Goal: Task Accomplishment & Management: Use online tool/utility

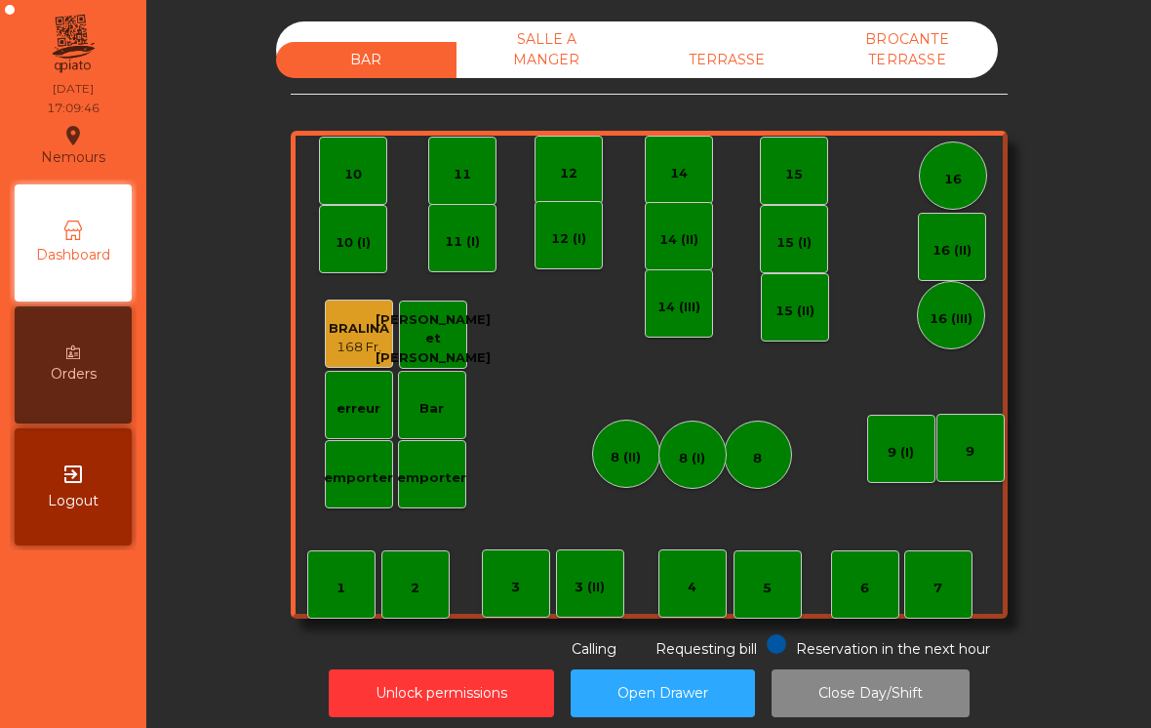
click at [742, 61] on div "TERRASSE" at bounding box center [727, 60] width 180 height 36
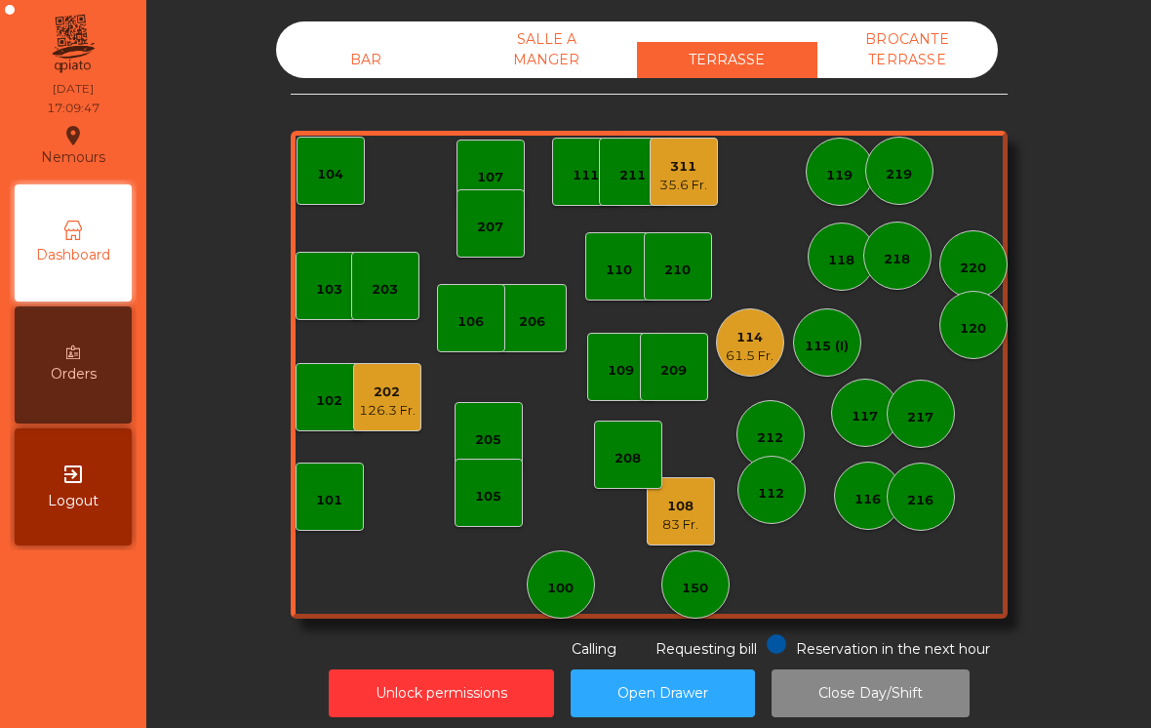
click at [761, 372] on div "114 61.5 Fr." at bounding box center [750, 342] width 68 height 68
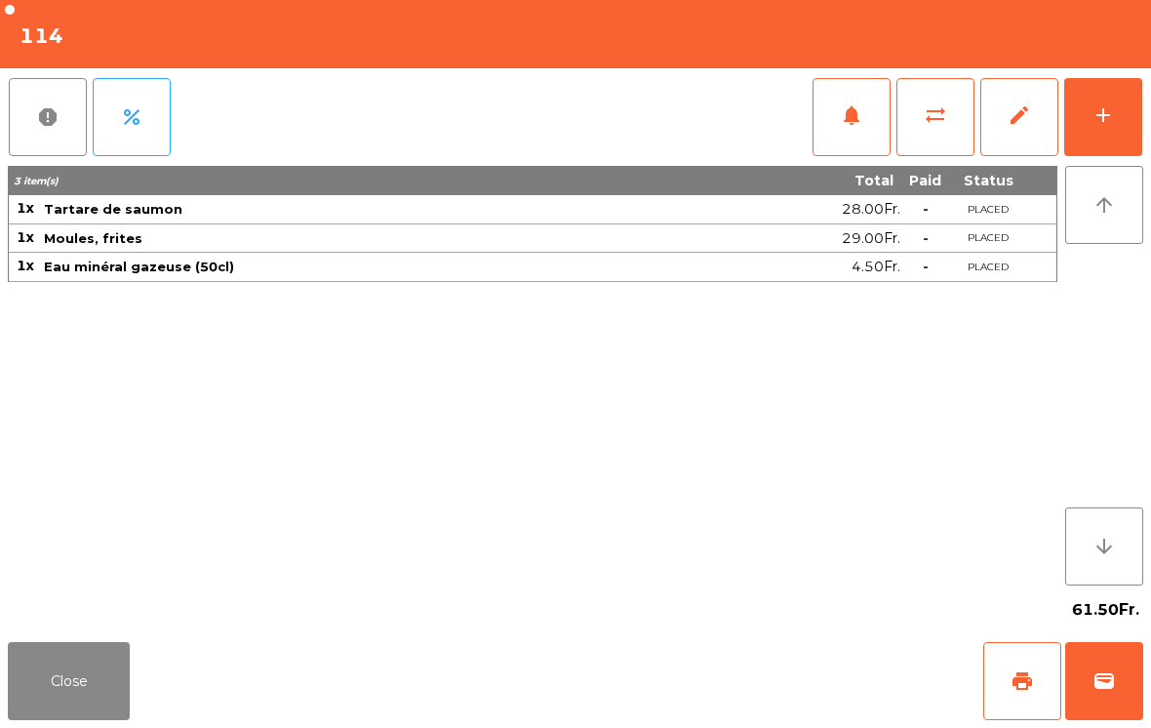
click at [1104, 111] on div "add" at bounding box center [1103, 114] width 23 height 23
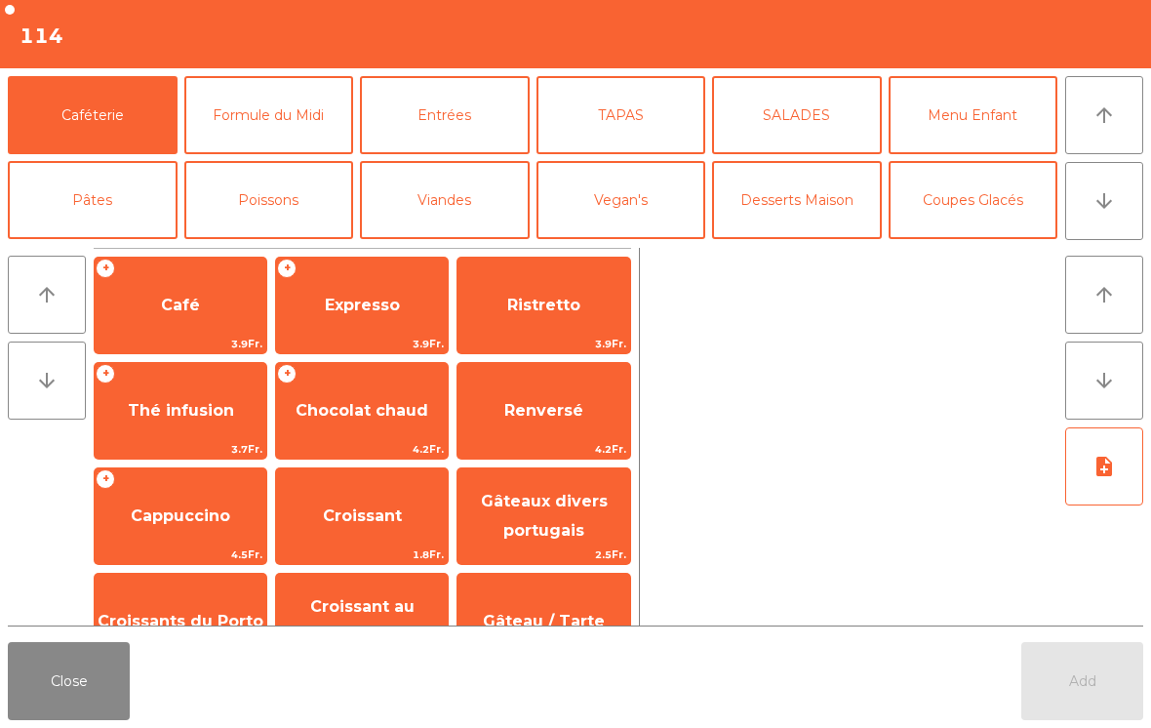
click at [381, 342] on span "3.9Fr." at bounding box center [362, 344] width 172 height 19
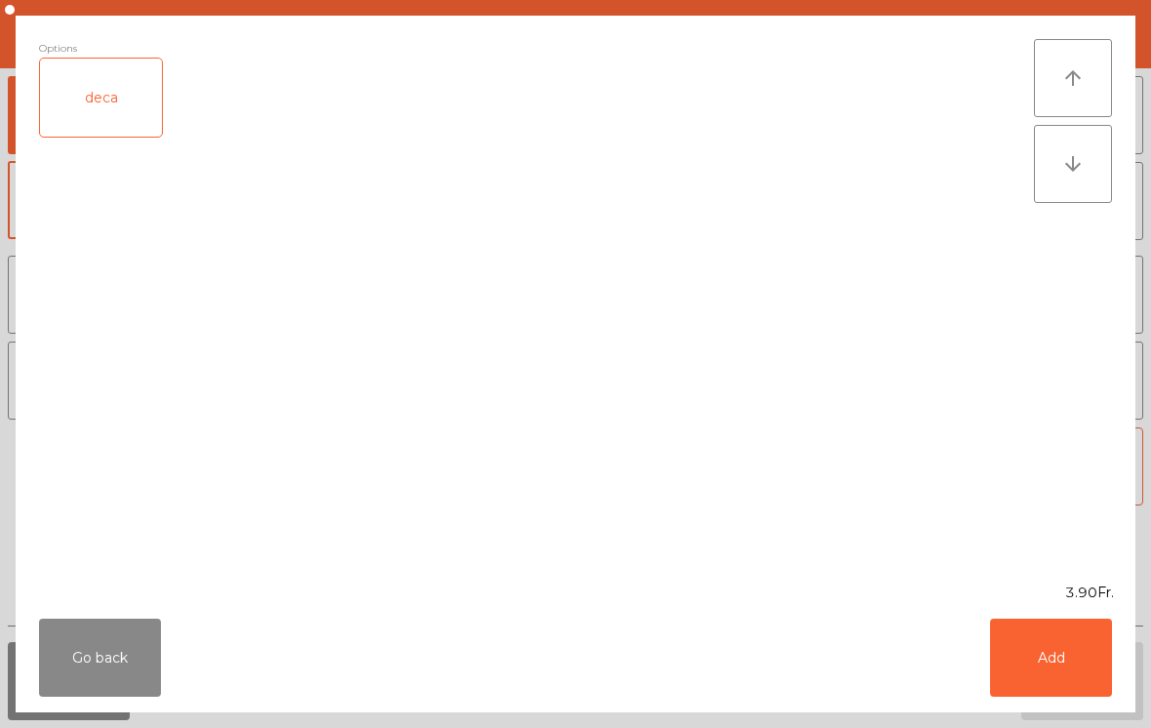
click at [1034, 675] on button "Add" at bounding box center [1051, 657] width 122 height 78
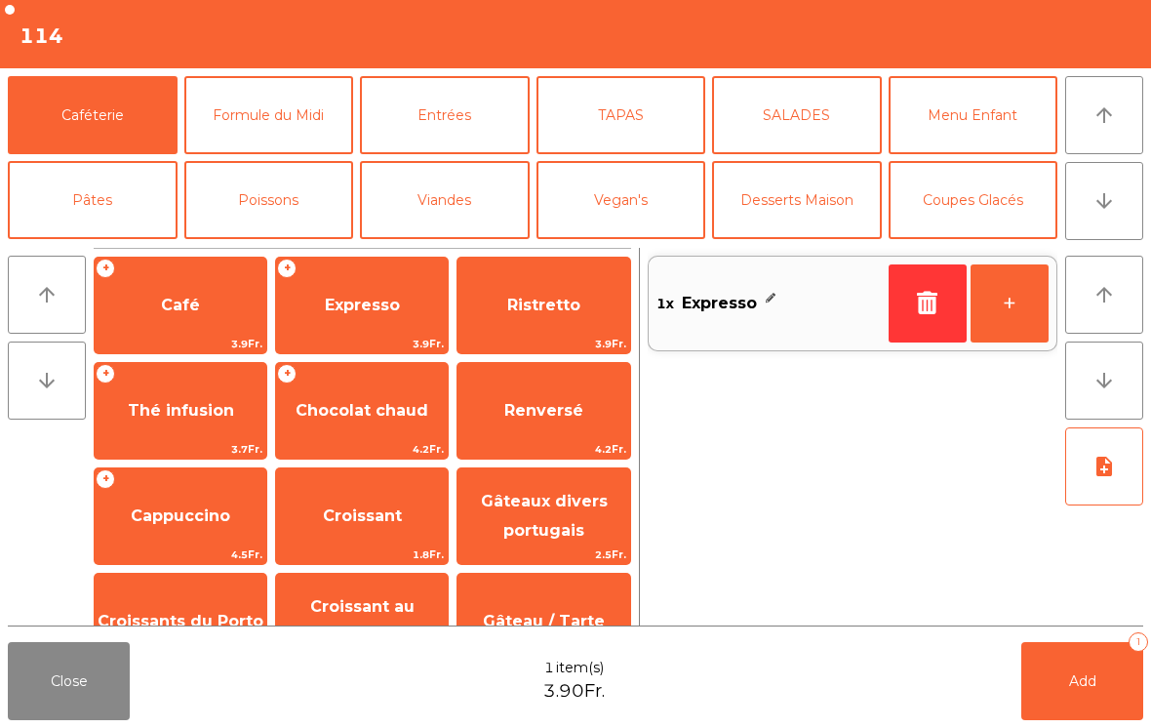
click at [1086, 675] on span "Add" at bounding box center [1082, 681] width 27 height 18
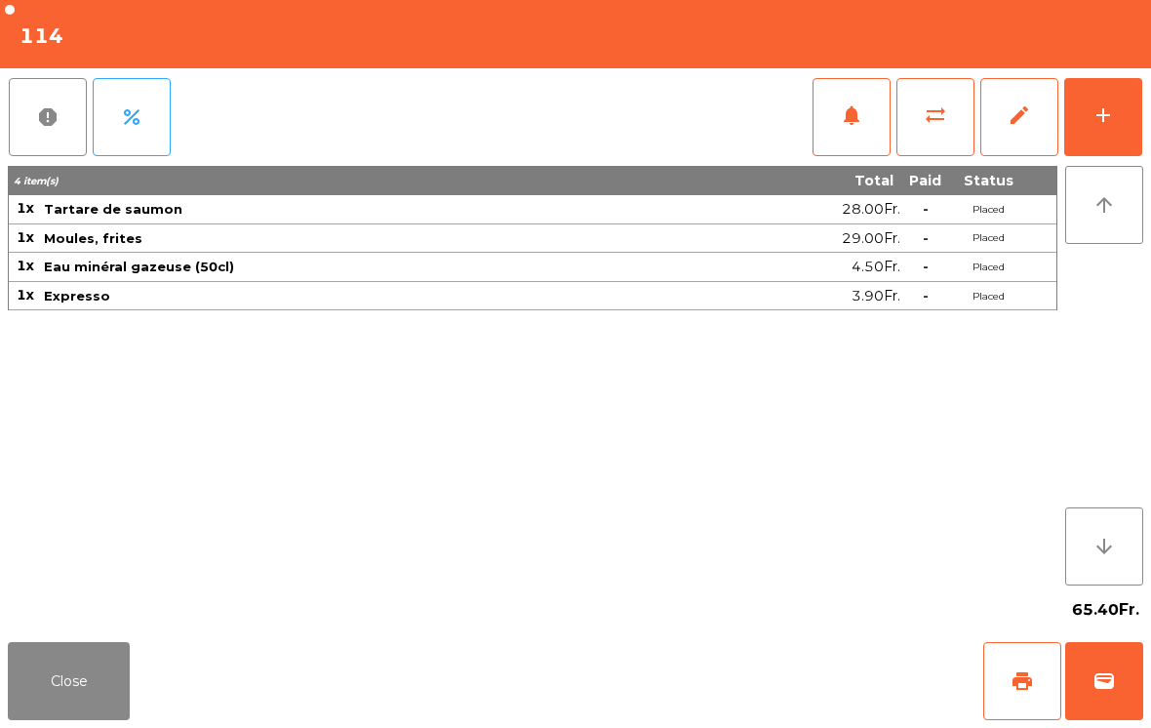
click at [86, 686] on button "Close" at bounding box center [69, 681] width 122 height 78
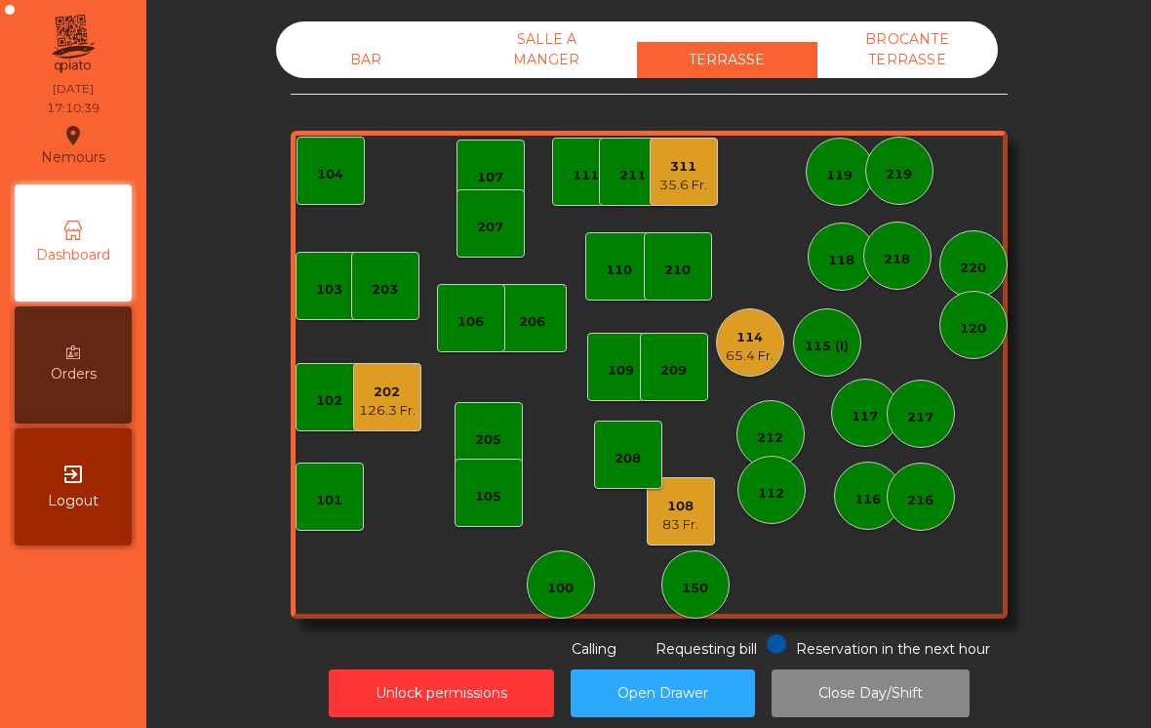
click at [379, 407] on div "126.3 Fr." at bounding box center [387, 411] width 57 height 20
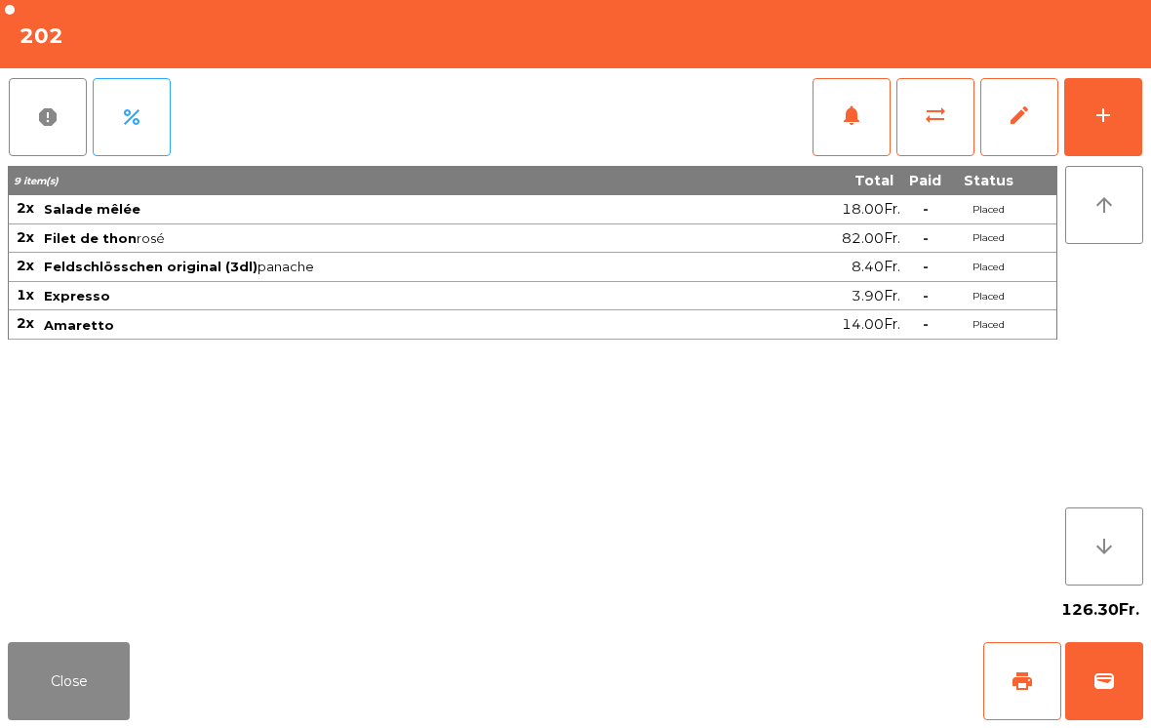
click at [1034, 672] on button "print" at bounding box center [1022, 681] width 78 height 78
click at [67, 679] on button "Close" at bounding box center [69, 681] width 122 height 78
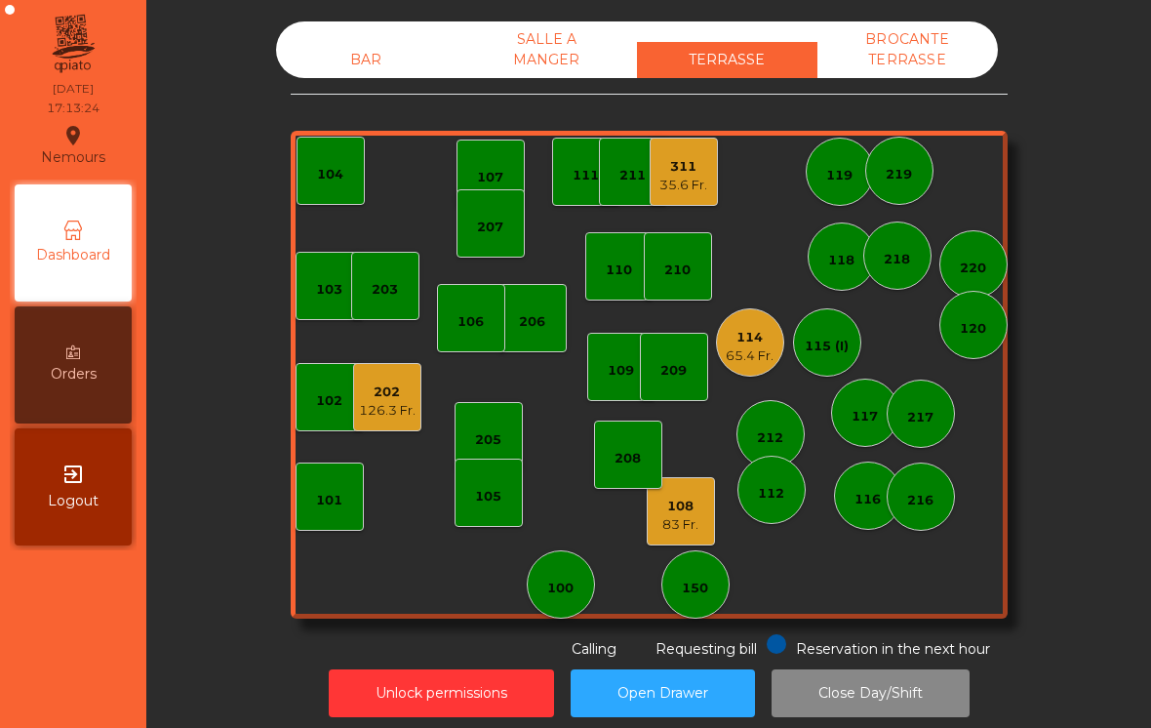
click at [689, 534] on div "108 83 Fr." at bounding box center [681, 511] width 68 height 68
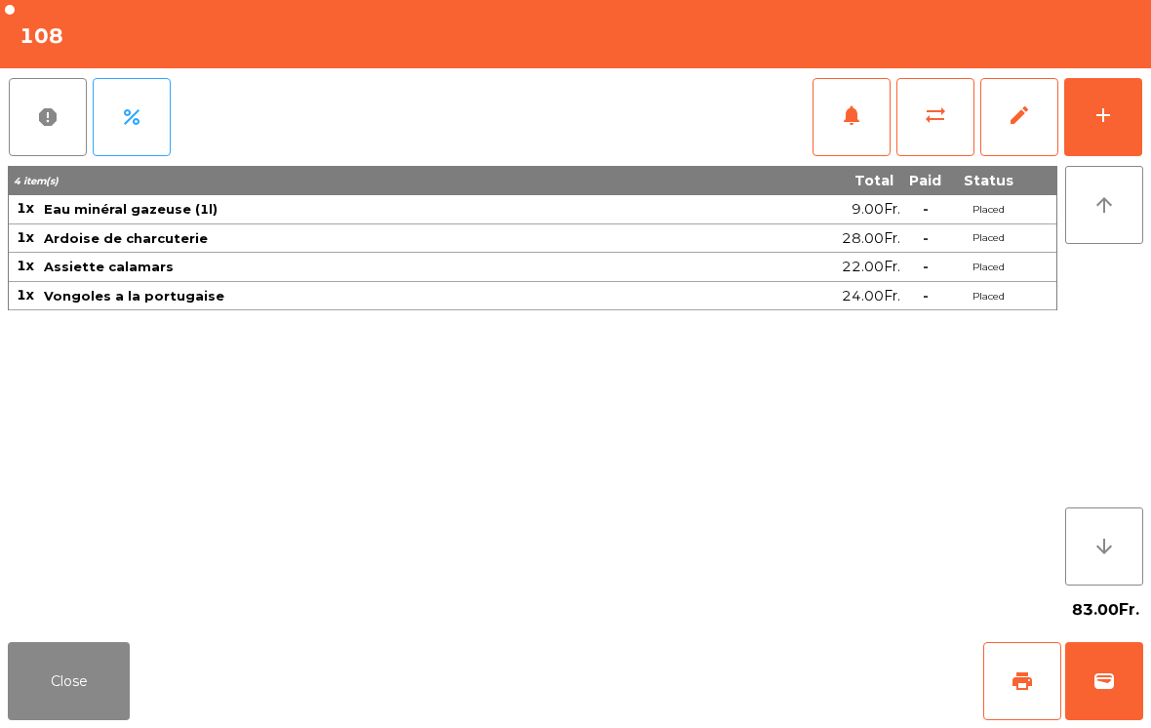
click at [87, 717] on button "Close" at bounding box center [69, 681] width 122 height 78
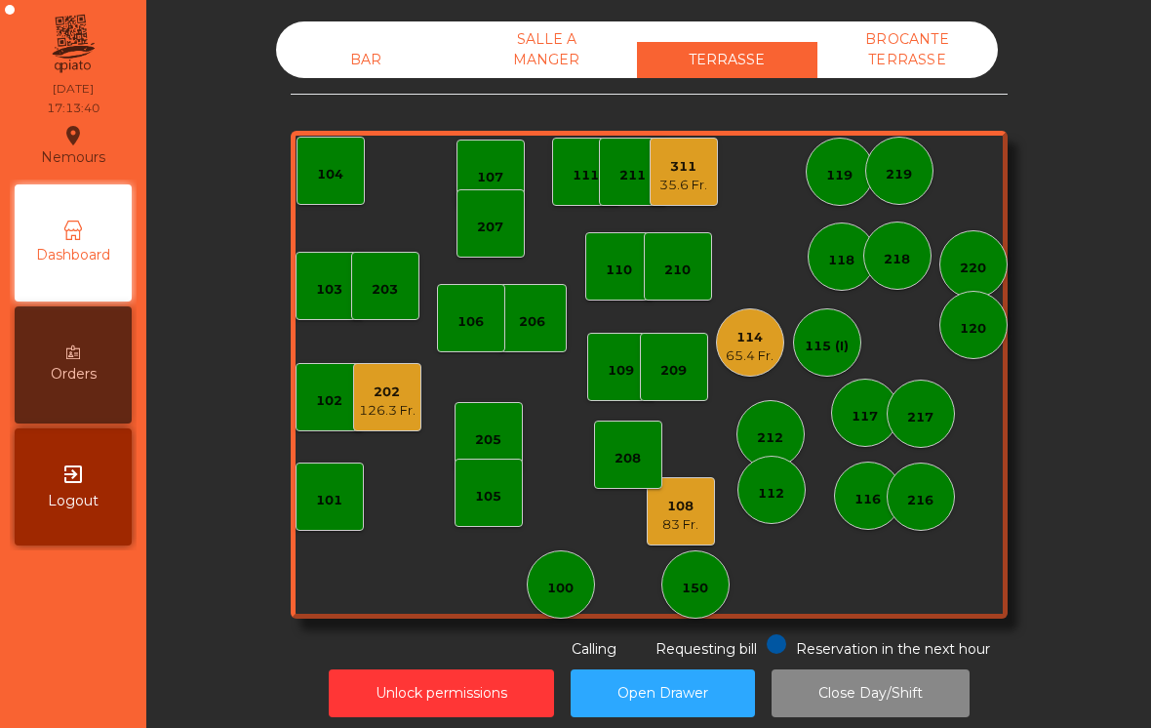
click at [672, 535] on div "108 83 Fr." at bounding box center [681, 511] width 68 height 68
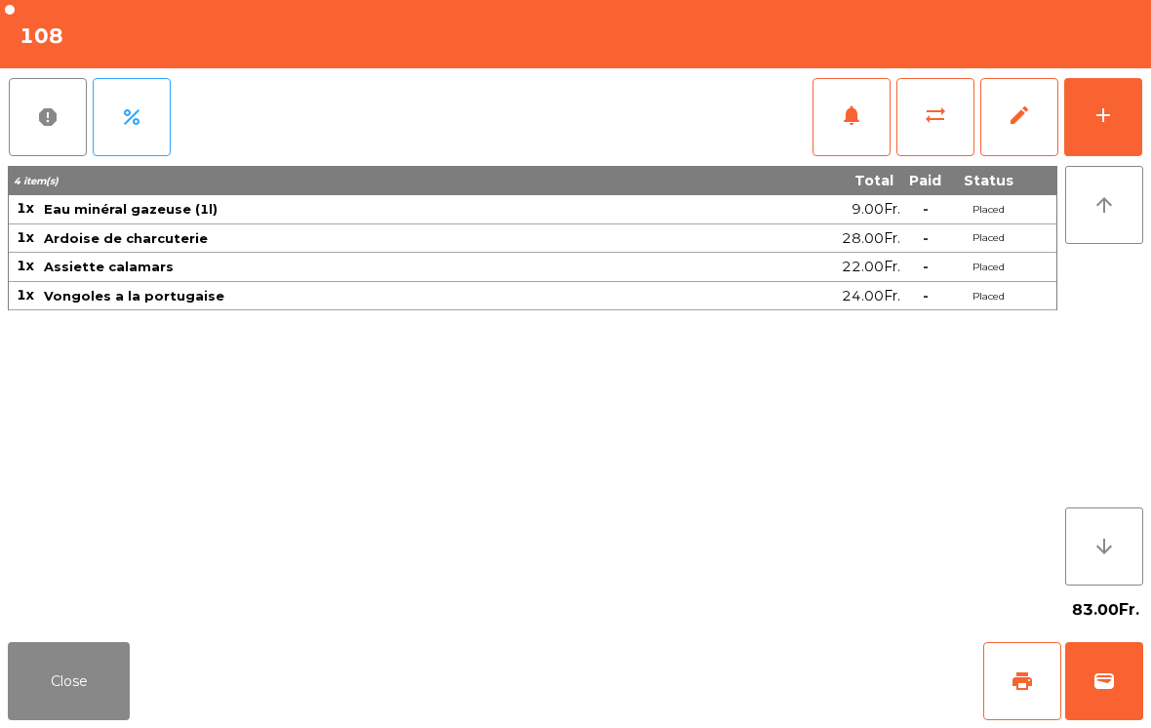
click at [1120, 100] on button "add" at bounding box center [1103, 117] width 78 height 78
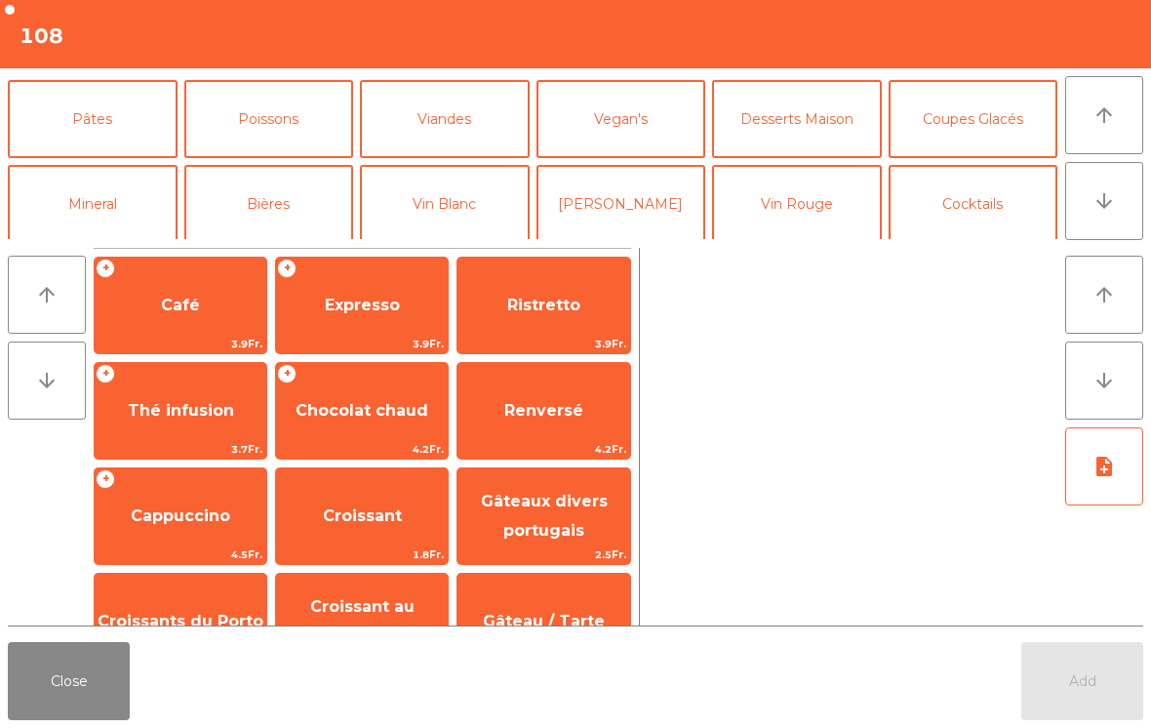
scroll to position [115, 0]
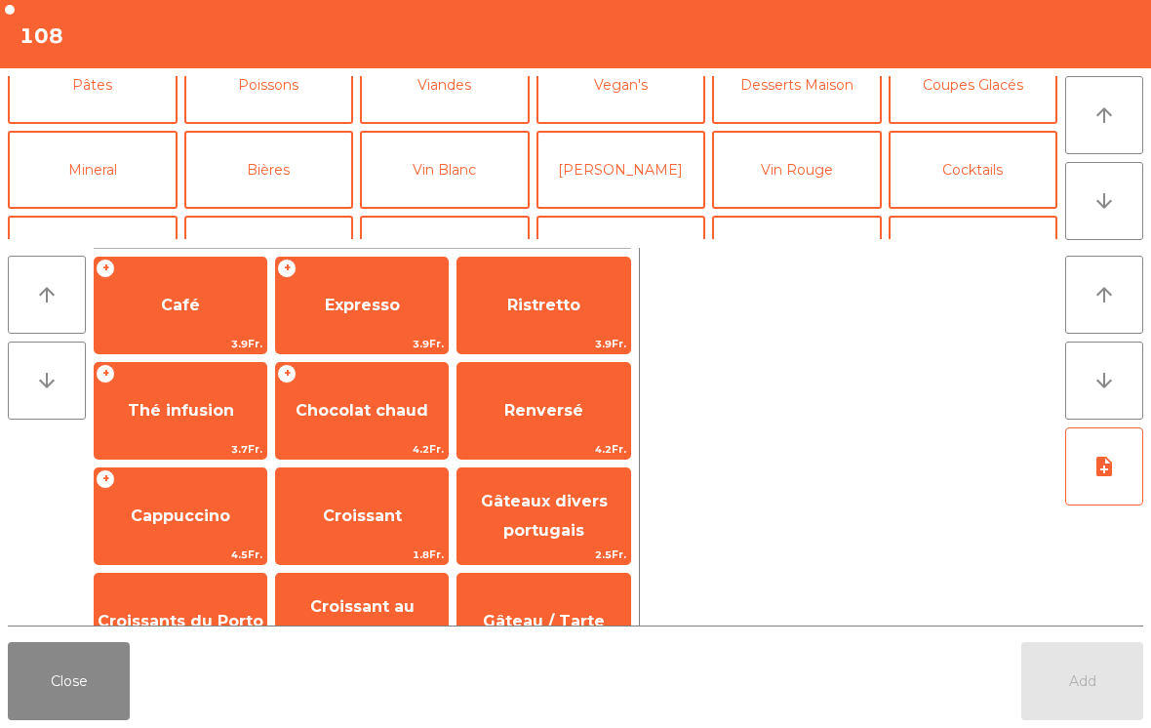
click at [435, 196] on button "Vin Blanc" at bounding box center [445, 170] width 170 height 78
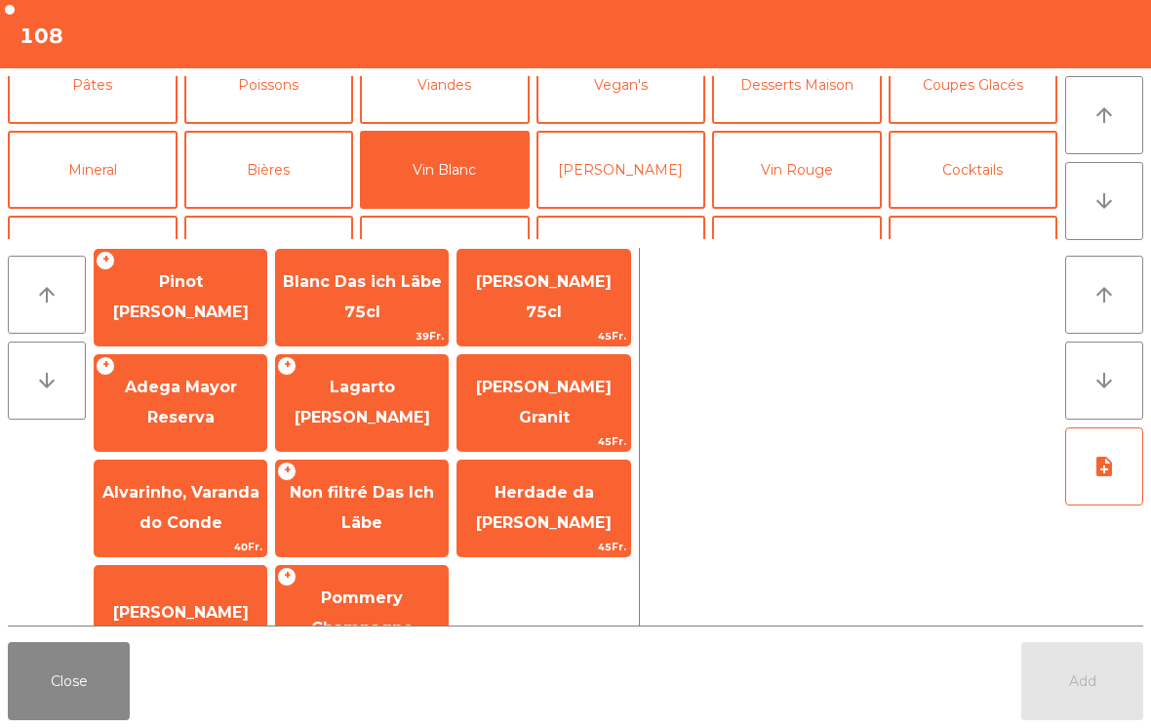
scroll to position [158, 0]
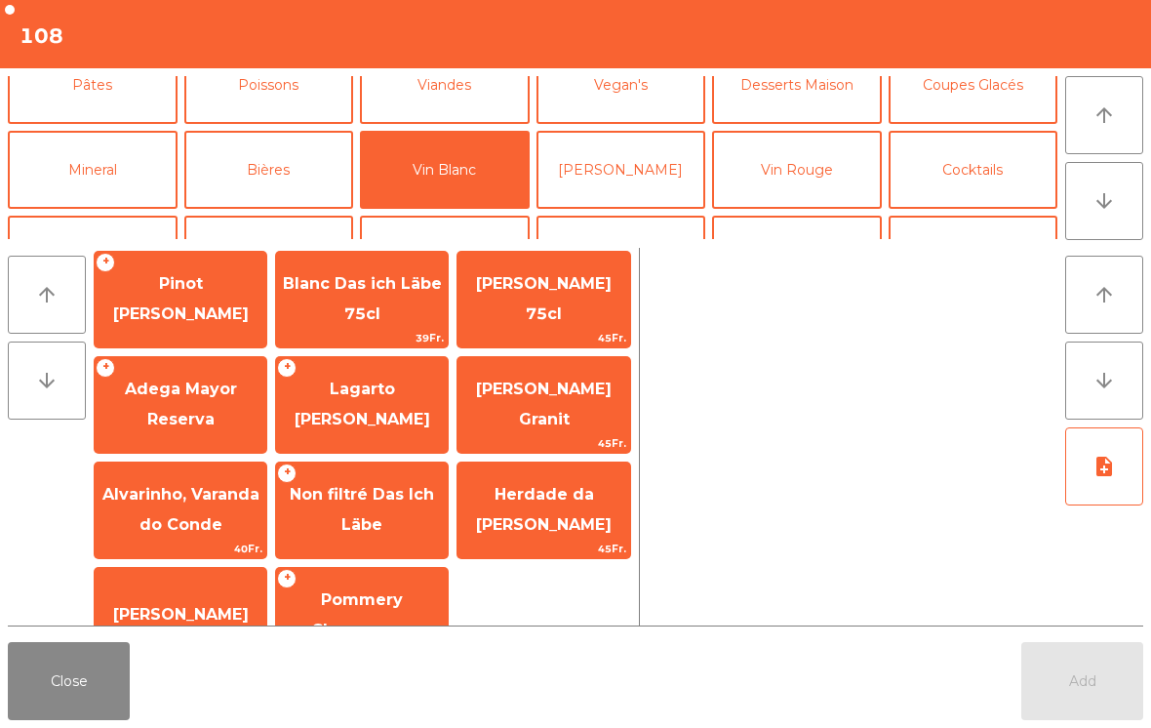
click at [196, 381] on span "Adega Mayor Reserva" at bounding box center [181, 403] width 112 height 48
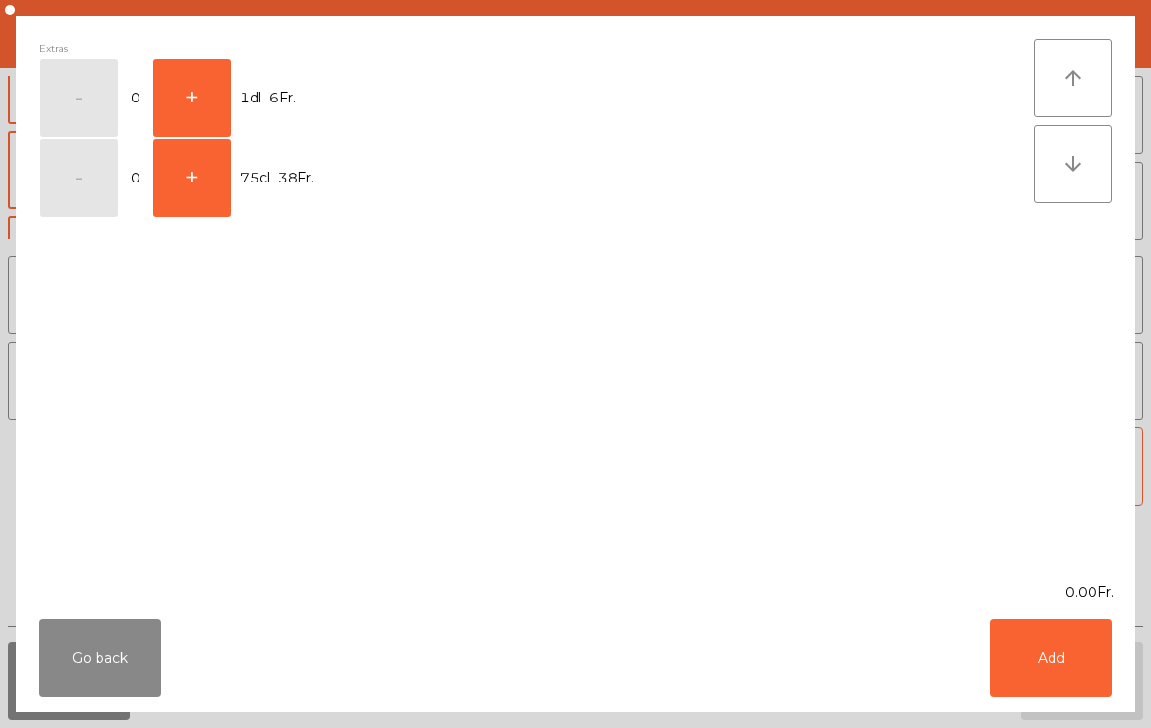
click at [223, 100] on button "+" at bounding box center [192, 98] width 78 height 78
click at [1090, 646] on button "Add" at bounding box center [1051, 657] width 122 height 78
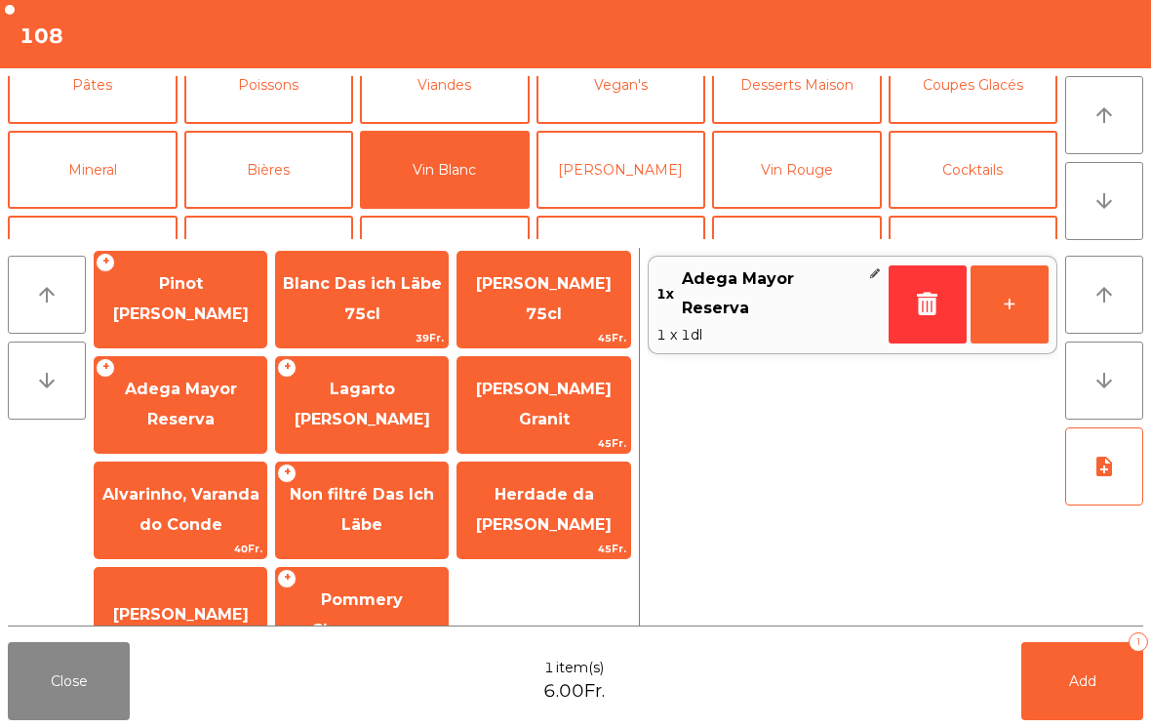
click at [1001, 301] on button "+" at bounding box center [1010, 304] width 78 height 78
click at [1079, 657] on button "Add 2" at bounding box center [1082, 681] width 122 height 78
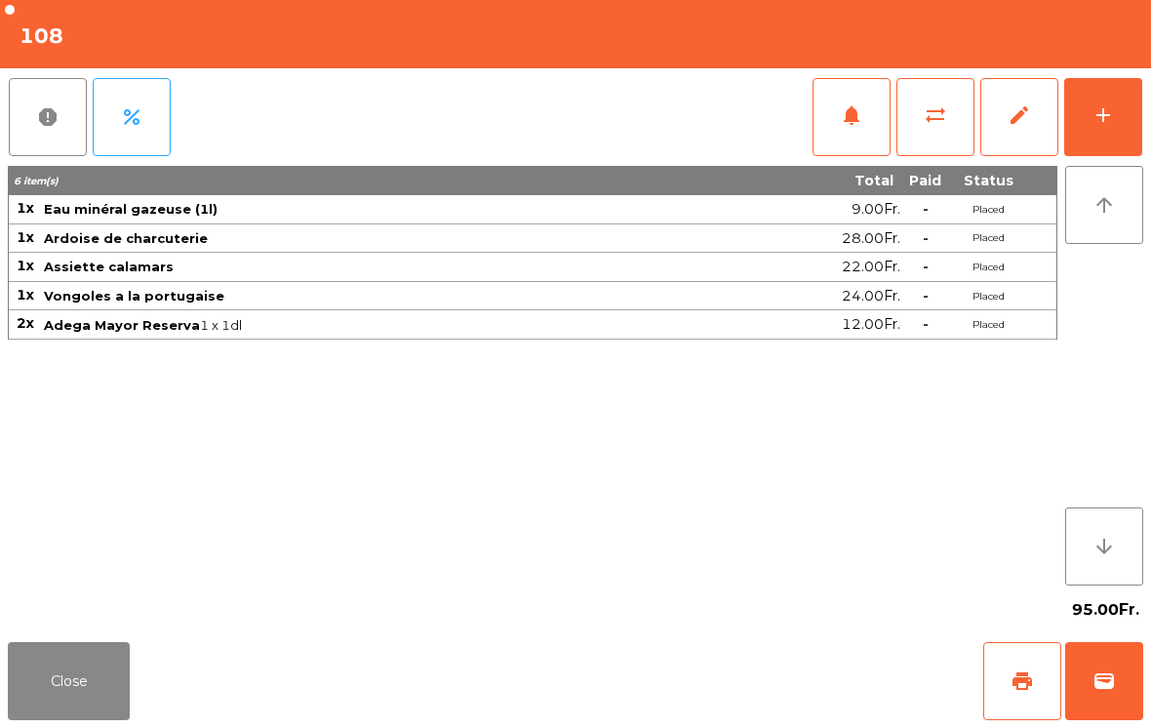
click at [60, 661] on button "Close" at bounding box center [69, 681] width 122 height 78
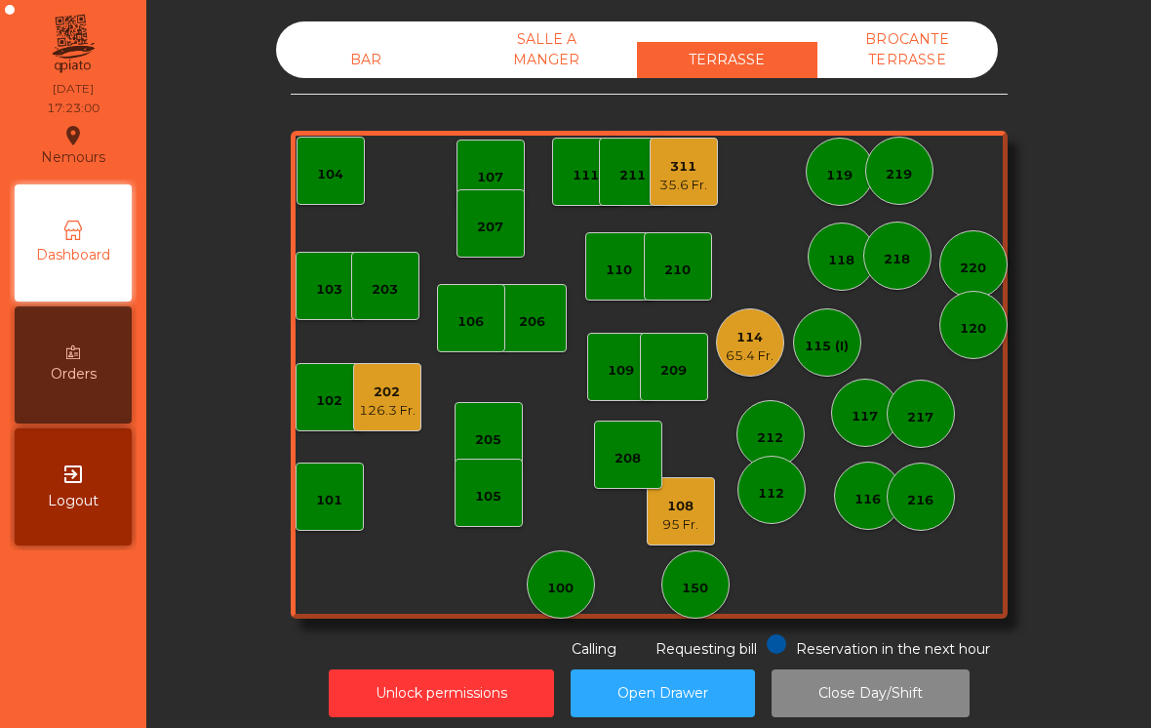
click at [946, 498] on div "216" at bounding box center [921, 496] width 68 height 68
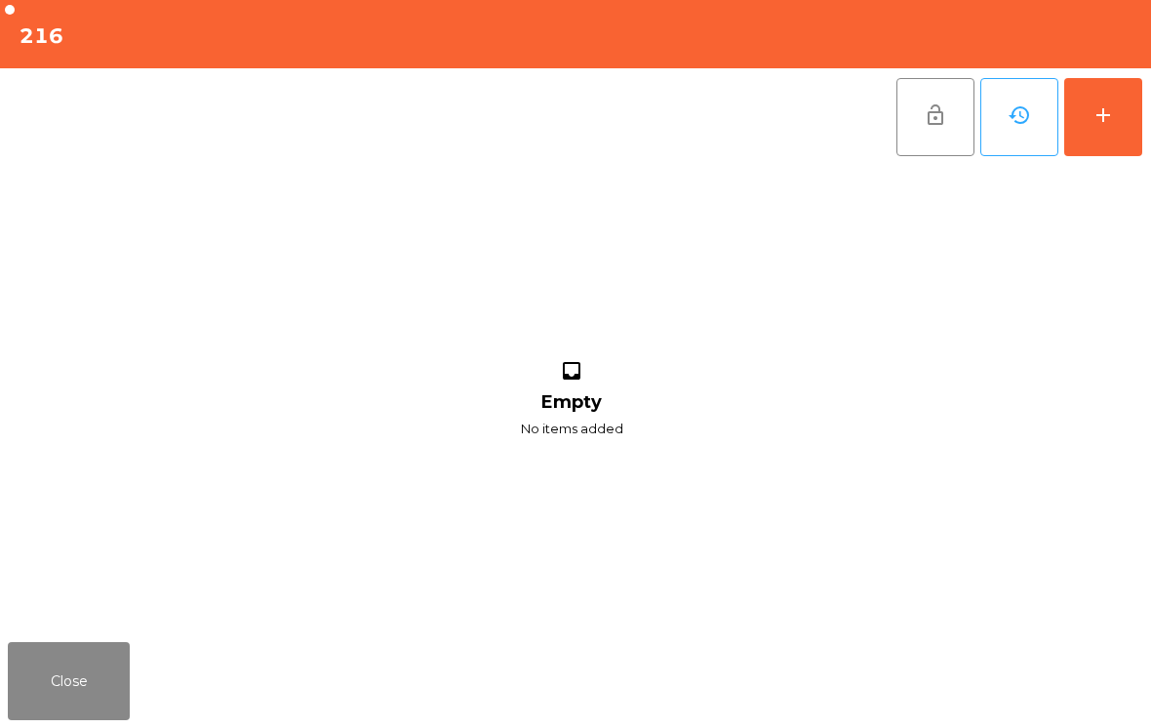
click at [1139, 87] on button "add" at bounding box center [1103, 117] width 78 height 78
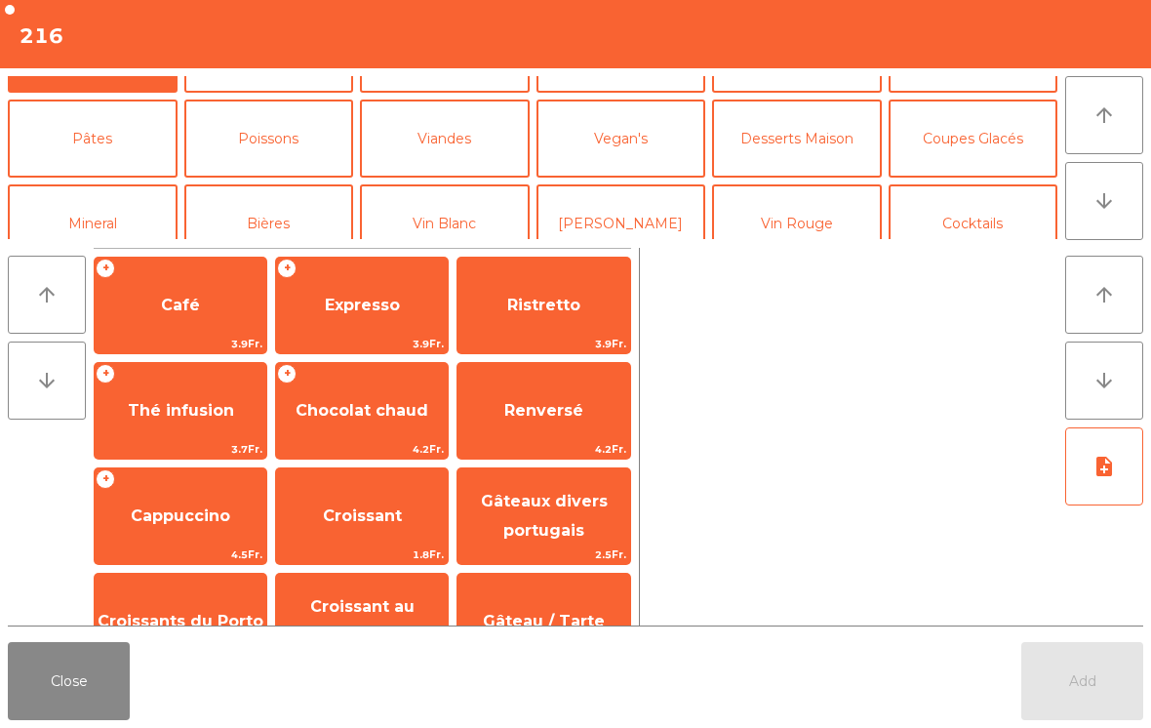
scroll to position [63, 0]
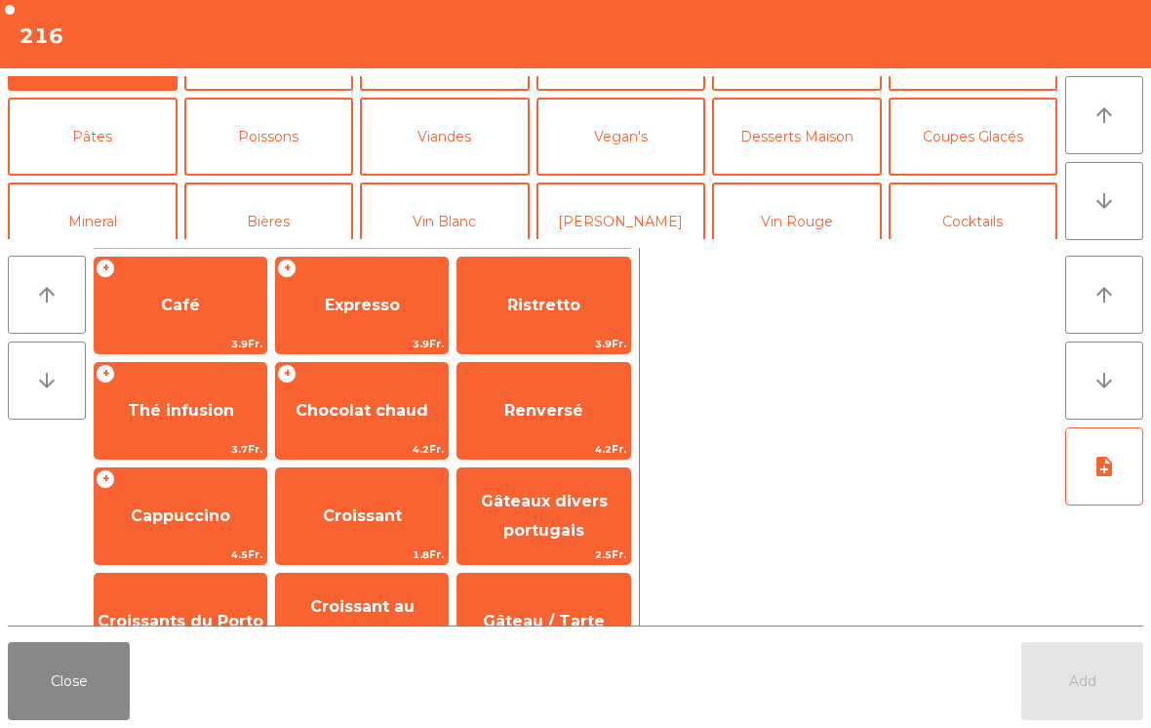
click at [1029, 148] on button "Coupes Glacés" at bounding box center [974, 137] width 170 height 78
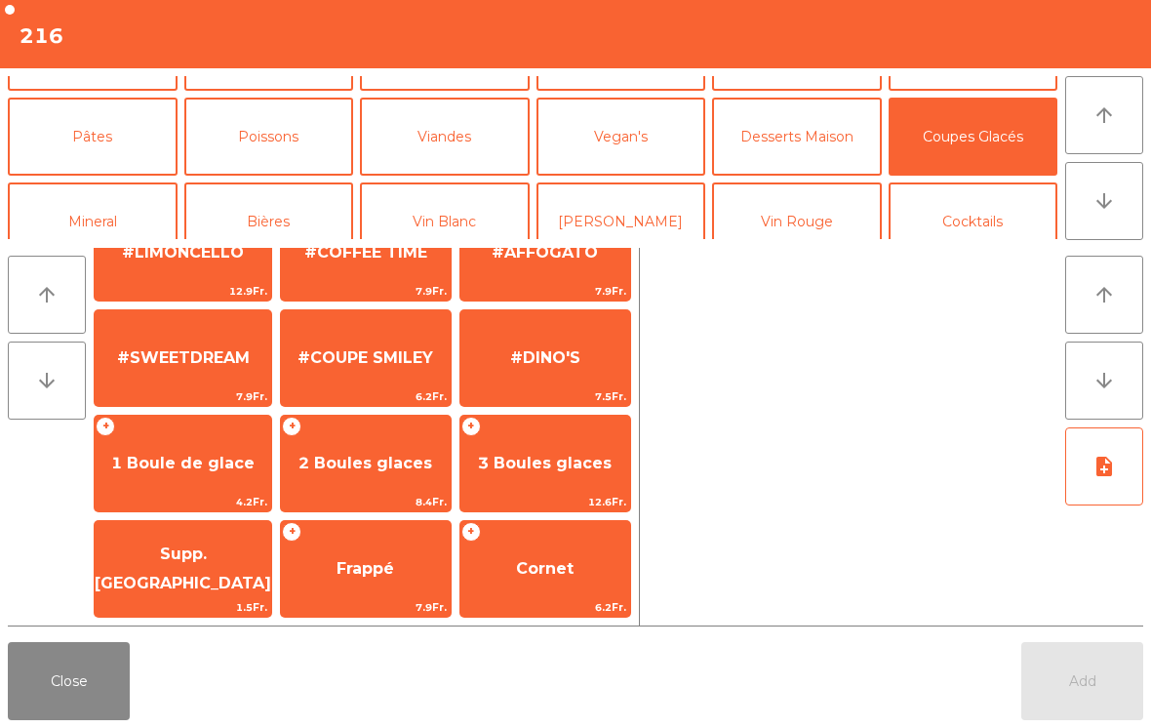
scroll to position [369, 0]
click at [359, 458] on span "2 Boules glaces" at bounding box center [365, 463] width 134 height 19
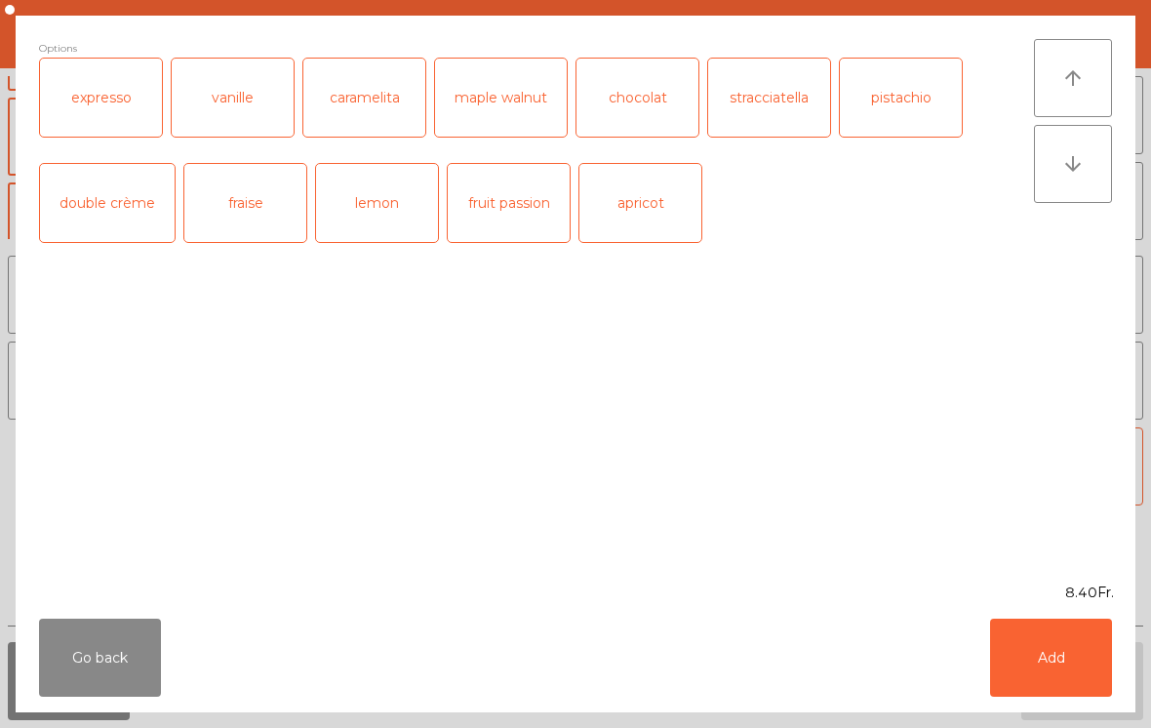
click at [1053, 658] on button "Add" at bounding box center [1051, 657] width 122 height 78
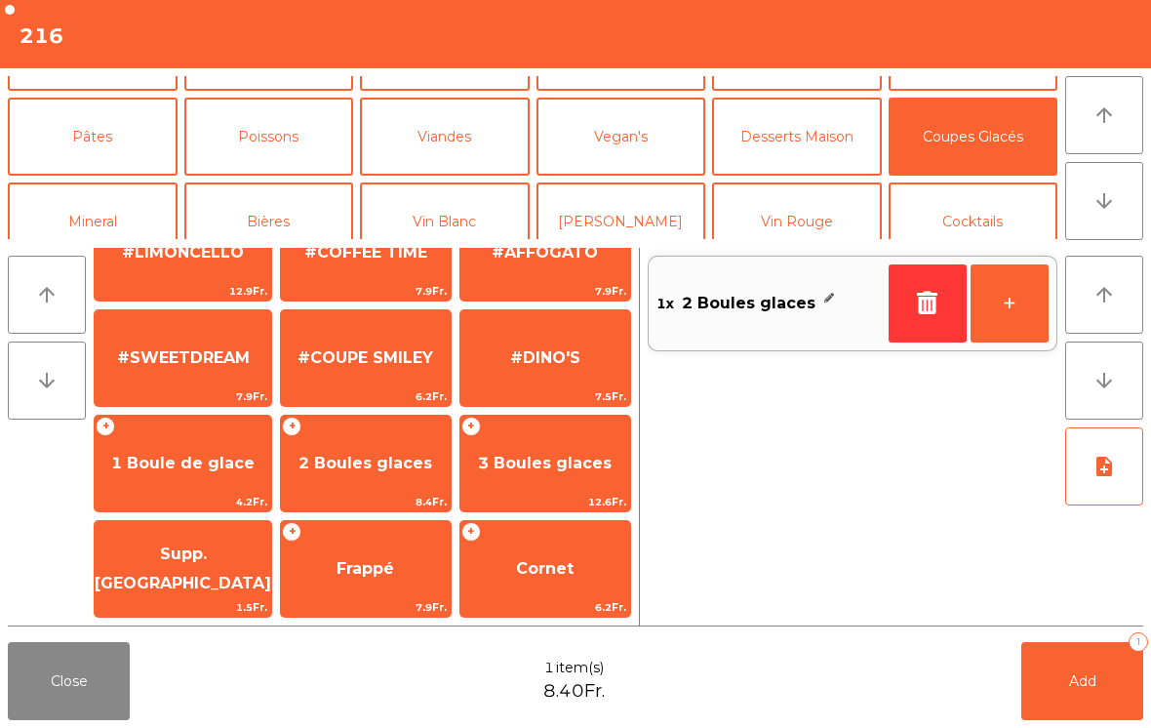
click at [212, 560] on span "Supp. [GEOGRAPHIC_DATA]" at bounding box center [183, 568] width 177 height 48
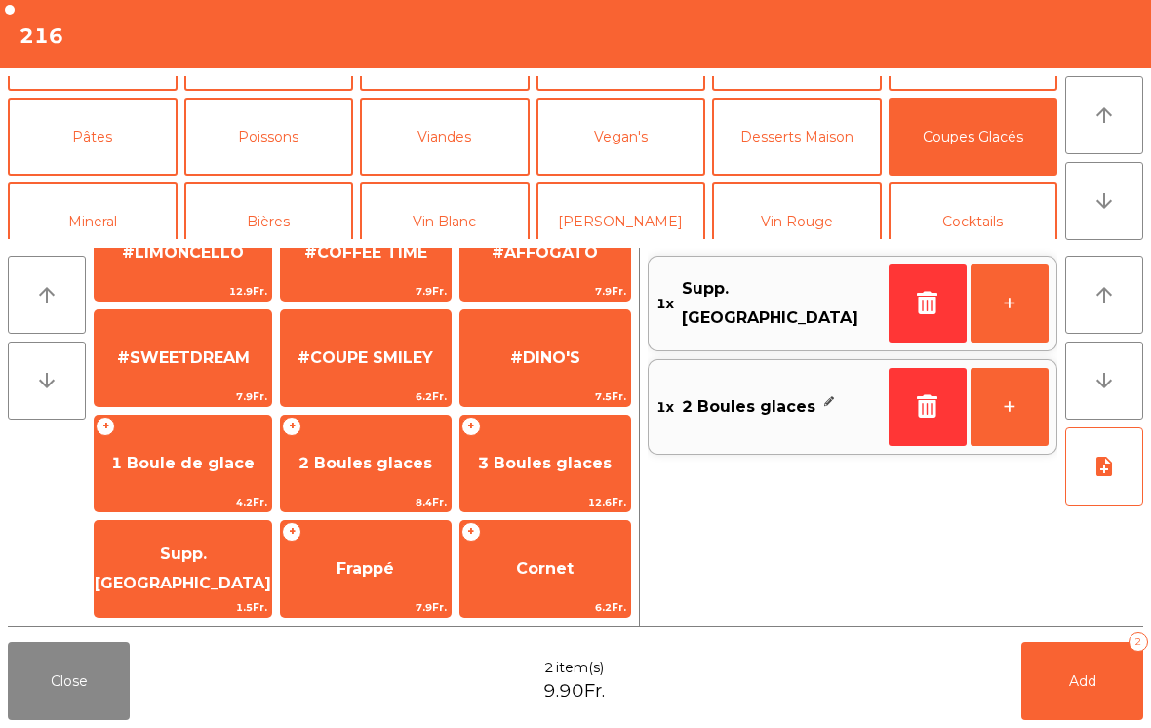
click at [186, 472] on span "1 Boule de glace" at bounding box center [182, 463] width 143 height 19
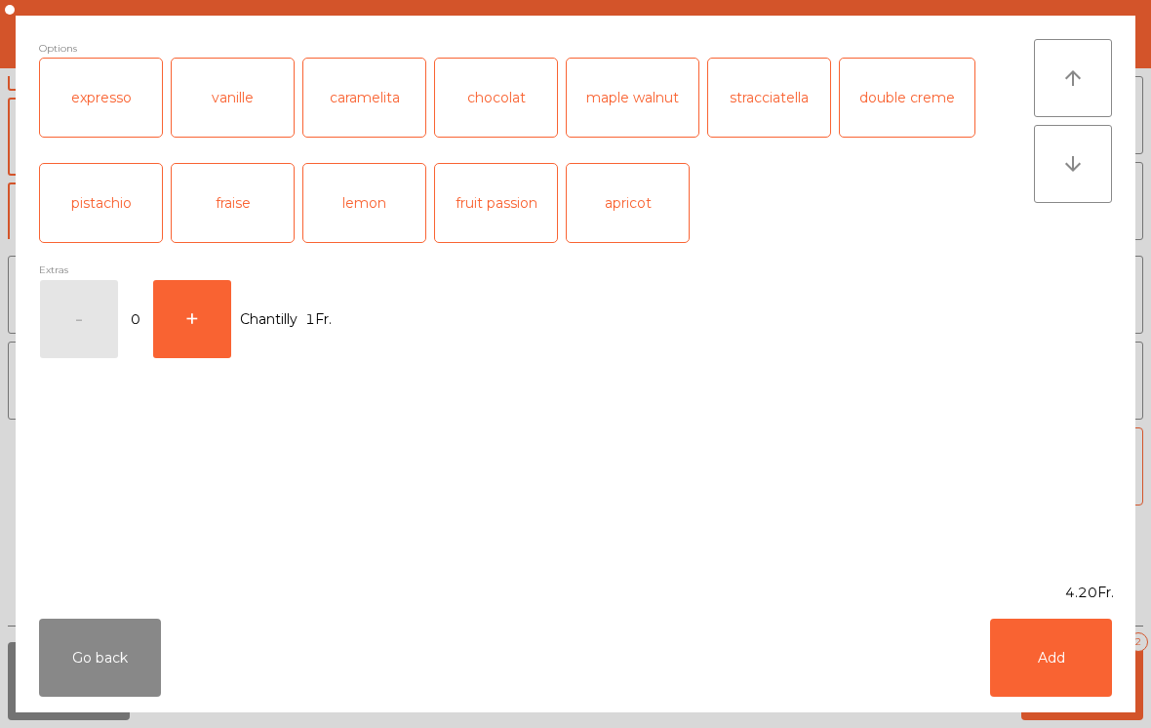
click at [1052, 650] on button "Add" at bounding box center [1051, 657] width 122 height 78
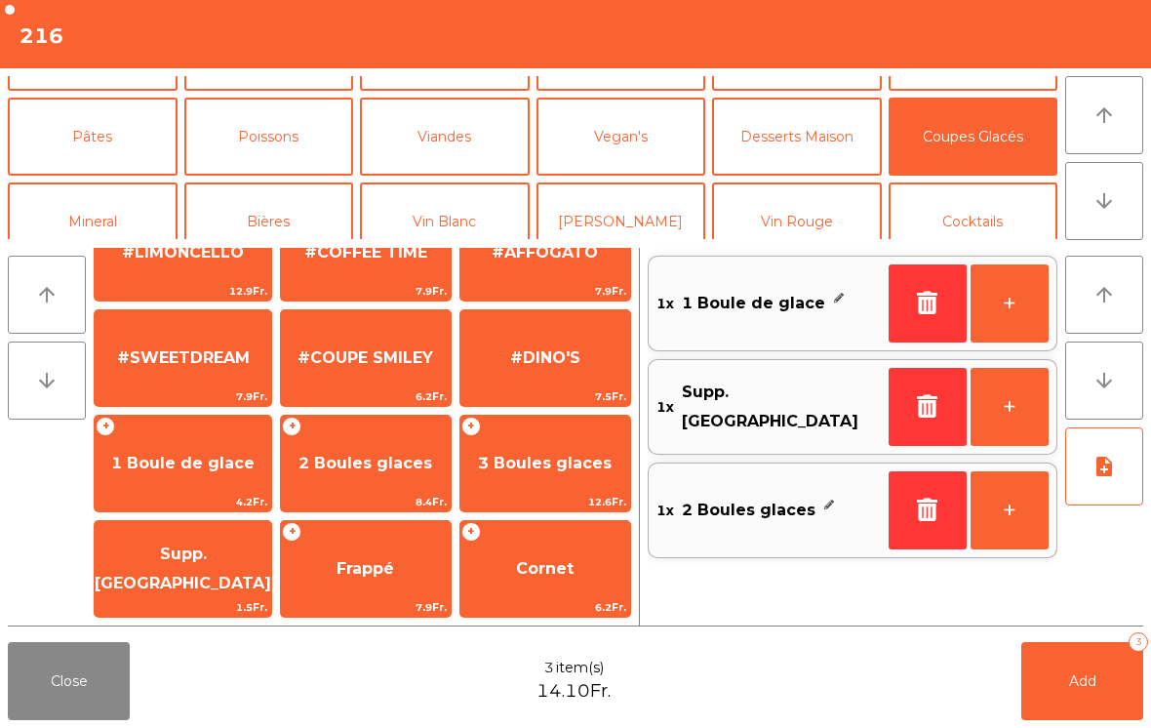
click at [99, 219] on button "Mineral" at bounding box center [93, 221] width 170 height 78
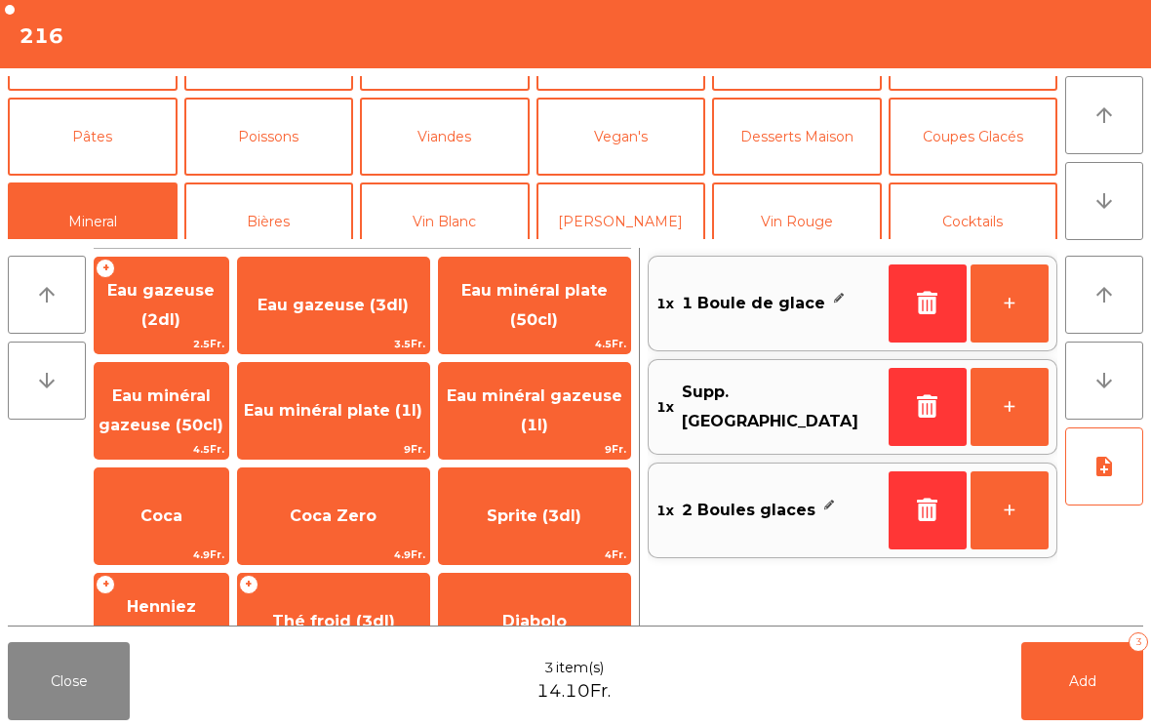
scroll to position [0, 0]
click at [186, 409] on span "Eau minéral gazeuse (50cl)" at bounding box center [162, 411] width 134 height 83
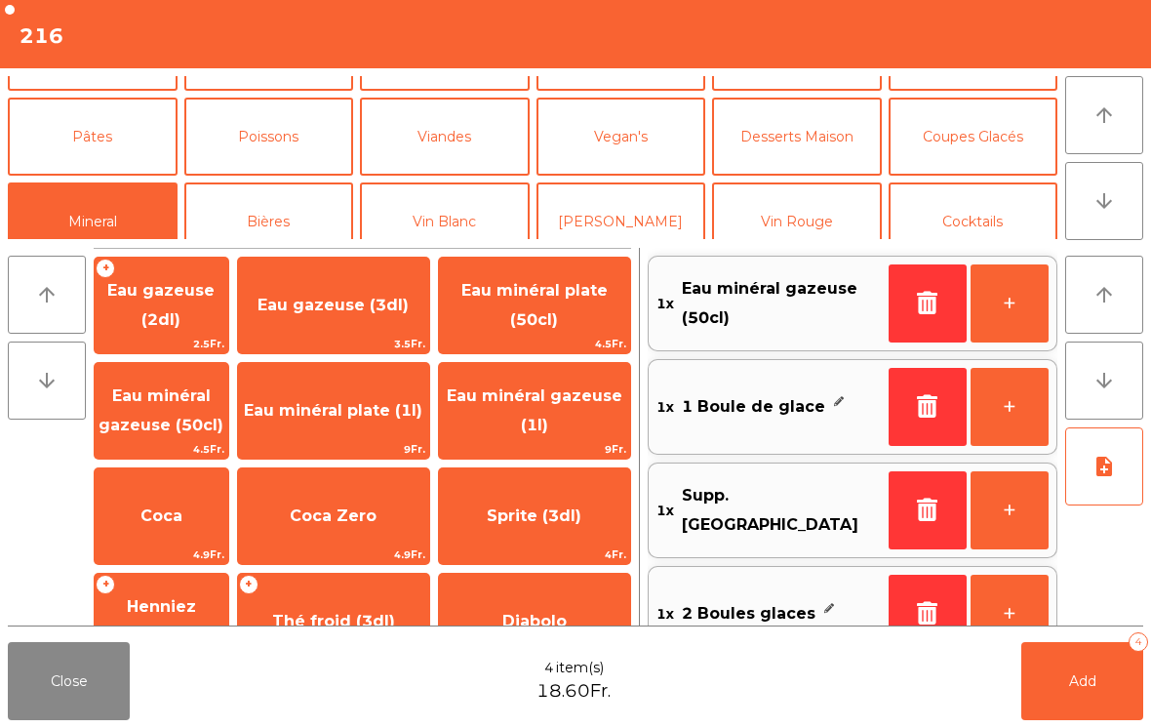
click at [1062, 687] on button "Add 4" at bounding box center [1082, 681] width 122 height 78
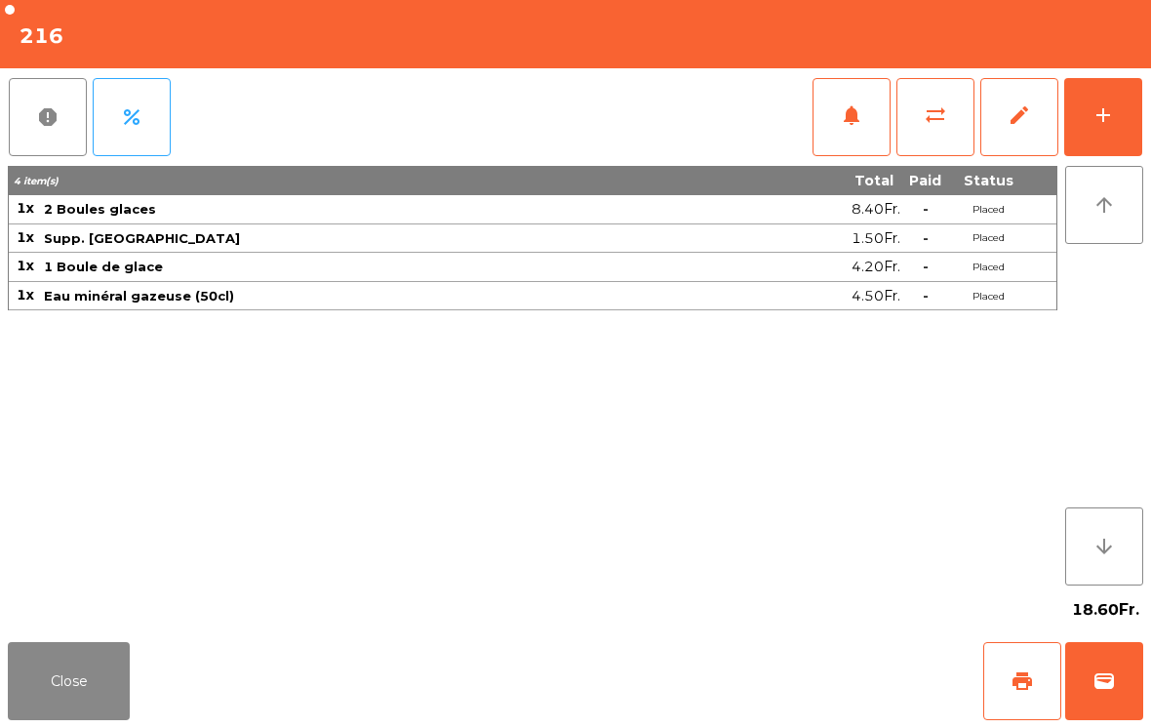
click at [80, 708] on button "Close" at bounding box center [69, 681] width 122 height 78
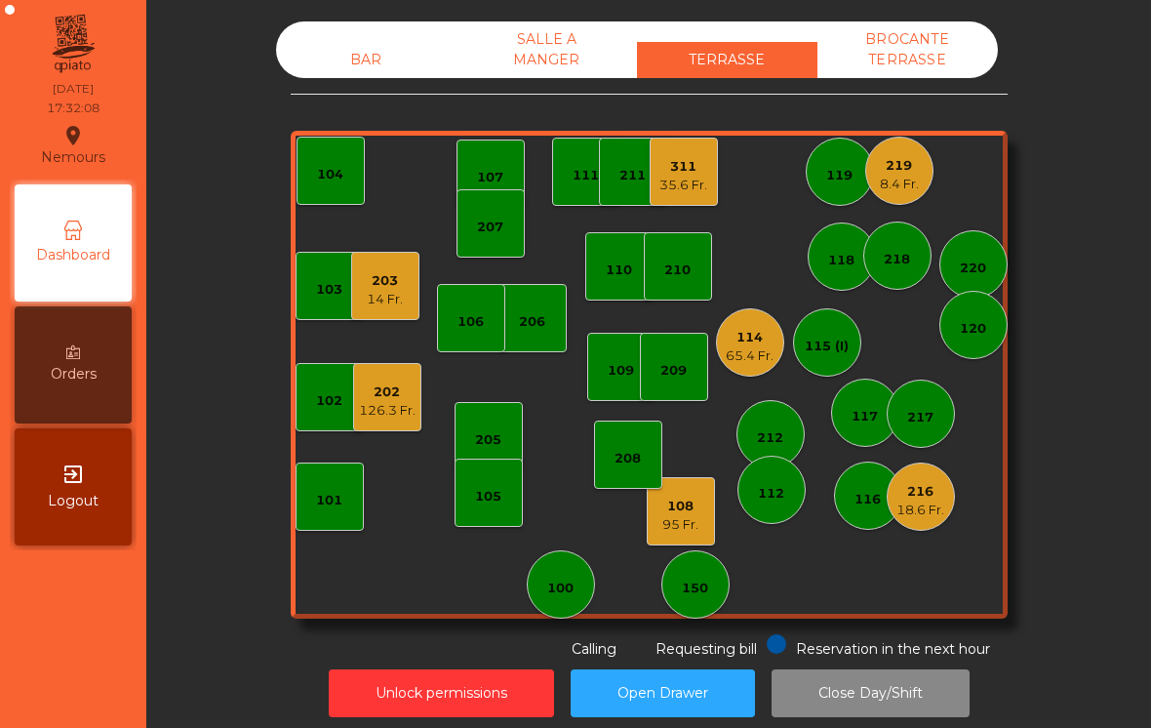
click at [918, 194] on div "219 8.4 Fr." at bounding box center [899, 171] width 68 height 68
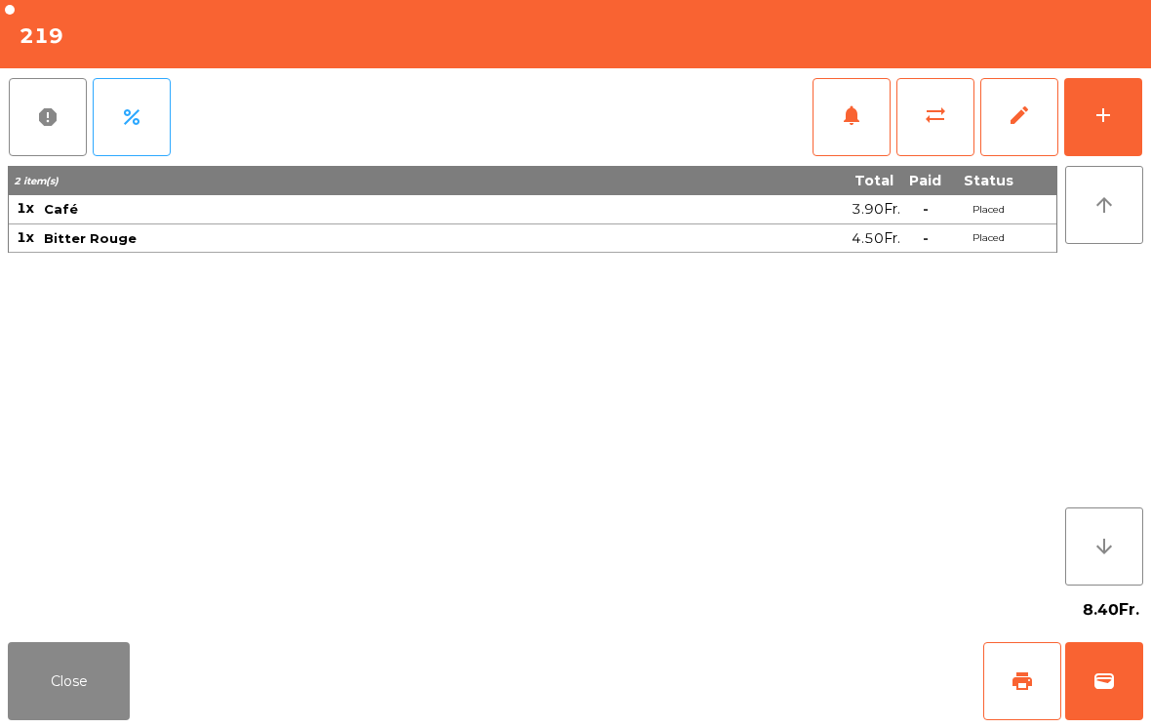
click at [1114, 126] on div "add" at bounding box center [1103, 114] width 23 height 23
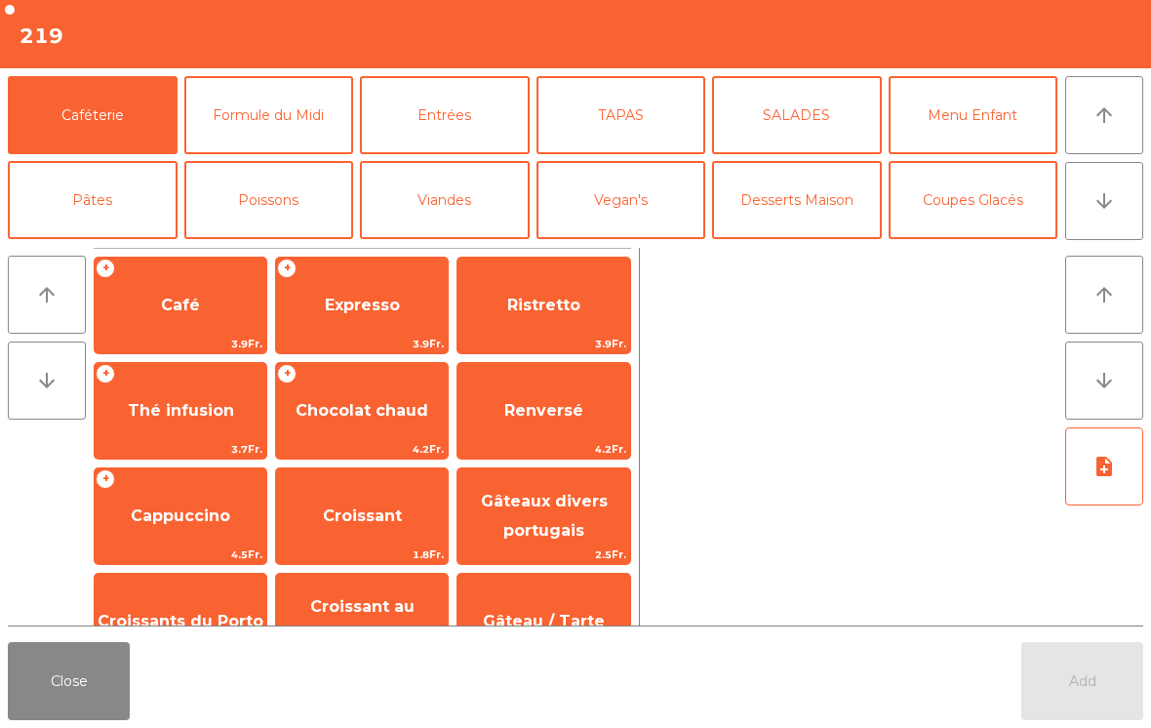
click at [953, 204] on button "Coupes Glacés" at bounding box center [974, 200] width 170 height 78
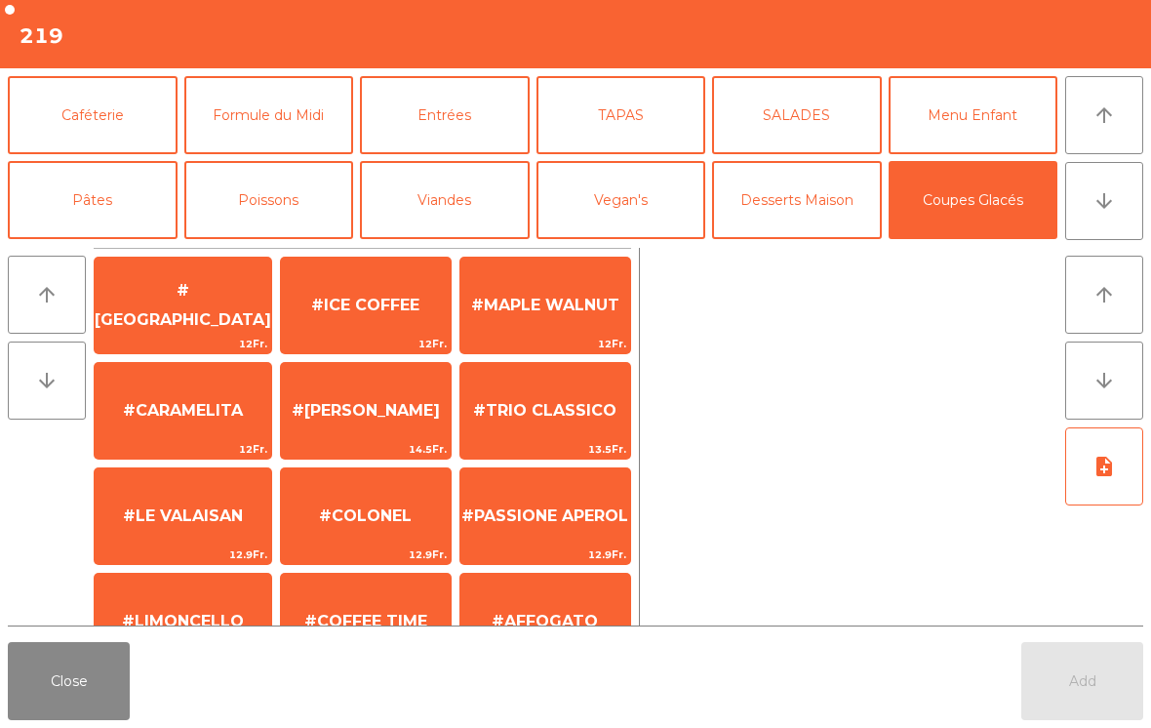
click at [167, 432] on span "#CARAMELITA" at bounding box center [183, 410] width 177 height 53
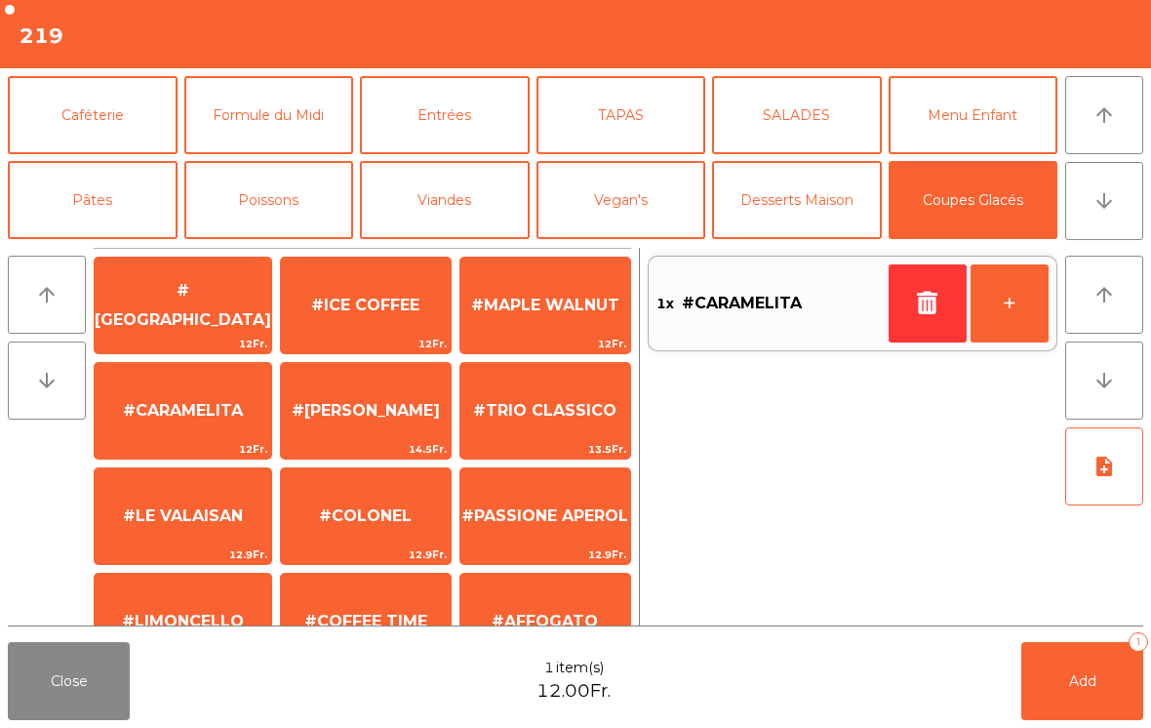
click at [353, 319] on span "#ICE COFFEE" at bounding box center [366, 305] width 170 height 53
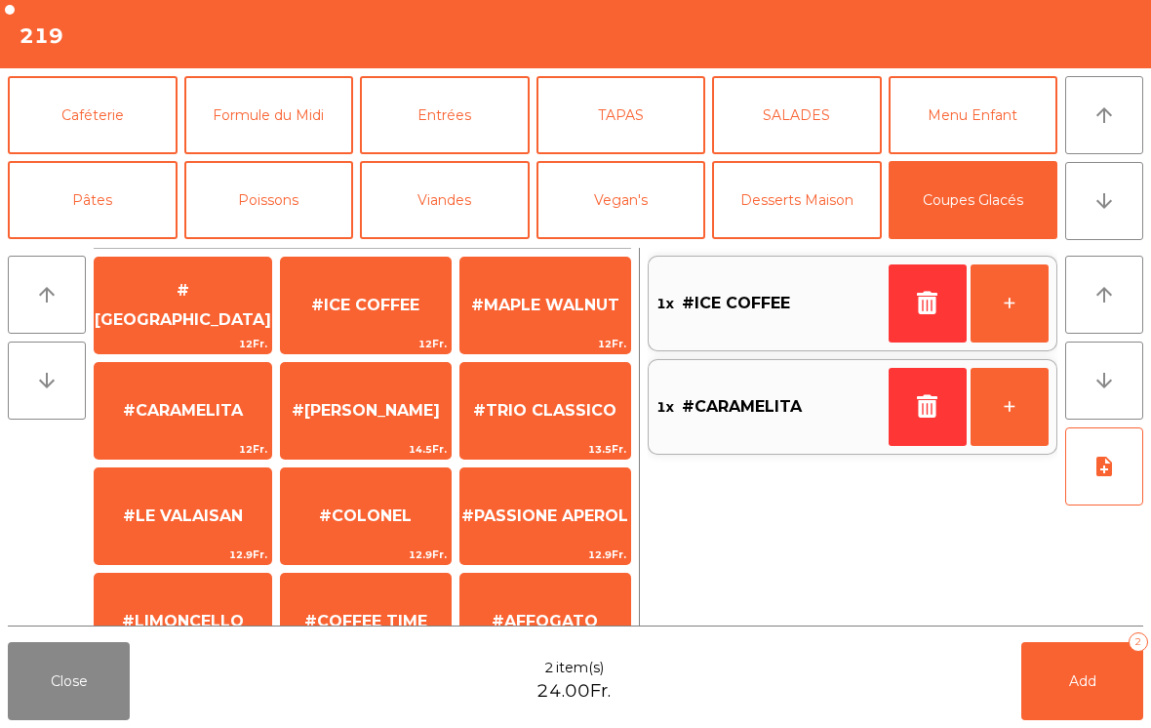
click at [1049, 702] on button "Add 2" at bounding box center [1082, 681] width 122 height 78
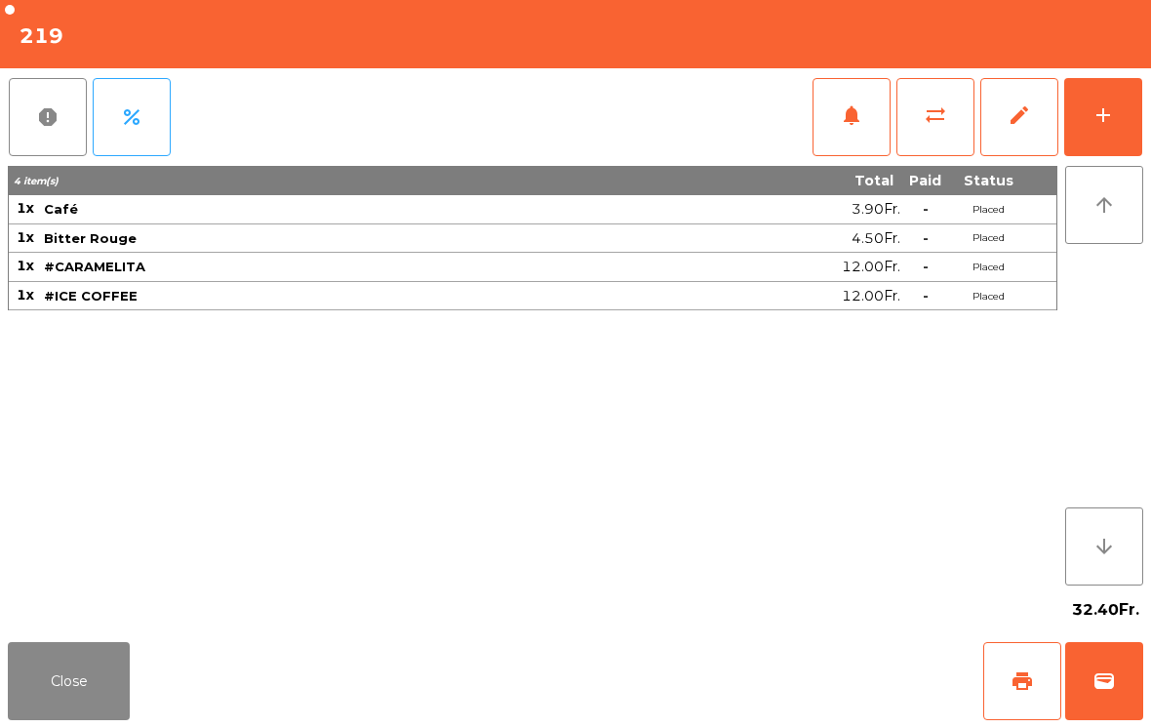
click at [83, 702] on button "Close" at bounding box center [69, 681] width 122 height 78
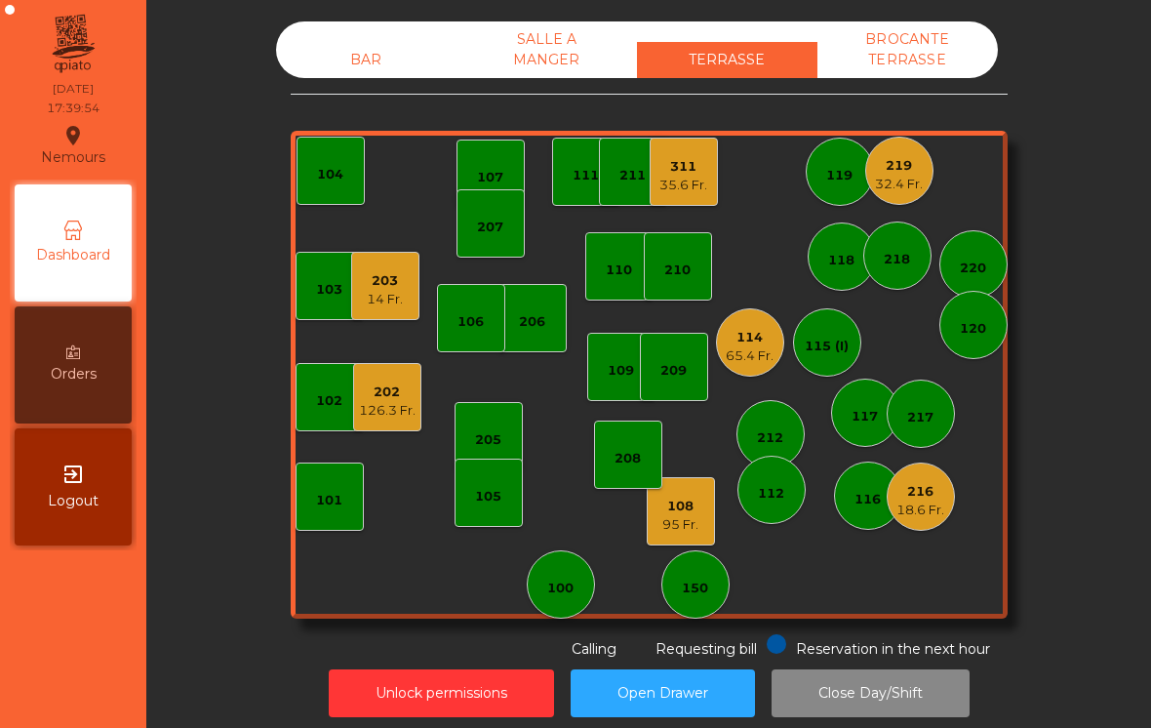
click at [690, 183] on div "35.6 Fr." at bounding box center [683, 186] width 48 height 20
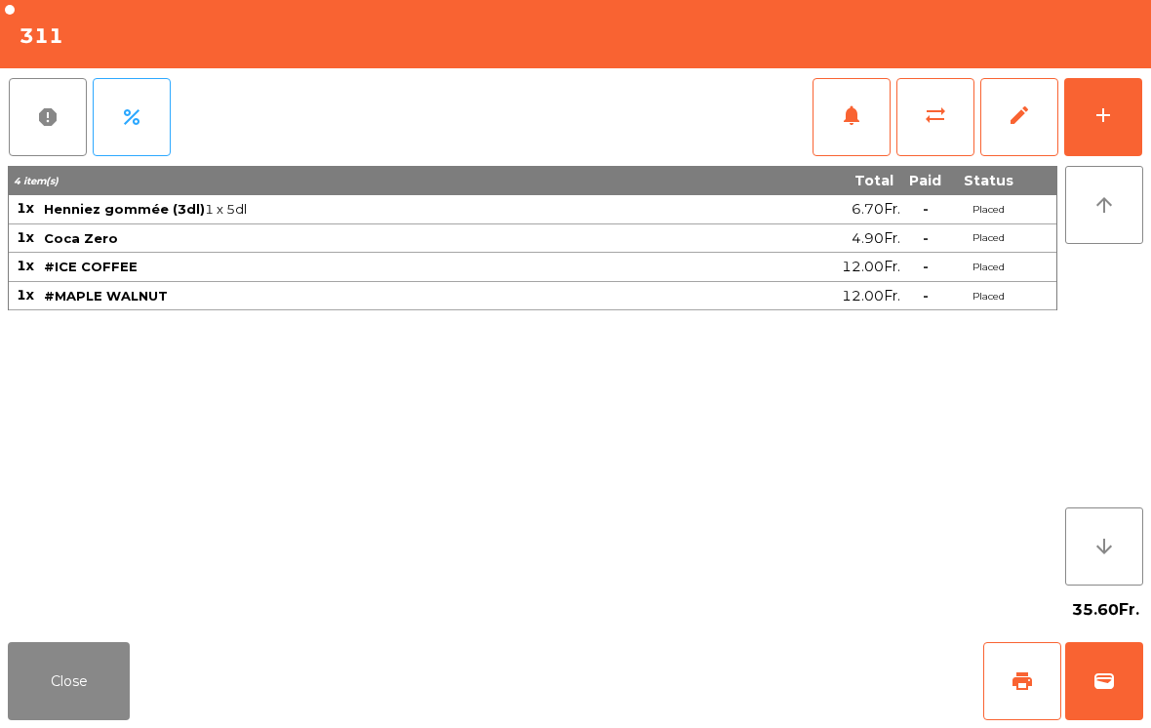
click at [1023, 679] on span "print" at bounding box center [1022, 680] width 23 height 23
click at [66, 713] on button "Close" at bounding box center [69, 681] width 122 height 78
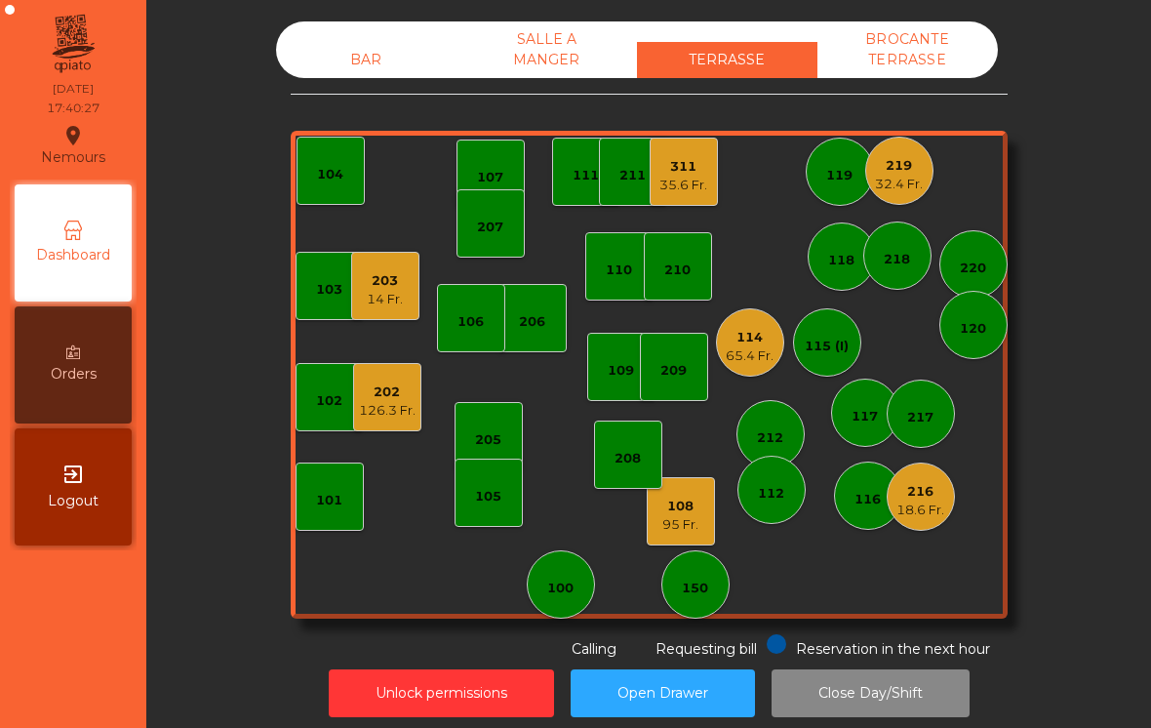
click at [299, 383] on div "102" at bounding box center [330, 397] width 68 height 68
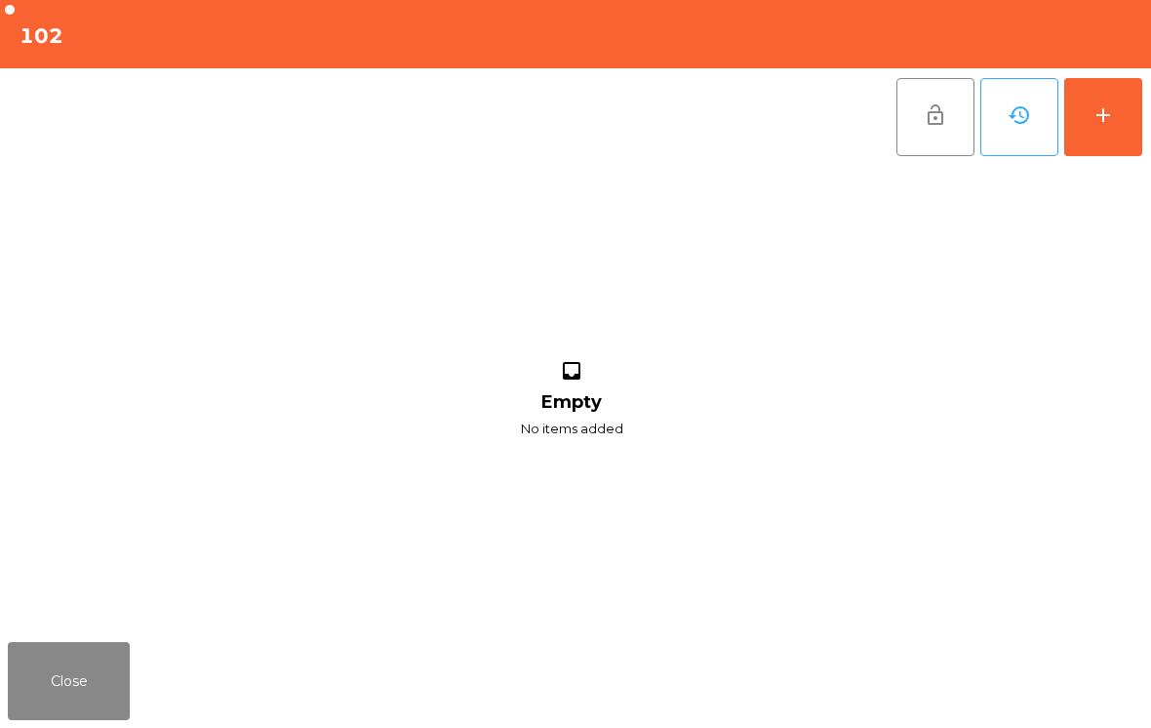
click at [1127, 139] on button "add" at bounding box center [1103, 117] width 78 height 78
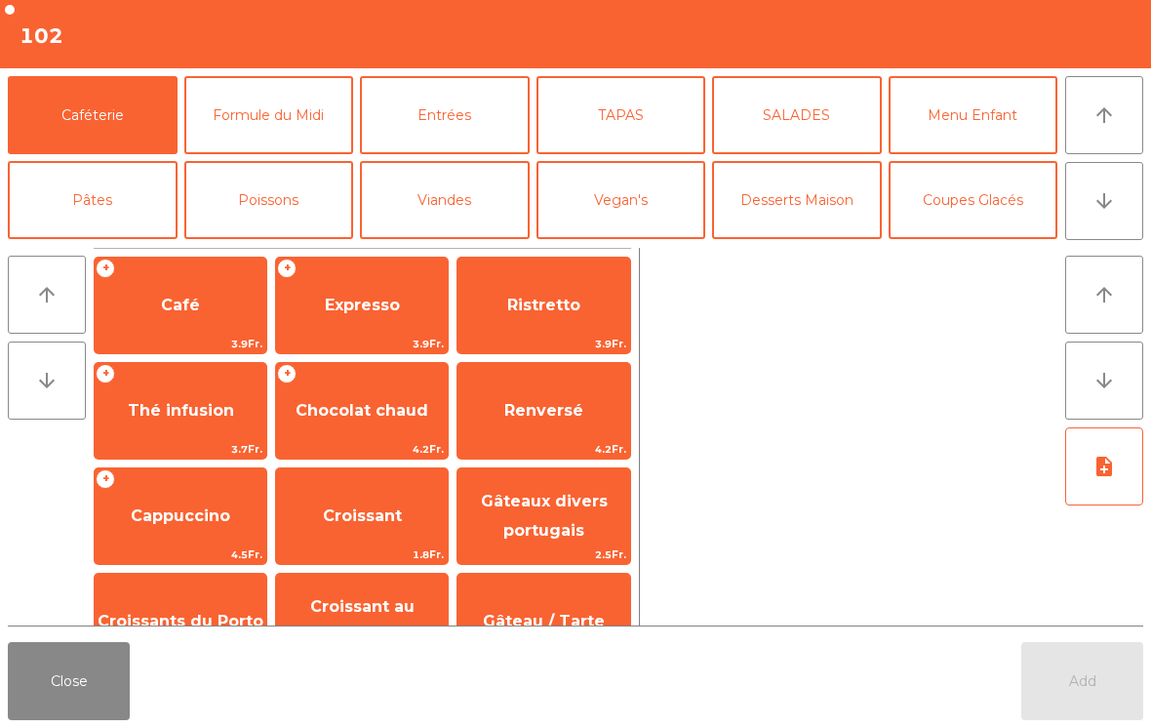
click at [1118, 197] on button "arrow_downward" at bounding box center [1104, 201] width 78 height 78
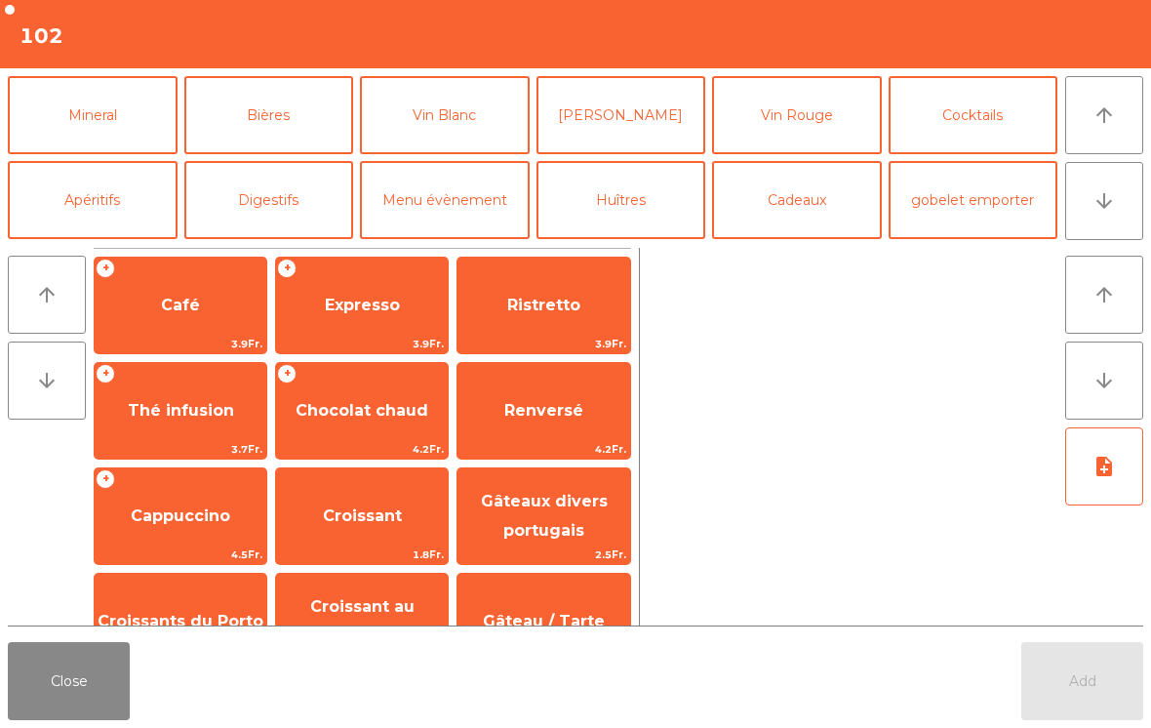
click at [312, 128] on button "Bières" at bounding box center [269, 115] width 170 height 78
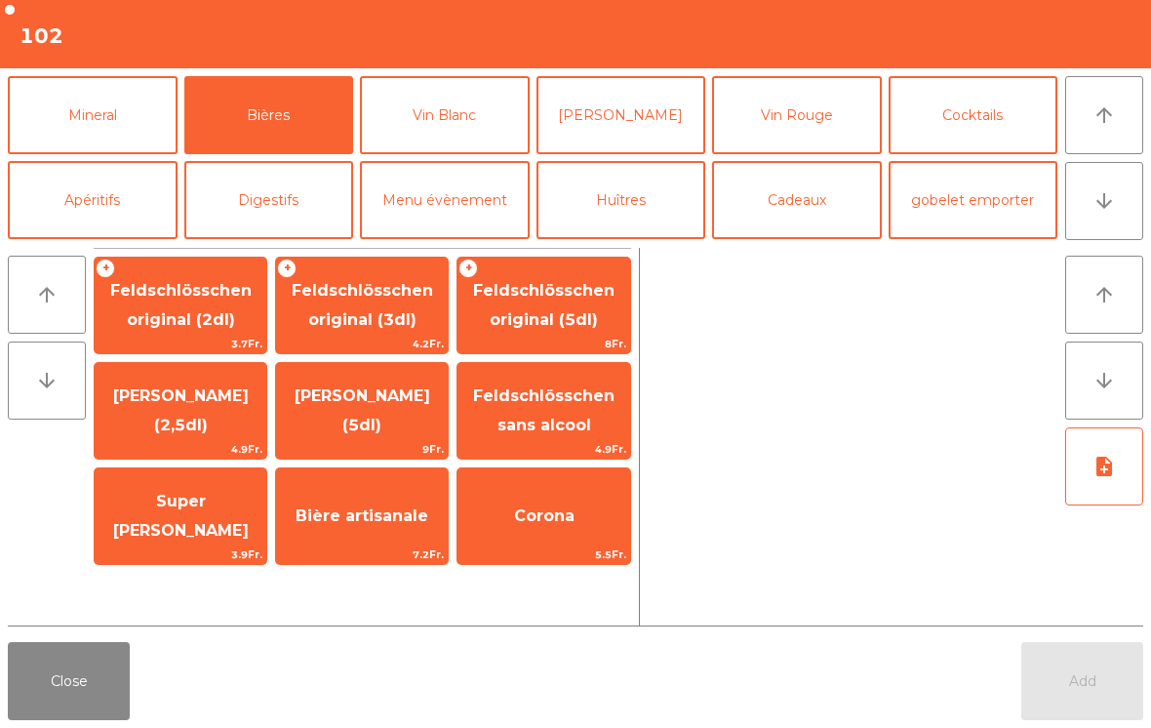
click at [584, 319] on span "Feldschlösschen original (5dl)" at bounding box center [543, 305] width 141 height 48
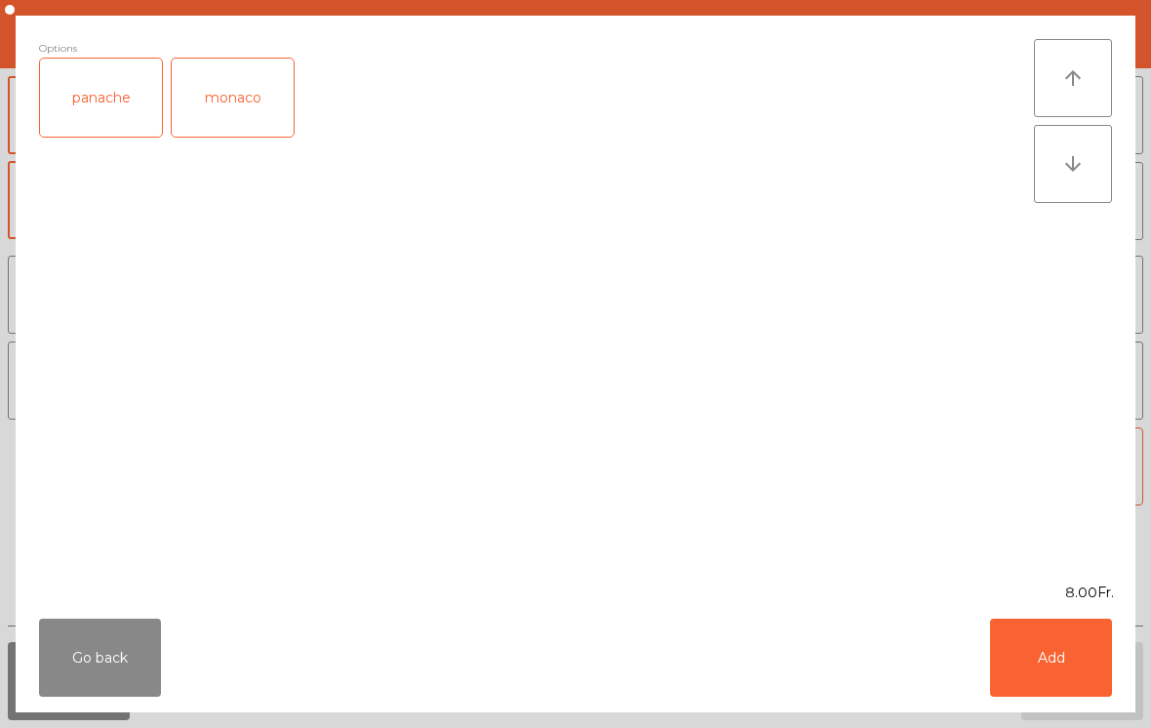
click at [1065, 691] on button "Add" at bounding box center [1051, 657] width 122 height 78
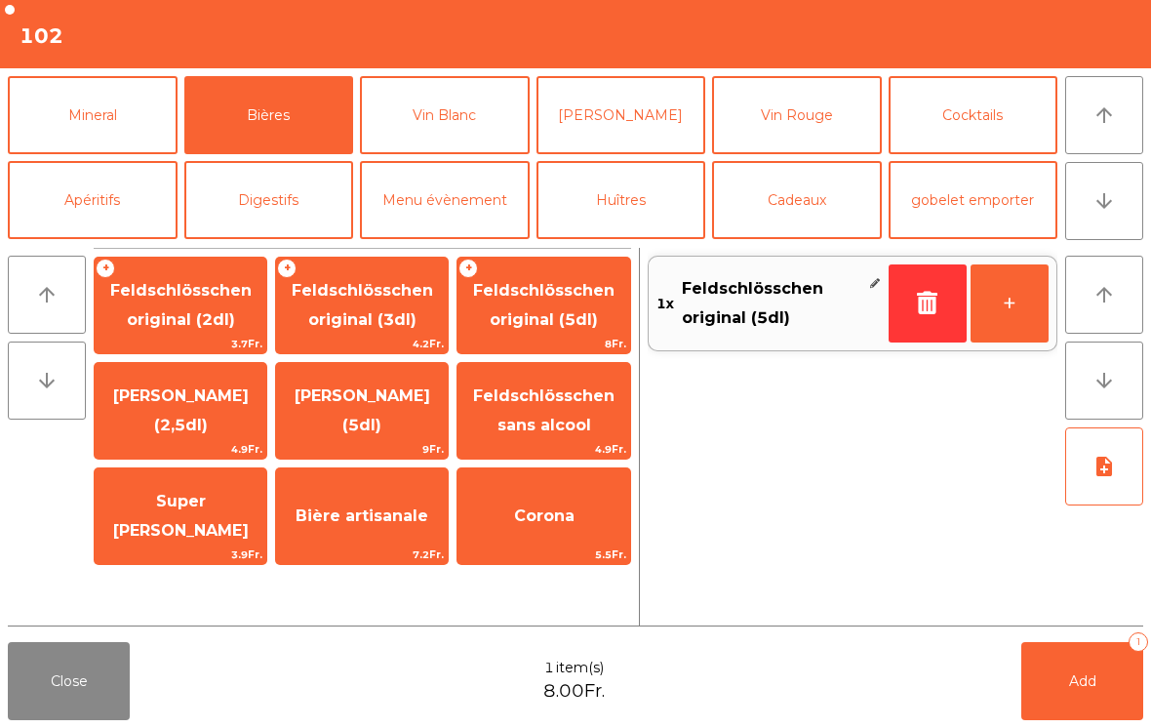
click at [994, 321] on button "+" at bounding box center [1010, 303] width 78 height 78
click at [1083, 697] on button "Add 2" at bounding box center [1082, 681] width 122 height 78
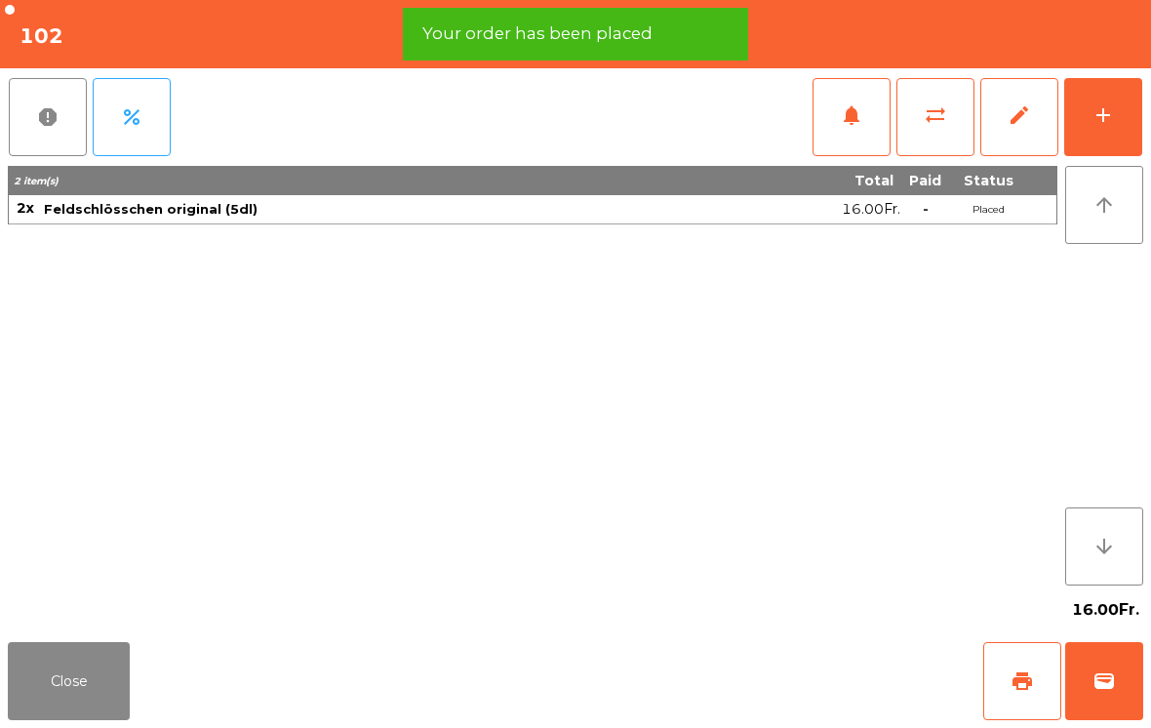
click at [104, 692] on button "Close" at bounding box center [69, 681] width 122 height 78
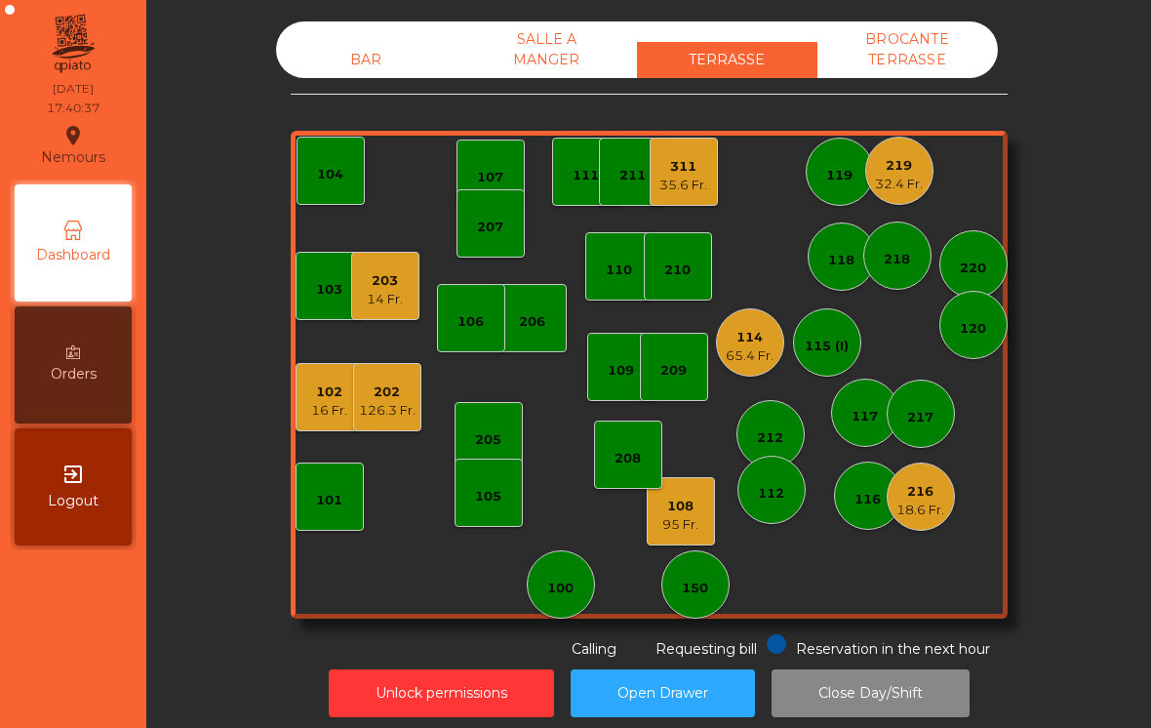
click at [677, 370] on div "209" at bounding box center [673, 371] width 26 height 20
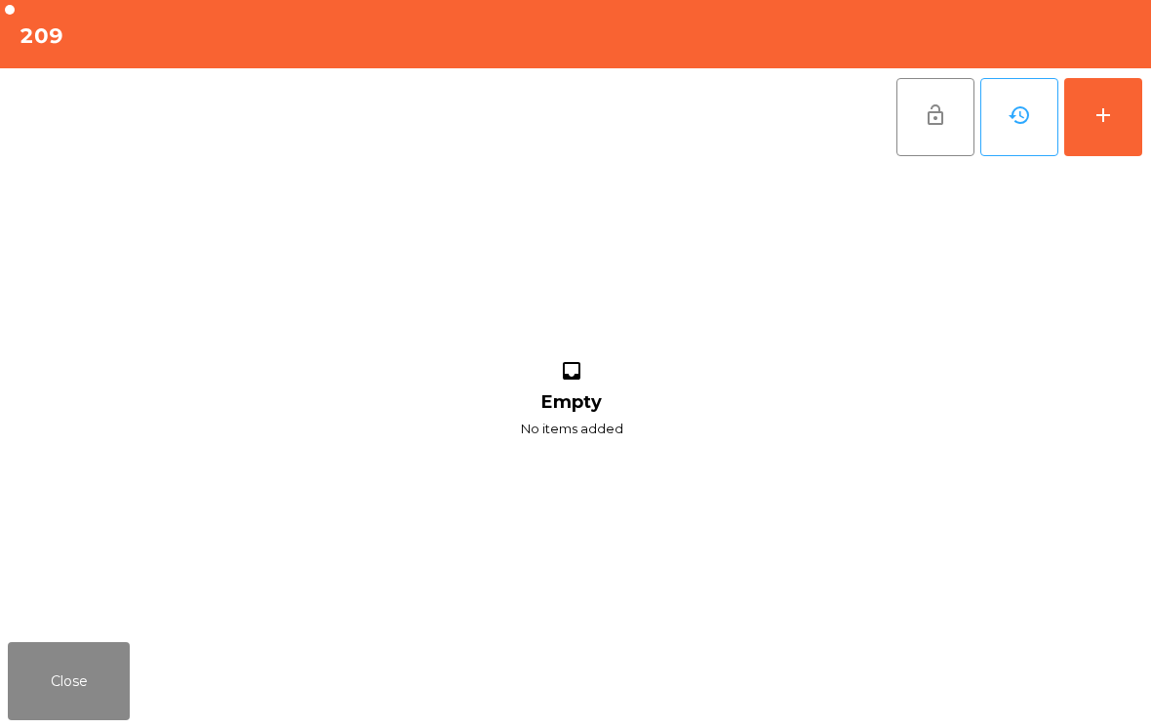
click at [1095, 120] on div "add" at bounding box center [1103, 114] width 23 height 23
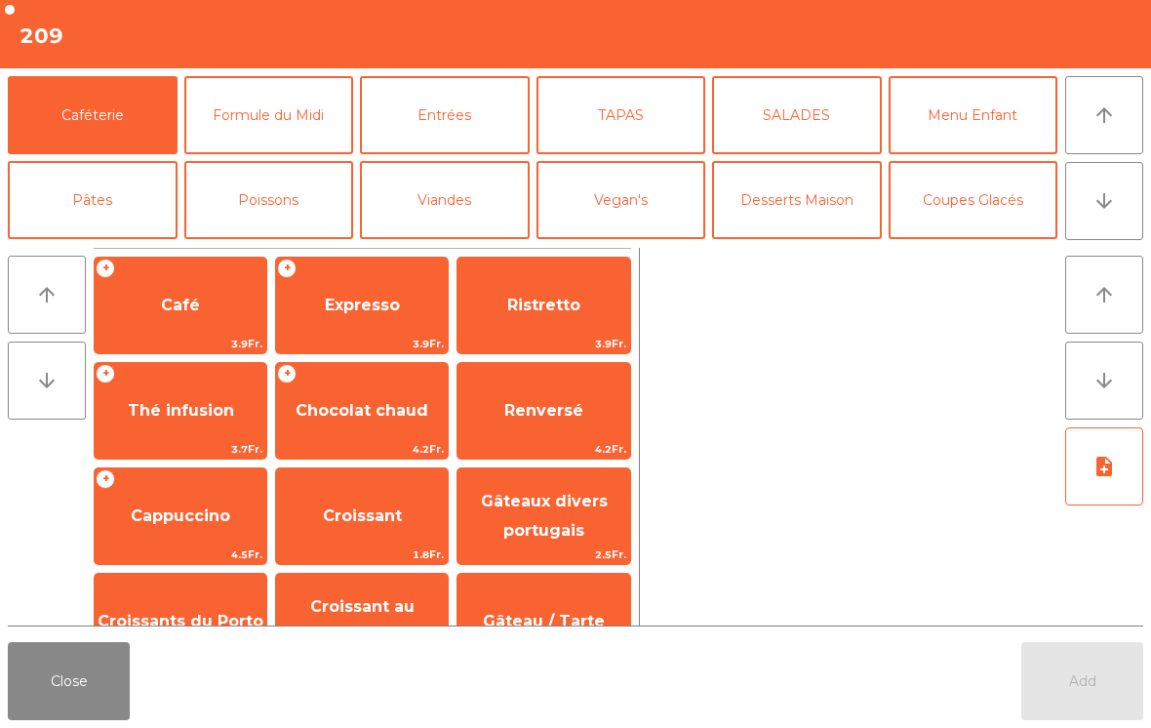
click at [1135, 204] on button "arrow_downward" at bounding box center [1104, 201] width 78 height 78
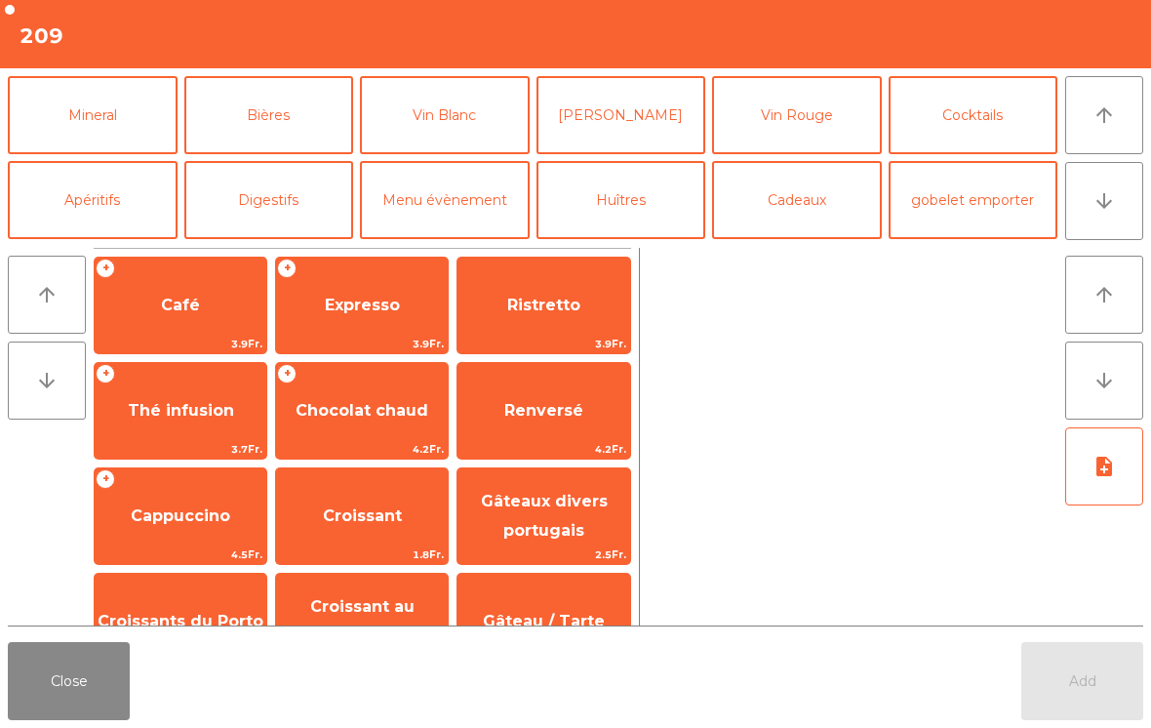
click at [291, 122] on button "Bières" at bounding box center [269, 115] width 170 height 78
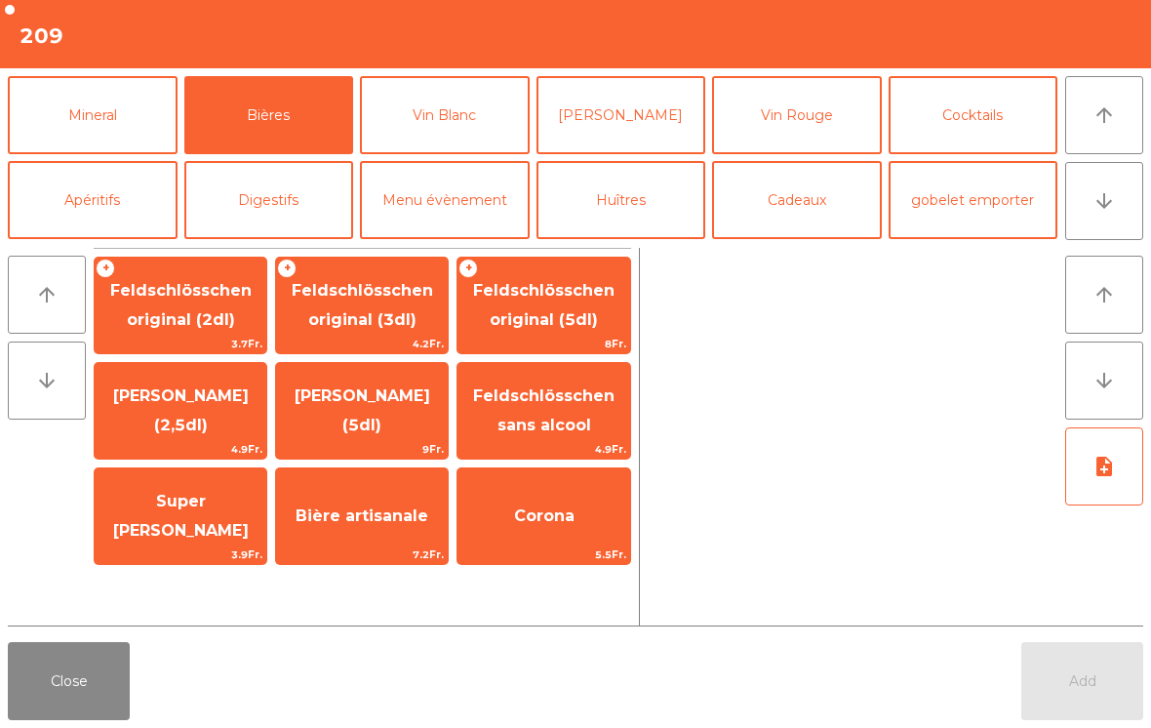
click at [393, 322] on span "Feldschlösschen original (3dl)" at bounding box center [362, 305] width 141 height 48
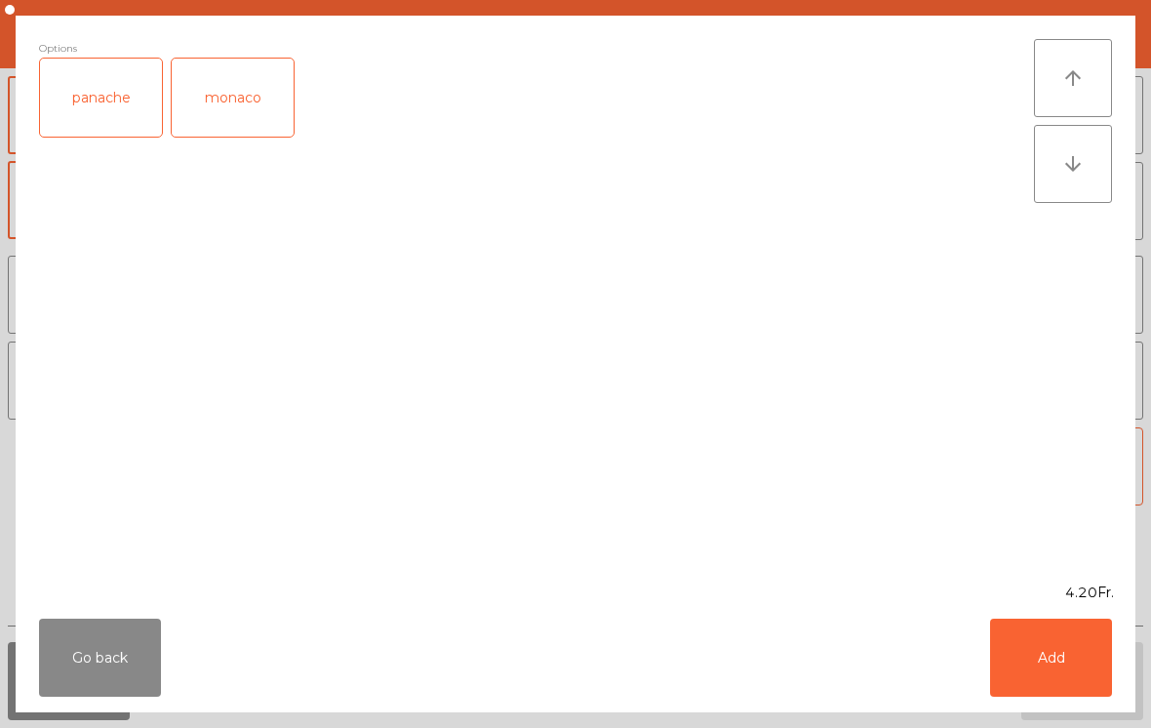
click at [1055, 659] on button "Add" at bounding box center [1051, 657] width 122 height 78
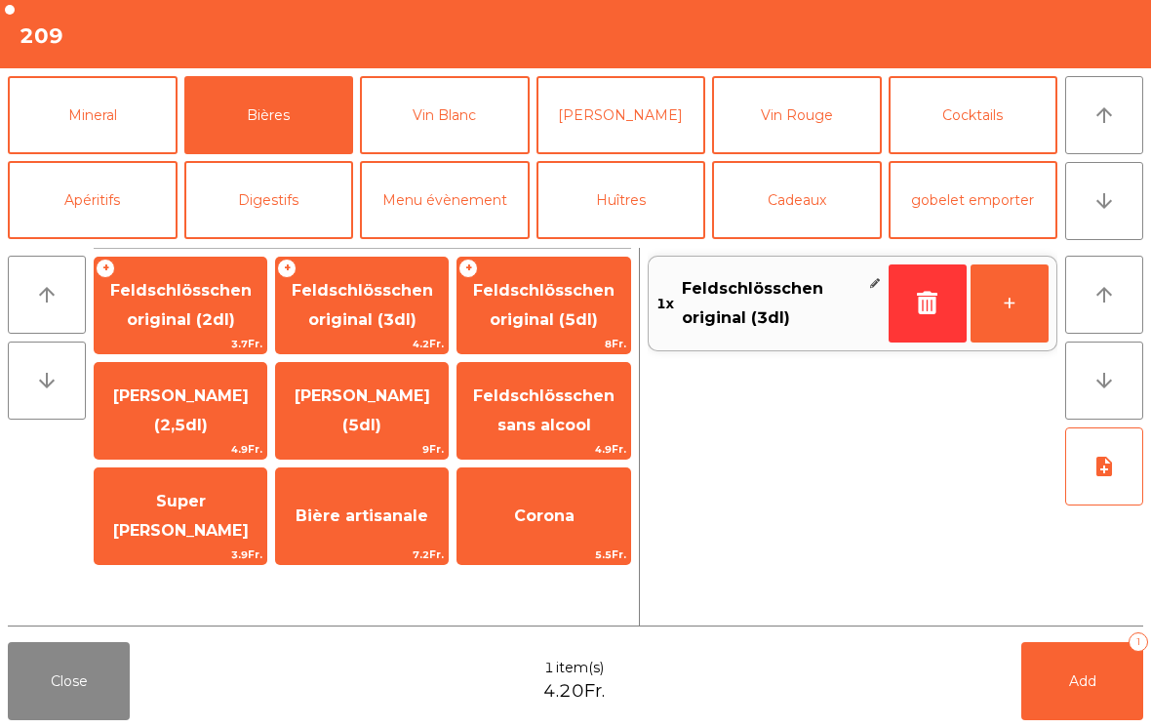
click at [1015, 313] on button "+" at bounding box center [1010, 303] width 78 height 78
click at [389, 325] on span "Feldschlösschen original (3dl)" at bounding box center [362, 305] width 141 height 48
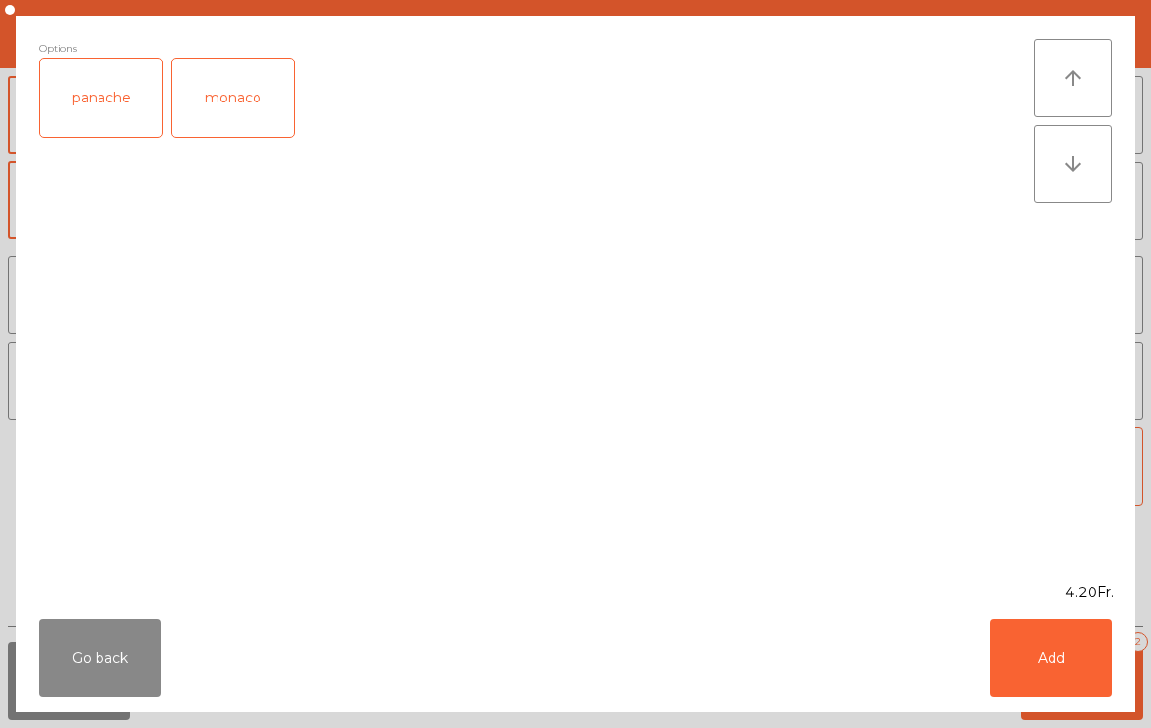
click at [123, 103] on div "panache" at bounding box center [101, 98] width 122 height 78
click at [1048, 656] on button "Add" at bounding box center [1051, 657] width 122 height 78
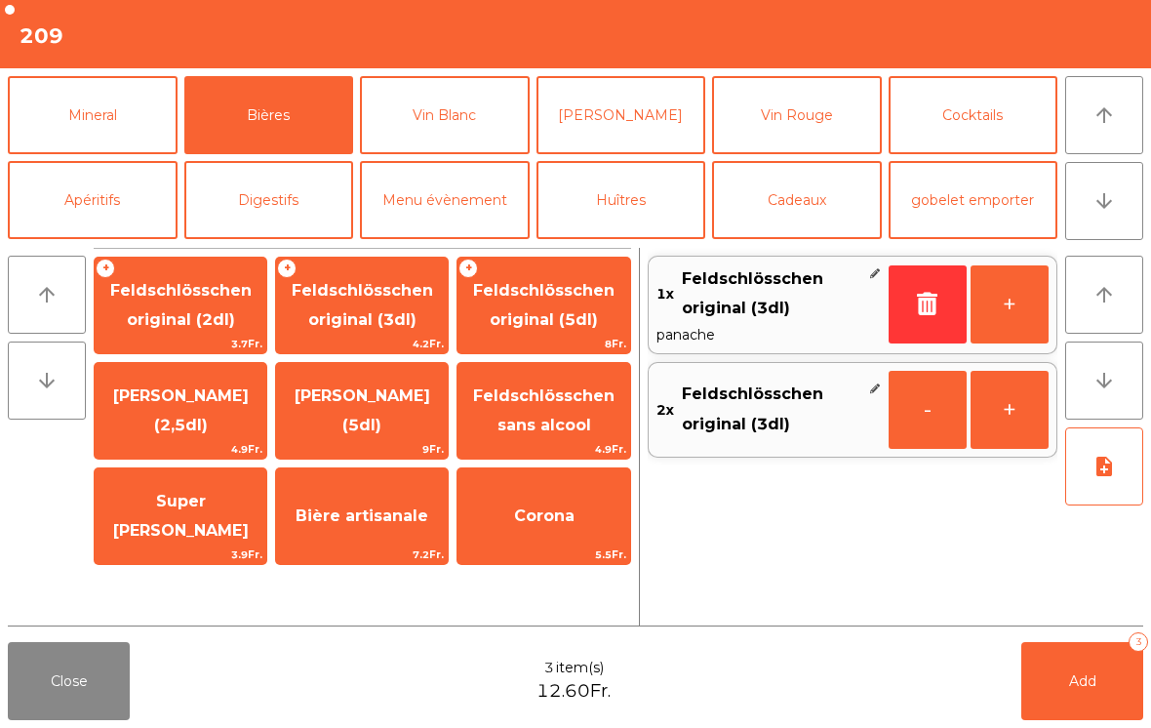
click at [1090, 680] on span "Add" at bounding box center [1082, 681] width 27 height 18
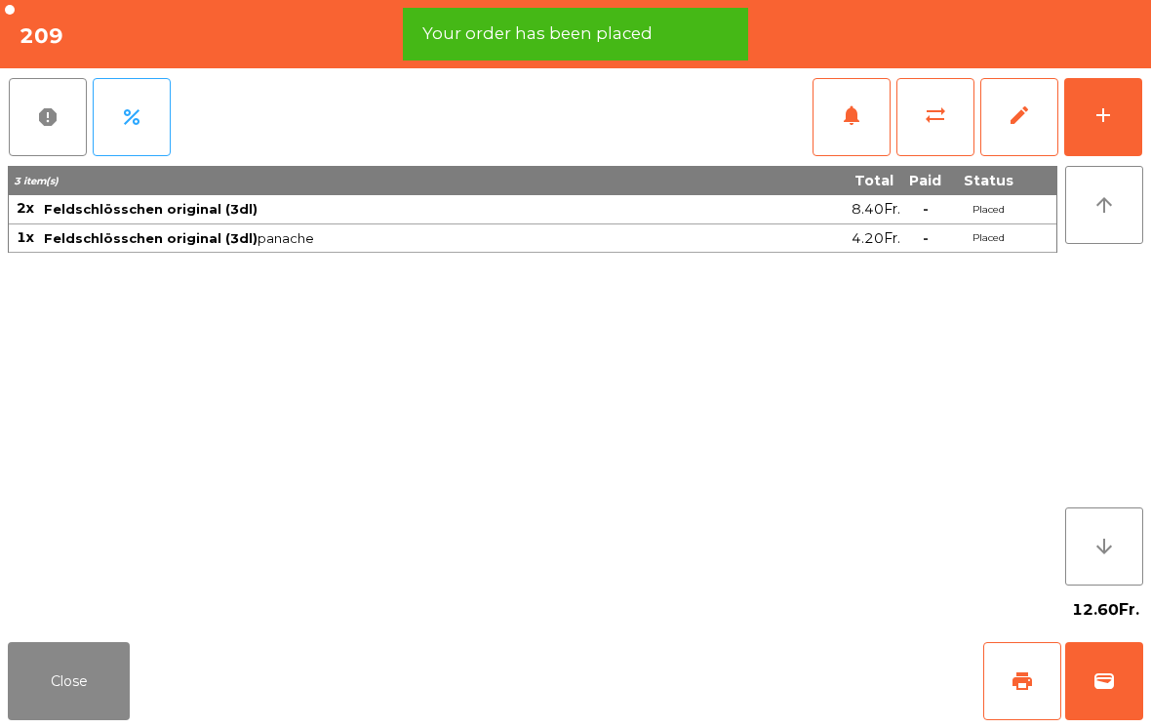
click at [93, 690] on button "Close" at bounding box center [69, 681] width 122 height 78
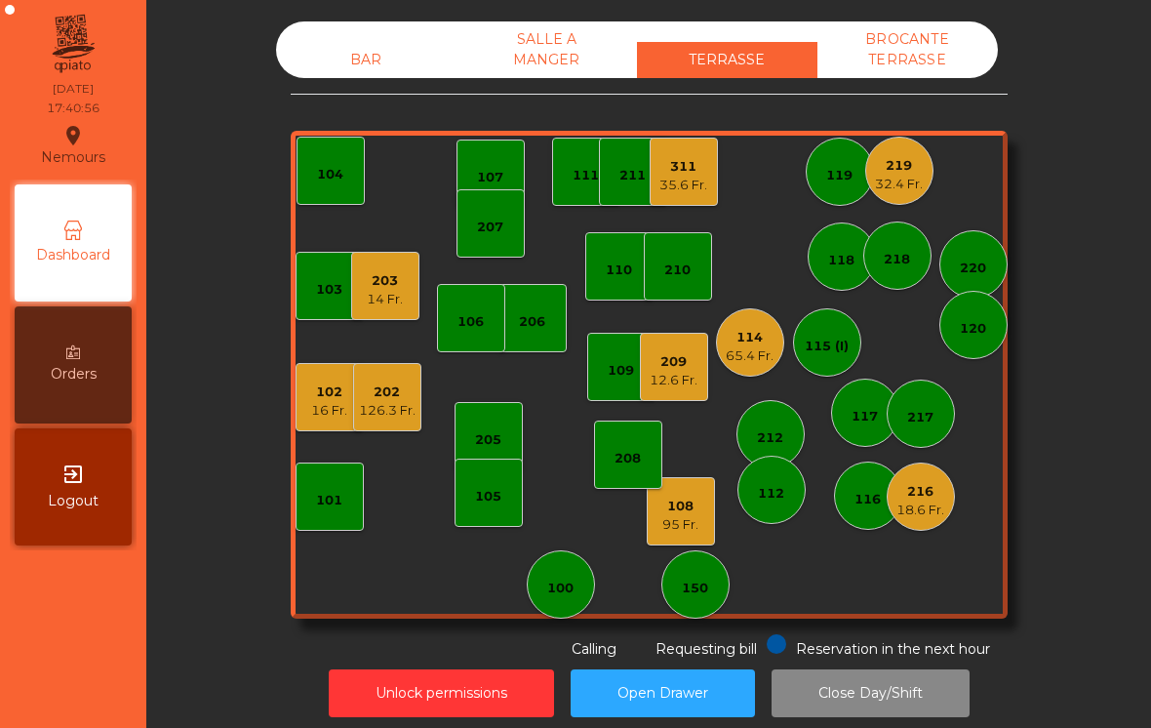
click at [670, 287] on div "210" at bounding box center [678, 266] width 68 height 68
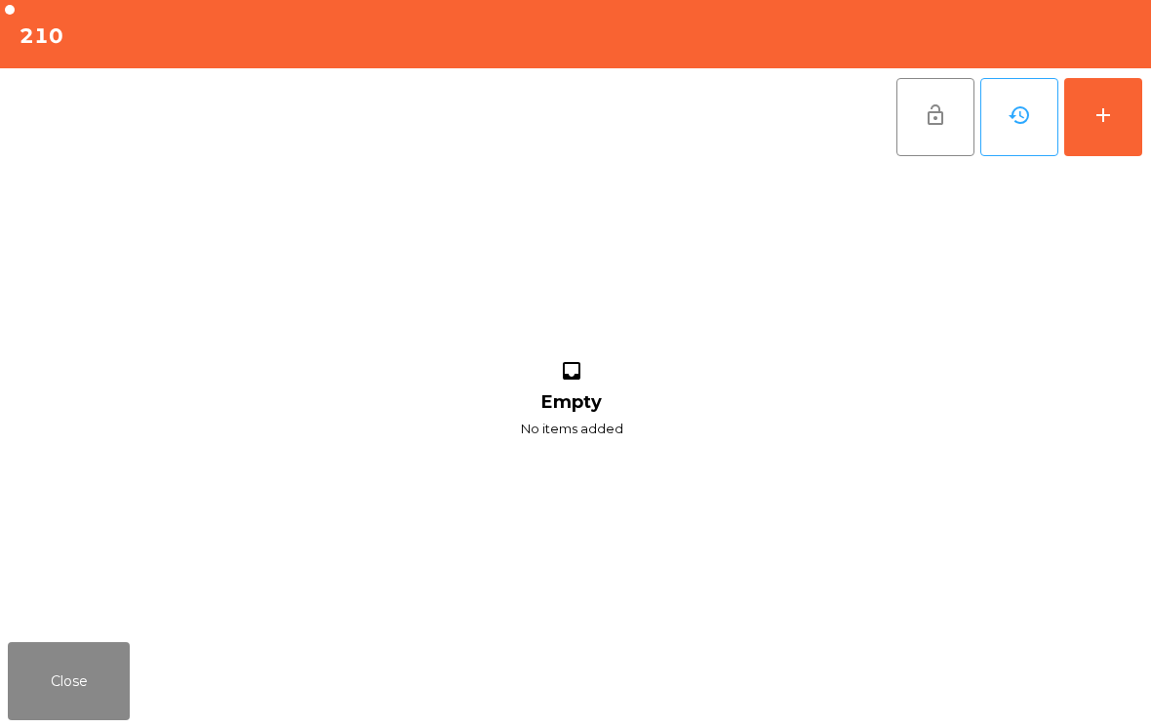
click at [1117, 120] on button "add" at bounding box center [1103, 117] width 78 height 78
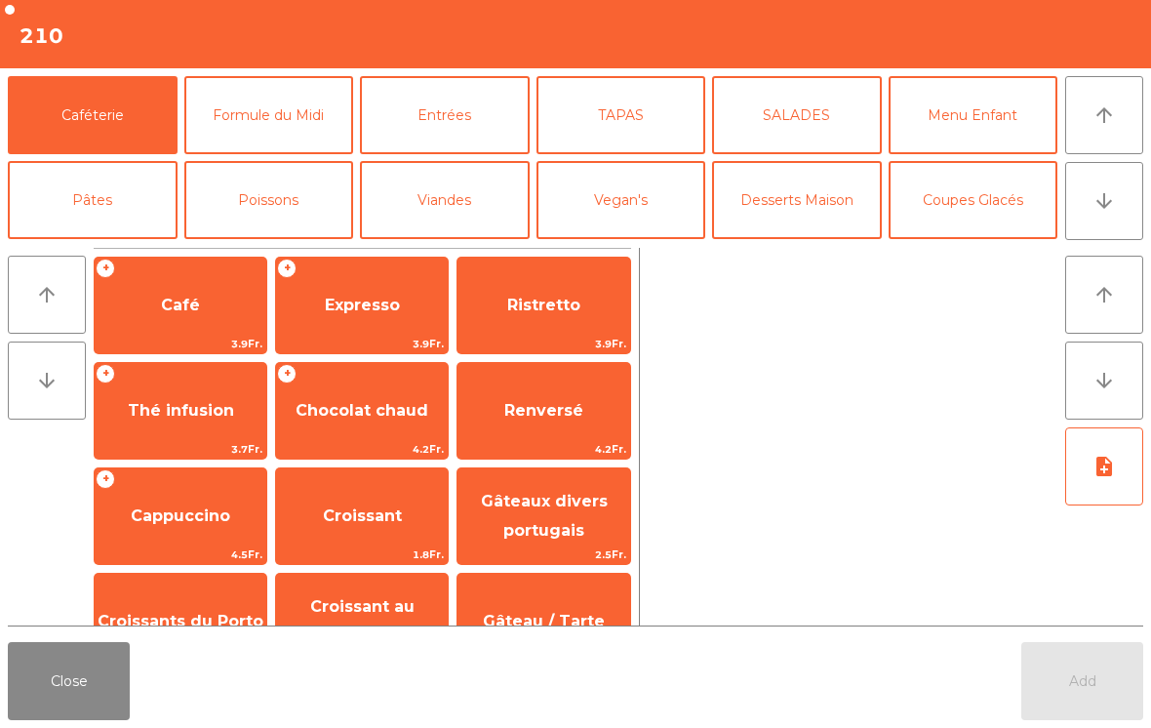
click at [1116, 404] on button "arrow_downward" at bounding box center [1104, 380] width 78 height 78
click at [1117, 404] on button "arrow_downward" at bounding box center [1104, 380] width 78 height 78
click at [1122, 382] on button "arrow_downward" at bounding box center [1104, 380] width 78 height 78
click at [1106, 220] on button "arrow_downward" at bounding box center [1104, 201] width 78 height 78
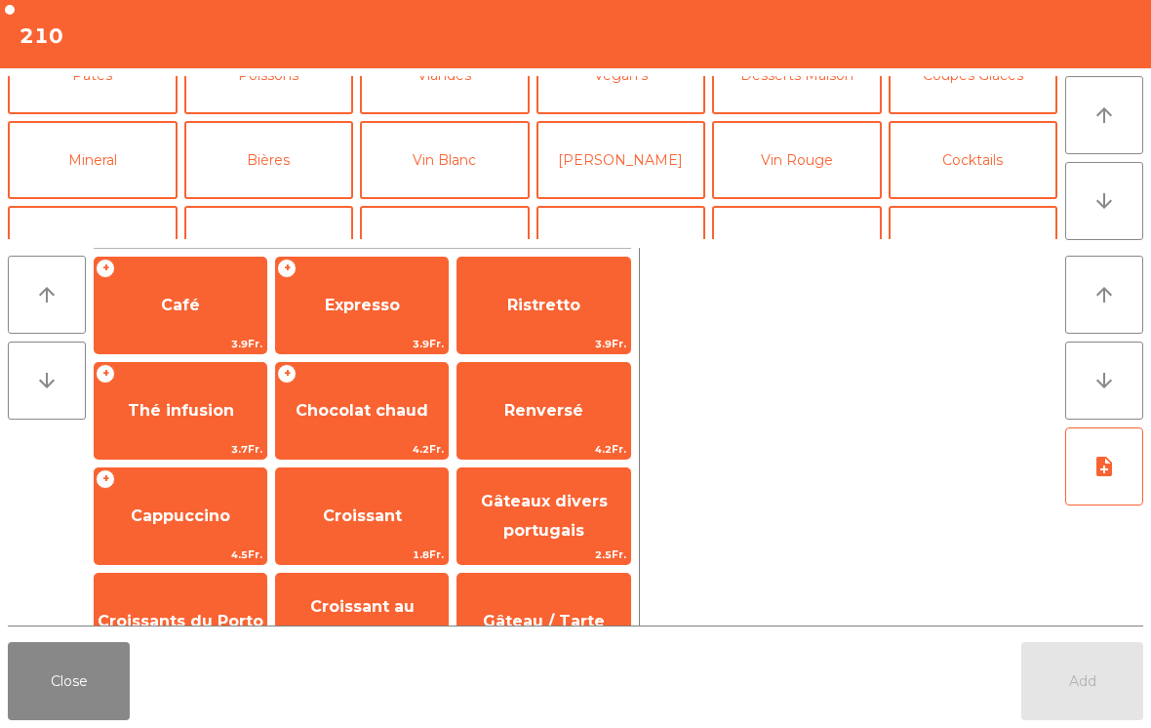
click at [125, 122] on button "Mineral" at bounding box center [93, 160] width 170 height 78
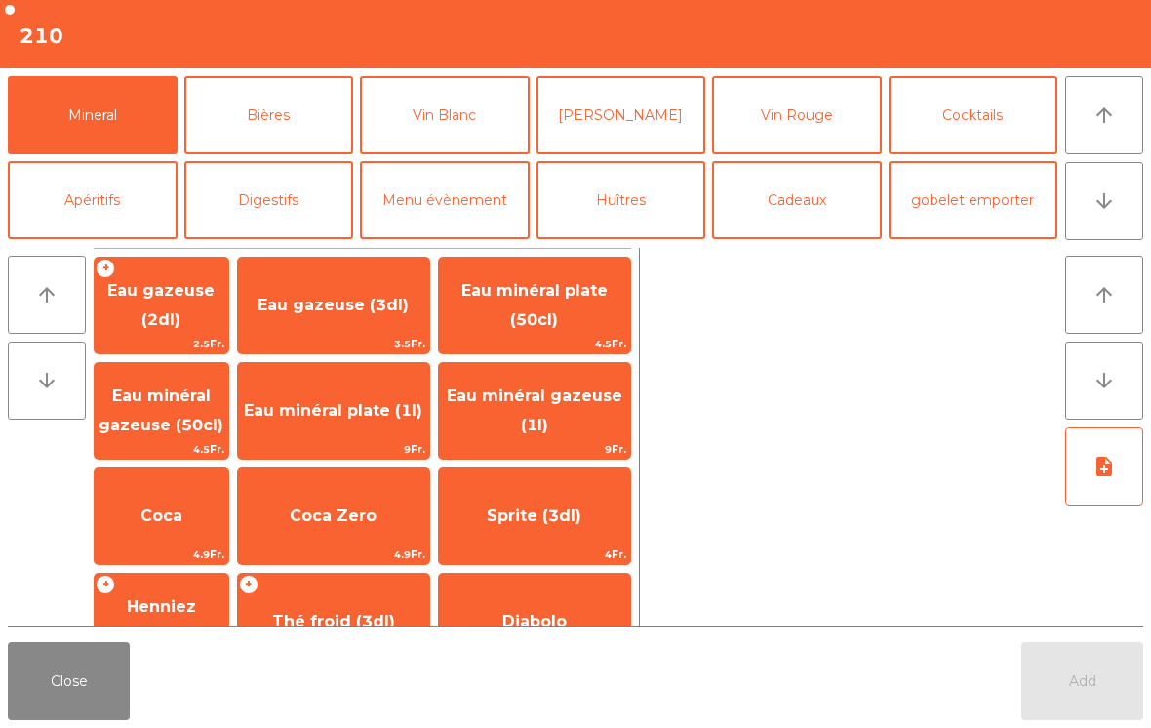
click at [202, 317] on span "Eau gazeuse (2dl)" at bounding box center [162, 305] width 134 height 83
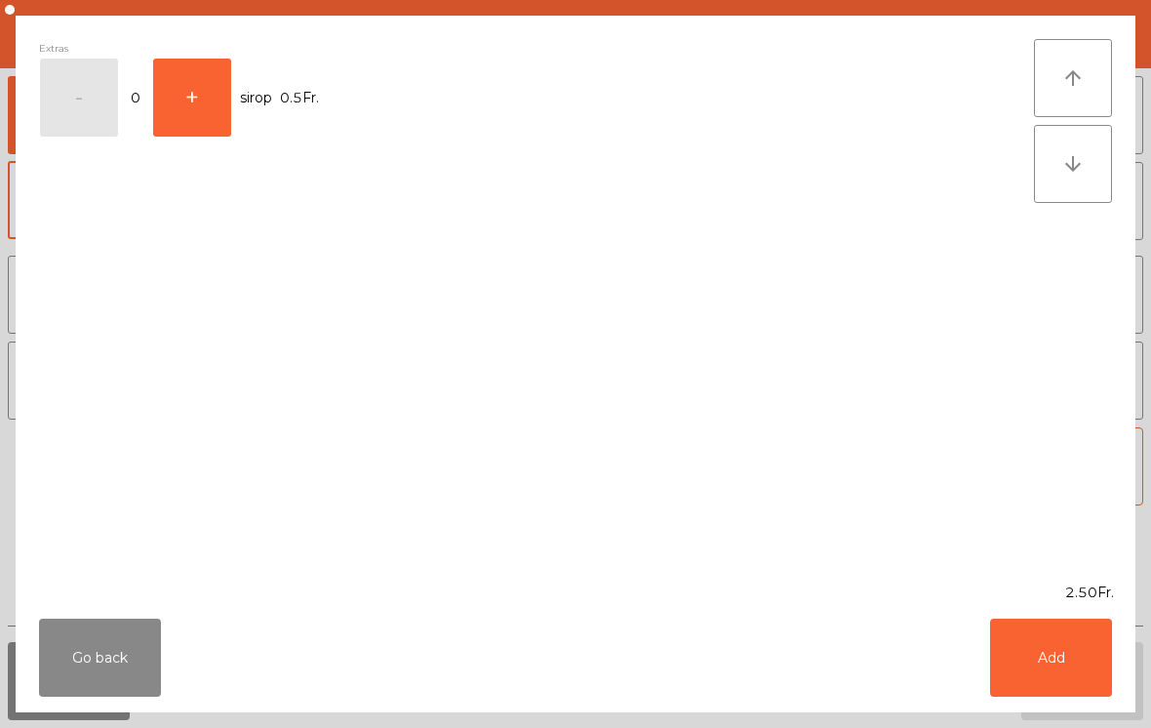
click at [1040, 659] on button "Add" at bounding box center [1051, 657] width 122 height 78
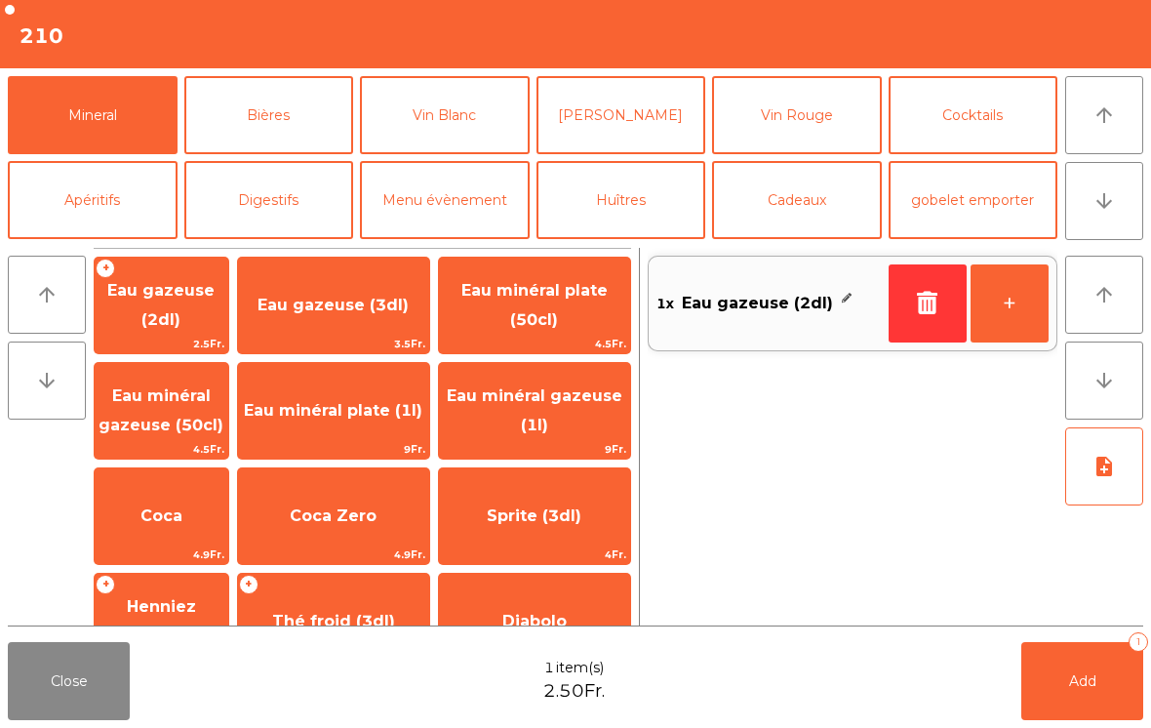
click at [1099, 689] on button "Add 1" at bounding box center [1082, 681] width 122 height 78
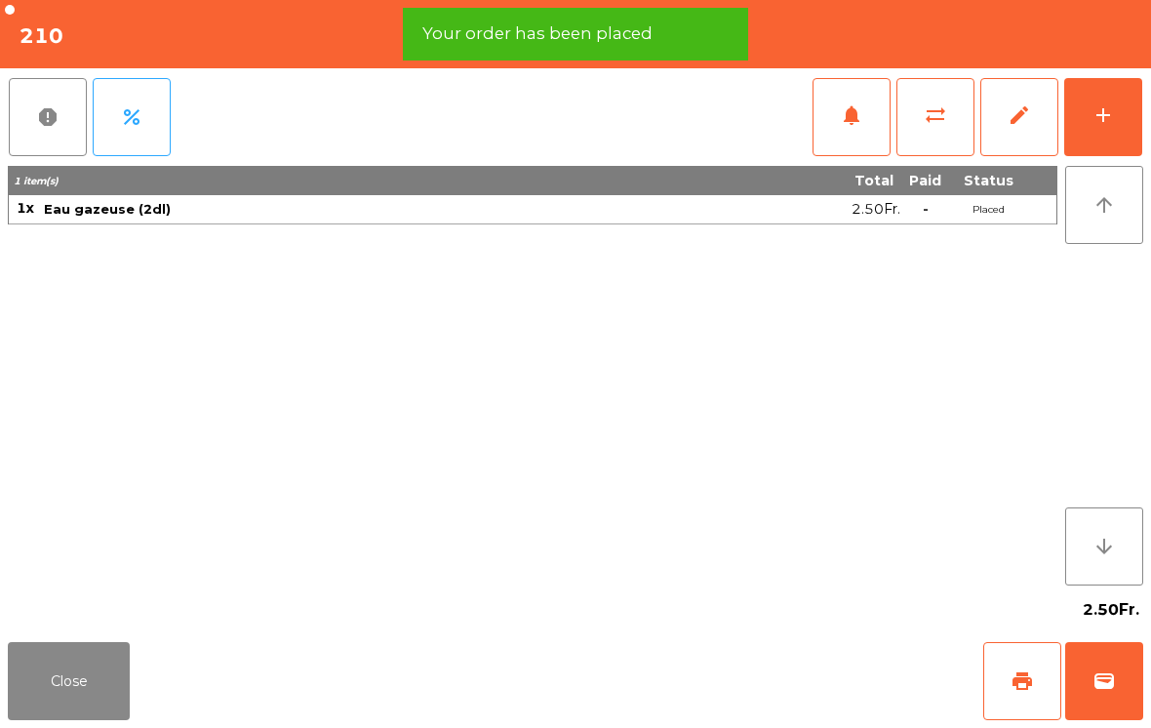
click at [88, 693] on button "Close" at bounding box center [69, 681] width 122 height 78
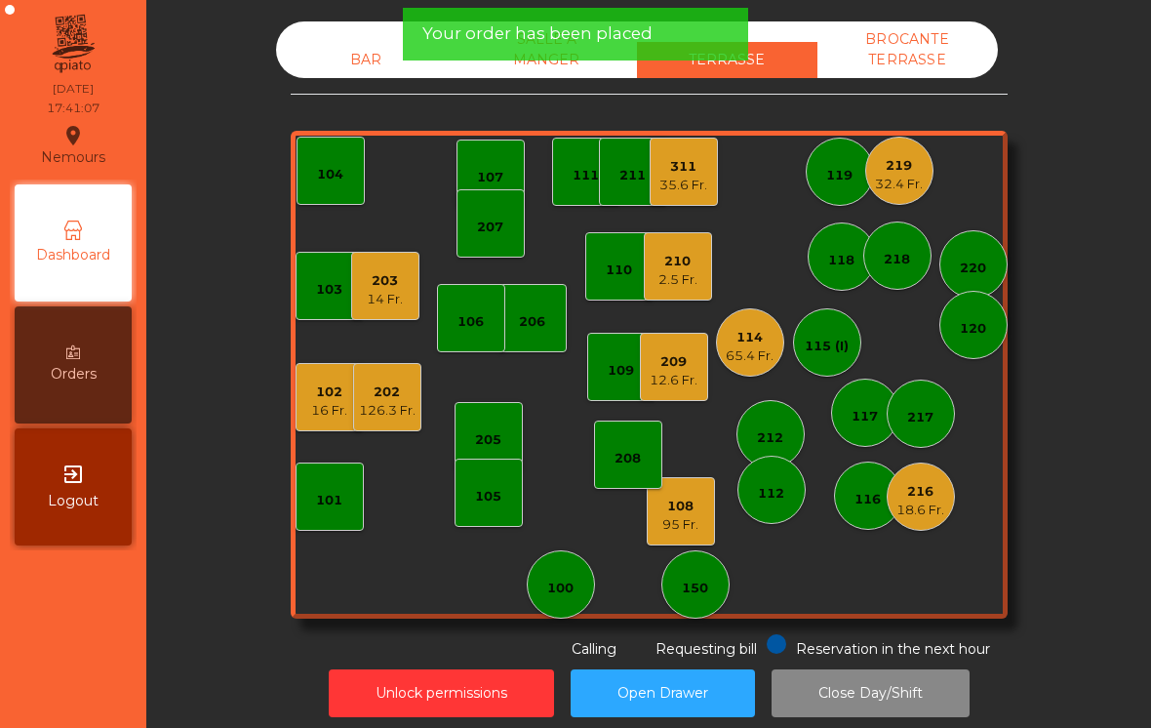
click at [990, 333] on div "120" at bounding box center [973, 325] width 68 height 68
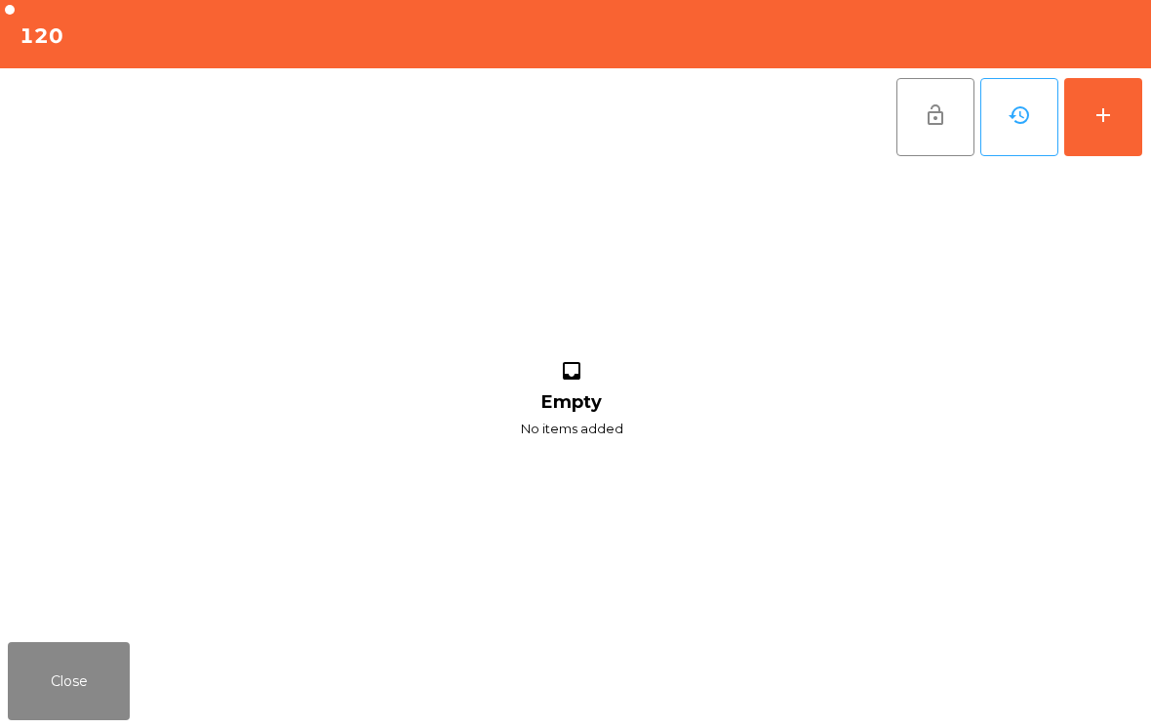
click at [1118, 121] on button "add" at bounding box center [1103, 117] width 78 height 78
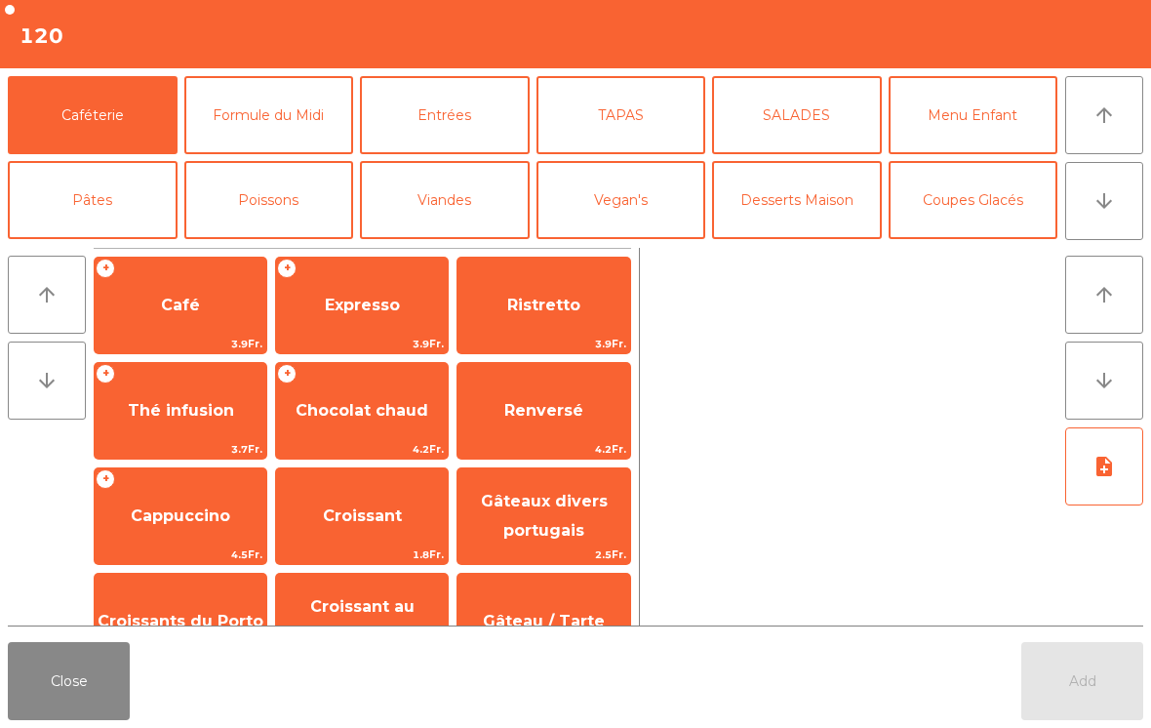
click at [1113, 219] on button "arrow_downward" at bounding box center [1104, 201] width 78 height 78
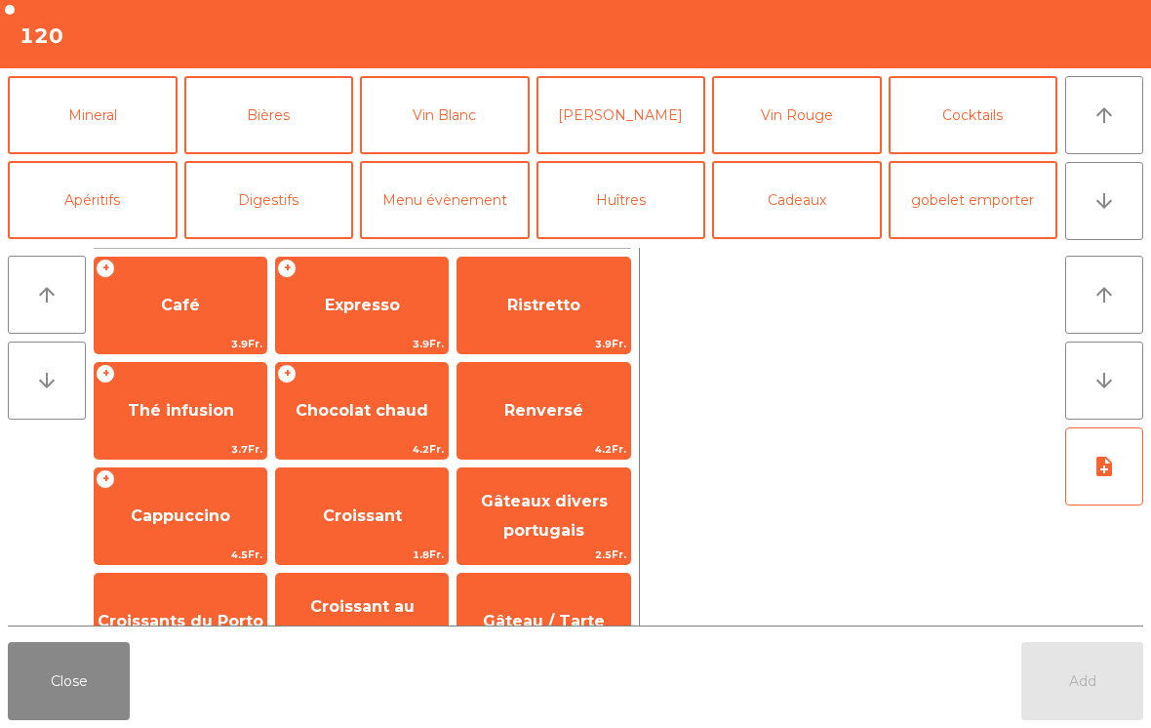
click at [304, 138] on button "Bières" at bounding box center [269, 115] width 170 height 78
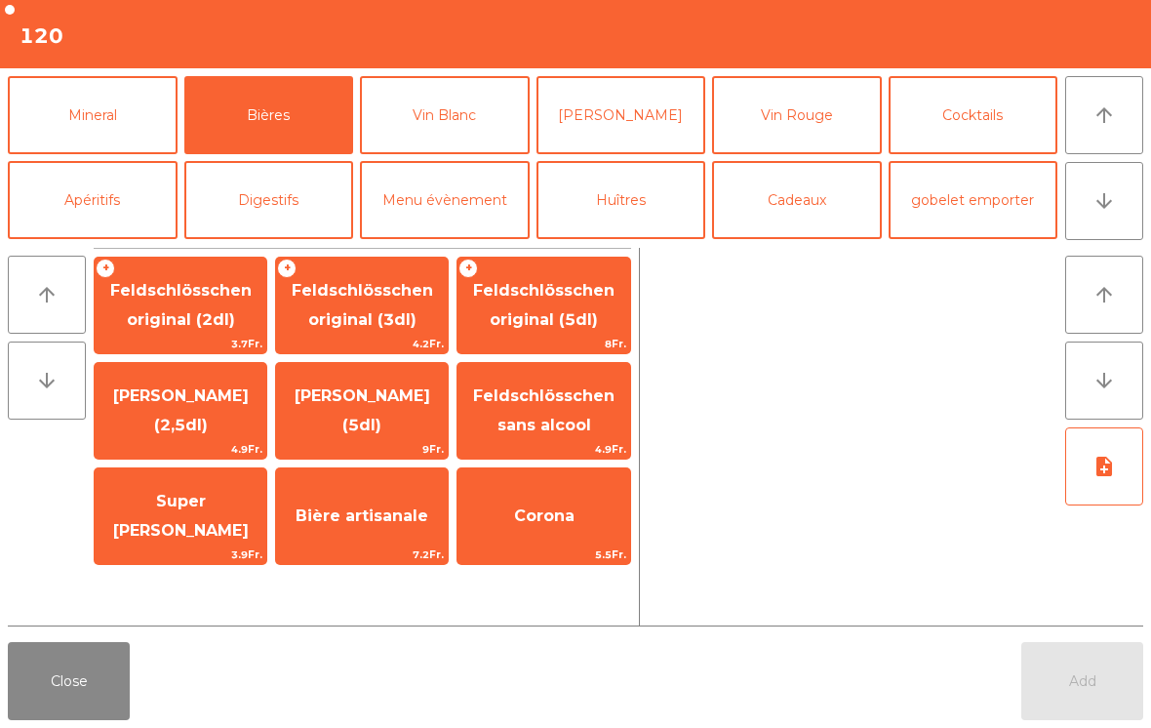
click at [395, 320] on span "Feldschlösschen original (3dl)" at bounding box center [362, 305] width 141 height 48
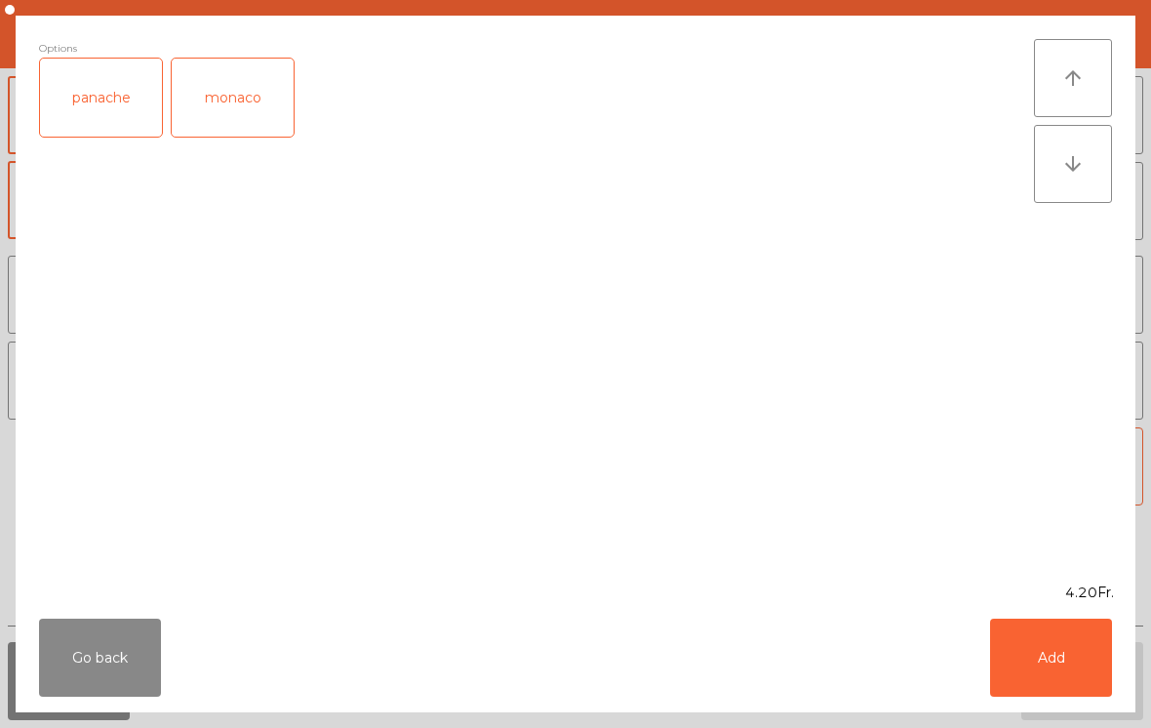
click at [1057, 683] on button "Add" at bounding box center [1051, 657] width 122 height 78
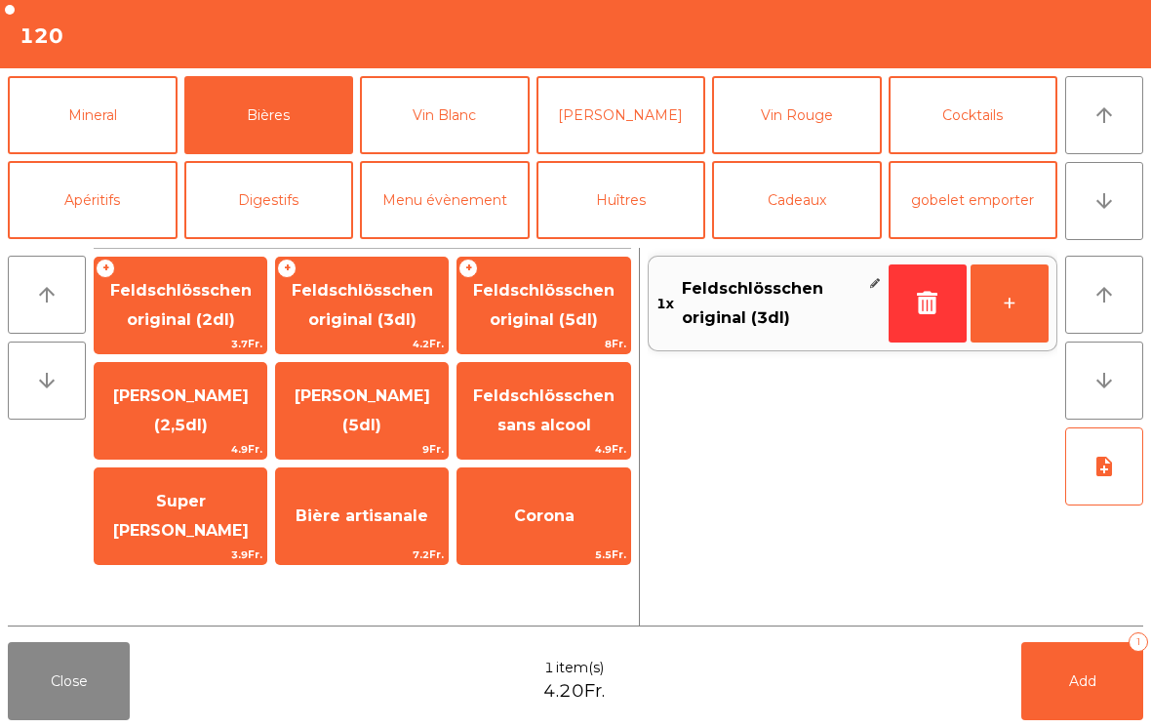
click at [1011, 312] on button "+" at bounding box center [1010, 303] width 78 height 78
click at [1102, 204] on icon "arrow_downward" at bounding box center [1104, 200] width 23 height 23
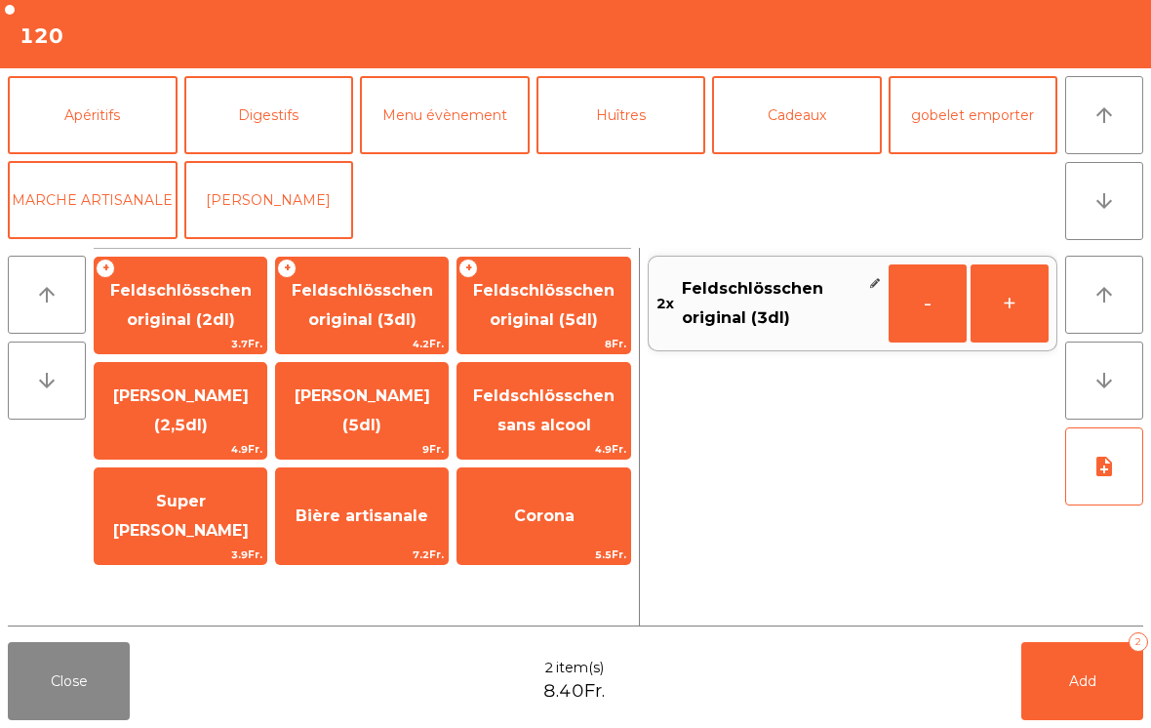
click at [1117, 135] on button "arrow_upward" at bounding box center [1104, 115] width 78 height 78
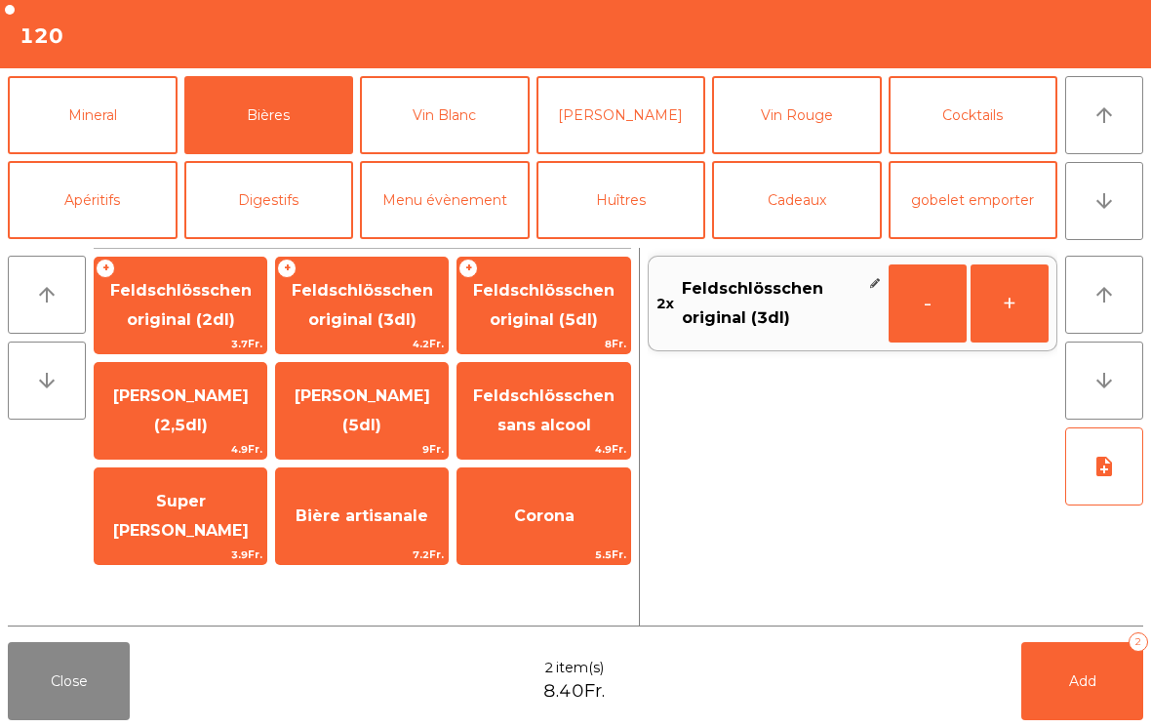
click at [101, 213] on button "Apéritifs" at bounding box center [93, 200] width 170 height 78
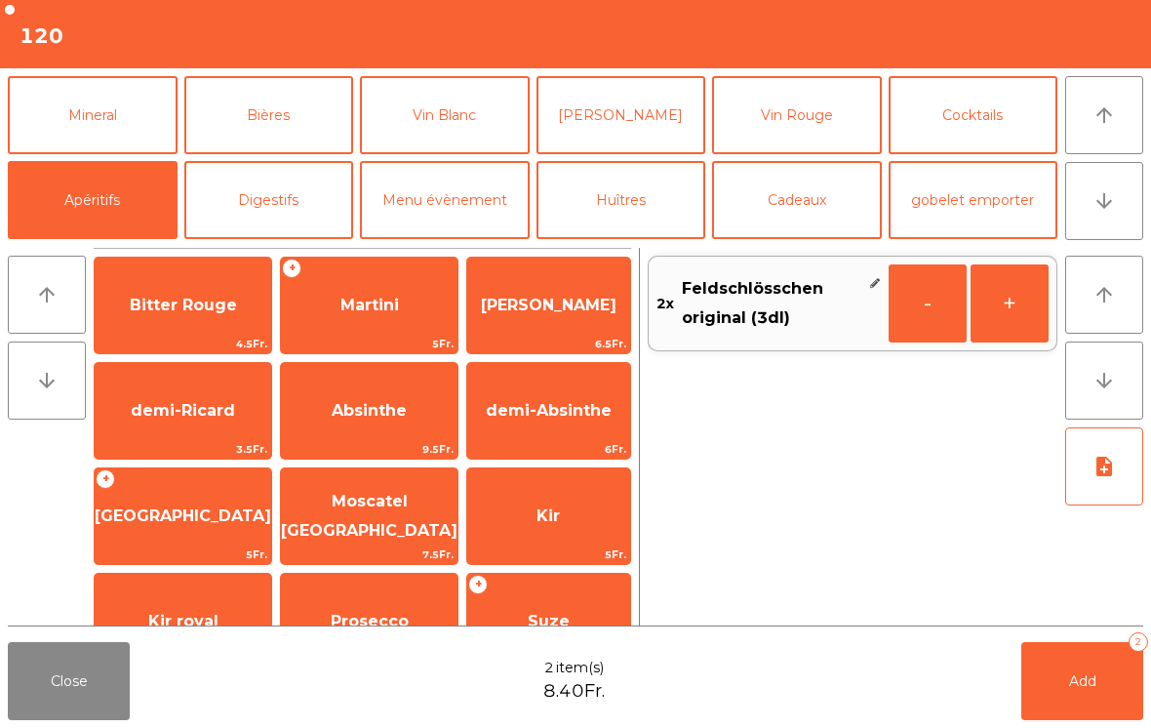
click at [120, 133] on button "Mineral" at bounding box center [93, 115] width 170 height 78
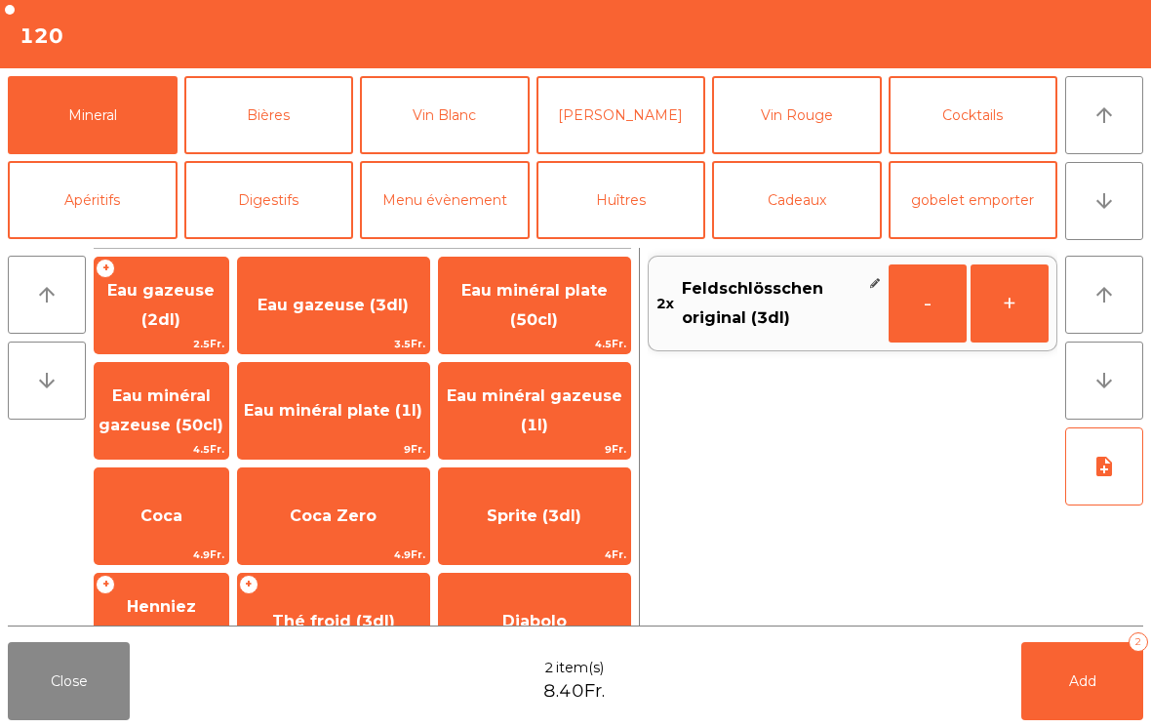
click at [393, 623] on span "Thé froid (3dl)" at bounding box center [333, 621] width 123 height 19
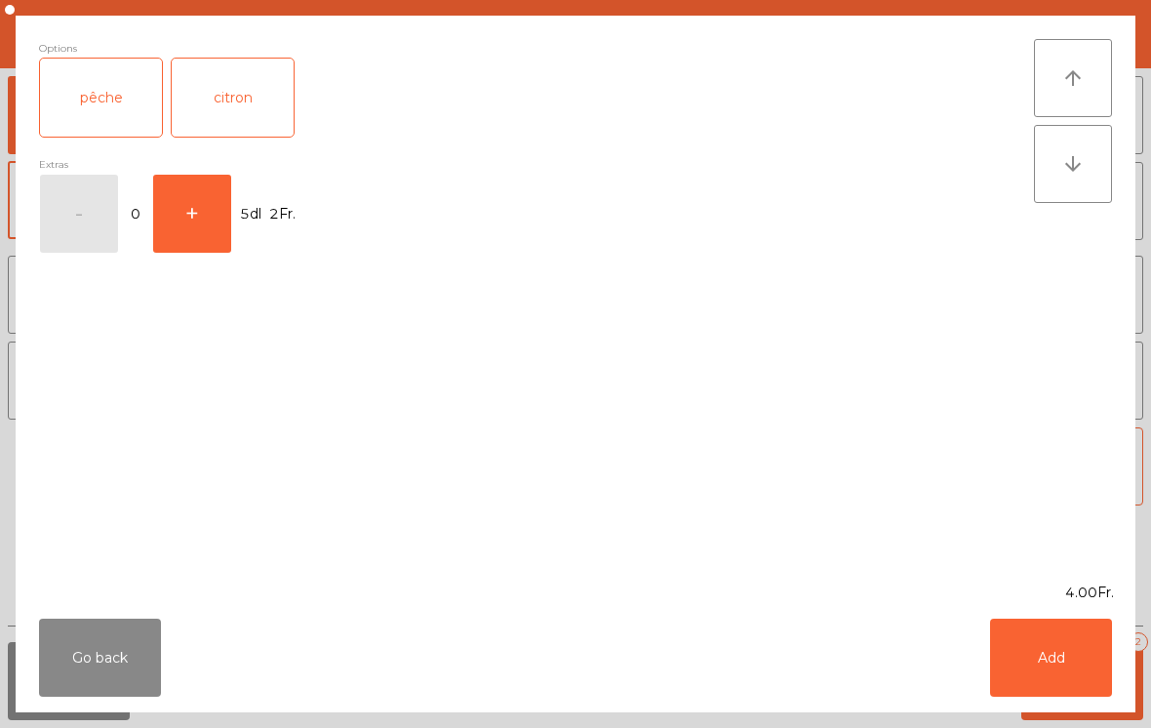
click at [101, 115] on div "pêche" at bounding box center [101, 98] width 122 height 78
click at [1062, 667] on button "Add" at bounding box center [1051, 657] width 122 height 78
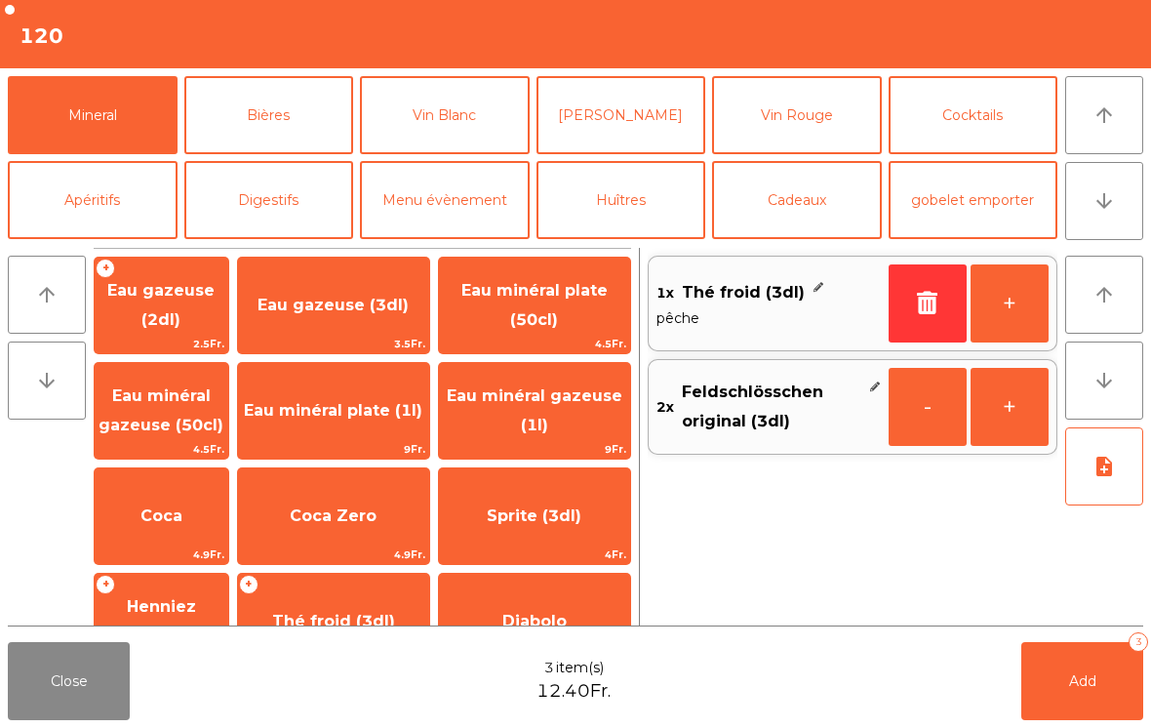
click at [1086, 672] on span "Add" at bounding box center [1082, 681] width 27 height 18
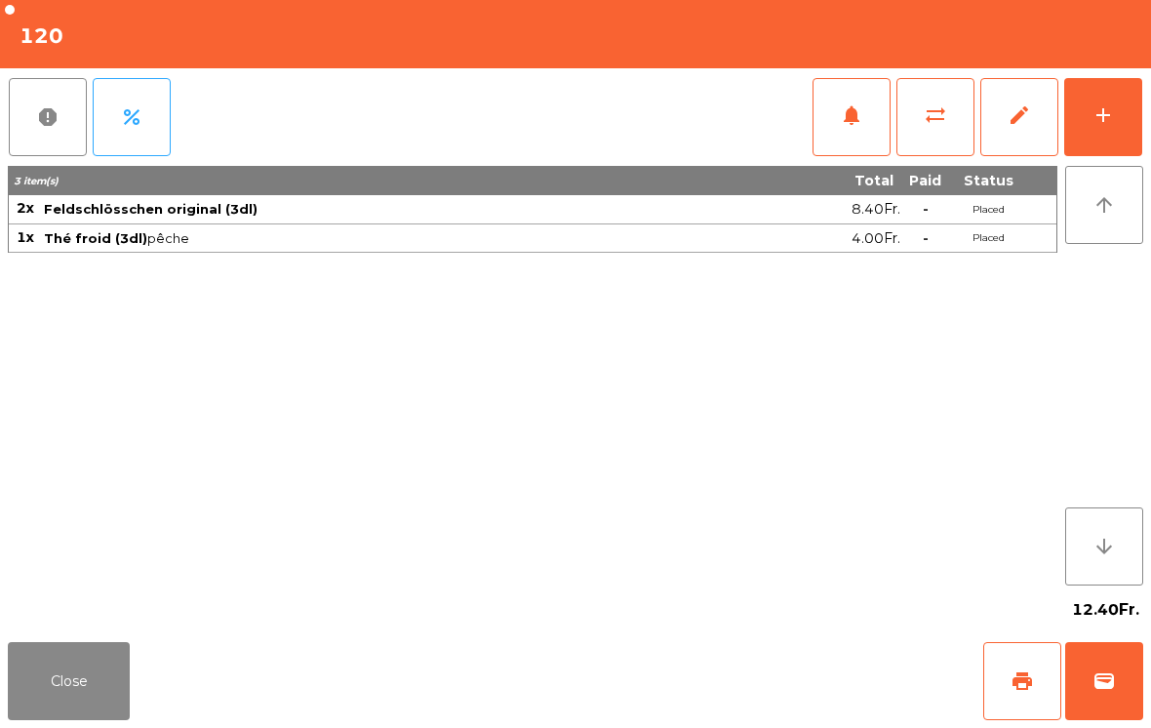
click at [82, 696] on button "Close" at bounding box center [69, 681] width 122 height 78
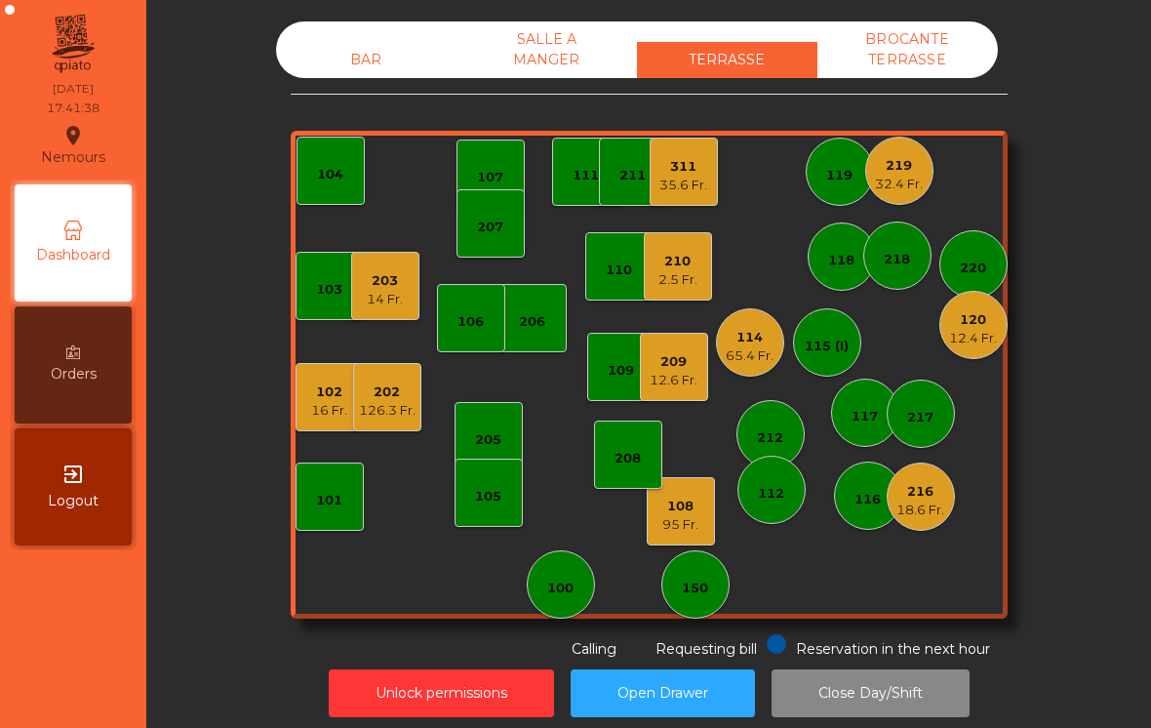
click at [712, 526] on div "108 95 Fr." at bounding box center [681, 511] width 68 height 68
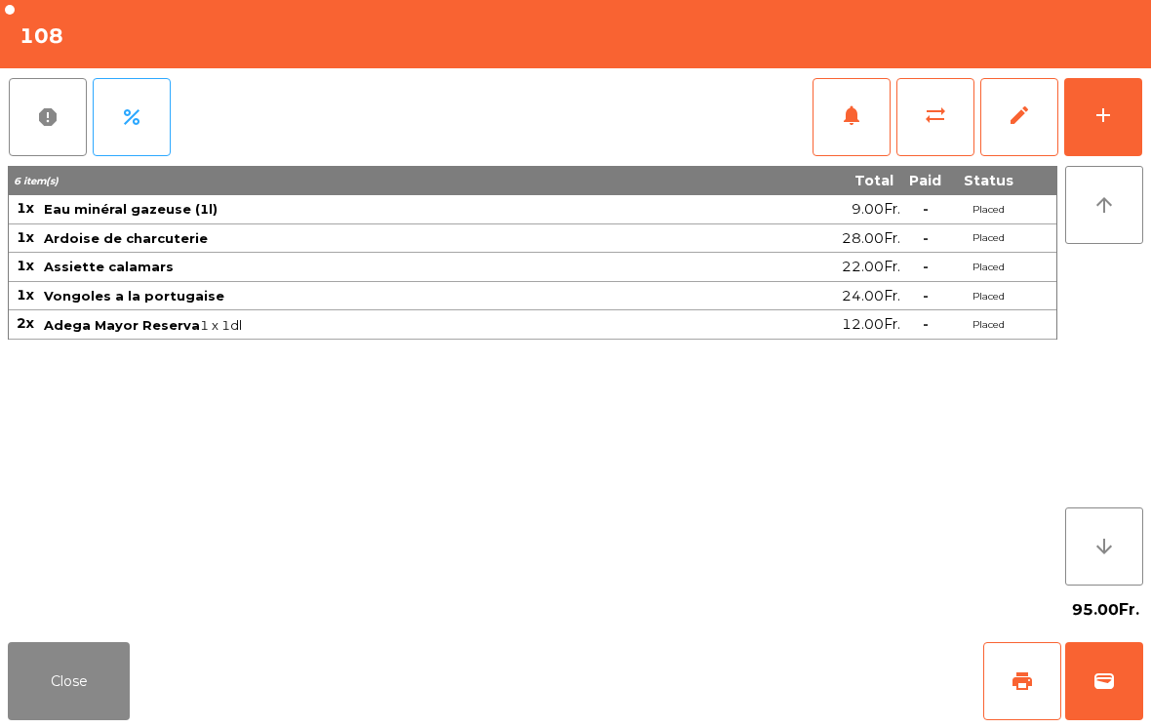
click at [1116, 113] on button "add" at bounding box center [1103, 117] width 78 height 78
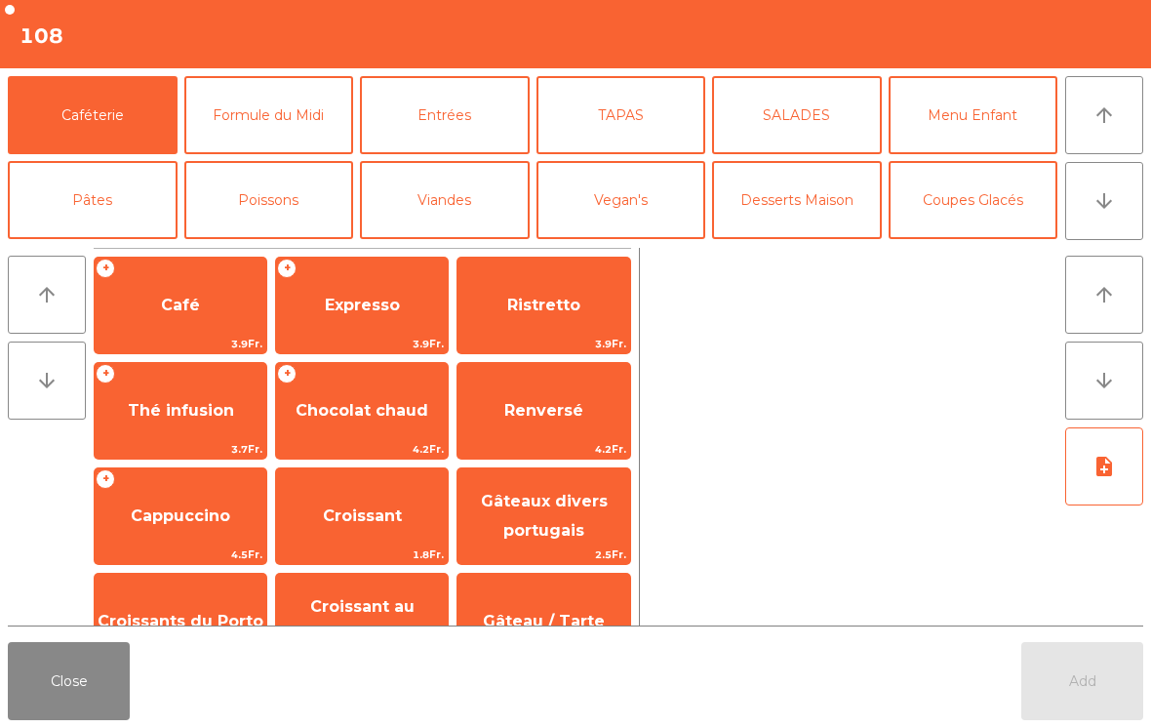
click at [820, 210] on button "Desserts Maison" at bounding box center [797, 200] width 170 height 78
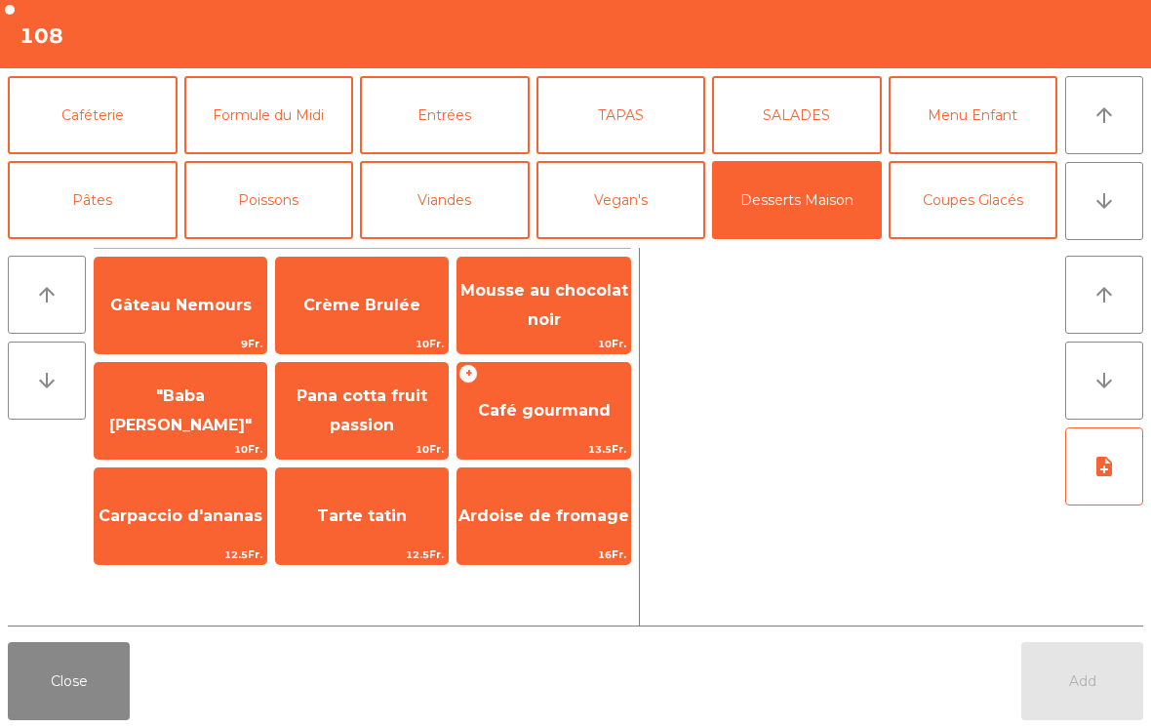
click at [551, 304] on span "Mousse au chocolat noir" at bounding box center [543, 305] width 172 height 83
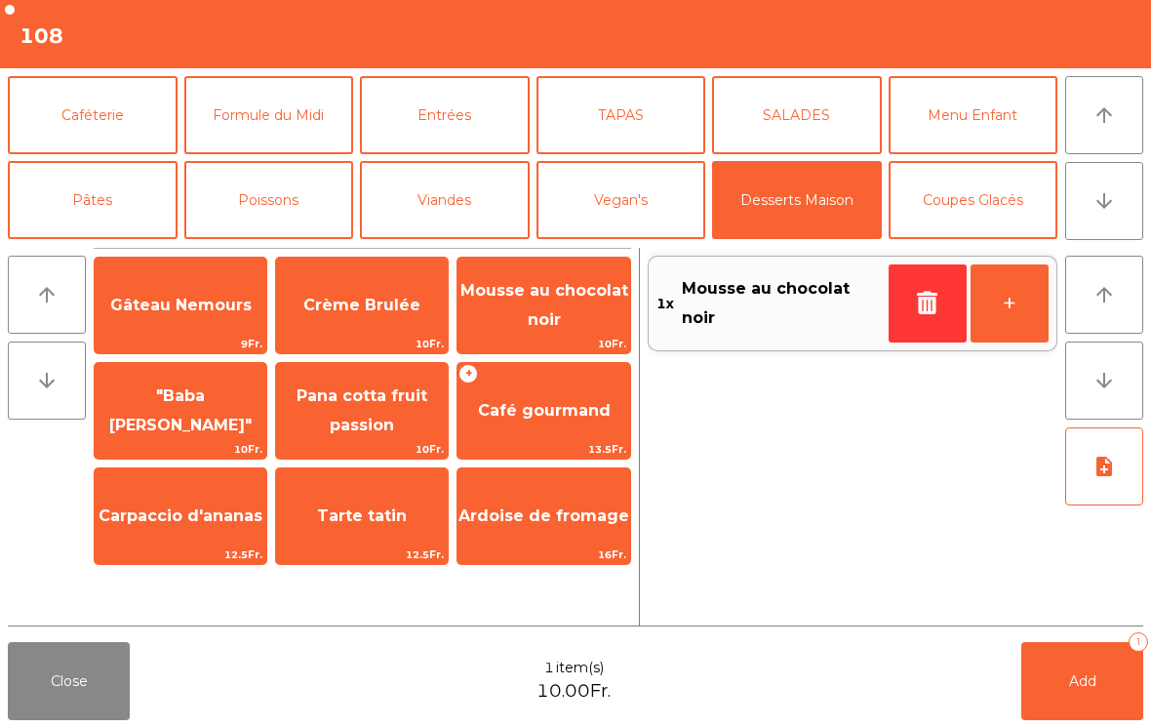
click at [594, 417] on span "Café gourmand" at bounding box center [544, 410] width 133 height 19
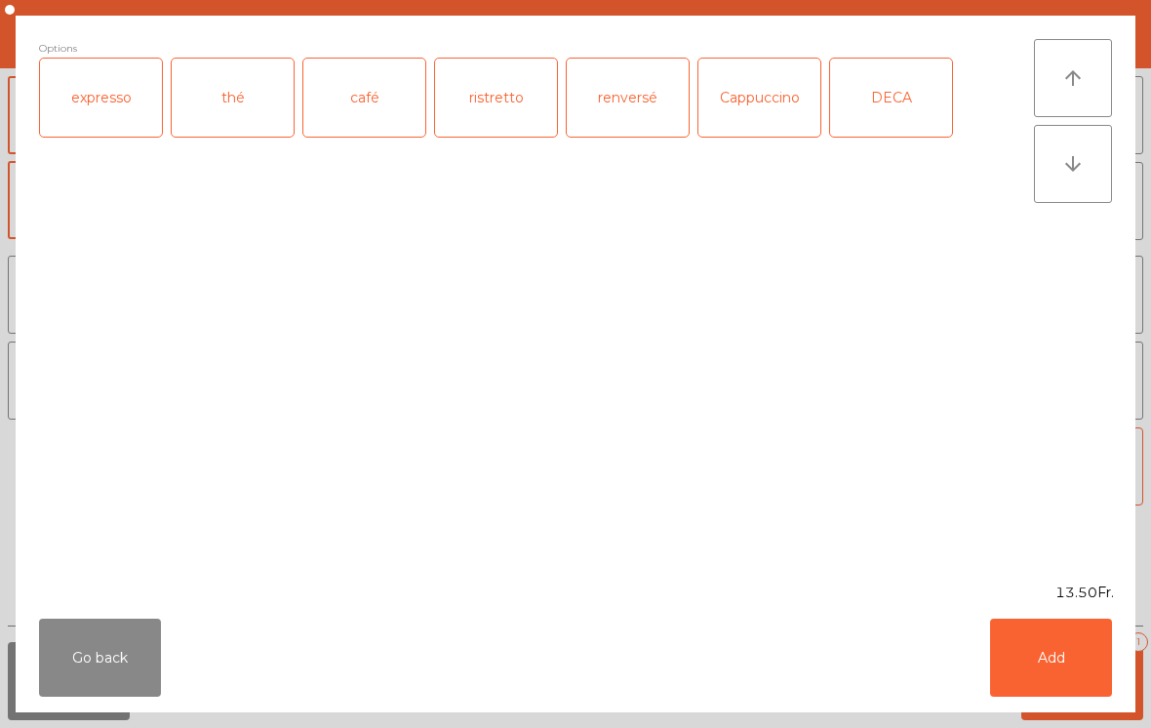
click at [360, 99] on div "café" at bounding box center [364, 98] width 122 height 78
click at [1077, 657] on button "Add" at bounding box center [1051, 657] width 122 height 78
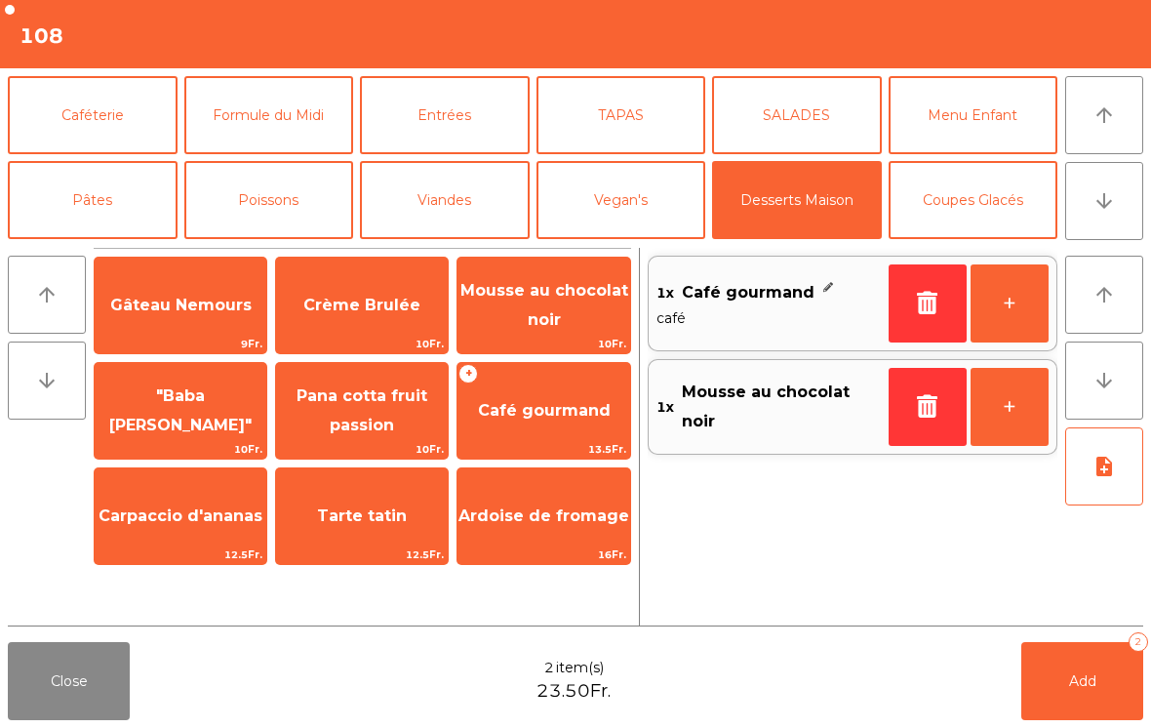
click at [912, 418] on button "button" at bounding box center [928, 407] width 78 height 78
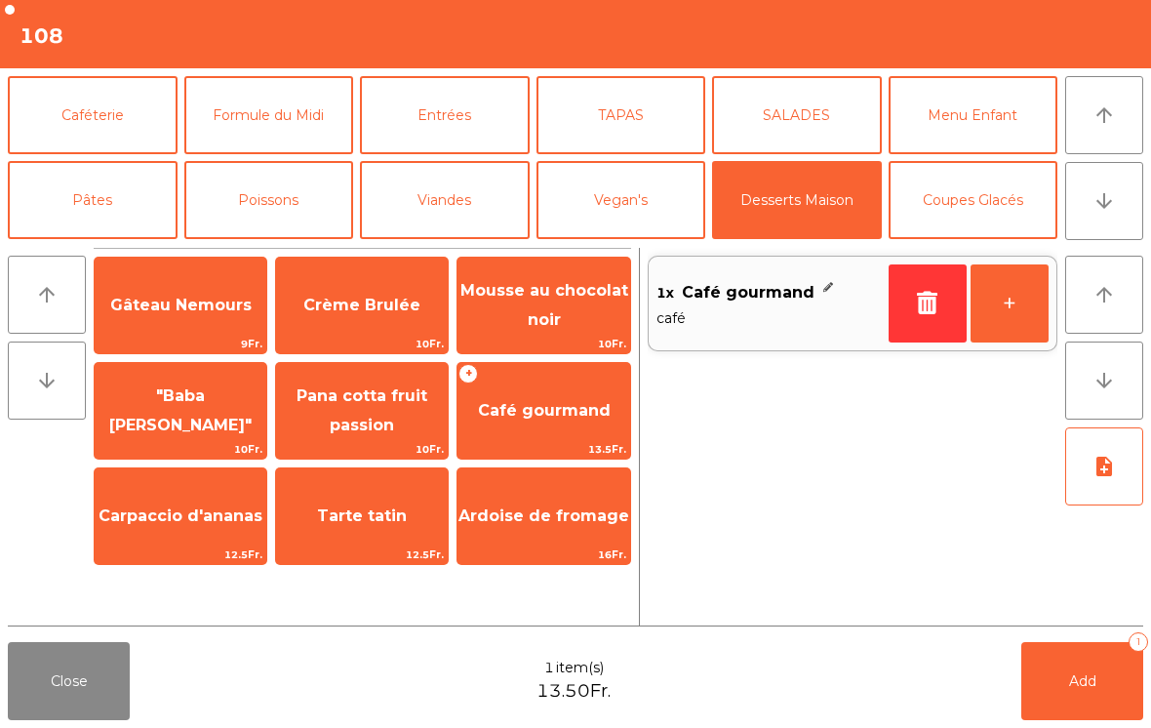
click at [380, 316] on span "Crème Brulée" at bounding box center [362, 305] width 172 height 53
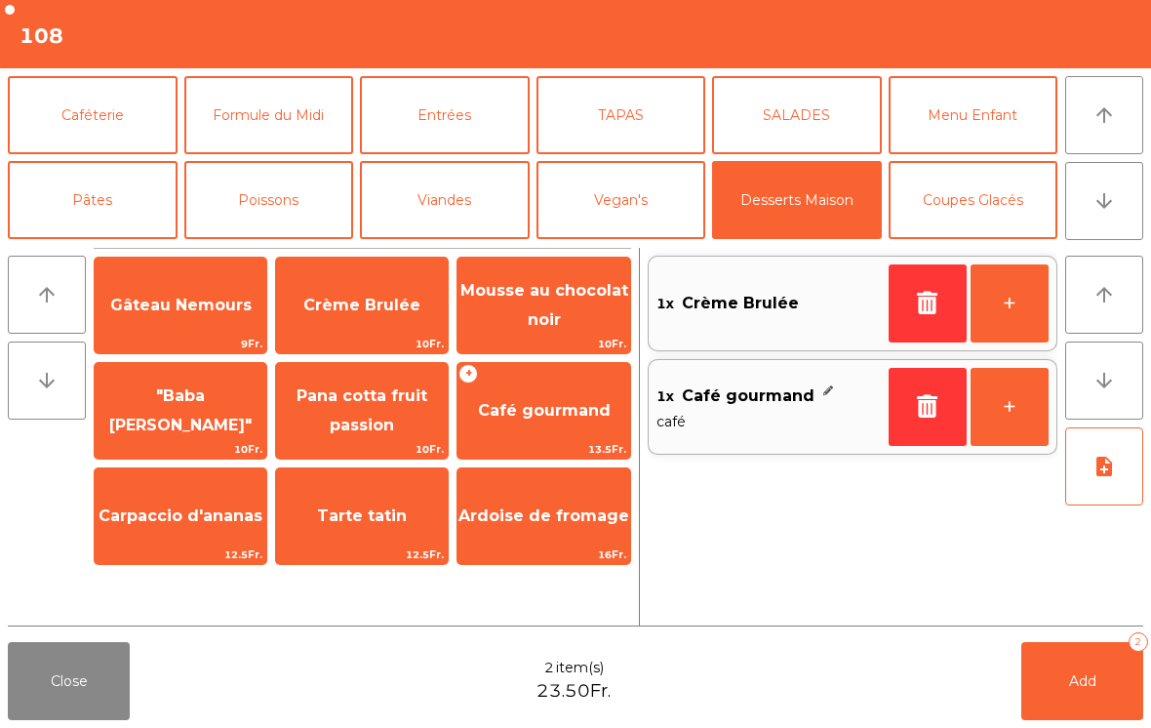
click at [1090, 666] on button "Add 2" at bounding box center [1082, 681] width 122 height 78
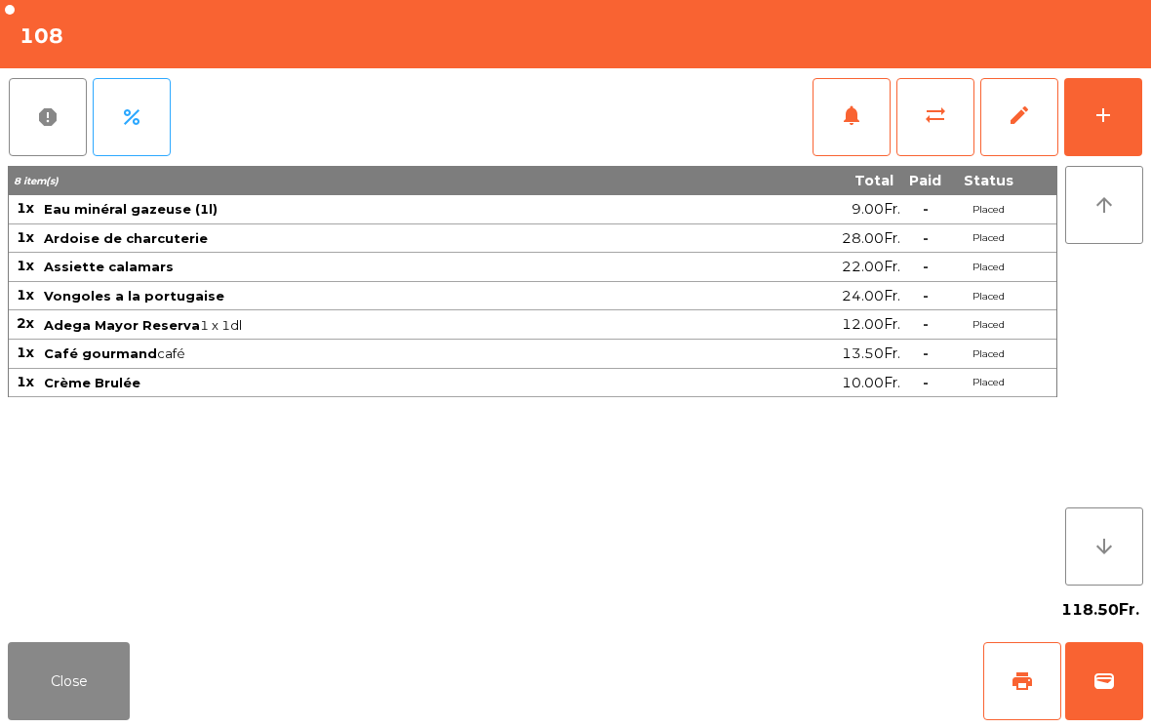
click at [64, 707] on button "Close" at bounding box center [69, 681] width 122 height 78
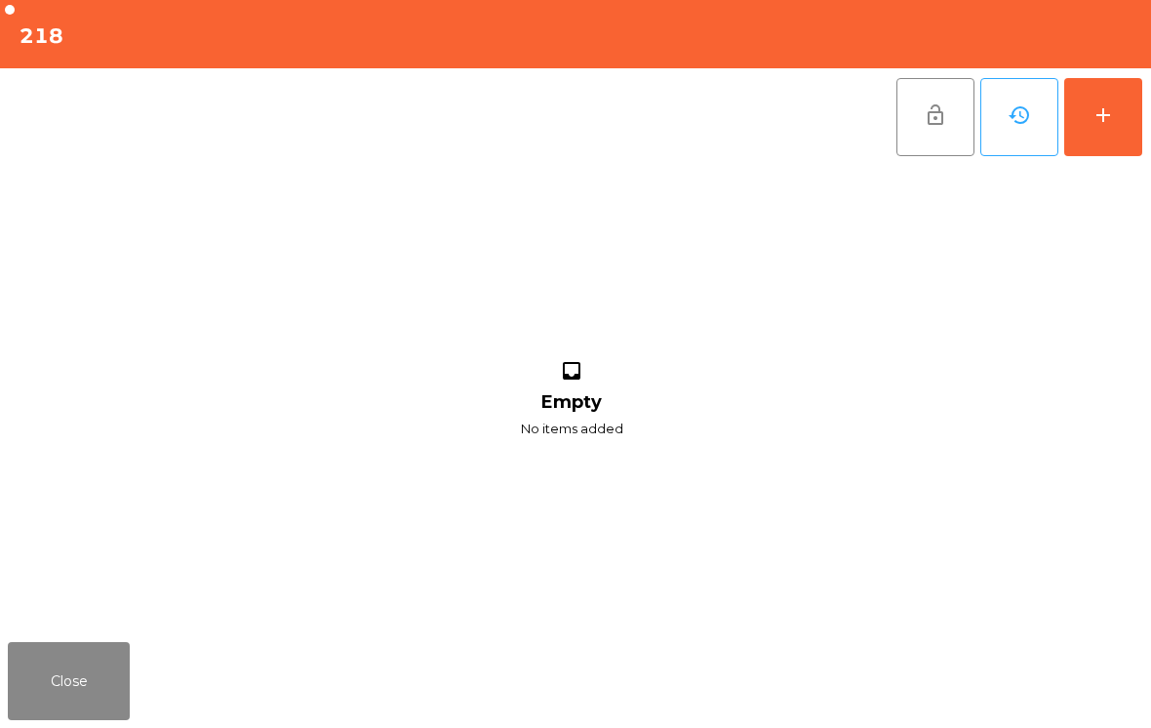
click at [109, 679] on button "Close" at bounding box center [69, 681] width 122 height 78
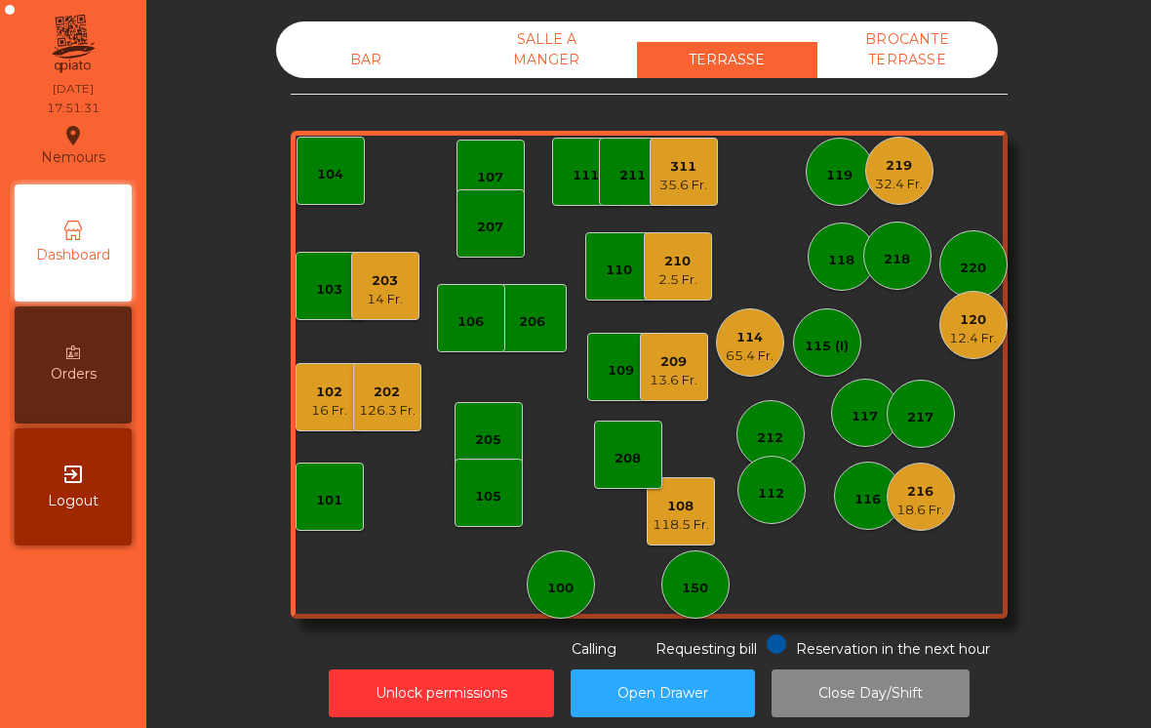
click at [904, 278] on div "218" at bounding box center [897, 255] width 68 height 68
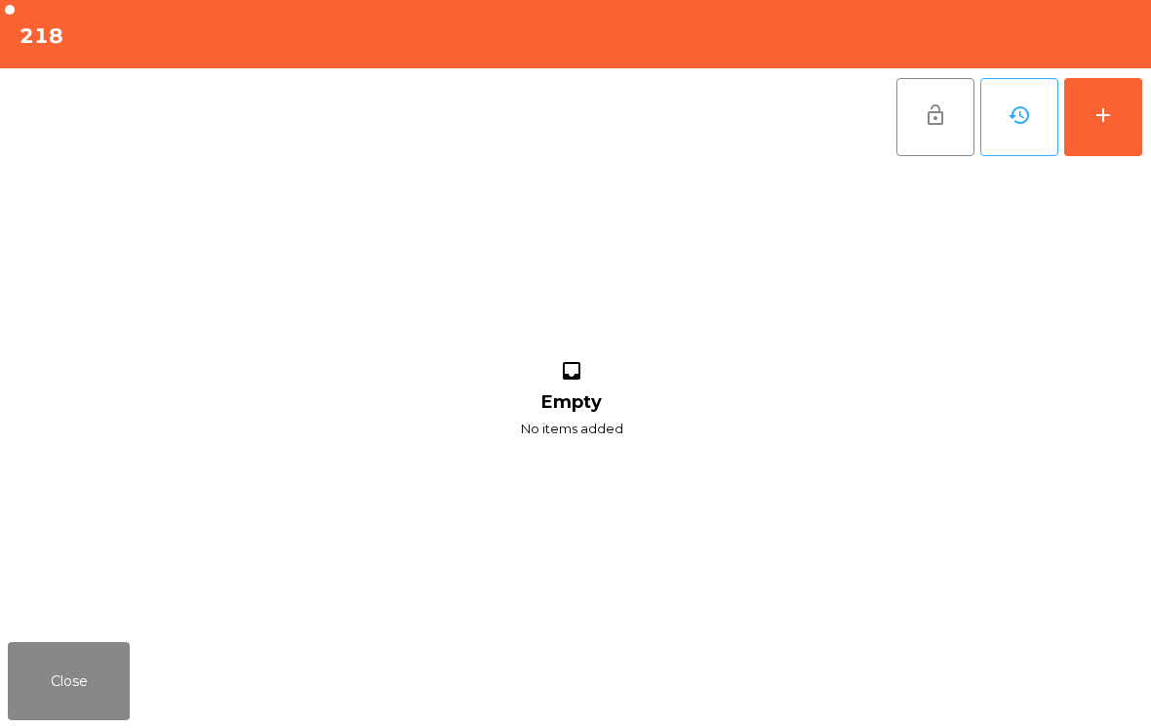
click at [70, 709] on button "Close" at bounding box center [69, 681] width 122 height 78
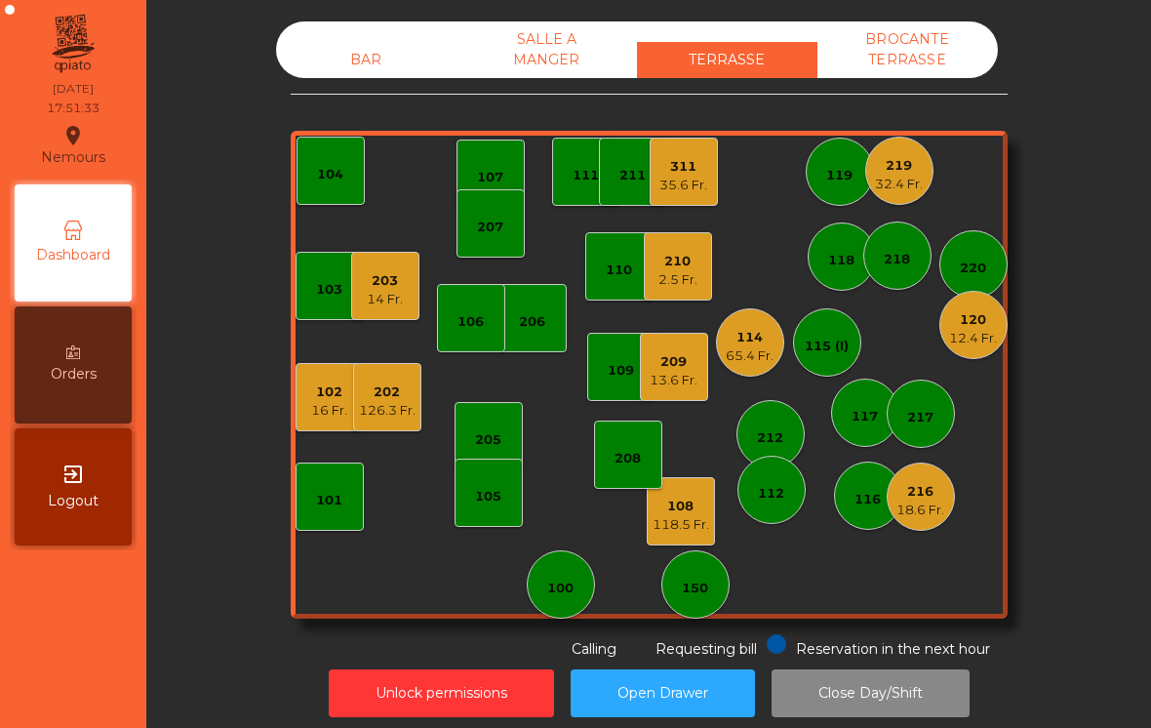
click at [329, 418] on div "16 Fr." at bounding box center [329, 411] width 36 height 20
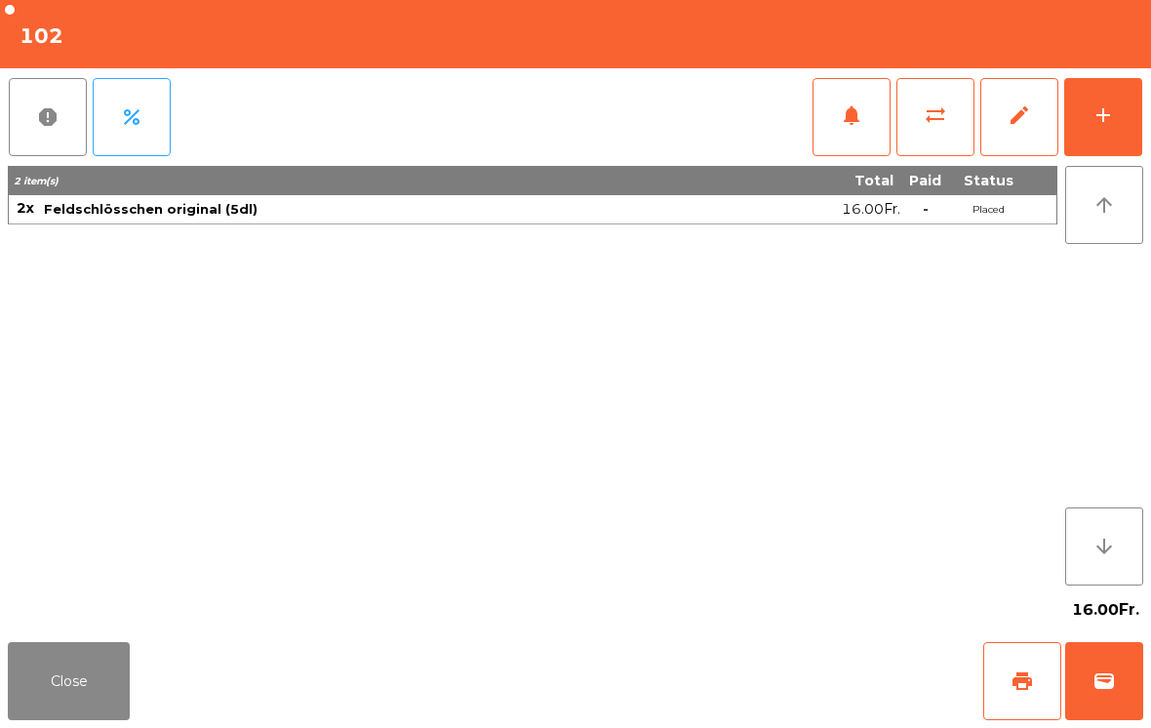
click at [65, 680] on button "Close" at bounding box center [69, 681] width 122 height 78
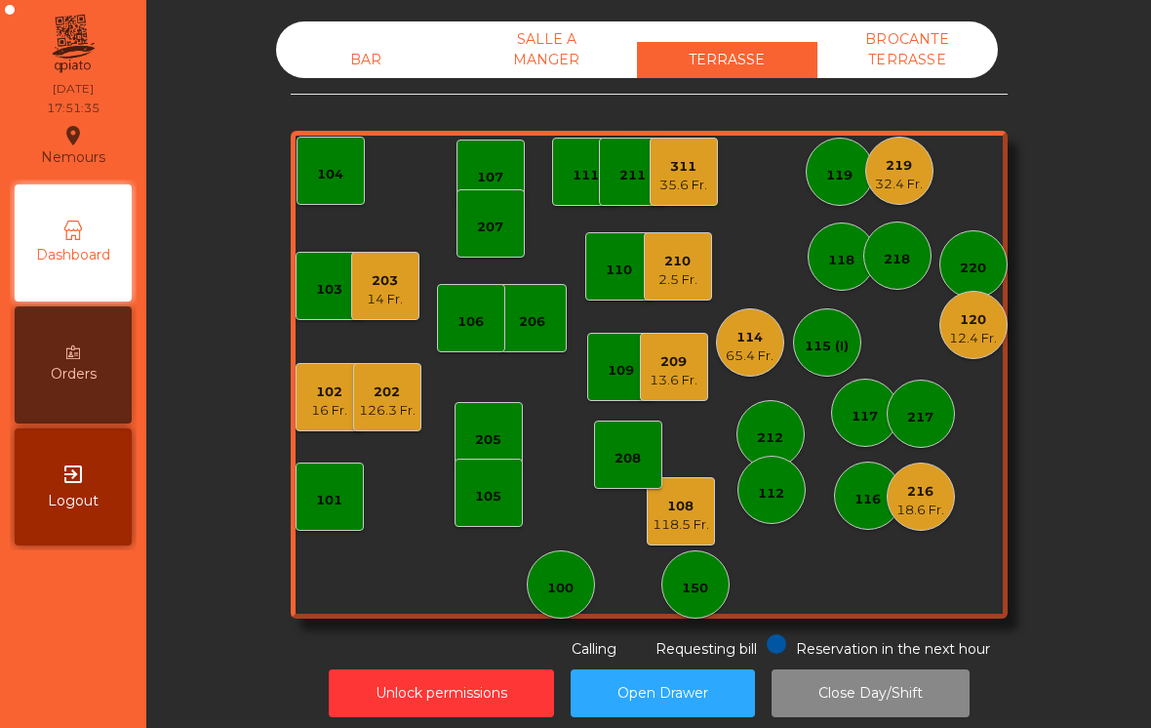
click at [685, 381] on div "13.6 Fr." at bounding box center [674, 381] width 48 height 20
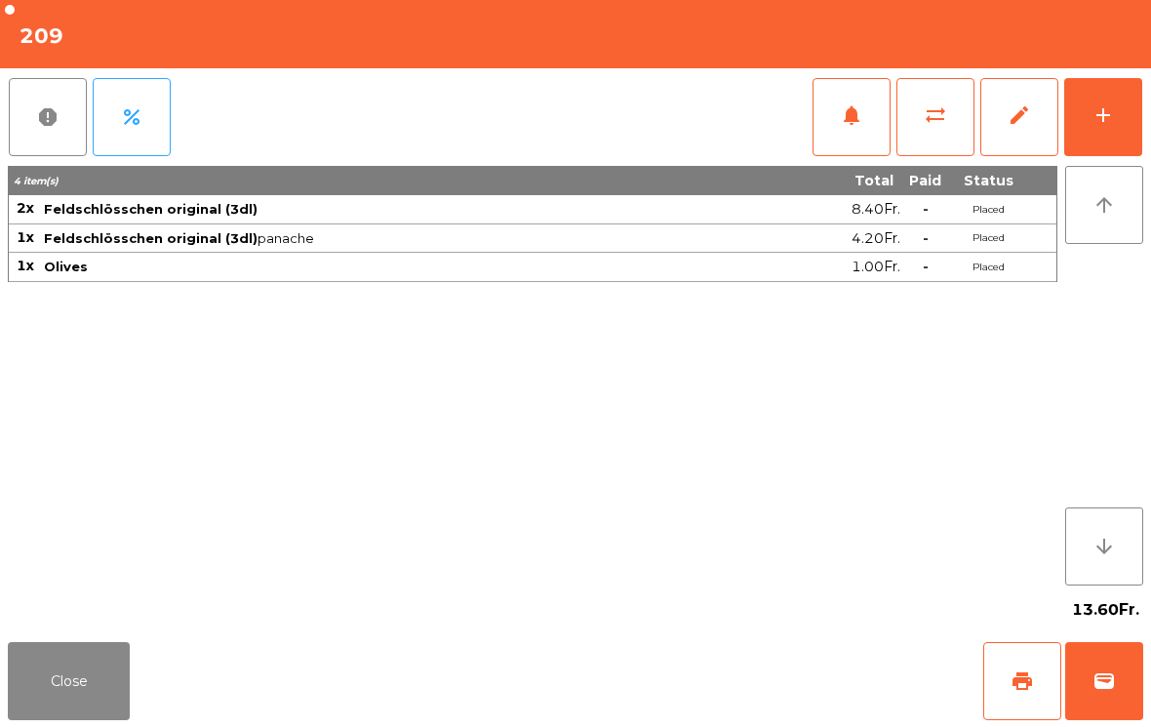
click at [87, 704] on button "Close" at bounding box center [69, 681] width 122 height 78
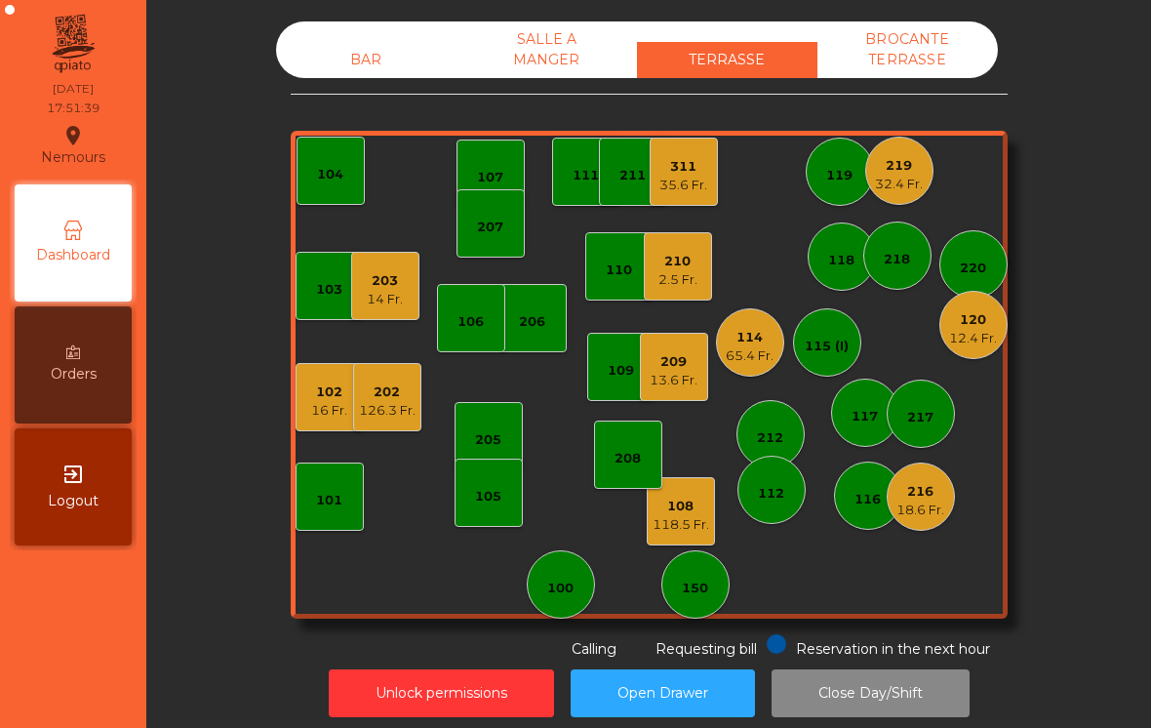
click at [767, 356] on div "65.4 Fr." at bounding box center [750, 356] width 48 height 20
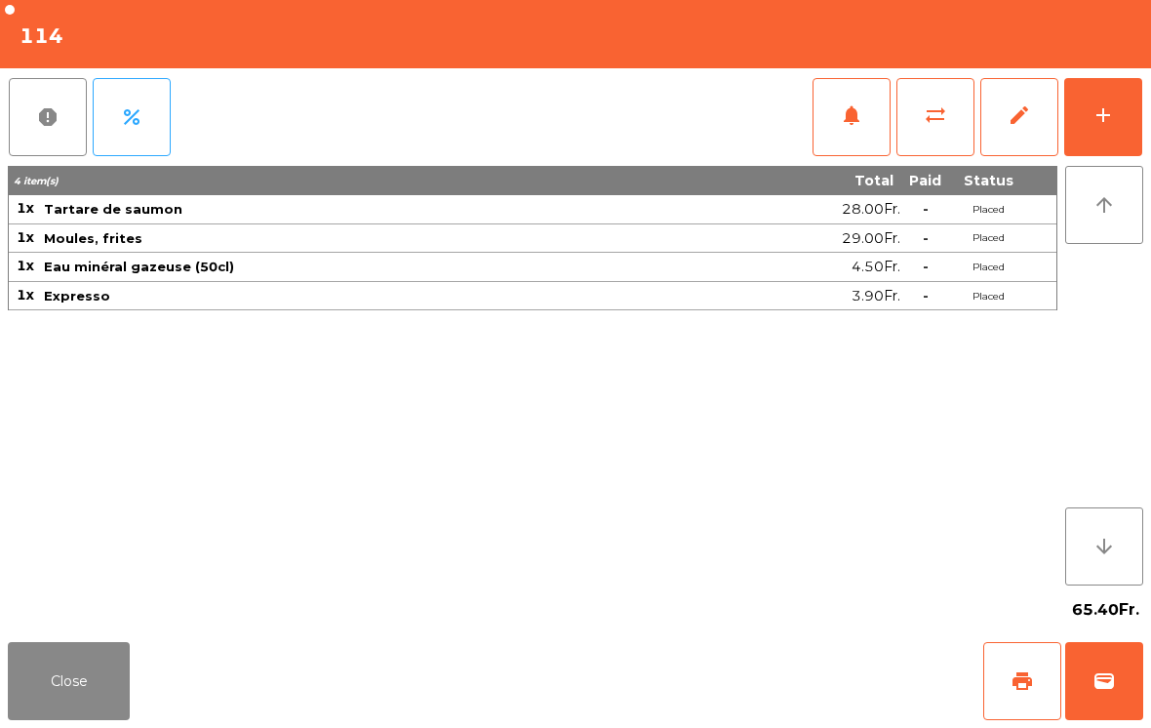
click at [63, 709] on button "Close" at bounding box center [69, 681] width 122 height 78
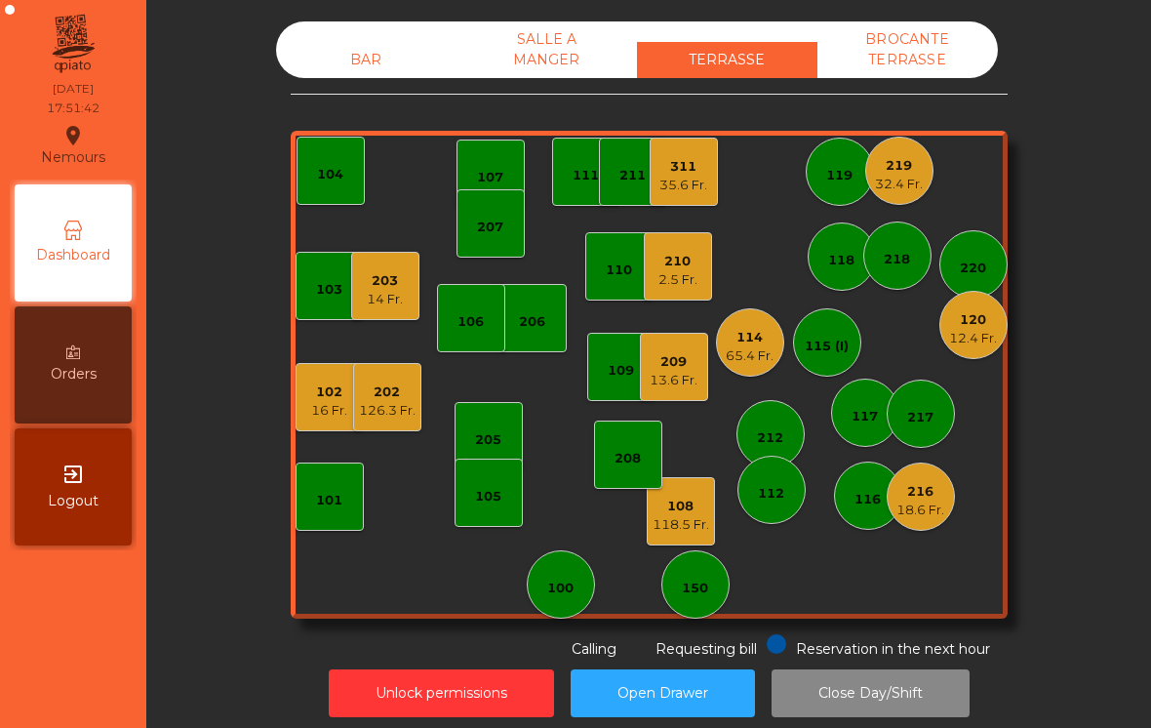
click at [951, 510] on div "216 18.6 Fr." at bounding box center [921, 496] width 68 height 68
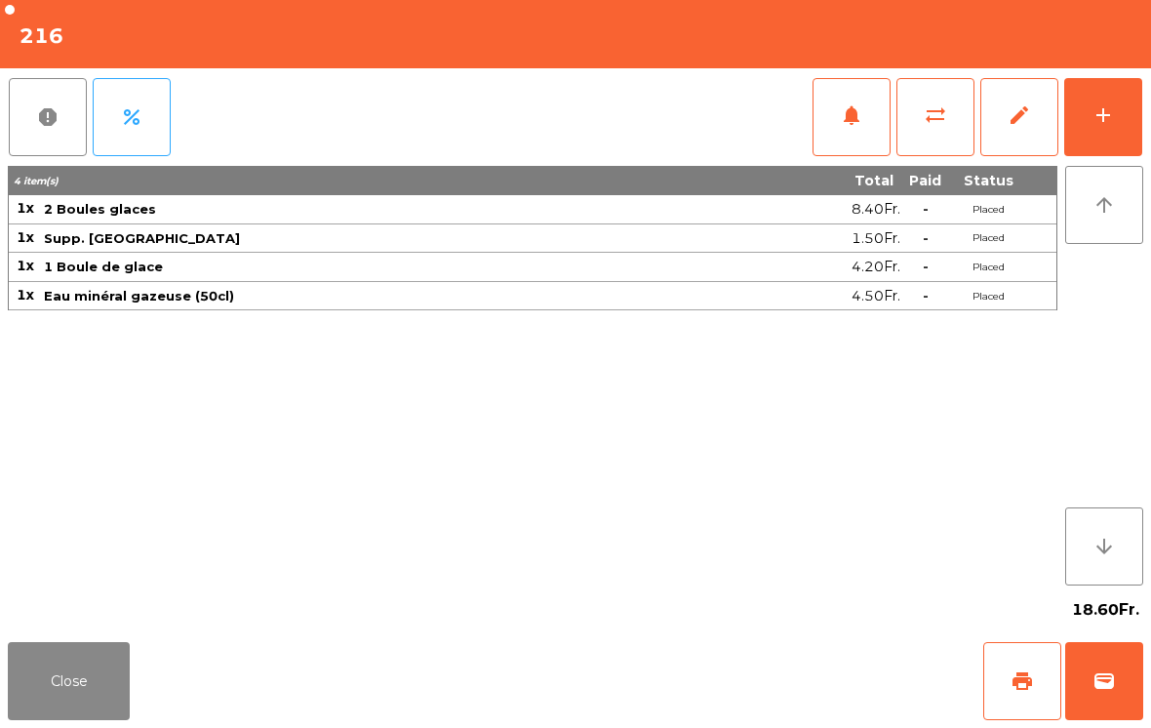
click at [86, 690] on button "Close" at bounding box center [69, 681] width 122 height 78
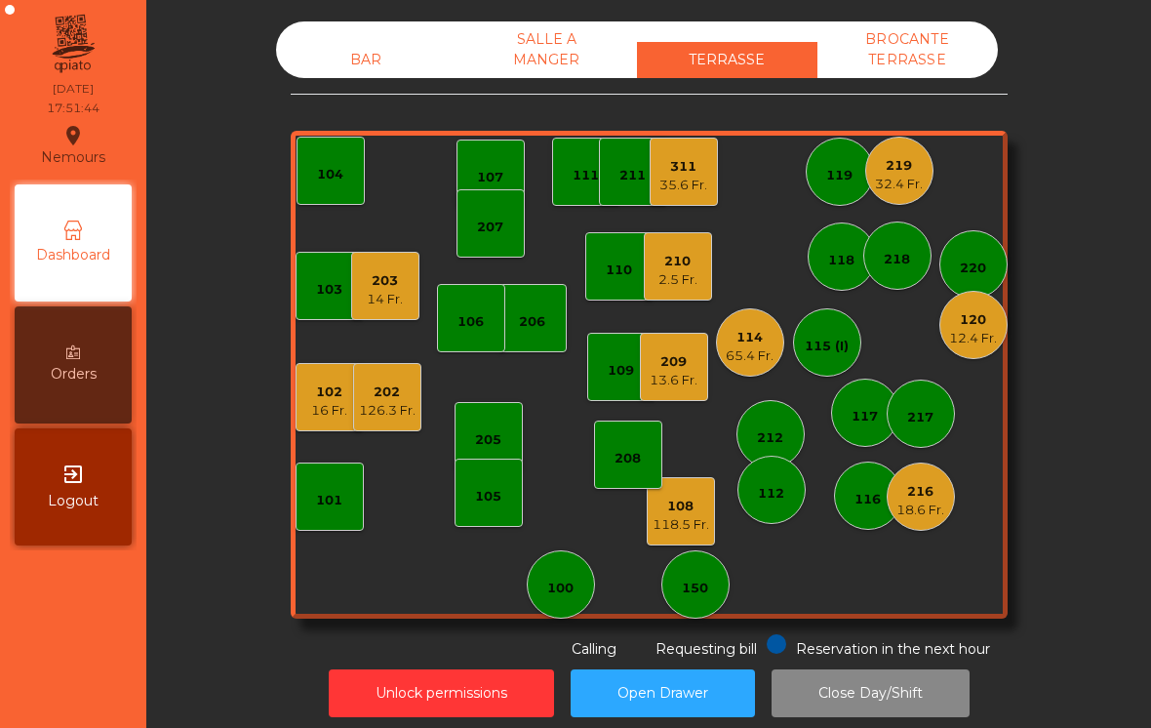
click at [903, 181] on div "32.4 Fr." at bounding box center [899, 185] width 48 height 20
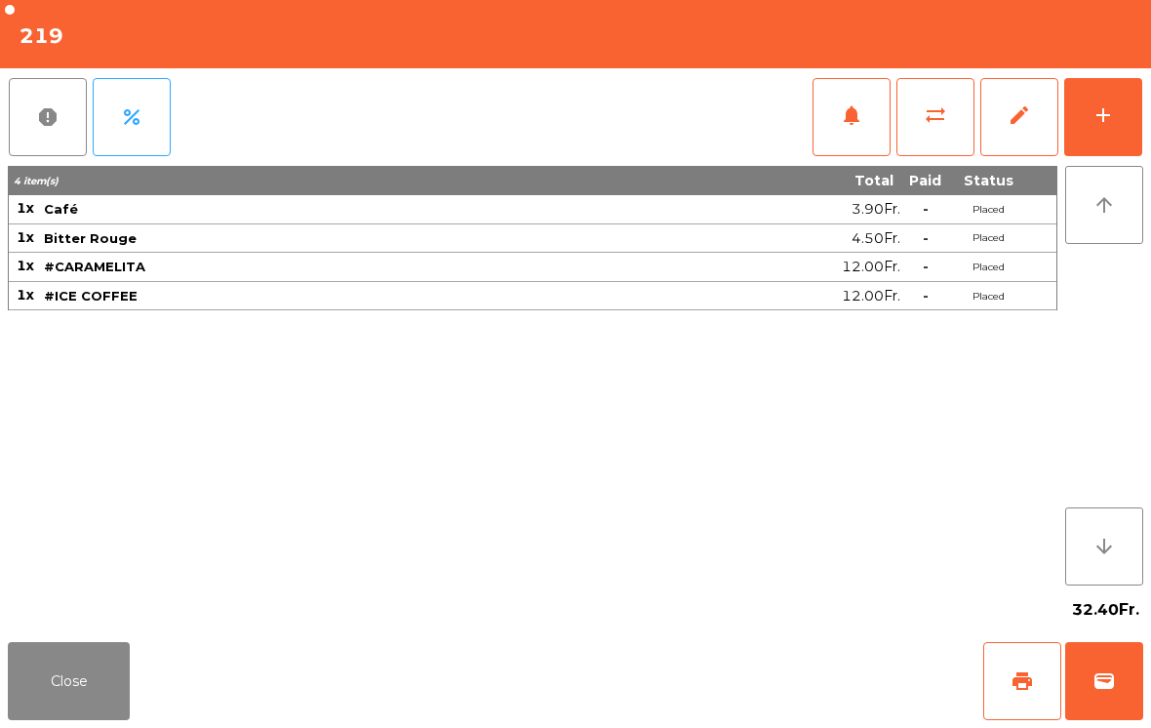
click at [99, 696] on button "Close" at bounding box center [69, 681] width 122 height 78
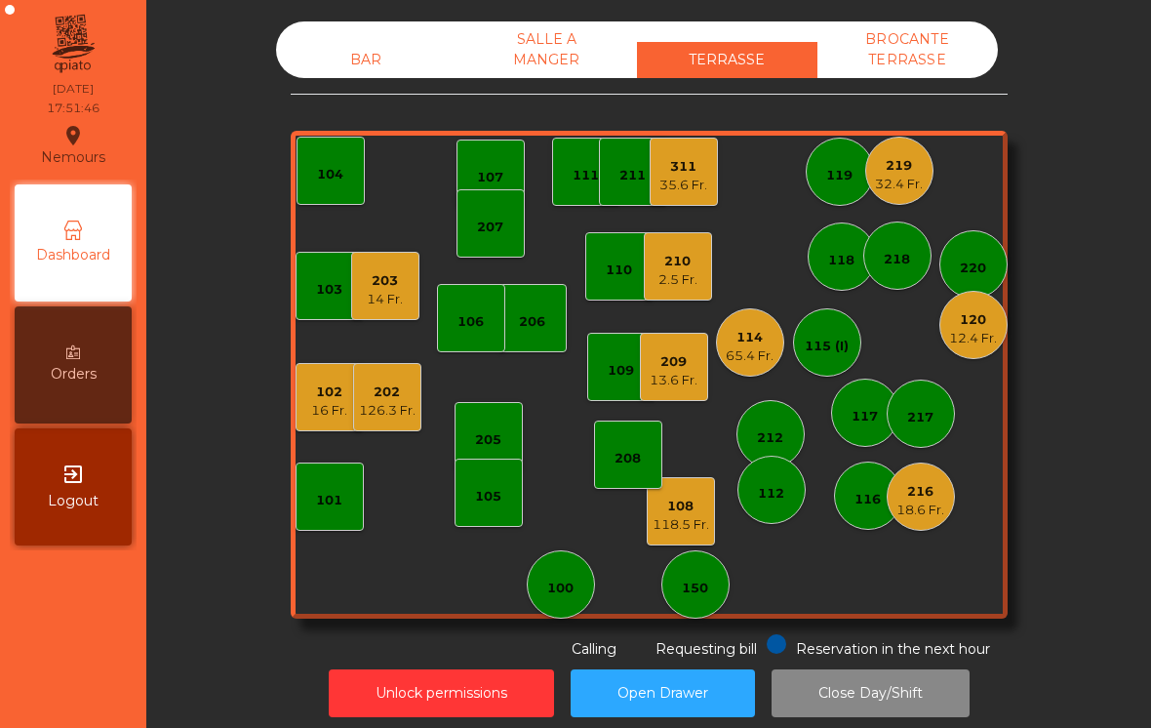
click at [893, 281] on div "218" at bounding box center [897, 255] width 68 height 68
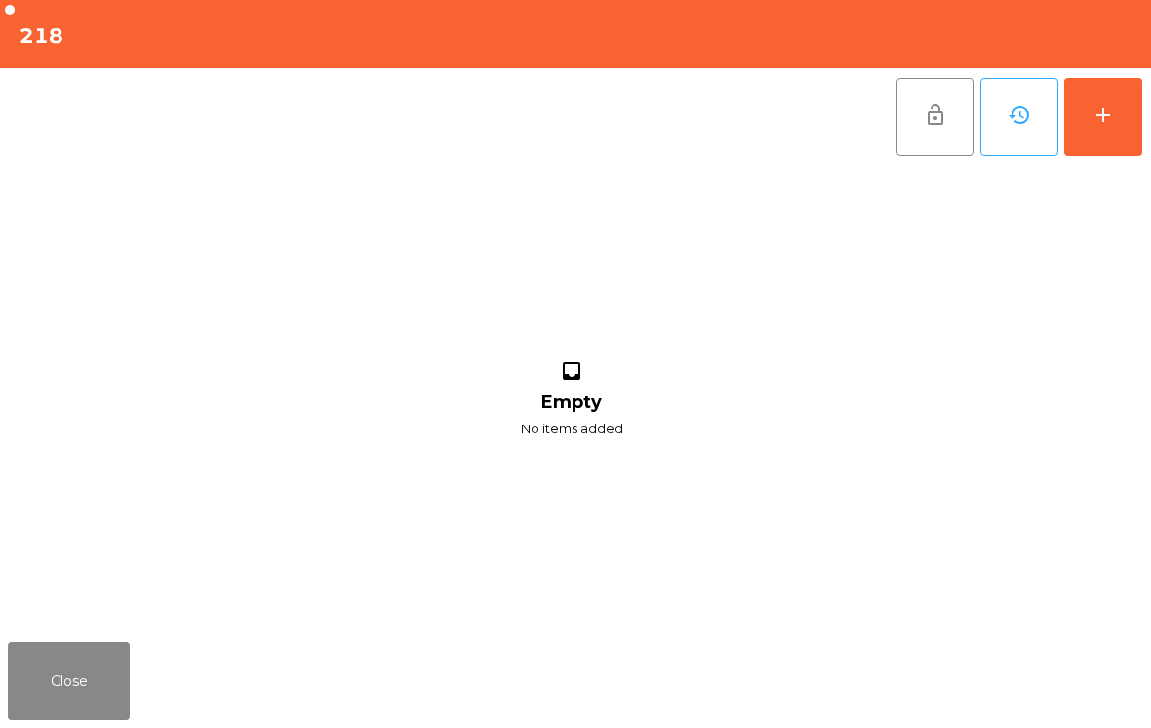
click at [90, 710] on button "Close" at bounding box center [69, 681] width 122 height 78
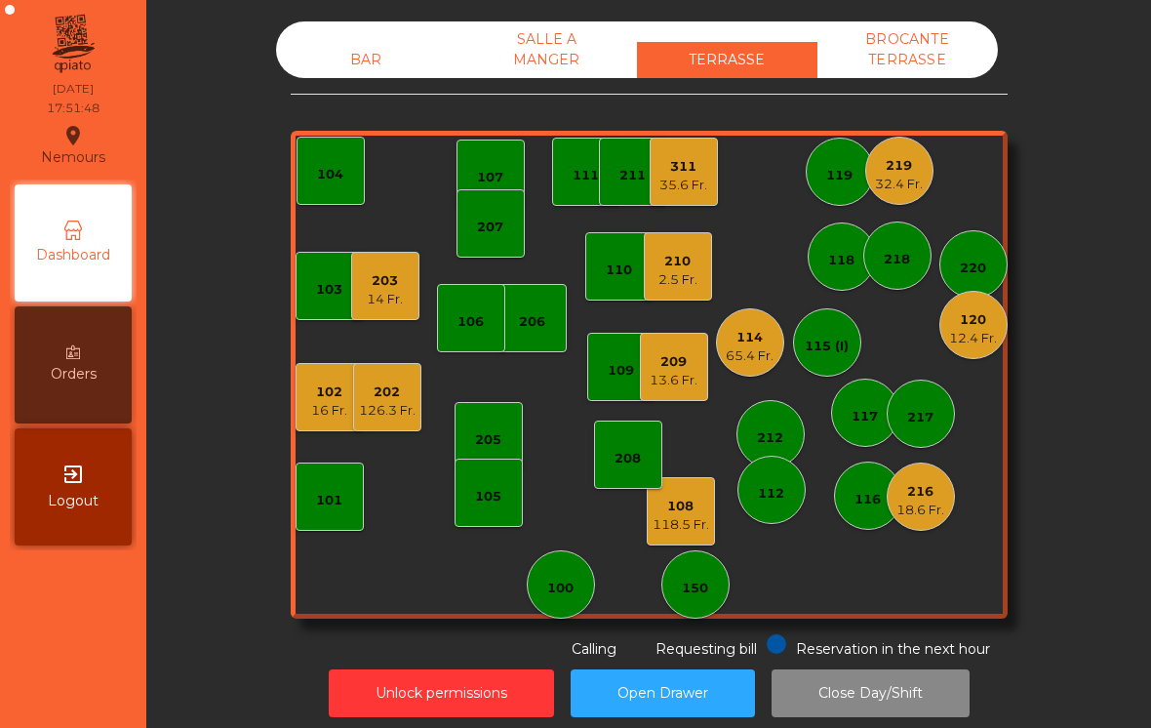
click at [974, 335] on div "12.4 Fr." at bounding box center [973, 339] width 48 height 20
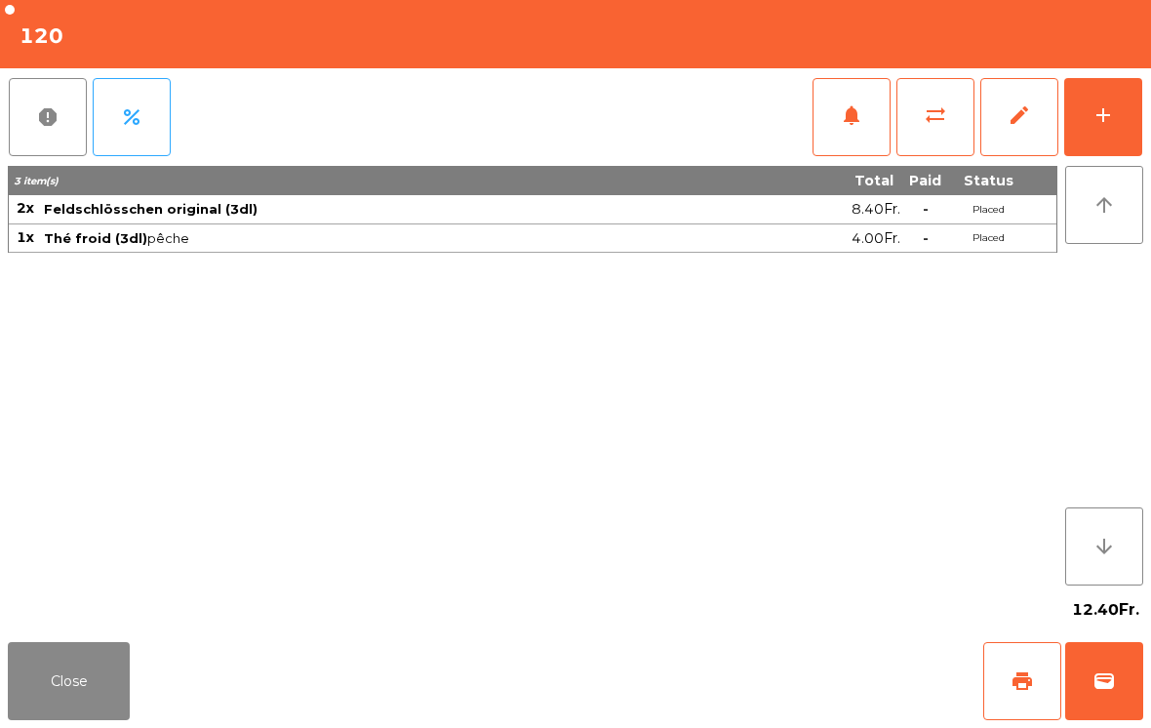
click at [47, 705] on button "Close" at bounding box center [69, 681] width 122 height 78
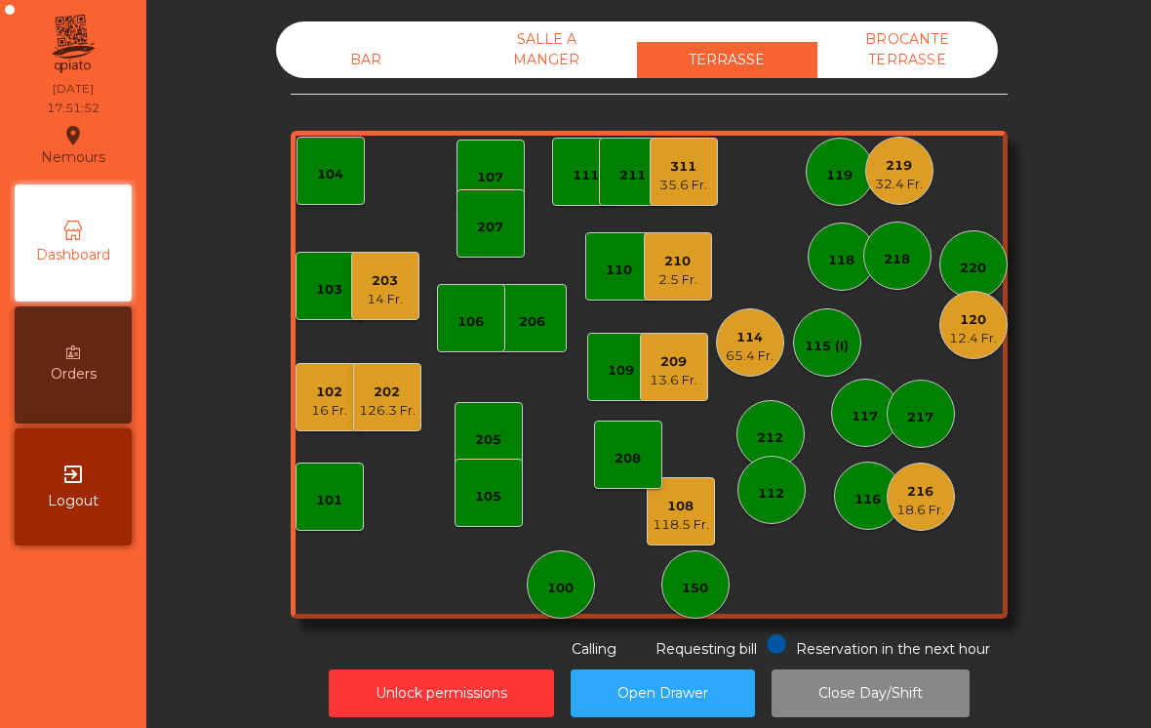
click at [978, 349] on div "120 12.4 Fr." at bounding box center [973, 325] width 68 height 68
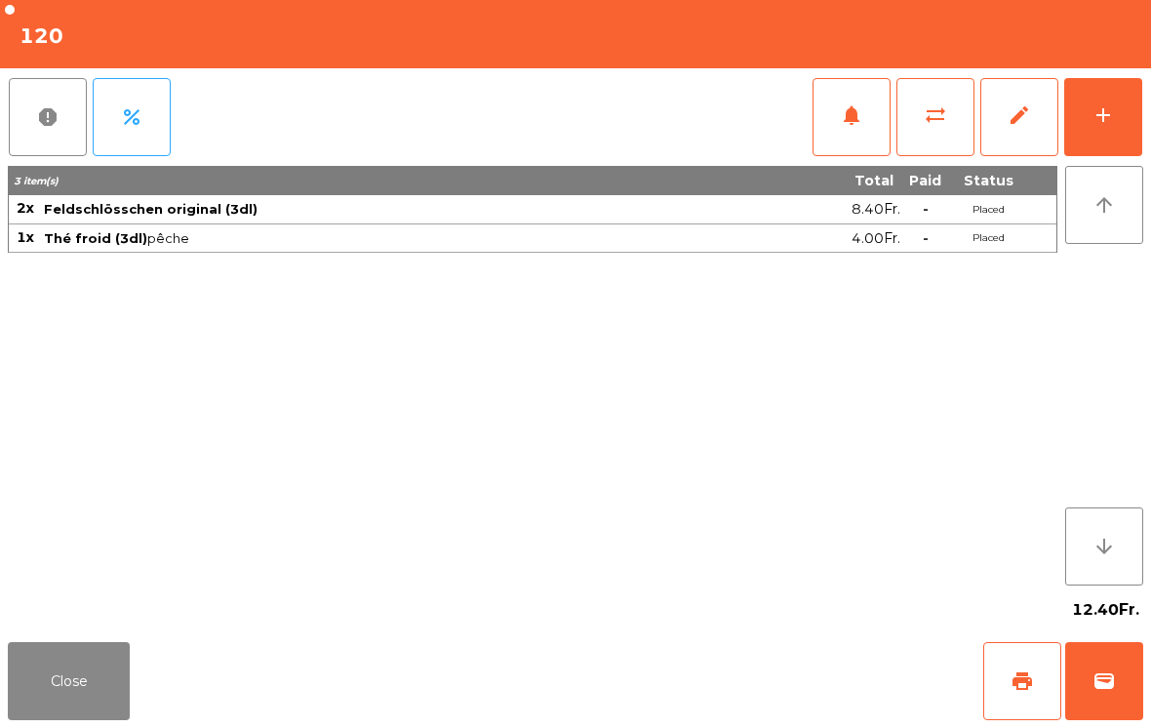
click at [941, 139] on button "sync_alt" at bounding box center [935, 117] width 78 height 78
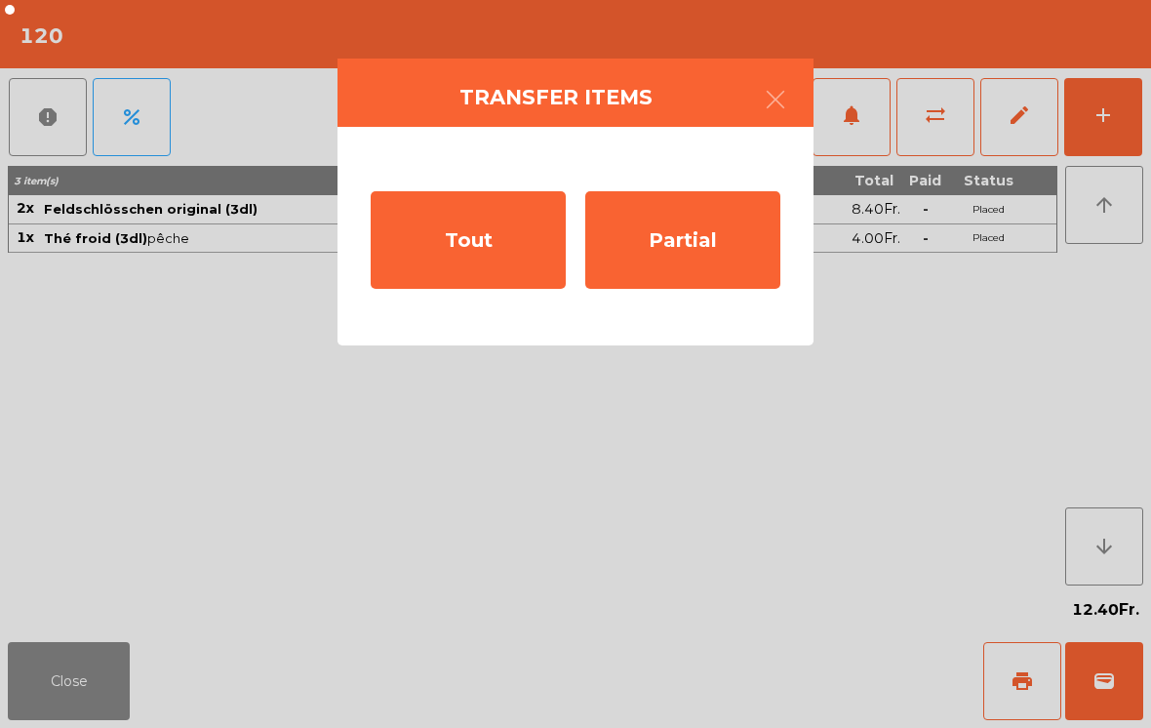
click at [471, 270] on div "Tout" at bounding box center [468, 240] width 195 height 98
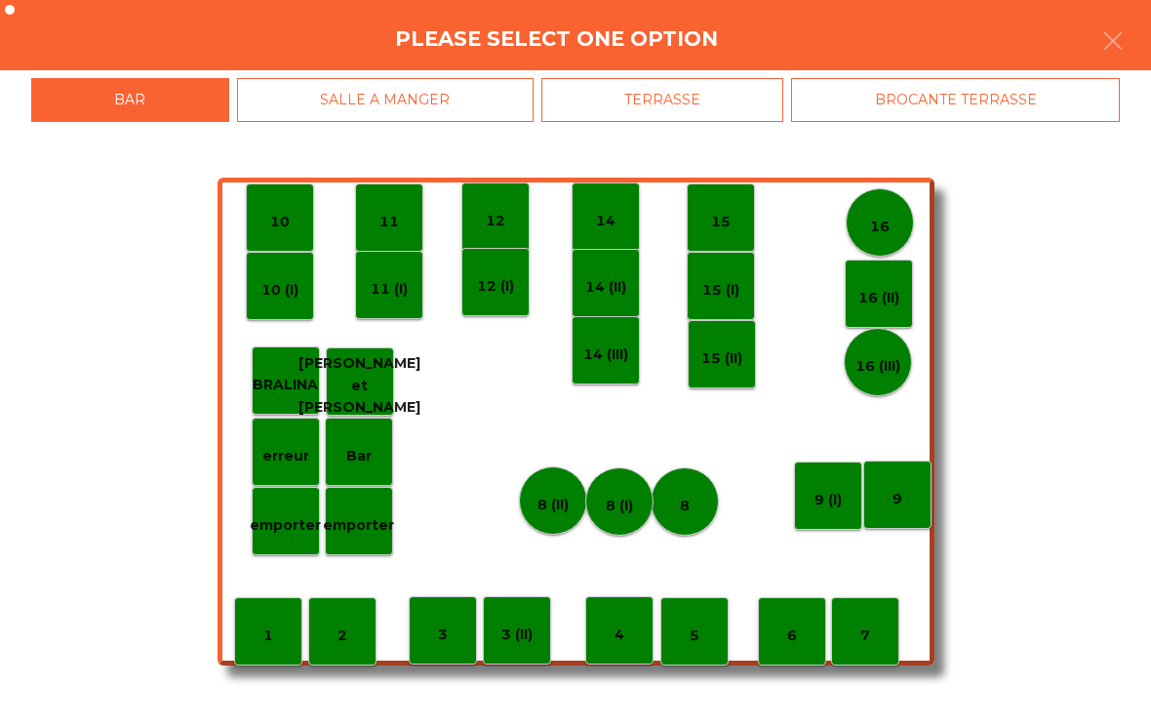
click at [702, 119] on div "TERRASSE" at bounding box center [662, 100] width 243 height 44
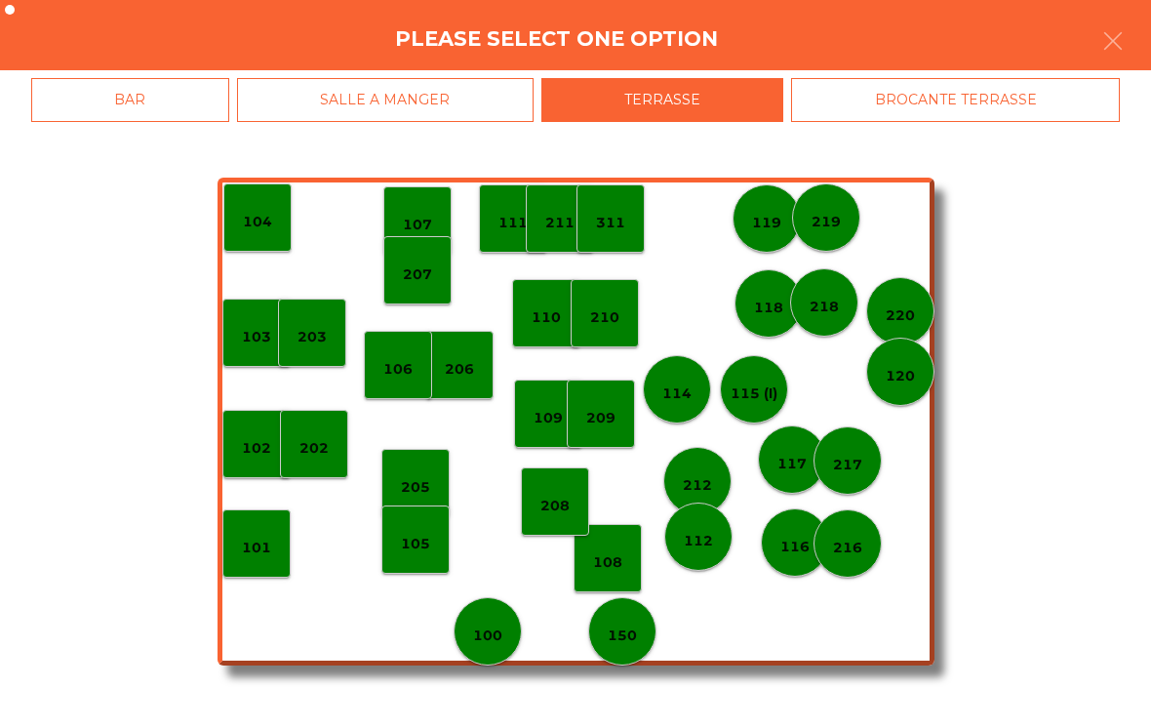
click at [818, 316] on p "218" at bounding box center [824, 307] width 29 height 22
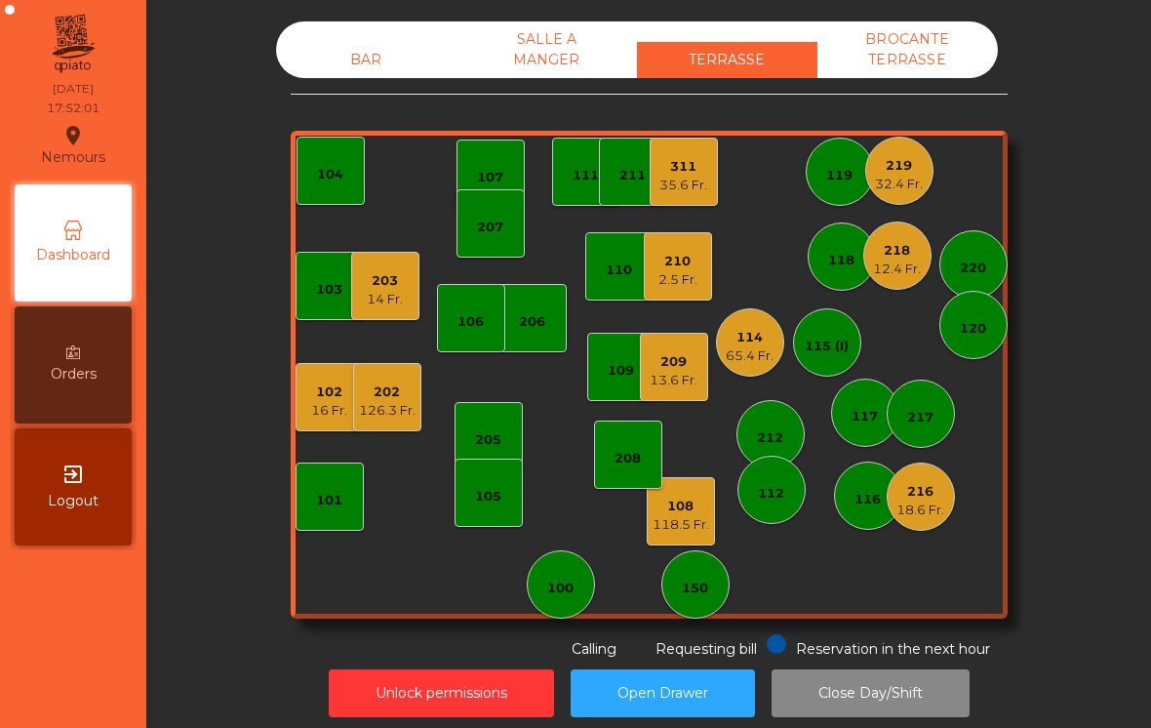
click at [883, 286] on div "218 12.4 Fr." at bounding box center [897, 255] width 68 height 68
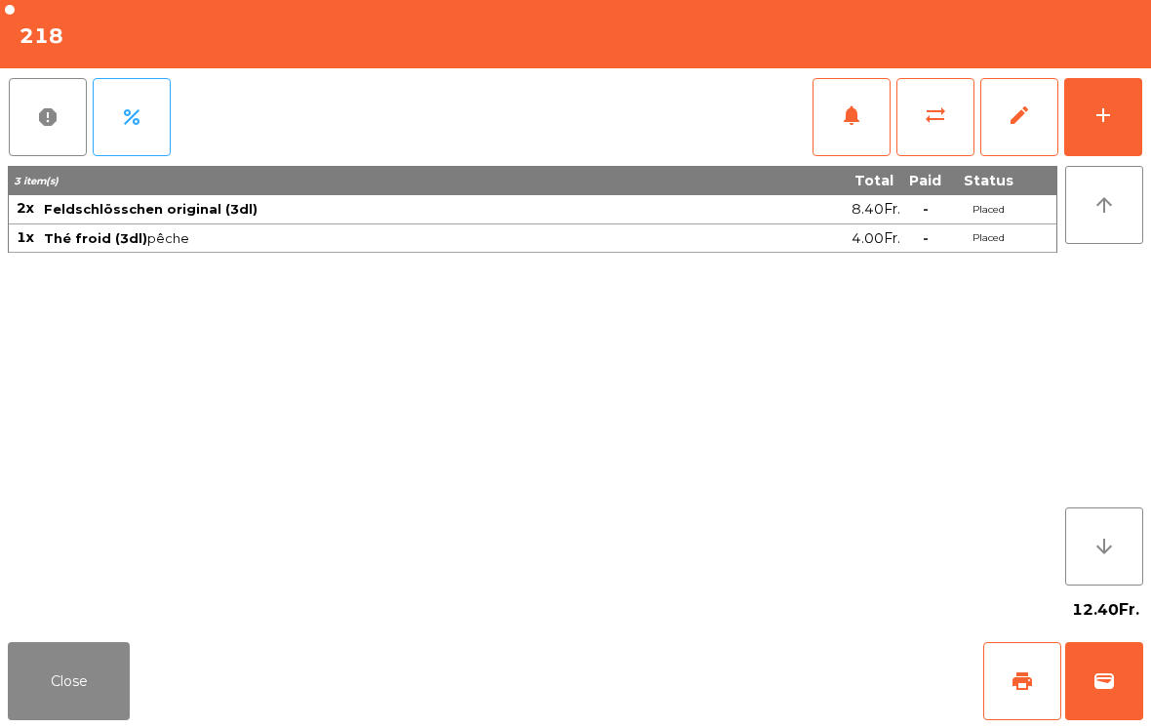
click at [87, 694] on button "Close" at bounding box center [69, 681] width 122 height 78
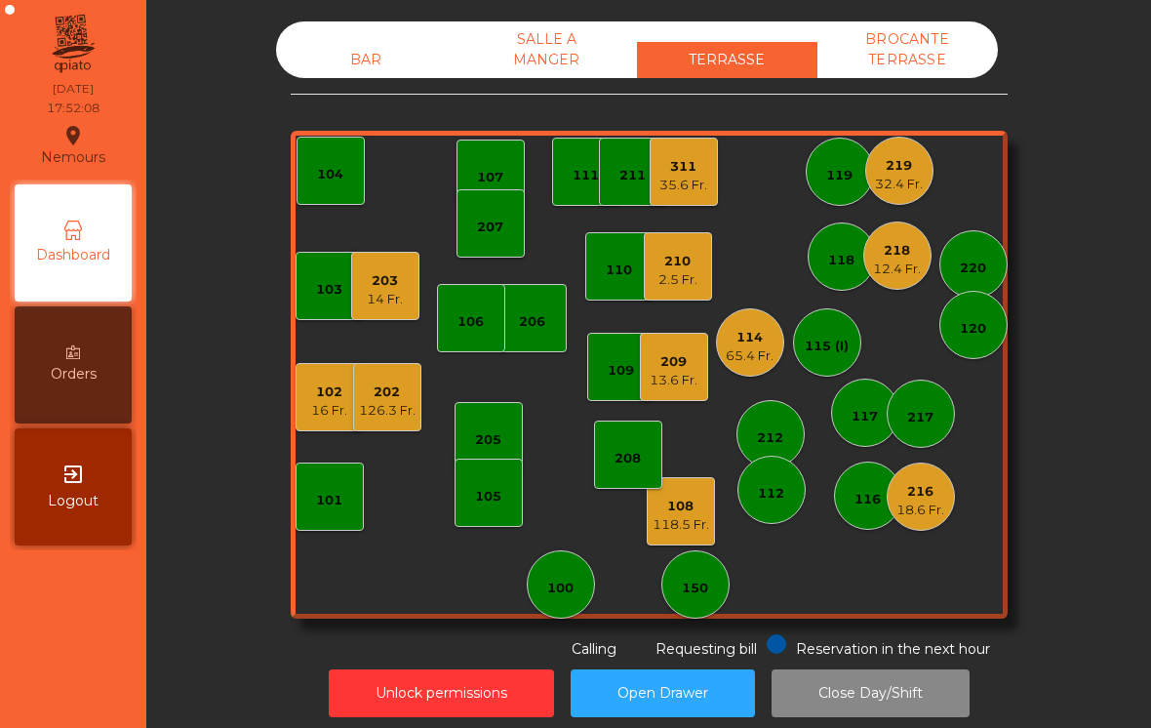
click at [900, 268] on div "12.4 Fr." at bounding box center [897, 269] width 48 height 20
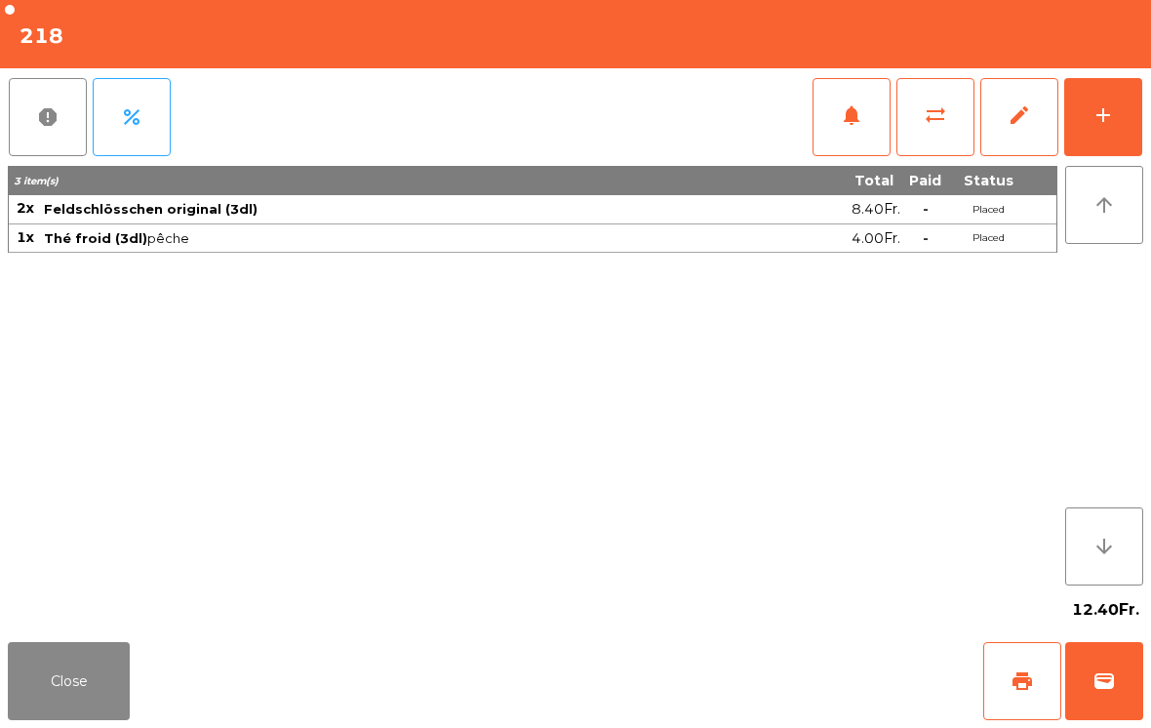
click at [1104, 131] on button "add" at bounding box center [1103, 117] width 78 height 78
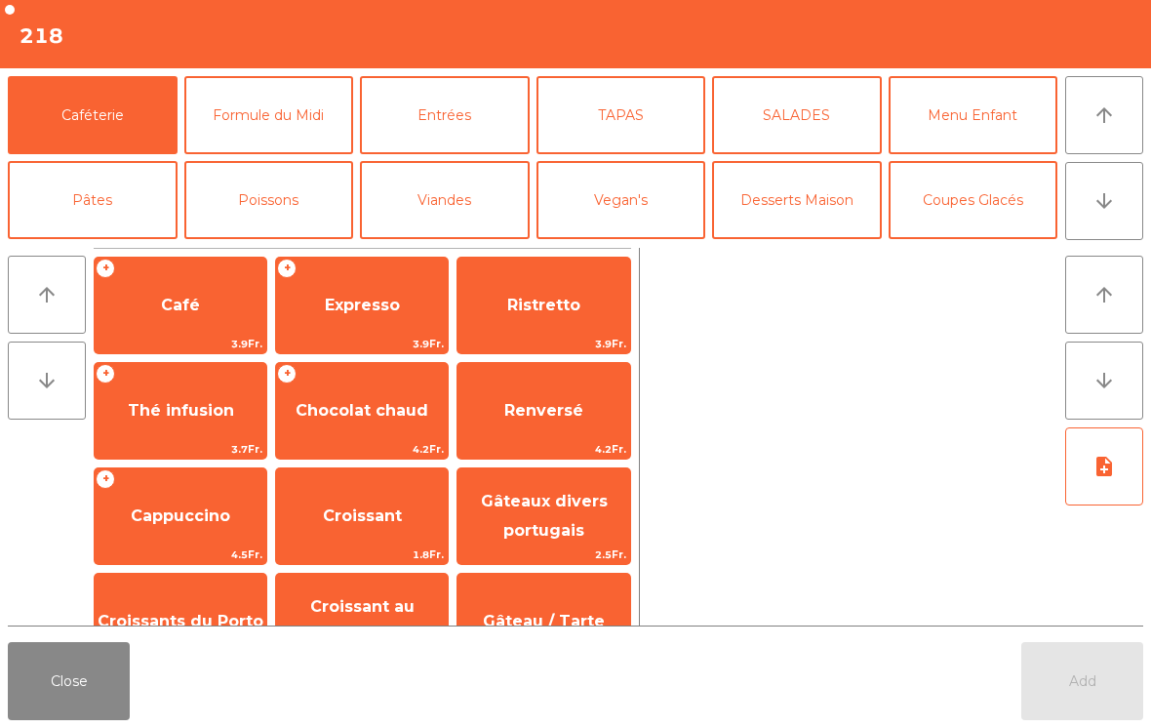
click at [476, 135] on button "Entrées" at bounding box center [445, 115] width 170 height 78
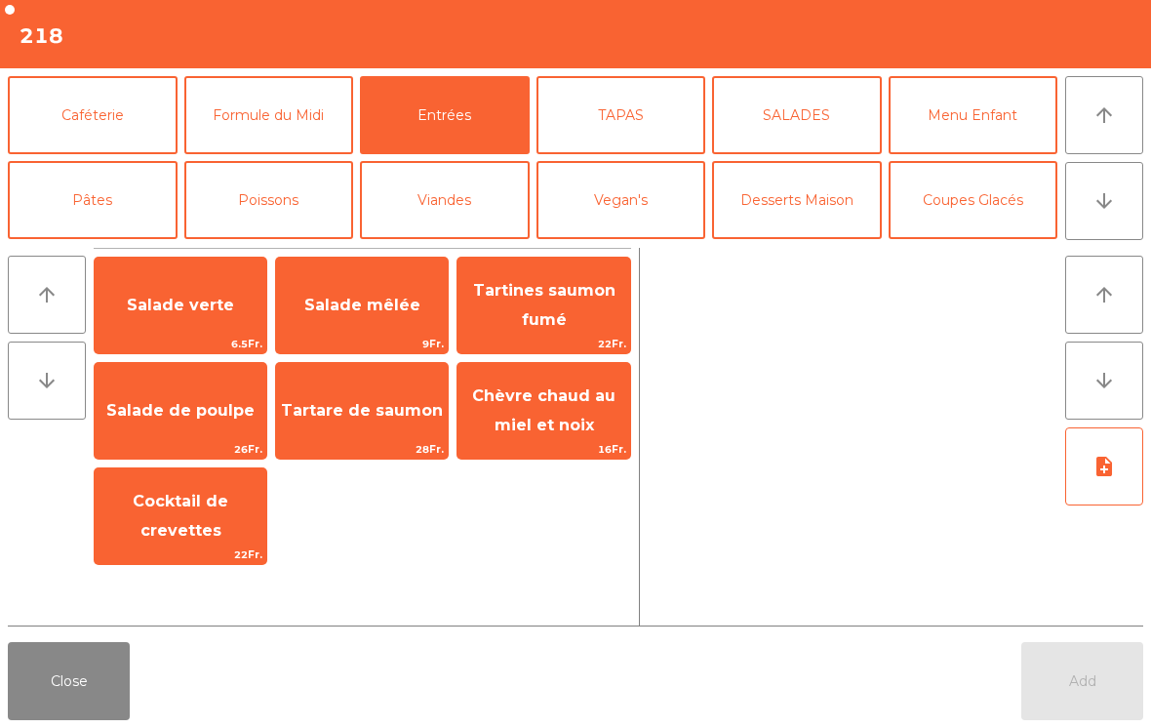
click at [581, 324] on span "Tartines saumon fumé" at bounding box center [543, 305] width 172 height 83
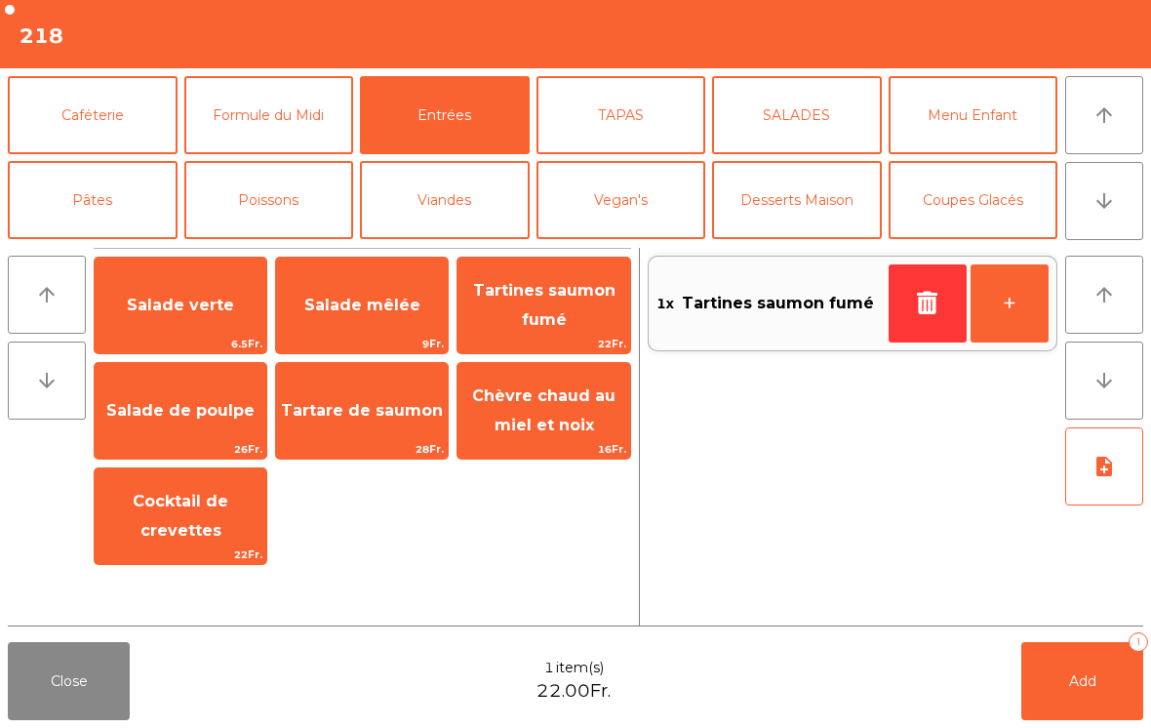
click at [129, 208] on button "Pâtes" at bounding box center [93, 200] width 170 height 78
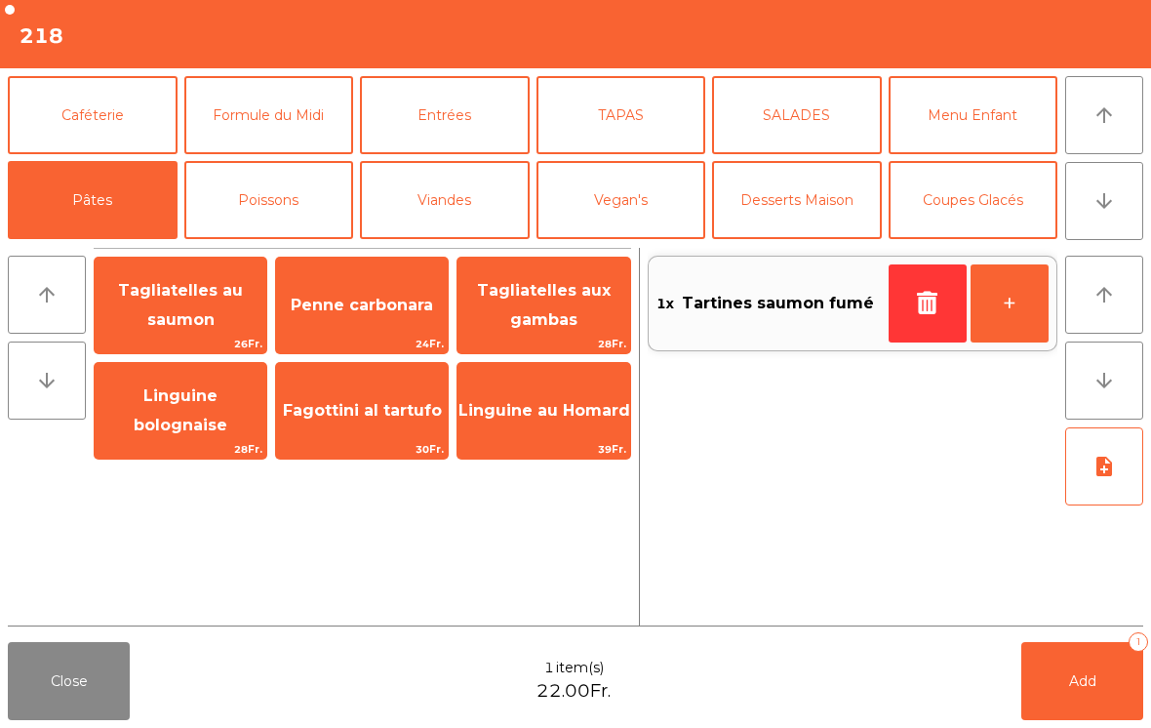
click at [561, 326] on span "Tagliatelles aux gambas" at bounding box center [544, 305] width 134 height 48
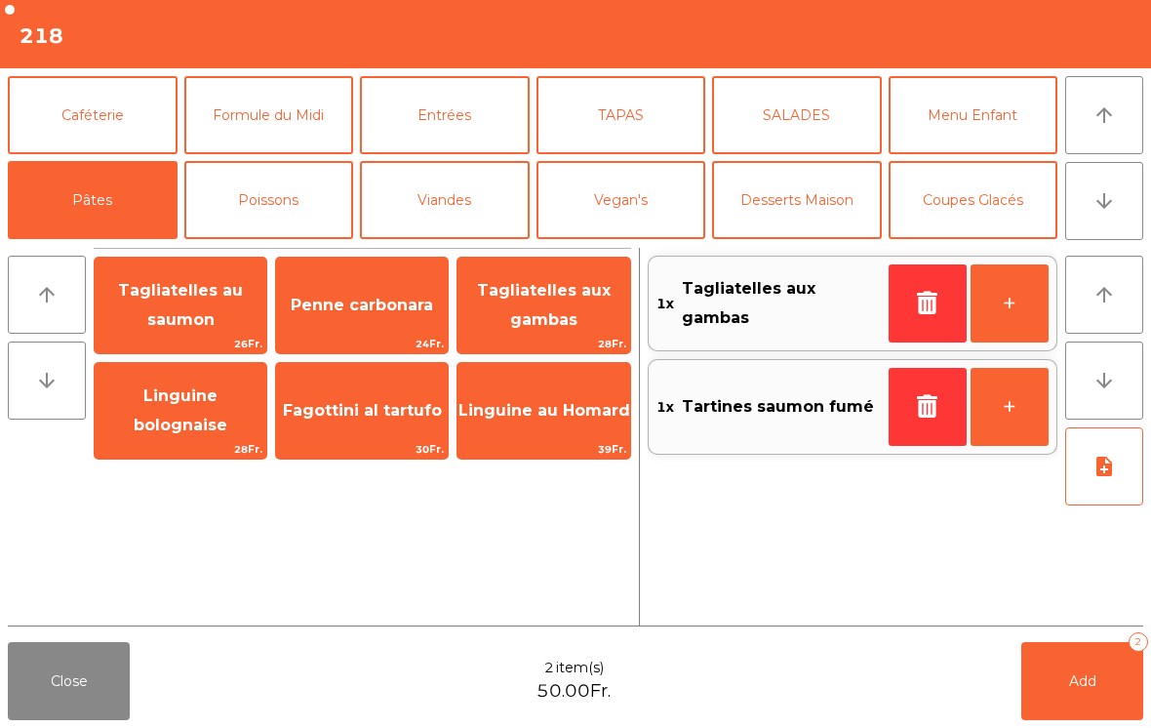
click at [617, 137] on button "TAPAS" at bounding box center [622, 115] width 170 height 78
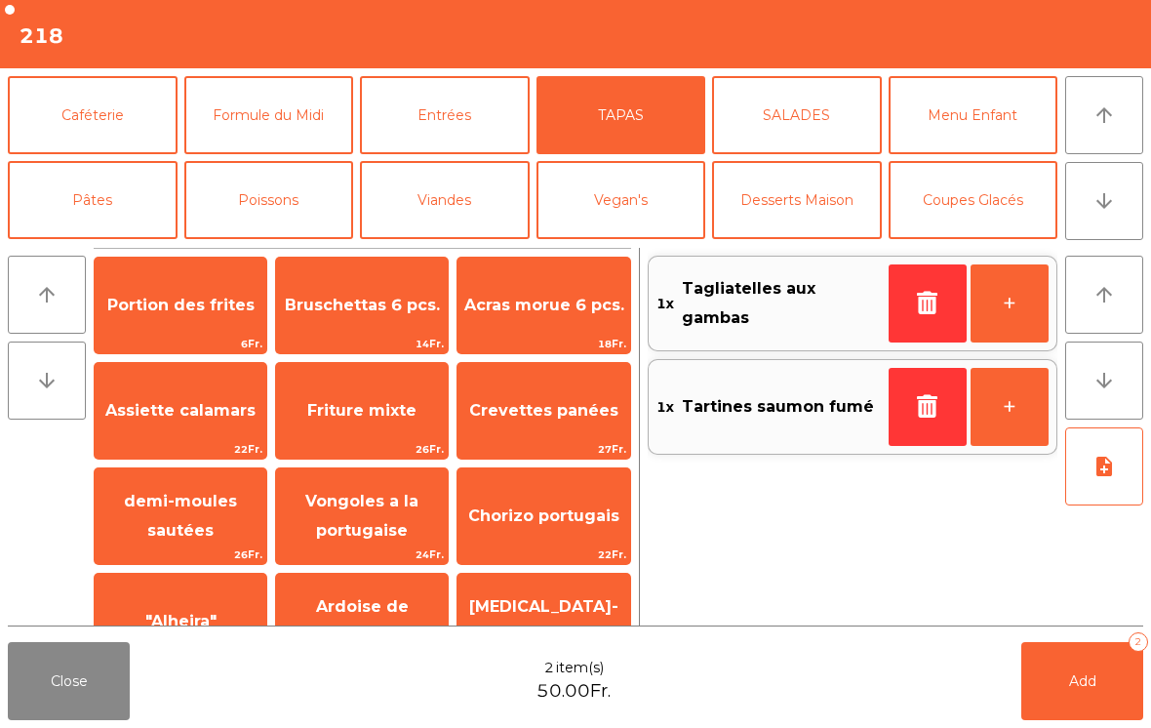
click at [361, 326] on span "Bruschettas 6 pcs." at bounding box center [362, 305] width 172 height 53
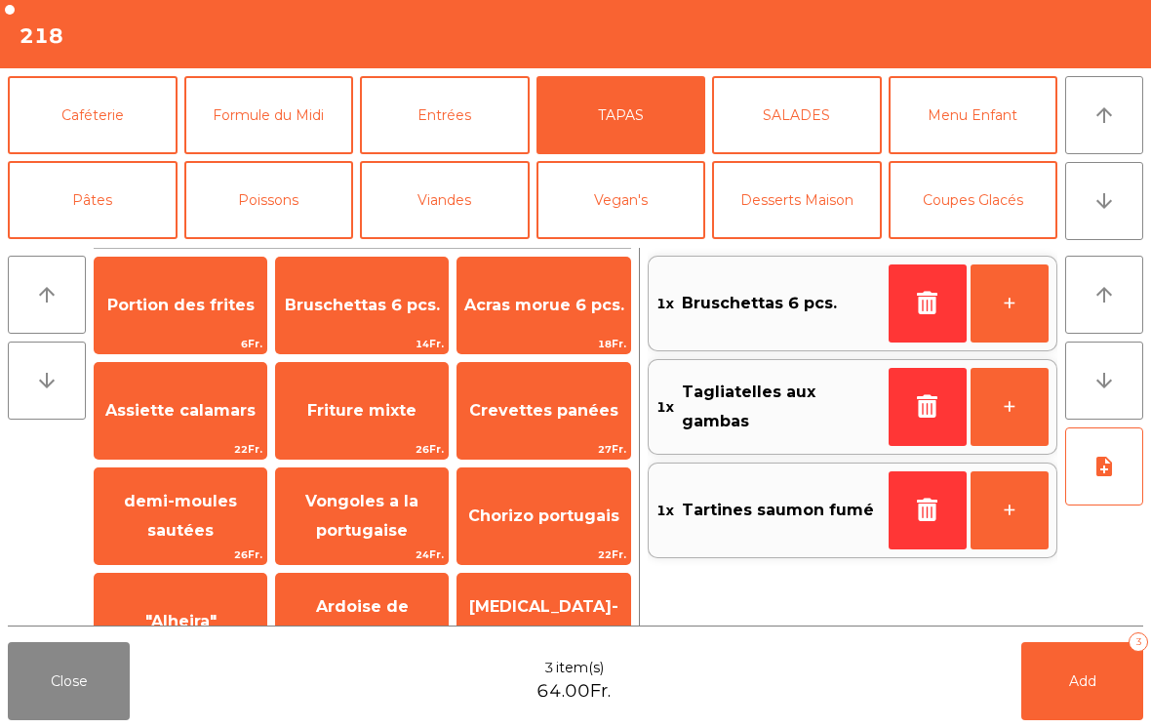
click at [214, 444] on span "22Fr." at bounding box center [181, 449] width 172 height 19
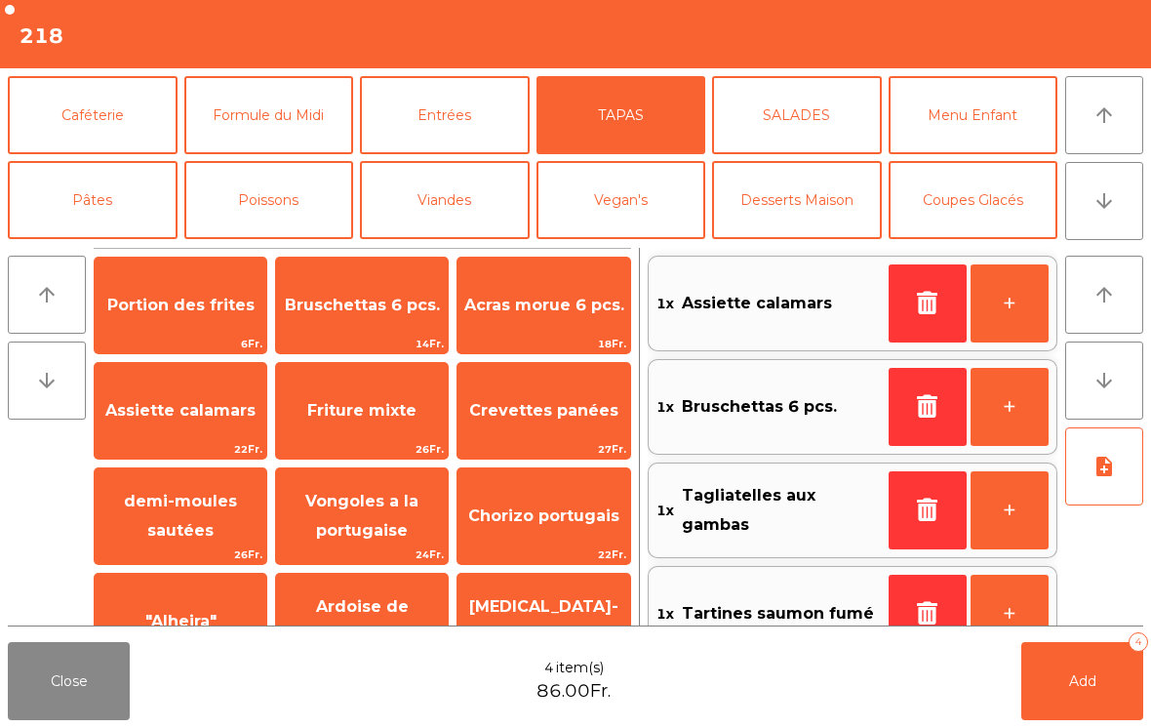
click at [1116, 487] on button "note_add" at bounding box center [1104, 466] width 78 height 78
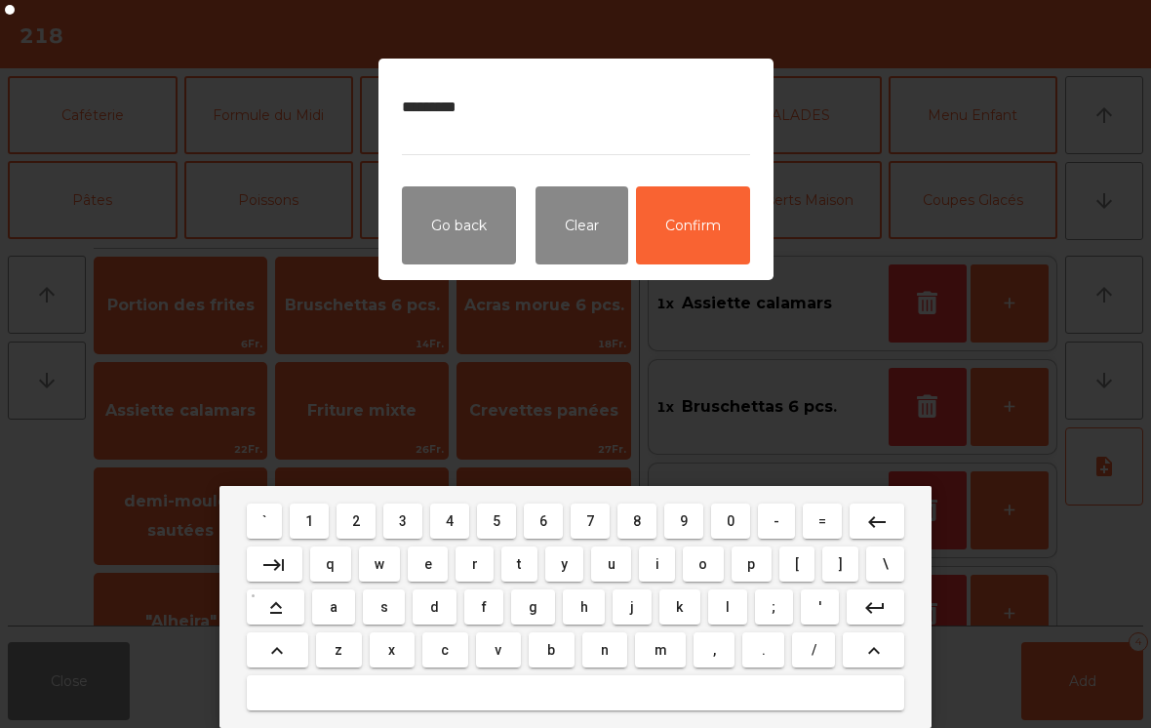
type textarea "**********"
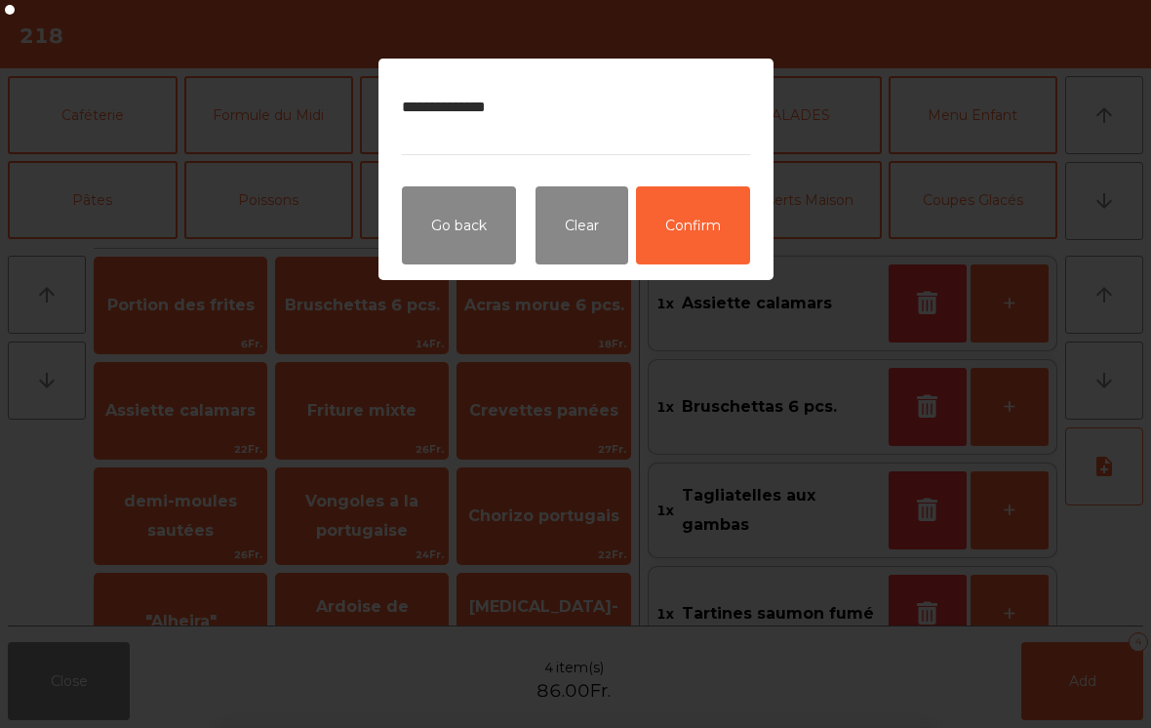
click at [705, 230] on button "Confirm" at bounding box center [693, 225] width 114 height 78
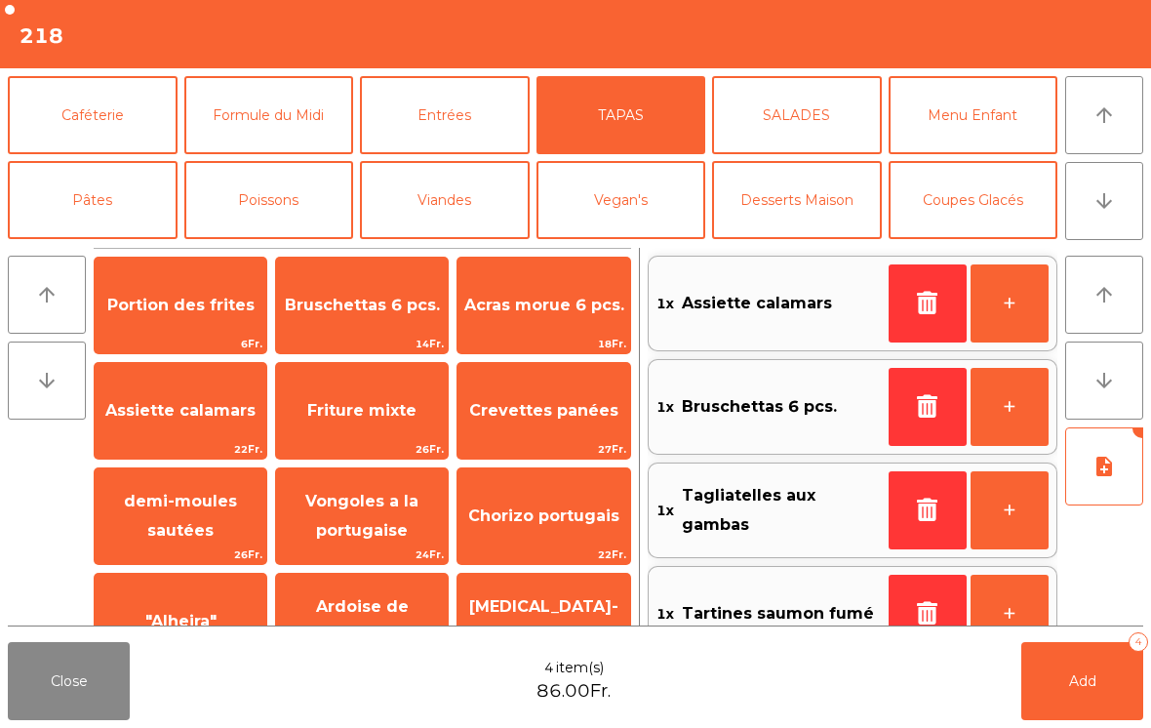
click at [1048, 674] on button "Add 4" at bounding box center [1082, 681] width 122 height 78
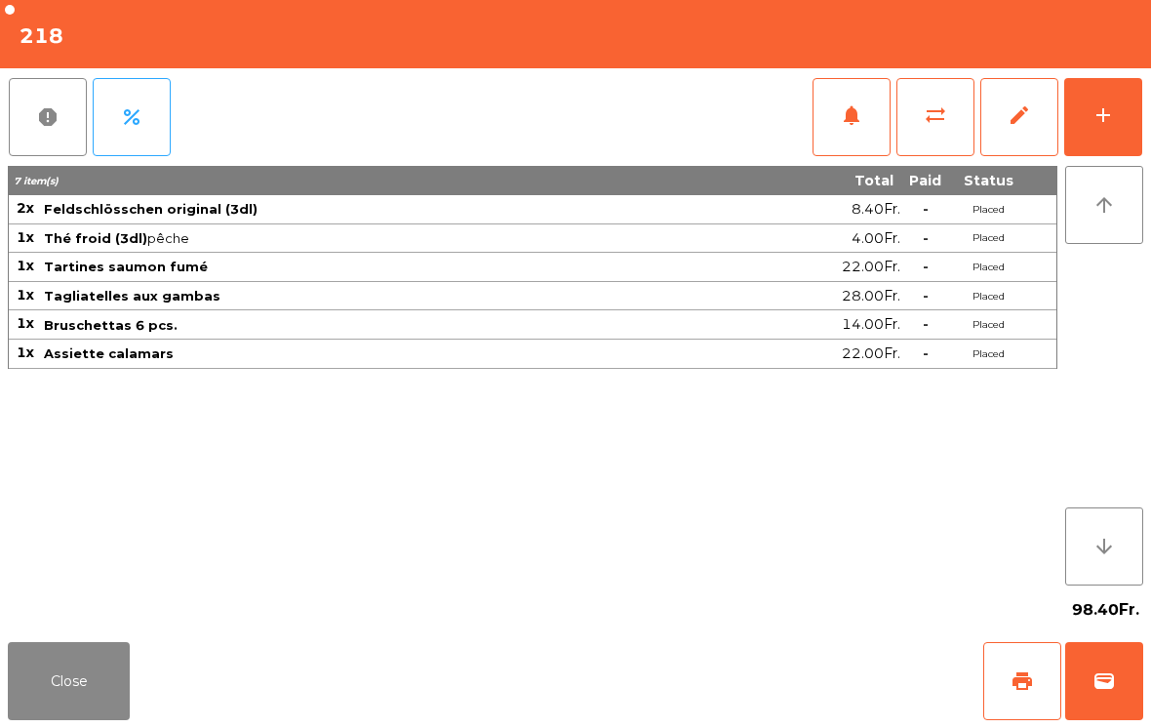
click at [13, 712] on button "Close" at bounding box center [69, 681] width 122 height 78
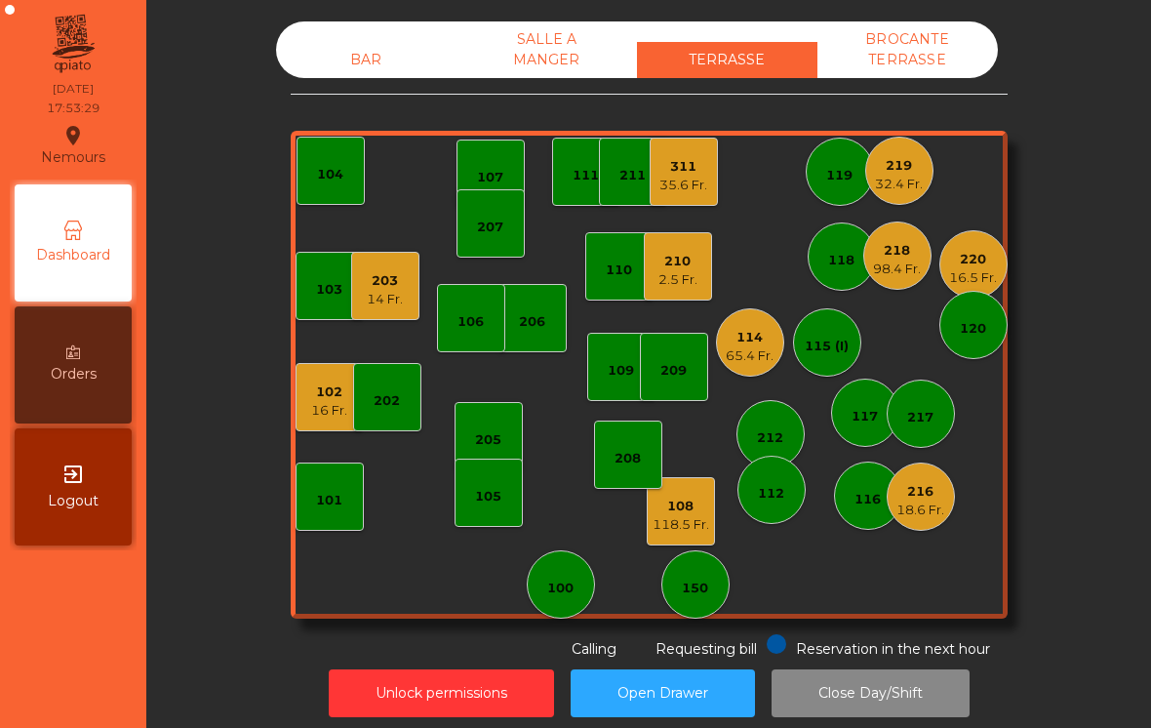
click at [765, 492] on div "112" at bounding box center [771, 494] width 26 height 20
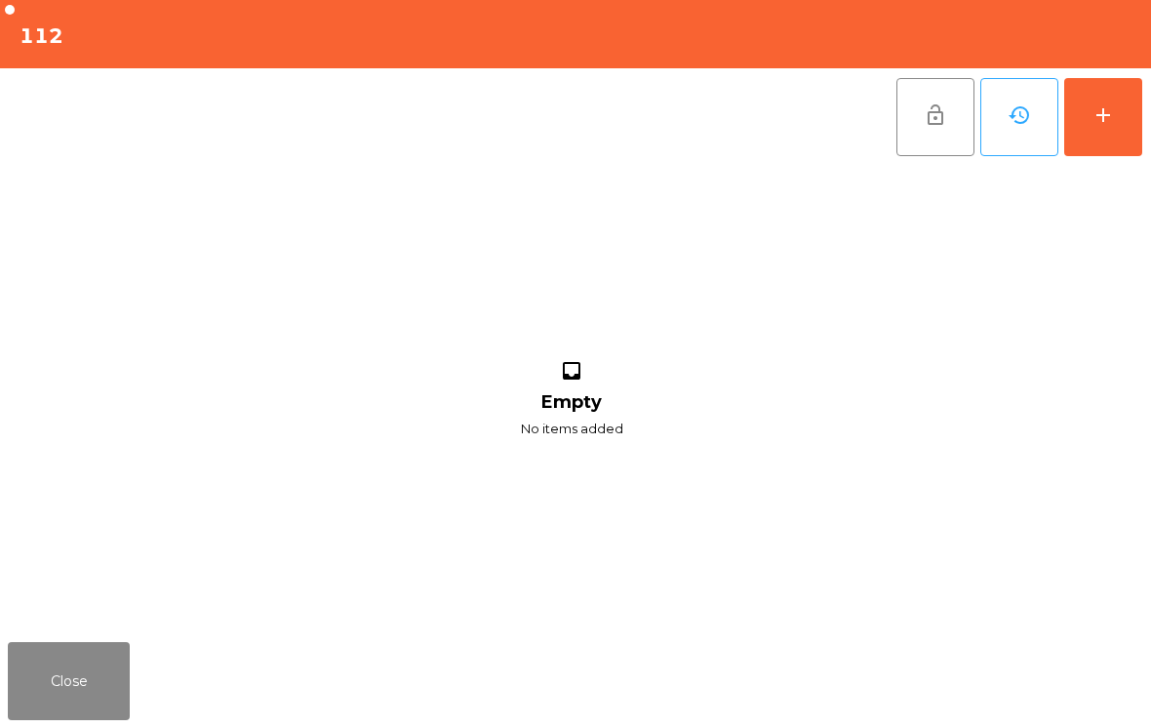
click at [1140, 107] on button "add" at bounding box center [1103, 117] width 78 height 78
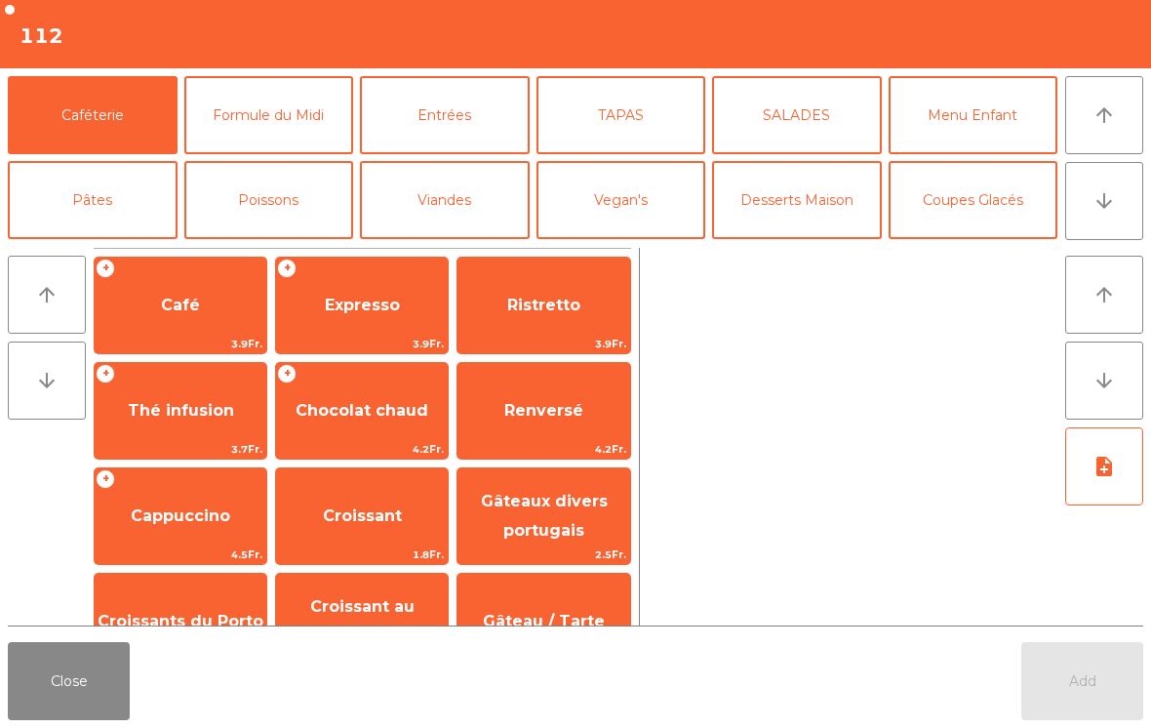
scroll to position [113, 0]
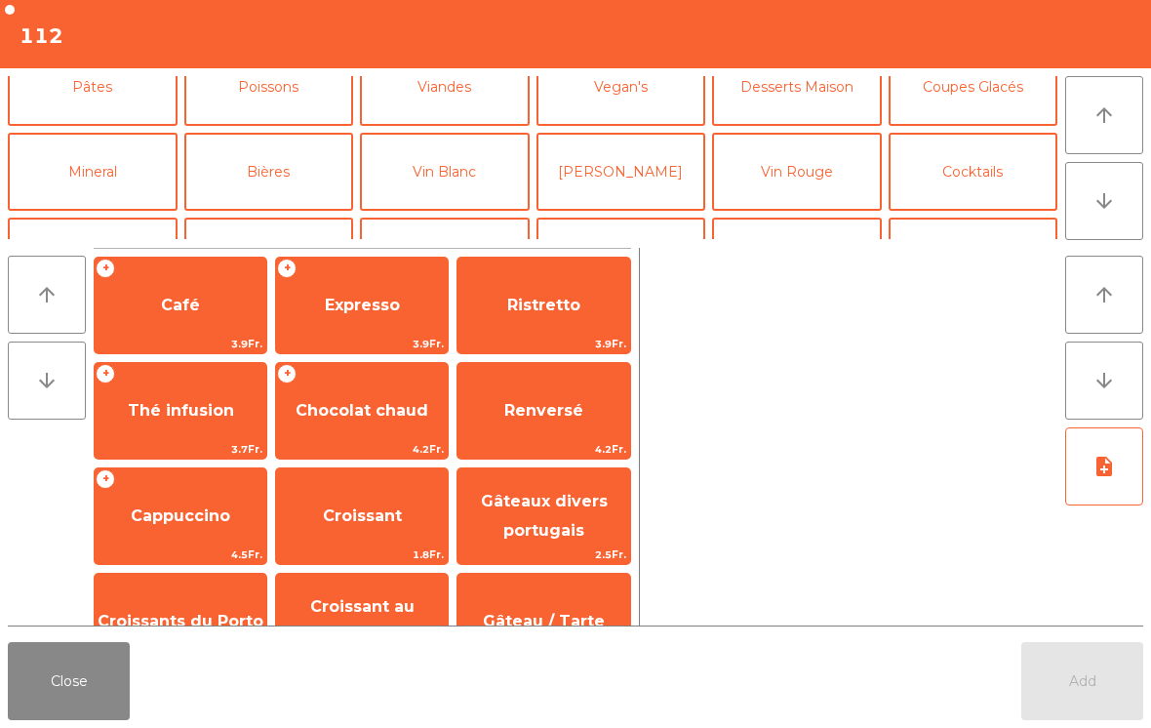
click at [257, 173] on button "Bières" at bounding box center [269, 172] width 170 height 78
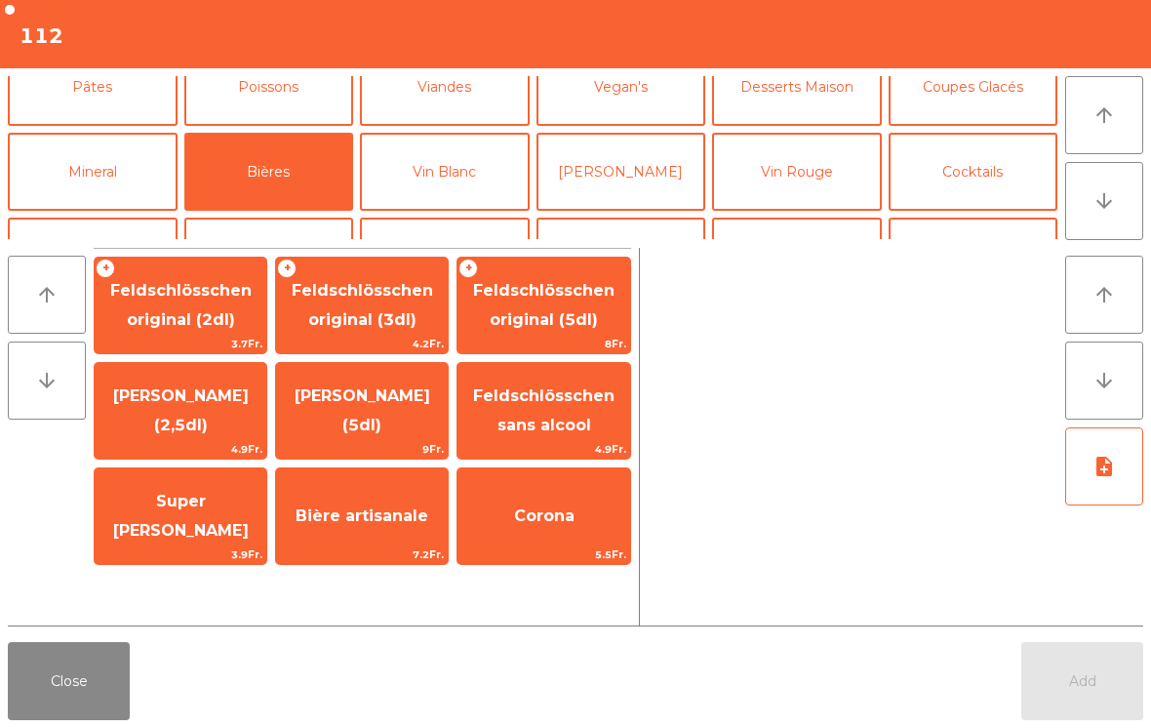
click at [348, 307] on span "Feldschlösschen original (3dl)" at bounding box center [362, 305] width 172 height 83
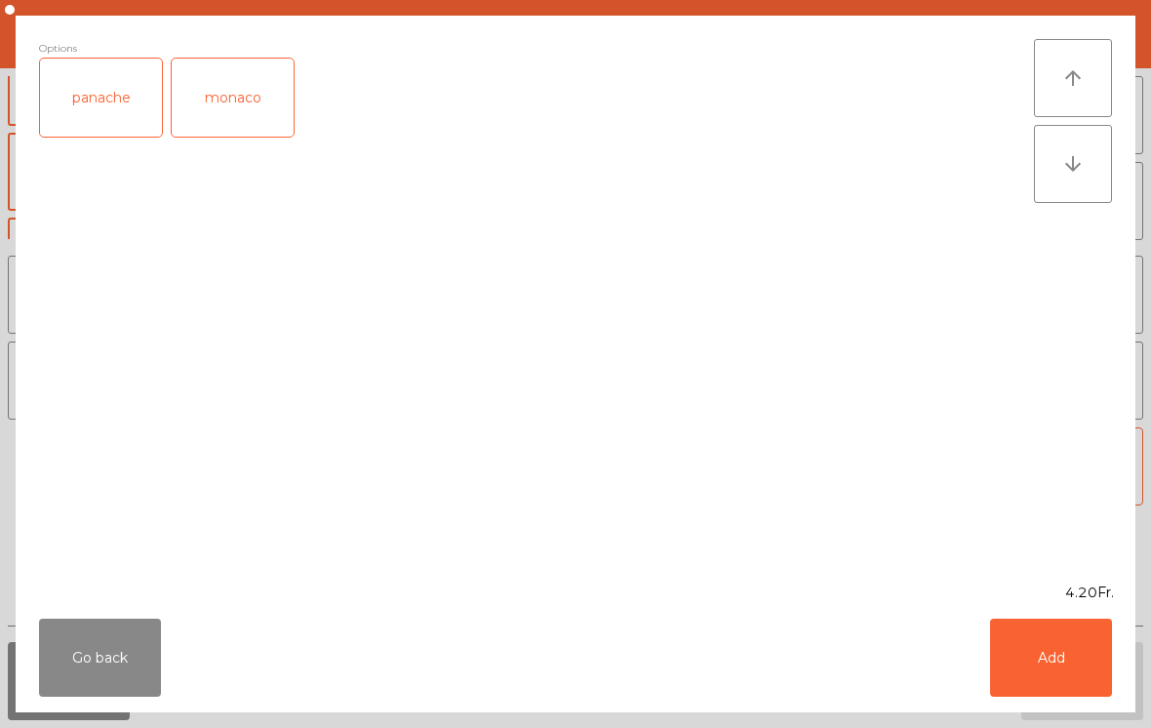
click at [1041, 695] on button "Add" at bounding box center [1051, 657] width 122 height 78
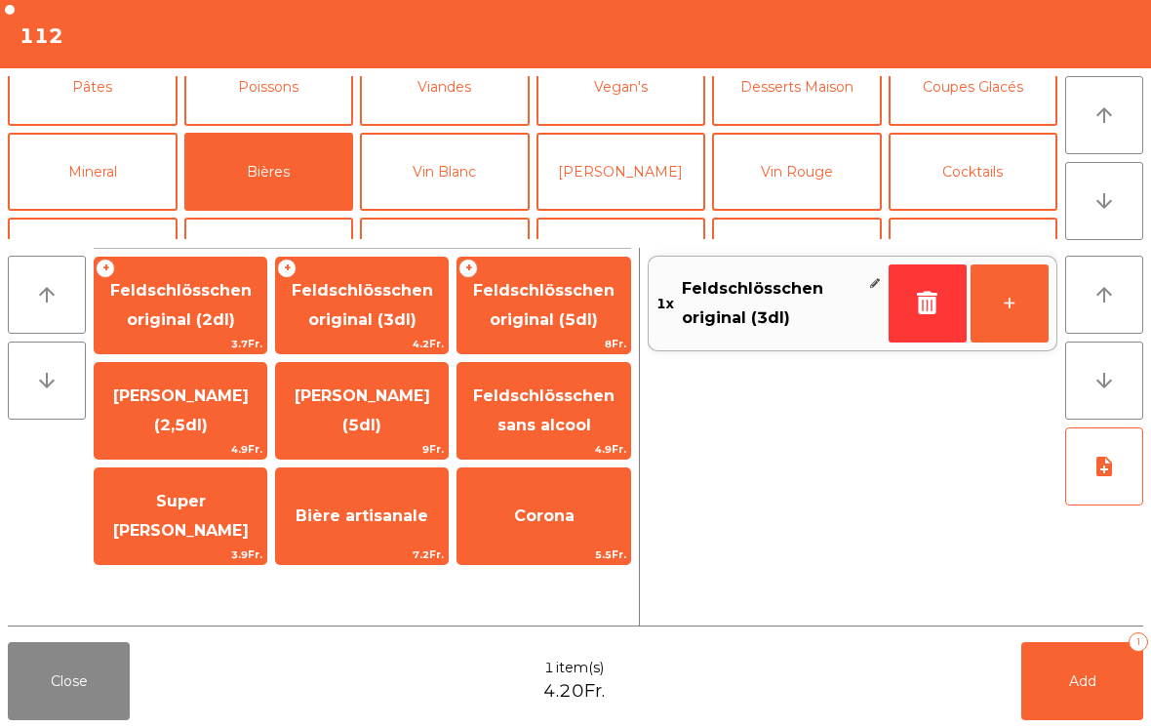
click at [382, 297] on span "Feldschlösschen original (3dl)" at bounding box center [362, 305] width 141 height 48
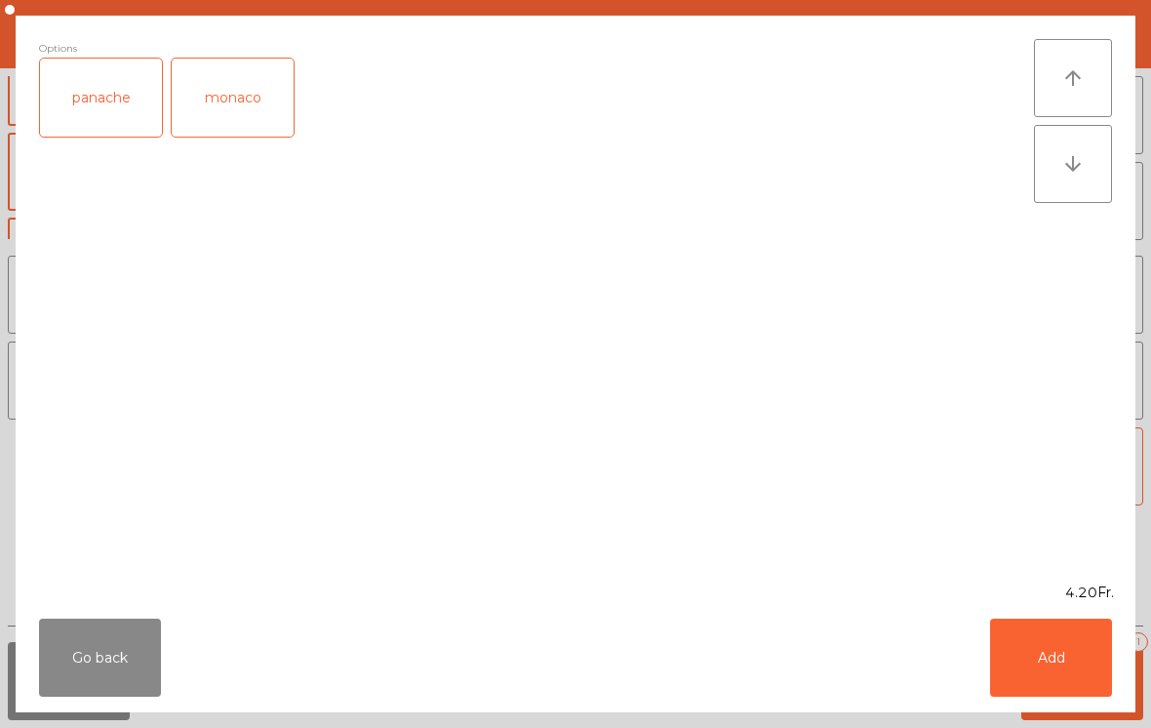
click at [95, 110] on div "panache" at bounding box center [101, 98] width 122 height 78
click at [1087, 650] on button "Add" at bounding box center [1051, 657] width 122 height 78
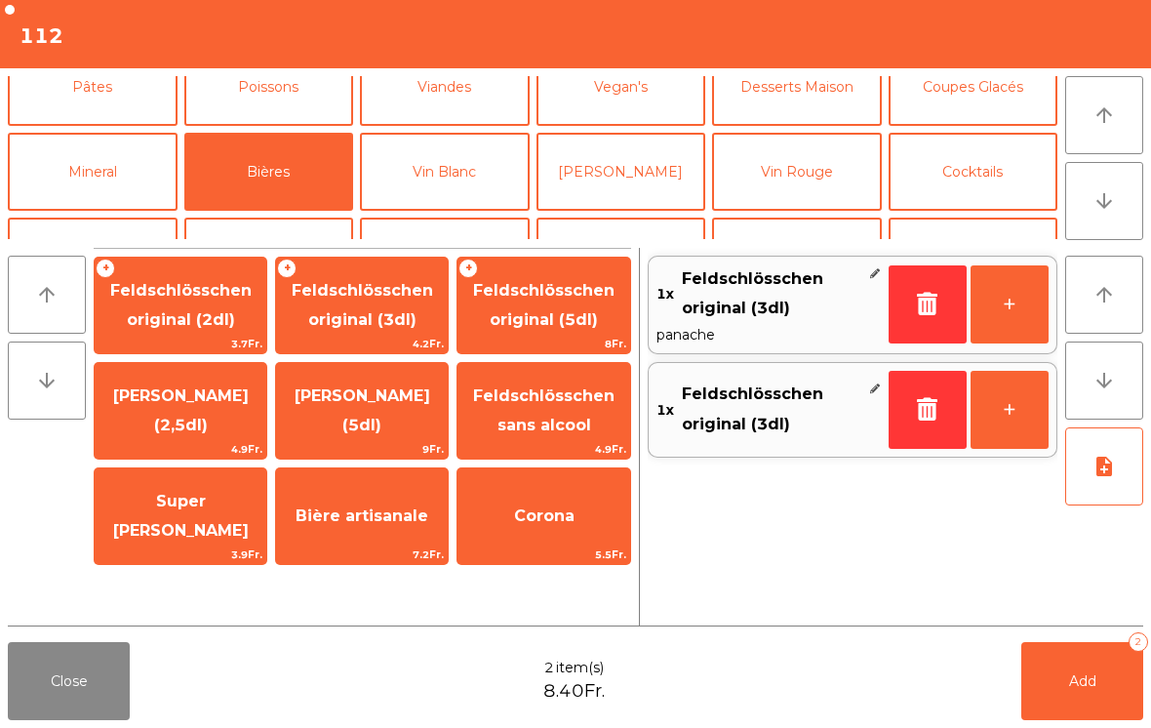
click at [1086, 650] on button "Add 2" at bounding box center [1082, 681] width 122 height 78
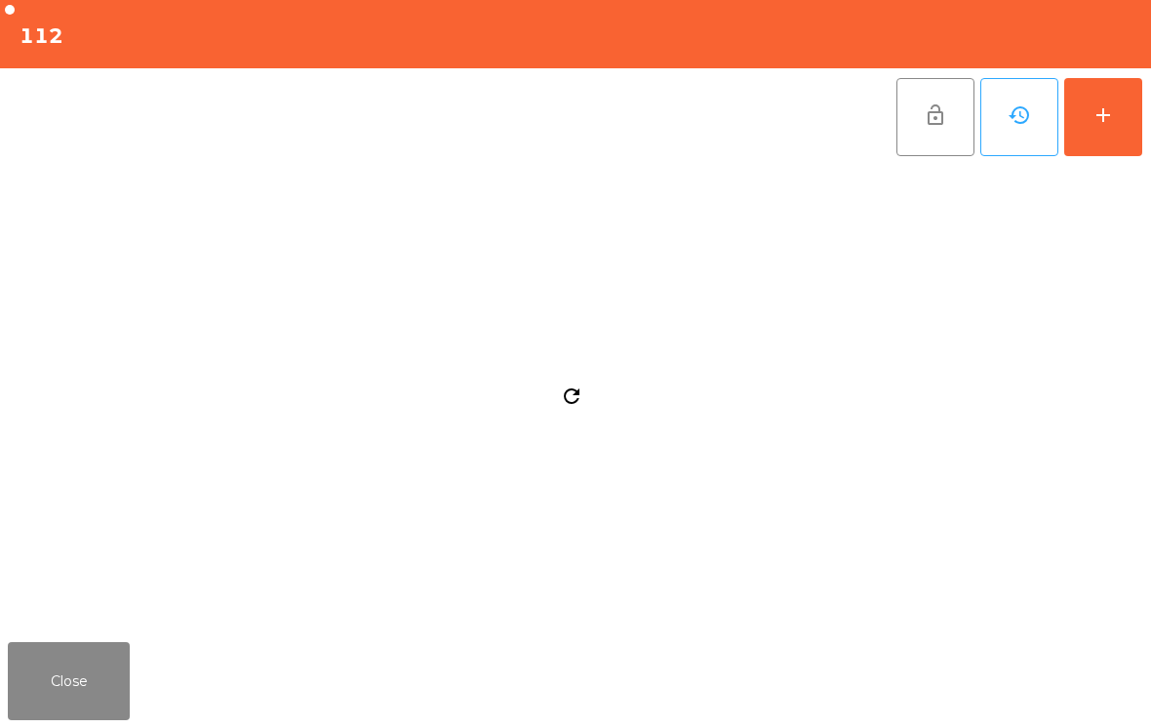
click at [65, 681] on button "Close" at bounding box center [69, 681] width 122 height 78
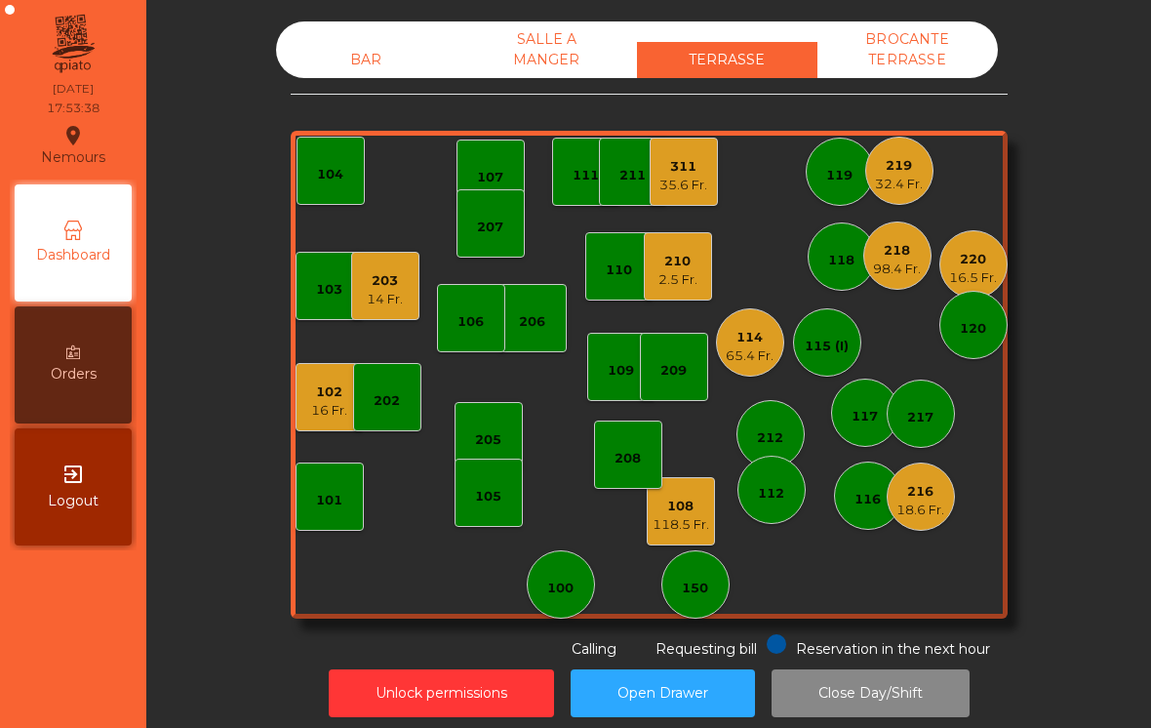
click at [696, 177] on div "35.6 Fr." at bounding box center [683, 186] width 48 height 20
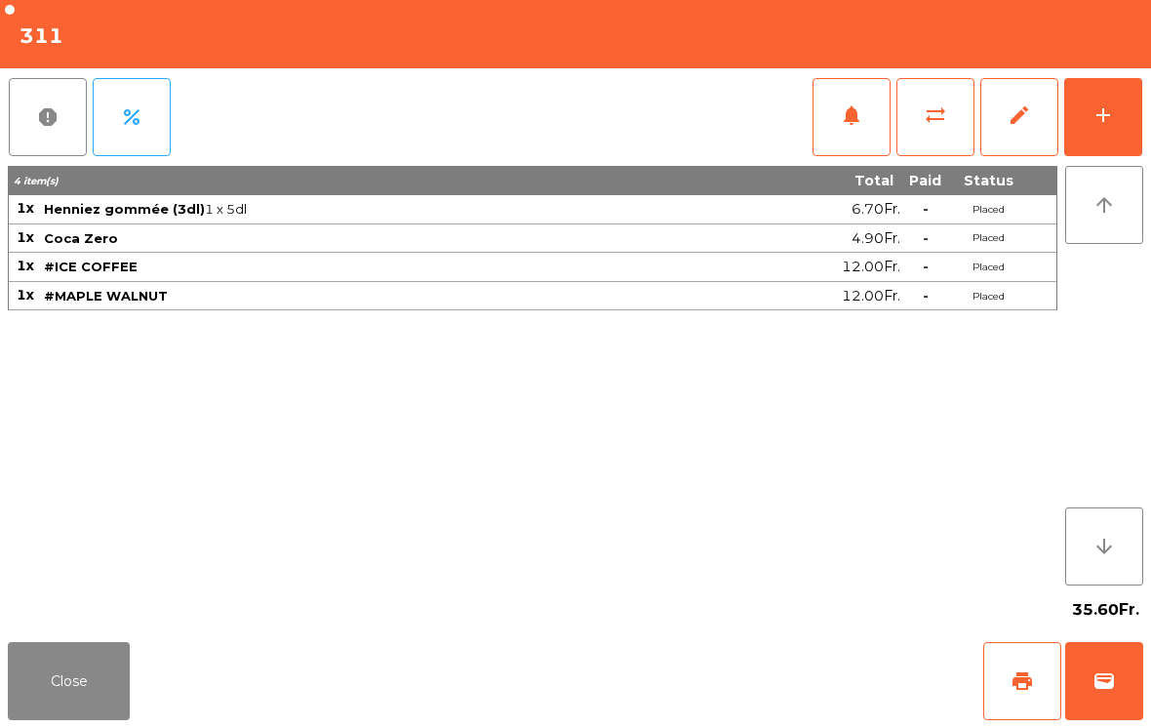
click at [1116, 682] on button "wallet" at bounding box center [1104, 681] width 78 height 78
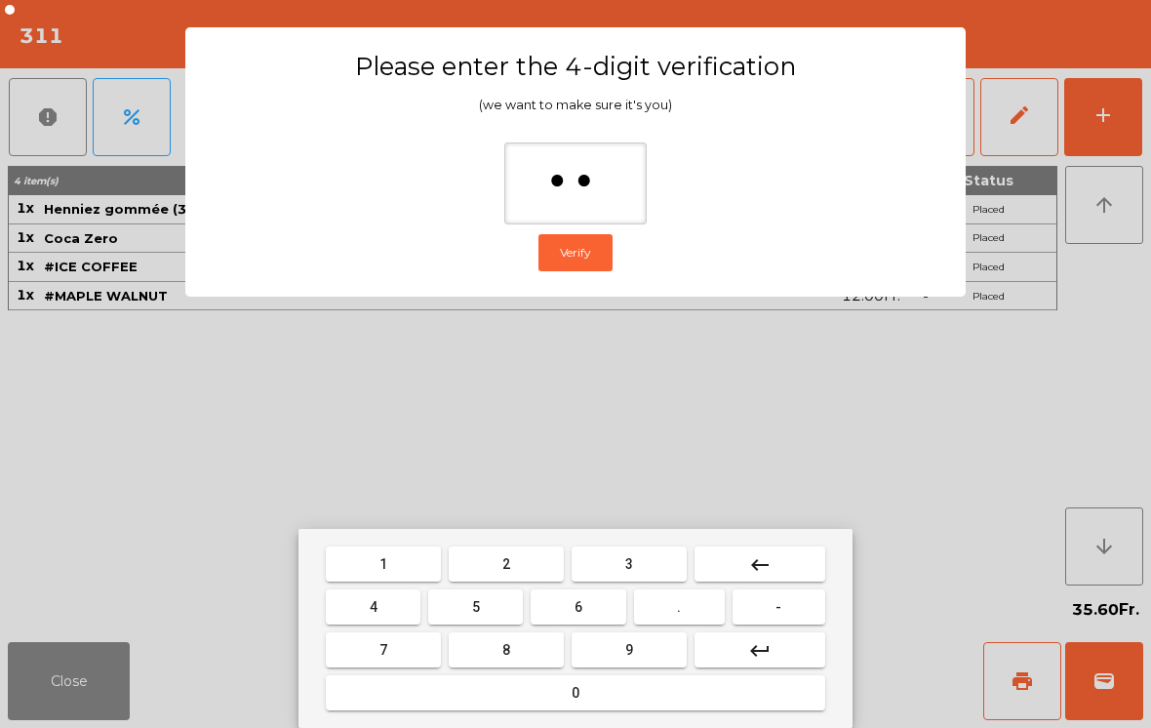
type input "***"
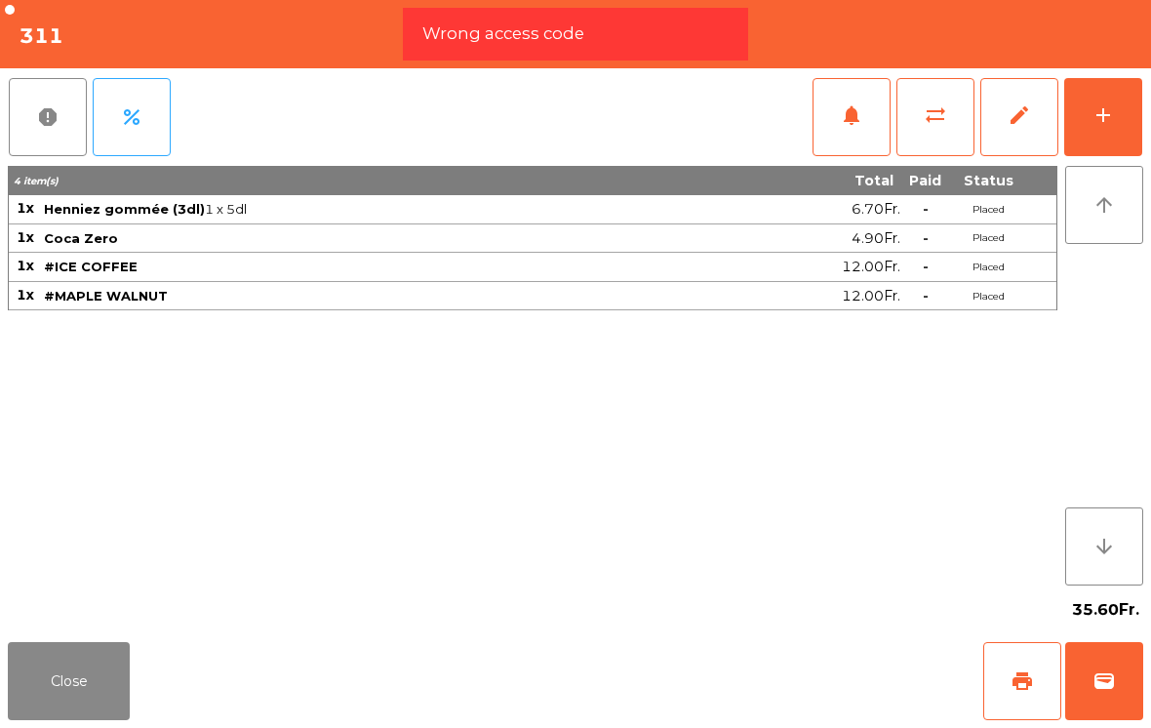
click at [1122, 654] on button "wallet" at bounding box center [1104, 681] width 78 height 78
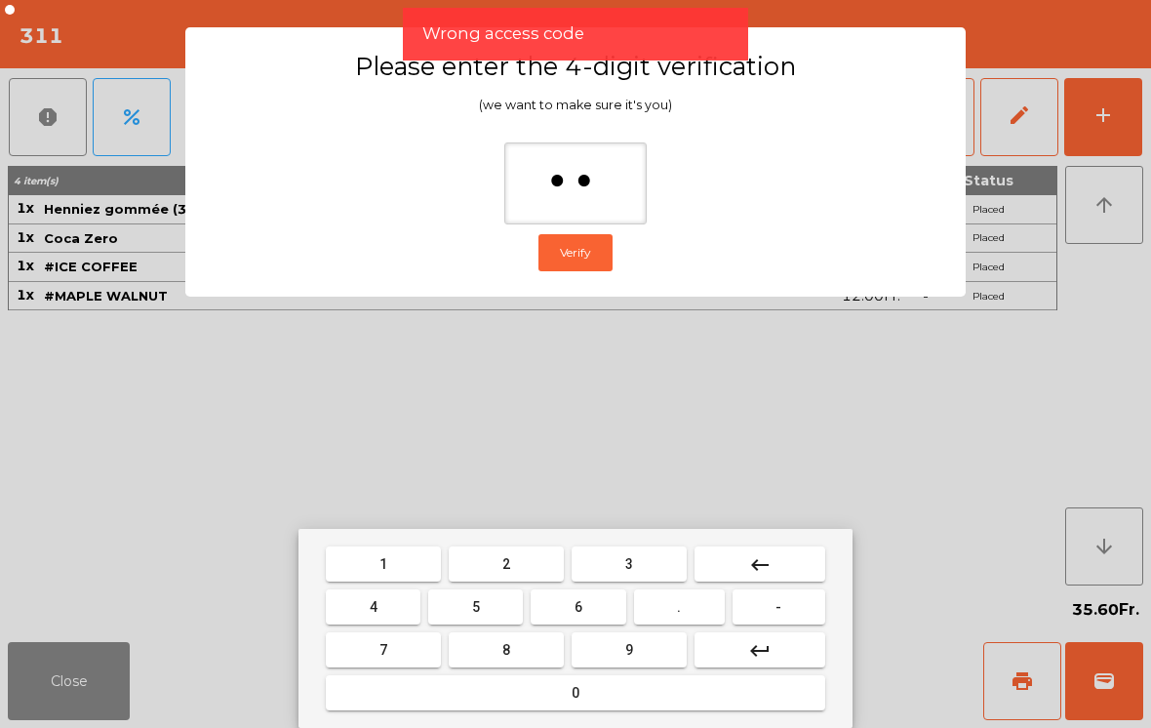
type input "***"
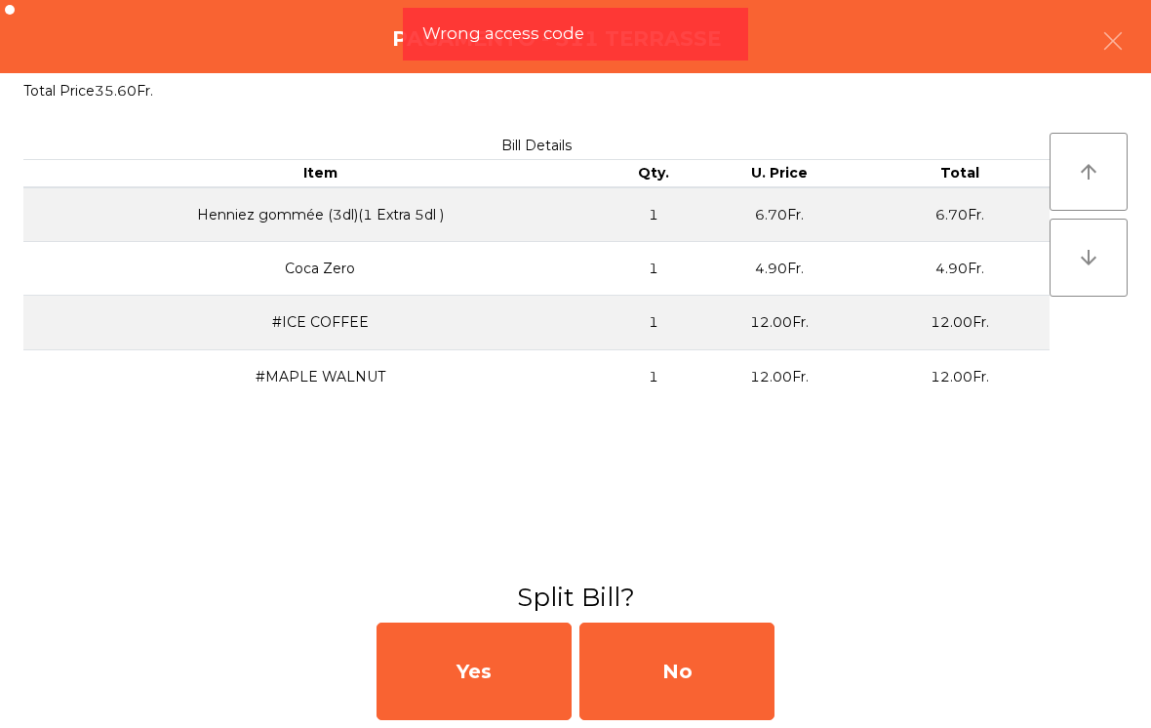
click at [791, 689] on div "Yes No" at bounding box center [575, 671] width 1151 height 113
click at [751, 692] on div "No" at bounding box center [676, 671] width 195 height 98
click at [716, 671] on div "MB" at bounding box center [676, 671] width 195 height 98
click at [697, 677] on div "No" at bounding box center [676, 671] width 195 height 98
click at [703, 662] on div "No" at bounding box center [676, 671] width 195 height 98
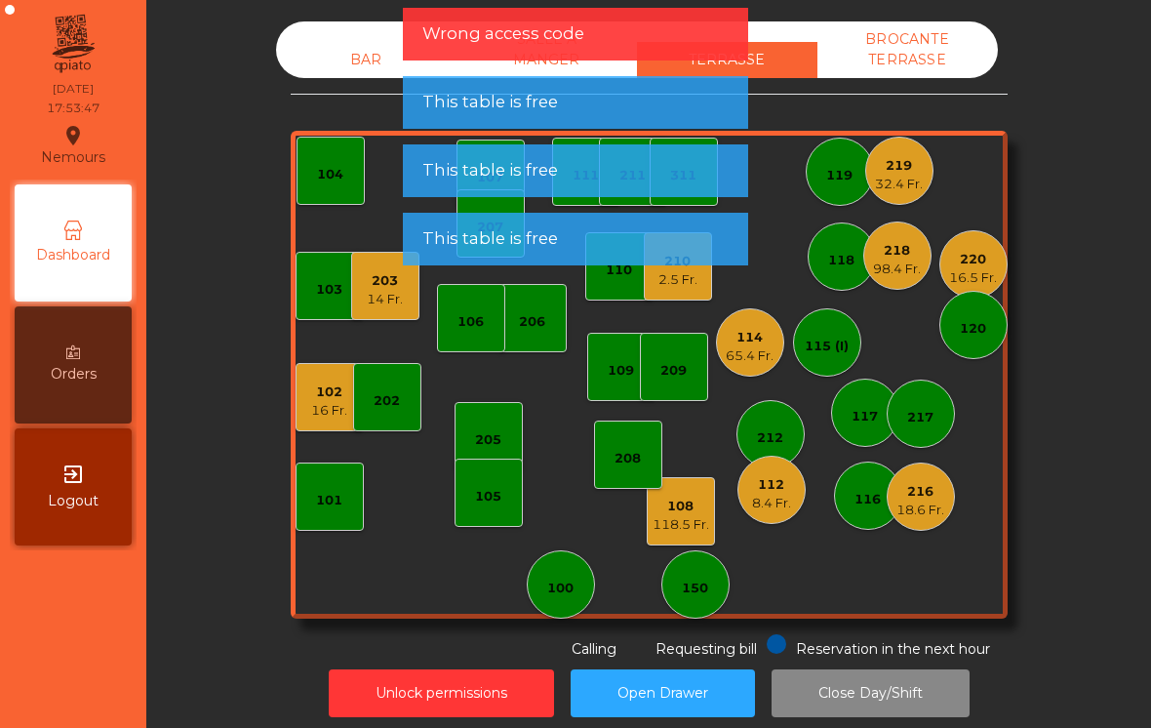
click at [333, 411] on div "16 Fr." at bounding box center [329, 411] width 36 height 20
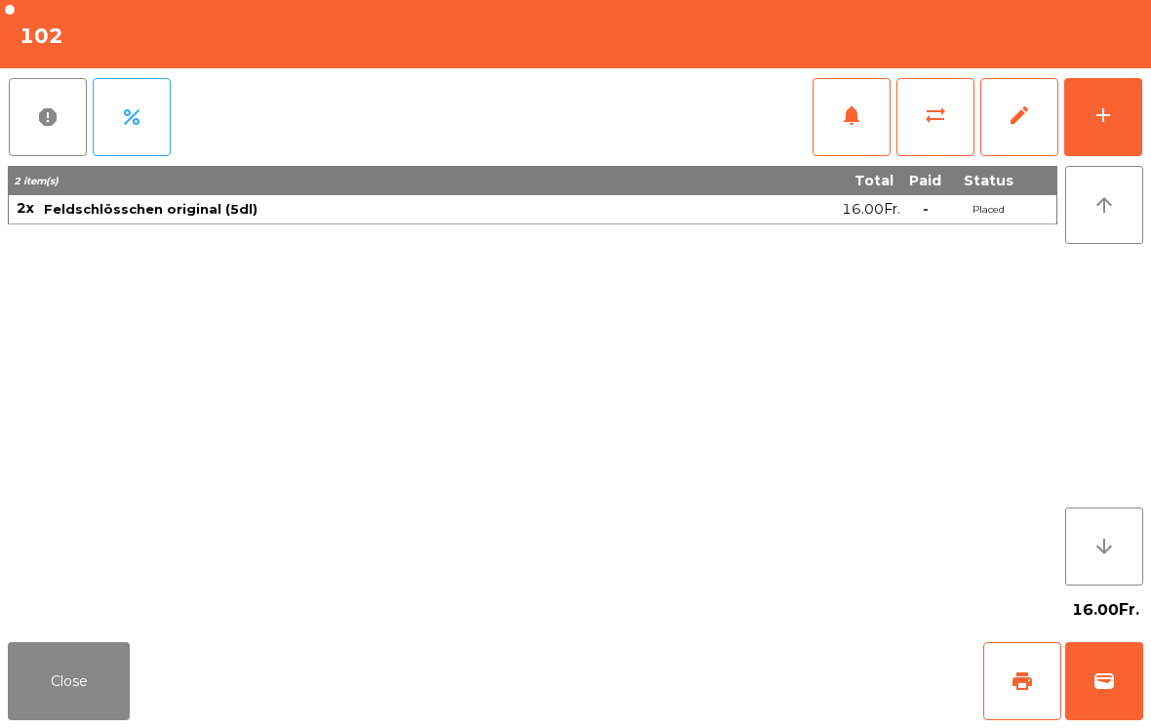
click at [1086, 119] on button "add" at bounding box center [1103, 117] width 78 height 78
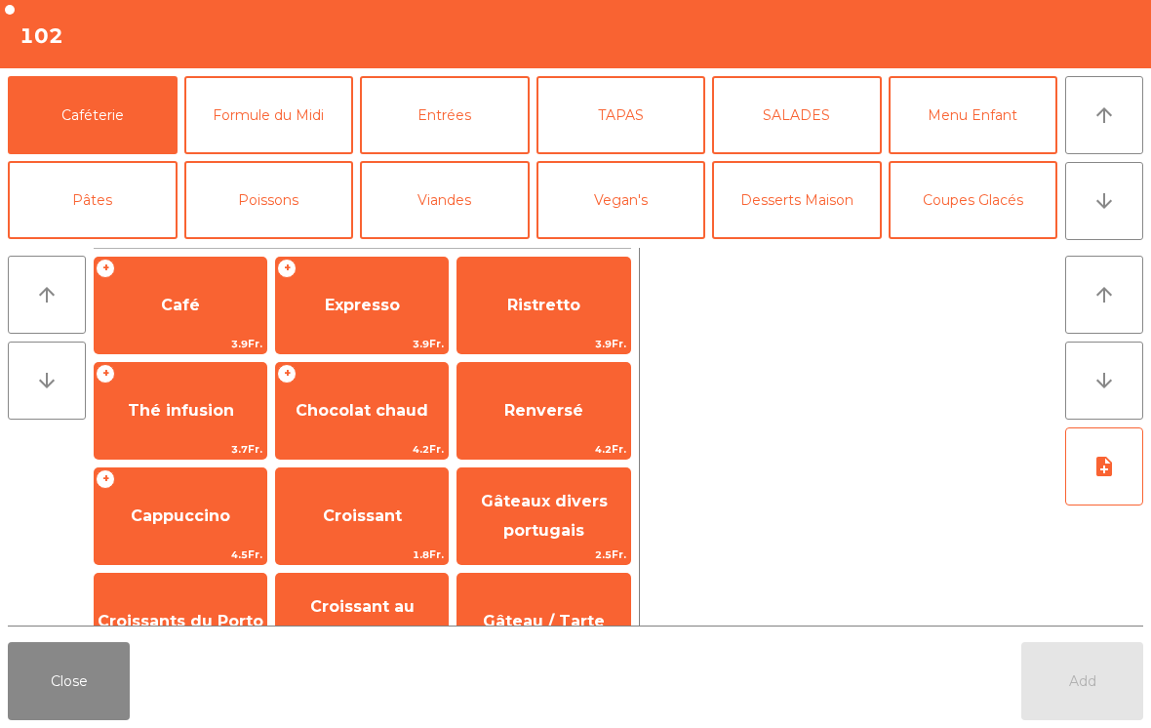
click at [624, 133] on button "TAPAS" at bounding box center [622, 115] width 170 height 78
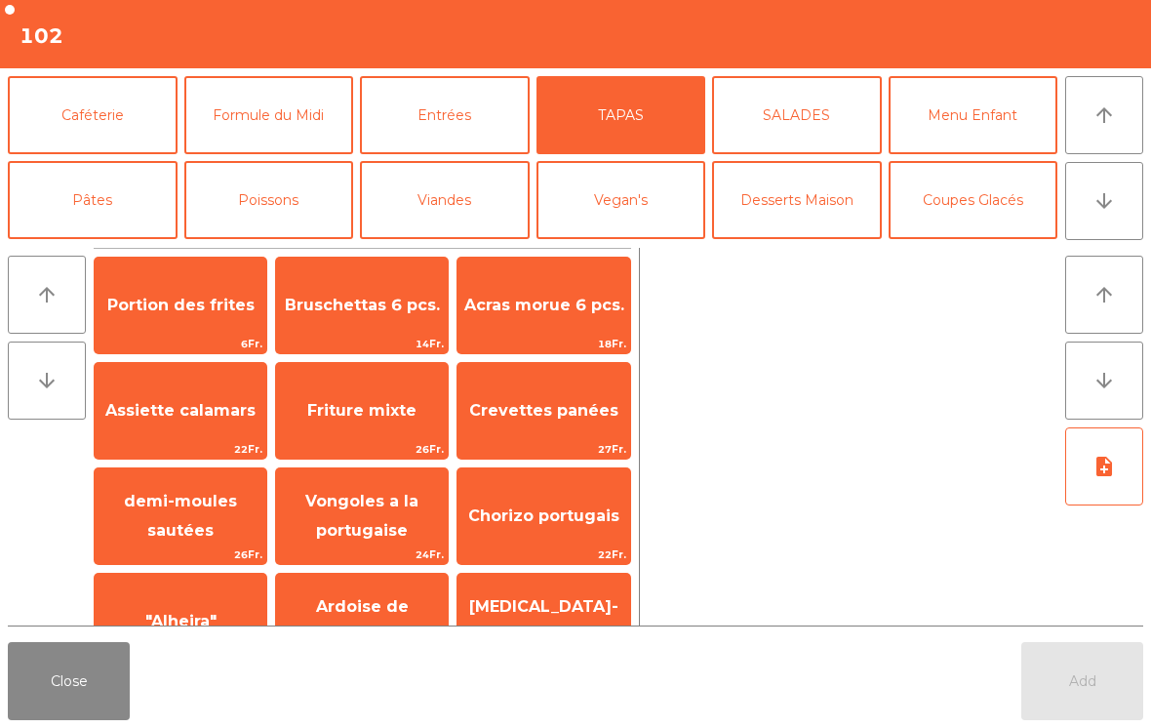
click at [547, 334] on div "Acras morue 6 pcs. 18Fr." at bounding box center [544, 306] width 174 height 98
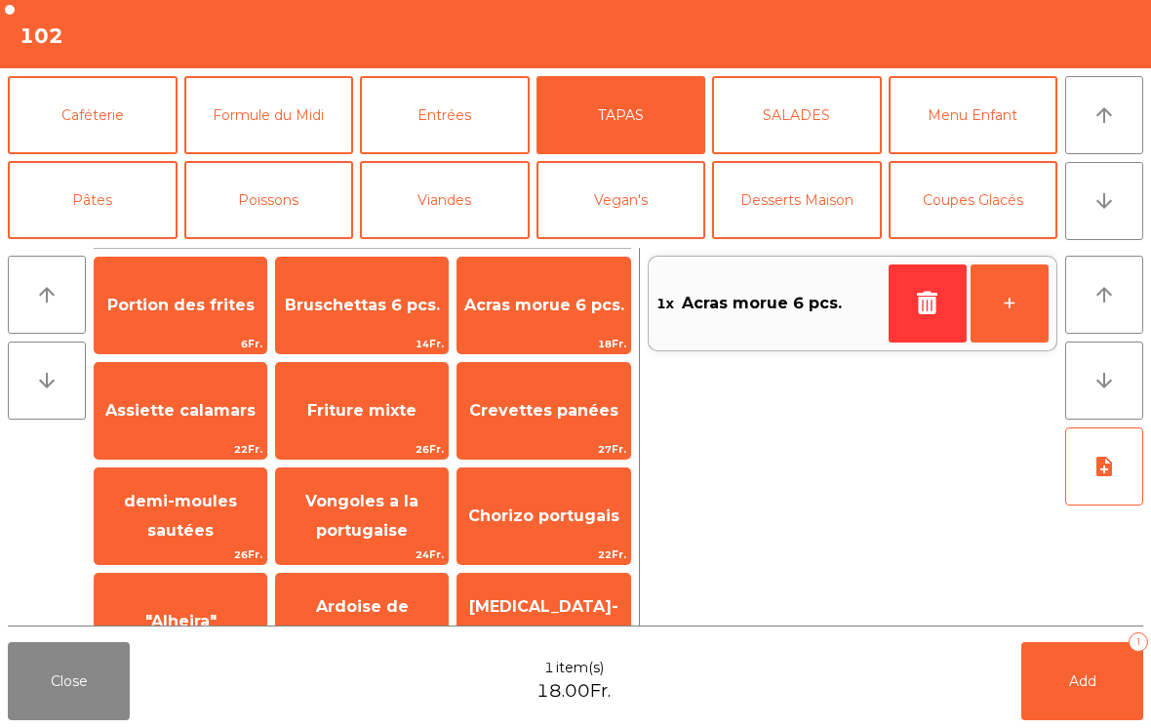
click at [381, 286] on span "Bruschettas 6 pcs." at bounding box center [362, 305] width 172 height 53
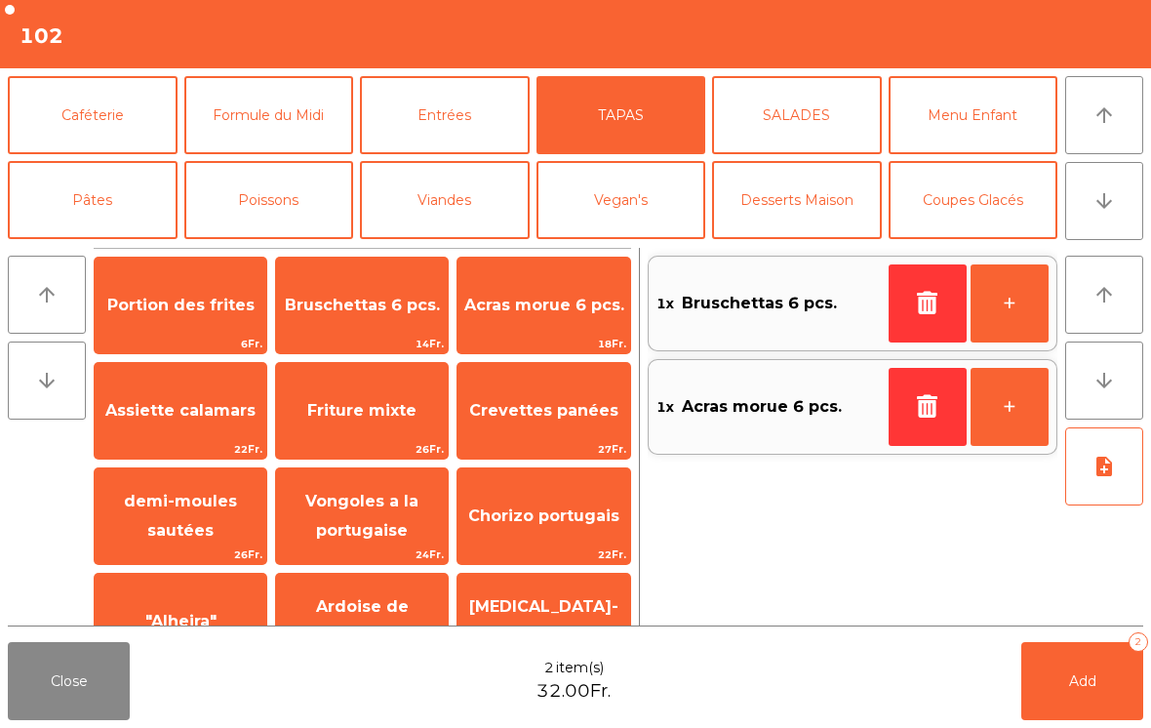
click at [536, 427] on span "Crevettes panées" at bounding box center [543, 410] width 172 height 53
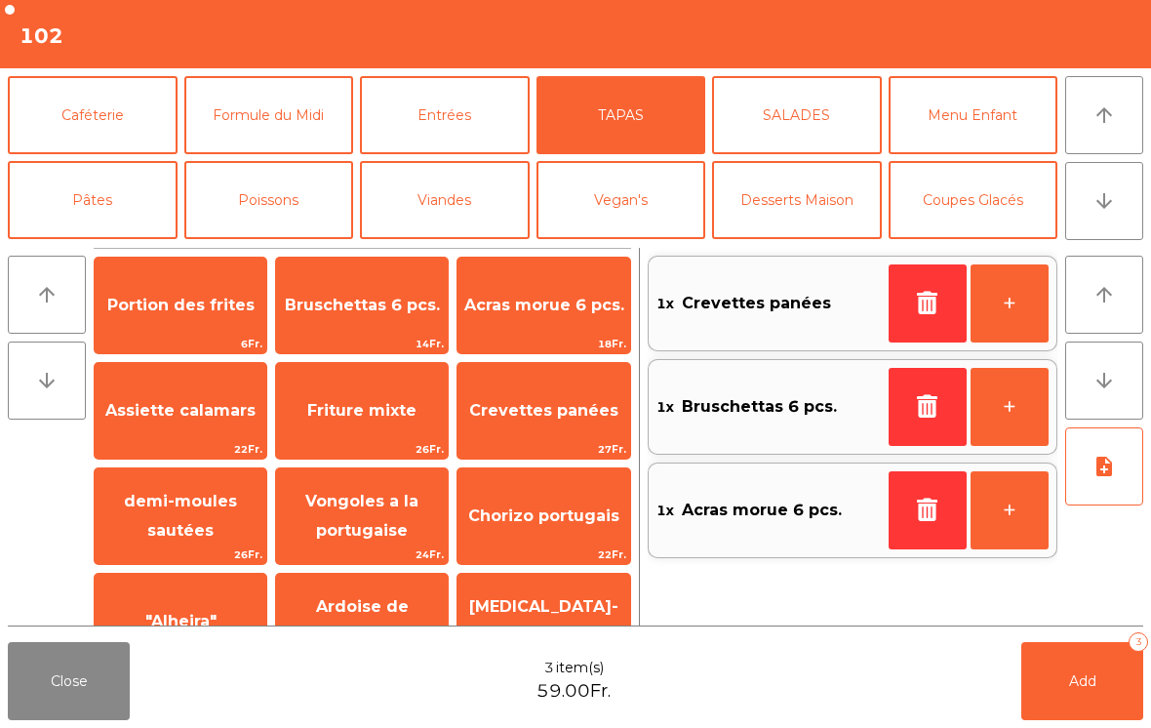
click at [262, 110] on button "Formule du Midi" at bounding box center [269, 115] width 170 height 78
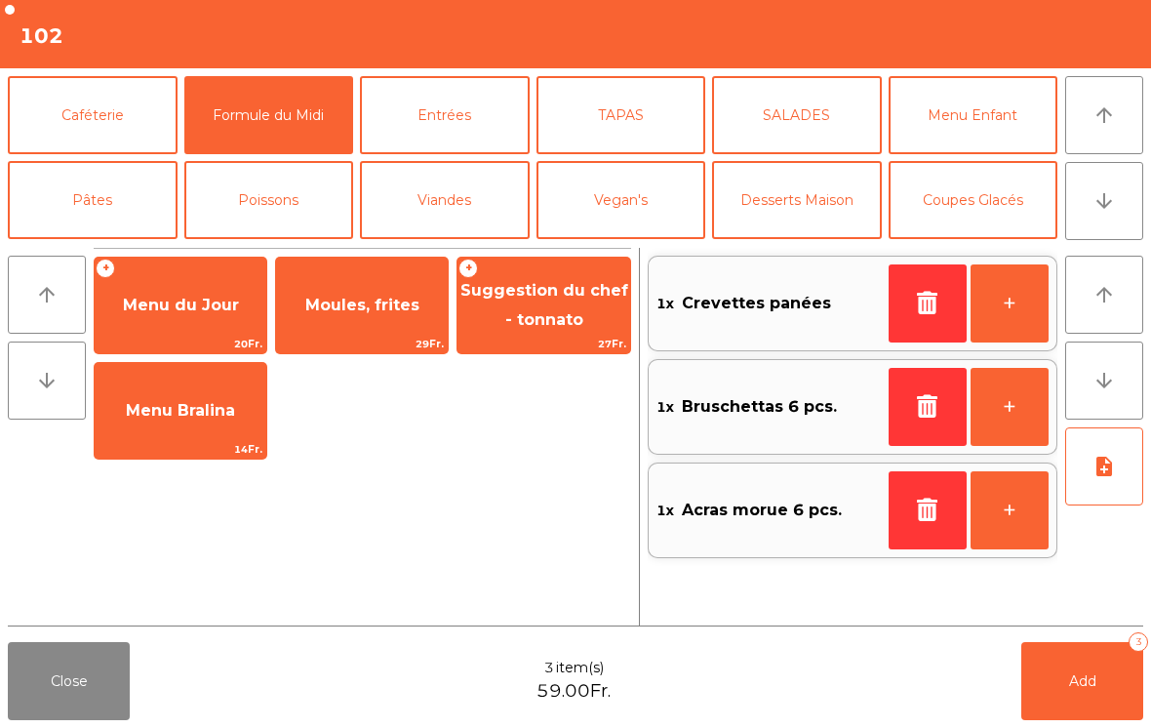
click at [375, 325] on span "Moules, frites" at bounding box center [362, 305] width 172 height 53
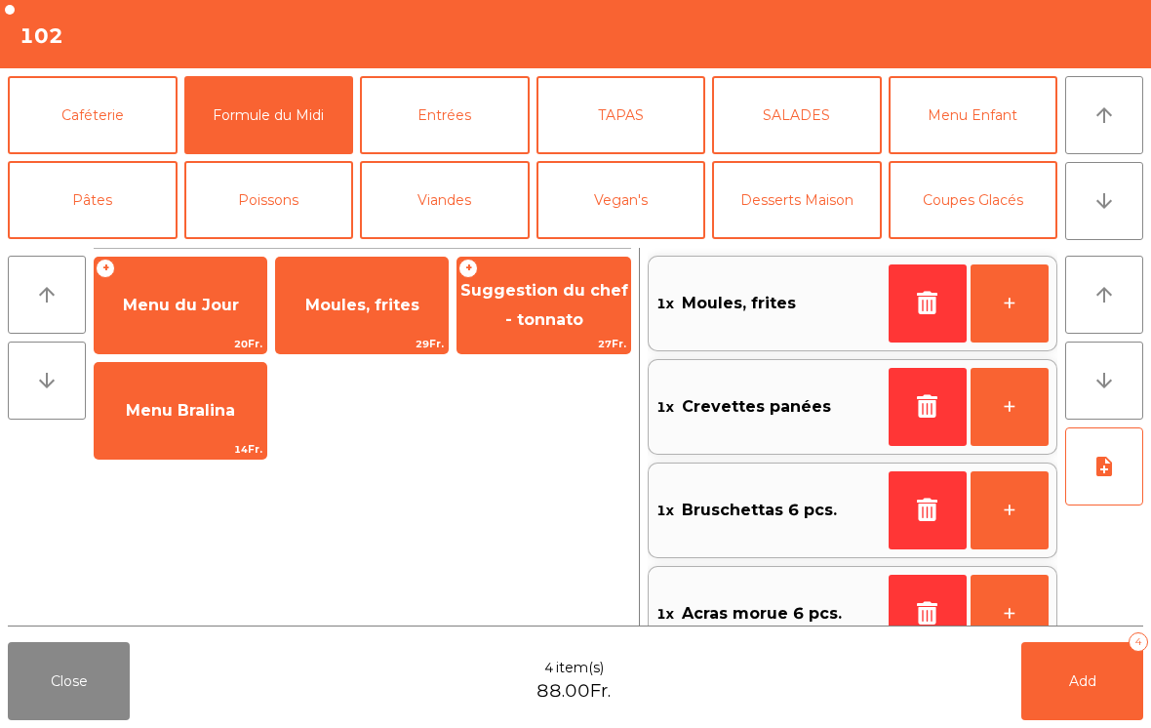
click at [1107, 471] on icon "note_add" at bounding box center [1104, 466] width 23 height 23
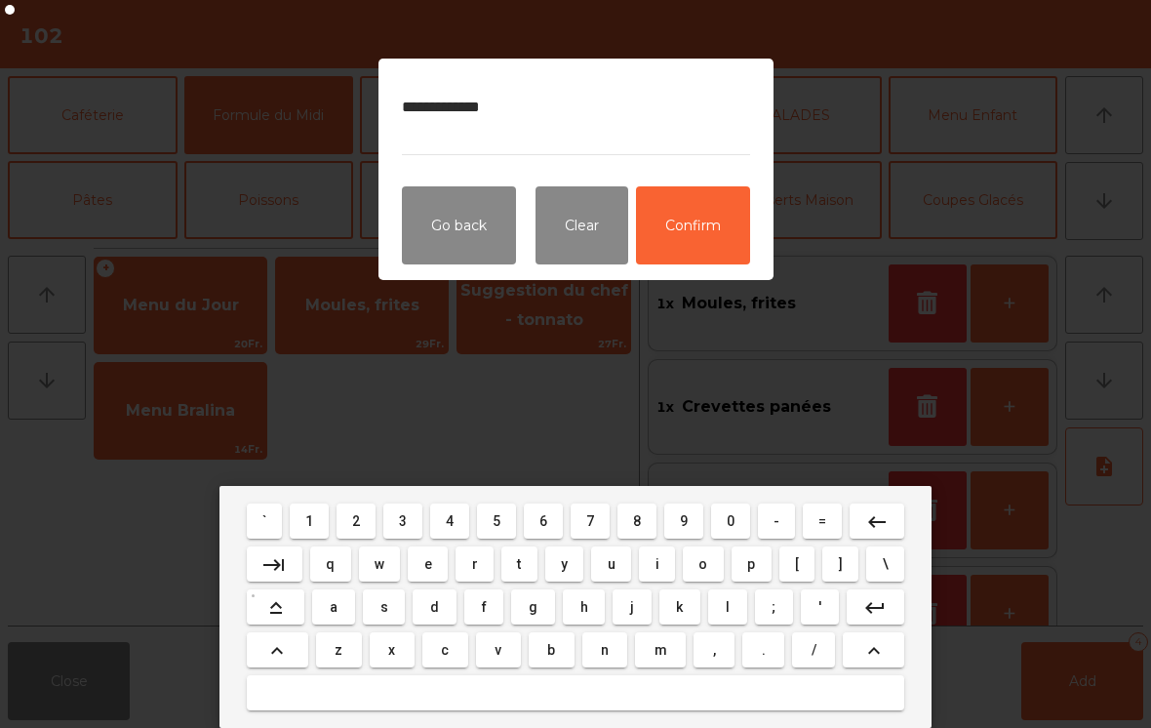
type textarea "**********"
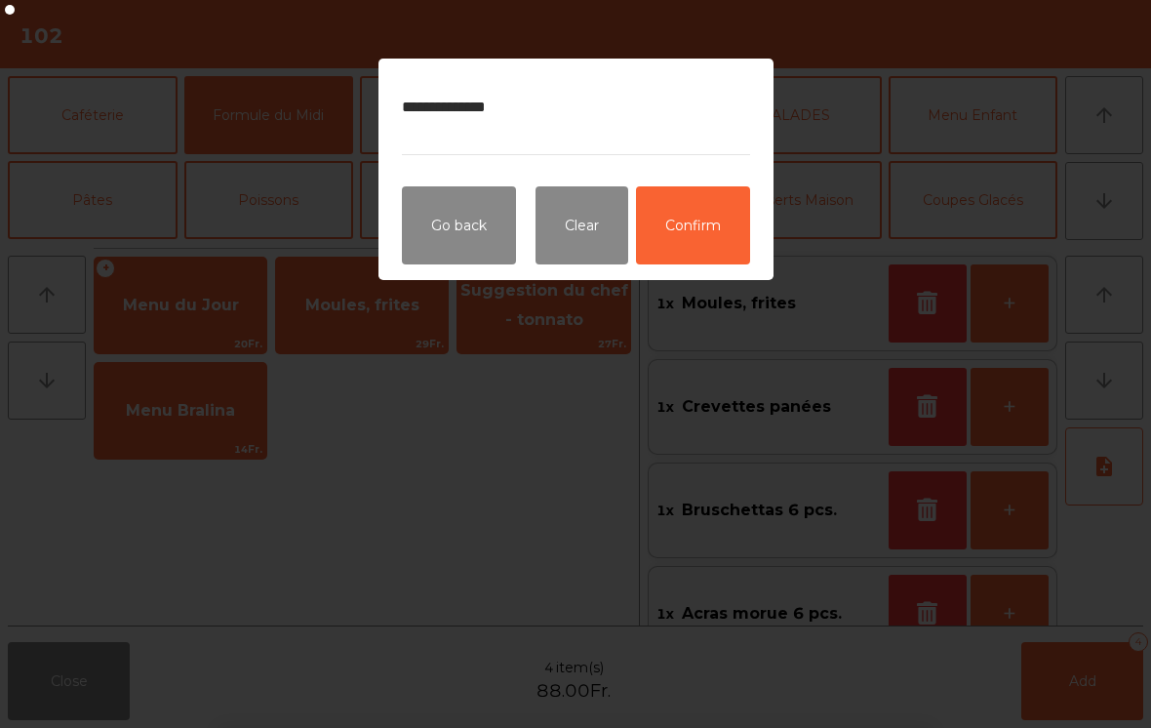
click at [707, 245] on button "Confirm" at bounding box center [693, 225] width 114 height 78
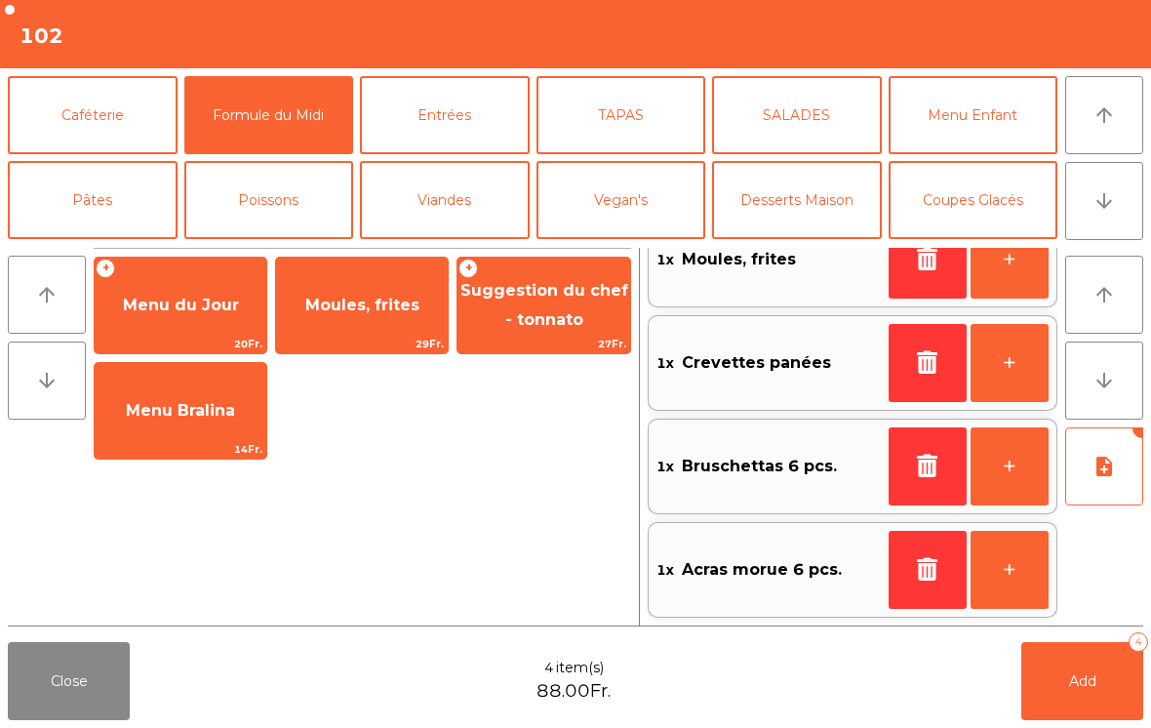
scroll to position [44, 0]
click at [1086, 710] on button "Add 4" at bounding box center [1082, 681] width 122 height 78
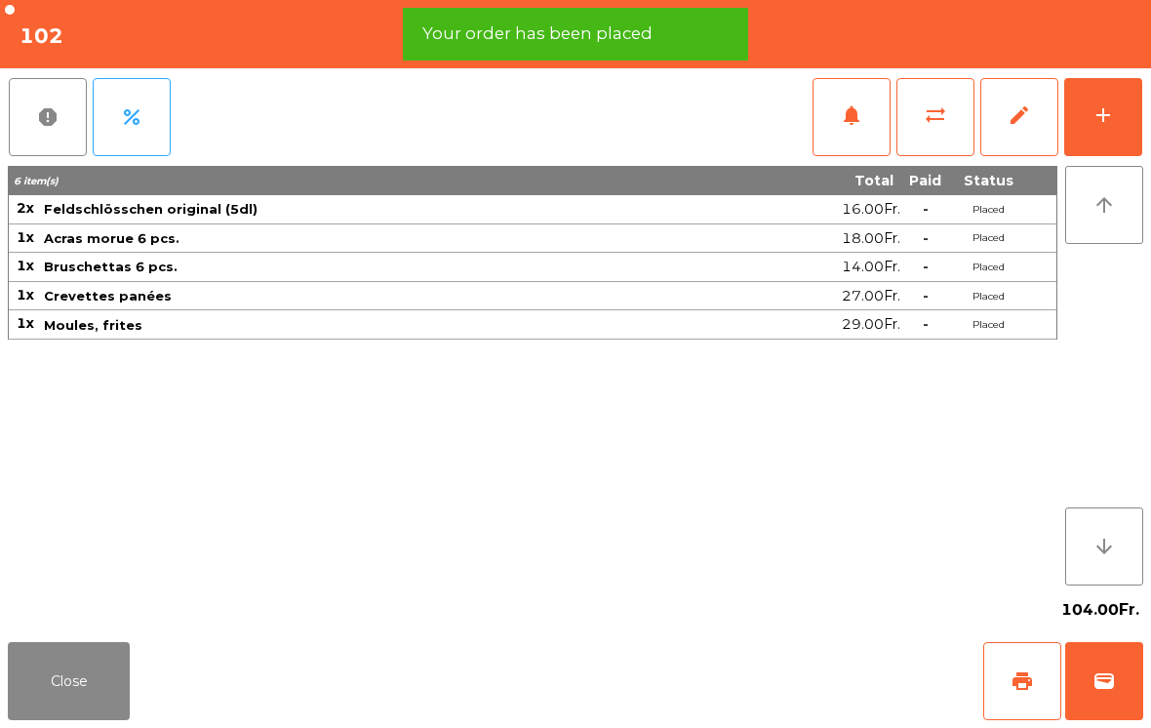
click at [91, 679] on button "Close" at bounding box center [69, 681] width 122 height 78
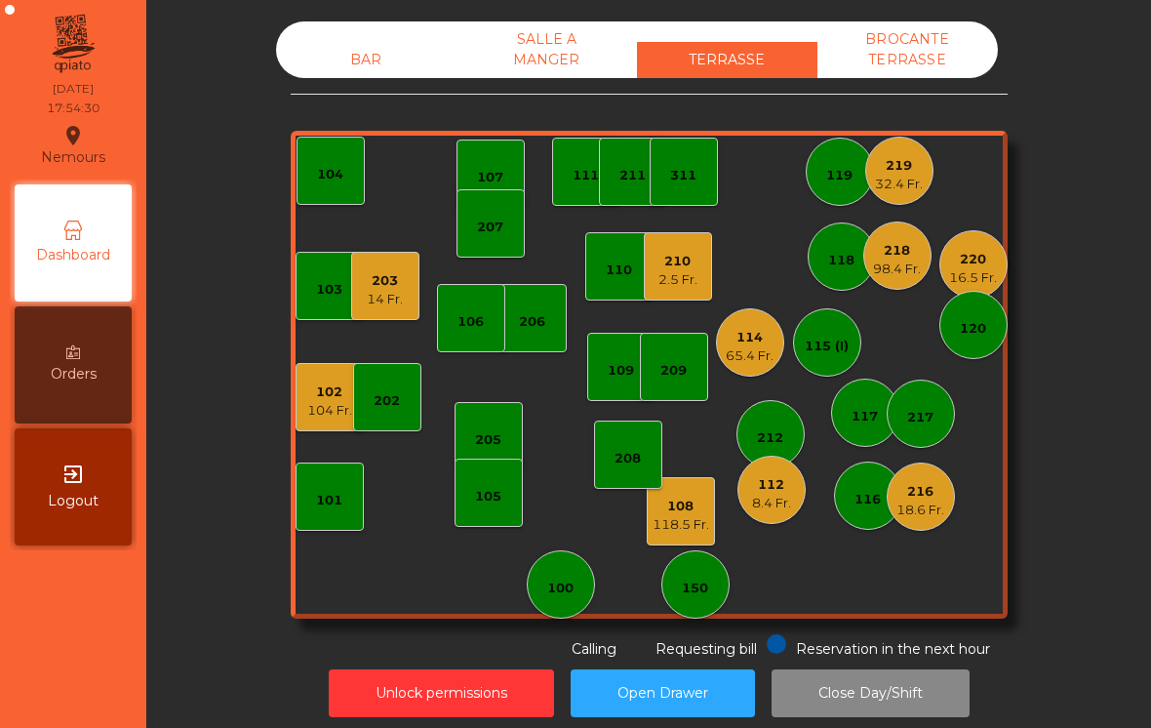
click at [731, 346] on div "65.4 Fr." at bounding box center [750, 356] width 48 height 20
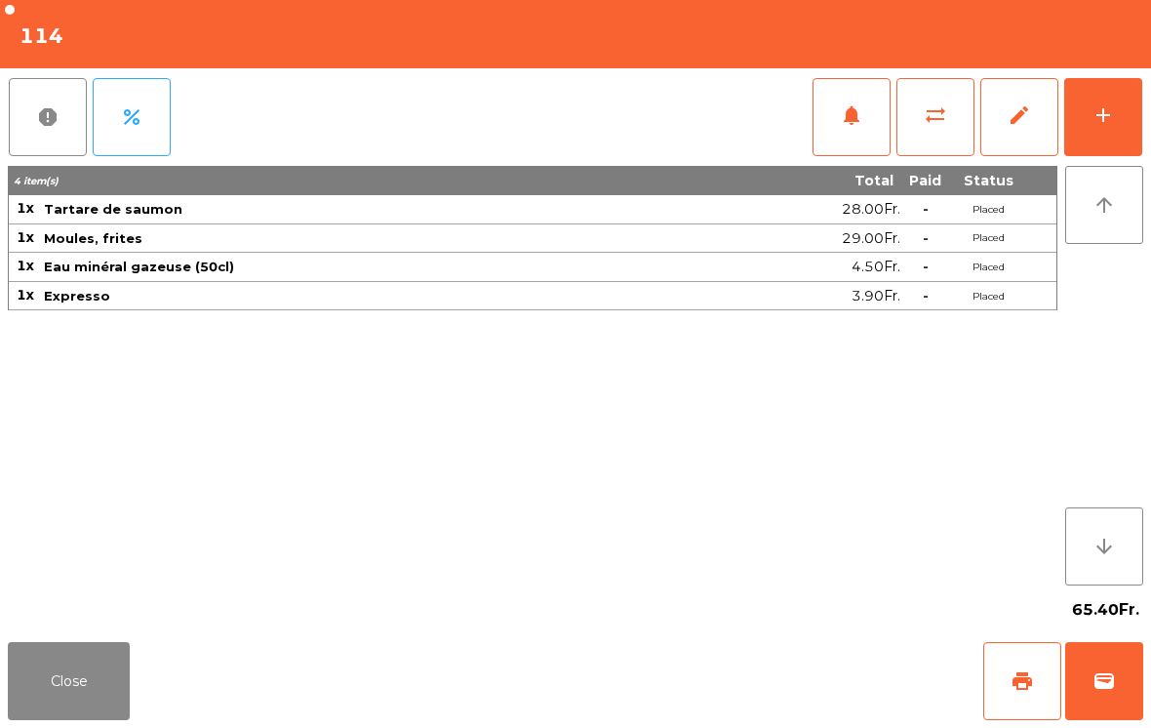
click at [1109, 685] on span "wallet" at bounding box center [1104, 680] width 23 height 23
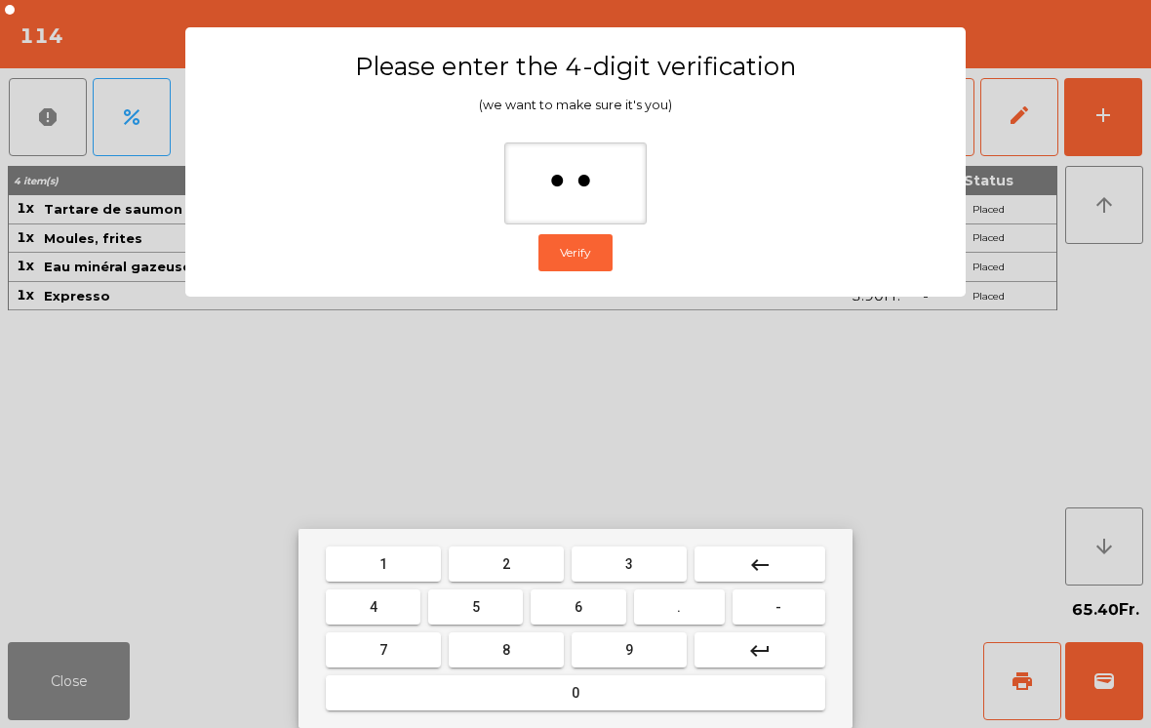
type input "***"
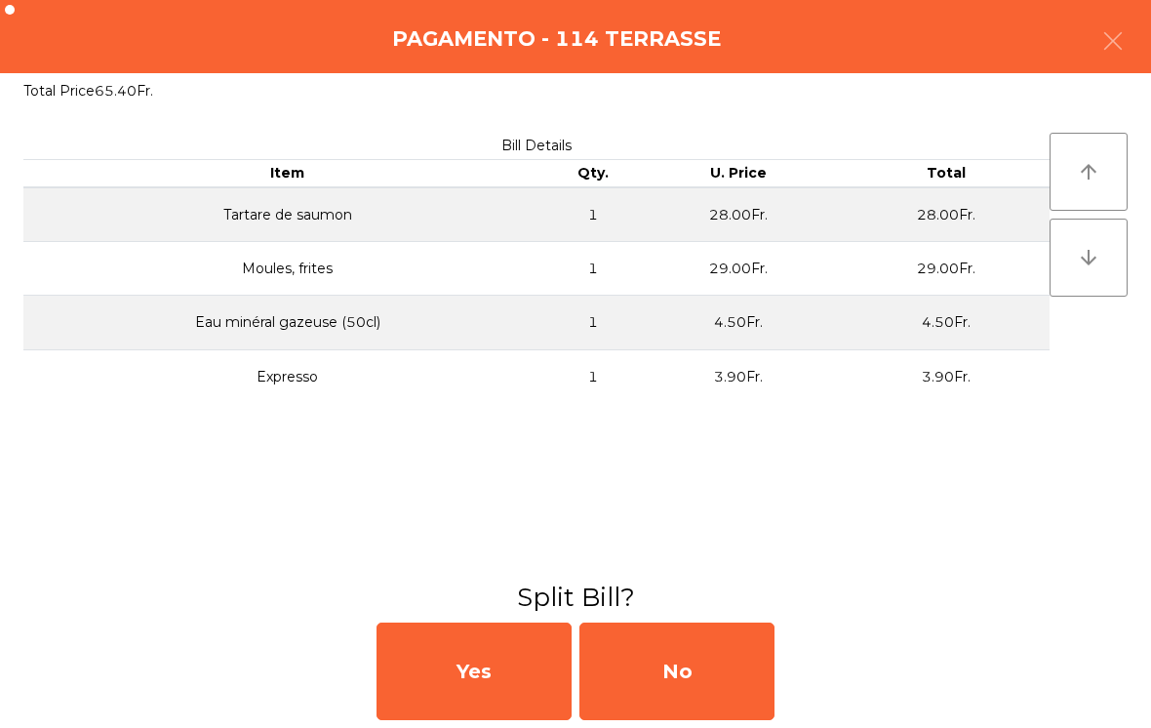
click at [729, 678] on div "No" at bounding box center [676, 671] width 195 height 98
click at [704, 671] on div "MB" at bounding box center [676, 671] width 195 height 98
click at [729, 666] on div "No" at bounding box center [676, 671] width 195 height 98
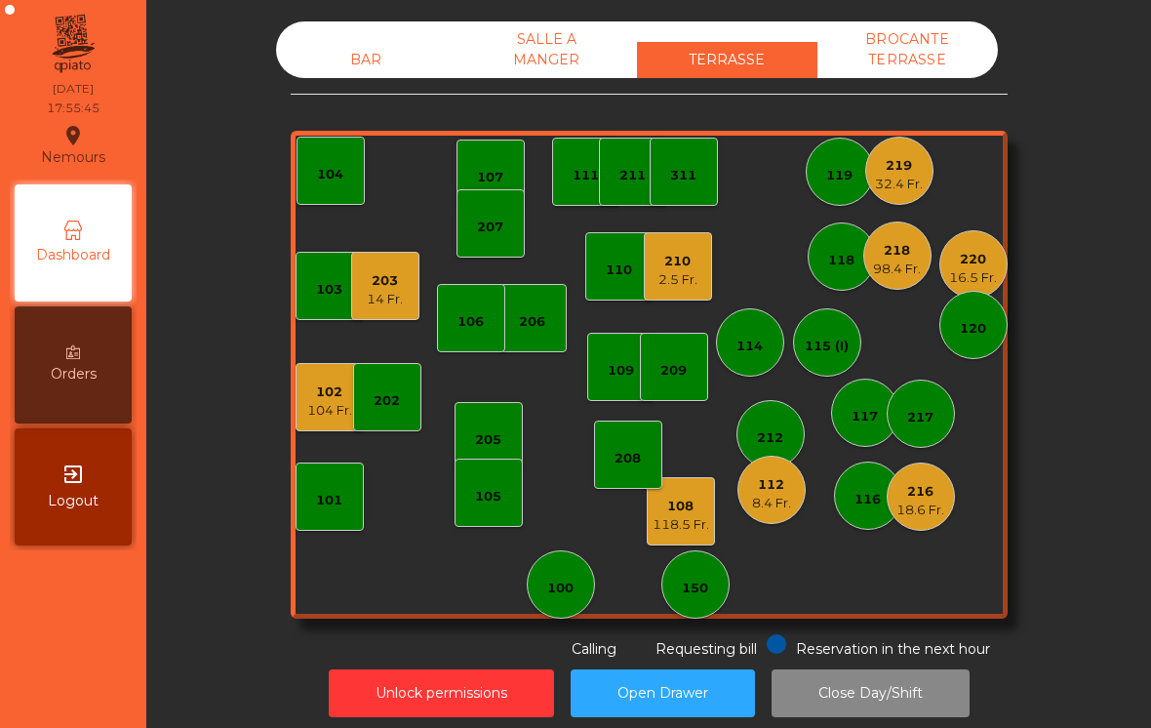
click at [325, 493] on div "101" at bounding box center [329, 501] width 26 height 20
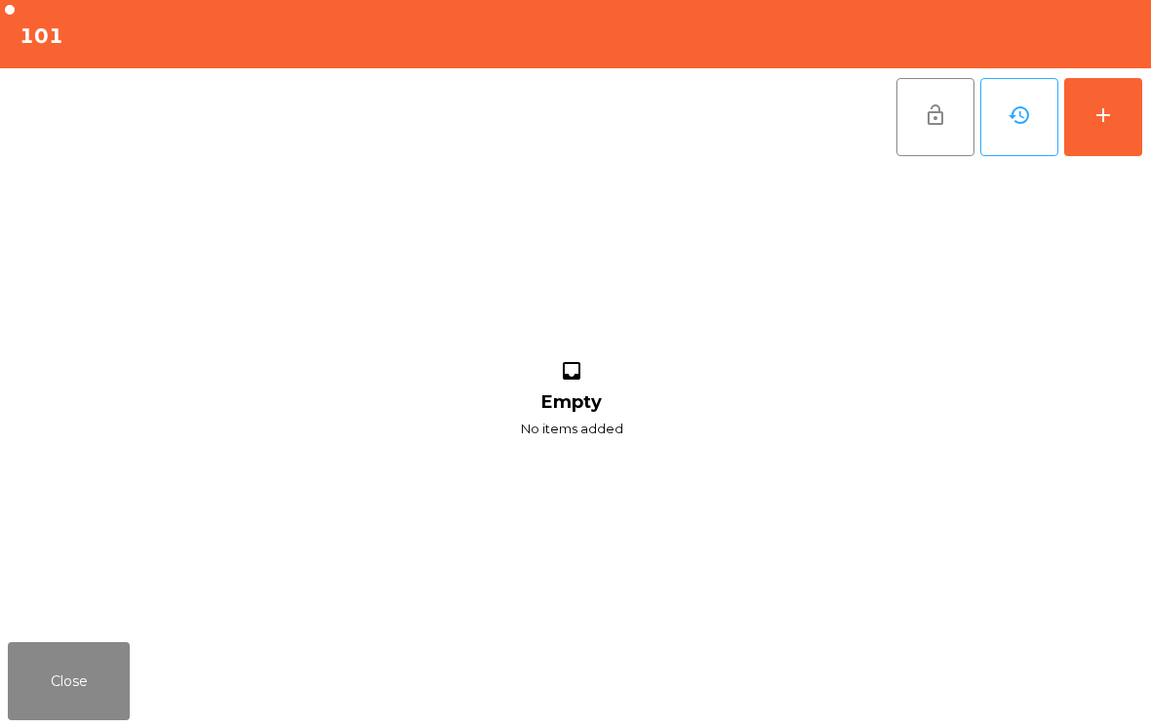
click at [1084, 139] on button "add" at bounding box center [1103, 117] width 78 height 78
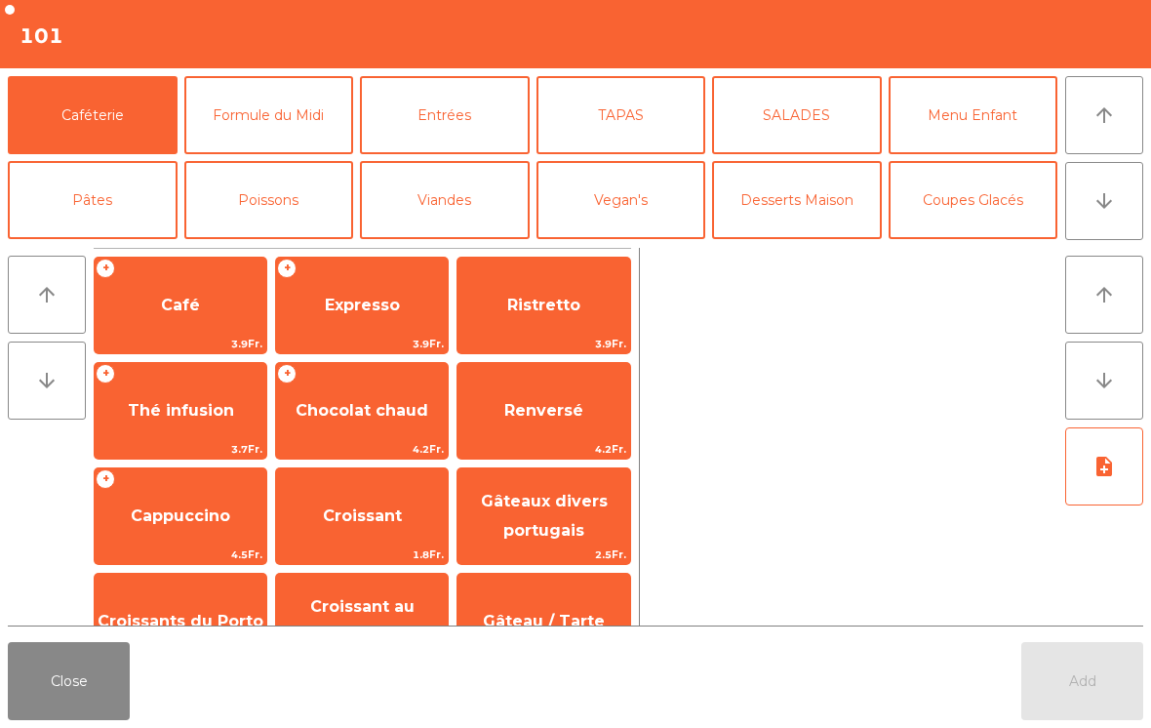
scroll to position [20, 0]
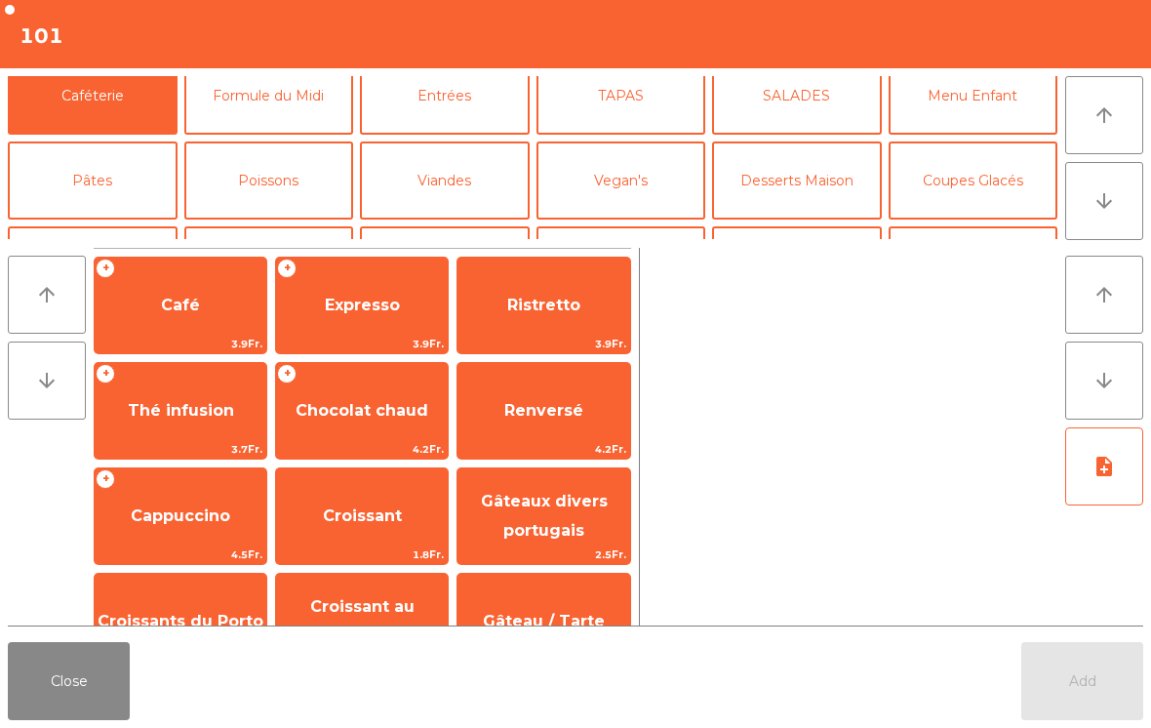
click at [292, 226] on button "Bières" at bounding box center [269, 265] width 170 height 78
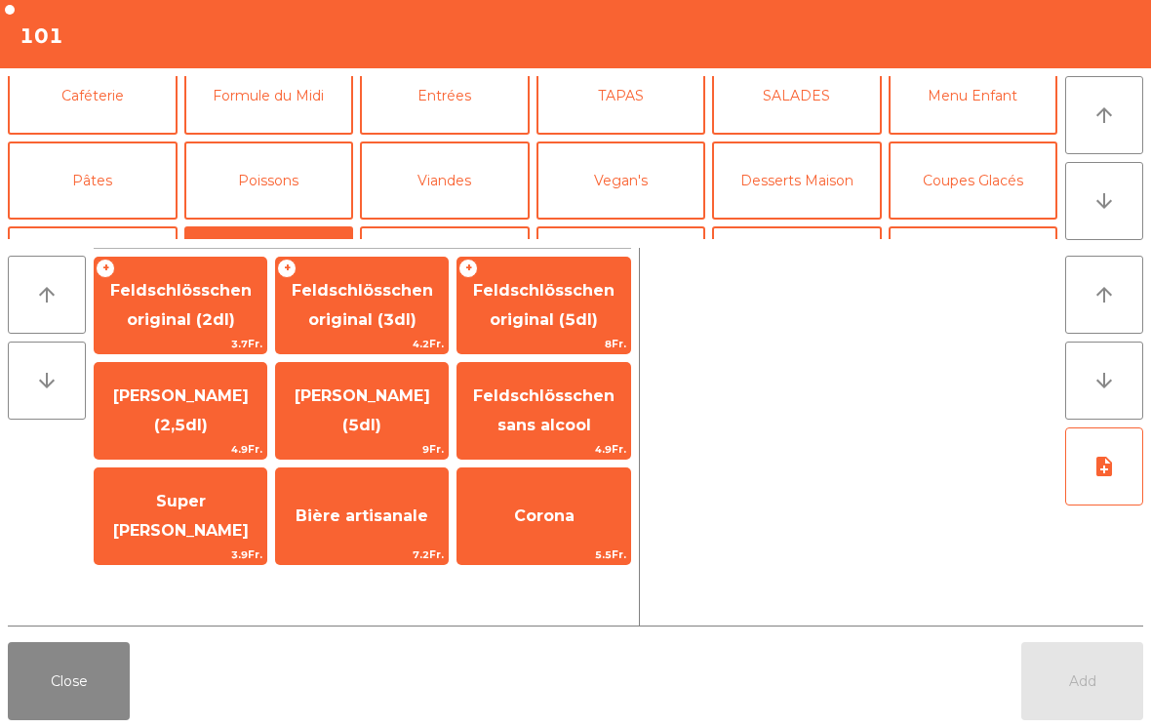
scroll to position [87, 0]
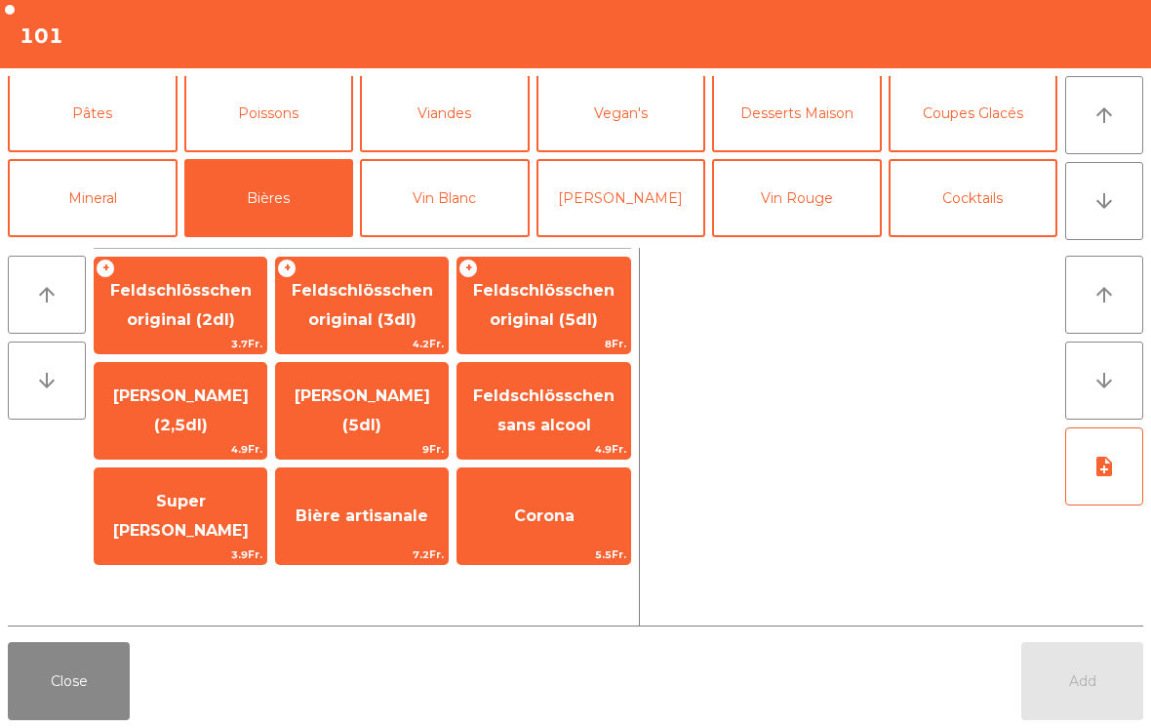
click at [384, 318] on span "Feldschlösschen original (3dl)" at bounding box center [362, 305] width 141 height 48
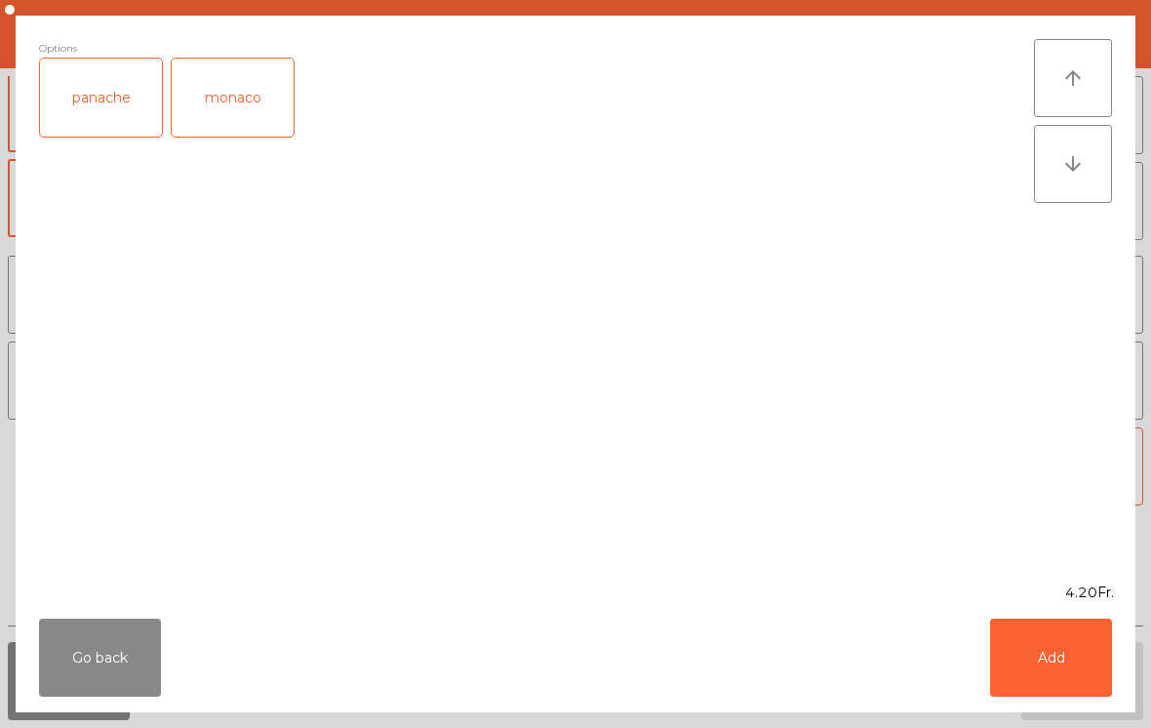
click at [1036, 667] on button "Add" at bounding box center [1051, 657] width 122 height 78
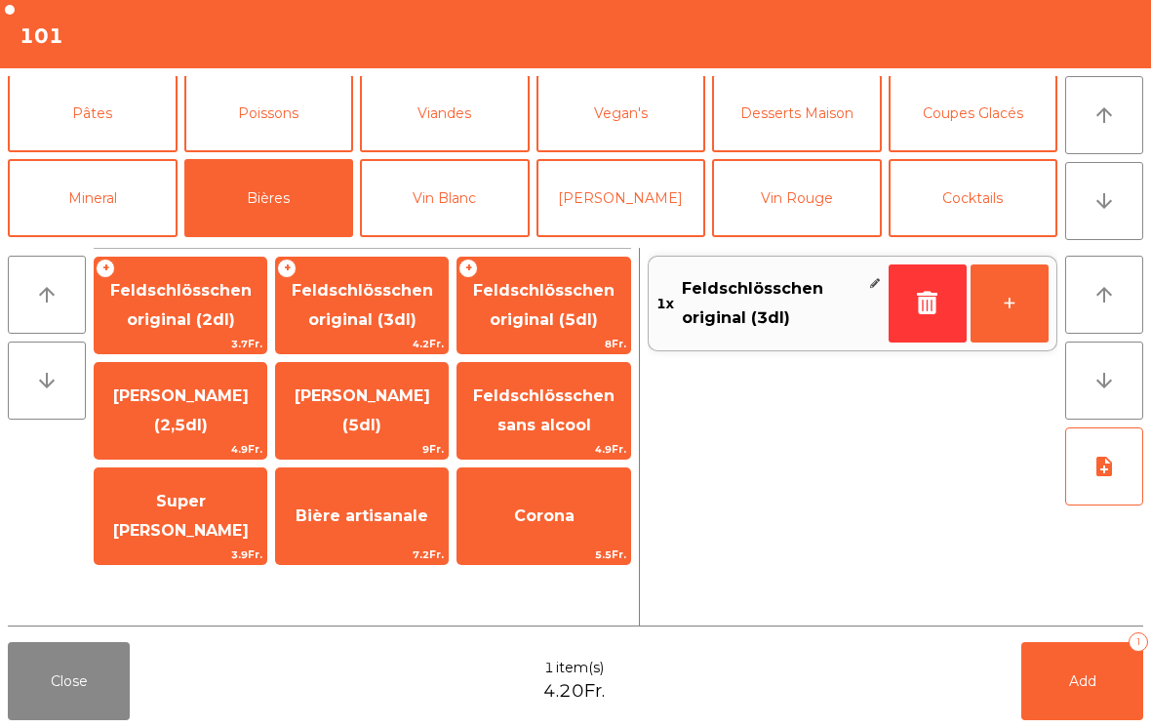
scroll to position [-4, 0]
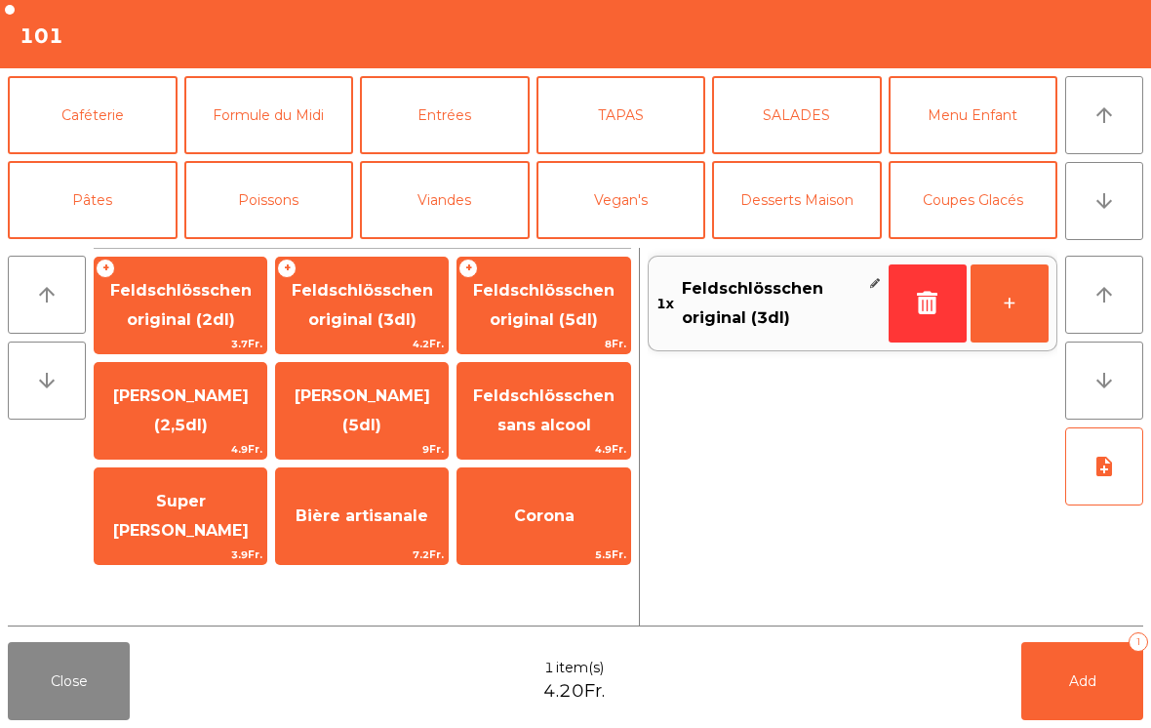
click at [114, 115] on button "Caféterie" at bounding box center [93, 115] width 170 height 78
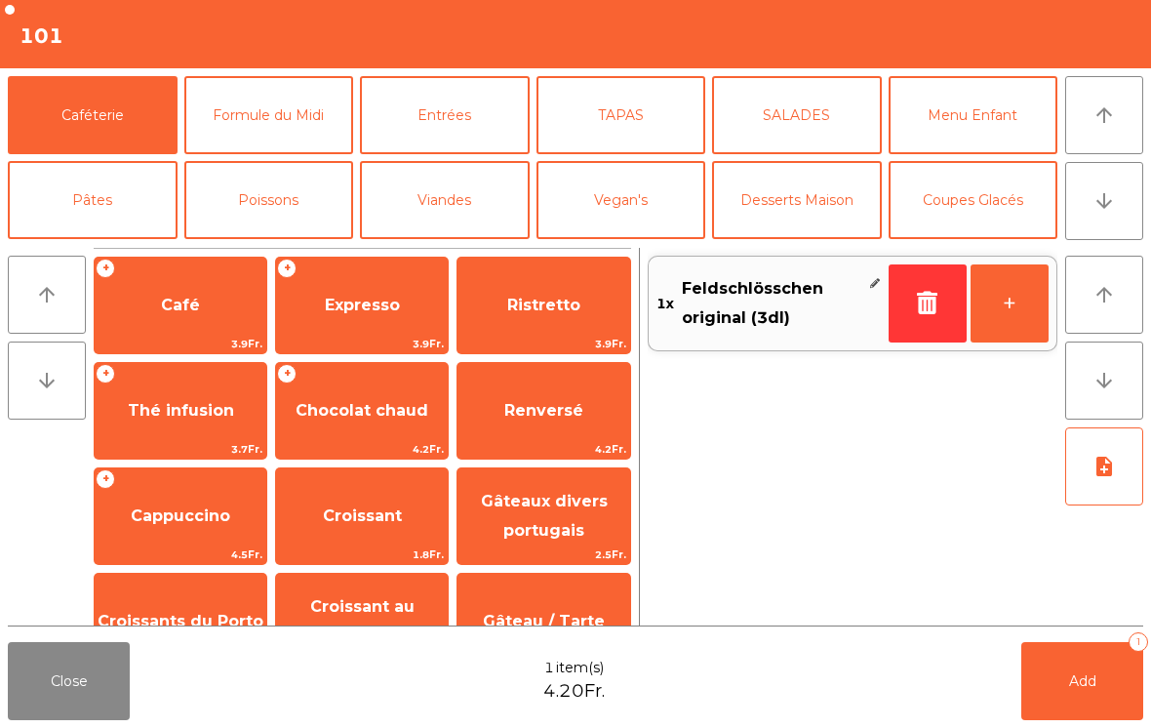
click at [183, 314] on span "Café" at bounding box center [180, 305] width 39 height 19
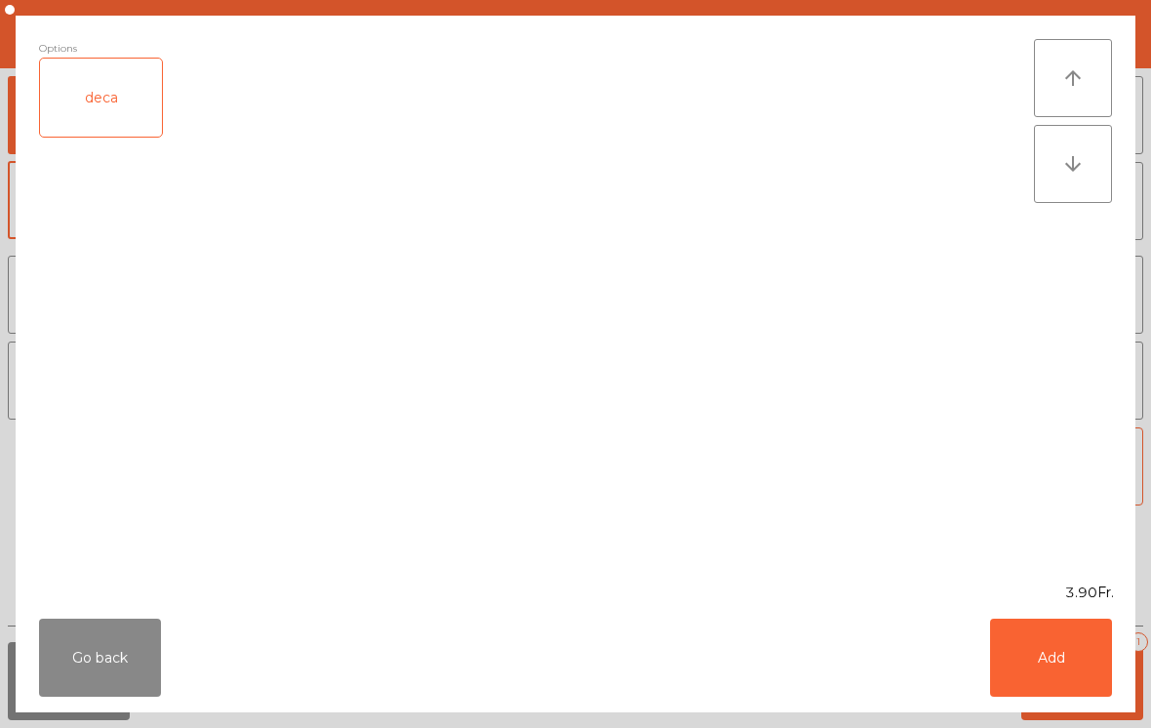
click at [1088, 669] on button "Add" at bounding box center [1051, 657] width 122 height 78
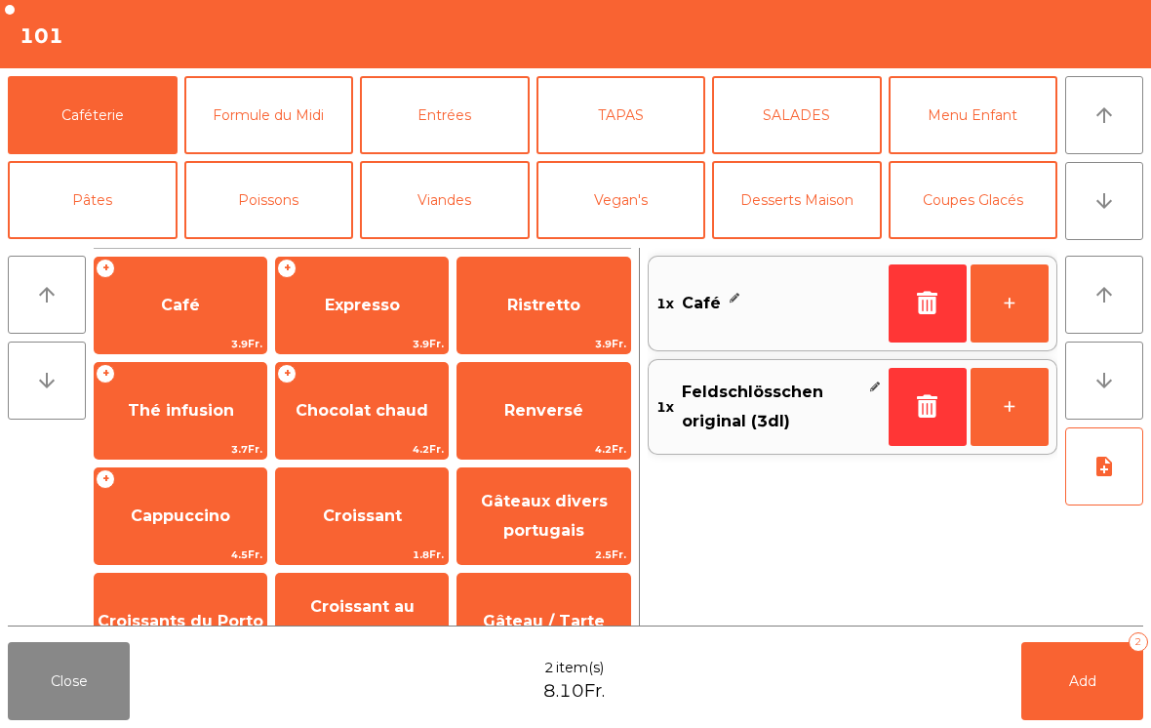
click at [1088, 668] on button "Add 2" at bounding box center [1082, 681] width 122 height 78
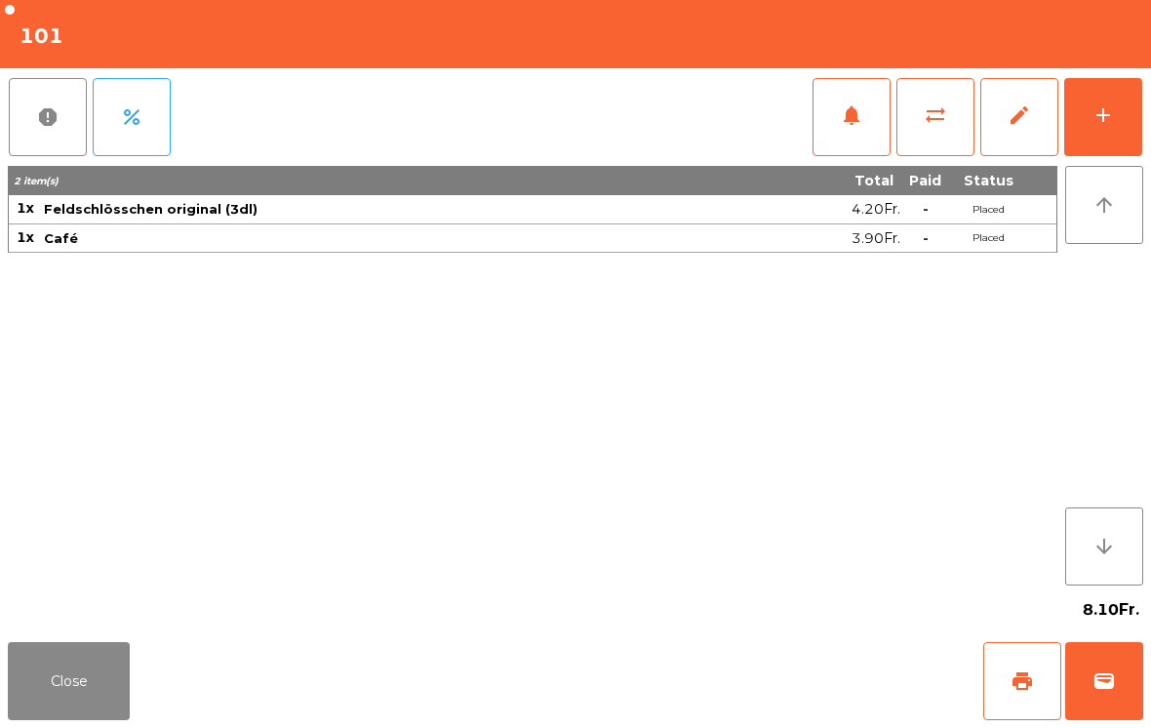
click at [34, 683] on button "Close" at bounding box center [69, 681] width 122 height 78
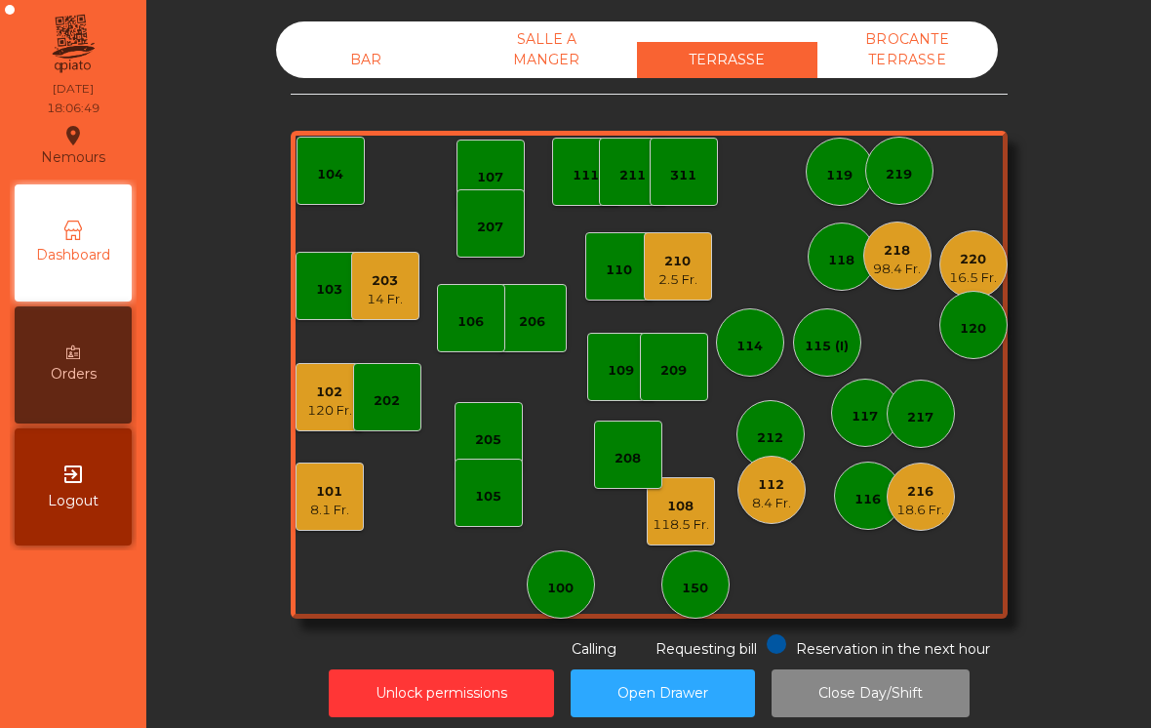
click at [986, 283] on div "16.5 Fr." at bounding box center [973, 278] width 48 height 20
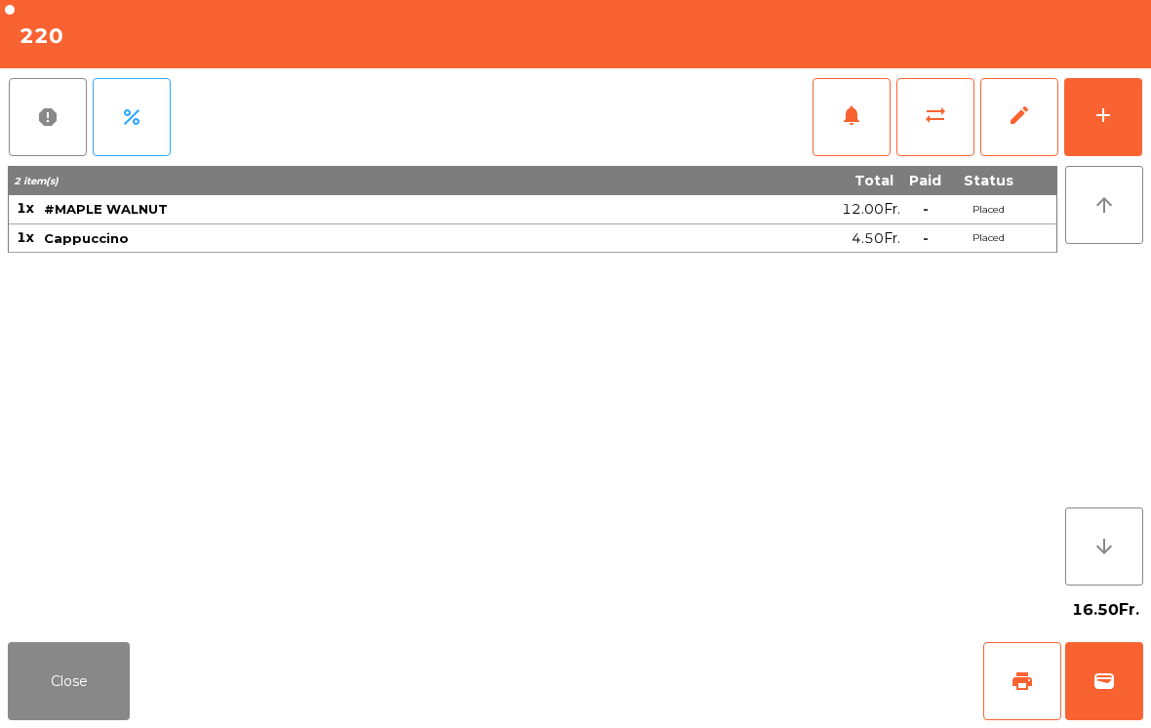
click at [1119, 712] on button "wallet" at bounding box center [1104, 681] width 78 height 78
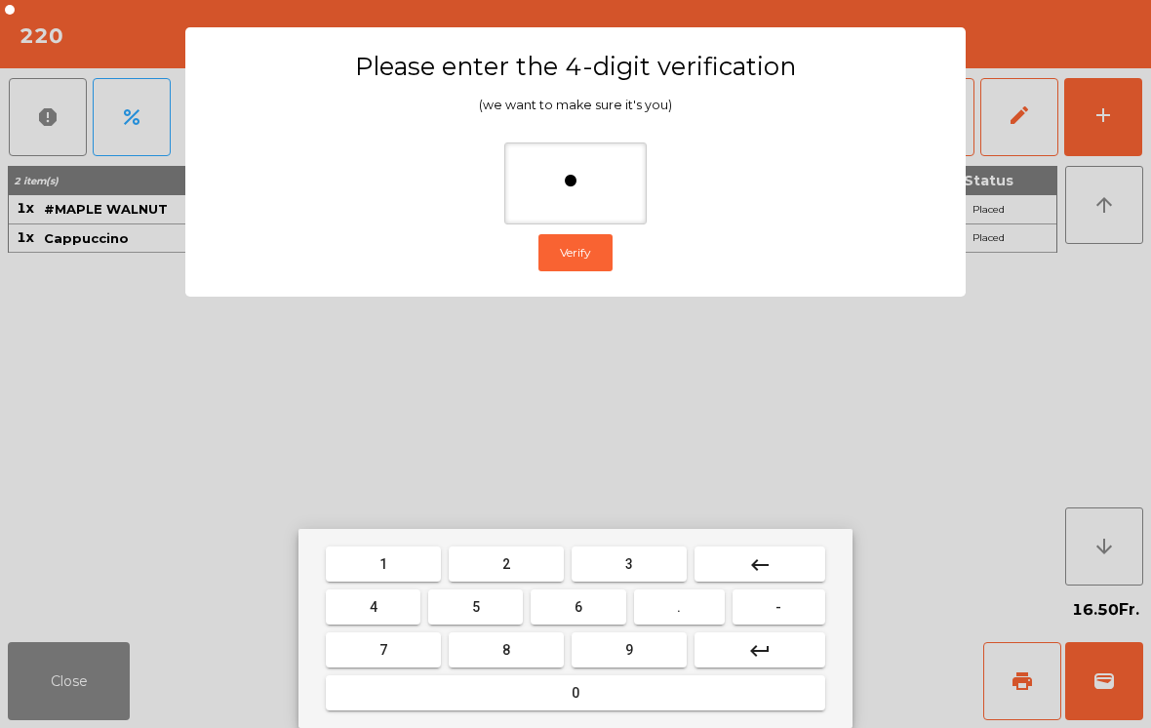
type input "**"
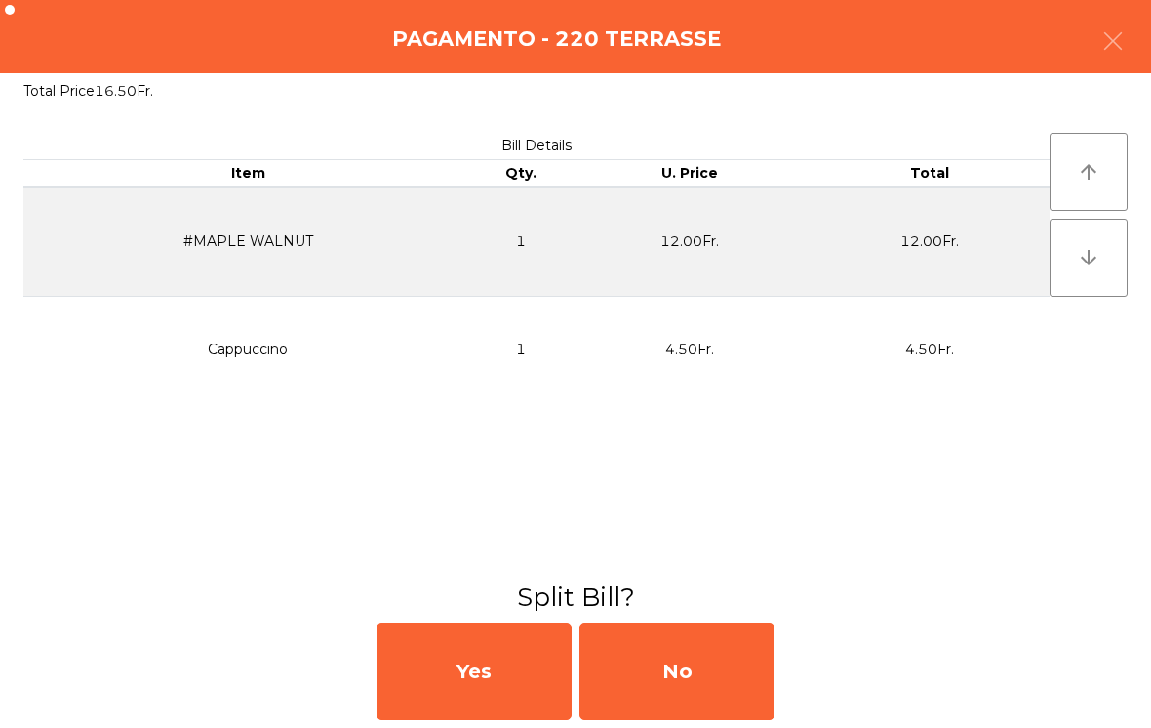
click at [709, 658] on div "No" at bounding box center [676, 671] width 195 height 98
click at [703, 672] on div "MB" at bounding box center [676, 671] width 195 height 98
click at [706, 673] on div "No" at bounding box center [676, 671] width 195 height 98
click at [695, 631] on div "No" at bounding box center [676, 671] width 195 height 98
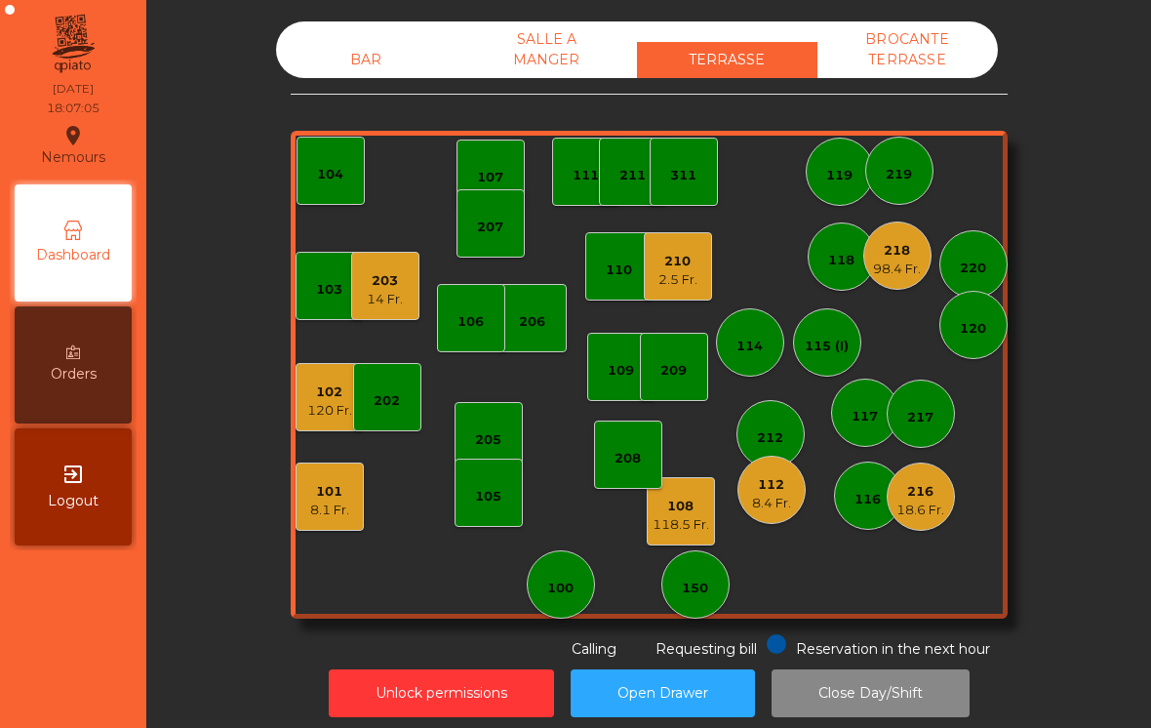
click at [682, 539] on div "108 118.5 Fr." at bounding box center [681, 511] width 68 height 68
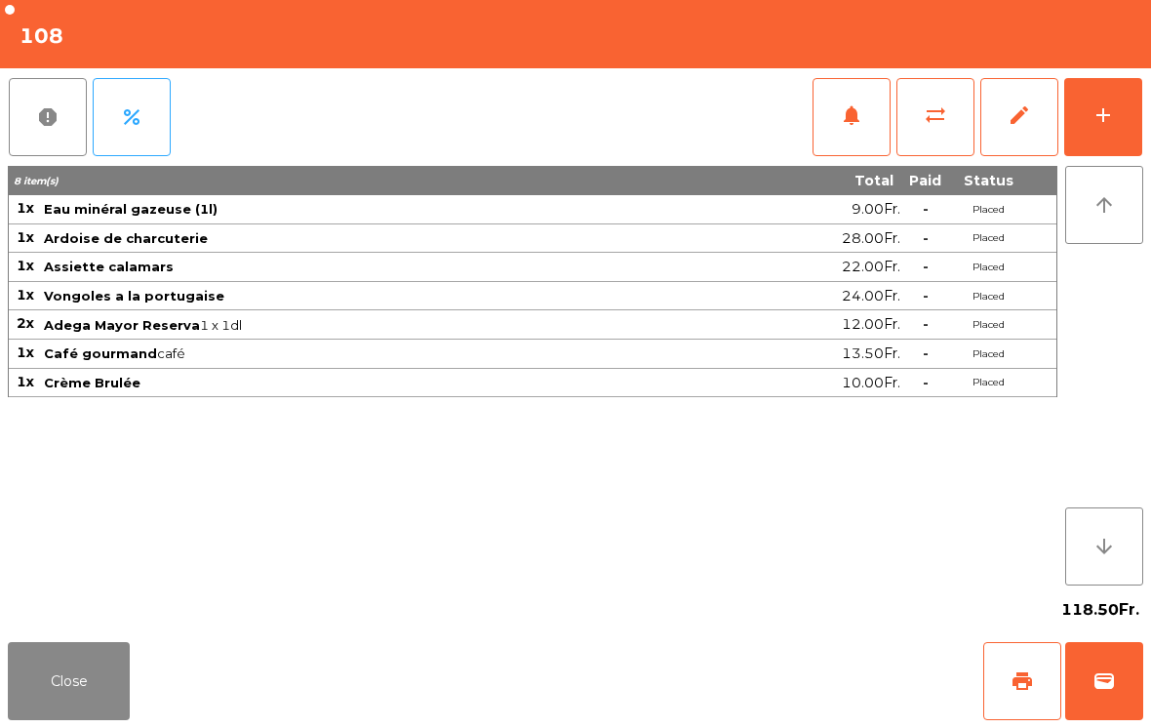
click at [1127, 695] on button "wallet" at bounding box center [1104, 681] width 78 height 78
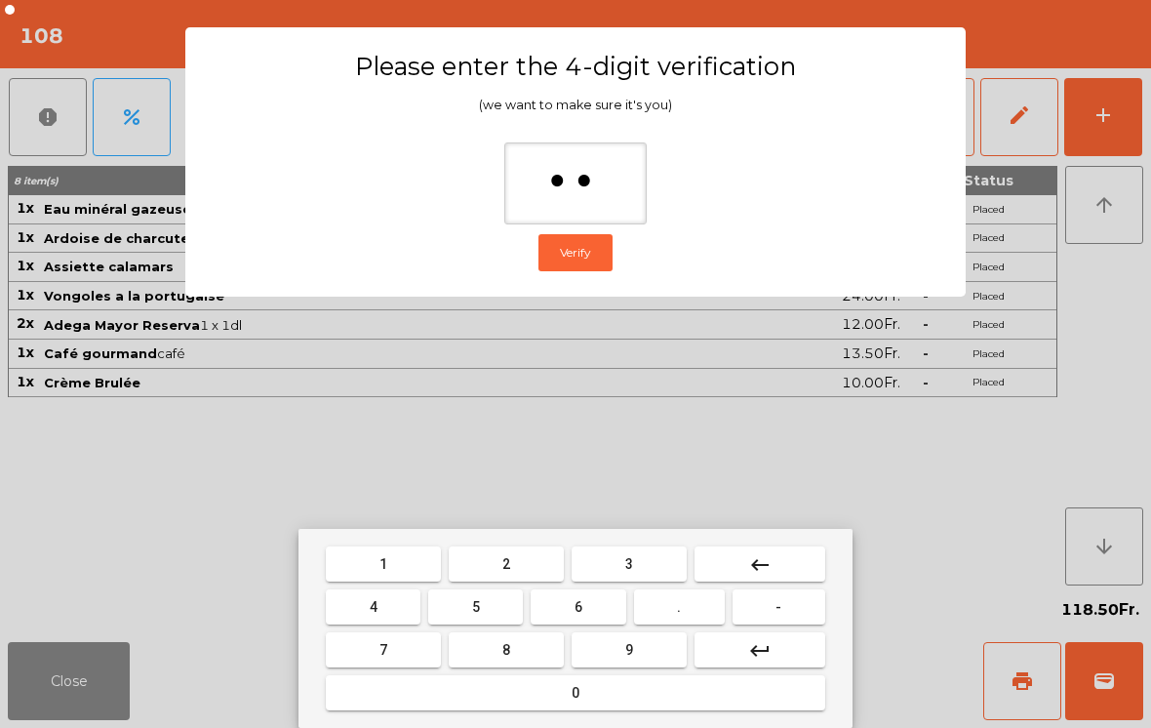
type input "***"
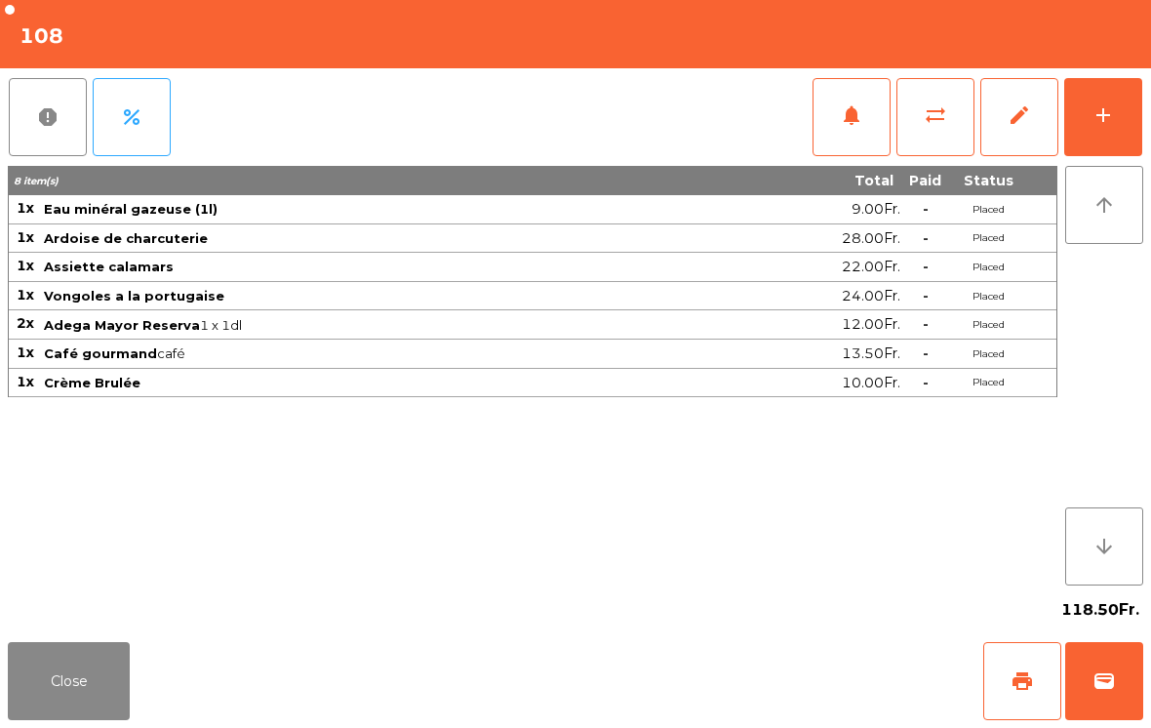
click at [713, 665] on div "Close print wallet" at bounding box center [575, 681] width 1151 height 94
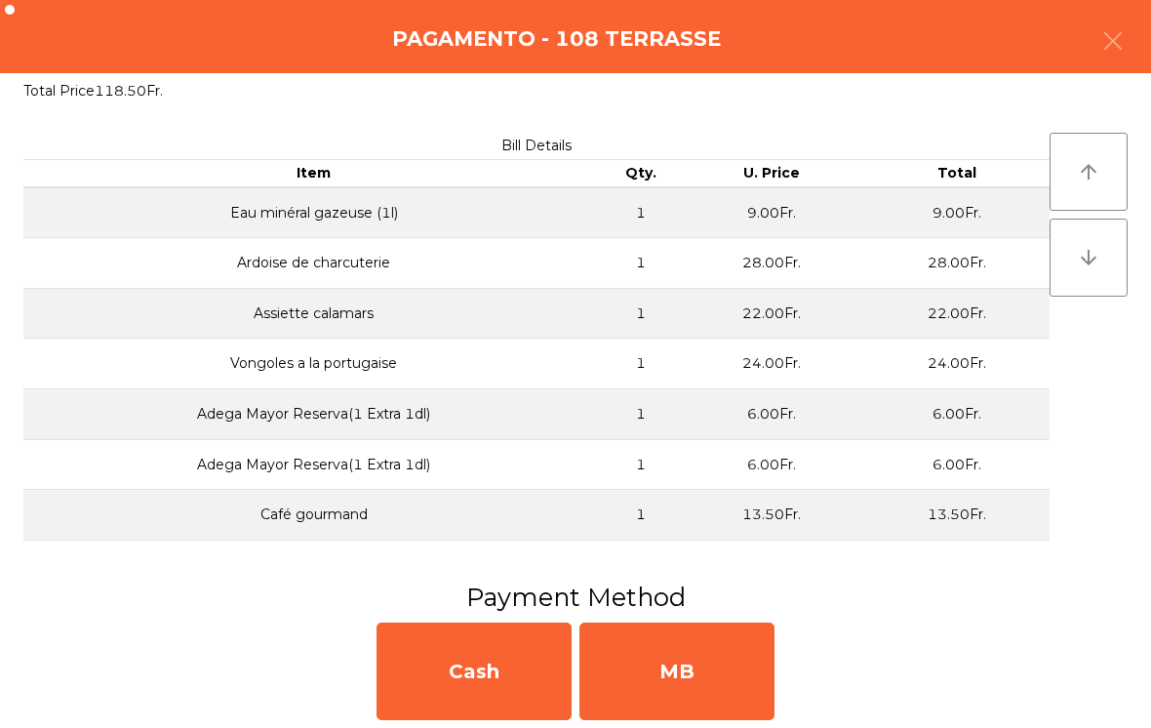
click at [709, 672] on div "MB" at bounding box center [676, 671] width 195 height 98
click at [686, 661] on div "No" at bounding box center [676, 671] width 195 height 98
click at [694, 646] on div "No" at bounding box center [676, 671] width 195 height 98
click at [699, 628] on div "No" at bounding box center [676, 671] width 195 height 98
click at [689, 654] on div "No" at bounding box center [676, 671] width 195 height 98
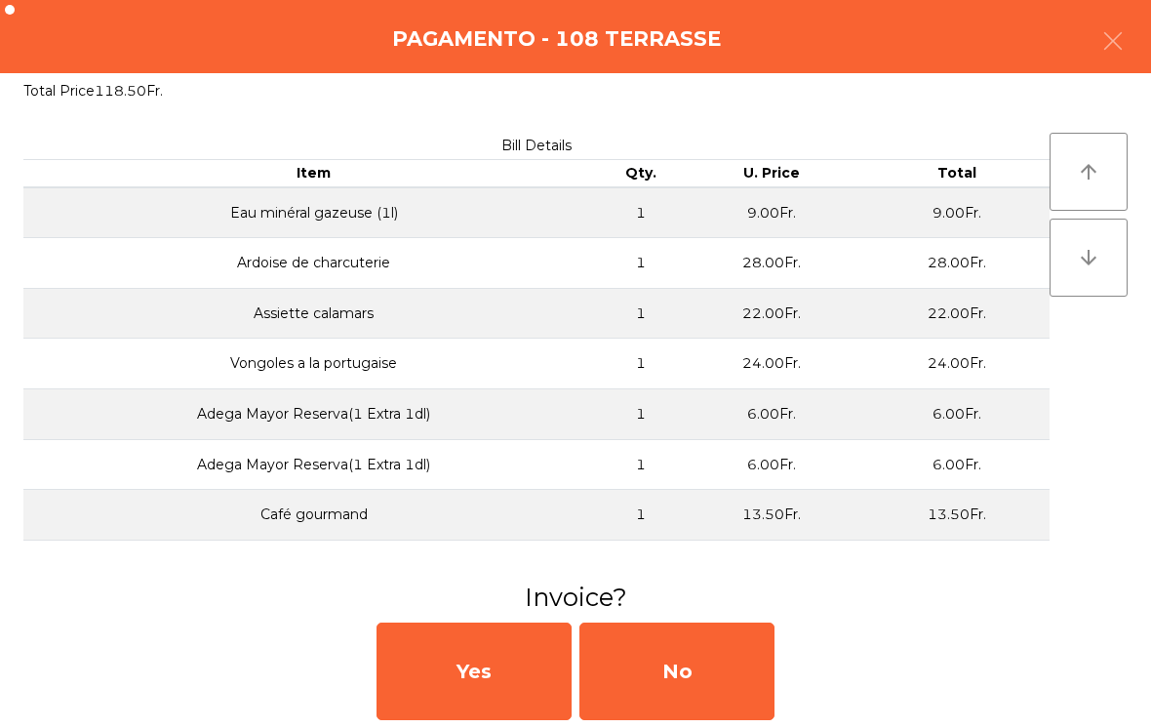
click at [685, 645] on div "No" at bounding box center [676, 671] width 195 height 98
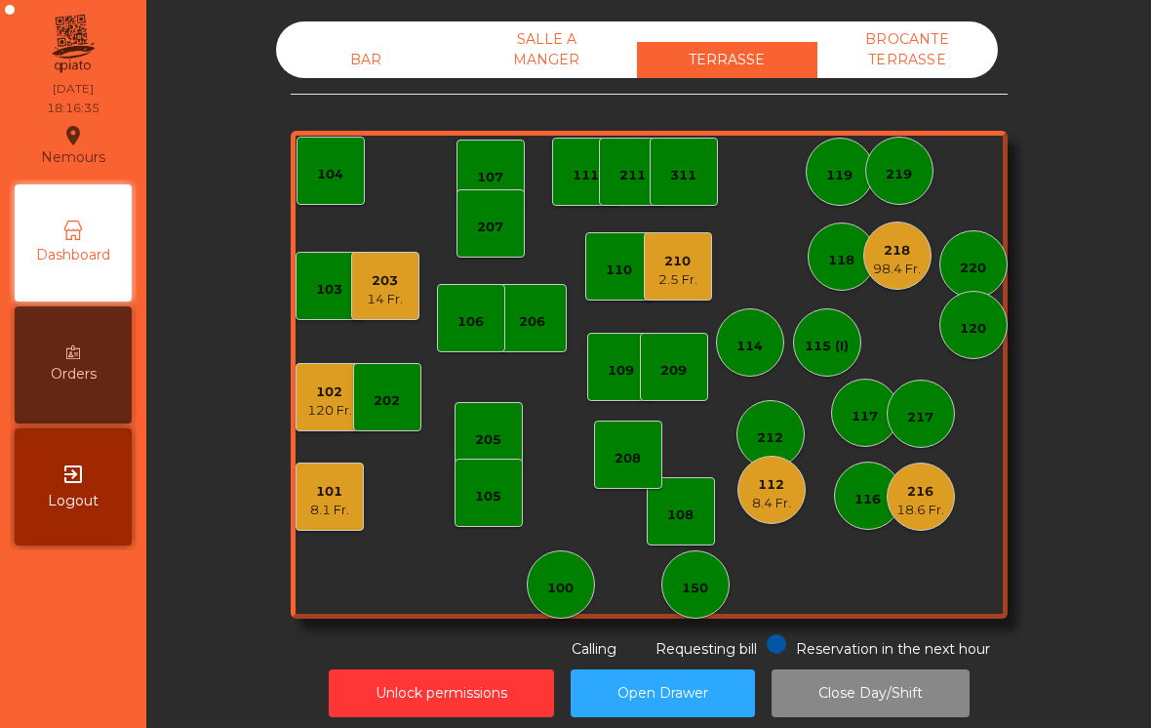
click at [497, 253] on div "207" at bounding box center [491, 223] width 68 height 68
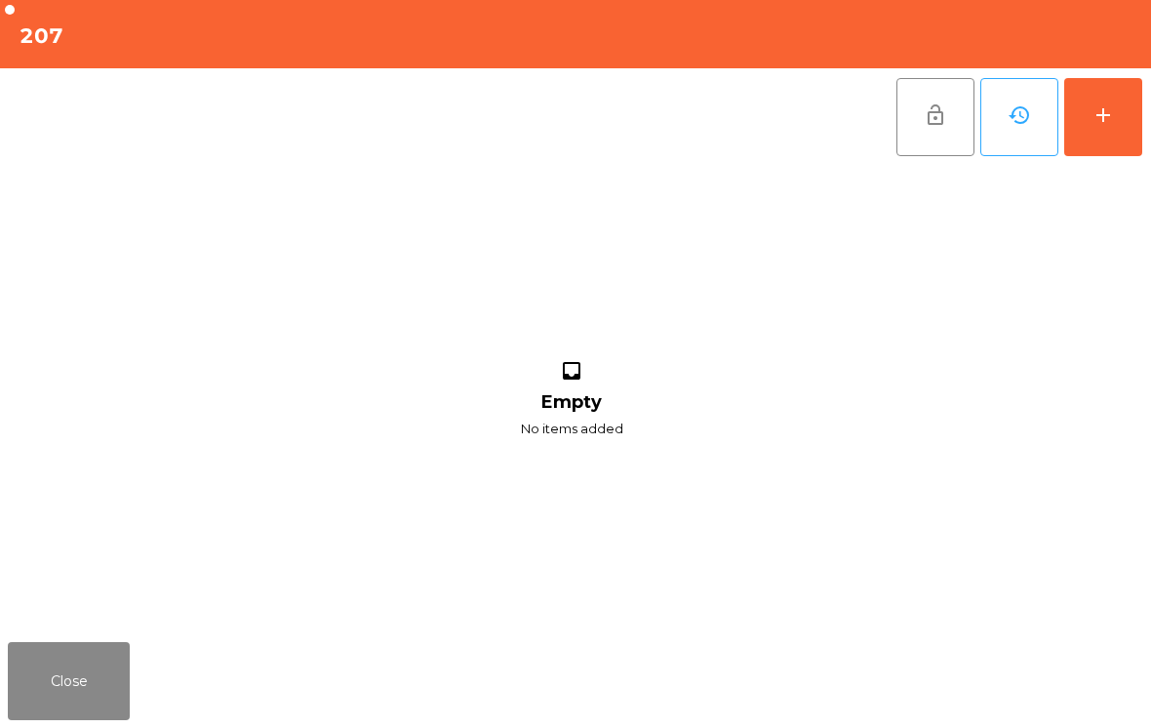
click at [1139, 109] on button "add" at bounding box center [1103, 117] width 78 height 78
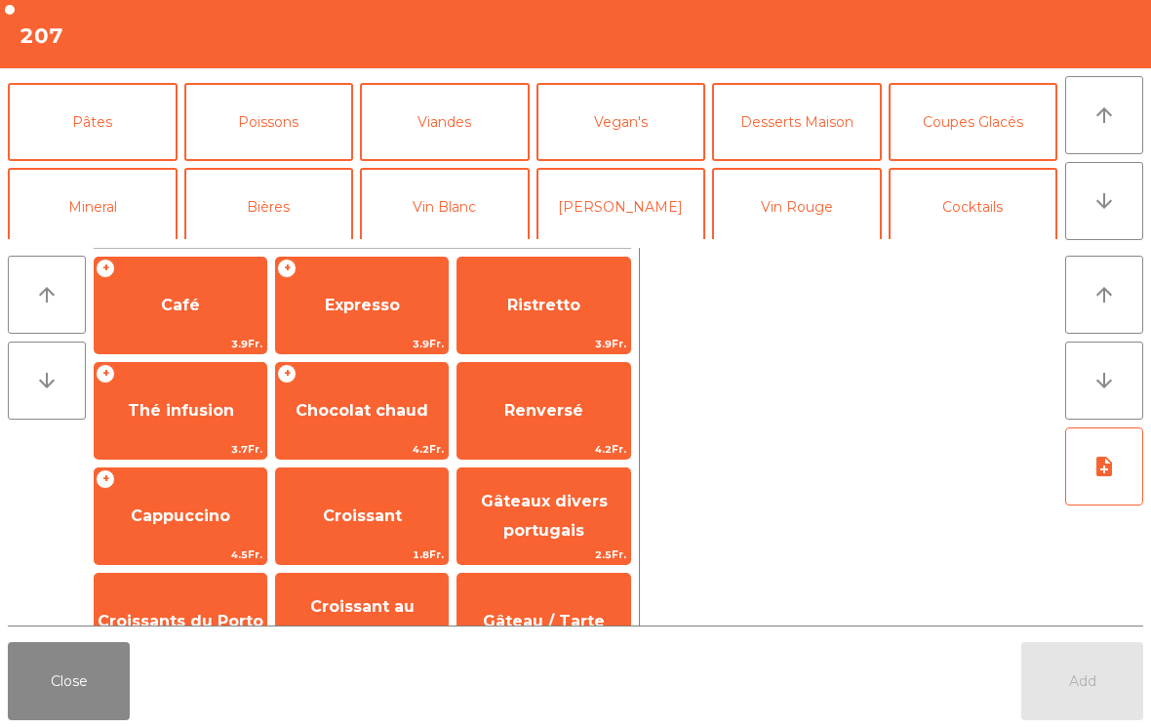
scroll to position [151, 0]
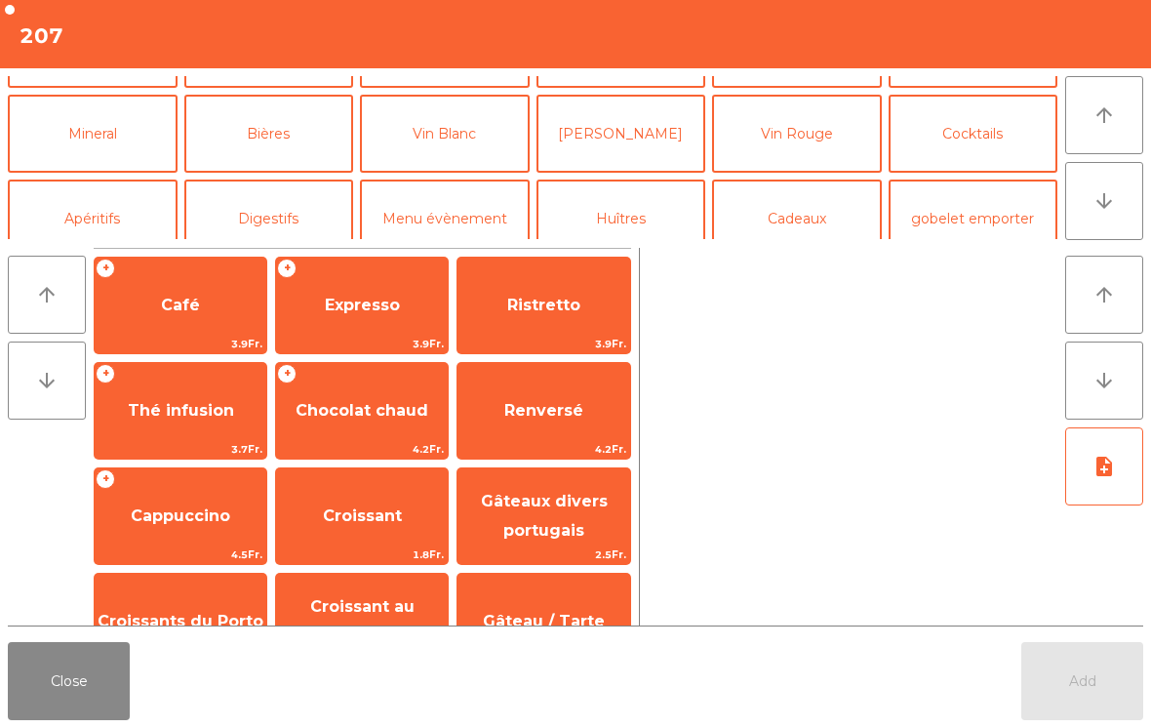
click at [109, 219] on button "Apéritifs" at bounding box center [93, 218] width 170 height 78
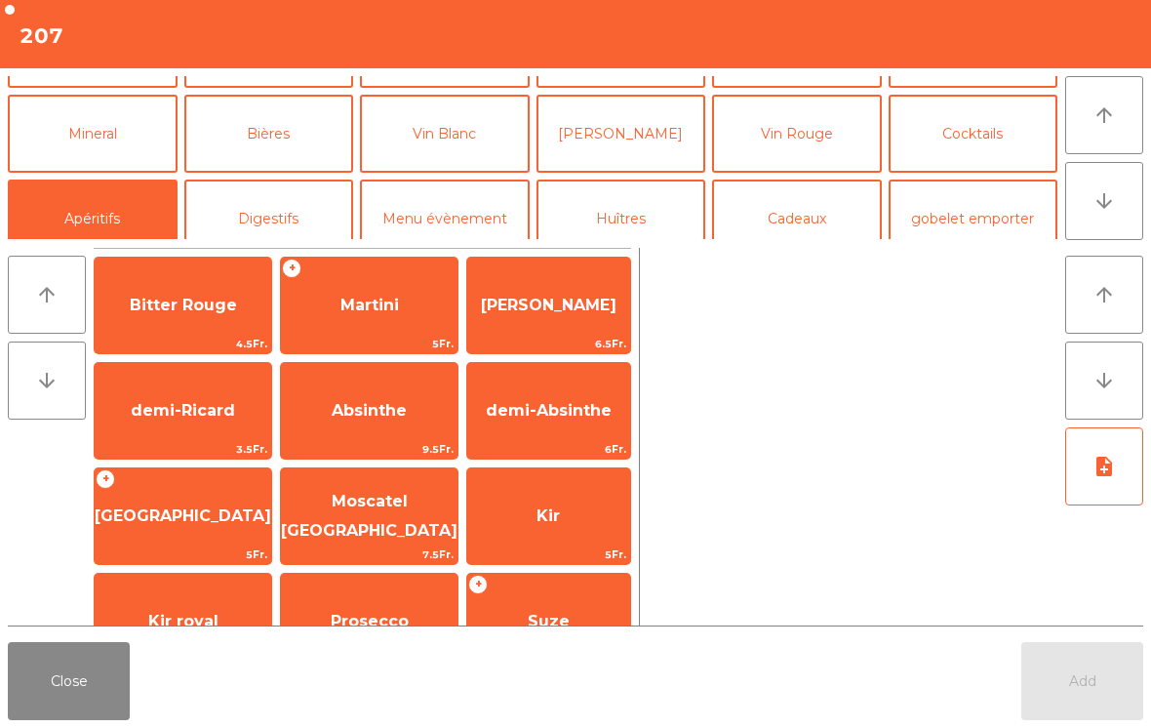
click at [539, 522] on span "Kir" at bounding box center [548, 515] width 23 height 19
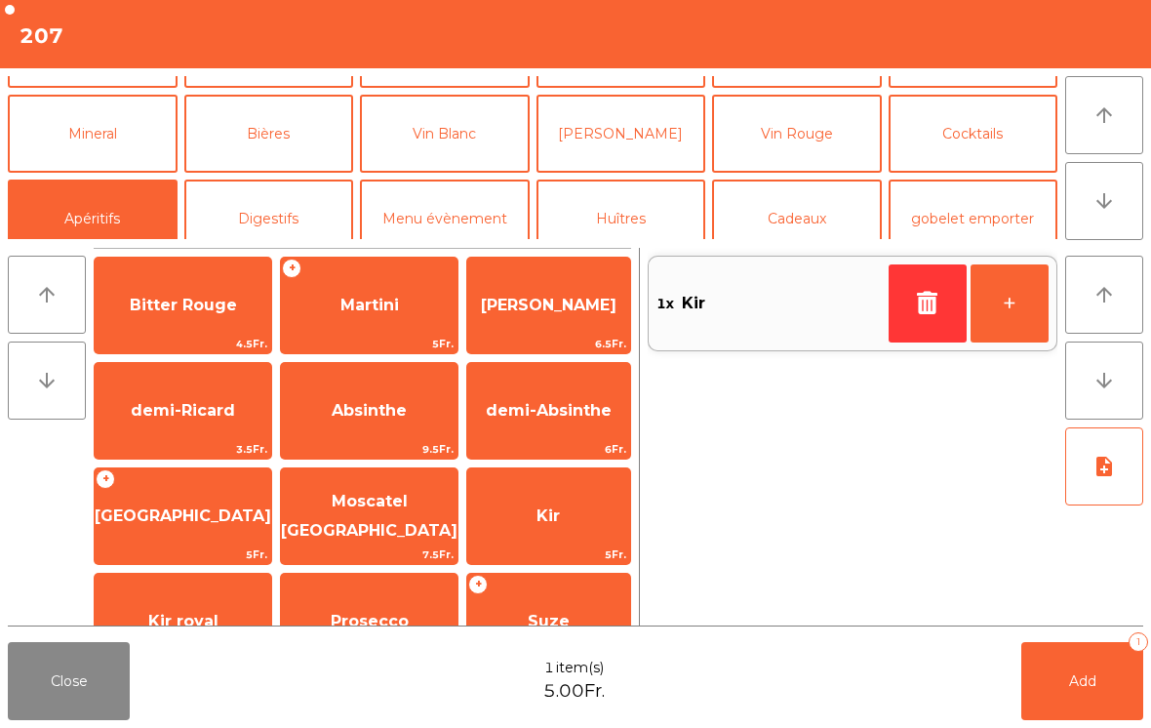
click at [538, 521] on span "Kir" at bounding box center [548, 515] width 23 height 19
click at [286, 139] on button "Bières" at bounding box center [269, 134] width 170 height 78
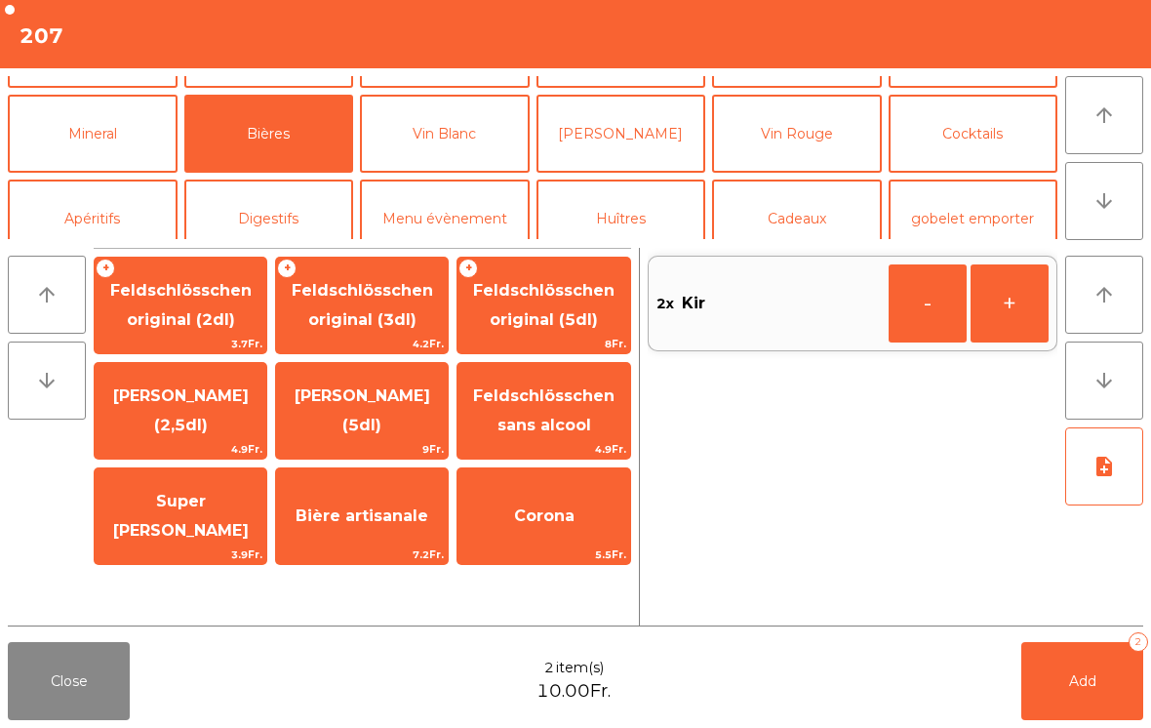
click at [572, 341] on span "8Fr." at bounding box center [543, 344] width 172 height 19
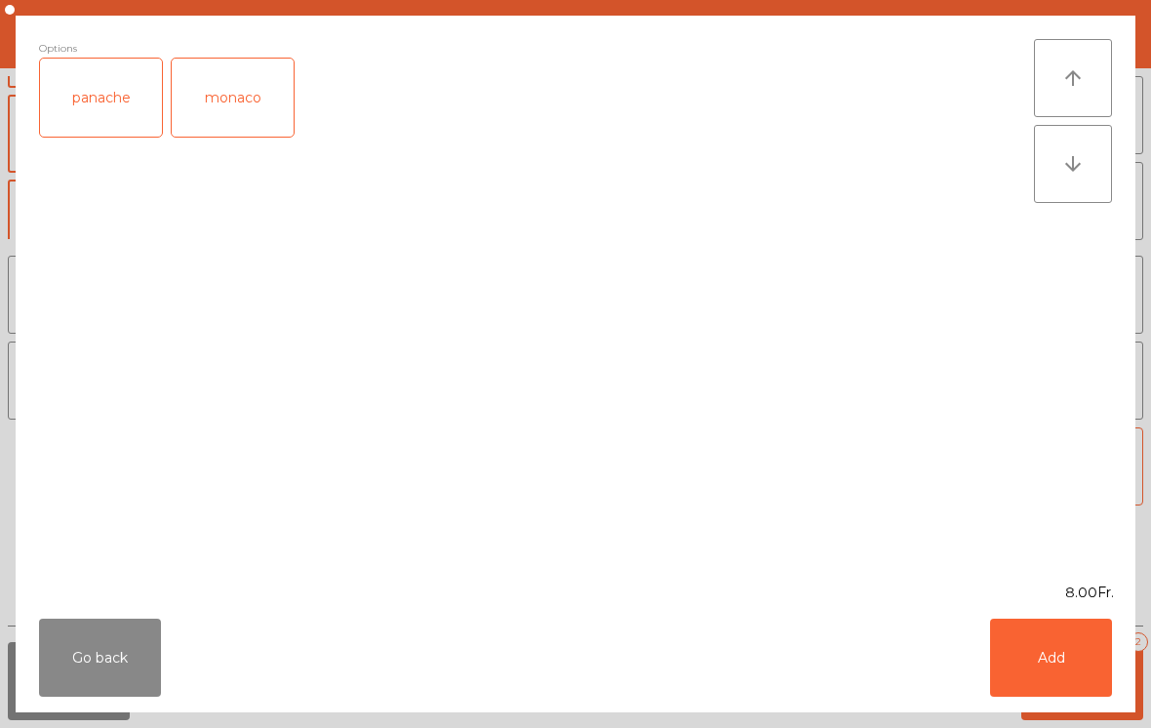
click at [1095, 676] on button "Add" at bounding box center [1051, 657] width 122 height 78
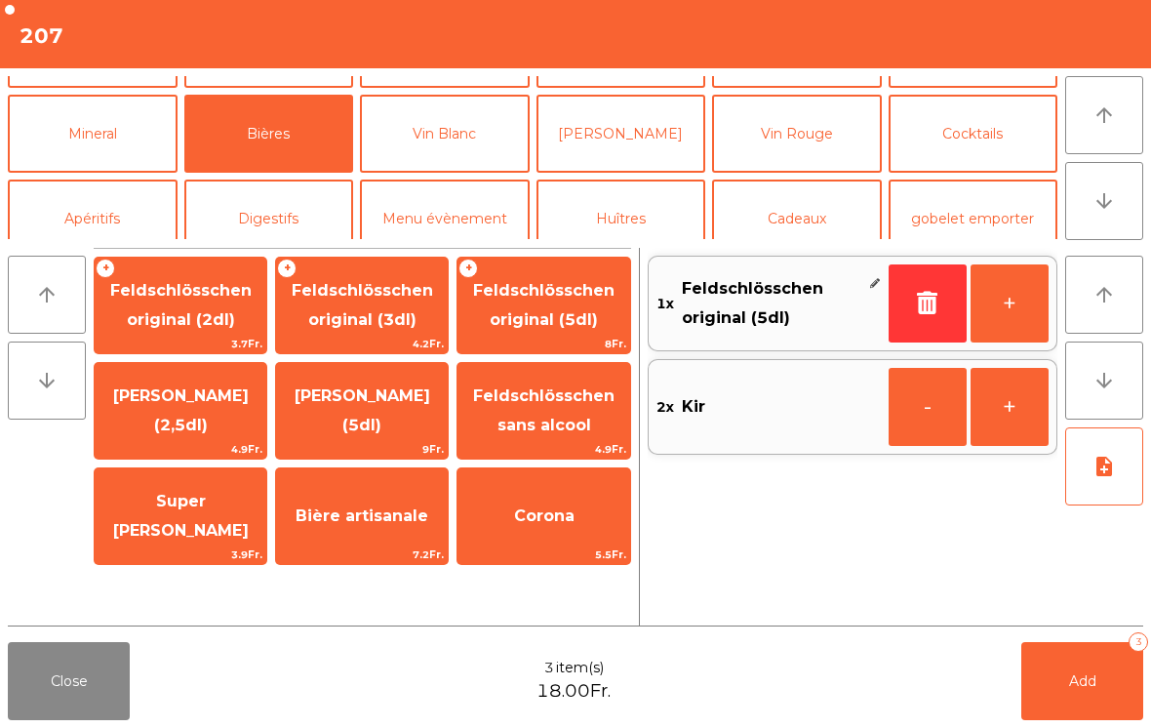
click at [1019, 312] on button "+" at bounding box center [1010, 303] width 78 height 78
click at [116, 137] on button "Mineral" at bounding box center [93, 134] width 170 height 78
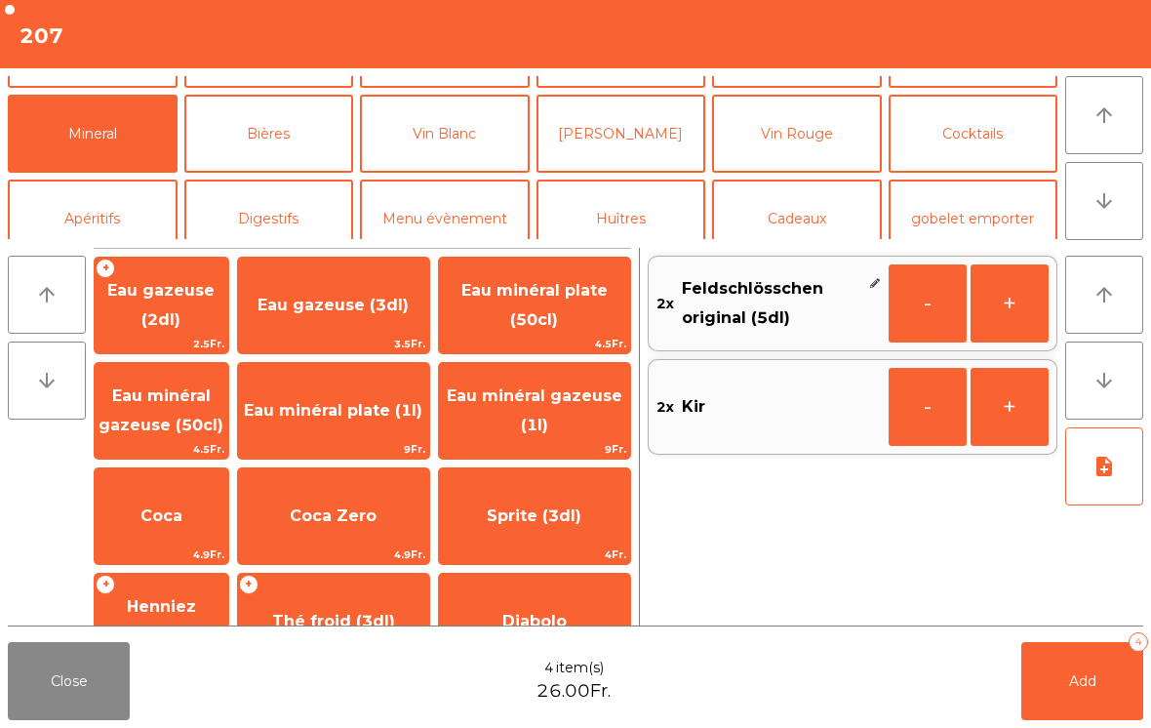
scroll to position [199, 0]
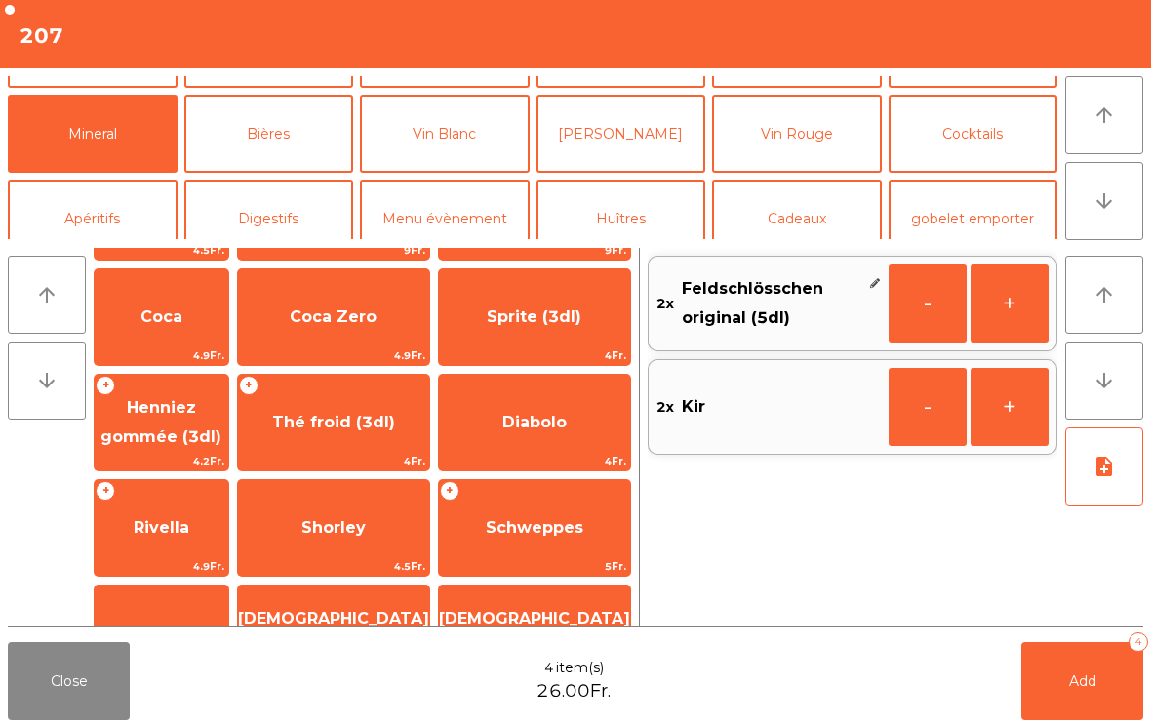
click at [354, 430] on span "Thé froid (3dl)" at bounding box center [333, 422] width 123 height 19
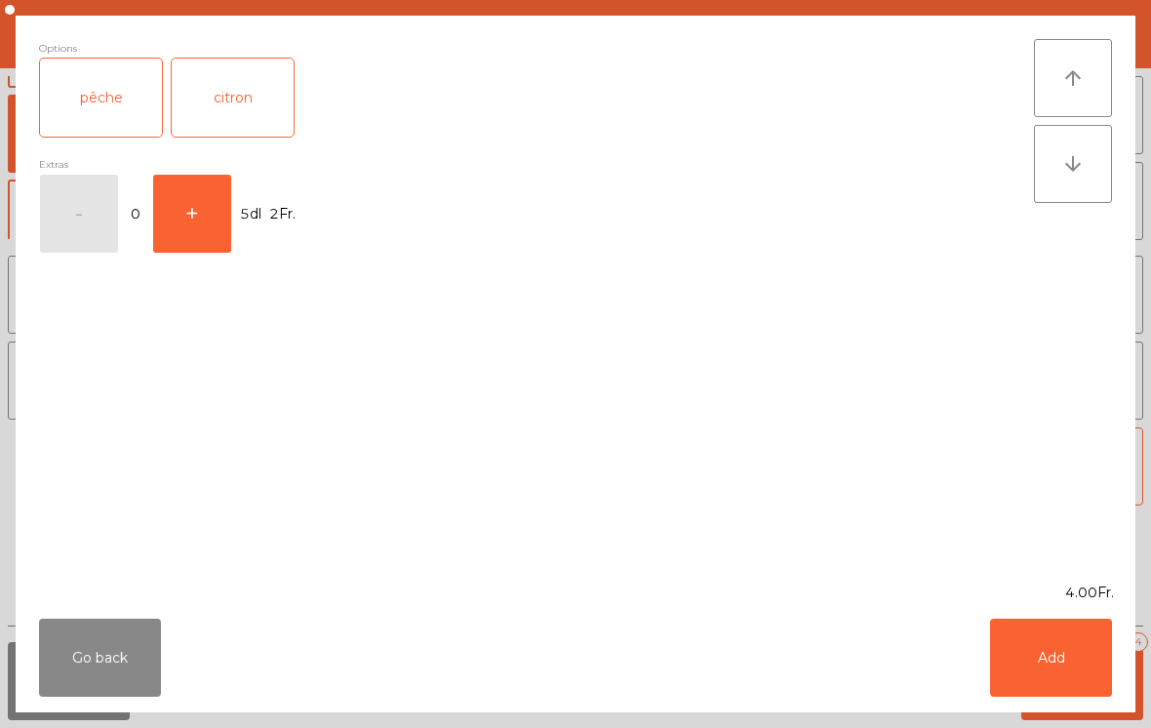
click at [1062, 628] on button "Add" at bounding box center [1051, 657] width 122 height 78
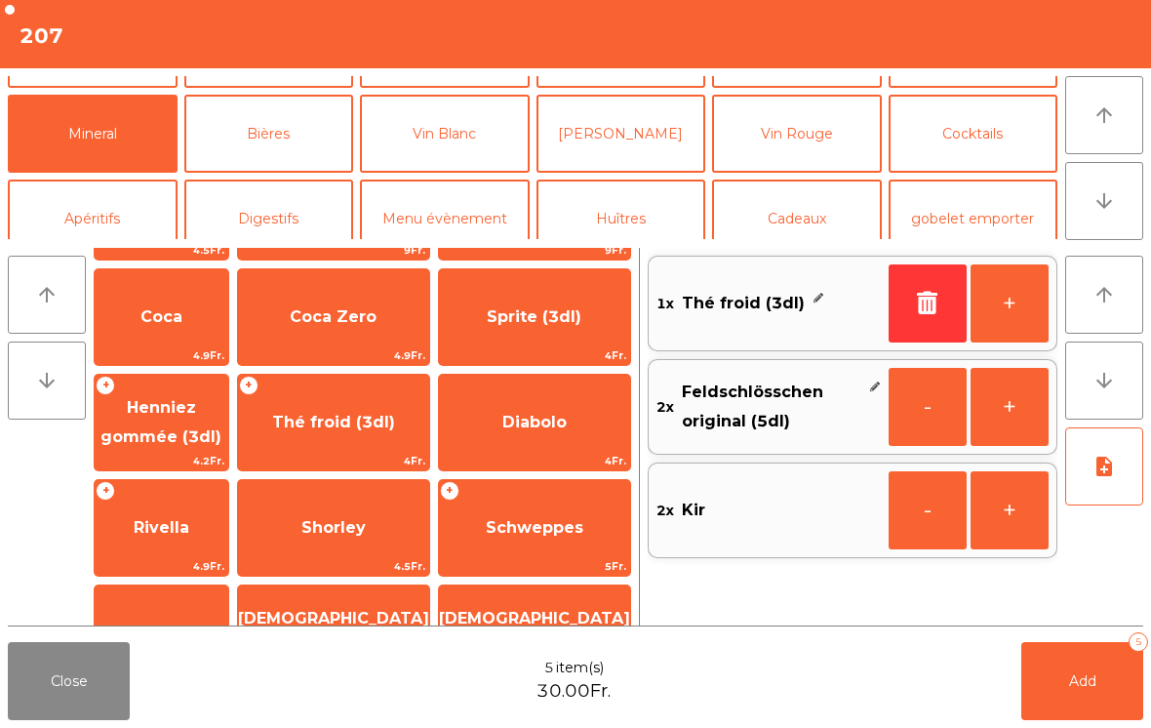
click at [1089, 690] on button "Add 5" at bounding box center [1082, 681] width 122 height 78
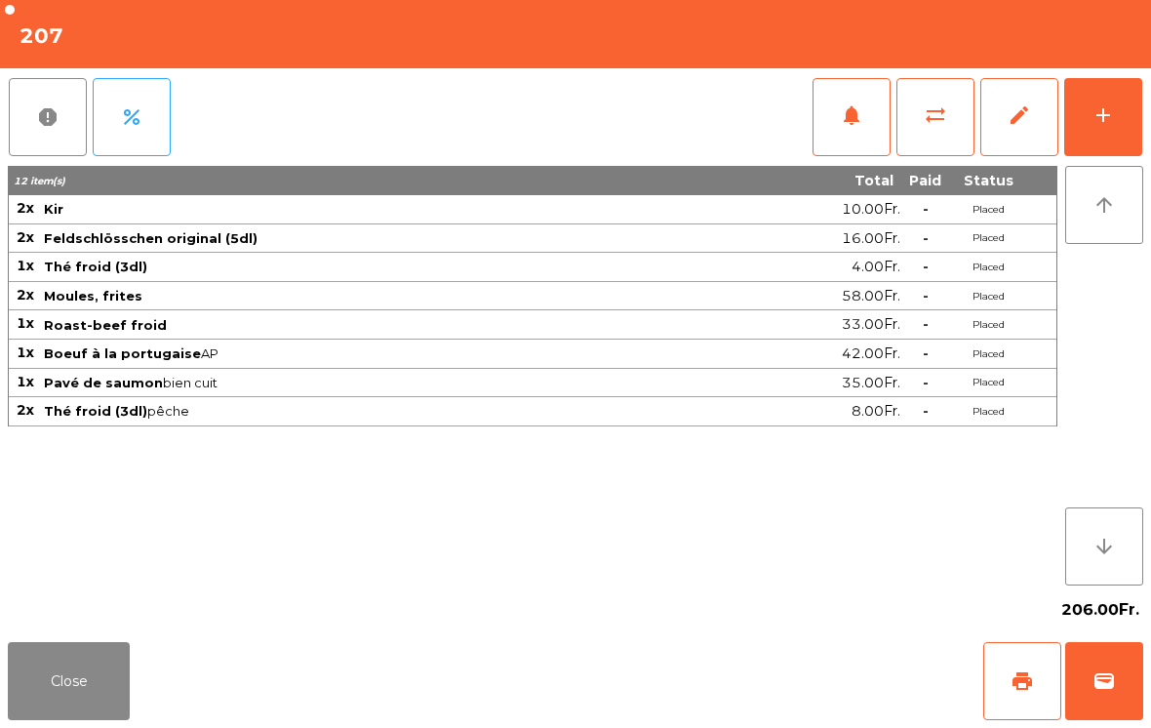
click at [87, 702] on button "Close" at bounding box center [69, 681] width 122 height 78
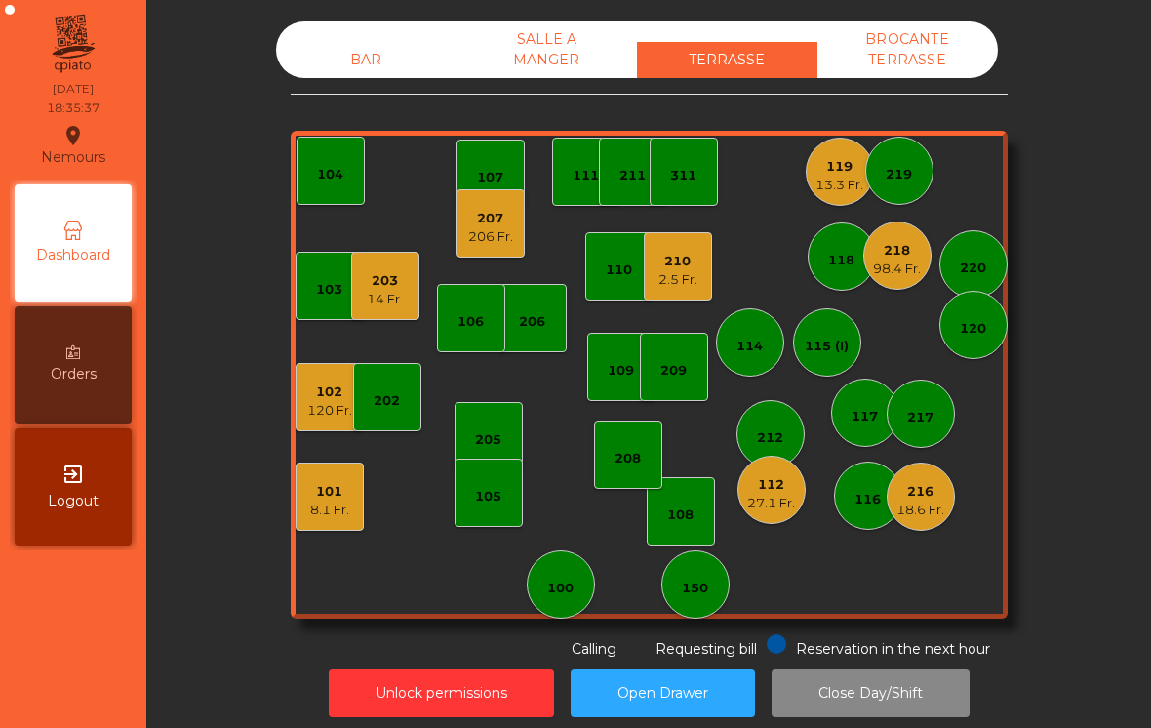
click at [328, 412] on div "120 Fr." at bounding box center [329, 411] width 45 height 20
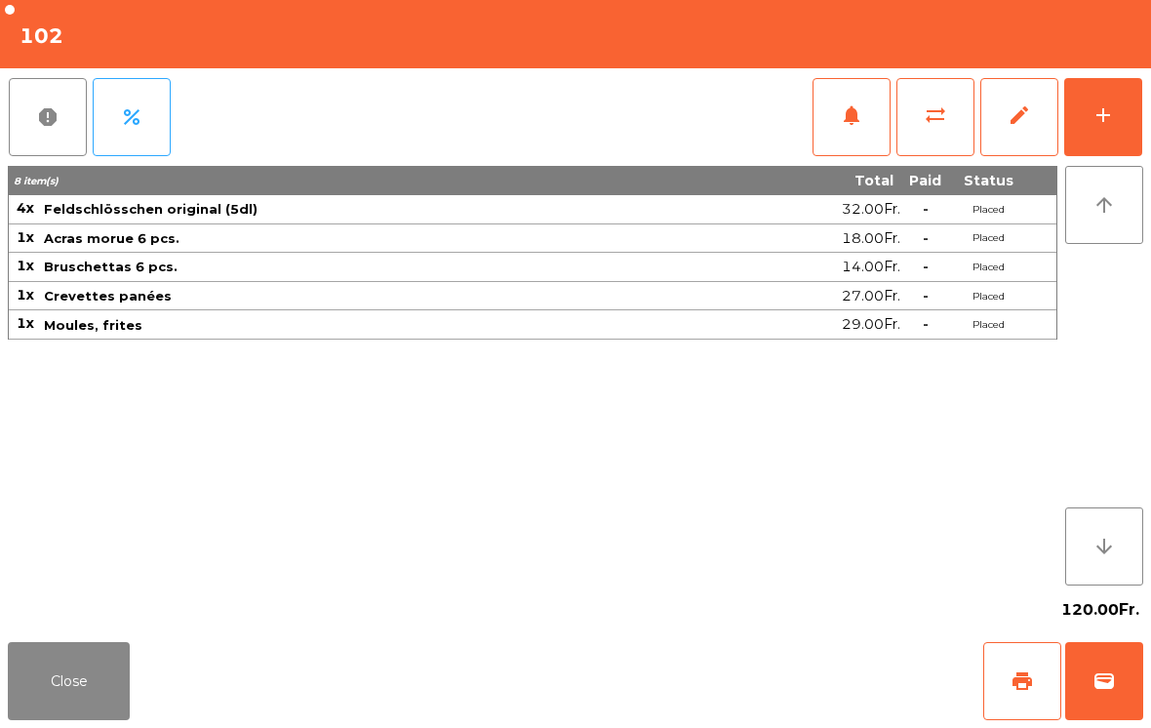
click at [1132, 117] on button "add" at bounding box center [1103, 117] width 78 height 78
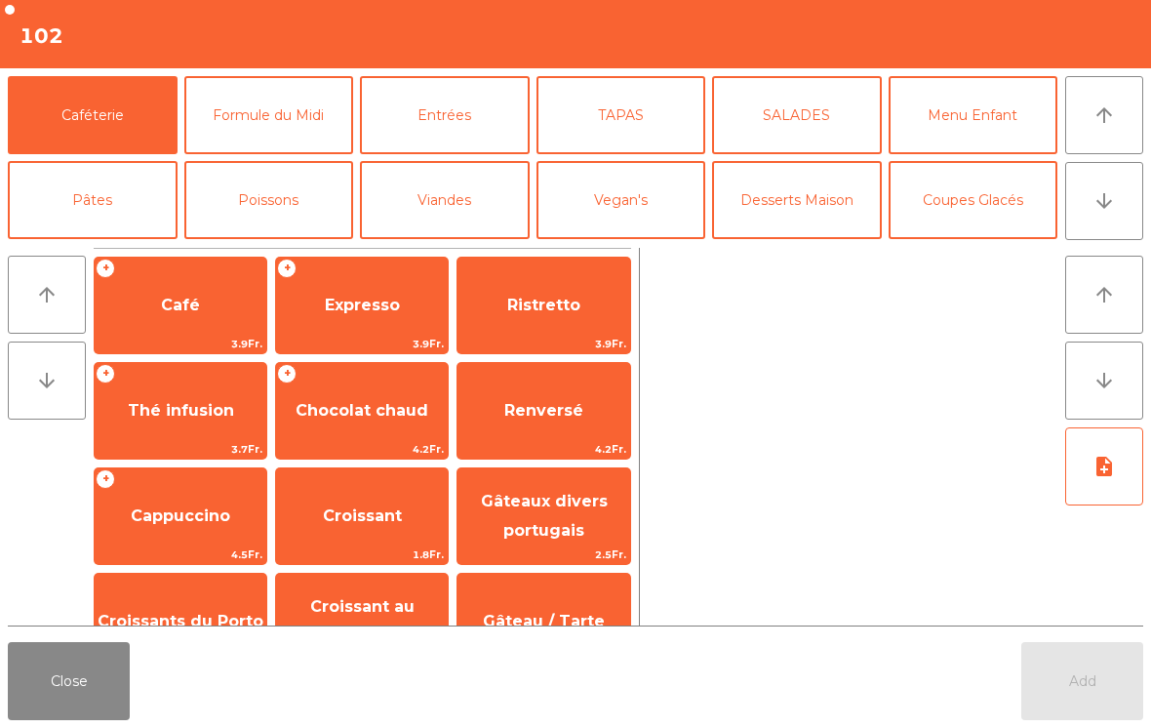
scroll to position [17, 0]
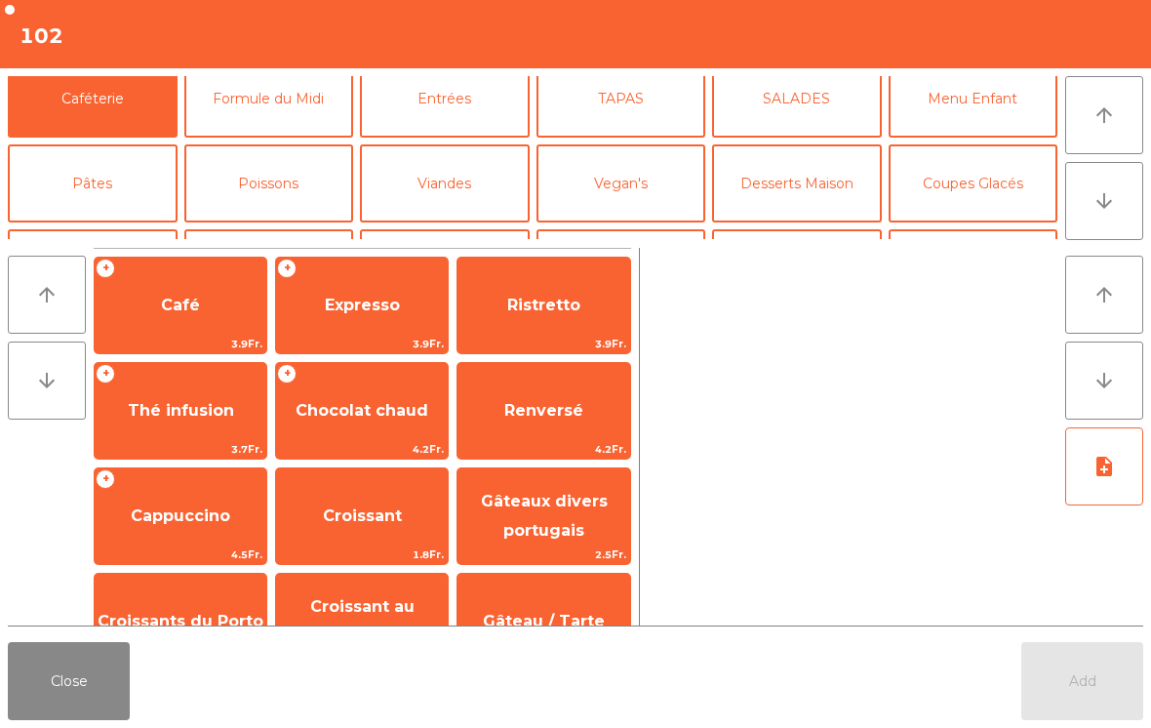
click at [273, 229] on button "Bières" at bounding box center [269, 268] width 170 height 78
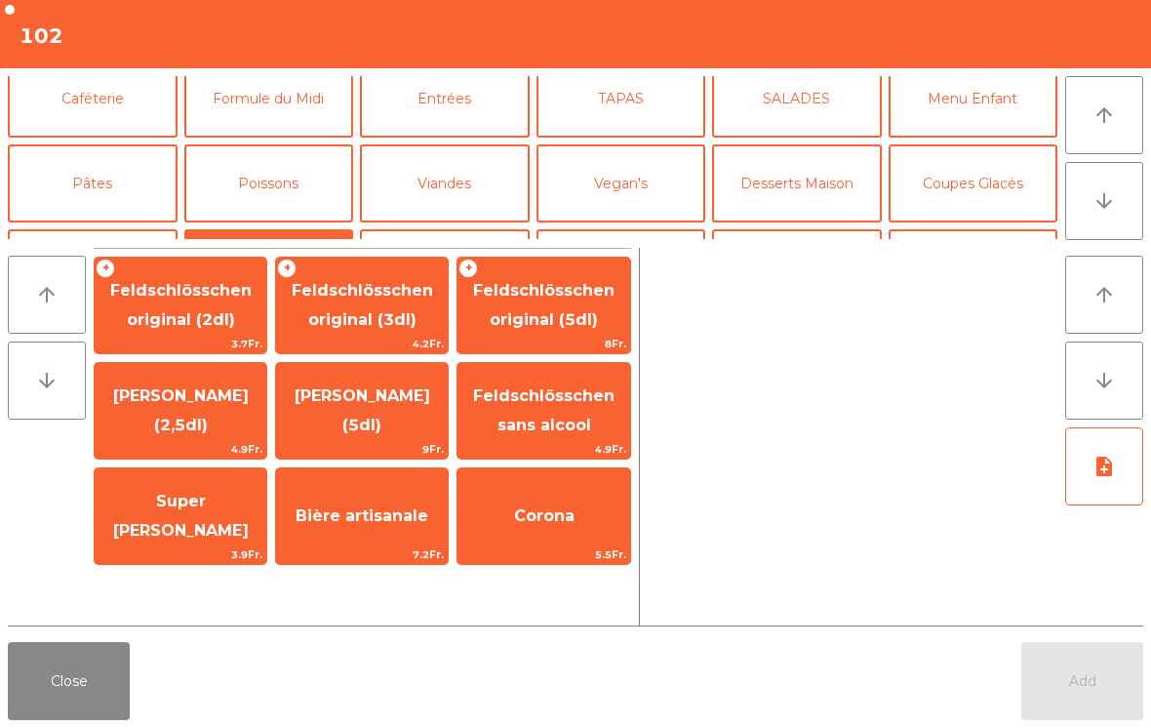
scroll to position [104, 0]
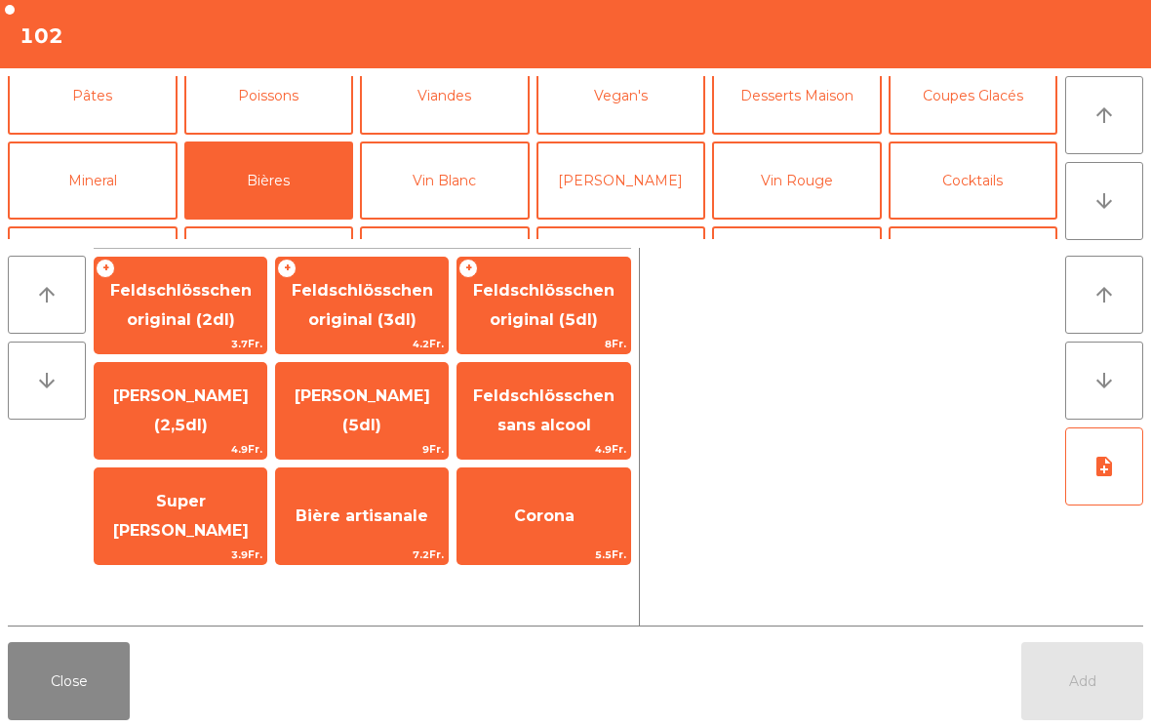
click at [277, 310] on span "Feldschlösschen original (3dl)" at bounding box center [362, 305] width 172 height 83
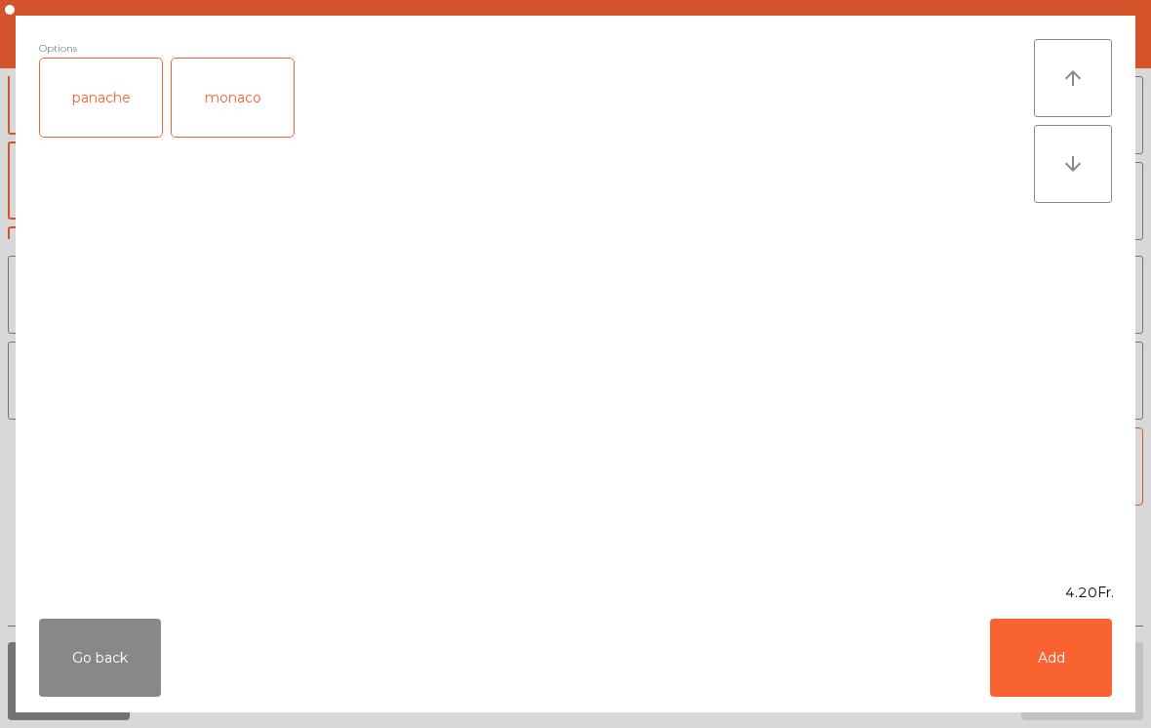
click at [1054, 660] on button "Add" at bounding box center [1051, 657] width 122 height 78
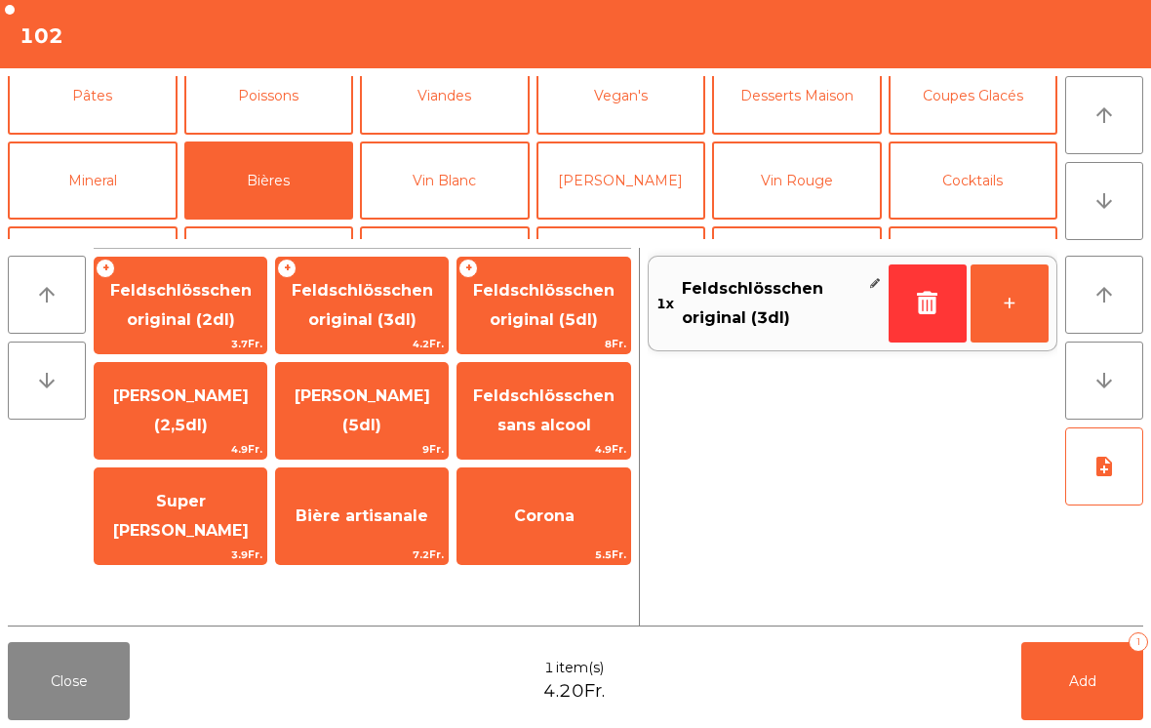
click at [556, 323] on span "Feldschlösschen original (5dl)" at bounding box center [543, 305] width 141 height 48
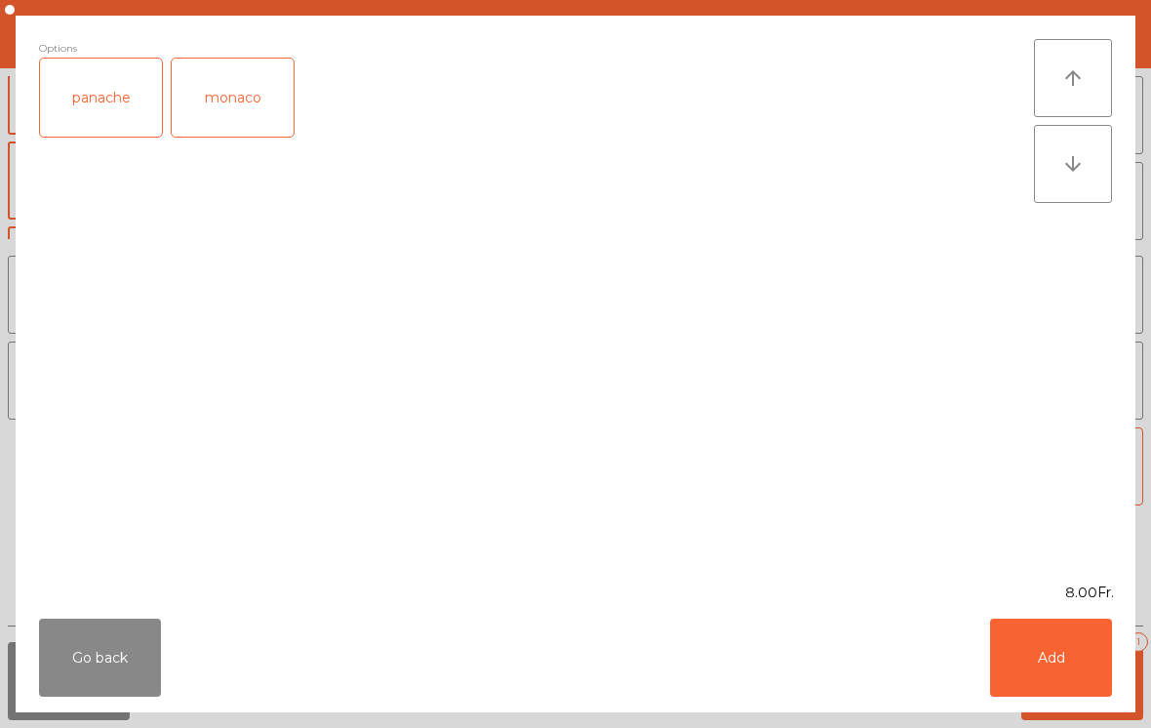
click at [1055, 648] on button "Add" at bounding box center [1051, 657] width 122 height 78
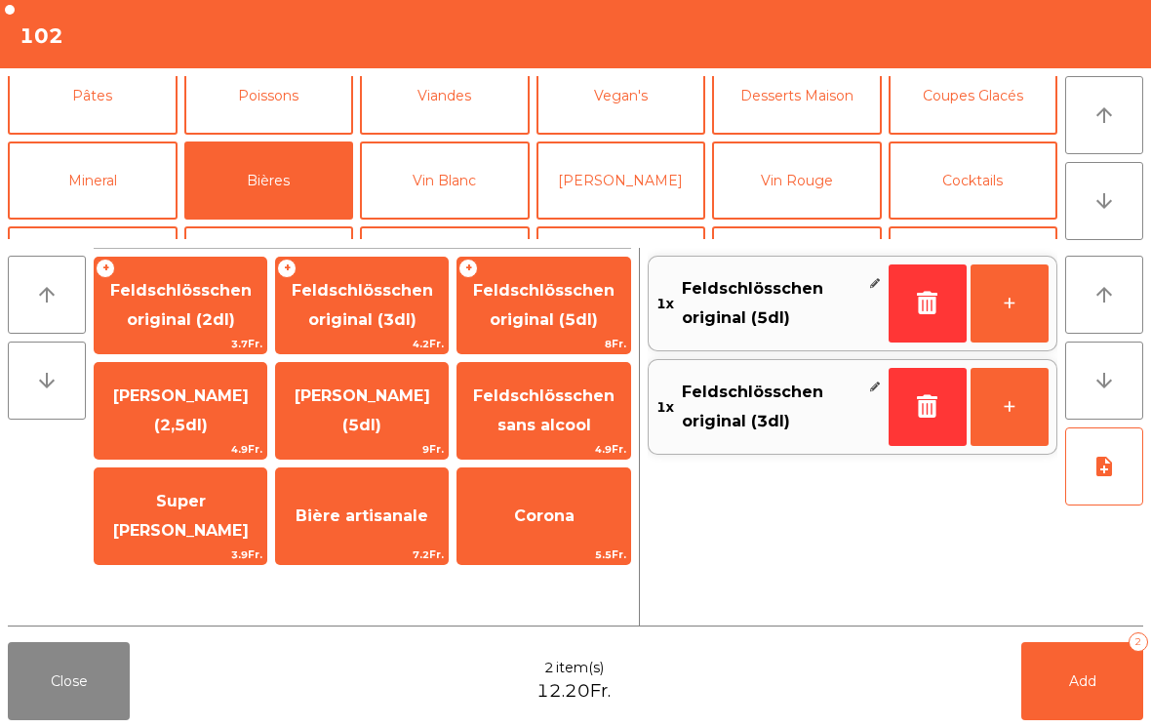
click at [1083, 693] on button "Add 2" at bounding box center [1082, 681] width 122 height 78
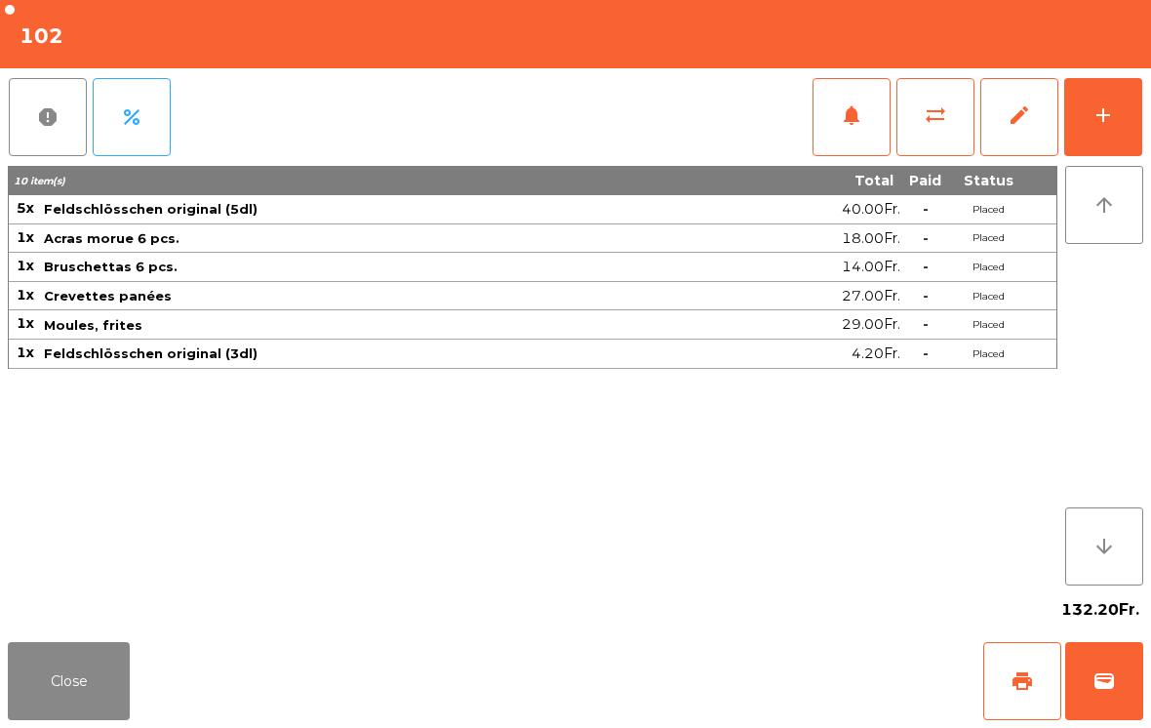
click at [91, 678] on button "Close" at bounding box center [69, 681] width 122 height 78
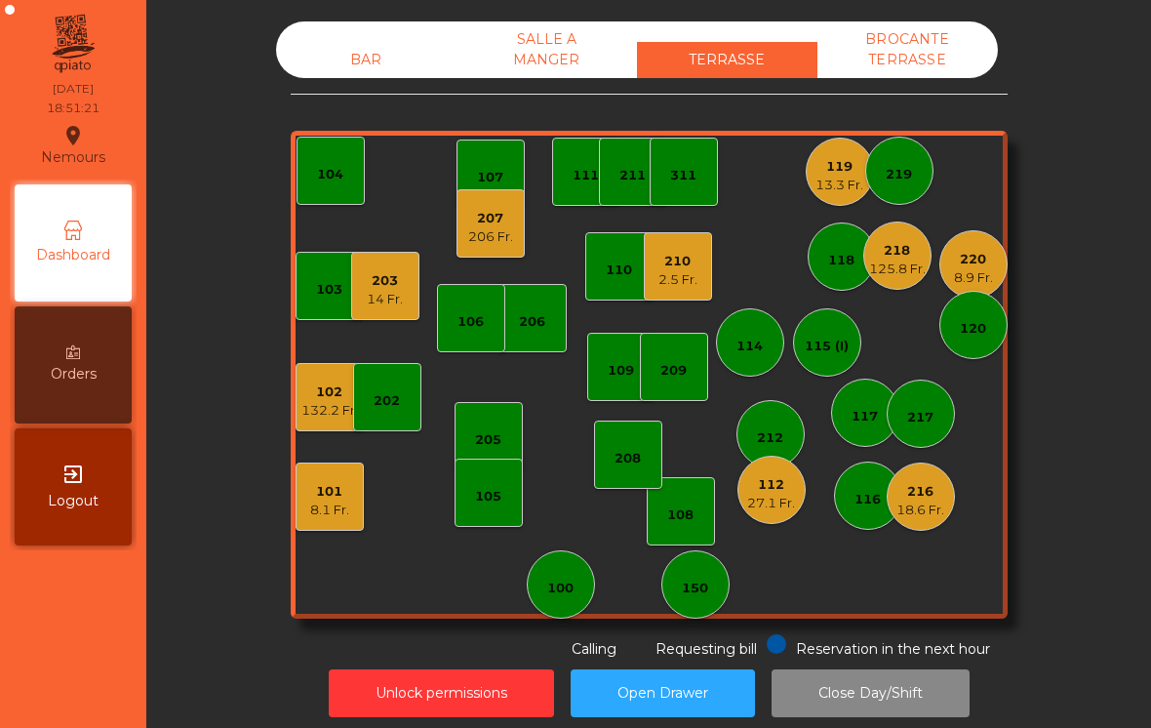
click at [905, 259] on div "125.8 Fr." at bounding box center [897, 269] width 57 height 20
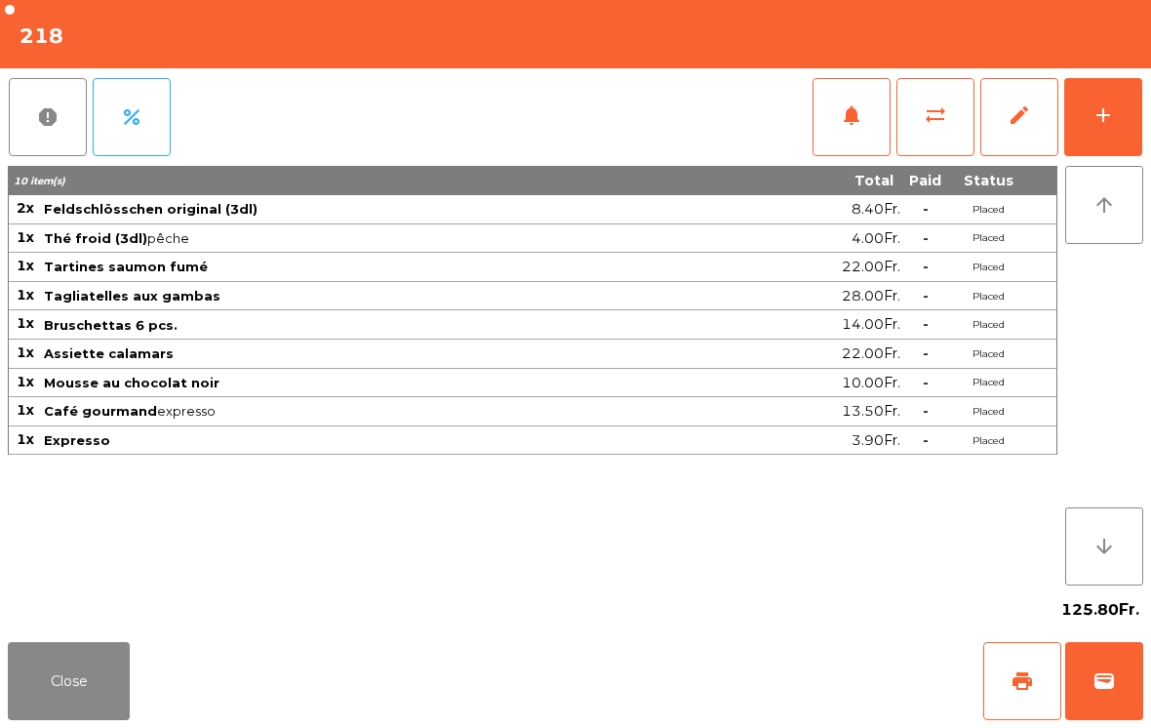
click at [14, 719] on button "Close" at bounding box center [69, 681] width 122 height 78
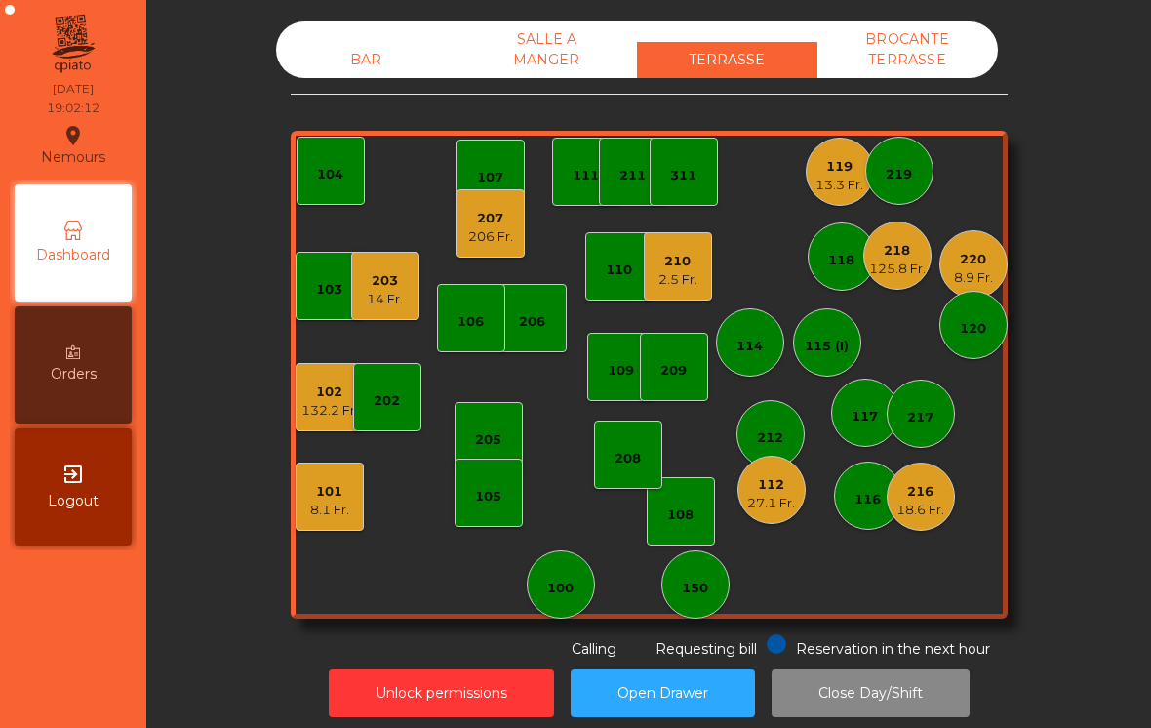
click at [747, 496] on div "27.1 Fr." at bounding box center [771, 504] width 48 height 20
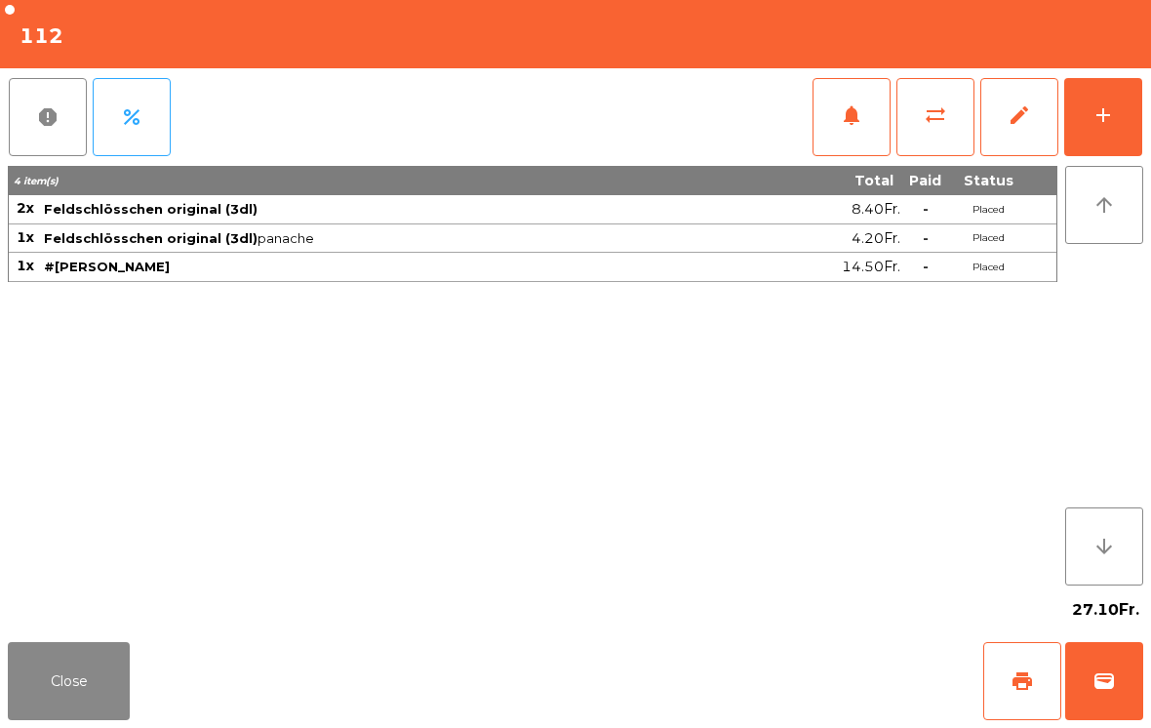
click at [1101, 666] on button "wallet" at bounding box center [1104, 681] width 78 height 78
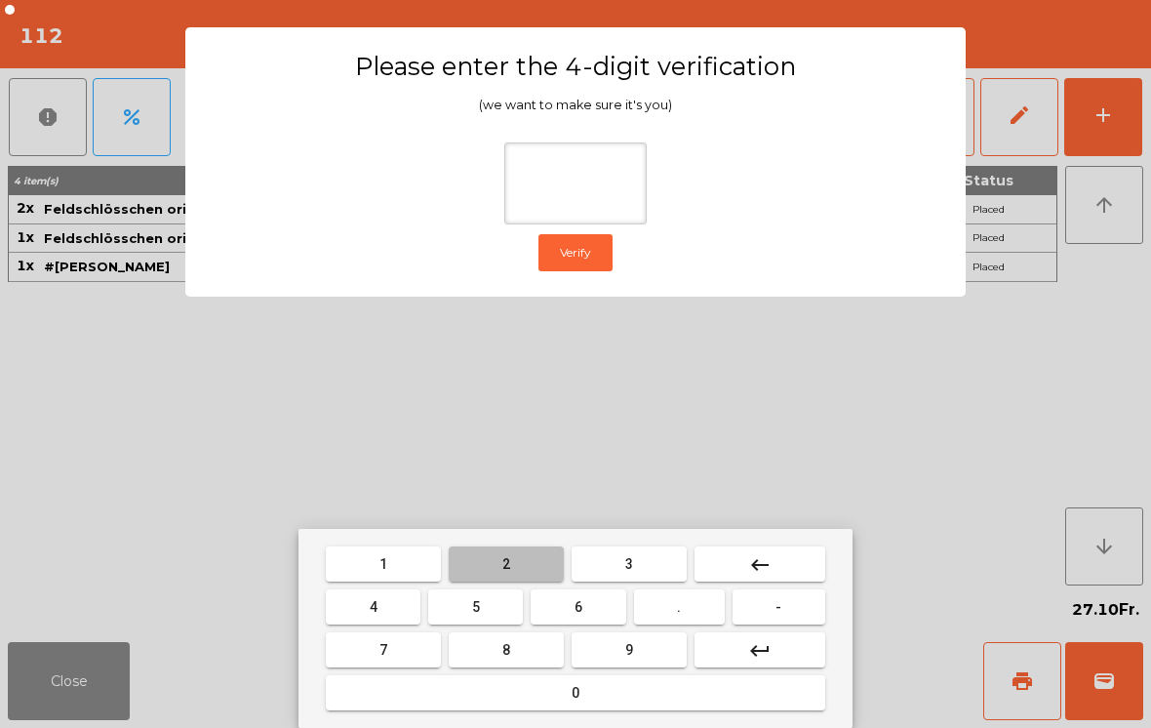
type input "*"
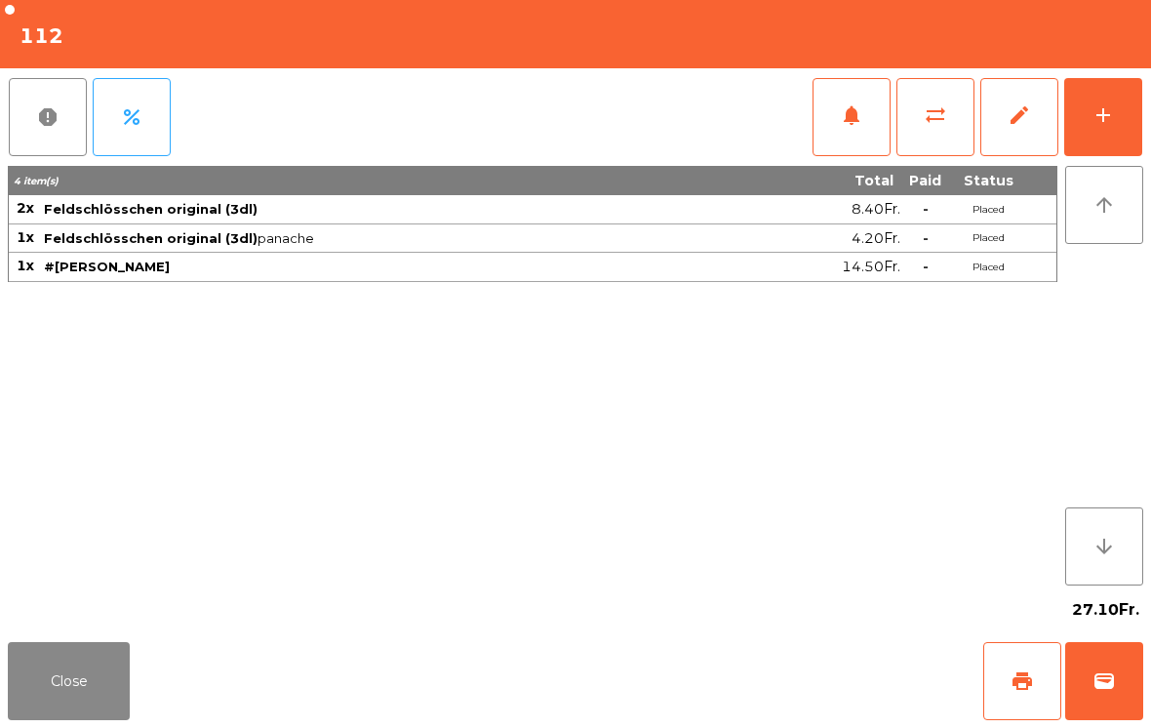
click at [775, 647] on div "Close print wallet" at bounding box center [575, 681] width 1151 height 94
click at [723, 685] on div "Close print wallet" at bounding box center [575, 681] width 1151 height 94
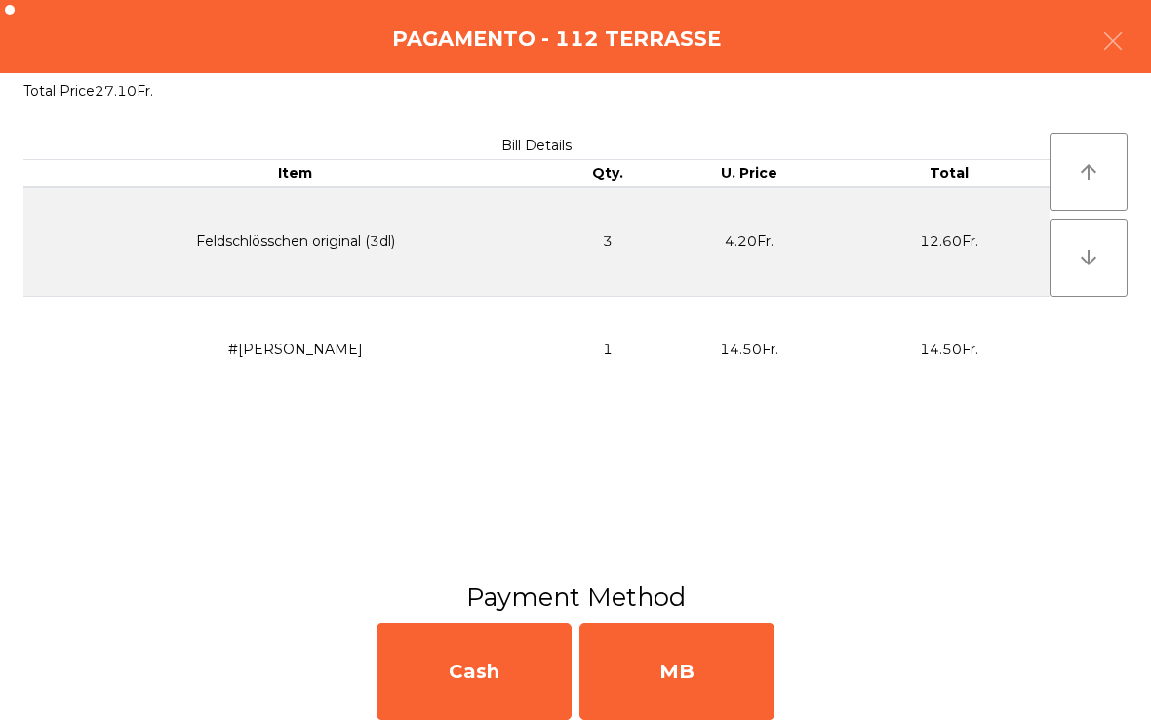
click at [709, 656] on div "MB" at bounding box center [676, 671] width 195 height 98
click at [672, 671] on div "No" at bounding box center [676, 671] width 195 height 98
click at [671, 670] on div "No" at bounding box center [676, 671] width 195 height 98
click at [653, 659] on div "No" at bounding box center [676, 671] width 195 height 98
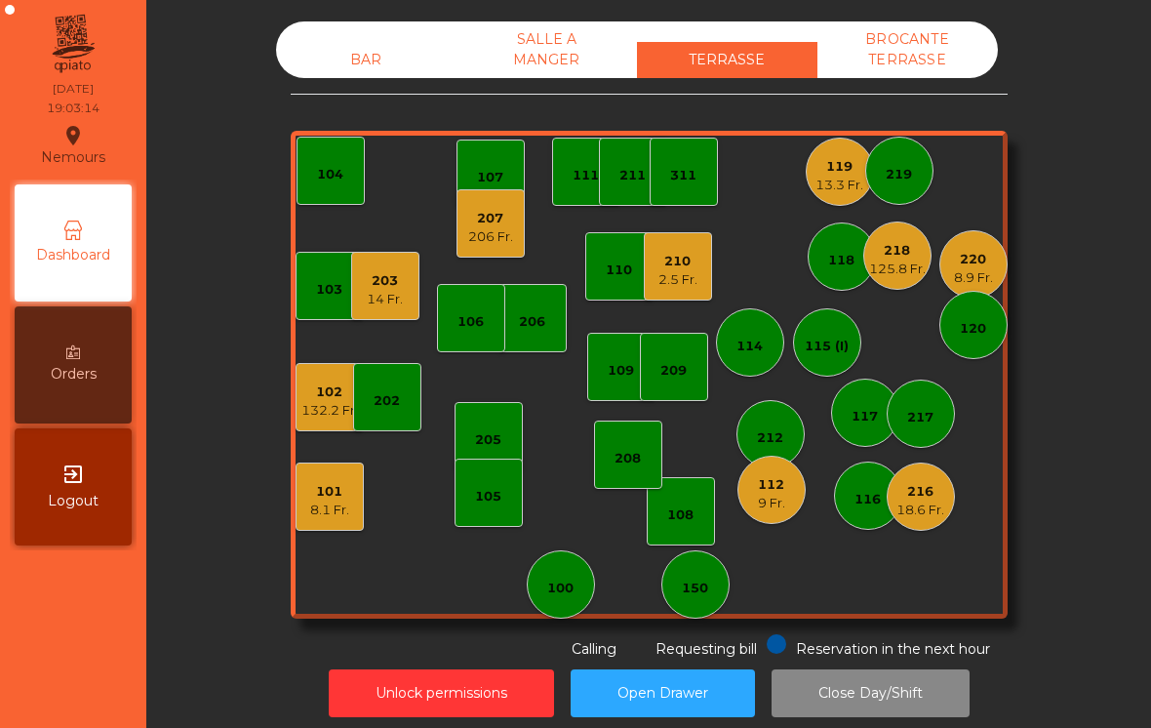
click at [491, 253] on div "207 206 Fr." at bounding box center [491, 223] width 68 height 68
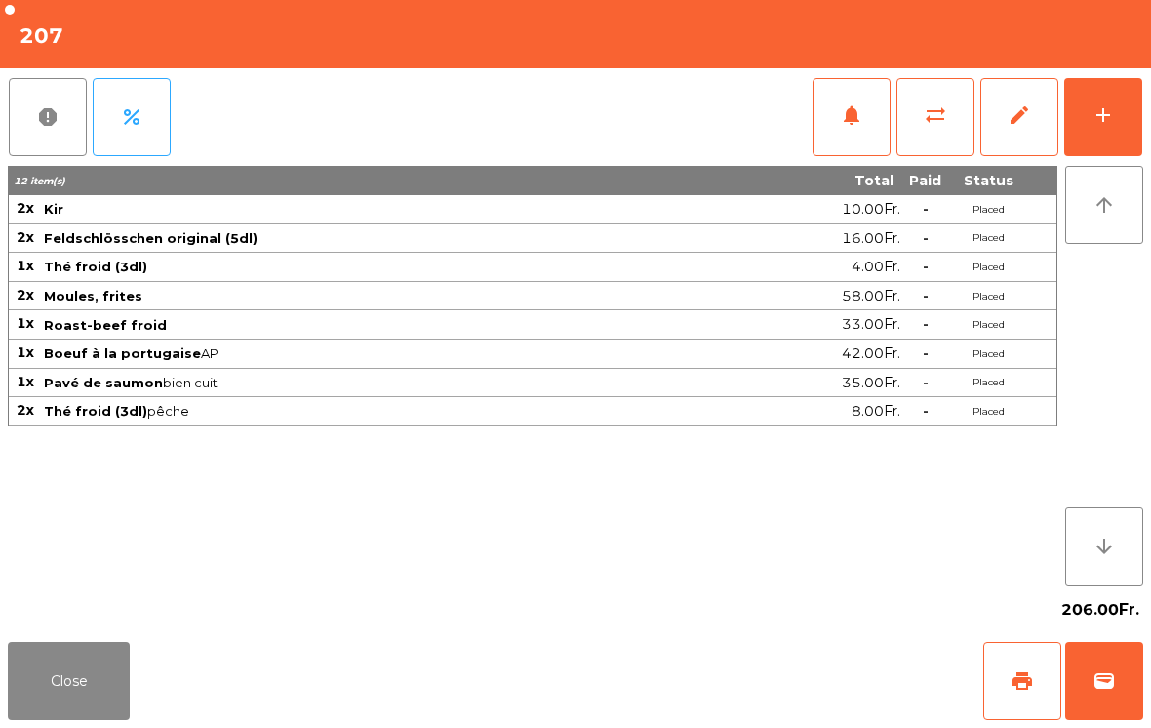
click at [1088, 115] on button "add" at bounding box center [1103, 117] width 78 height 78
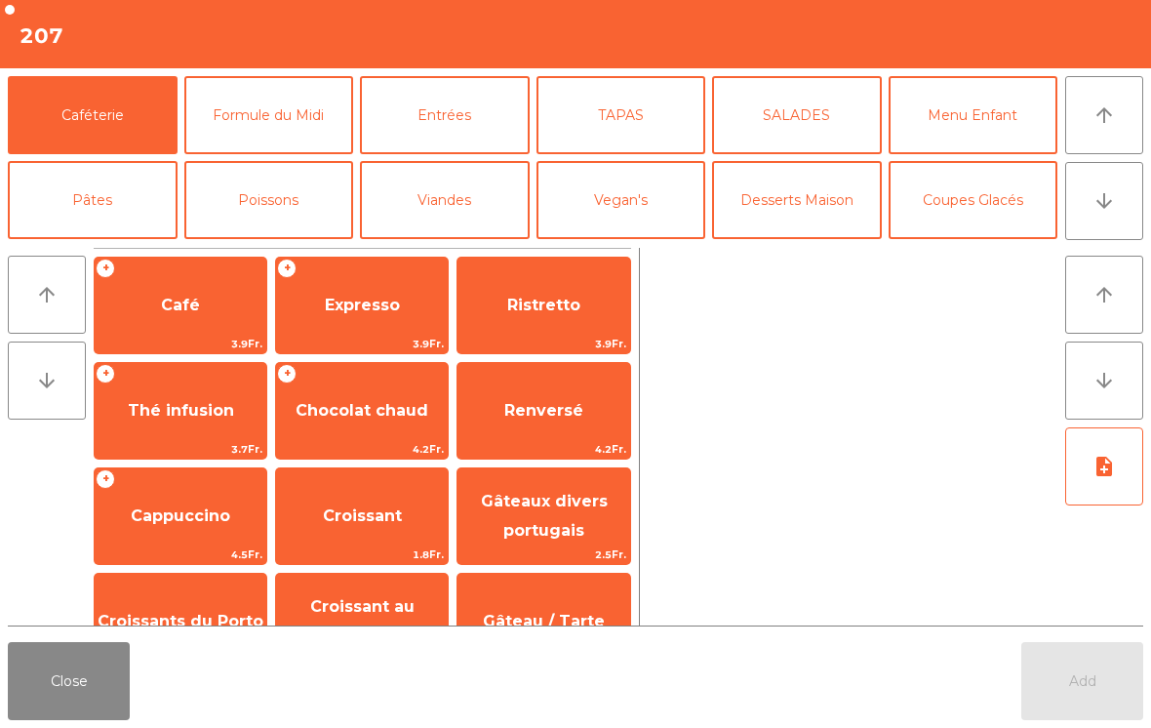
click at [1107, 206] on icon "arrow_downward" at bounding box center [1104, 200] width 23 height 23
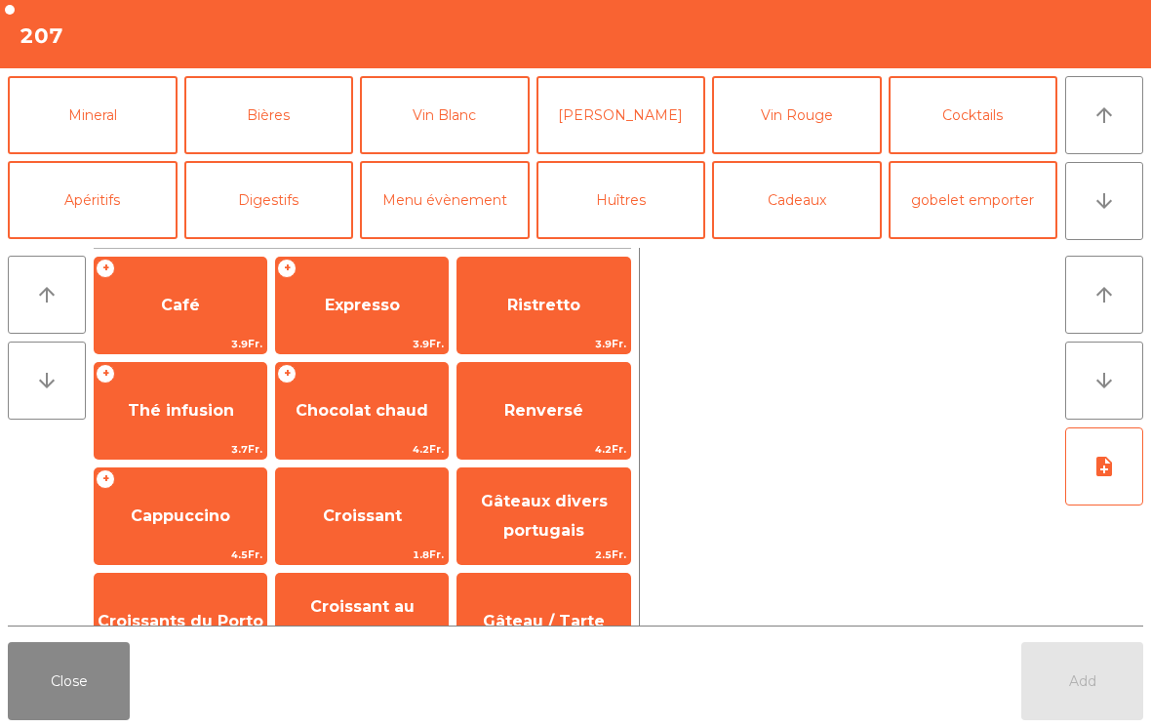
click at [117, 197] on button "Apéritifs" at bounding box center [93, 200] width 170 height 78
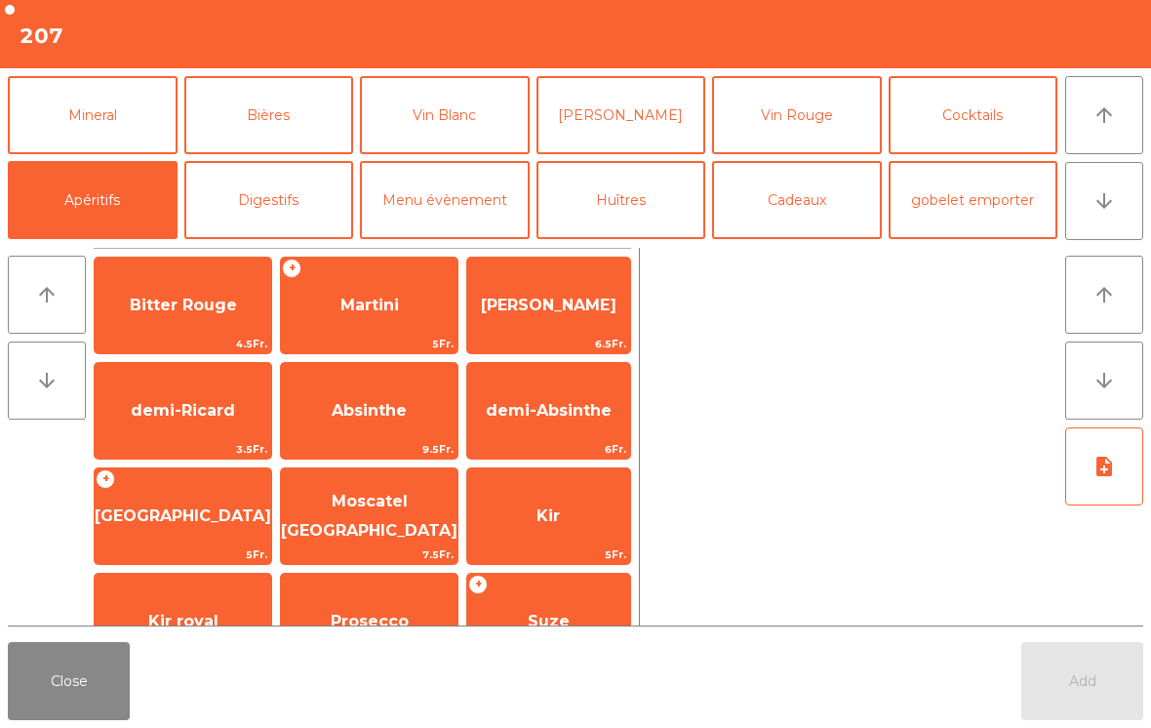
click at [559, 511] on span "Kir" at bounding box center [548, 516] width 163 height 53
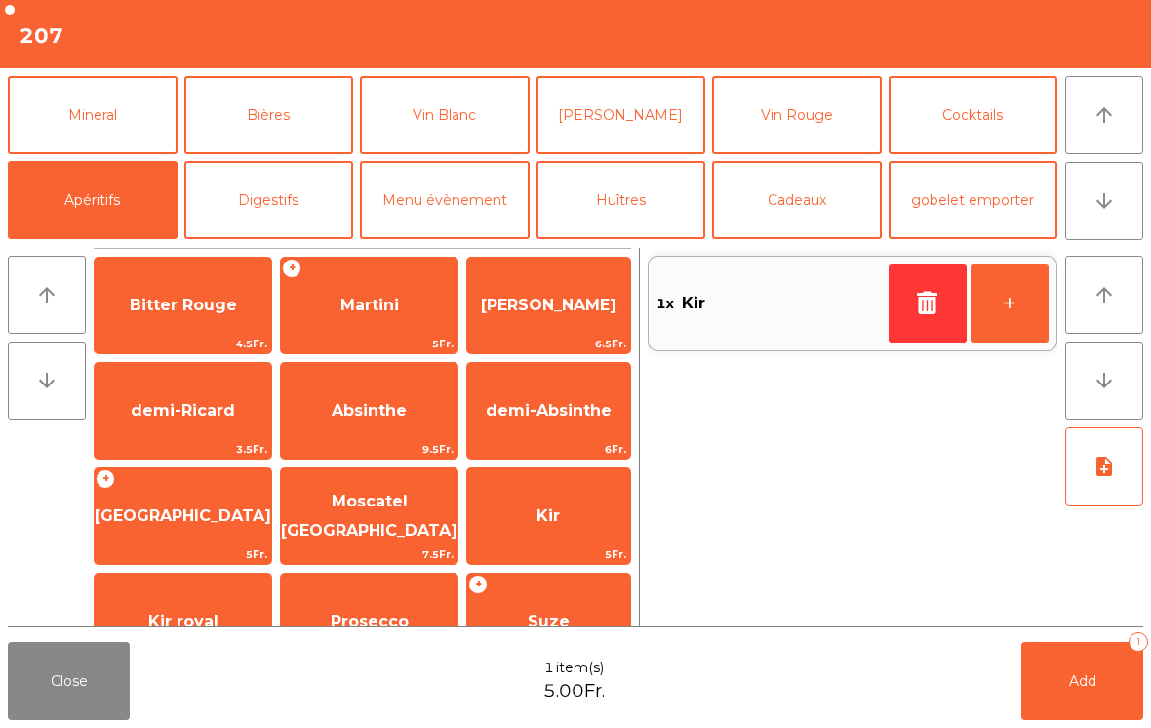
click at [1078, 683] on span "Add" at bounding box center [1082, 681] width 27 height 18
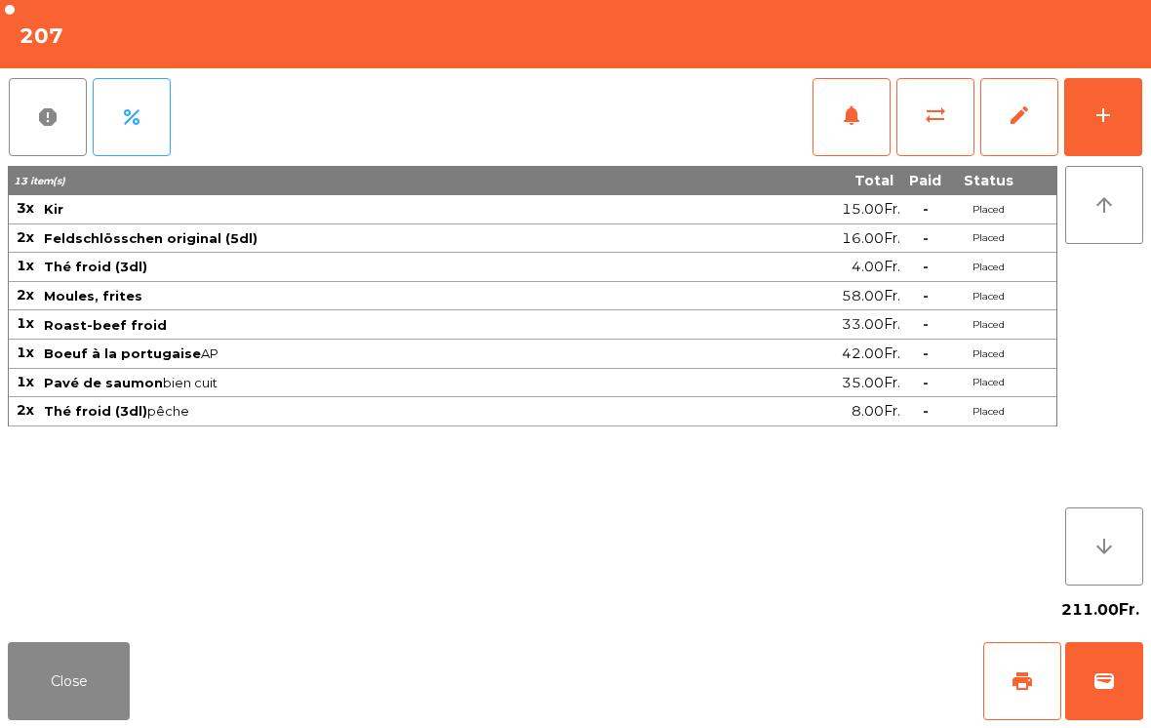
click at [101, 710] on button "Close" at bounding box center [69, 681] width 122 height 78
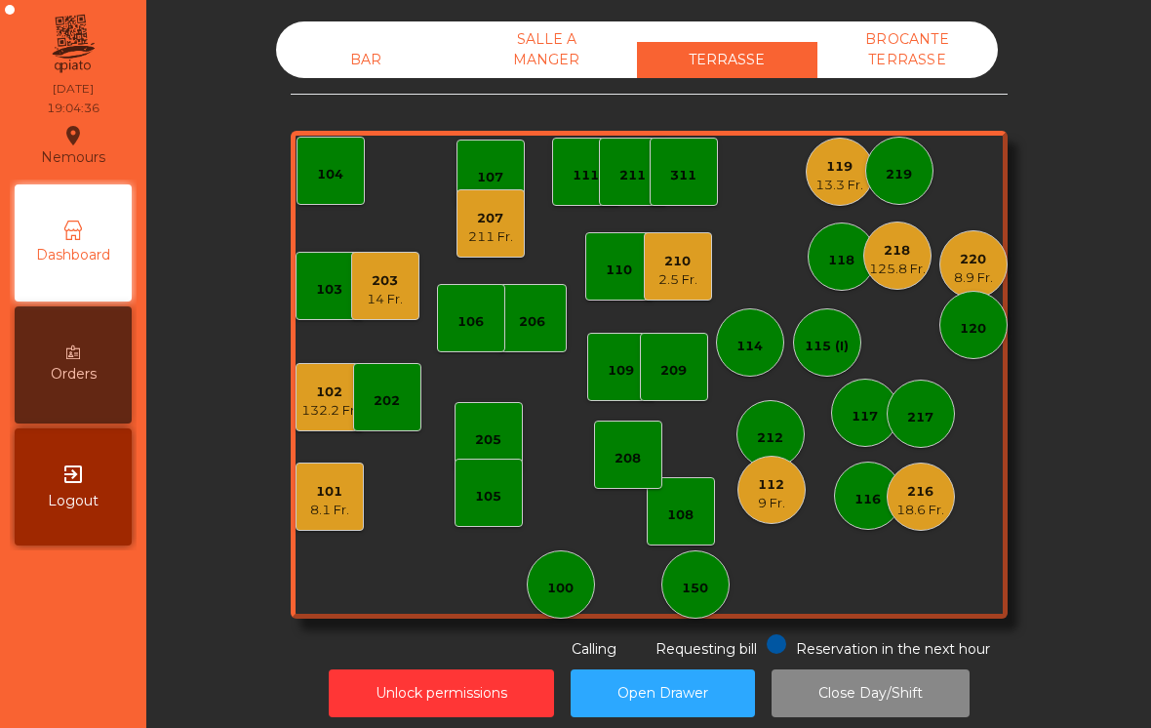
click at [748, 505] on div "112 9 Fr." at bounding box center [771, 490] width 68 height 68
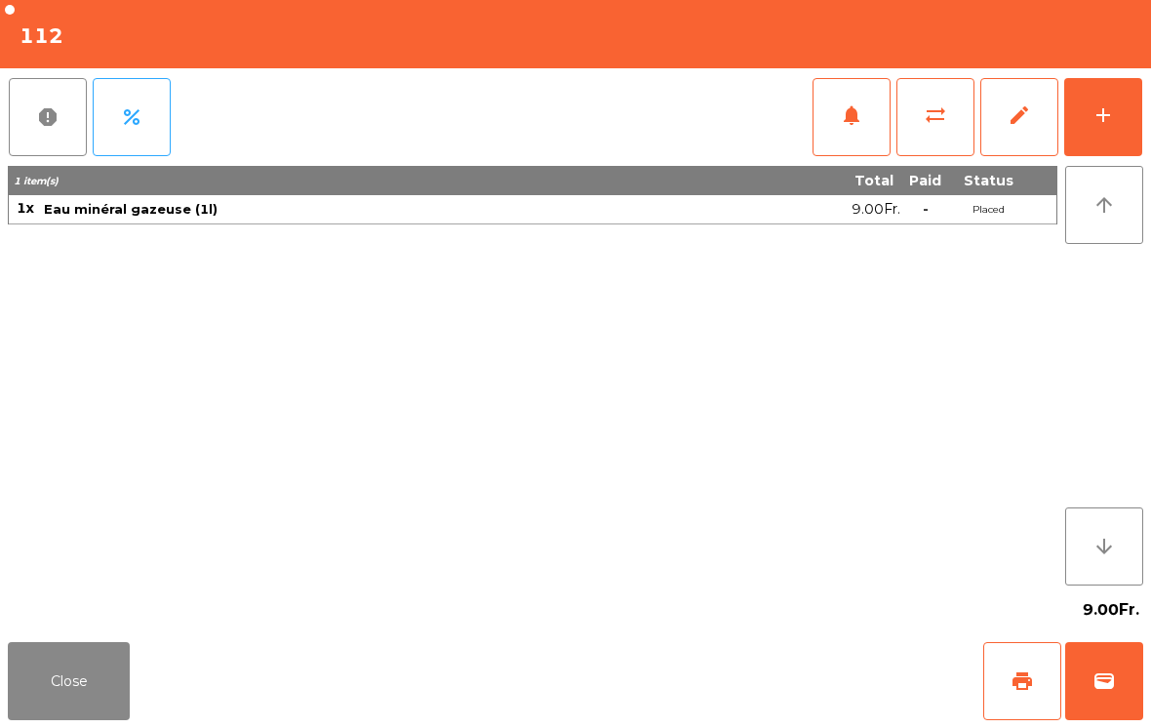
click at [1130, 104] on button "add" at bounding box center [1103, 117] width 78 height 78
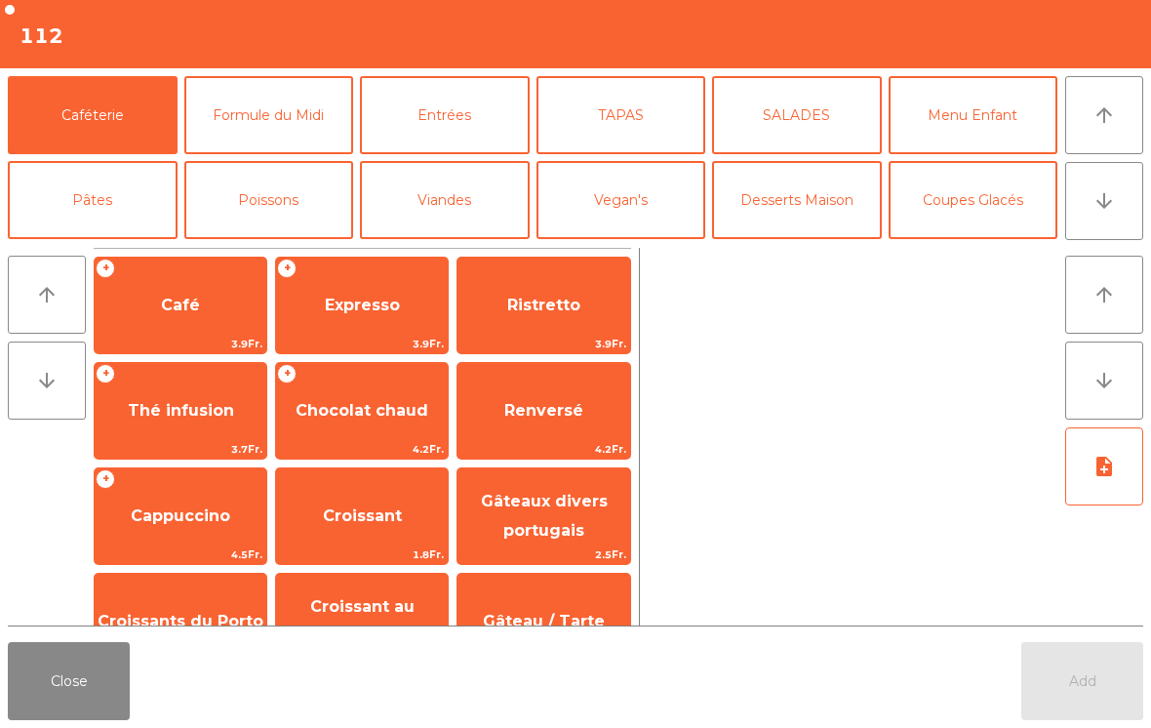
scroll to position [13, 0]
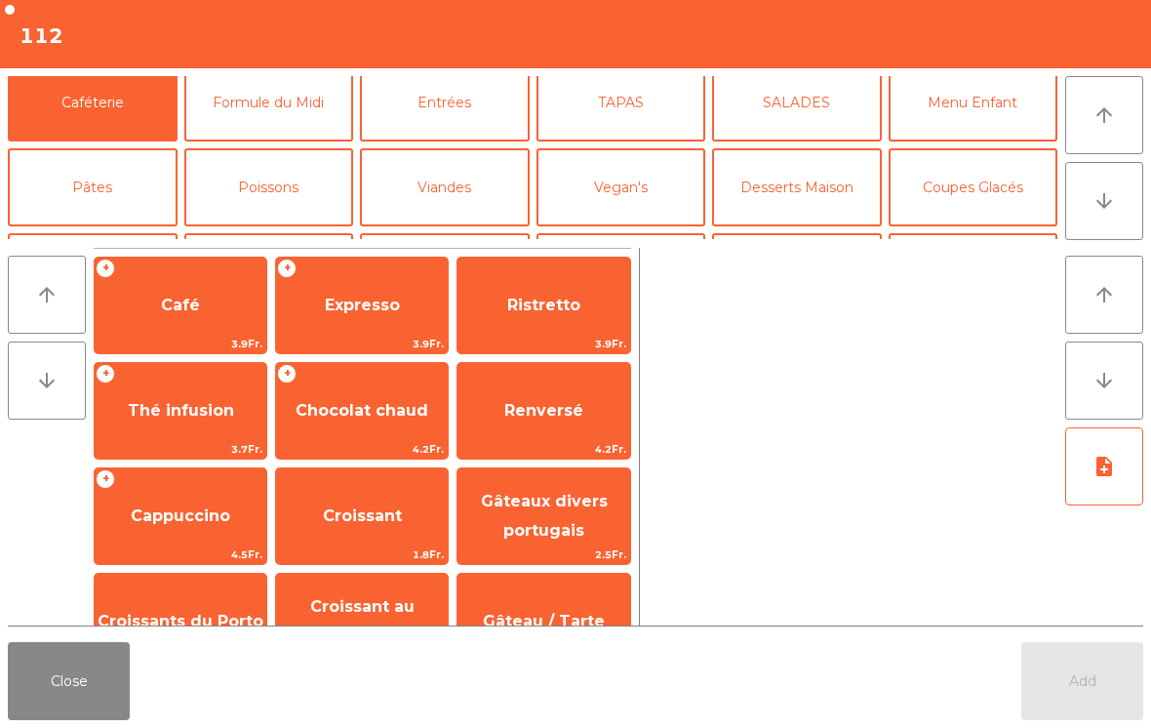
click at [320, 117] on button "Formule du Midi" at bounding box center [269, 102] width 170 height 78
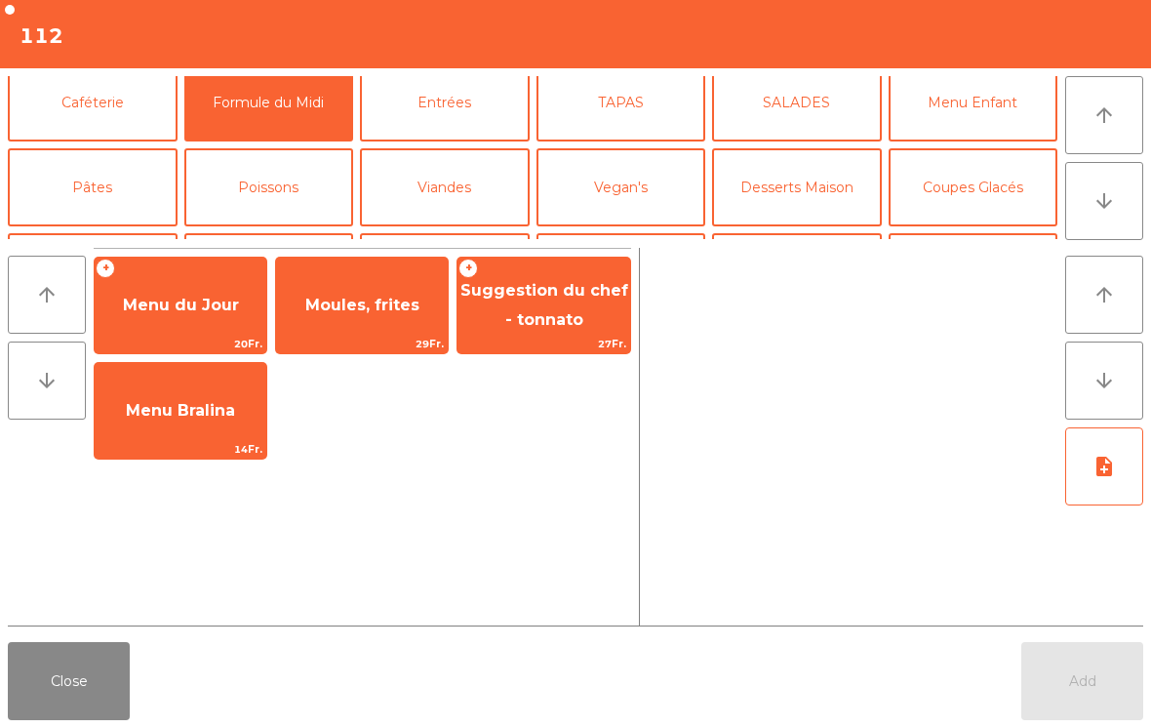
click at [394, 316] on span "Moules, frites" at bounding box center [362, 305] width 172 height 53
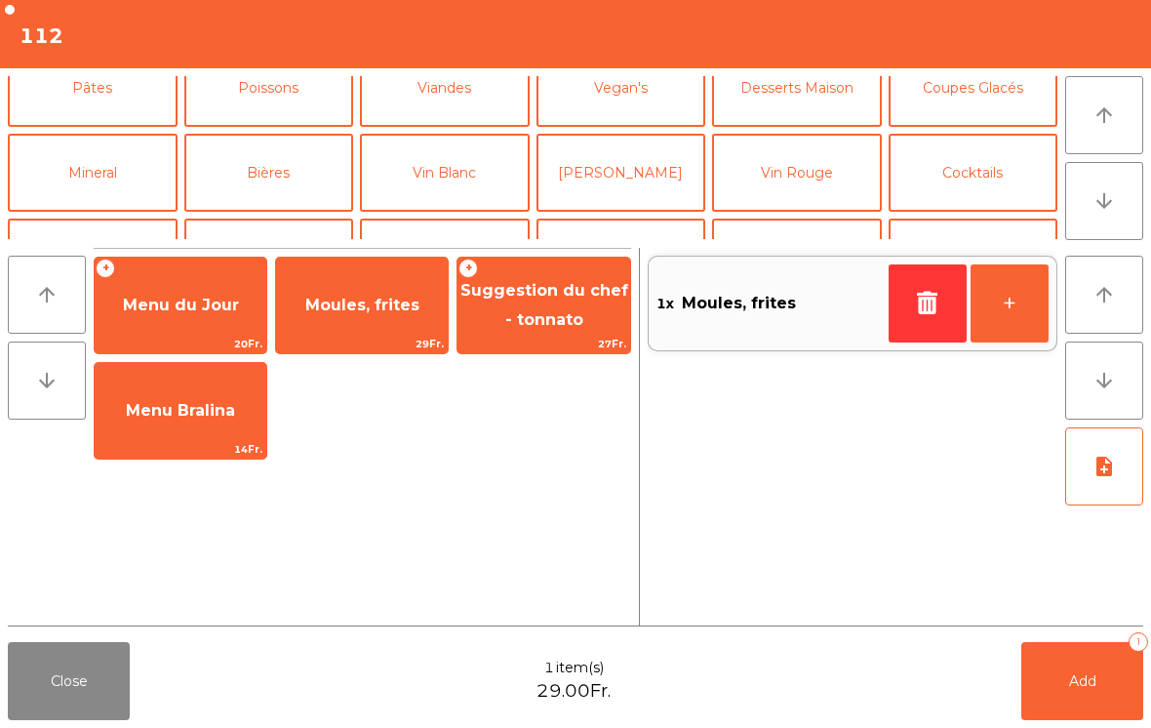
scroll to position [0, 0]
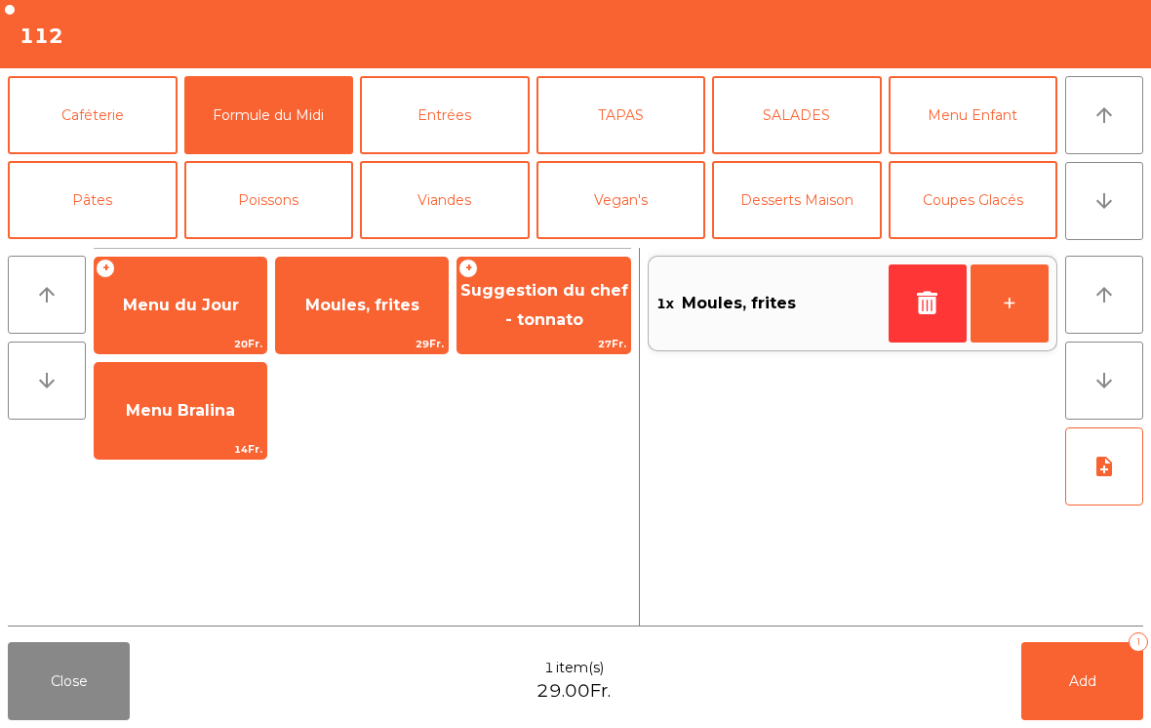
click at [824, 113] on button "SALADES" at bounding box center [797, 115] width 170 height 78
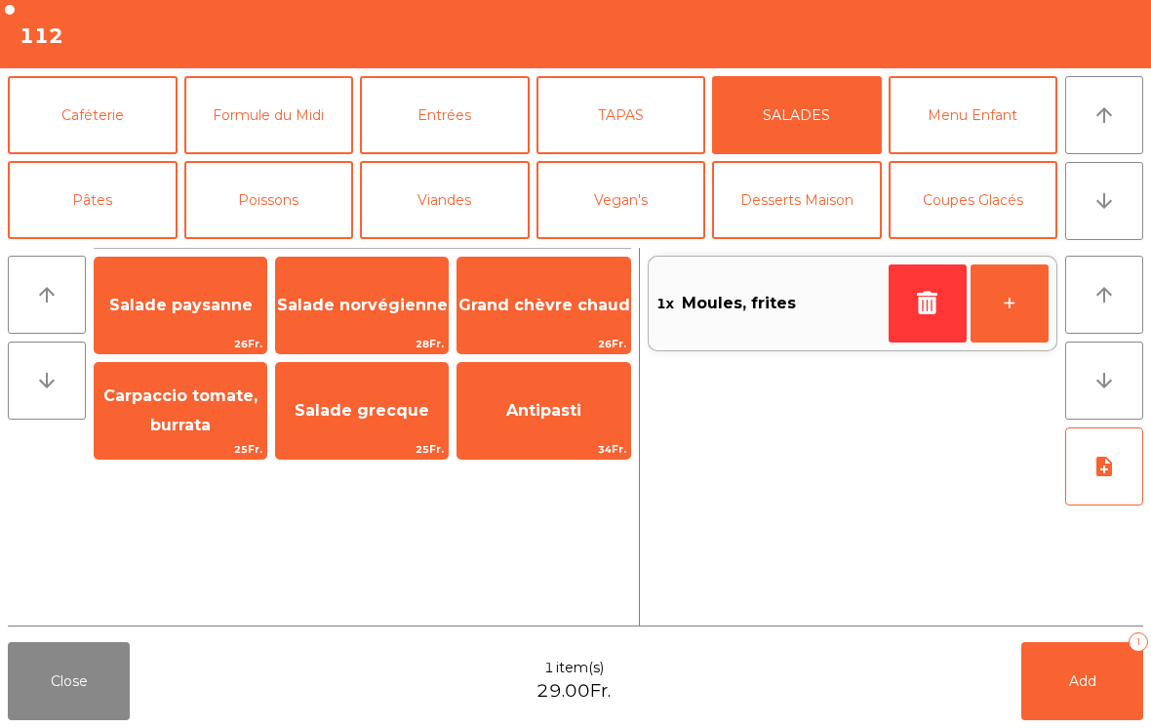
click at [569, 411] on span "Antipasti" at bounding box center [543, 410] width 75 height 19
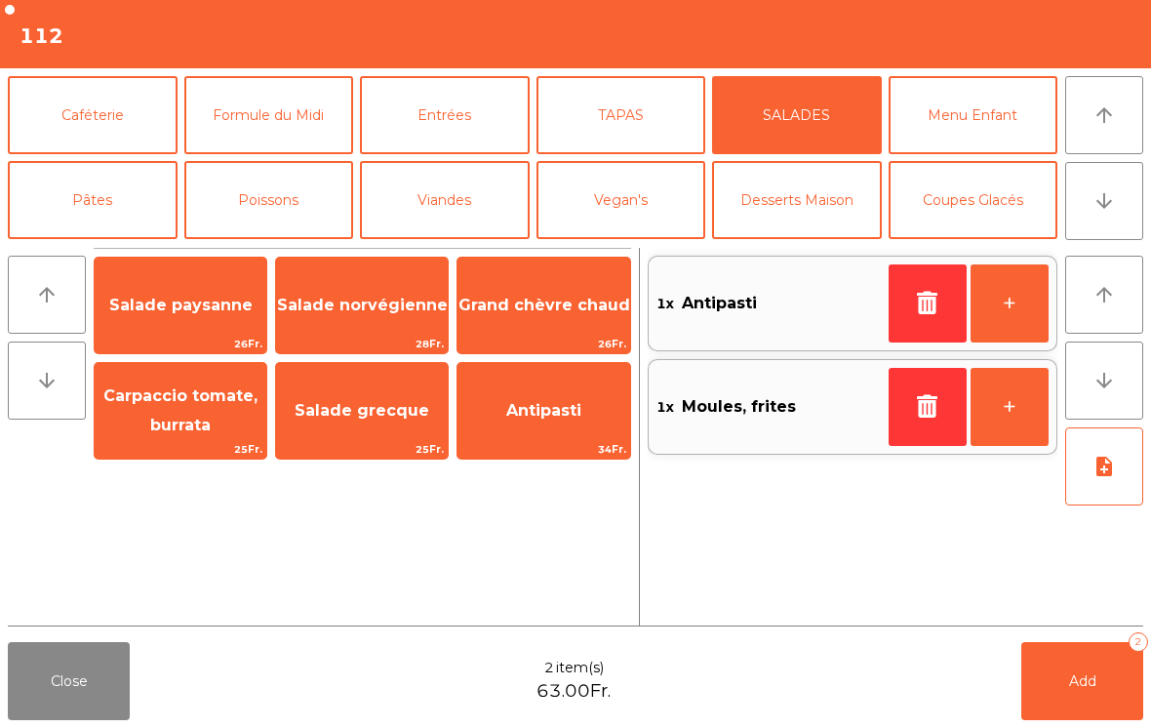
click at [1097, 481] on button "note_add" at bounding box center [1104, 466] width 78 height 78
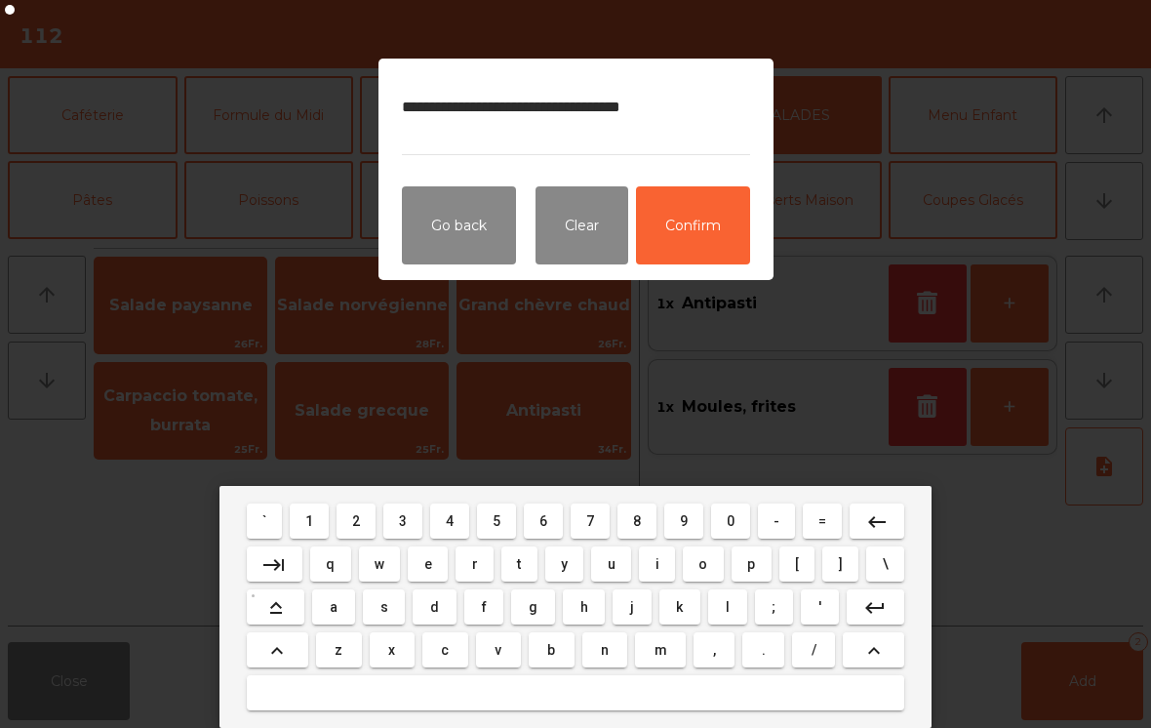
type textarea "**********"
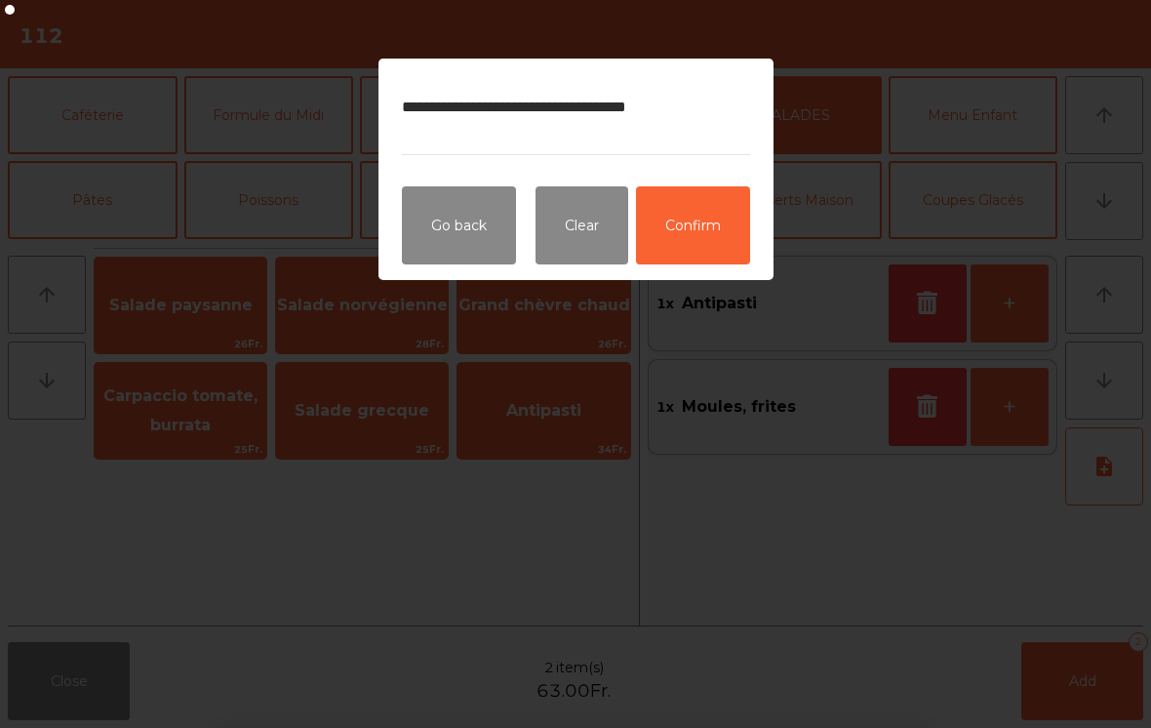
click at [717, 224] on button "Confirm" at bounding box center [693, 225] width 114 height 78
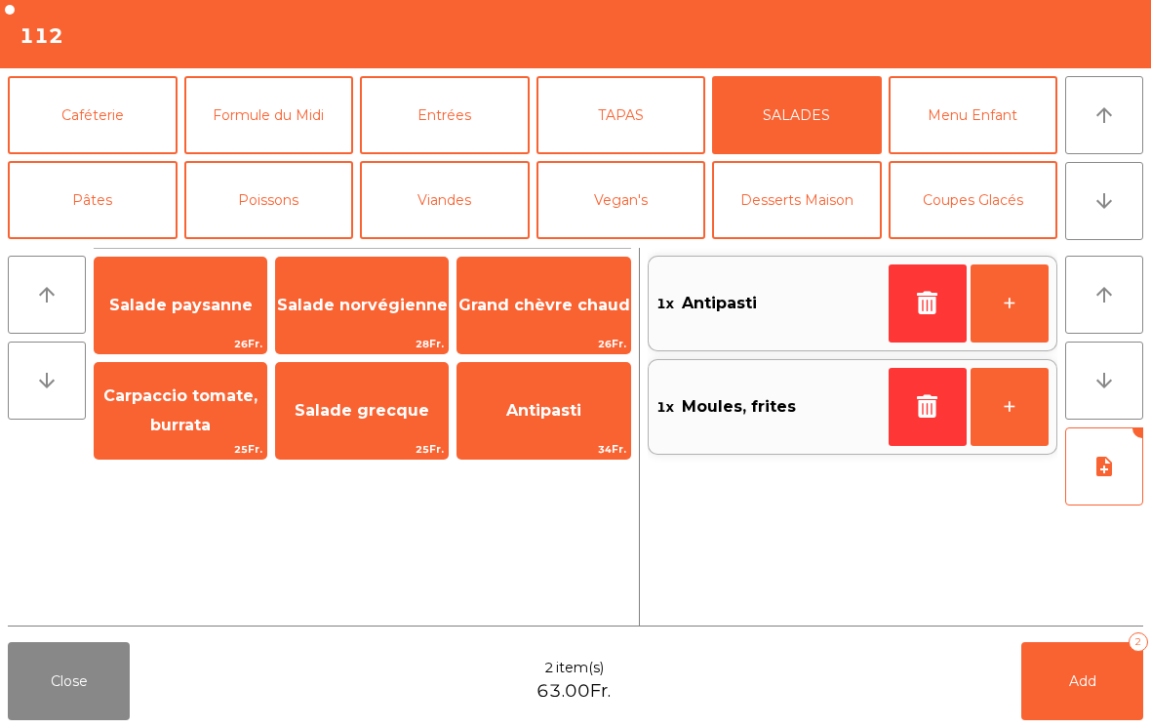
click at [1098, 701] on button "Add 2" at bounding box center [1082, 681] width 122 height 78
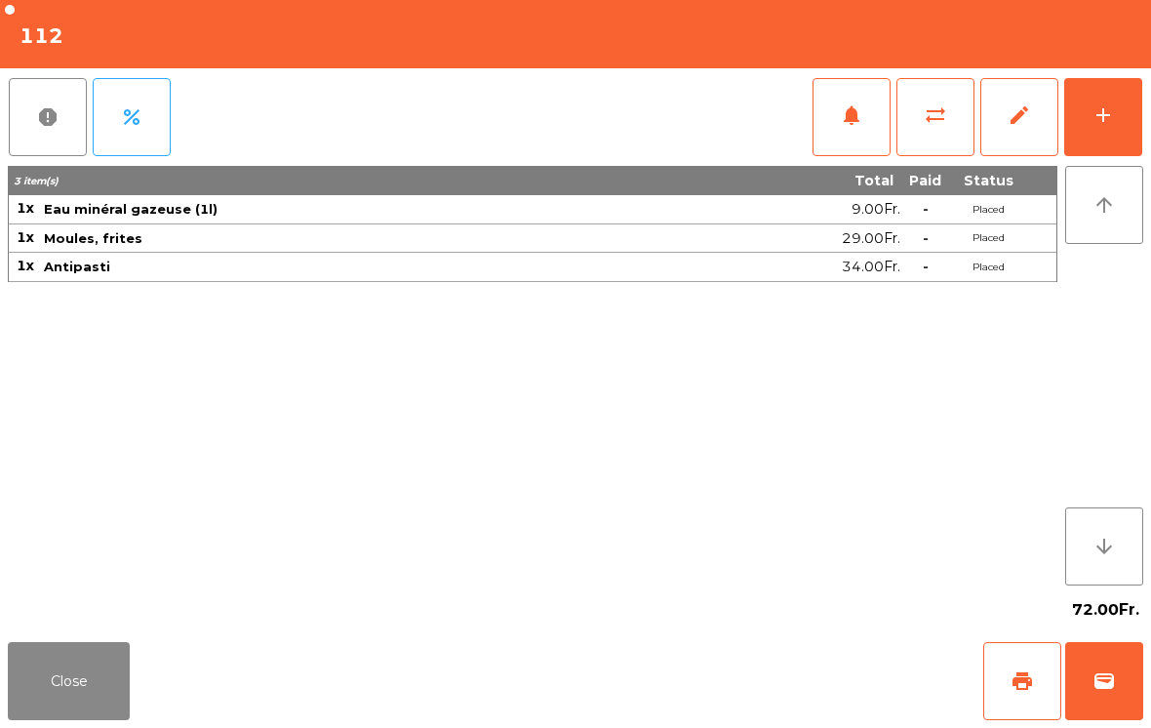
click at [102, 718] on button "Close" at bounding box center [69, 681] width 122 height 78
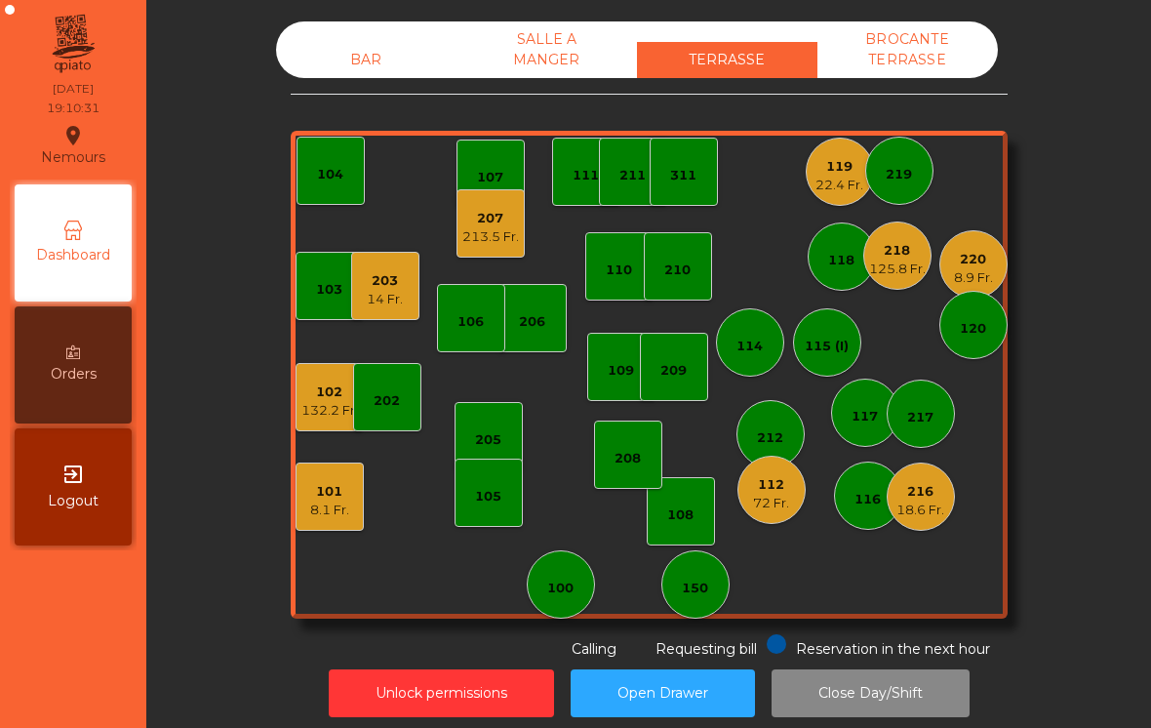
click at [989, 290] on div "220 8.9 Fr." at bounding box center [973, 264] width 68 height 68
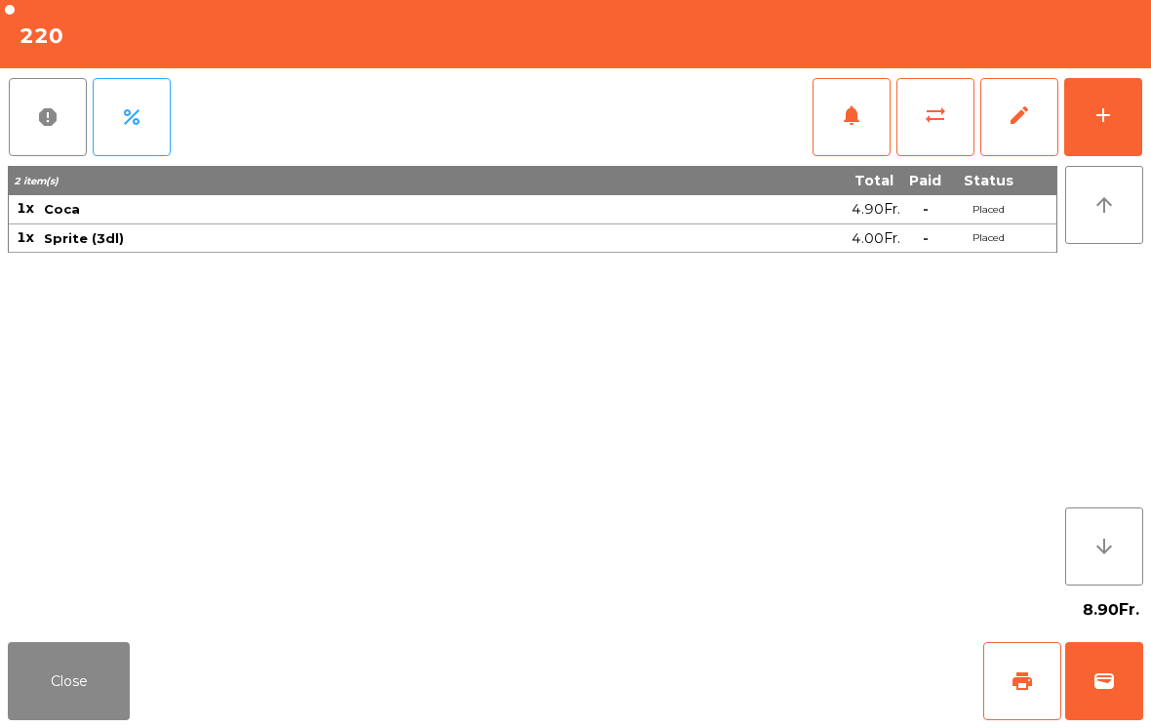
click at [1031, 680] on span "print" at bounding box center [1022, 680] width 23 height 23
click at [117, 717] on button "Close" at bounding box center [69, 681] width 122 height 78
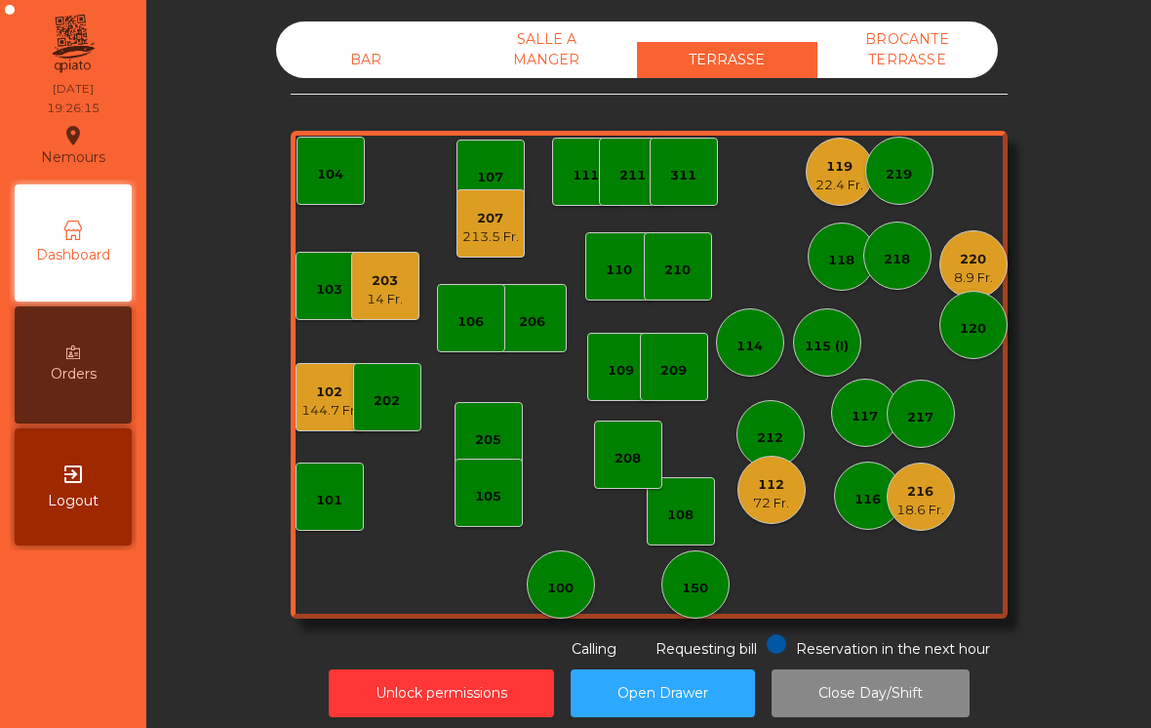
click at [487, 443] on div "205" at bounding box center [488, 440] width 26 height 20
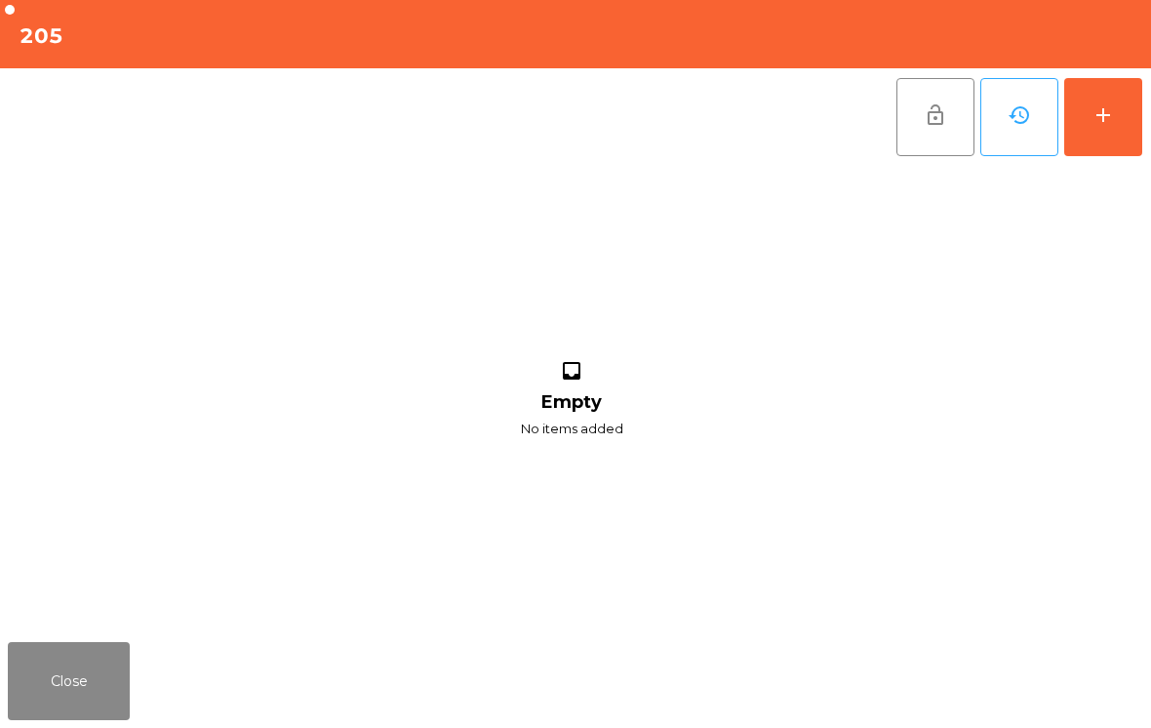
click at [1139, 128] on button "add" at bounding box center [1103, 117] width 78 height 78
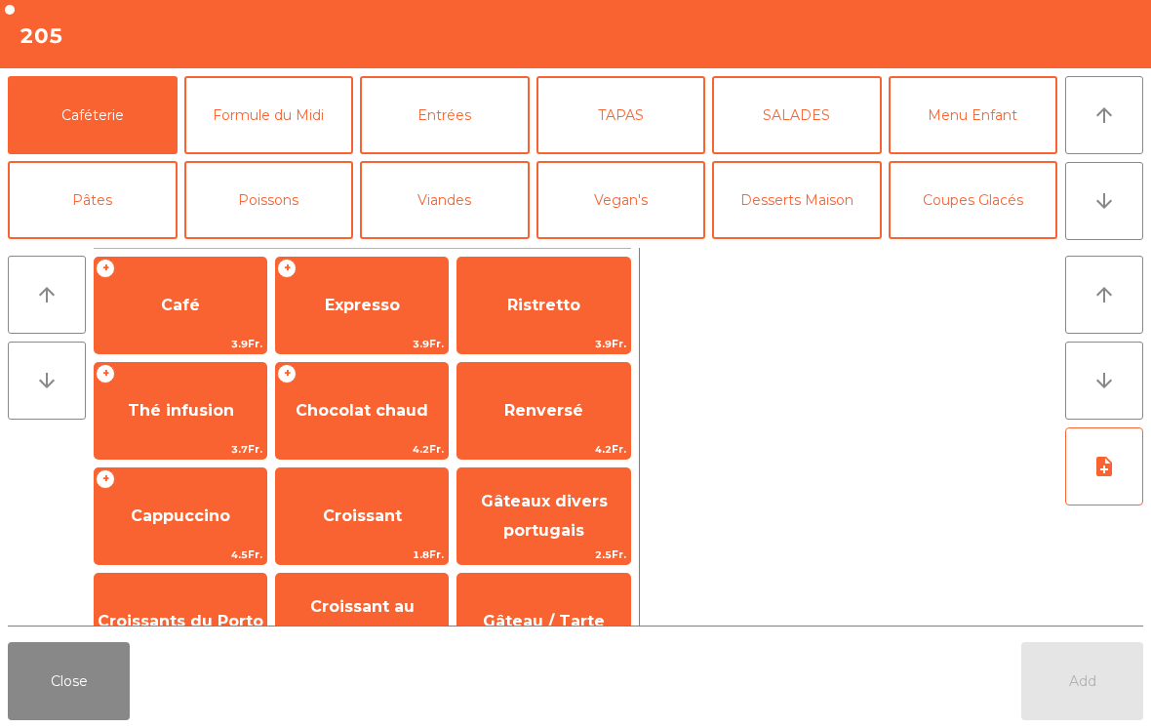
click at [257, 136] on button "Formule du Midi" at bounding box center [269, 115] width 170 height 78
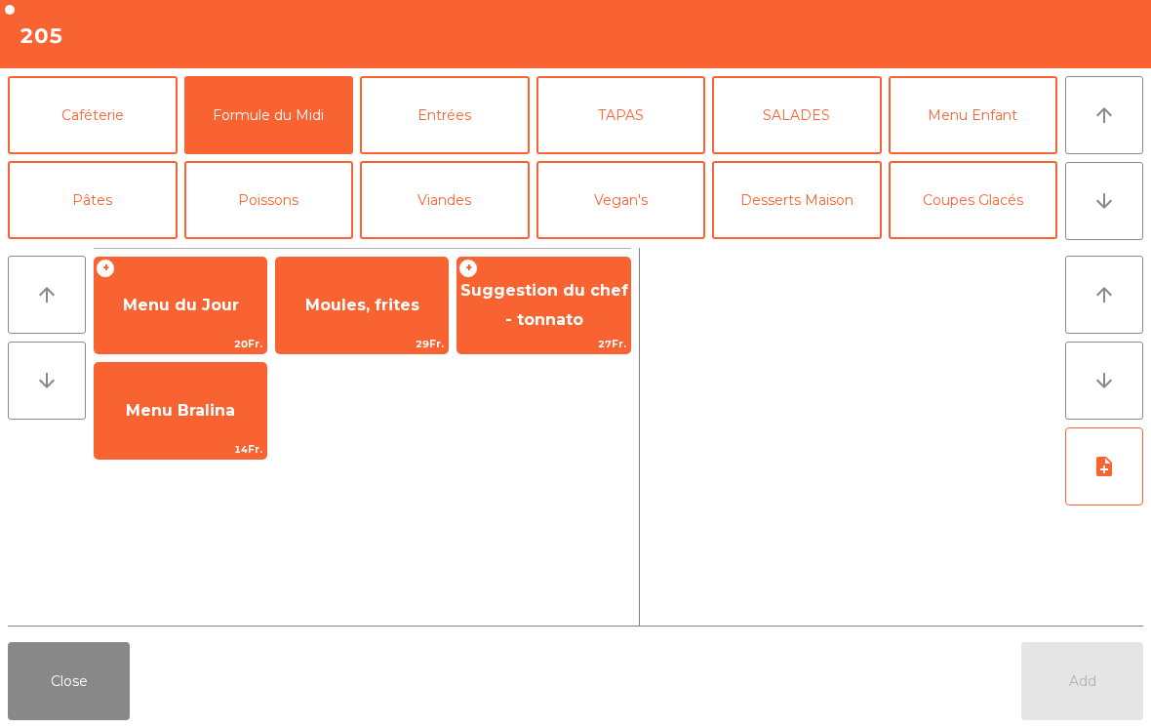
click at [364, 330] on span "Moules, frites" at bounding box center [362, 305] width 172 height 53
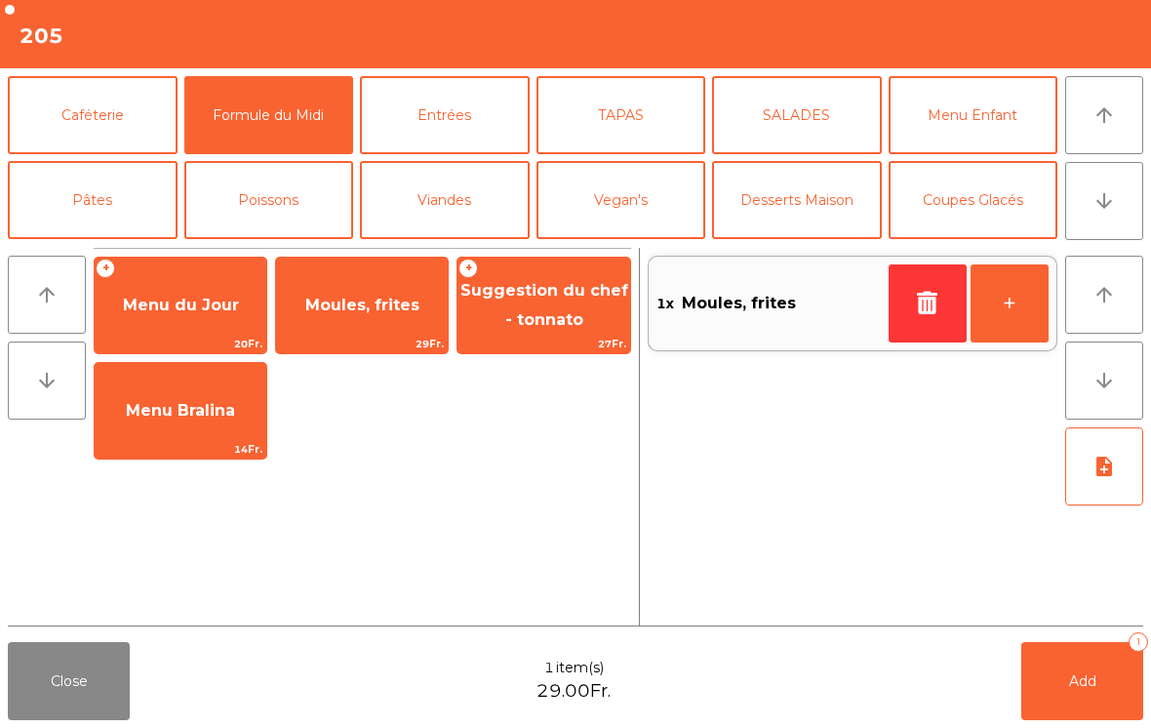
click at [1023, 331] on button "+" at bounding box center [1010, 303] width 78 height 78
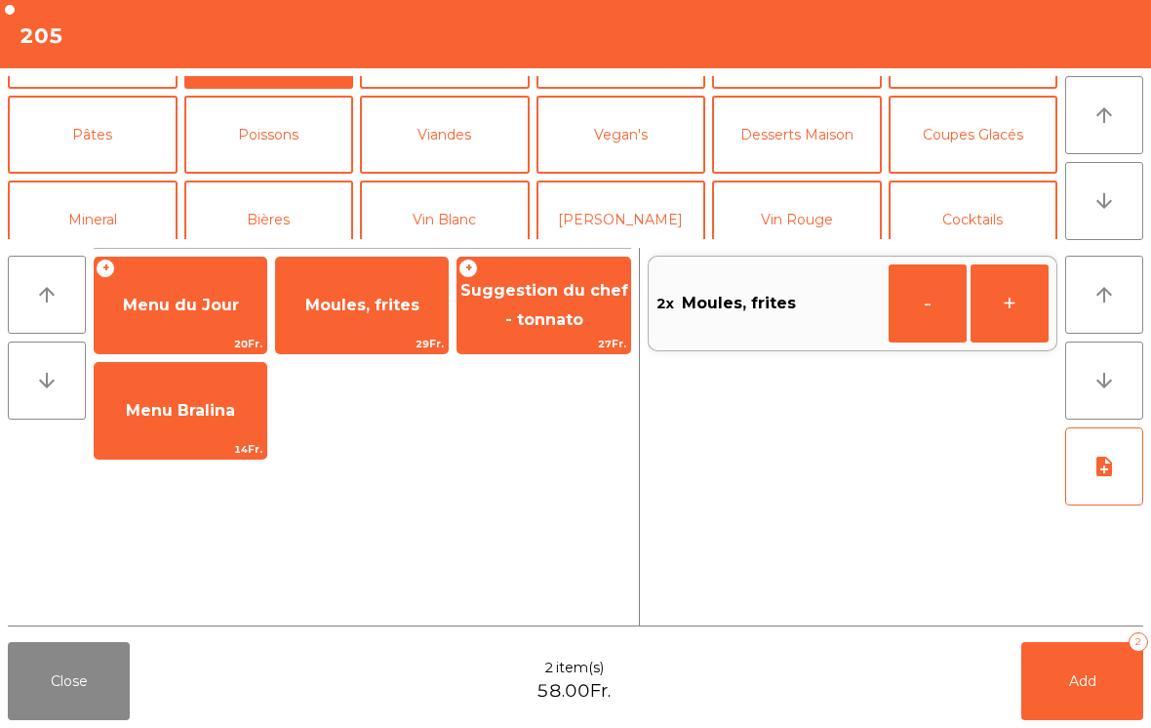
click at [101, 215] on button "Mineral" at bounding box center [93, 219] width 170 height 78
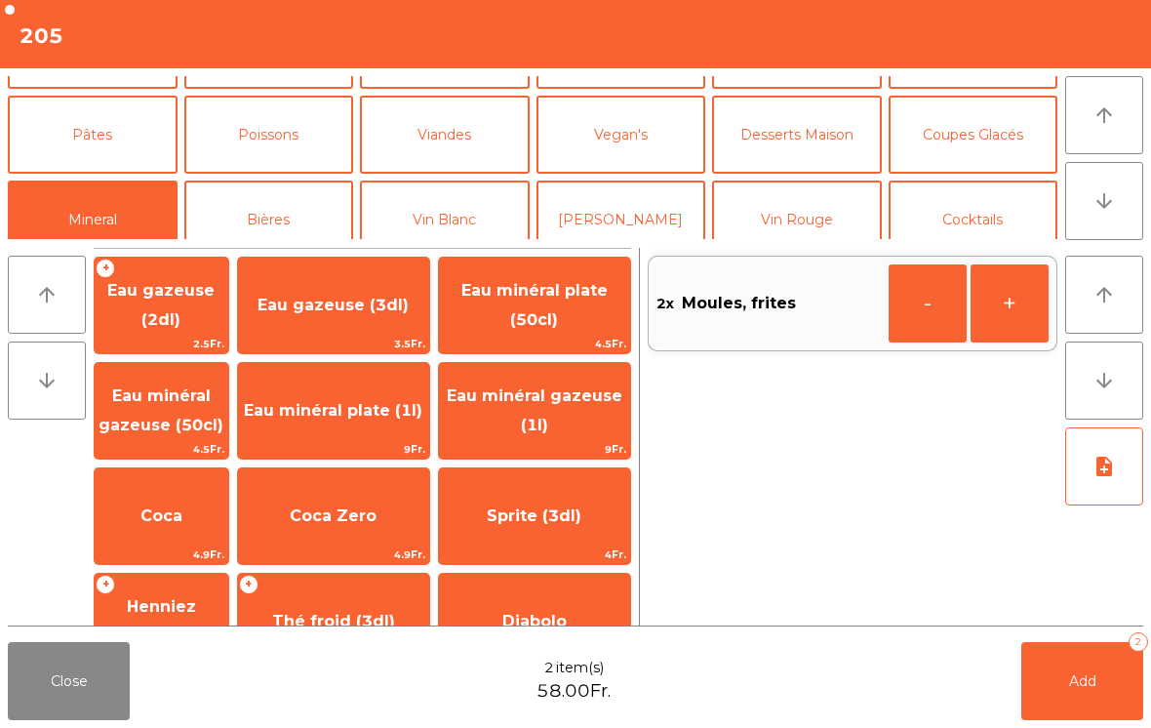
click at [175, 425] on span "Eau minéral gazeuse (50cl)" at bounding box center [161, 410] width 125 height 48
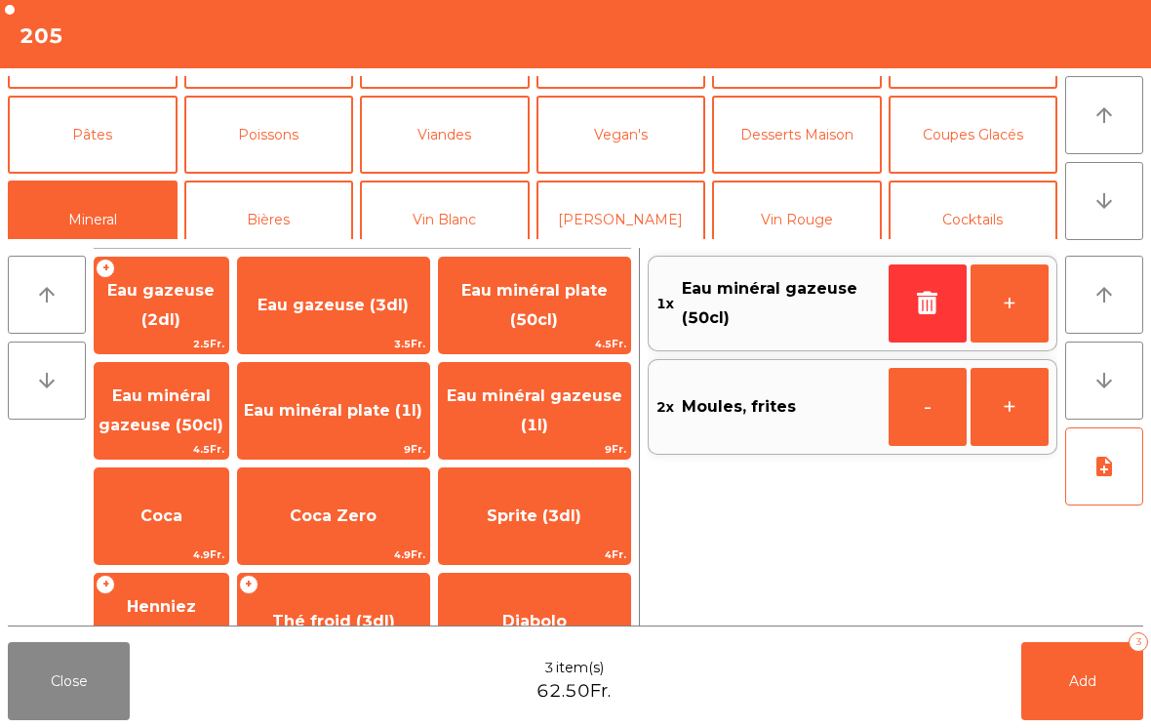
scroll to position [122, 0]
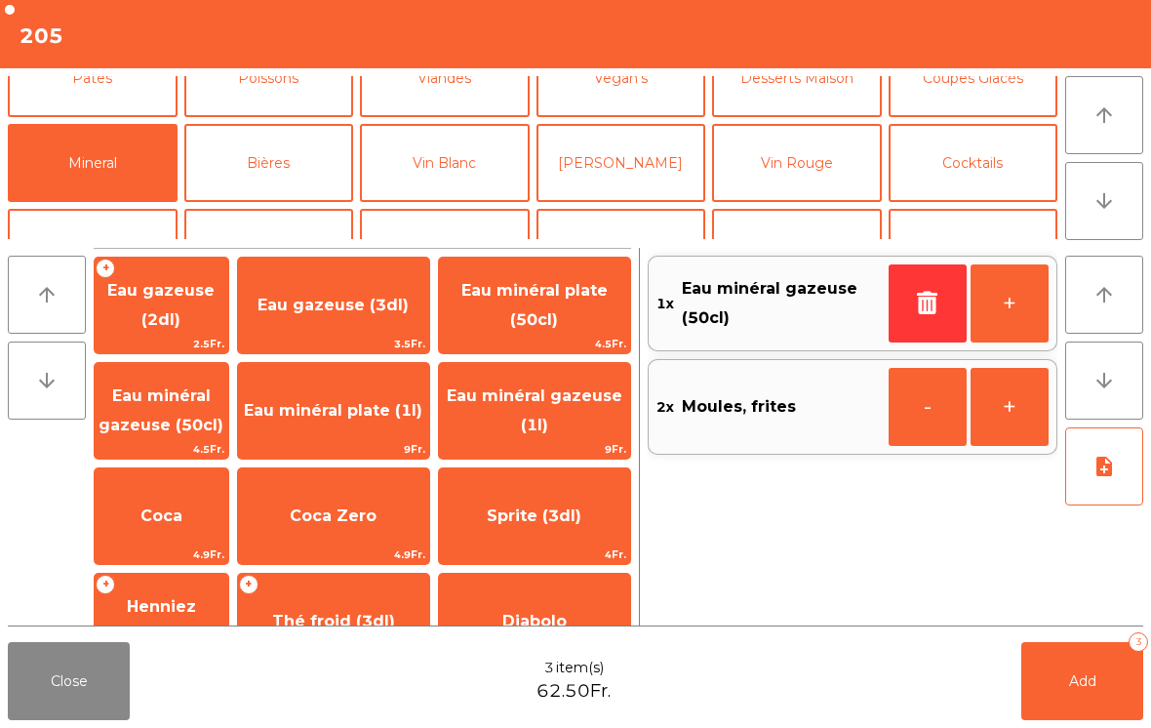
click at [179, 597] on span "Henniez gommée (3dl)" at bounding box center [160, 621] width 121 height 48
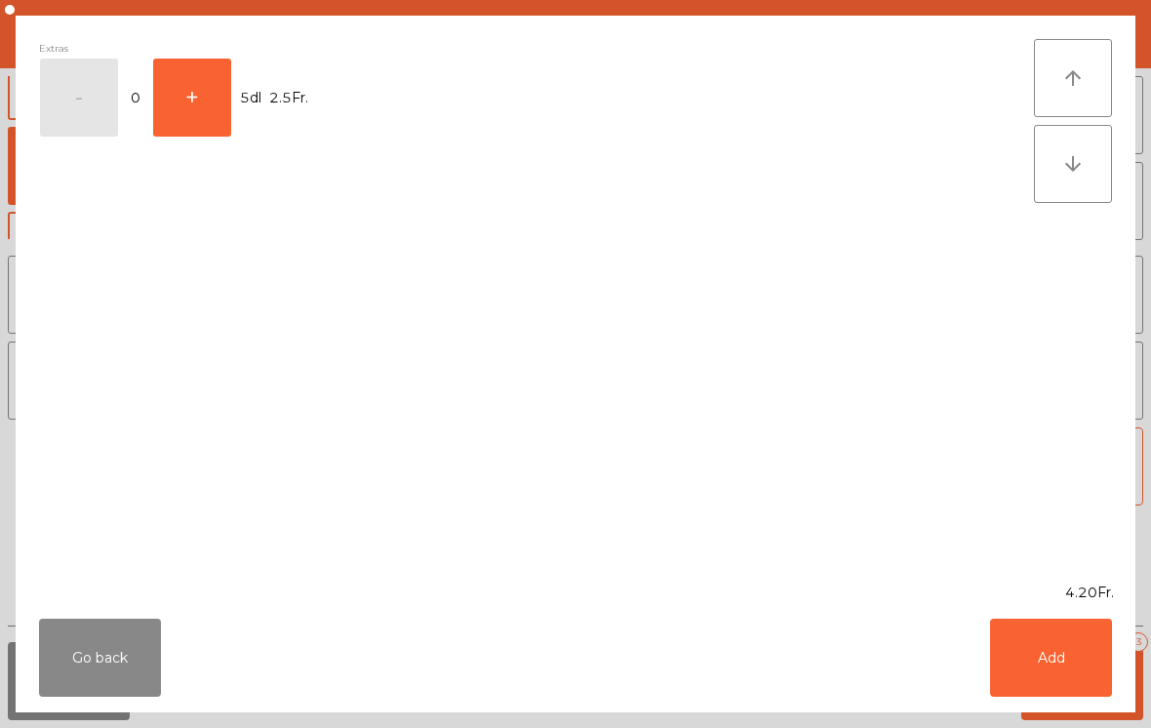
scroll to position [204, 0]
click at [1065, 647] on button "Add" at bounding box center [1051, 657] width 122 height 78
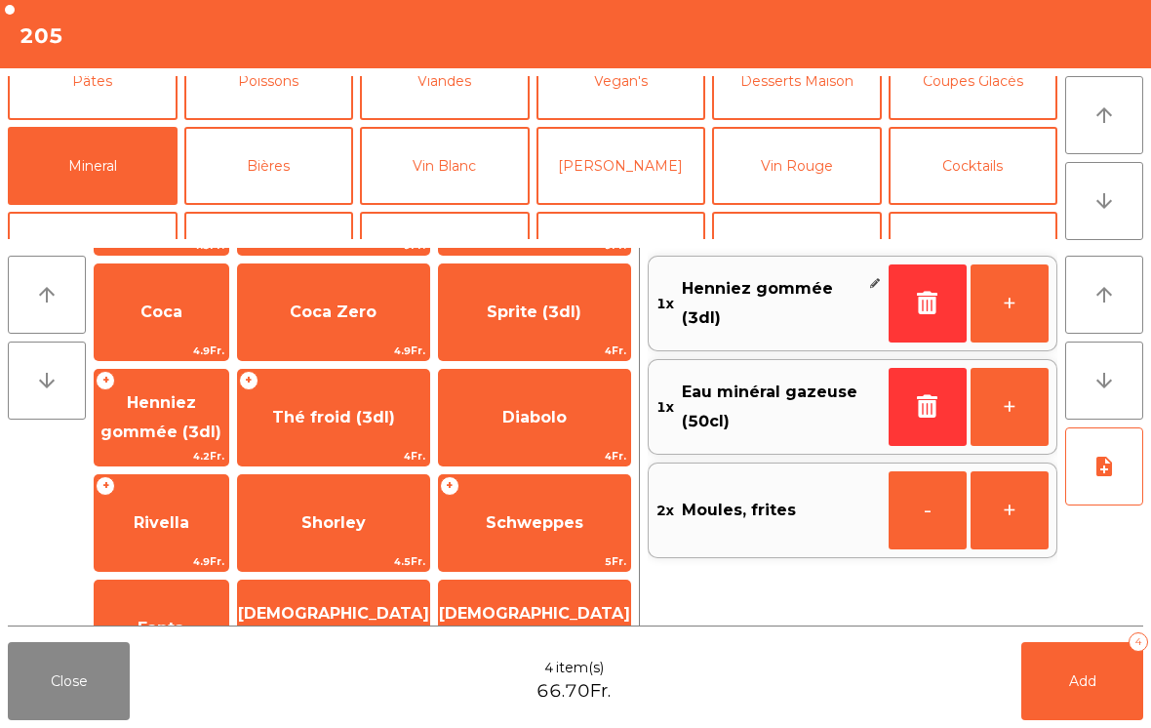
click at [910, 314] on button "button" at bounding box center [928, 303] width 78 height 78
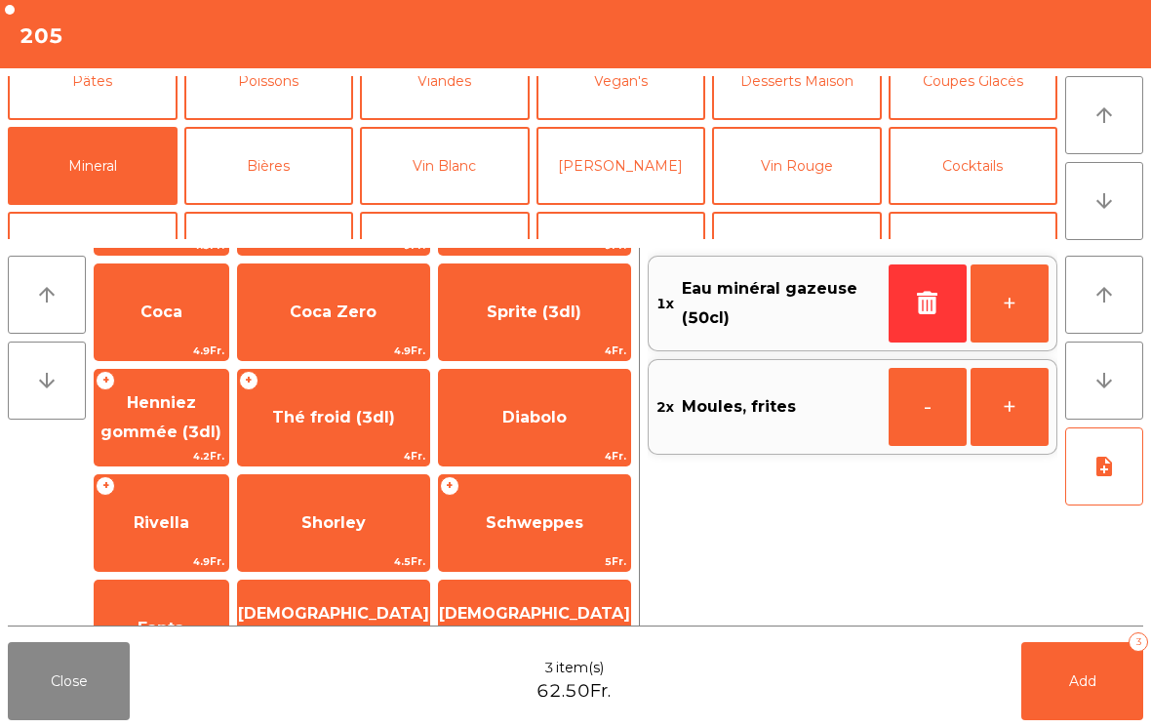
click at [206, 412] on span "Henniez gommée (3dl)" at bounding box center [160, 417] width 121 height 48
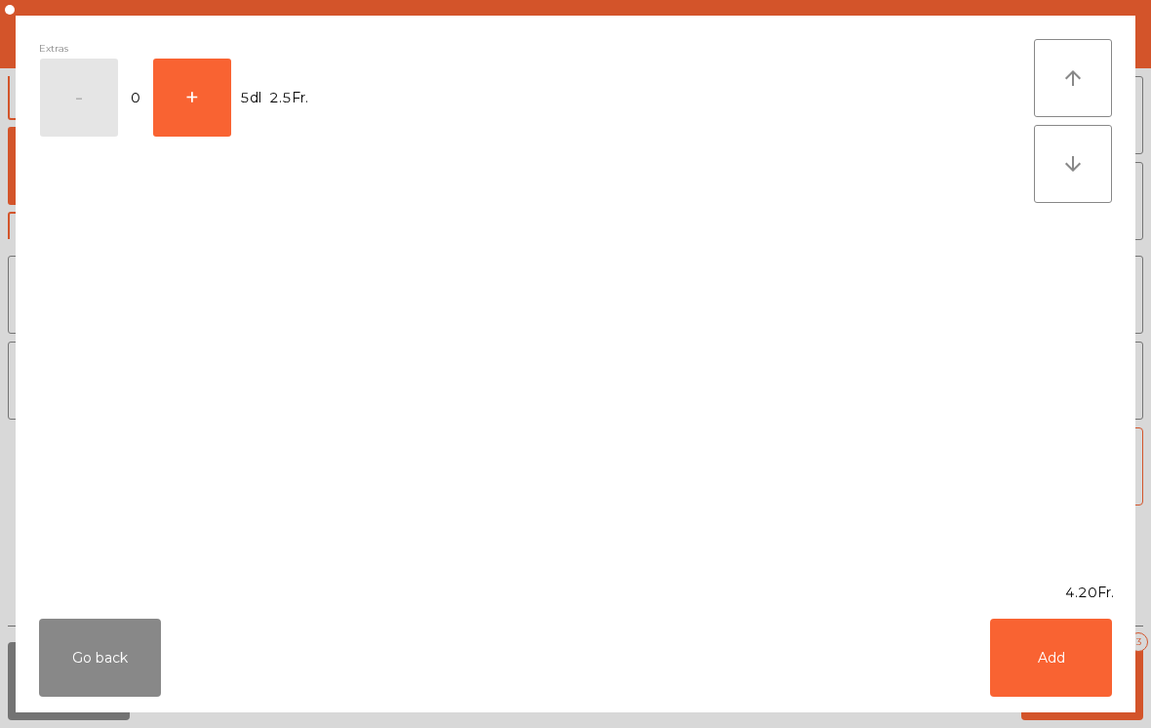
click at [223, 95] on button "+" at bounding box center [192, 98] width 78 height 78
click at [1095, 681] on button "Add" at bounding box center [1051, 657] width 122 height 78
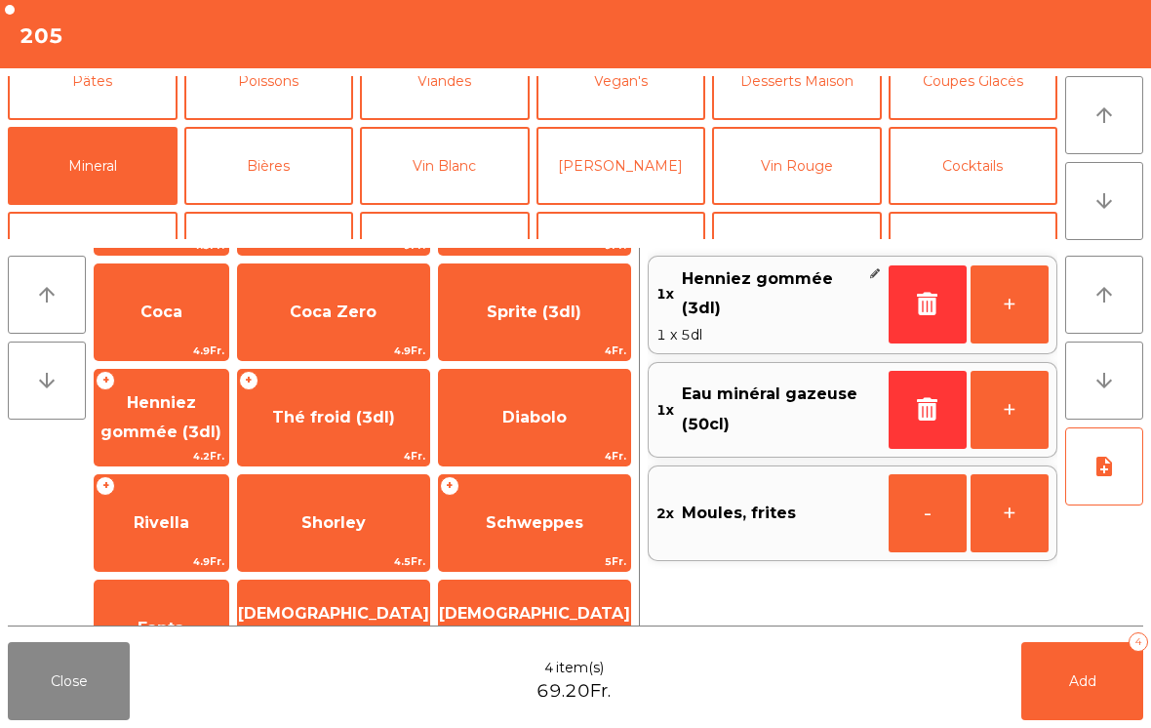
click at [618, 174] on button "[PERSON_NAME]" at bounding box center [622, 166] width 170 height 78
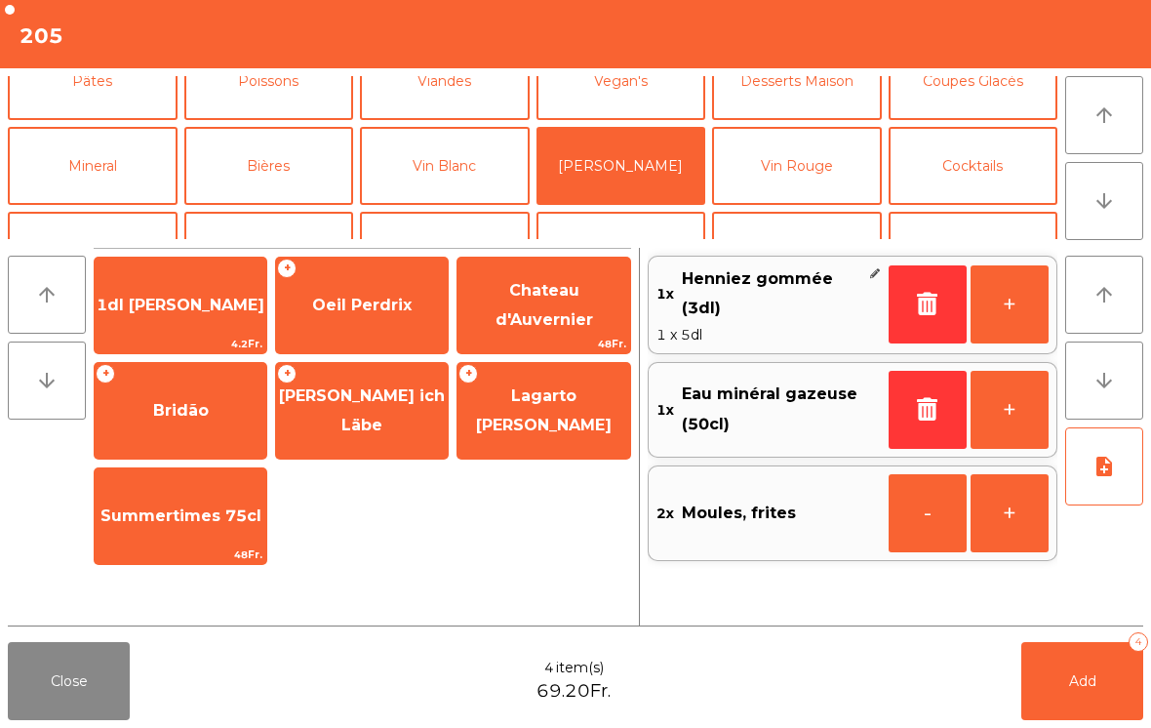
scroll to position [0, 0]
click at [370, 307] on span "Oeil Perdrix" at bounding box center [361, 305] width 99 height 19
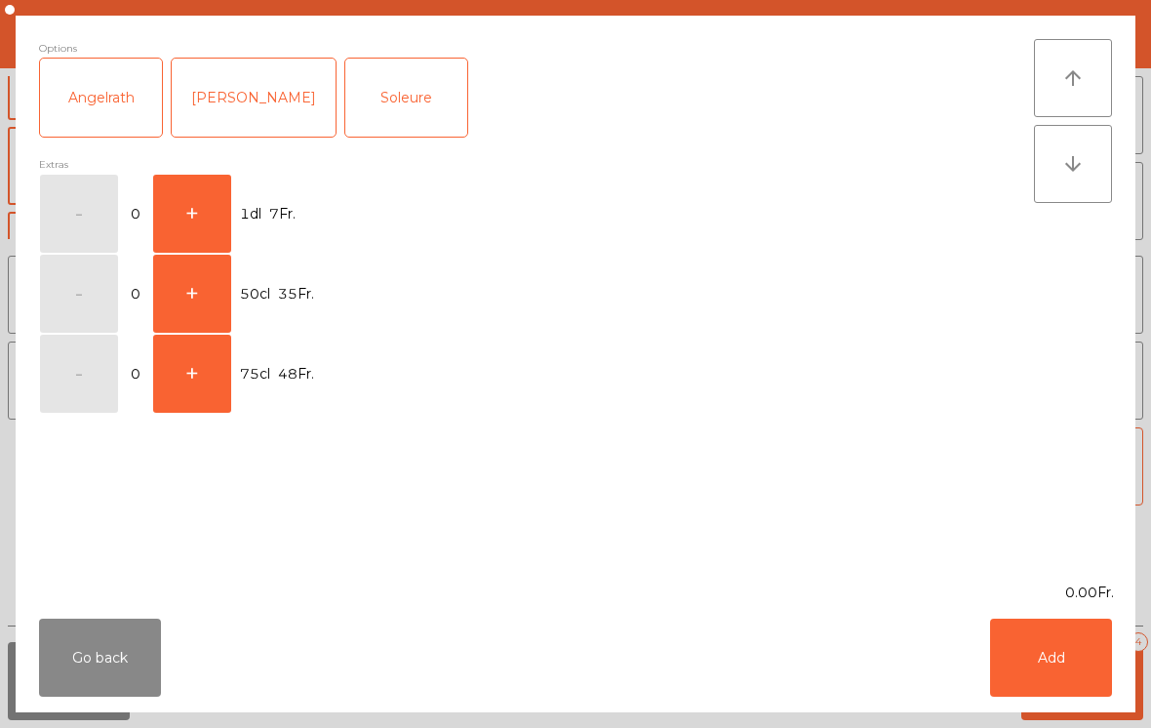
click at [186, 198] on button "+" at bounding box center [192, 214] width 78 height 78
click at [1106, 647] on button "Add" at bounding box center [1051, 657] width 122 height 78
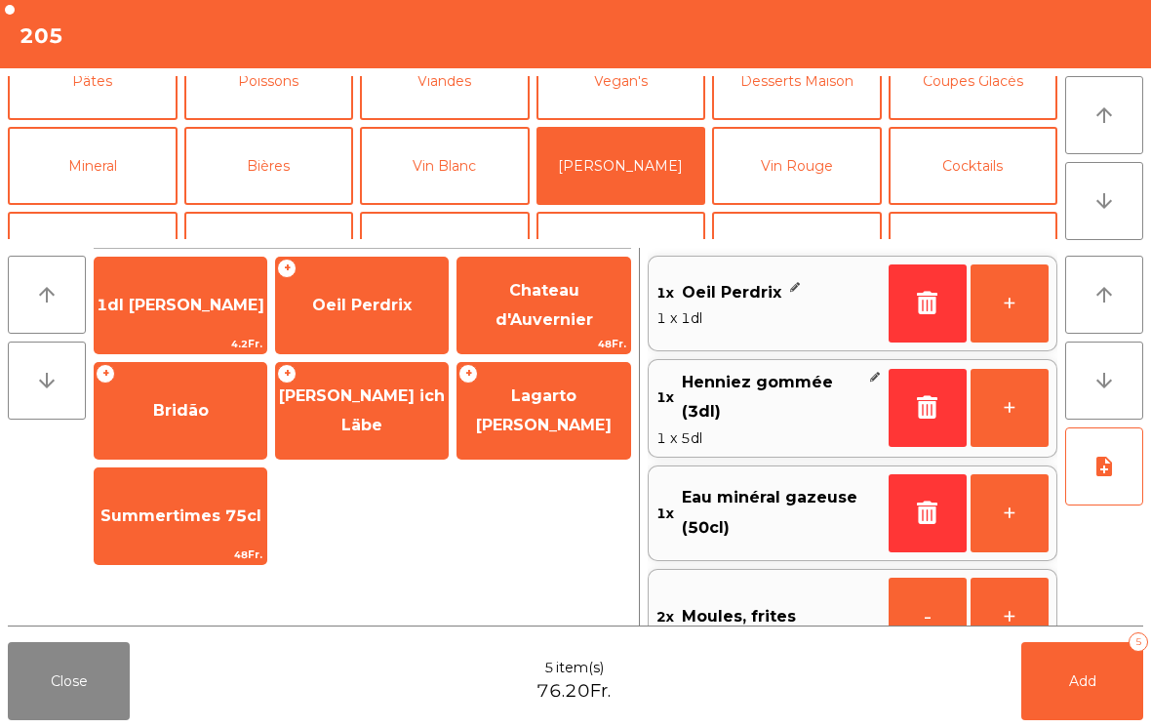
click at [1093, 666] on button "Add 5" at bounding box center [1082, 681] width 122 height 78
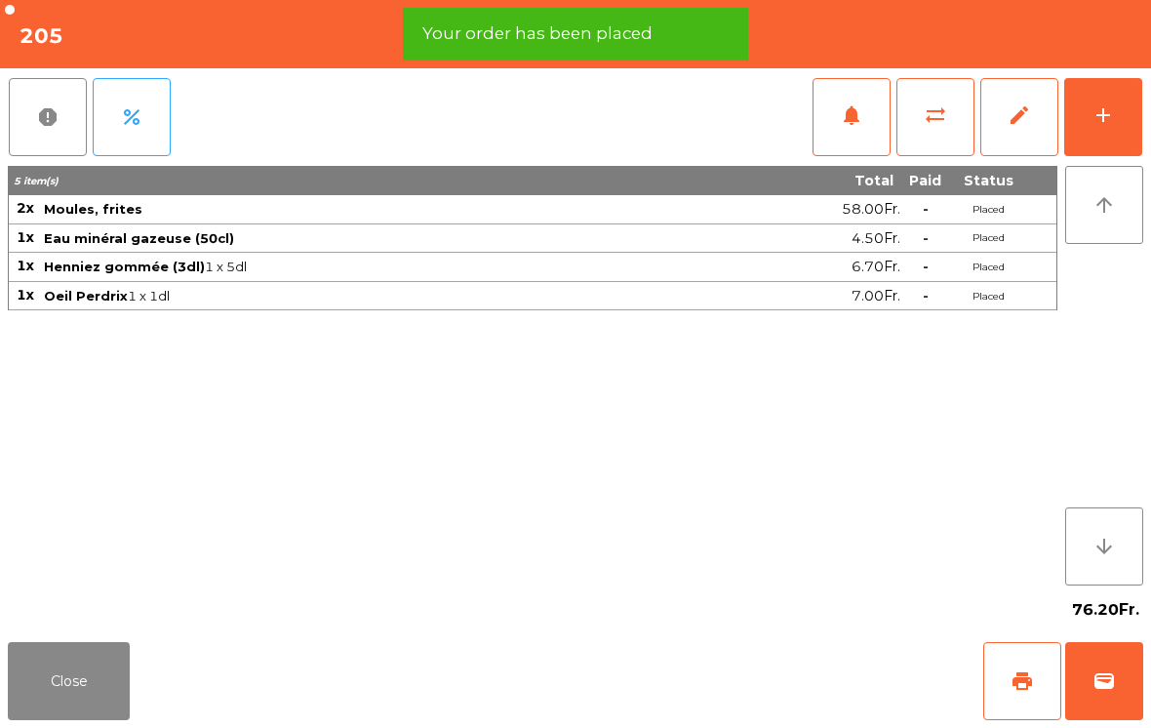
click at [104, 675] on button "Close" at bounding box center [69, 681] width 122 height 78
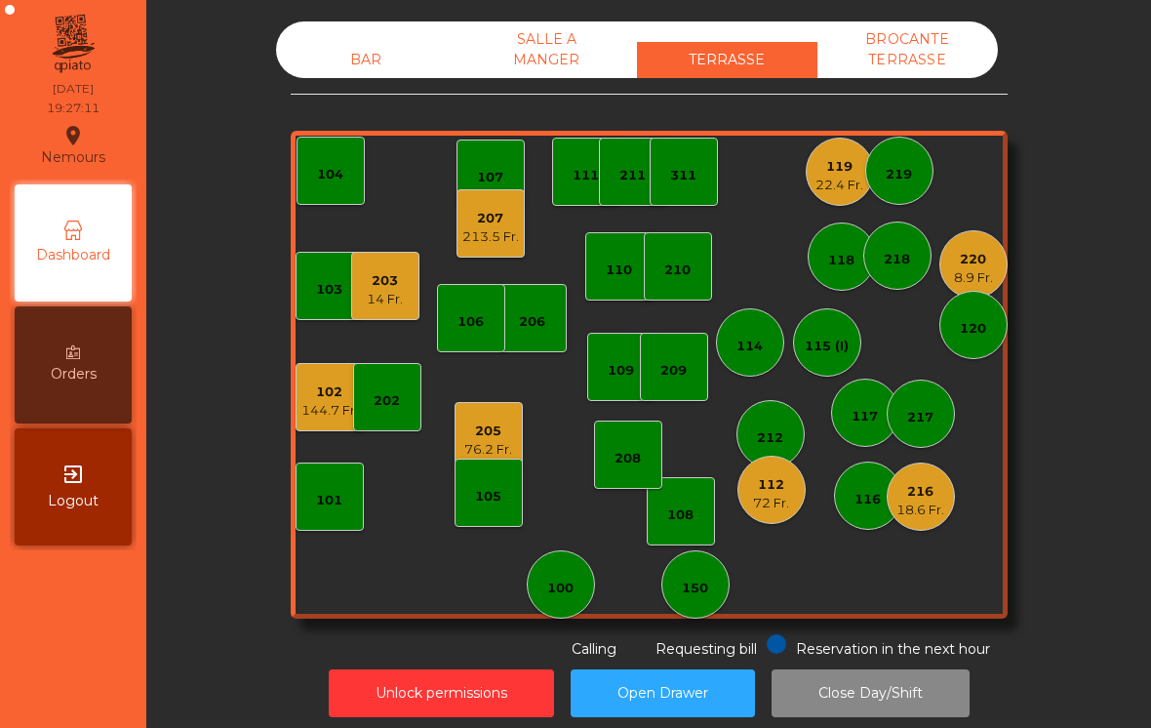
click at [400, 285] on div "203" at bounding box center [385, 281] width 36 height 20
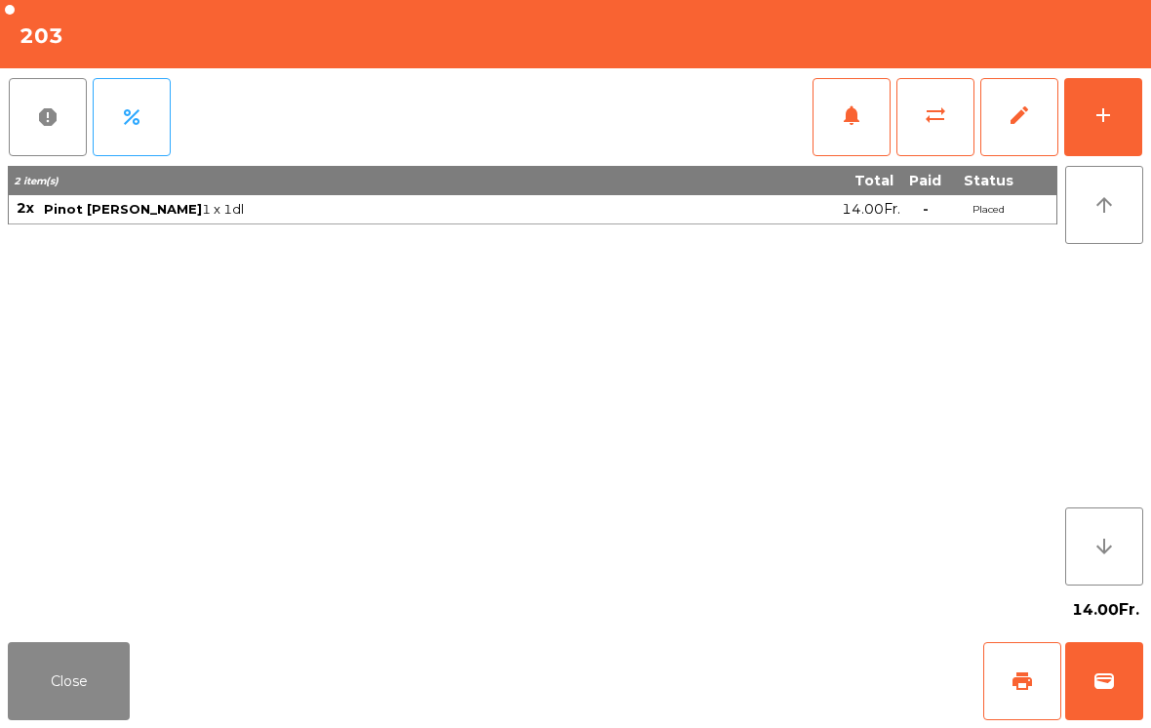
click at [1124, 682] on button "wallet" at bounding box center [1104, 681] width 78 height 78
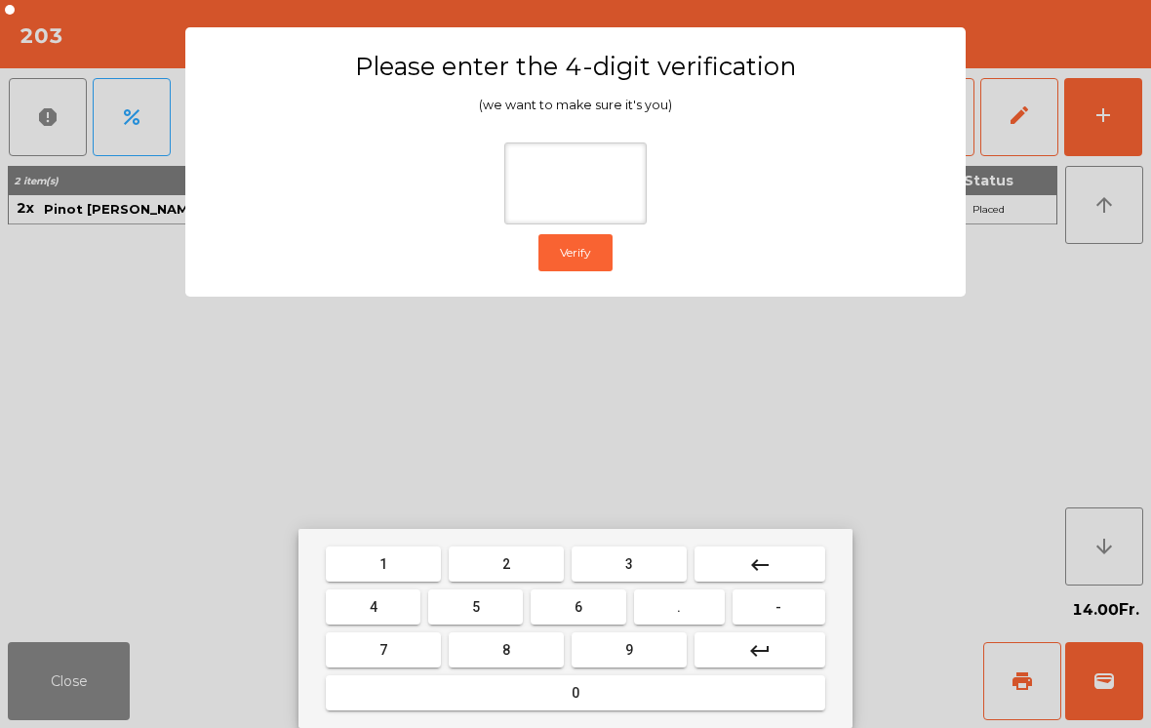
type input "*"
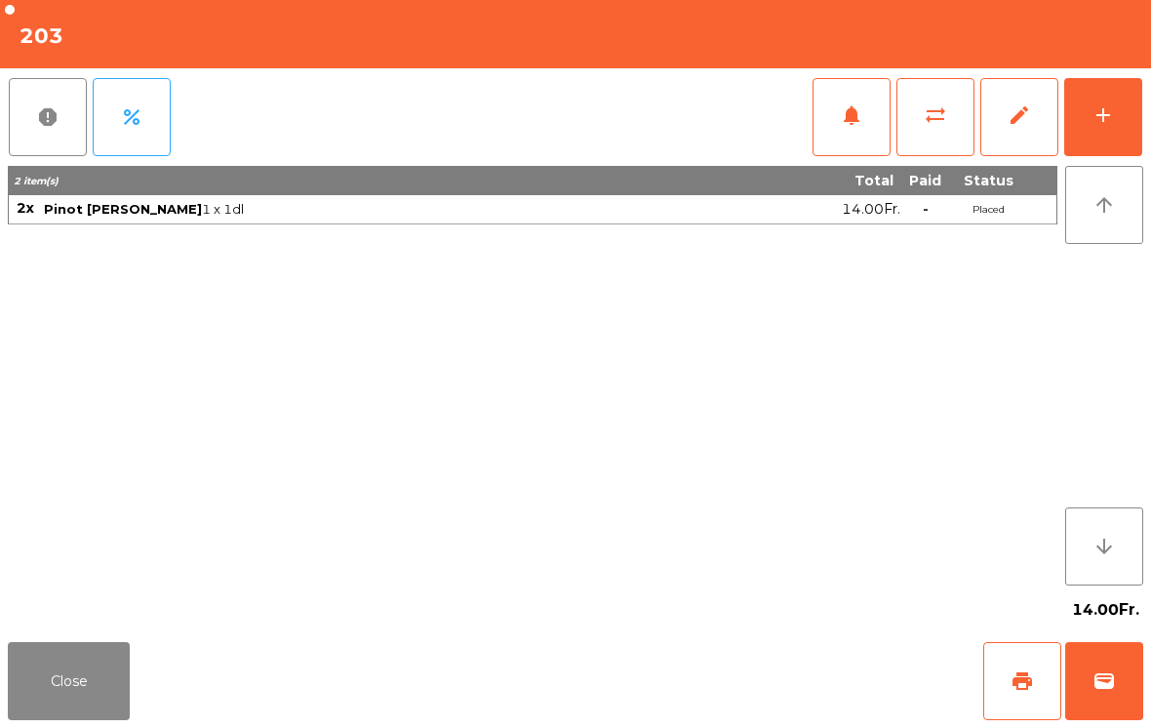
click at [767, 649] on div "Close print wallet" at bounding box center [575, 681] width 1151 height 94
click at [767, 648] on div "Close print wallet" at bounding box center [575, 681] width 1151 height 94
click at [720, 678] on div "Close print wallet" at bounding box center [575, 681] width 1151 height 94
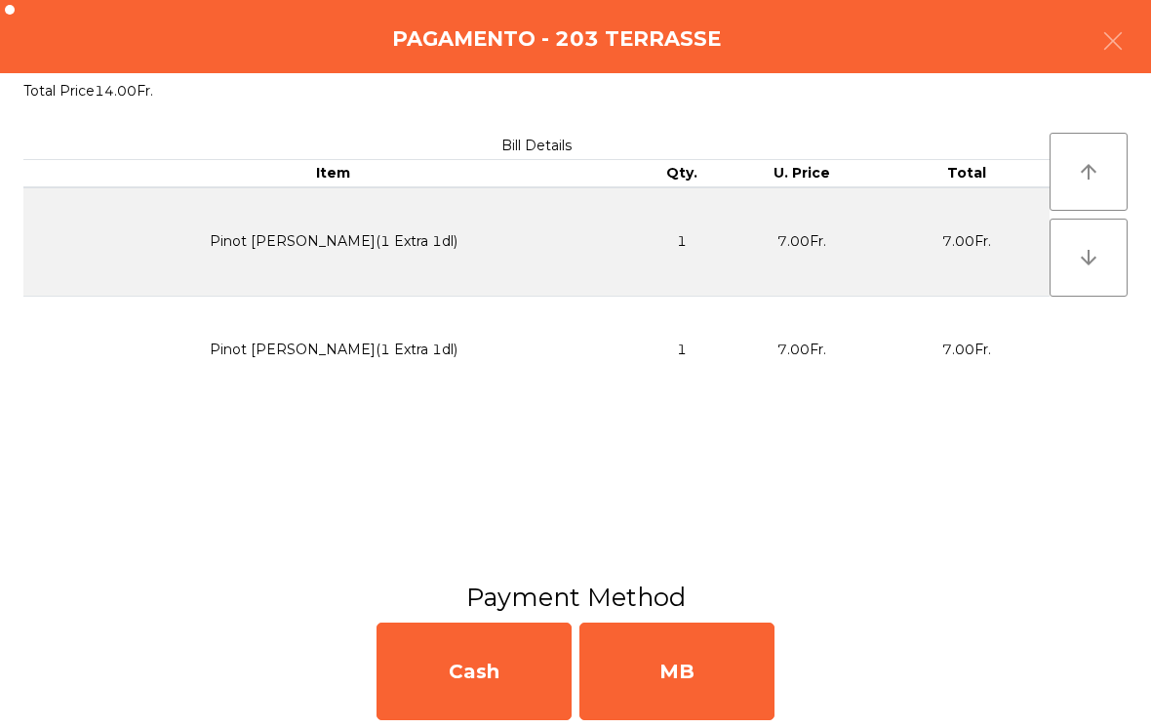
click at [708, 663] on div "MB" at bounding box center [676, 671] width 195 height 98
click at [708, 662] on div "No" at bounding box center [676, 671] width 195 height 98
click at [713, 652] on div "No" at bounding box center [676, 671] width 195 height 98
click at [712, 642] on div "No" at bounding box center [676, 671] width 195 height 98
click at [731, 650] on span "Requesting bill" at bounding box center [706, 649] width 101 height 18
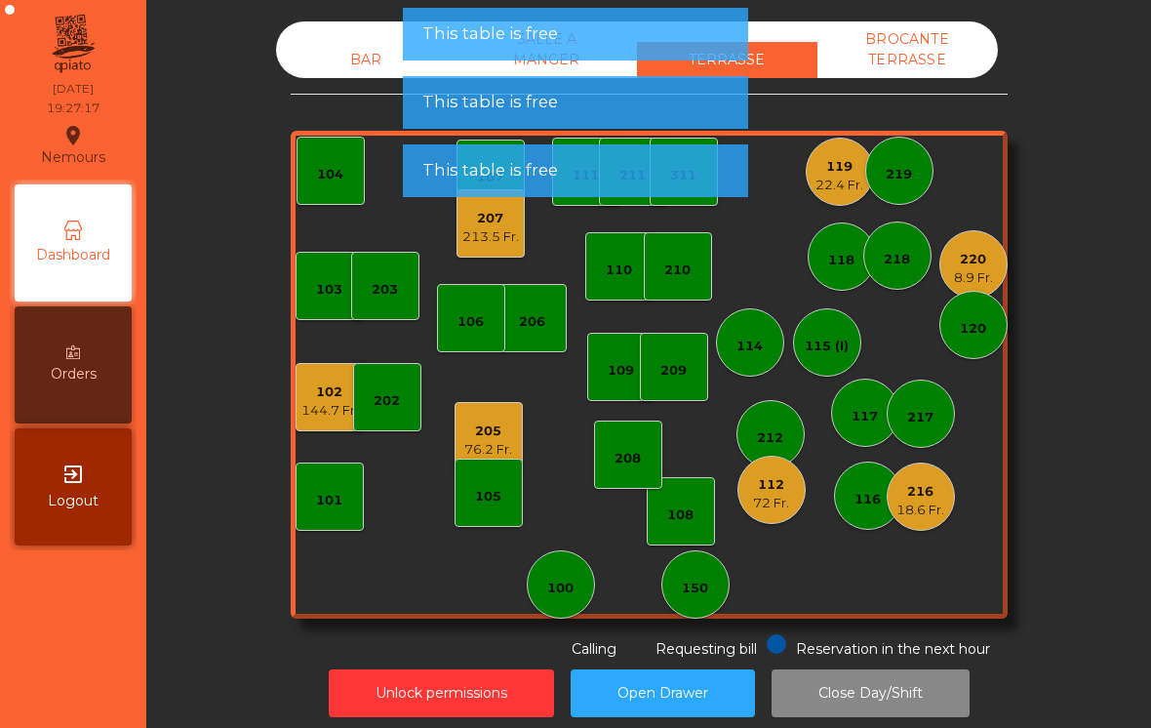
click at [731, 650] on span "Requesting bill" at bounding box center [706, 649] width 101 height 18
click at [706, 670] on button "Open Drawer" at bounding box center [663, 693] width 184 height 48
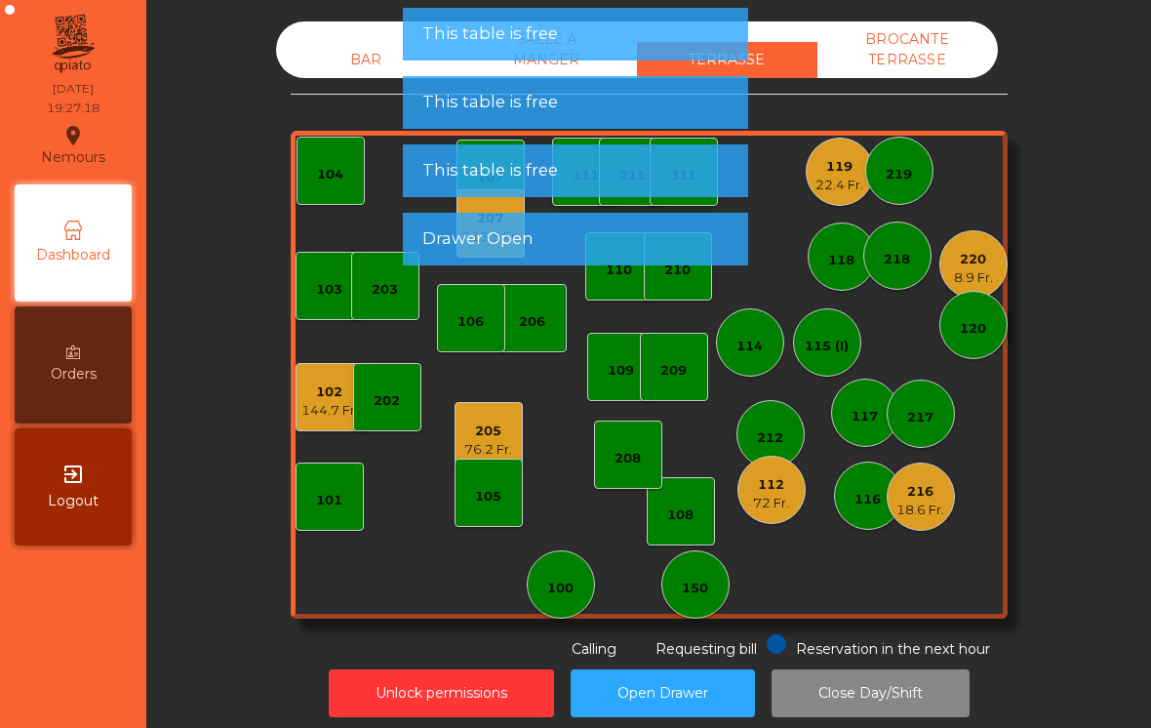
click at [847, 179] on div "22.4 Fr." at bounding box center [839, 186] width 48 height 20
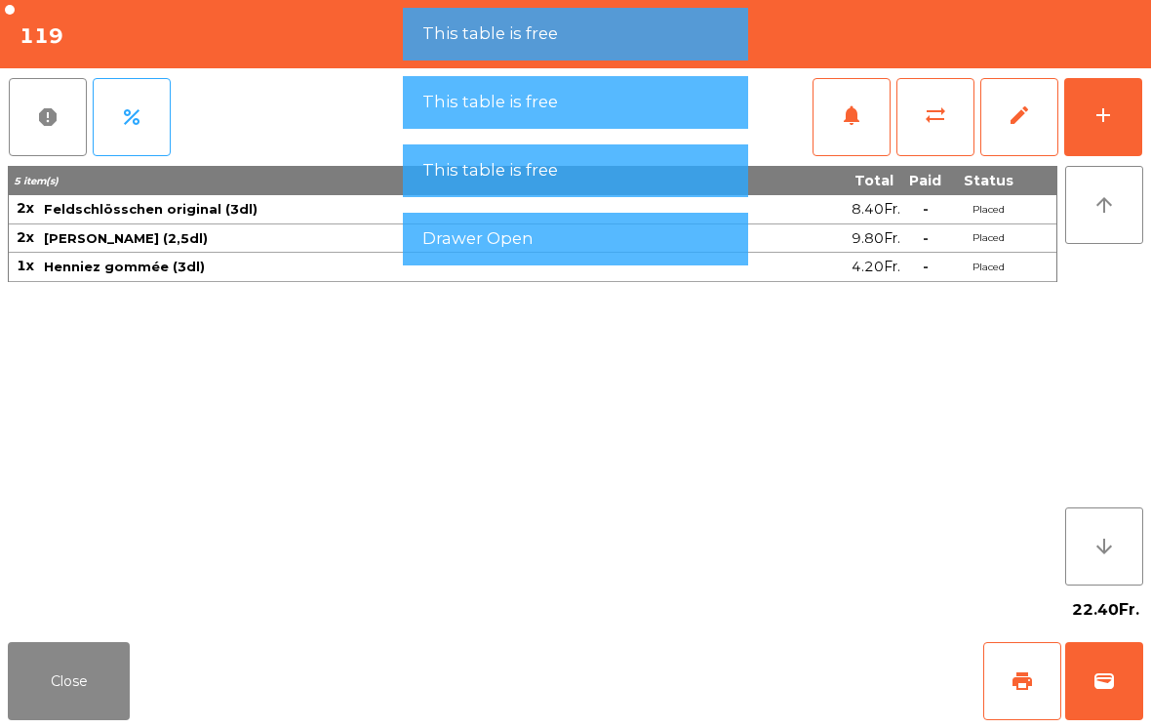
click at [1080, 689] on button "wallet" at bounding box center [1104, 681] width 78 height 78
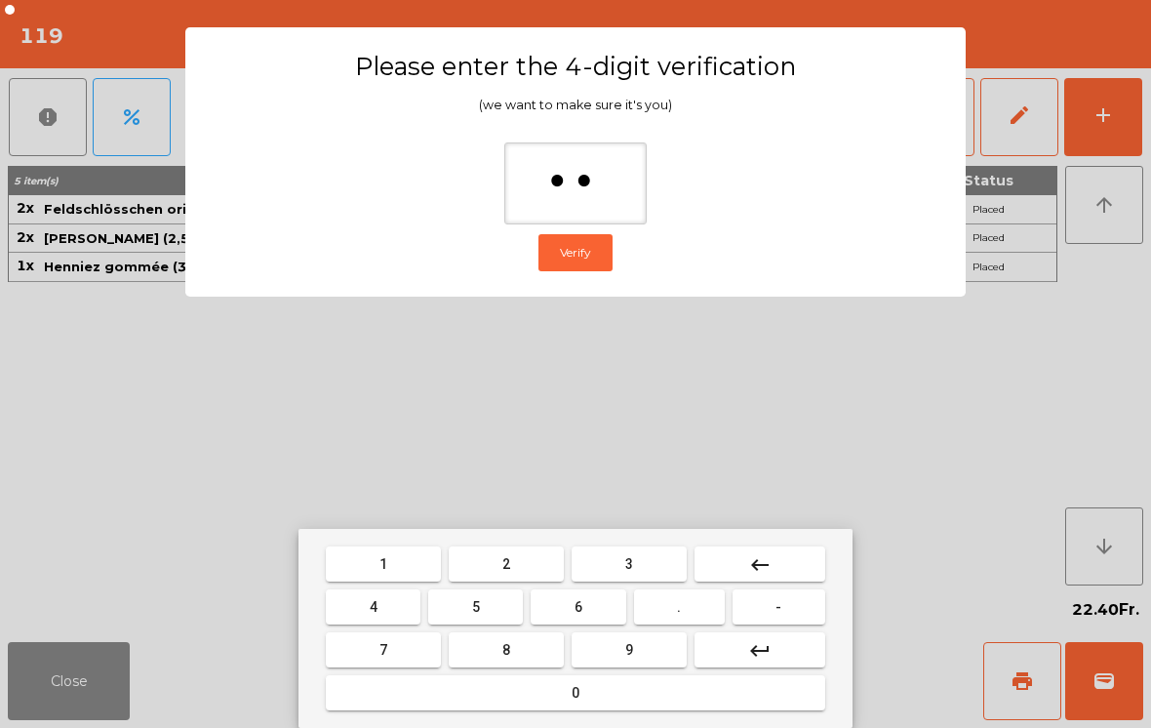
type input "***"
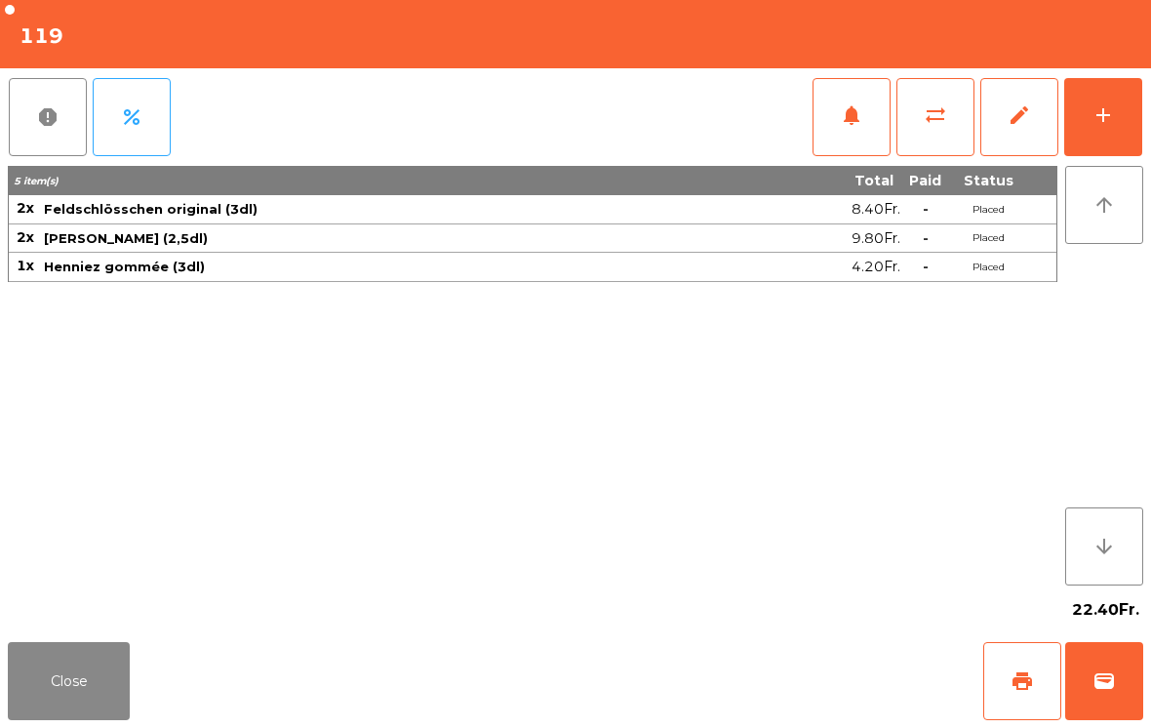
click at [757, 688] on div "Close print wallet" at bounding box center [575, 681] width 1151 height 94
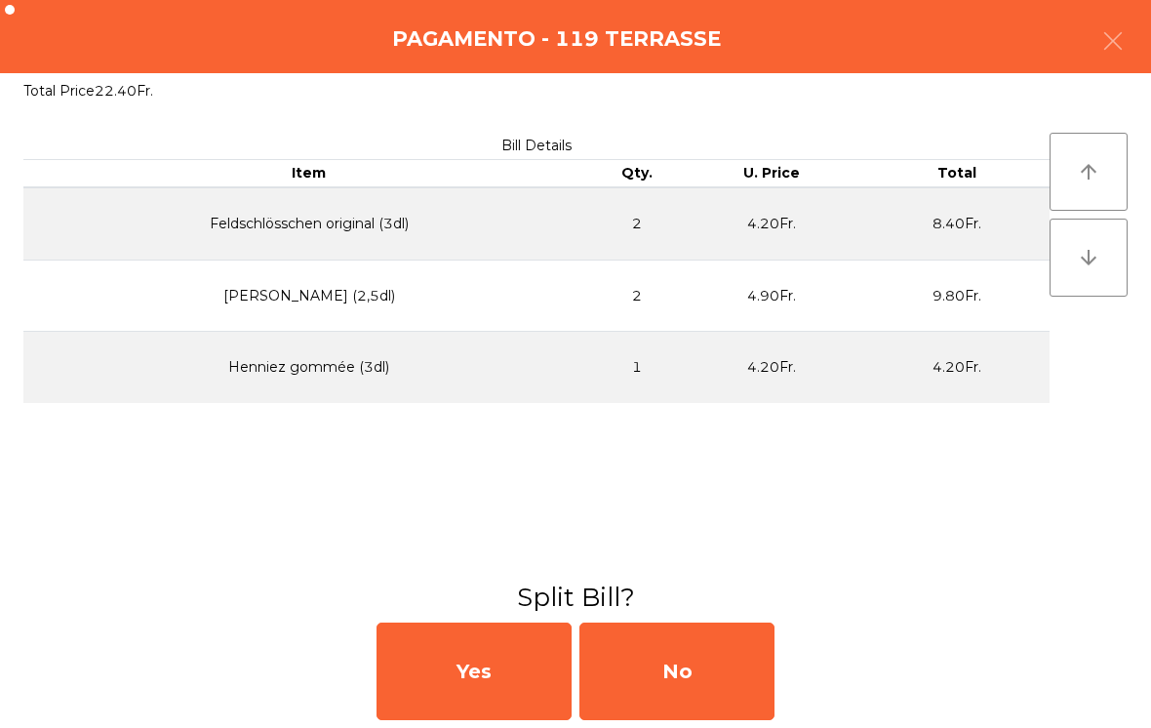
click at [726, 682] on div "No" at bounding box center [676, 671] width 195 height 98
click at [702, 681] on div "MB" at bounding box center [676, 671] width 195 height 98
click at [701, 680] on div "No" at bounding box center [676, 671] width 195 height 98
click at [736, 682] on div "No" at bounding box center [676, 671] width 195 height 98
click at [736, 681] on div "No" at bounding box center [676, 671] width 195 height 98
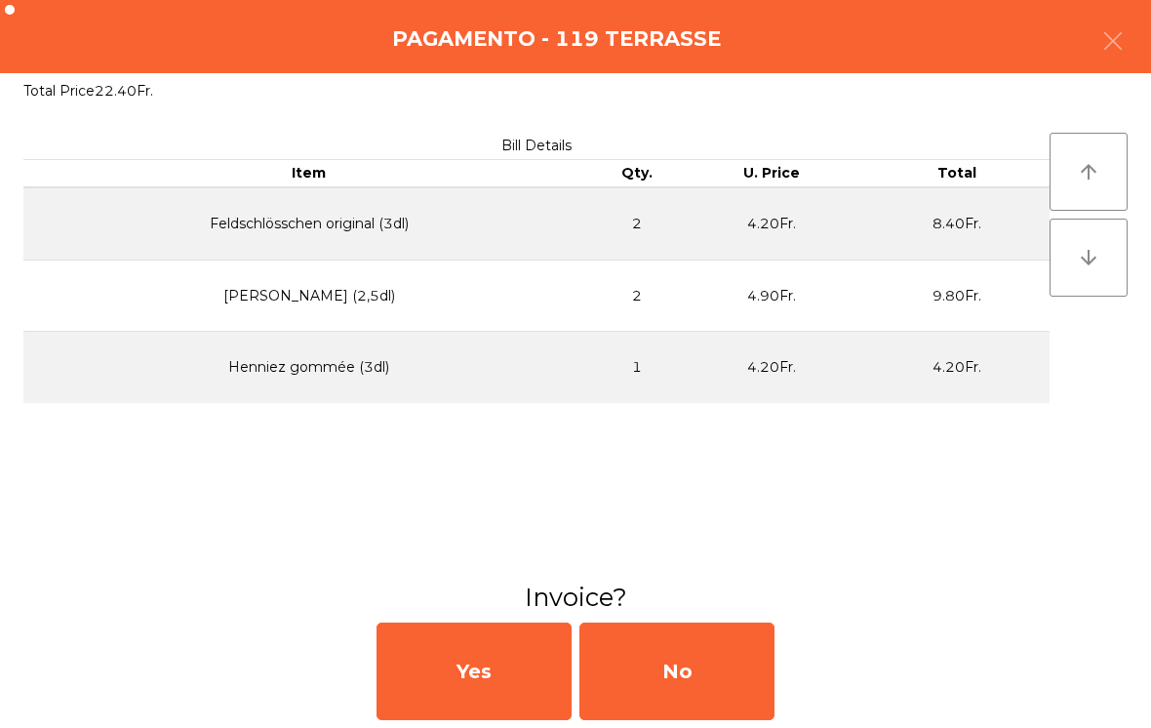
click at [675, 685] on div "No" at bounding box center [676, 671] width 195 height 98
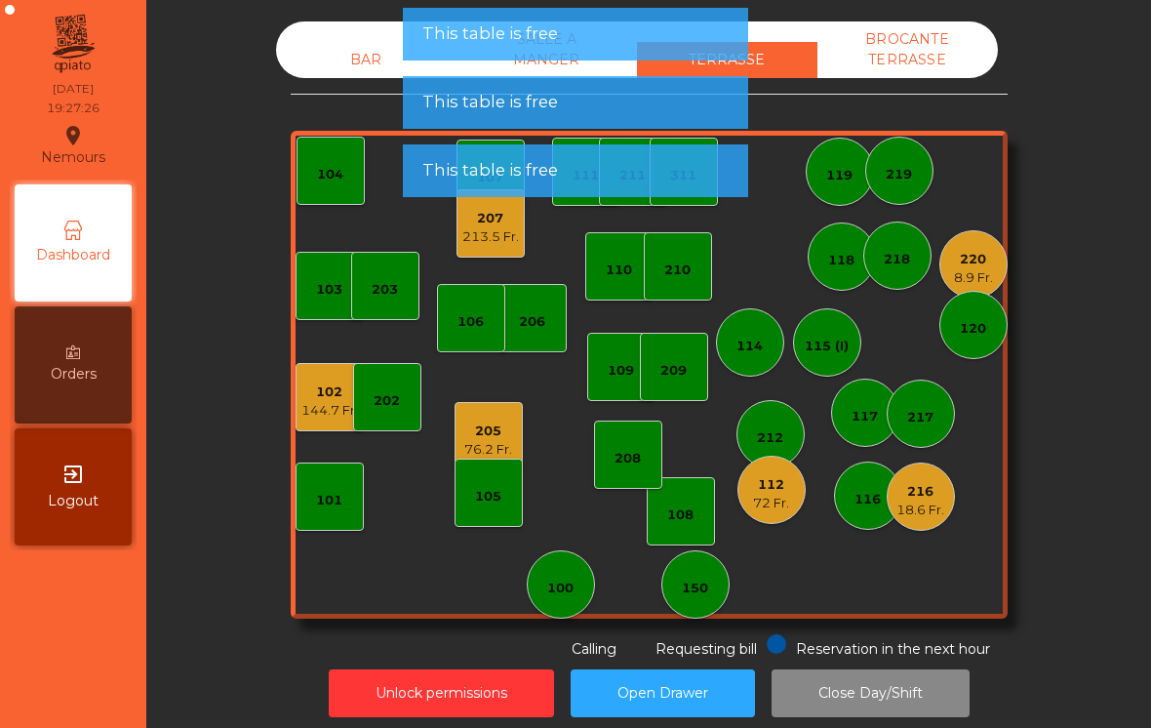
click at [922, 500] on div "18.6 Fr." at bounding box center [920, 510] width 48 height 20
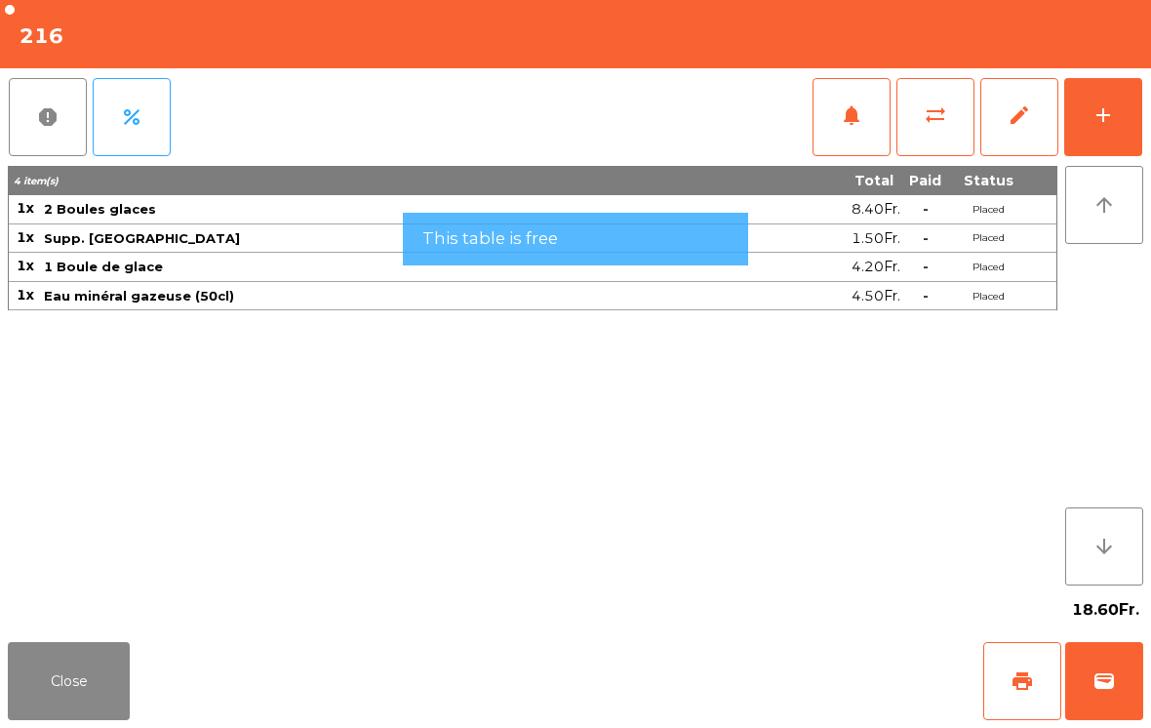
click at [1126, 684] on button "wallet" at bounding box center [1104, 681] width 78 height 78
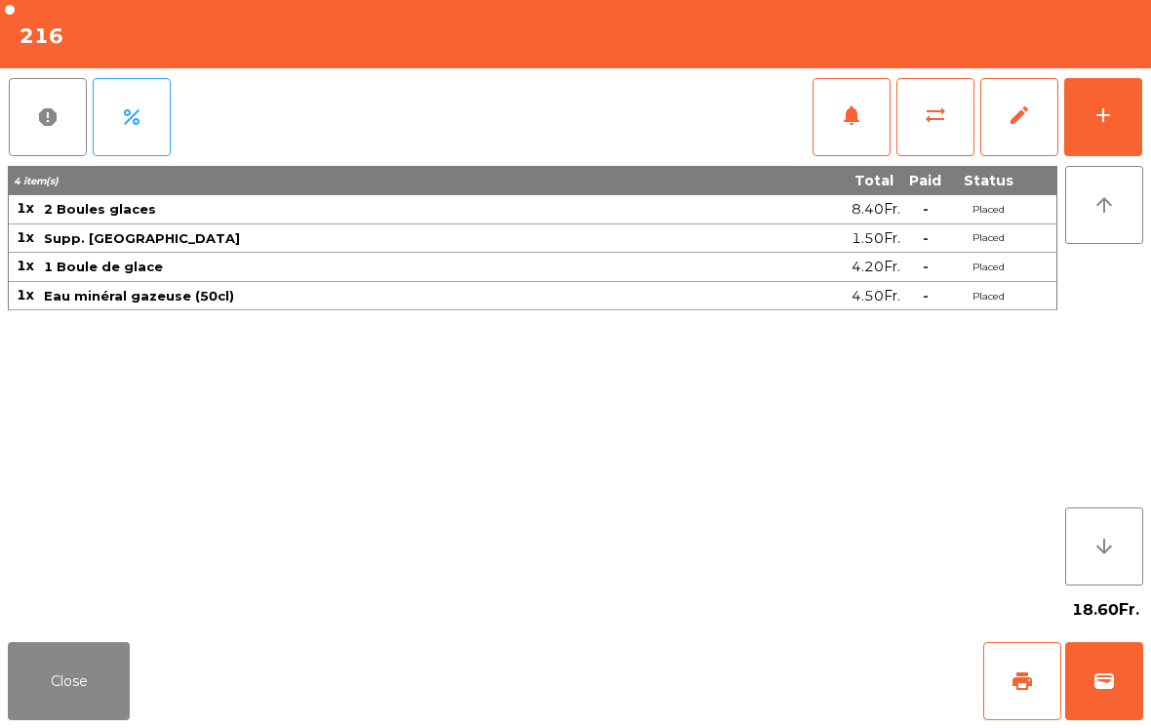
click at [819, 686] on div "Close print wallet" at bounding box center [575, 681] width 1151 height 94
click at [781, 711] on div "Close print wallet" at bounding box center [575, 681] width 1151 height 94
click at [753, 690] on div "Close print wallet" at bounding box center [575, 681] width 1151 height 94
click at [752, 689] on div "Close print wallet" at bounding box center [575, 681] width 1151 height 94
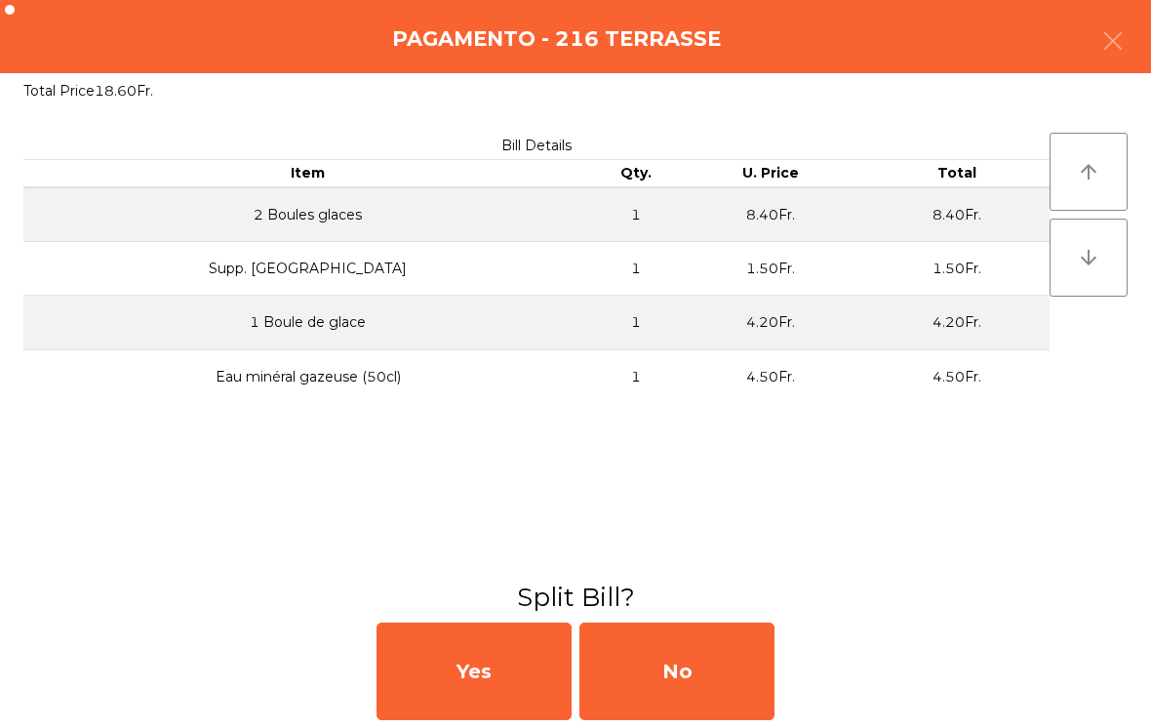
click at [723, 681] on div "No" at bounding box center [676, 671] width 195 height 98
click at [724, 673] on div "No" at bounding box center [676, 671] width 195 height 98
click at [723, 673] on div "No" at bounding box center [676, 671] width 195 height 98
click at [713, 679] on div "No" at bounding box center [676, 671] width 195 height 98
click at [705, 656] on div "No" at bounding box center [676, 671] width 195 height 98
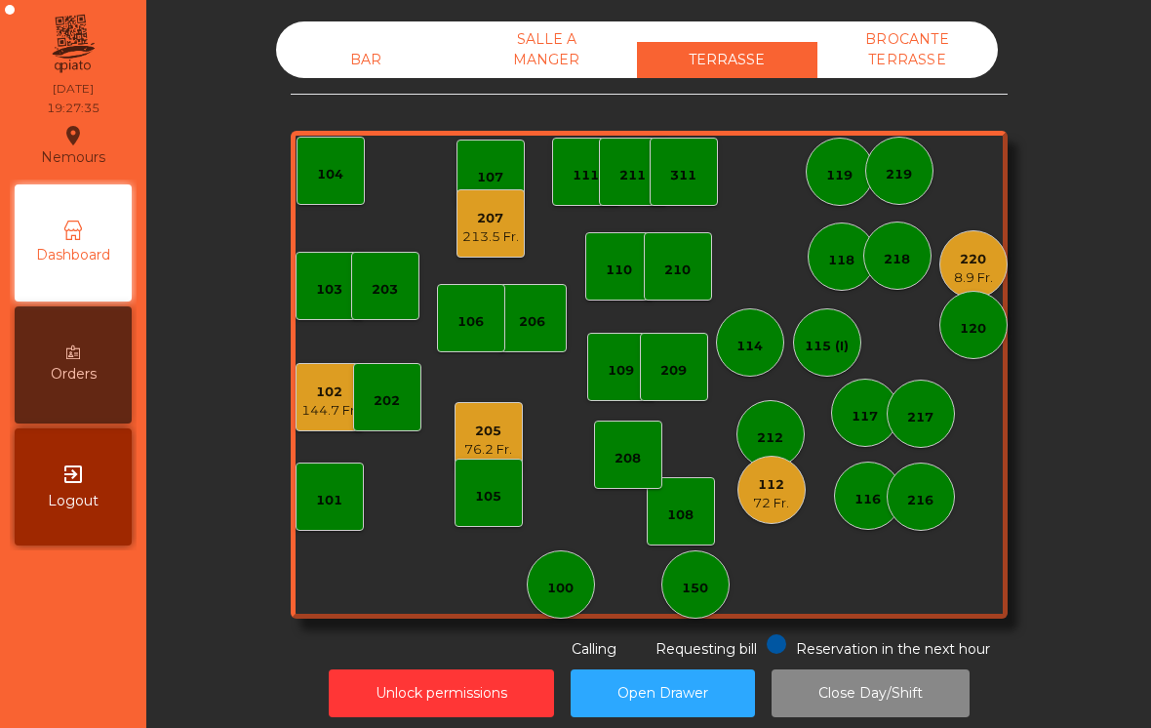
click at [987, 256] on div "220" at bounding box center [973, 260] width 39 height 20
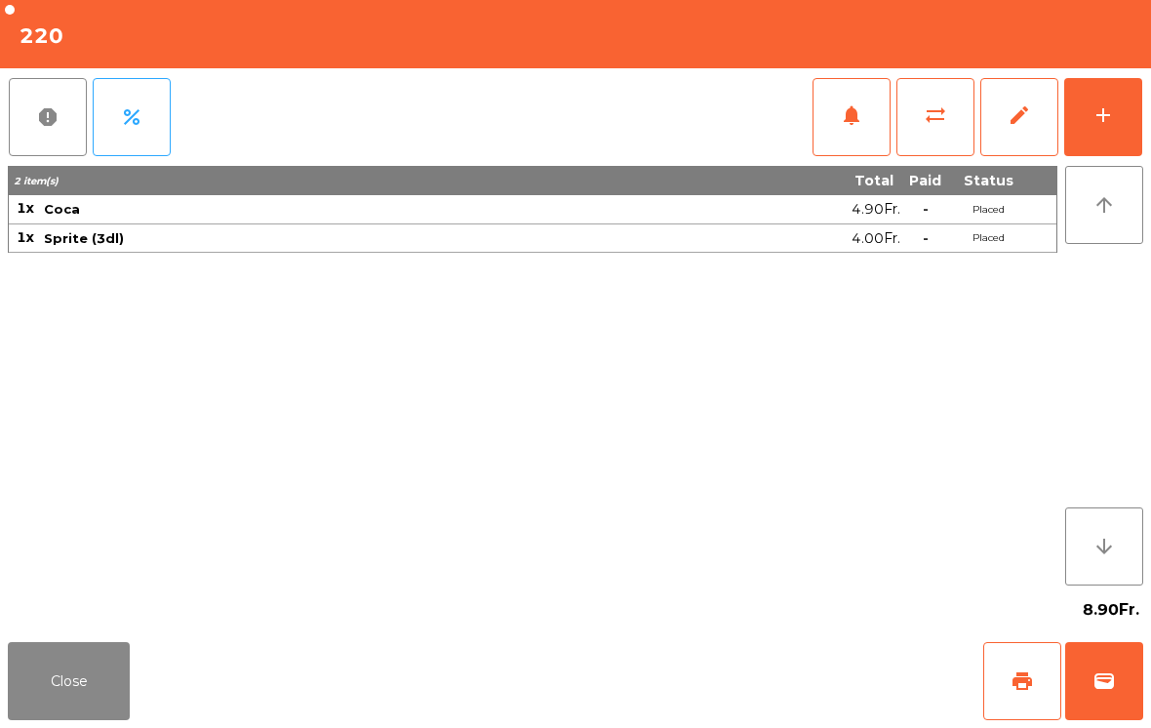
click at [1115, 679] on span "wallet" at bounding box center [1104, 680] width 23 height 23
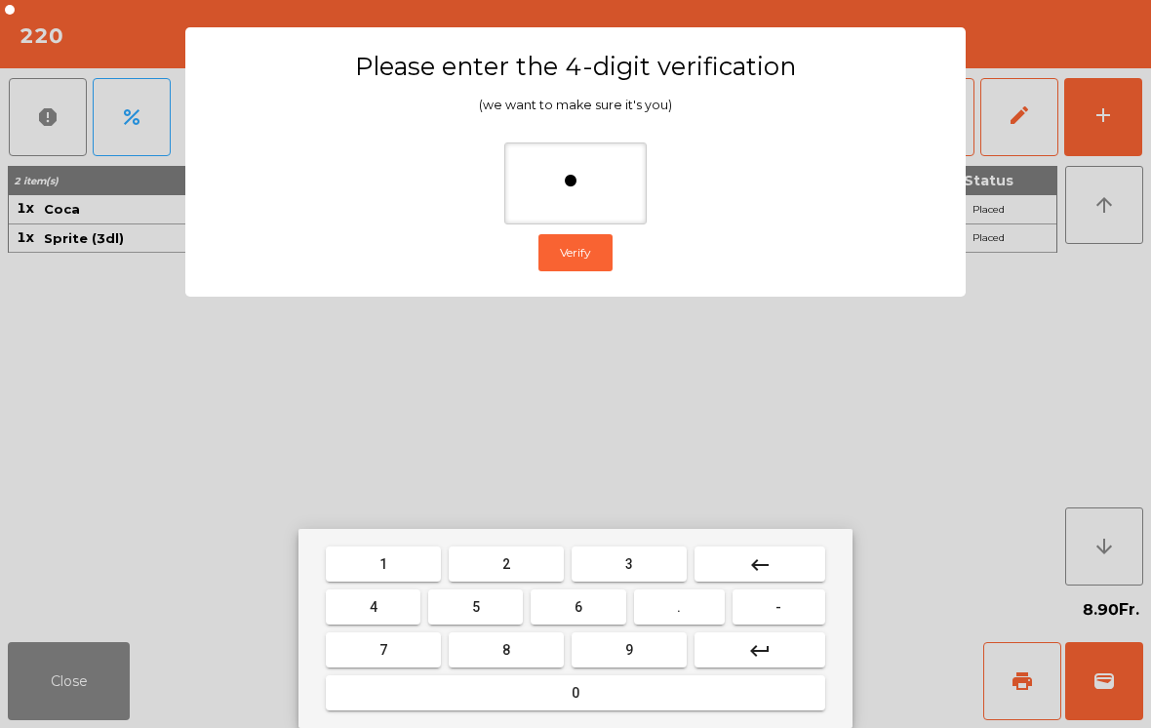
type input "**"
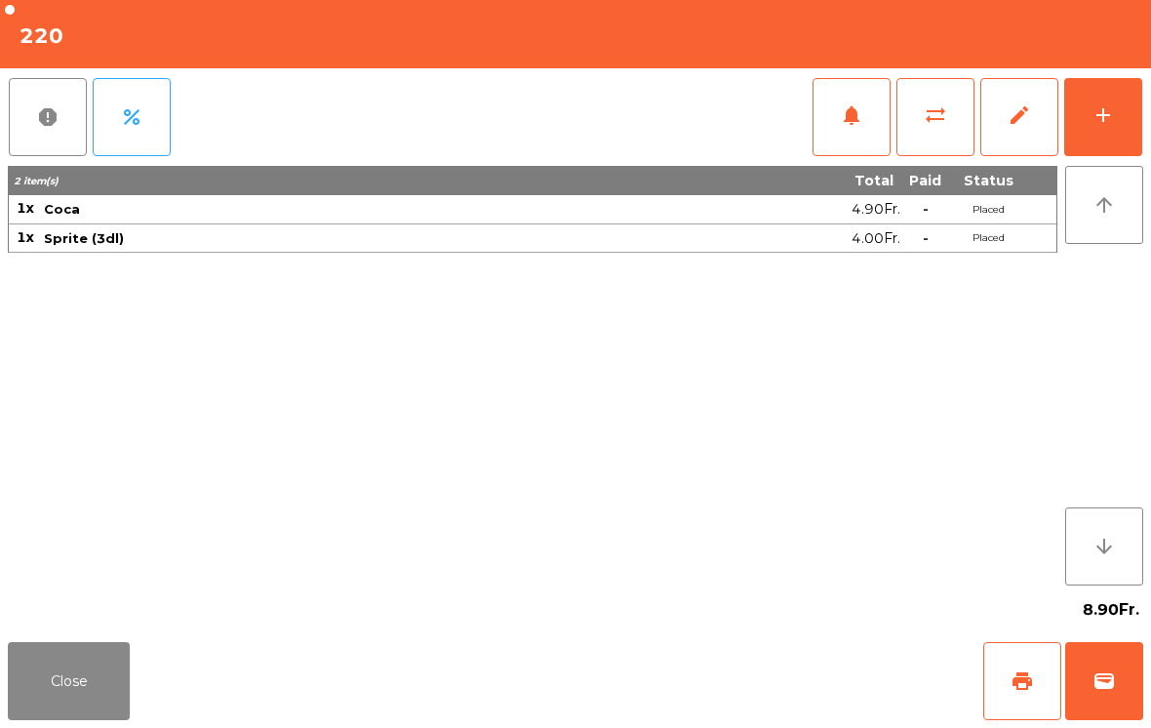
click at [726, 690] on div "Close print wallet" at bounding box center [575, 681] width 1151 height 94
click at [726, 689] on div "Close print wallet" at bounding box center [575, 681] width 1151 height 94
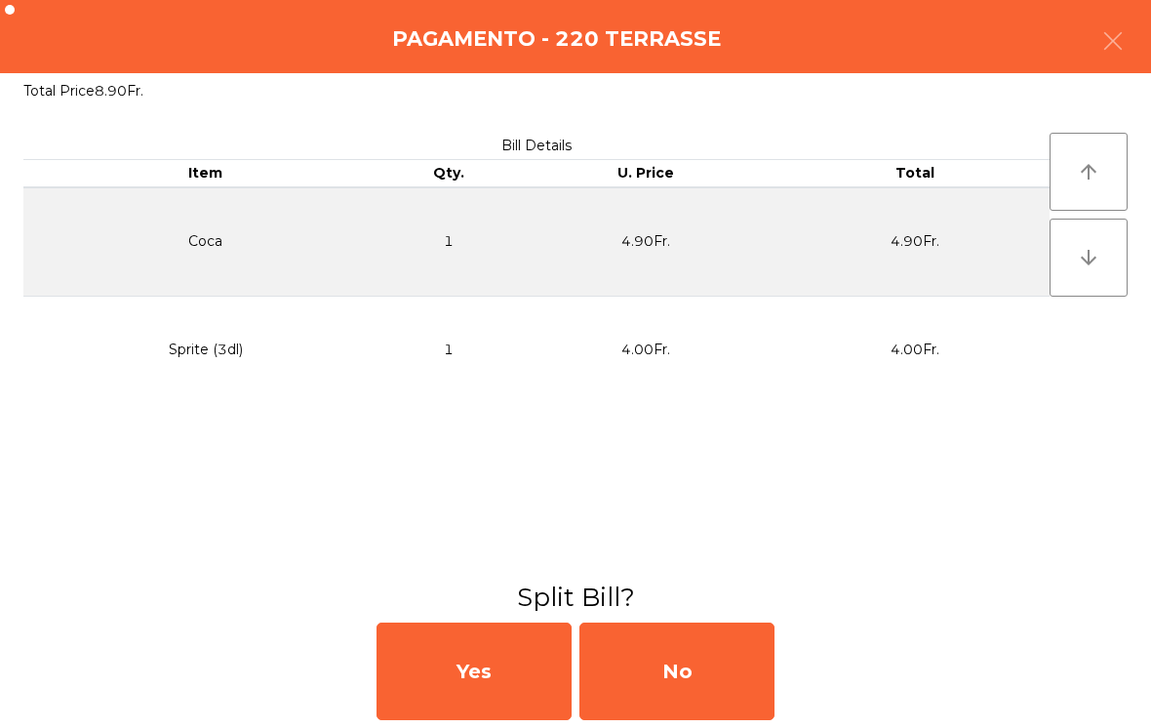
click at [706, 675] on div "No" at bounding box center [676, 671] width 195 height 98
click at [694, 652] on div "MB" at bounding box center [676, 671] width 195 height 98
click at [658, 670] on div "No" at bounding box center [676, 671] width 195 height 98
click at [642, 689] on div "No" at bounding box center [676, 671] width 195 height 98
click at [648, 693] on div "No" at bounding box center [676, 671] width 195 height 98
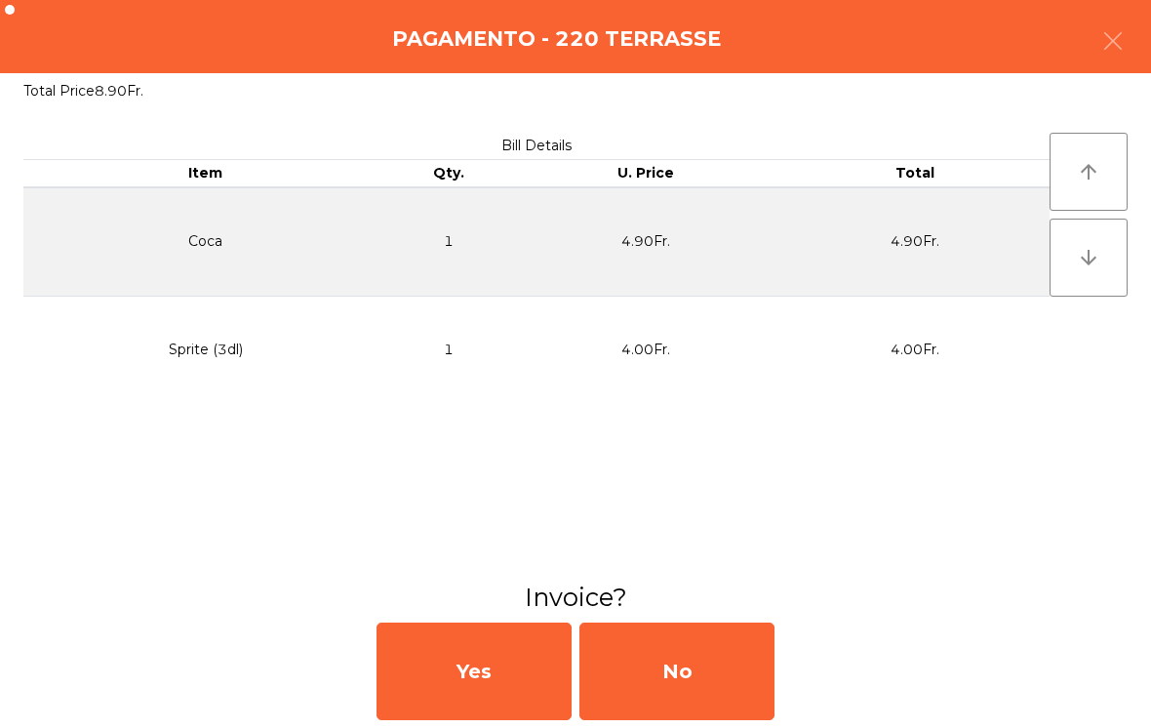
click at [665, 696] on div "No" at bounding box center [676, 671] width 195 height 98
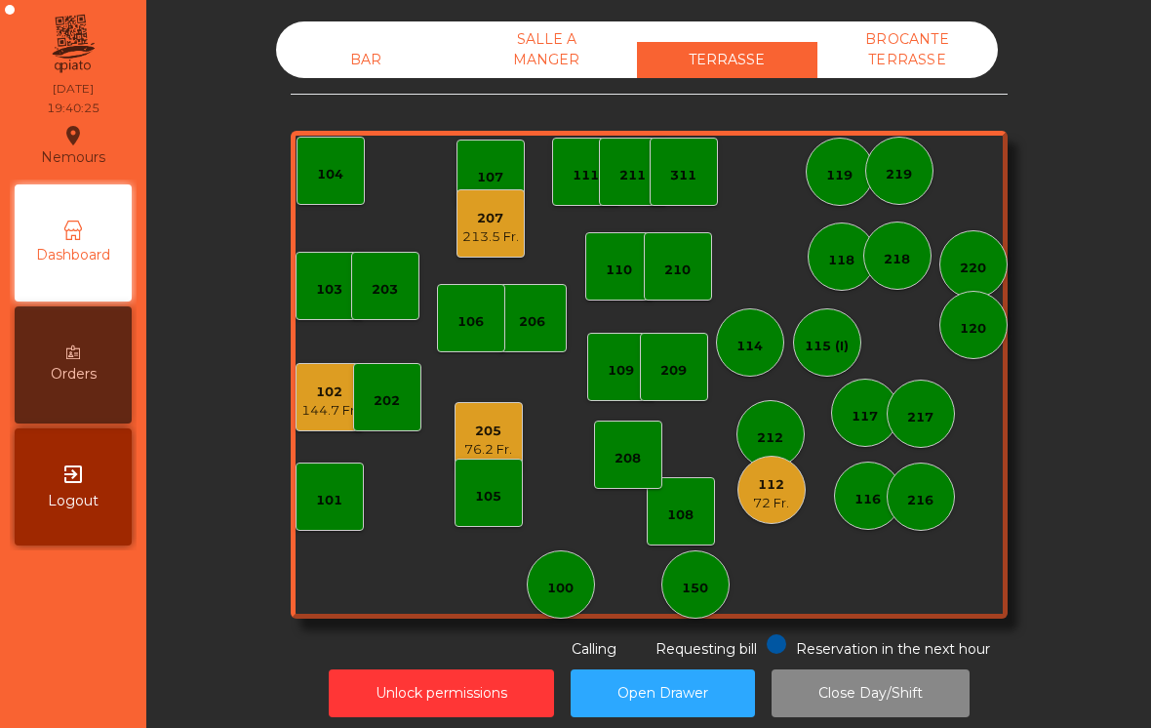
click at [475, 459] on div "105" at bounding box center [489, 492] width 68 height 68
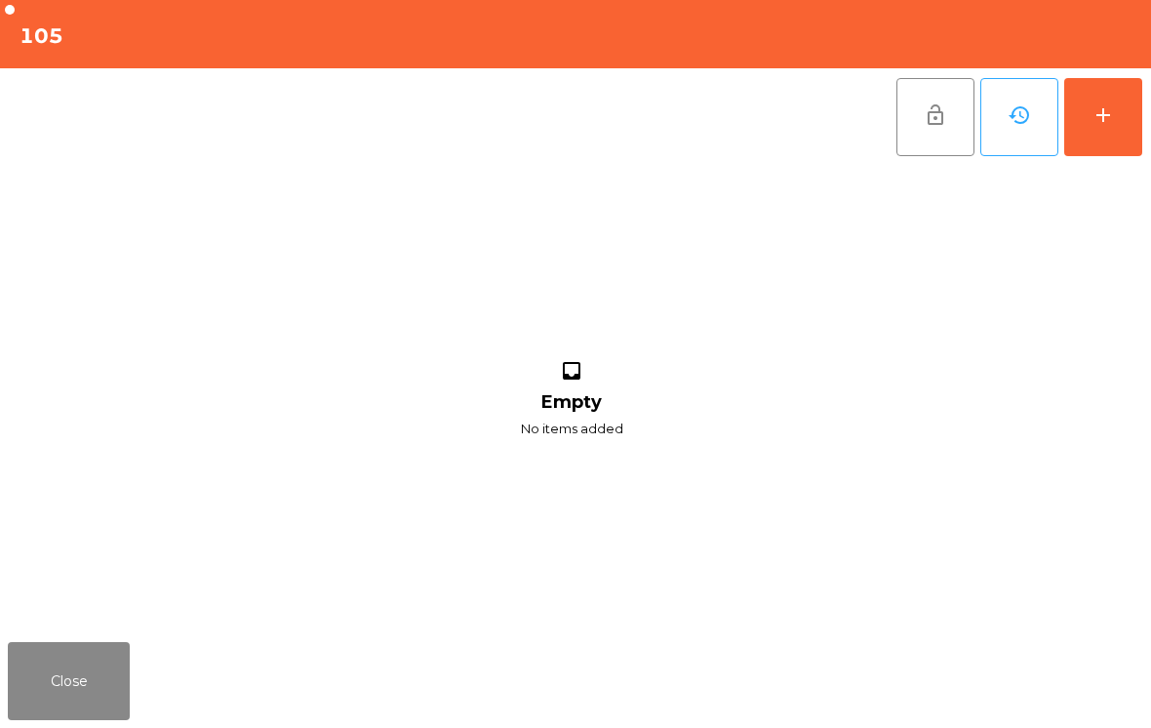
click at [54, 652] on button "Close" at bounding box center [69, 681] width 122 height 78
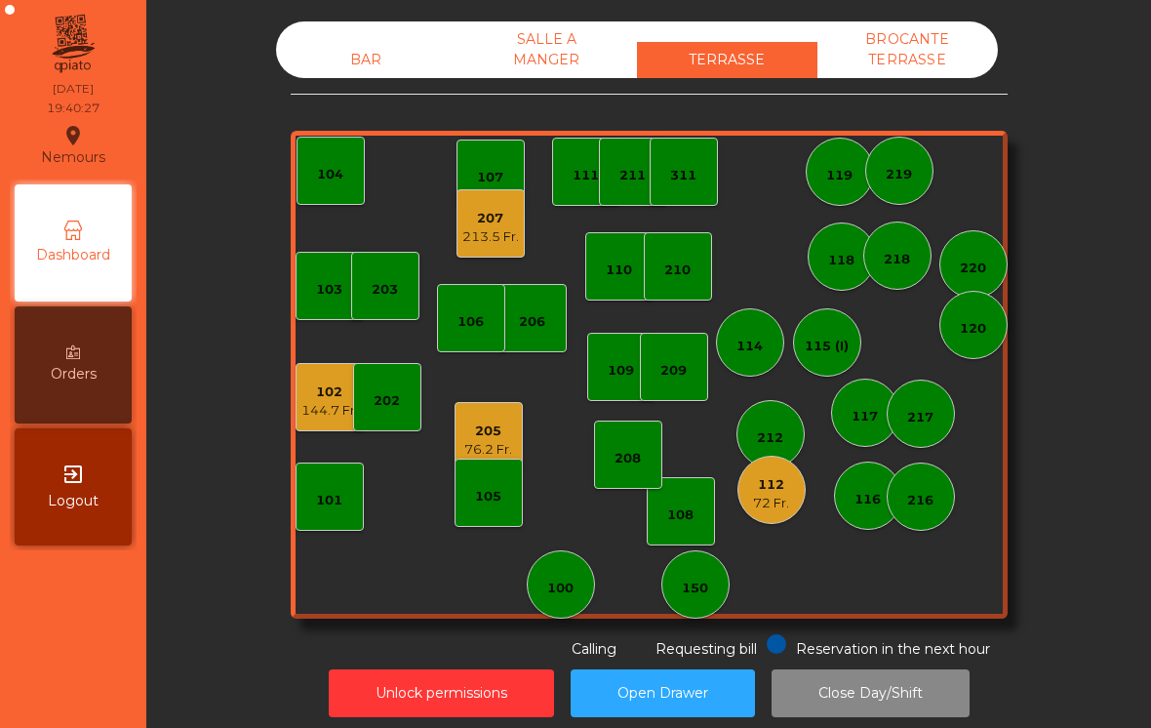
click at [485, 439] on div "205" at bounding box center [488, 431] width 48 height 20
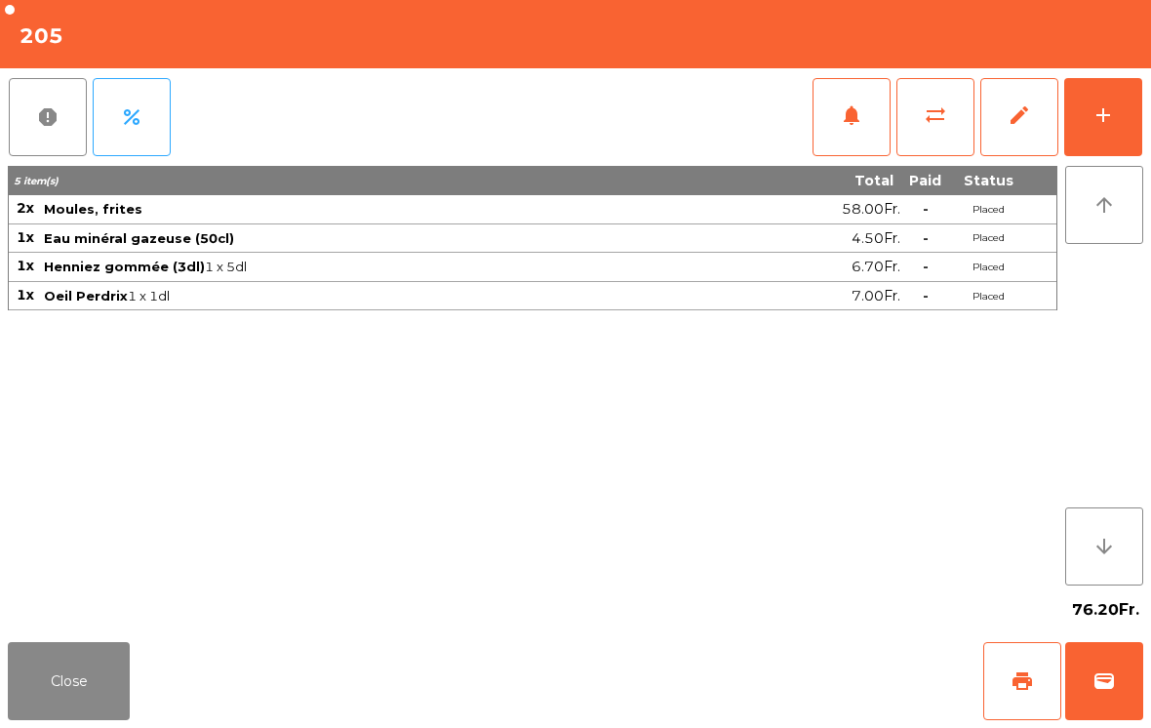
click at [68, 664] on button "Close" at bounding box center [69, 681] width 122 height 78
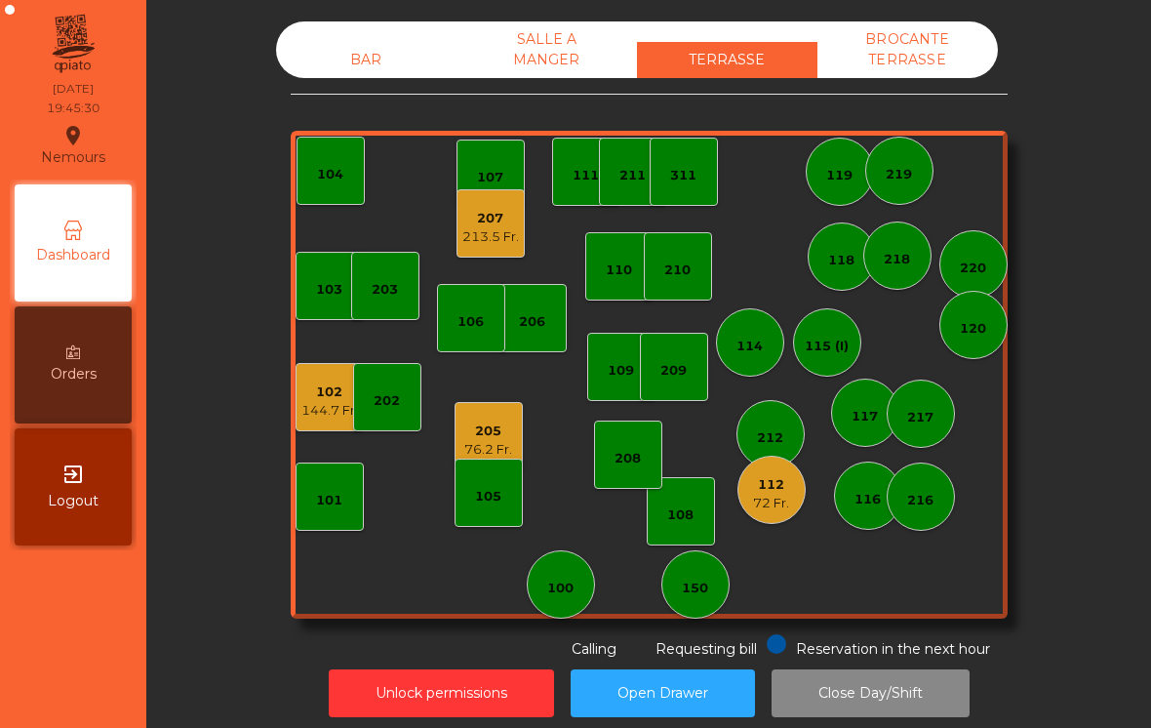
click at [312, 412] on div "144.7 Fr." at bounding box center [329, 411] width 57 height 20
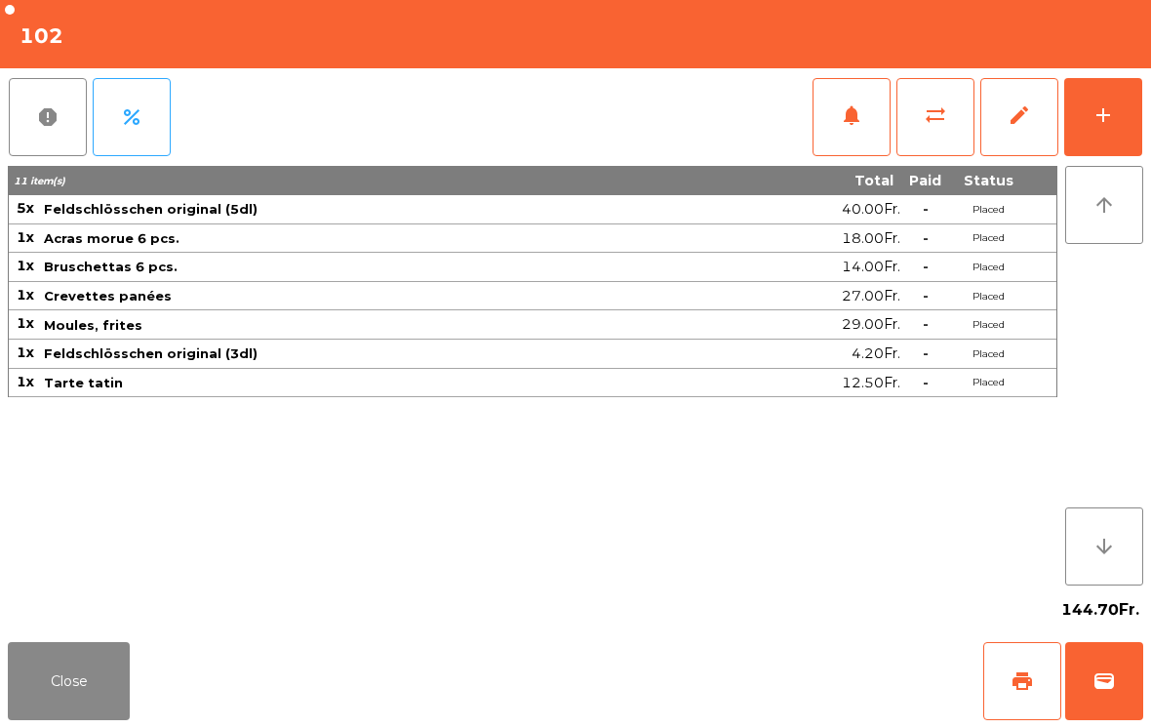
click at [1105, 115] on div "add" at bounding box center [1103, 114] width 23 height 23
click at [1107, 127] on button "add" at bounding box center [1103, 117] width 78 height 78
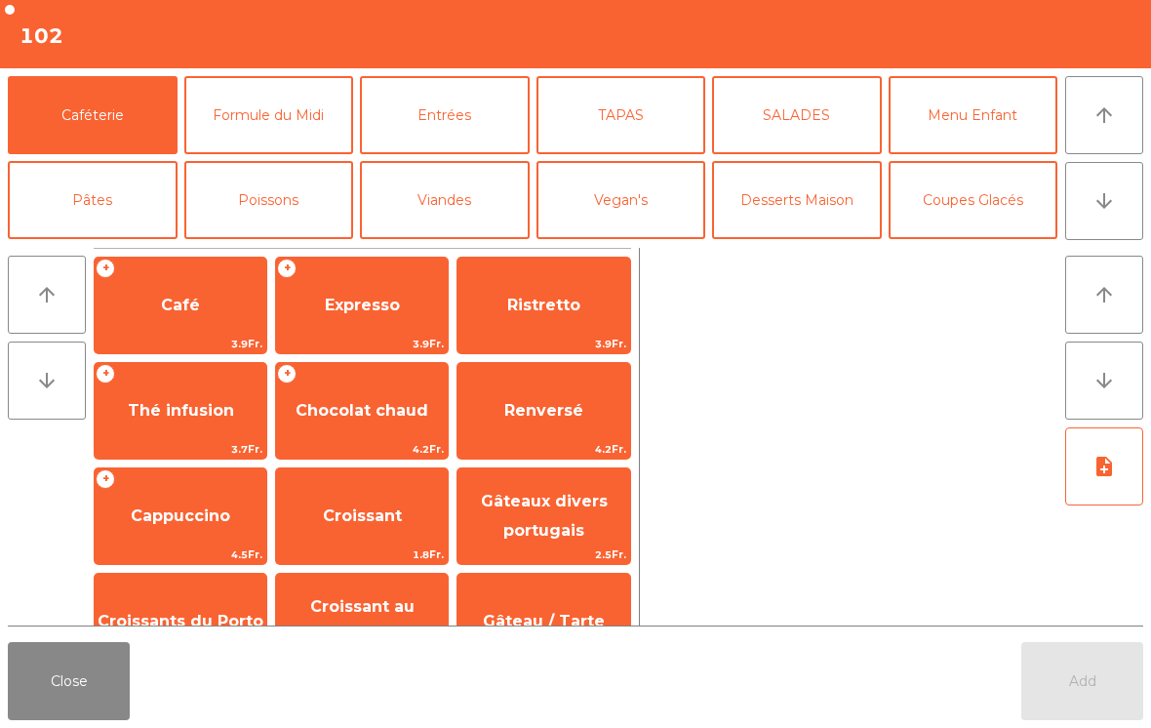
click at [352, 311] on span "Expresso" at bounding box center [362, 305] width 75 height 19
click at [1042, 641] on div "Close Add" at bounding box center [575, 681] width 1151 height 94
click at [77, 697] on button "Close" at bounding box center [69, 681] width 122 height 78
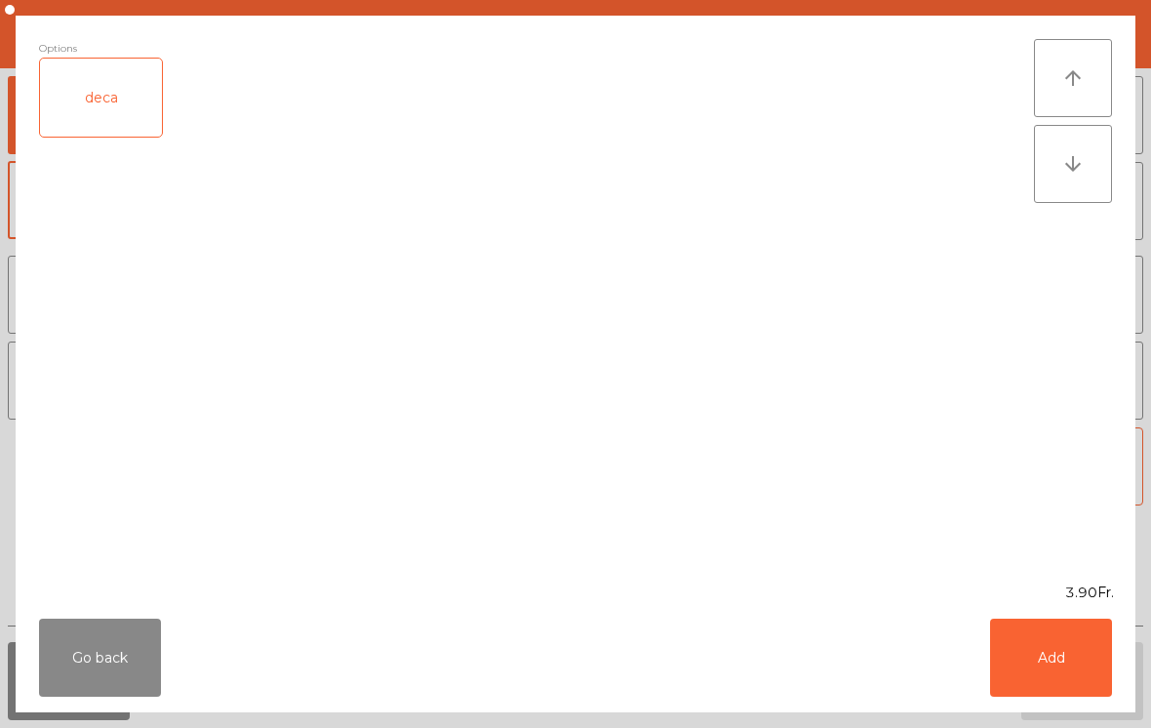
click at [1049, 660] on button "Add" at bounding box center [1051, 657] width 122 height 78
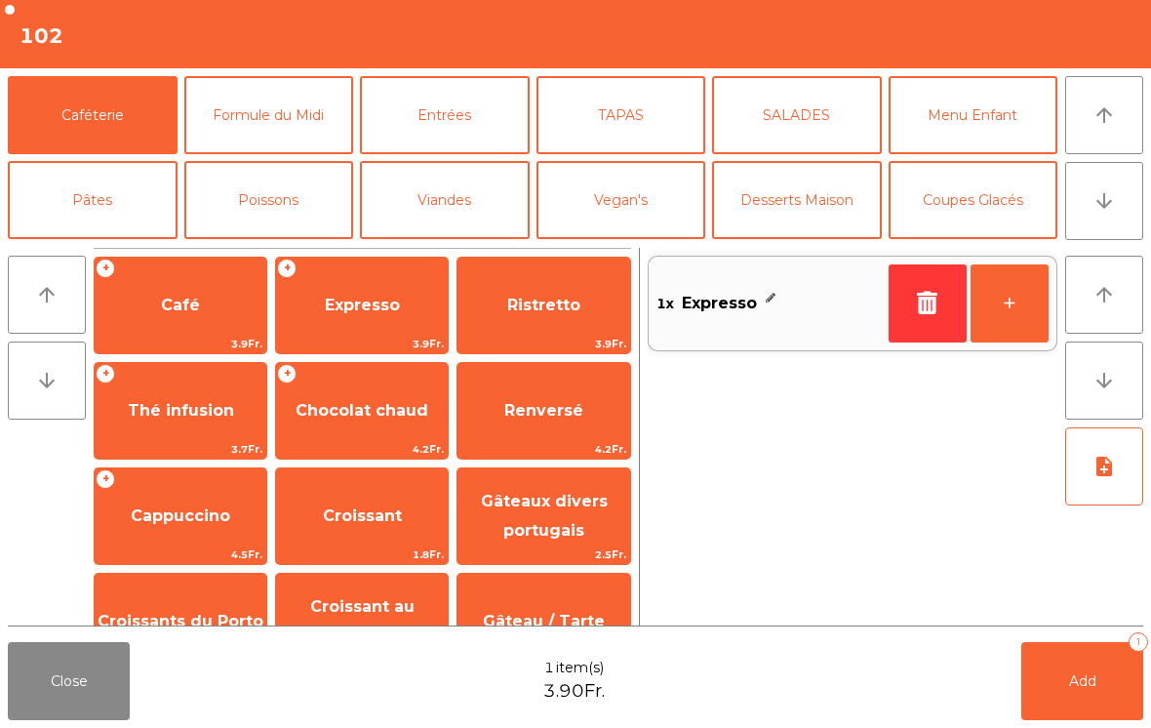
click at [1069, 681] on span "Add" at bounding box center [1082, 681] width 27 height 18
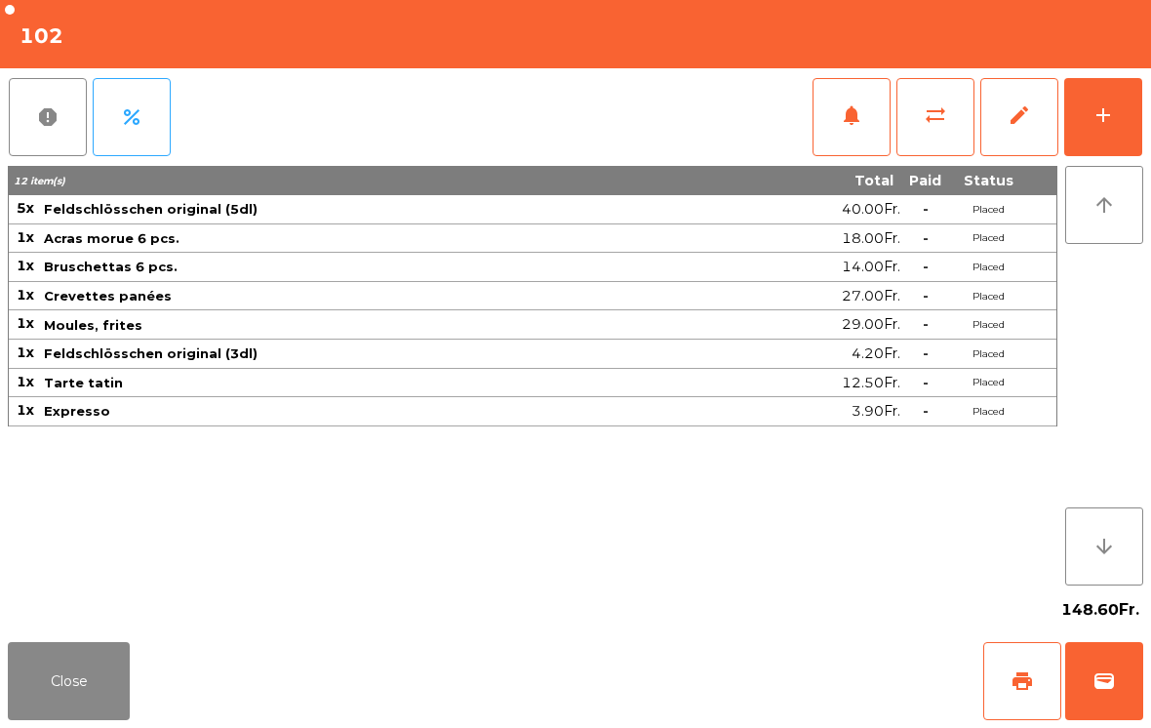
click at [98, 710] on button "Close" at bounding box center [69, 681] width 122 height 78
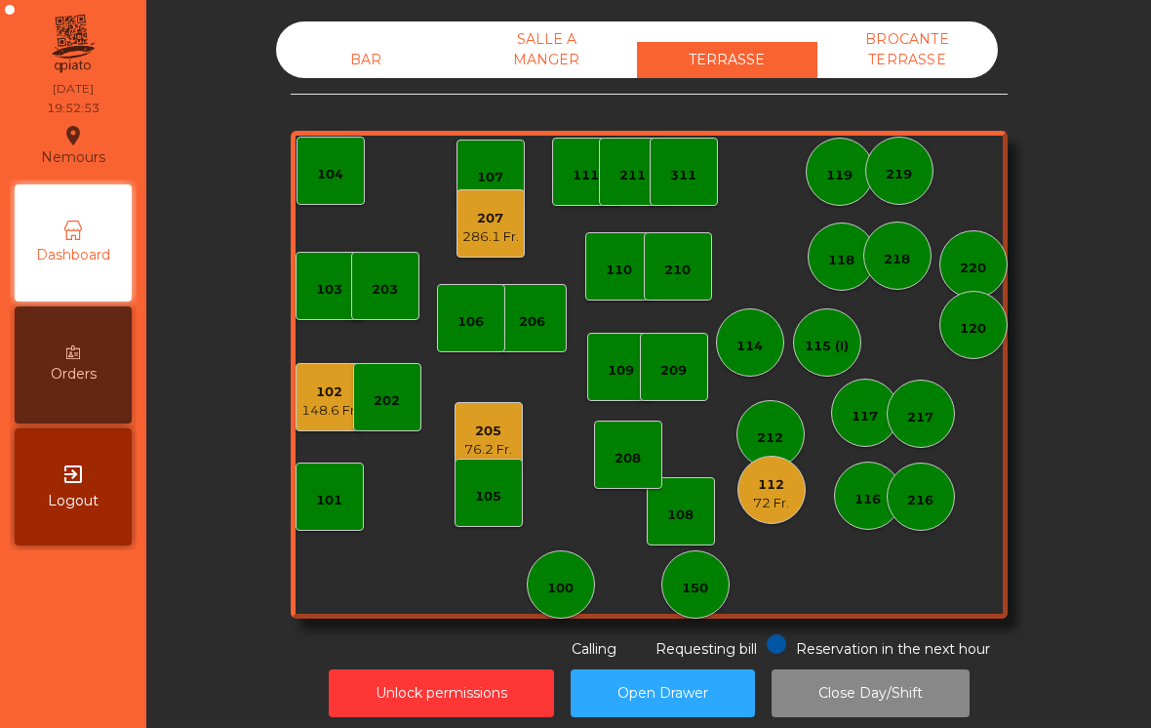
click at [604, 279] on div "110" at bounding box center [619, 266] width 68 height 68
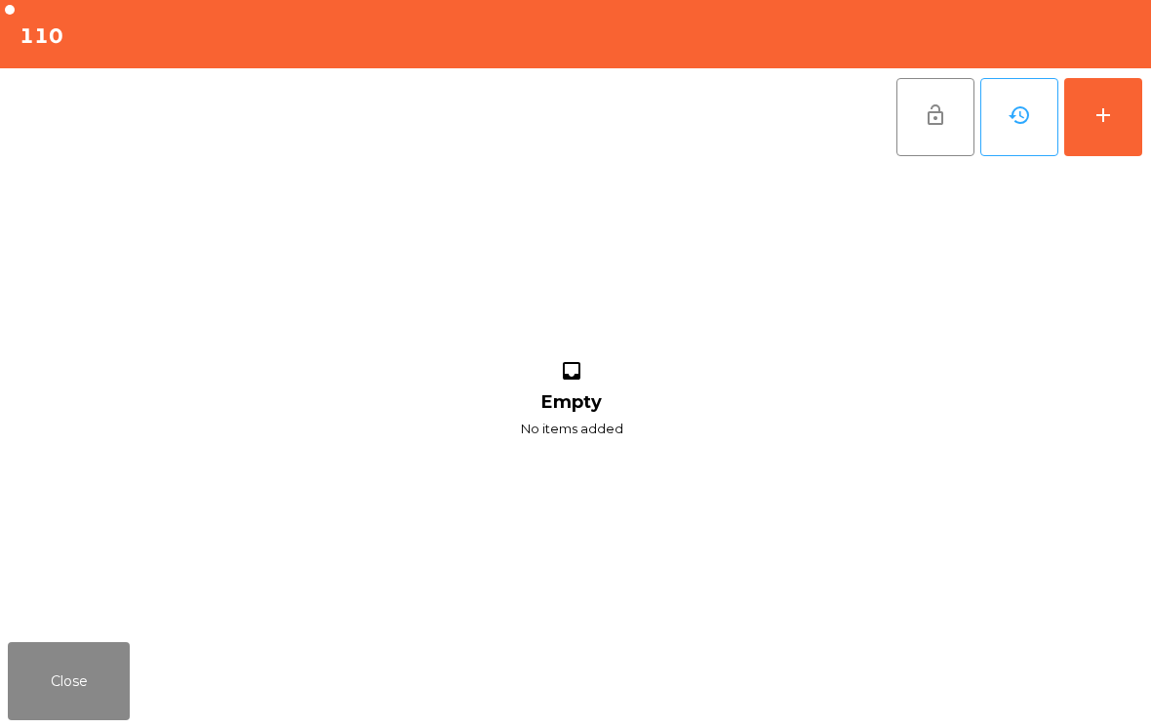
click at [1074, 116] on button "add" at bounding box center [1103, 117] width 78 height 78
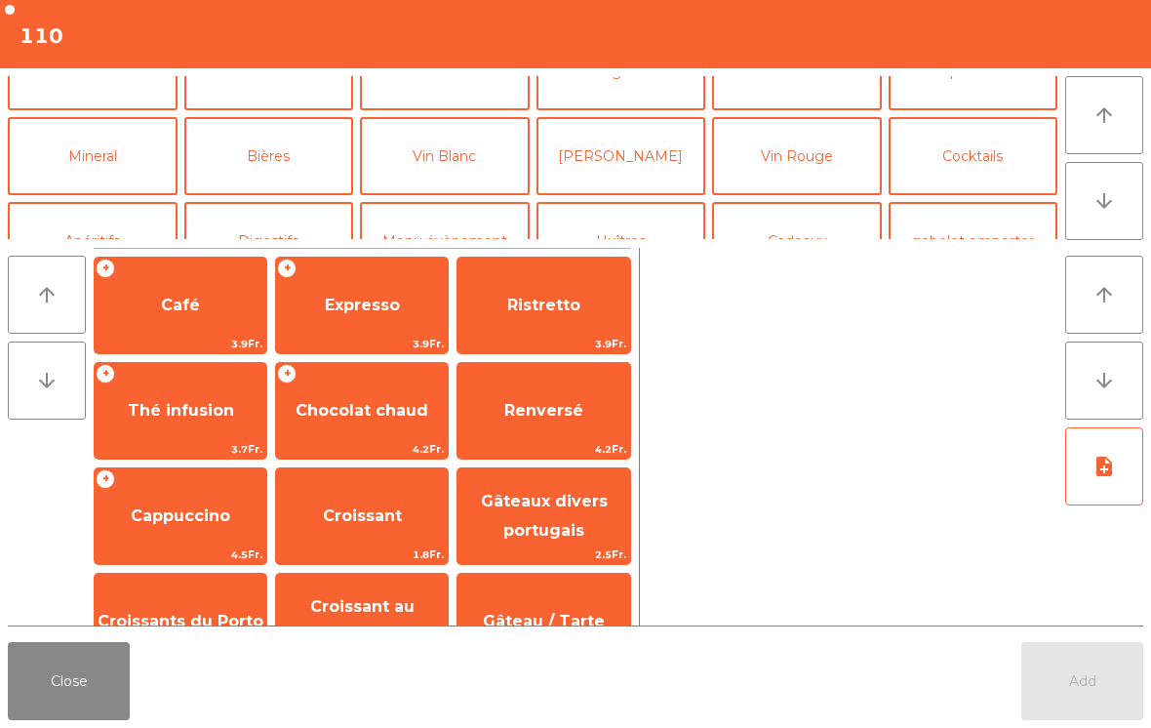
scroll to position [72, 0]
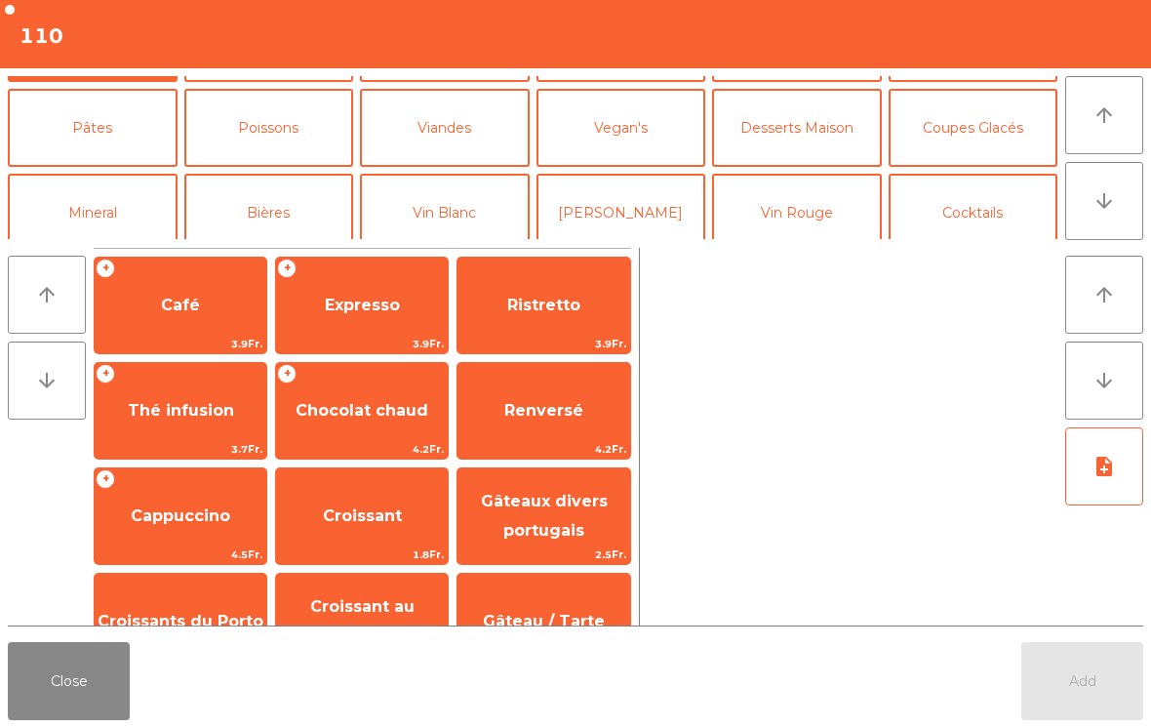
click at [989, 209] on button "Cocktails" at bounding box center [974, 213] width 170 height 78
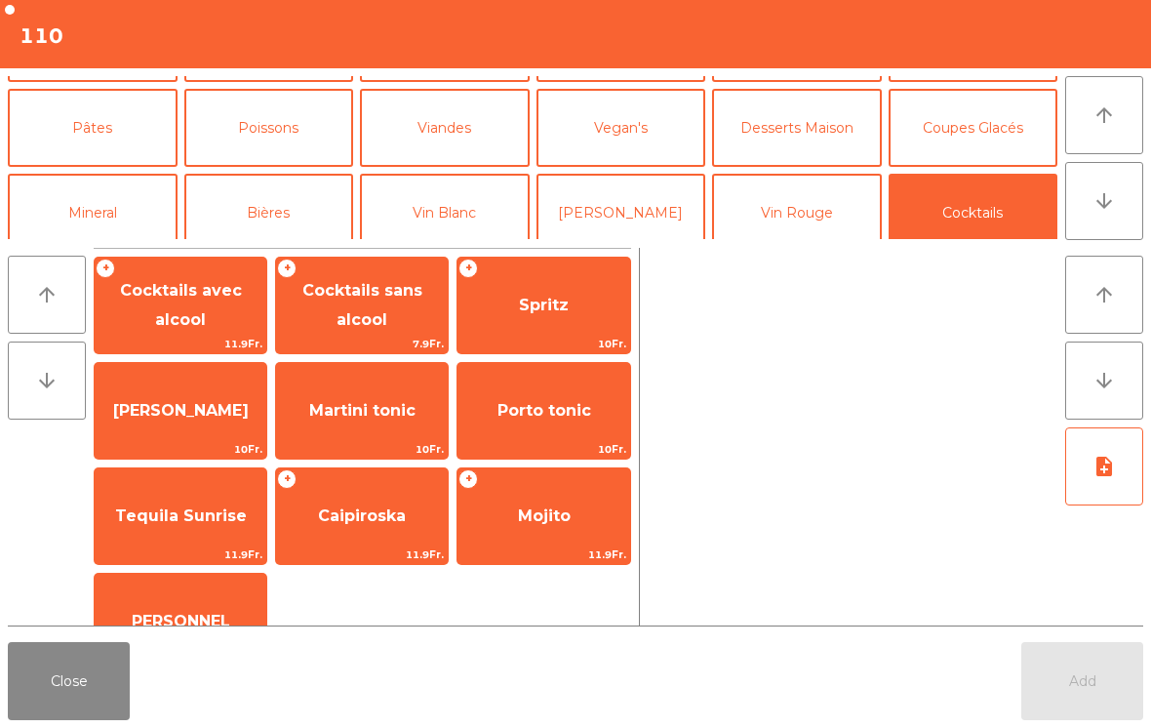
click at [538, 336] on span "10Fr." at bounding box center [543, 344] width 172 height 19
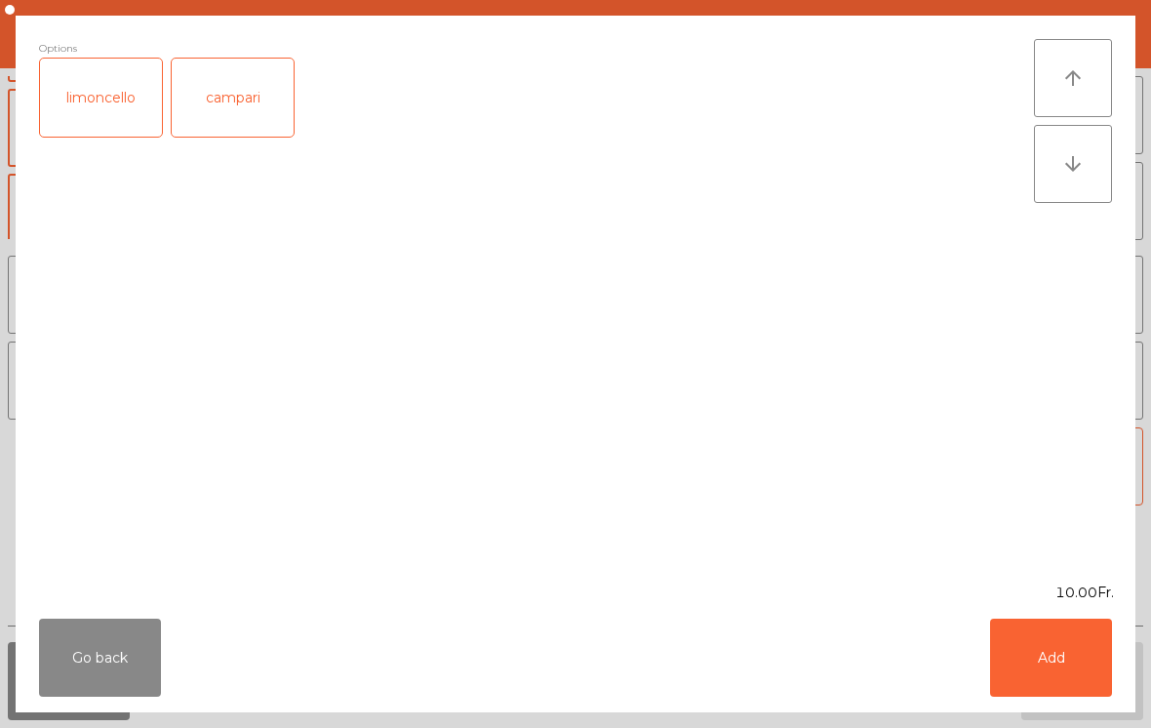
scroll to position [75, 0]
click at [1109, 662] on button "Add" at bounding box center [1051, 657] width 122 height 78
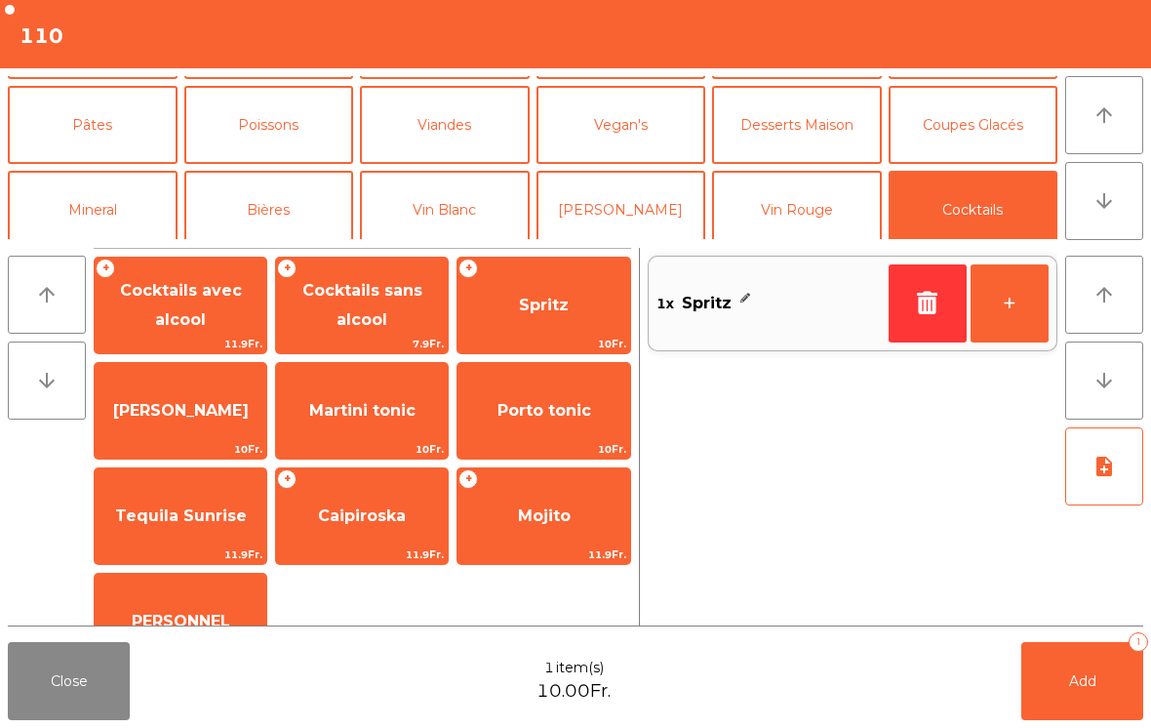
click at [1002, 315] on button "+" at bounding box center [1010, 303] width 78 height 78
click at [1046, 691] on button "Add 2" at bounding box center [1082, 681] width 122 height 78
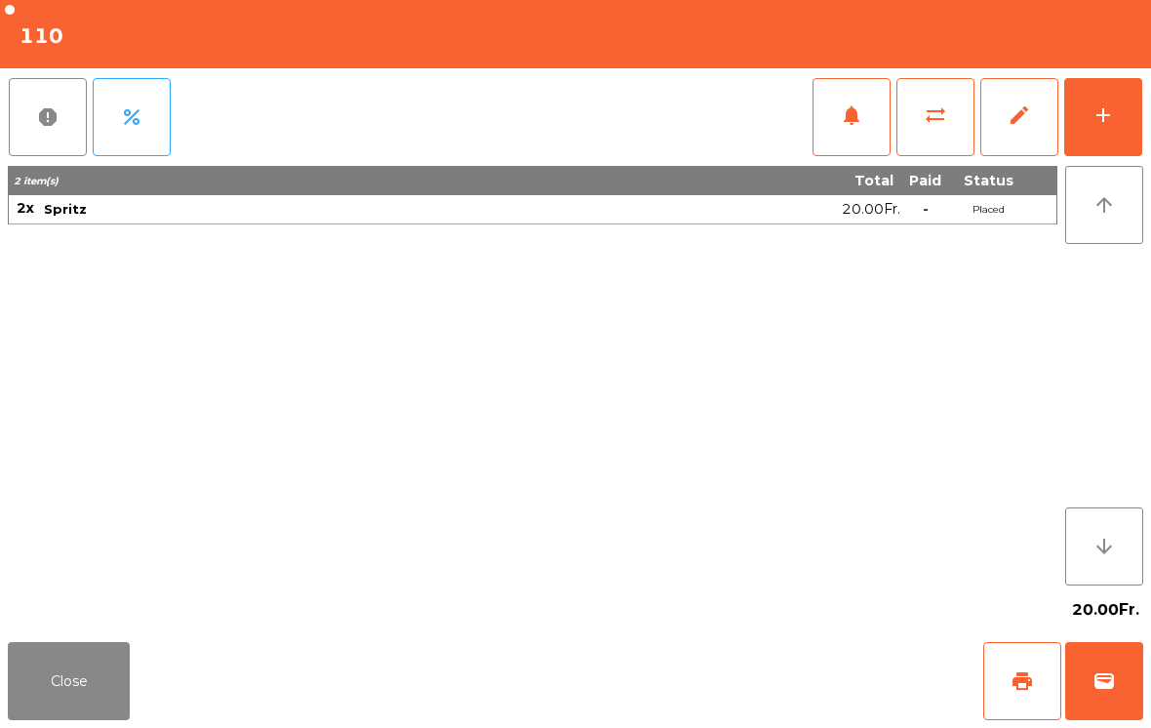
click at [107, 690] on button "Close" at bounding box center [69, 681] width 122 height 78
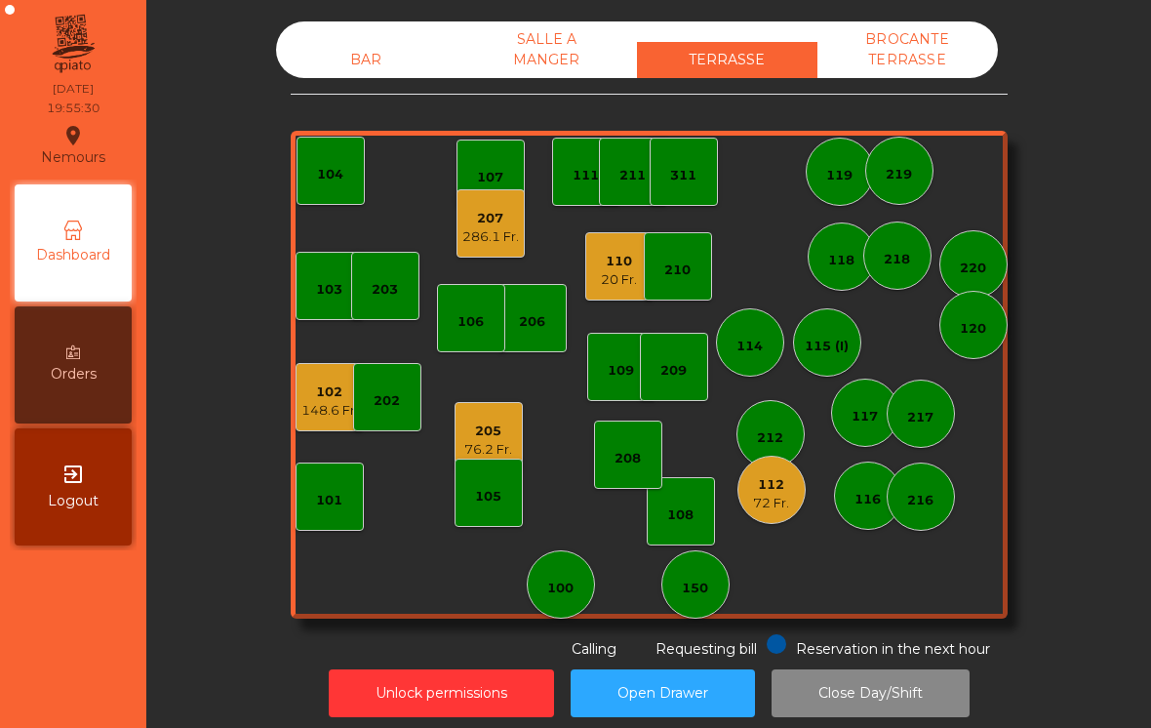
click at [521, 205] on div "207 286.1 Fr." at bounding box center [491, 223] width 68 height 68
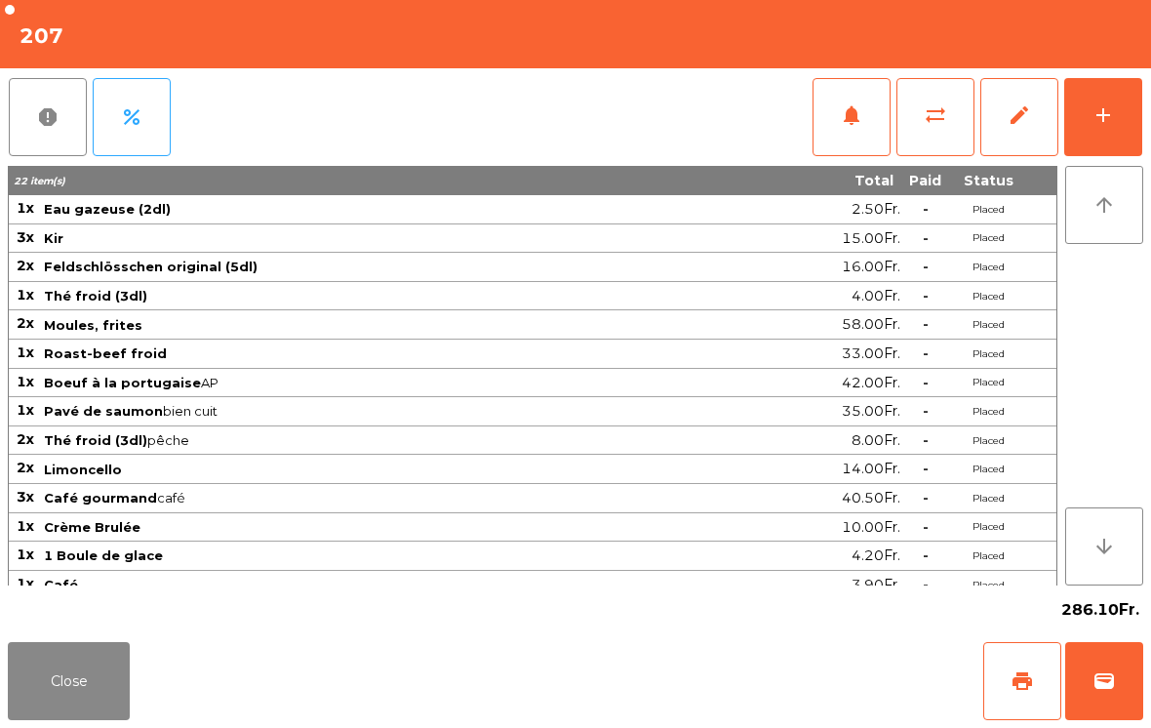
scroll to position [1, 0]
click at [109, 684] on button "Close" at bounding box center [69, 681] width 122 height 78
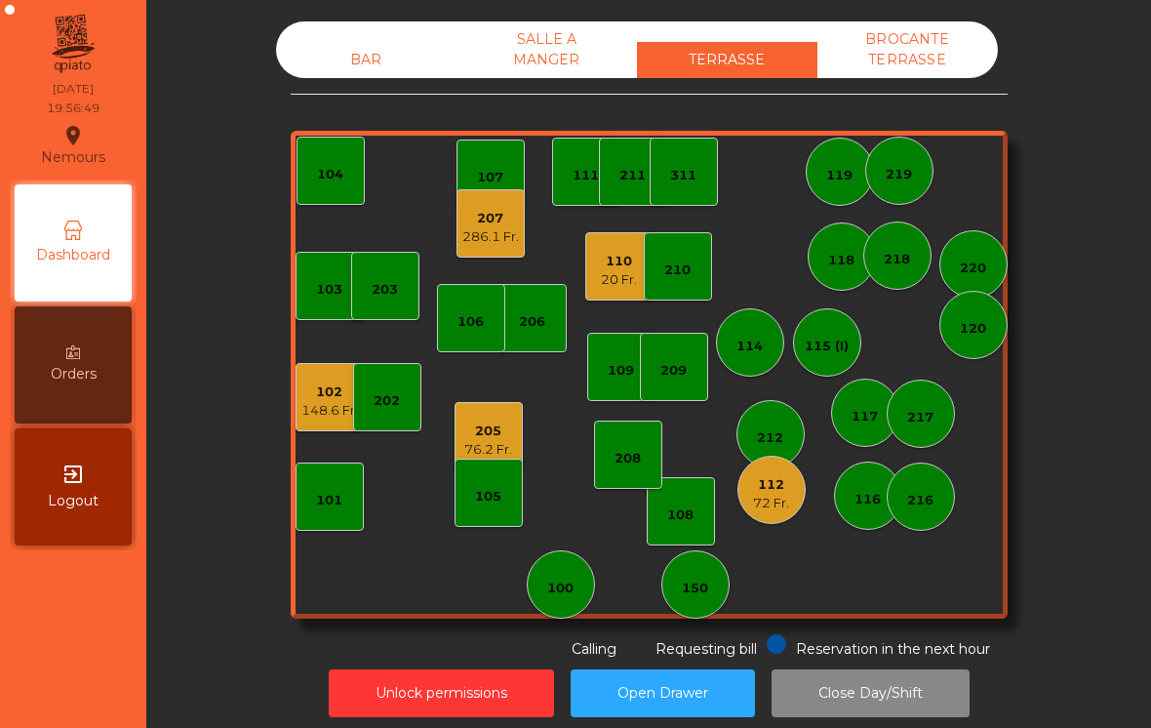
click at [329, 415] on div "148.6 Fr." at bounding box center [329, 411] width 57 height 20
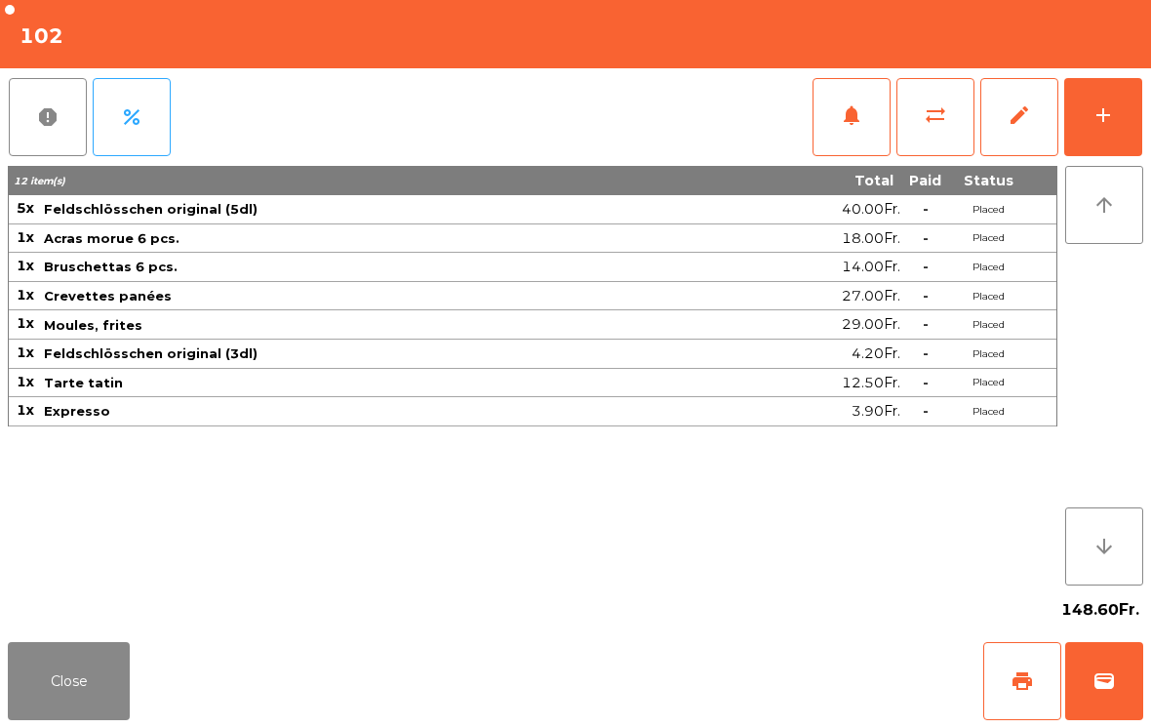
click at [1119, 691] on button "wallet" at bounding box center [1104, 681] width 78 height 78
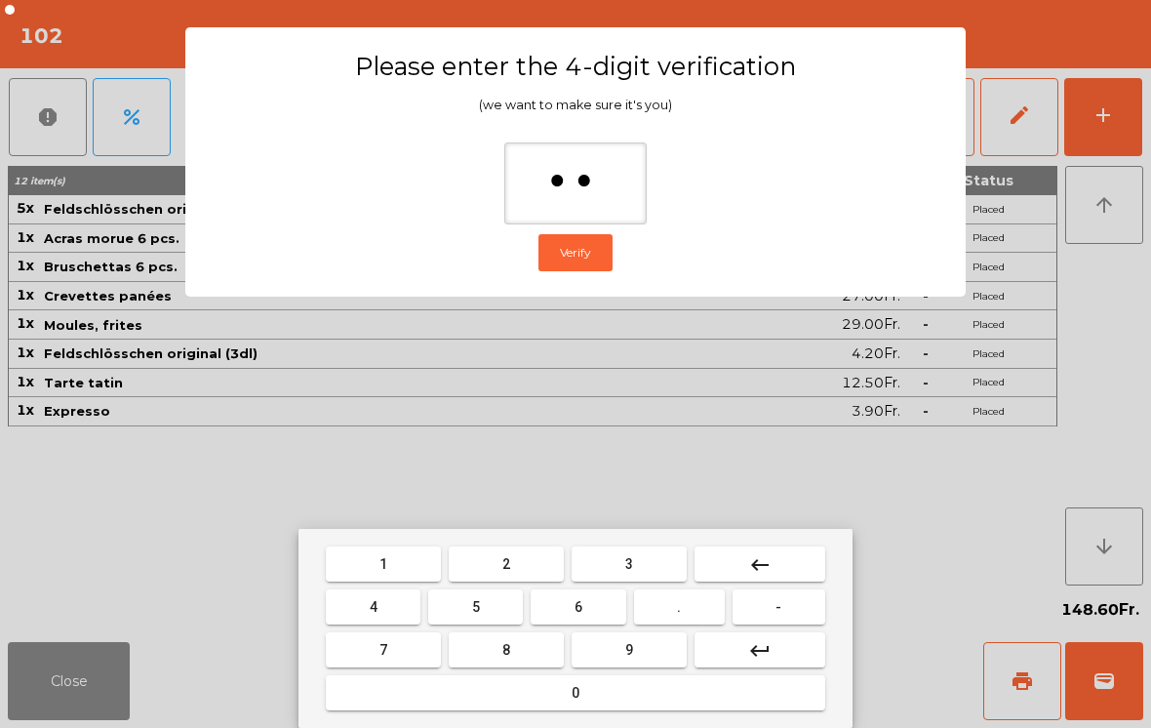
type input "***"
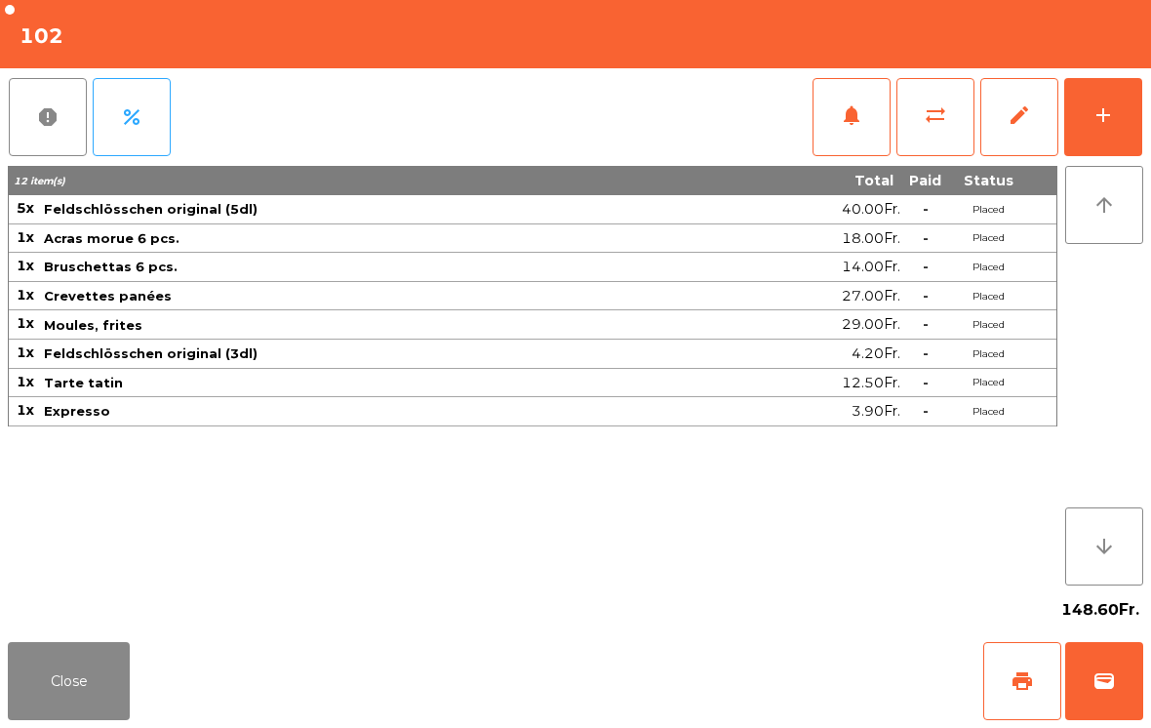
click at [732, 697] on div "Close print wallet" at bounding box center [575, 681] width 1151 height 94
click at [731, 696] on div "Close print wallet" at bounding box center [575, 681] width 1151 height 94
click at [740, 677] on div "Close print wallet" at bounding box center [575, 681] width 1151 height 94
click at [740, 676] on div "Close print wallet" at bounding box center [575, 681] width 1151 height 94
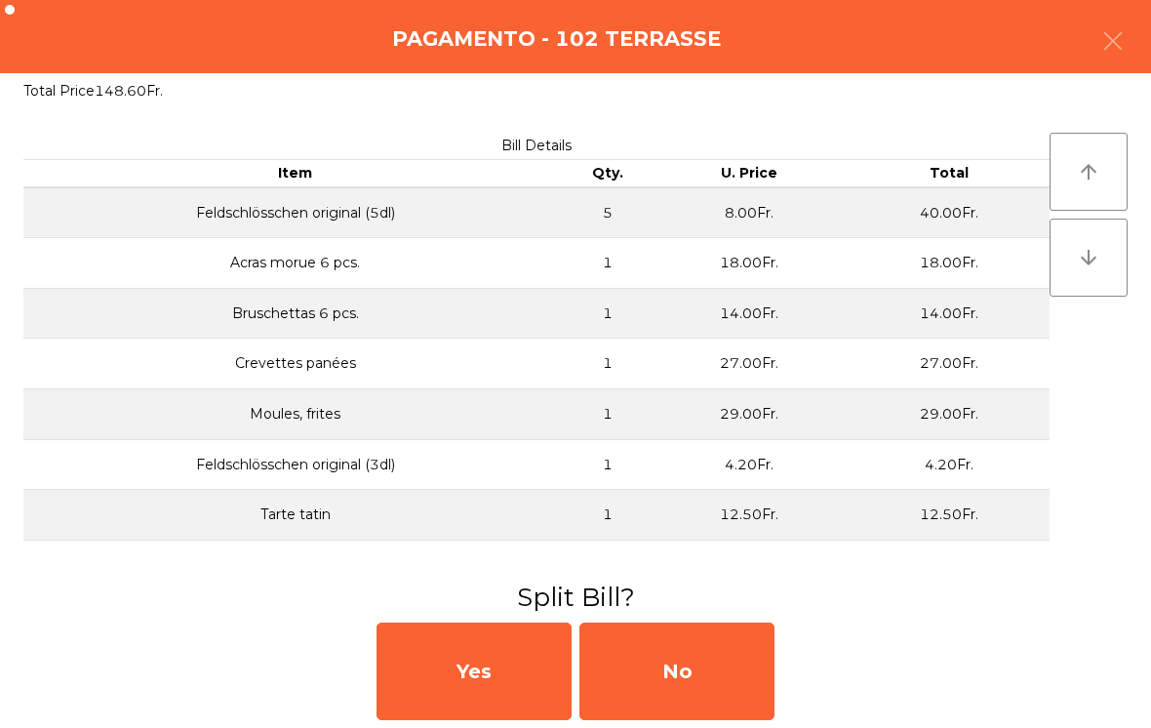
click at [722, 717] on div "No" at bounding box center [676, 671] width 195 height 98
click at [689, 675] on div "MB" at bounding box center [676, 671] width 195 height 98
click at [653, 662] on div "No" at bounding box center [676, 671] width 195 height 98
click at [665, 674] on div "No" at bounding box center [676, 671] width 195 height 98
click at [712, 666] on div "No" at bounding box center [676, 671] width 195 height 98
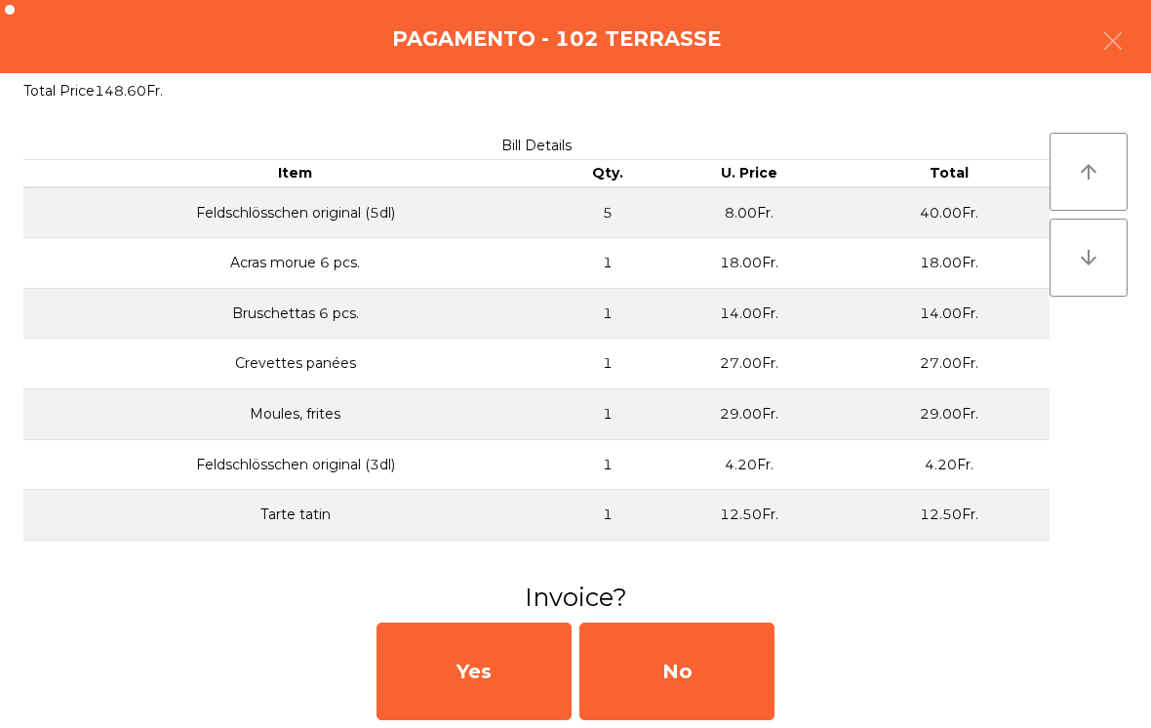
click at [711, 665] on div "No" at bounding box center [676, 671] width 195 height 98
click at [702, 675] on div "No" at bounding box center [676, 671] width 195 height 98
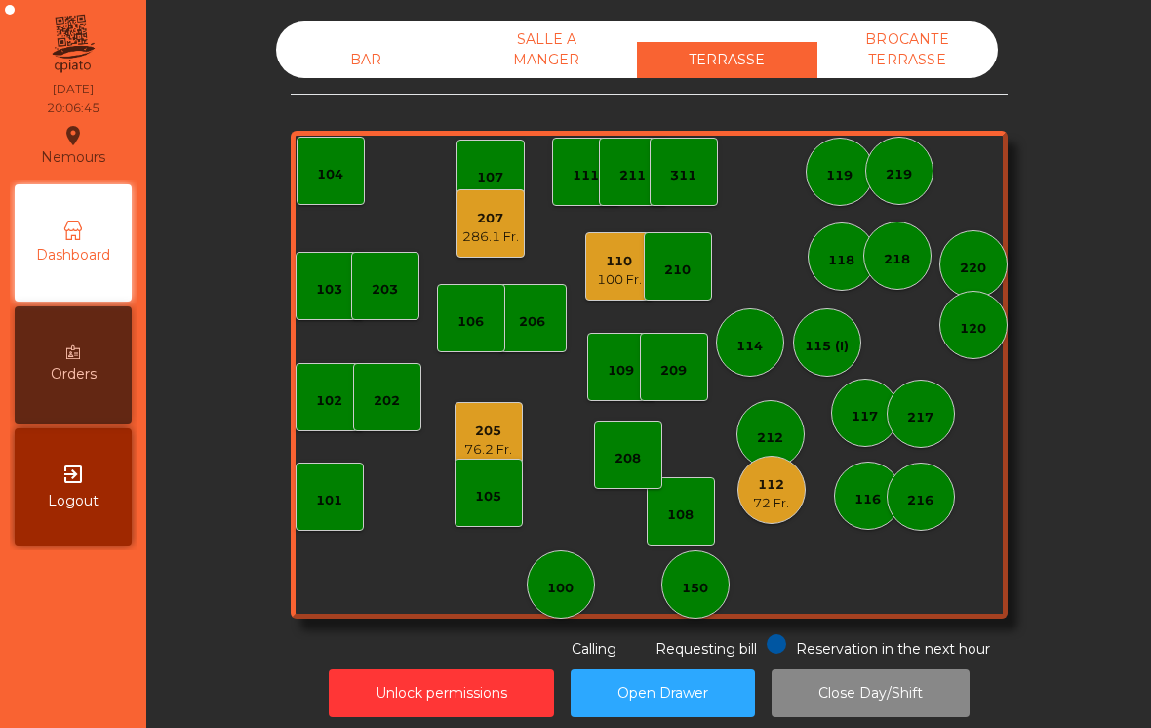
click at [506, 226] on div "207" at bounding box center [490, 219] width 57 height 20
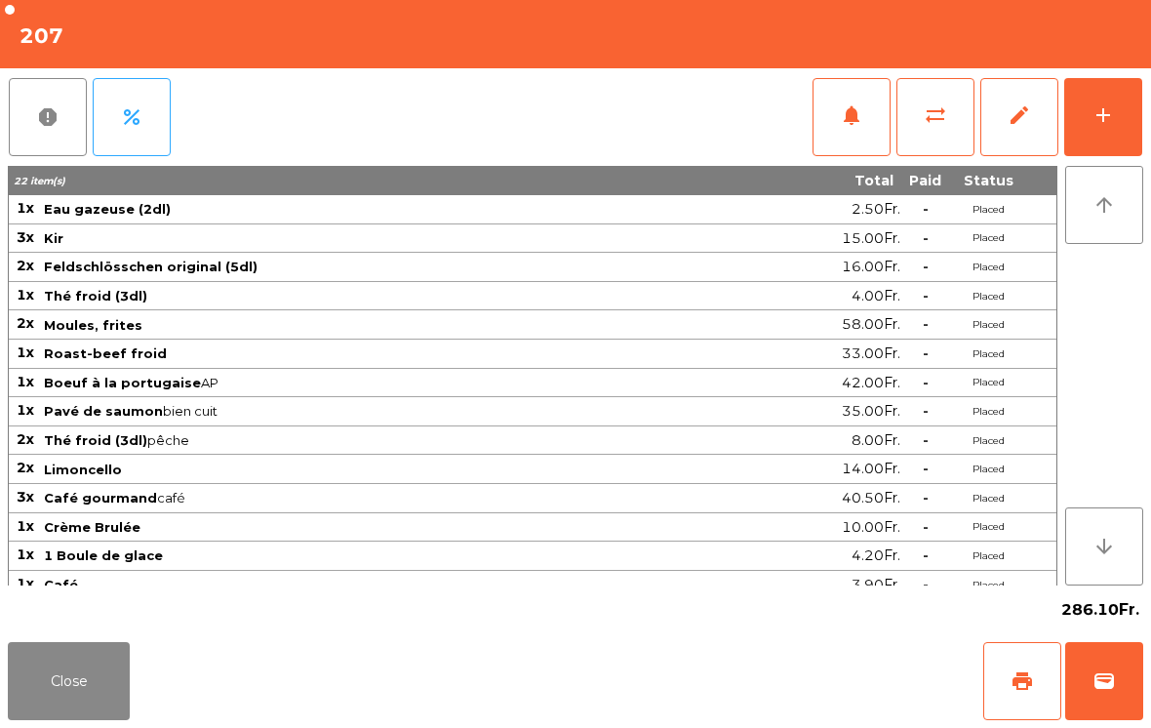
click at [1031, 696] on button "print" at bounding box center [1022, 681] width 78 height 78
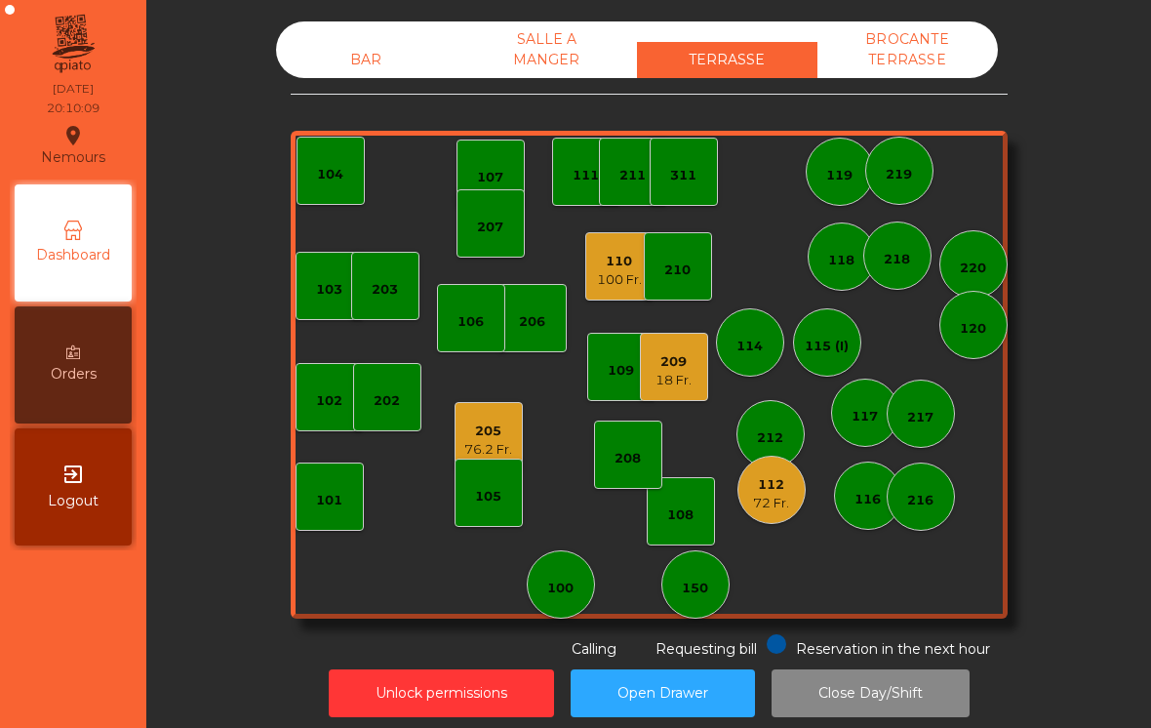
click at [699, 400] on div "209 18 Fr." at bounding box center [674, 367] width 68 height 68
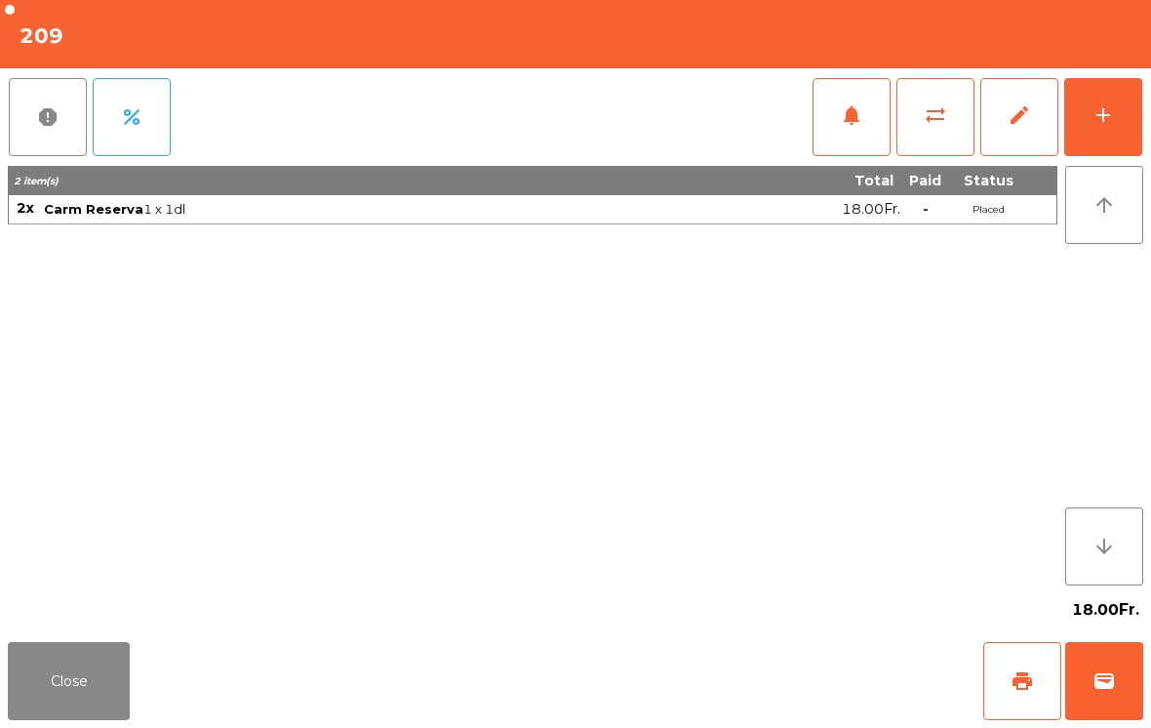
click at [1075, 155] on button "add" at bounding box center [1103, 117] width 78 height 78
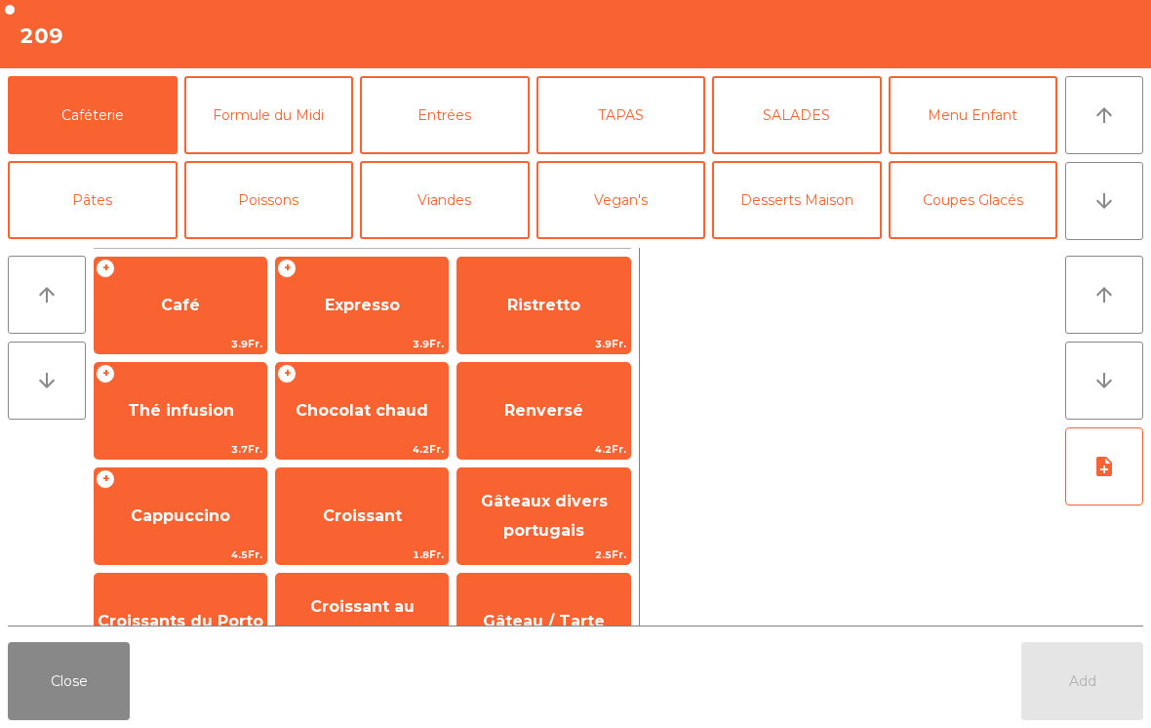
scroll to position [15, 0]
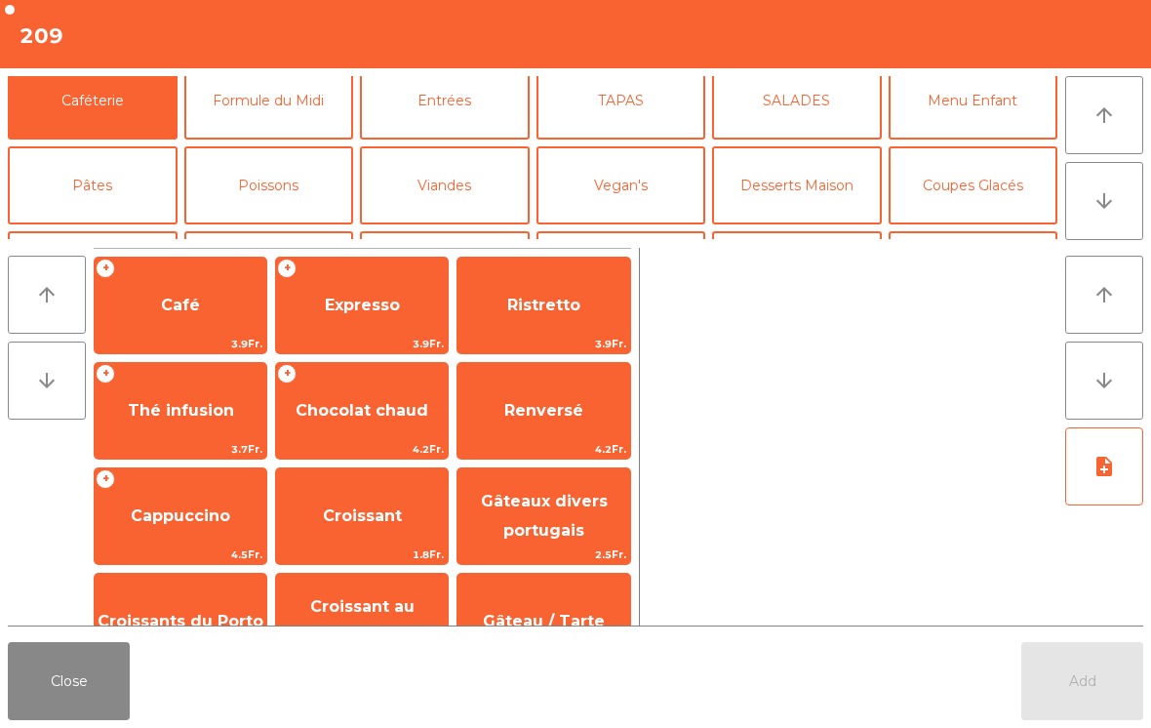
click at [325, 108] on button "Formule du Midi" at bounding box center [269, 100] width 170 height 78
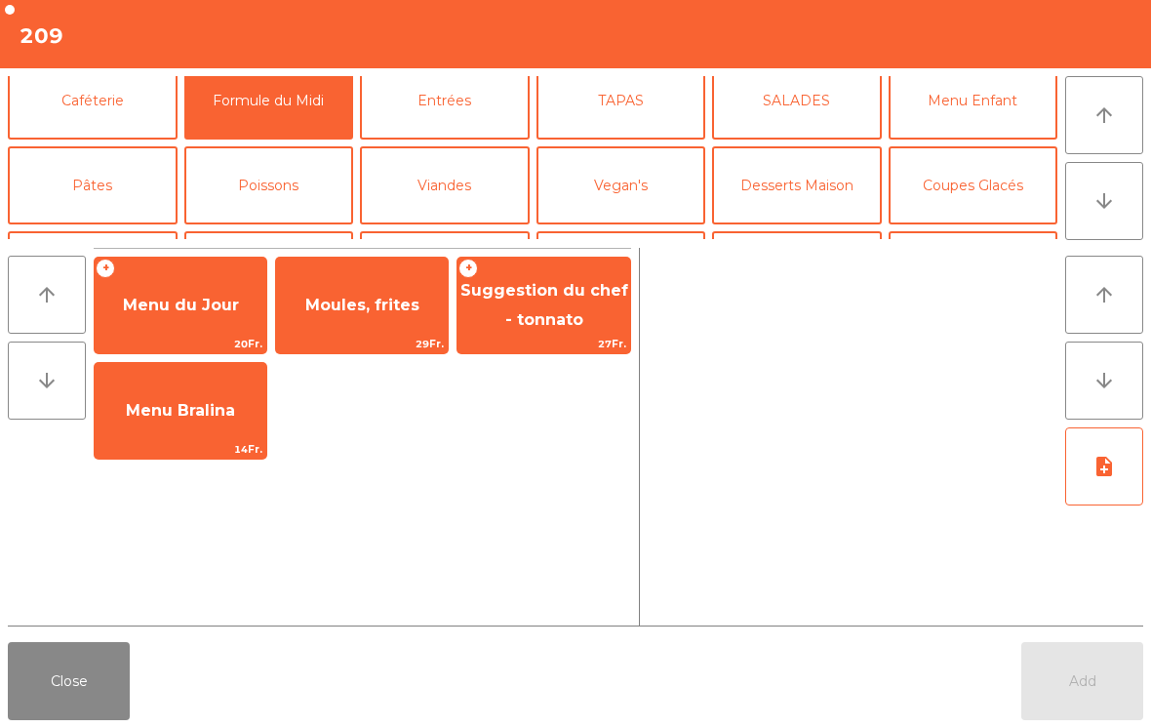
click at [393, 284] on span "Moules, frites" at bounding box center [362, 305] width 172 height 53
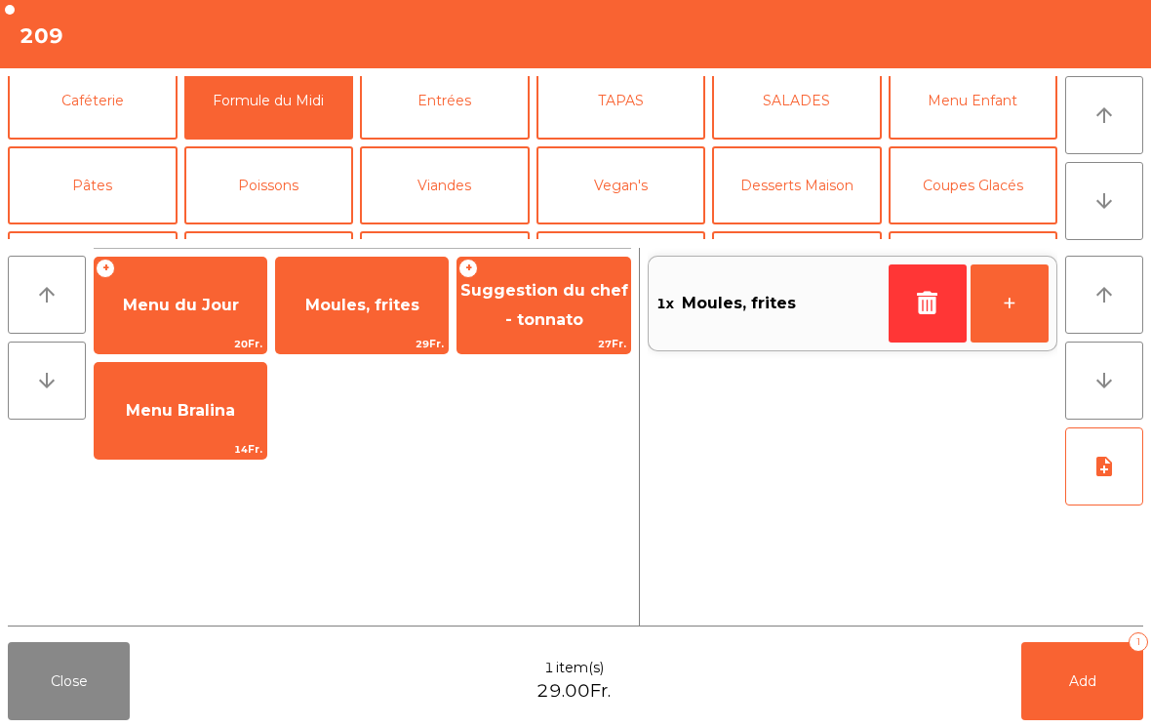
click at [376, 339] on span "29Fr." at bounding box center [362, 344] width 172 height 19
click at [1091, 690] on button "Add 2" at bounding box center [1082, 681] width 122 height 78
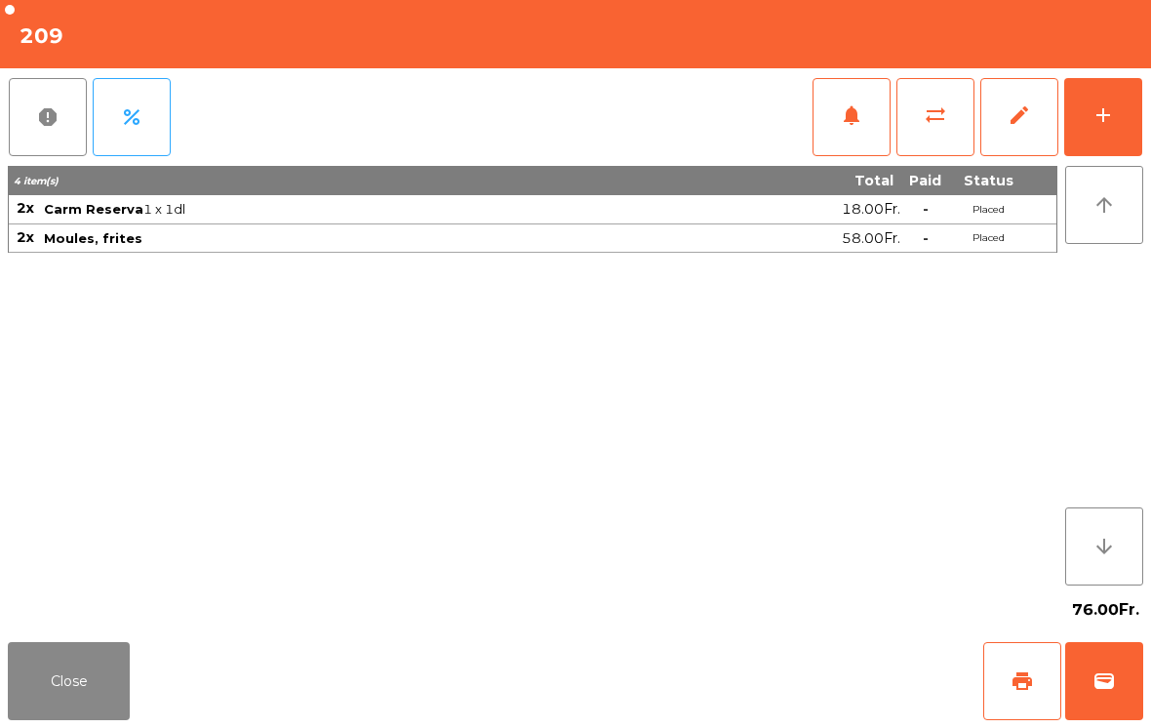
click at [90, 688] on button "Close" at bounding box center [69, 681] width 122 height 78
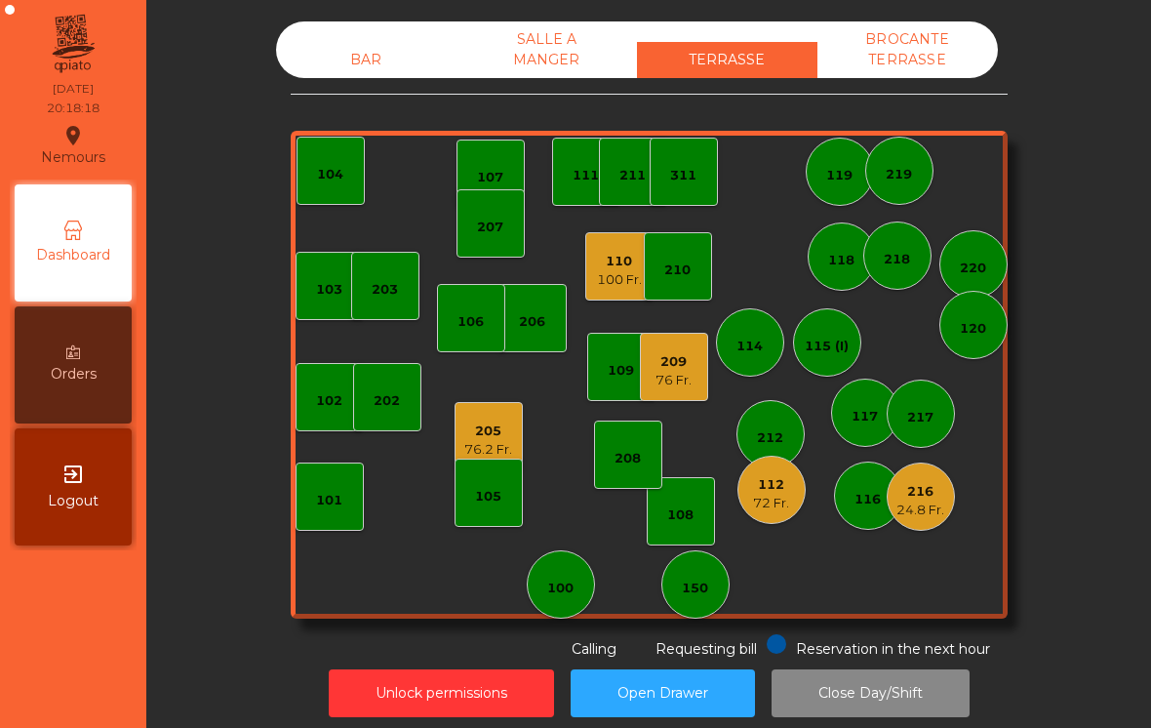
click at [611, 290] on div "110 100 Fr." at bounding box center [619, 266] width 68 height 68
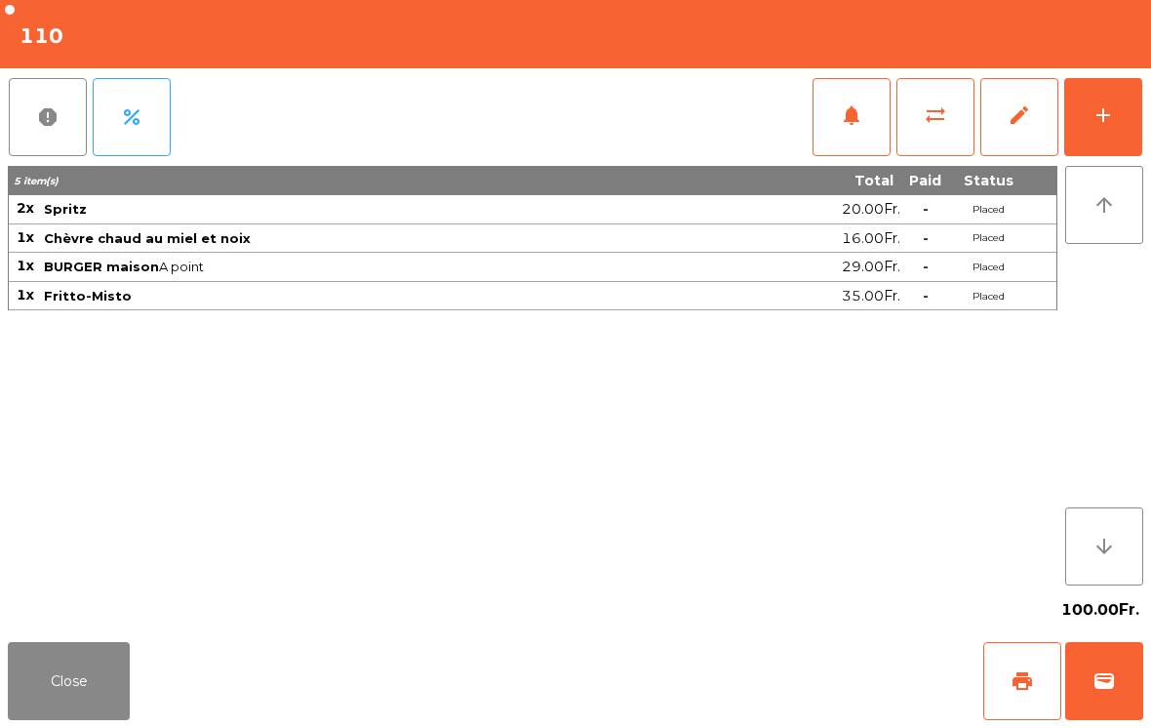
click at [850, 118] on span "notifications" at bounding box center [851, 114] width 23 height 23
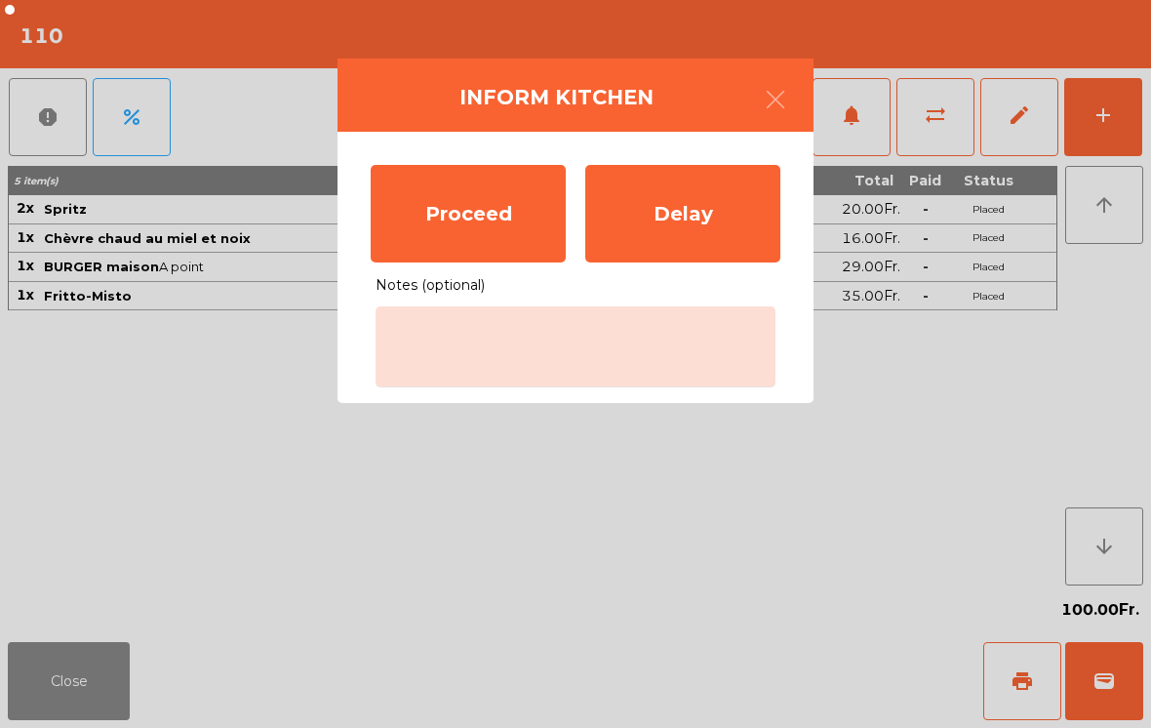
click at [497, 241] on div "Proceed" at bounding box center [468, 214] width 195 height 98
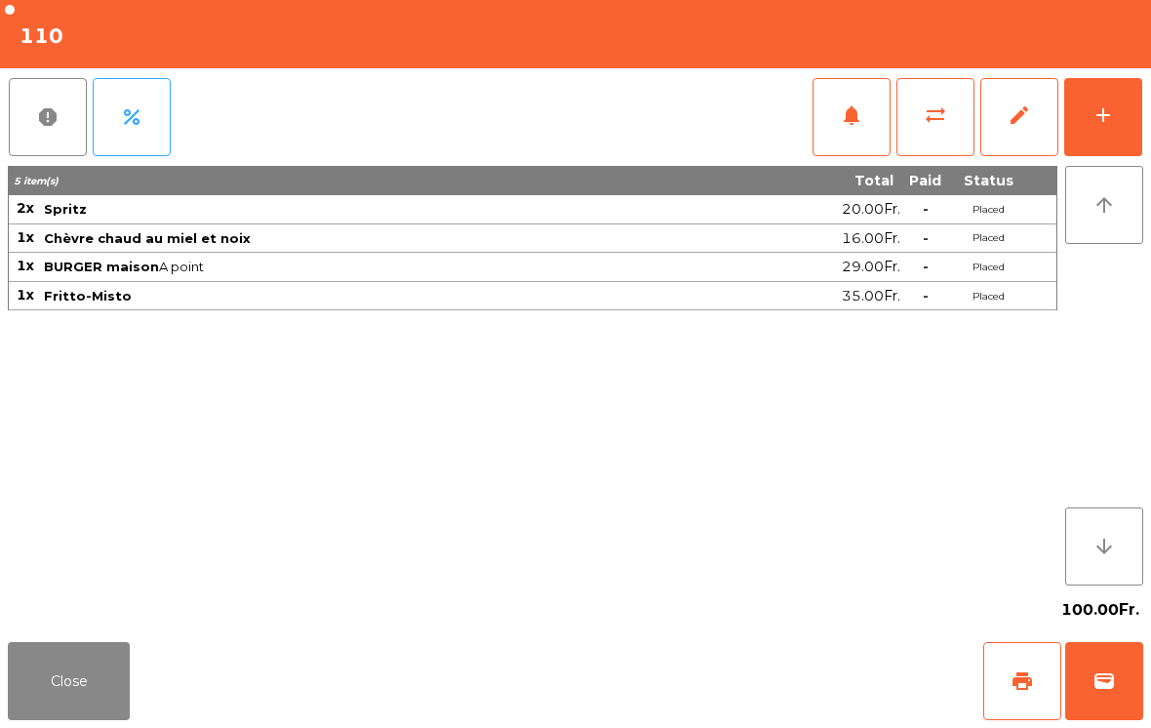
click at [93, 699] on button "Close" at bounding box center [69, 681] width 122 height 78
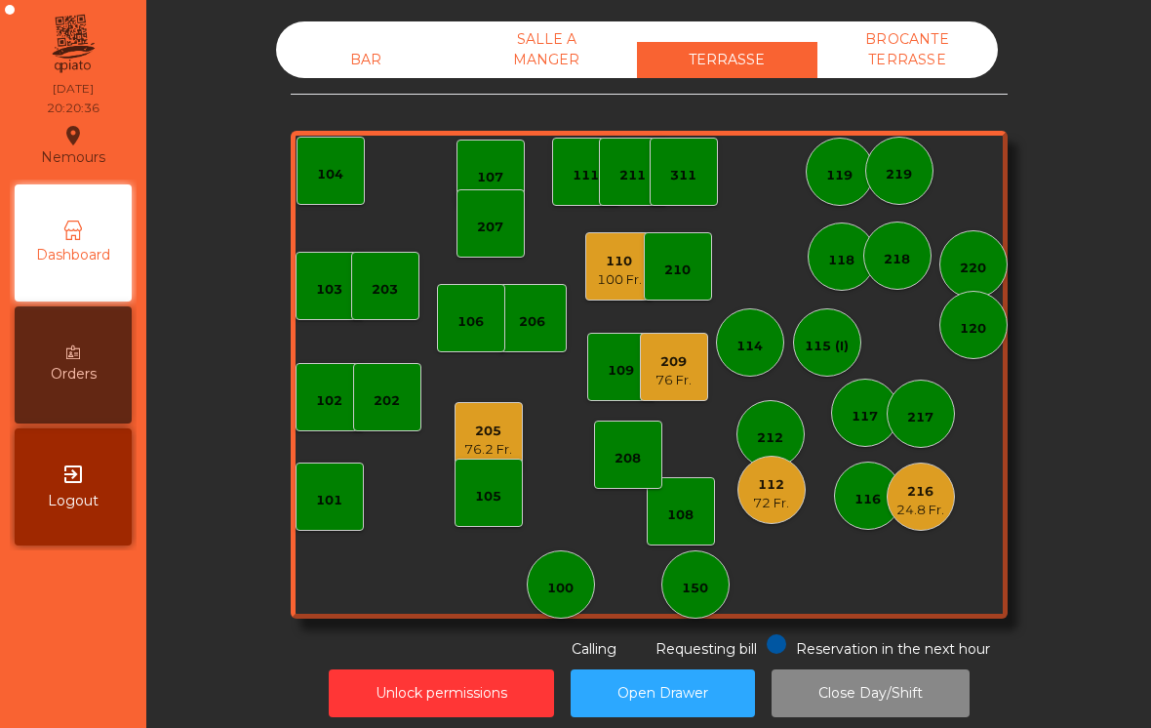
click at [647, 278] on div "210" at bounding box center [678, 266] width 68 height 68
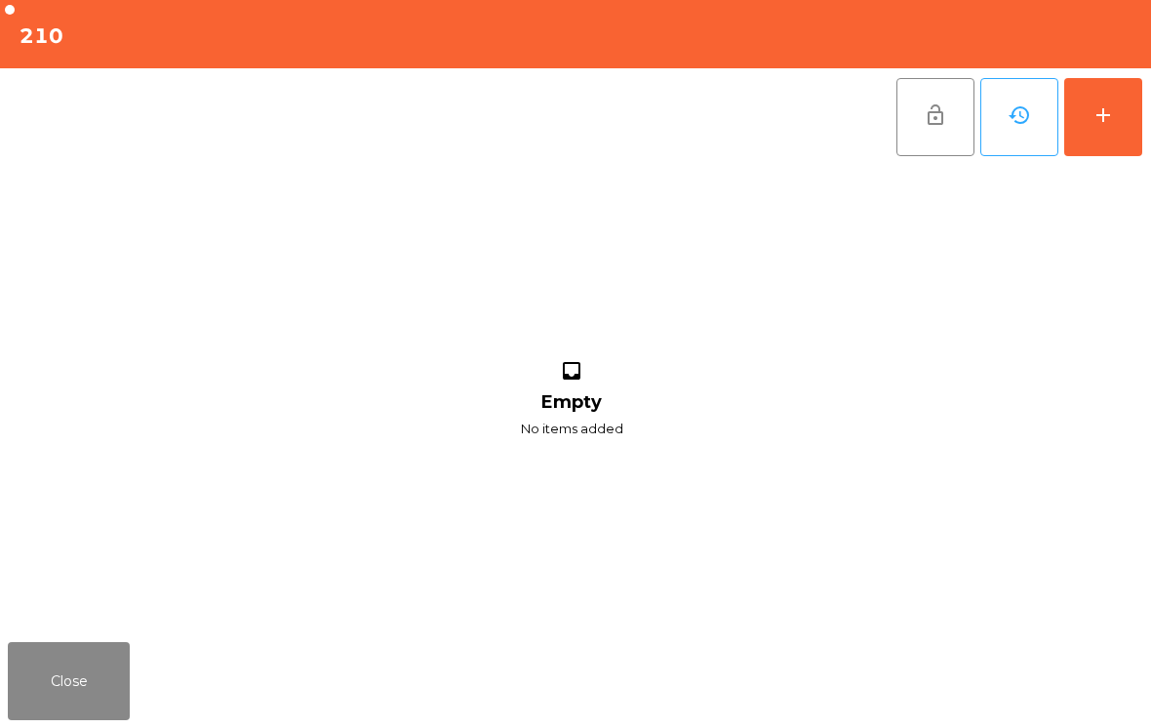
click at [60, 693] on button "Close" at bounding box center [69, 681] width 122 height 78
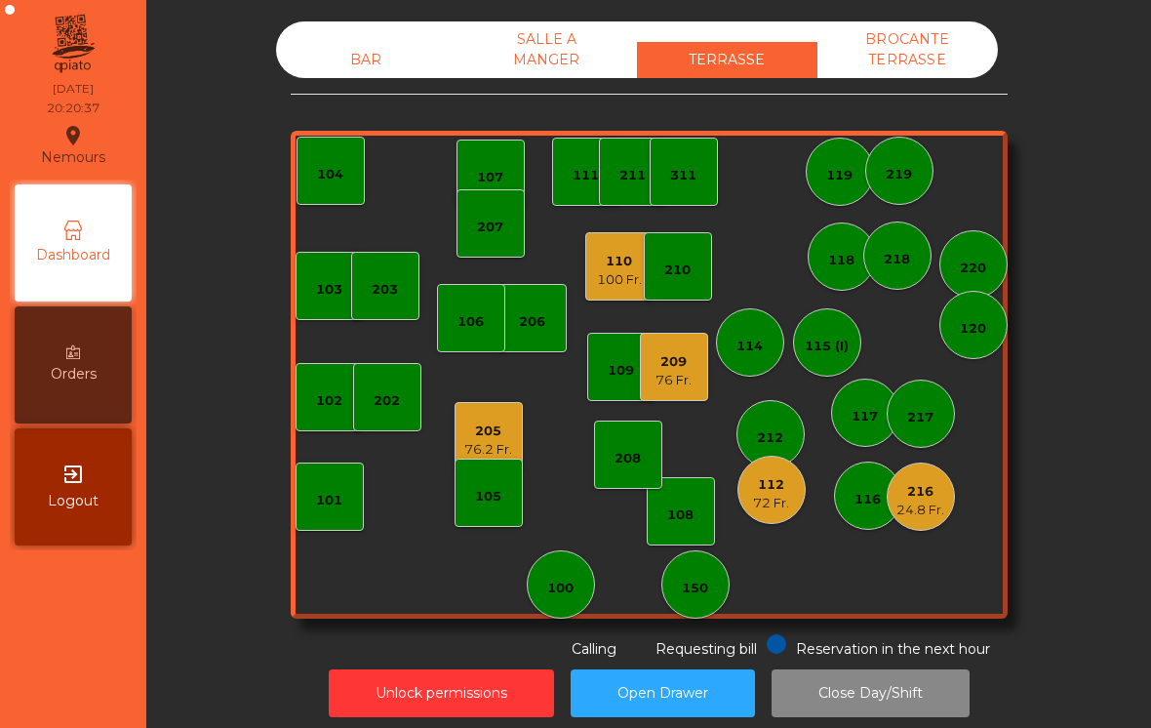
click at [587, 281] on div "110 100 Fr." at bounding box center [619, 266] width 68 height 68
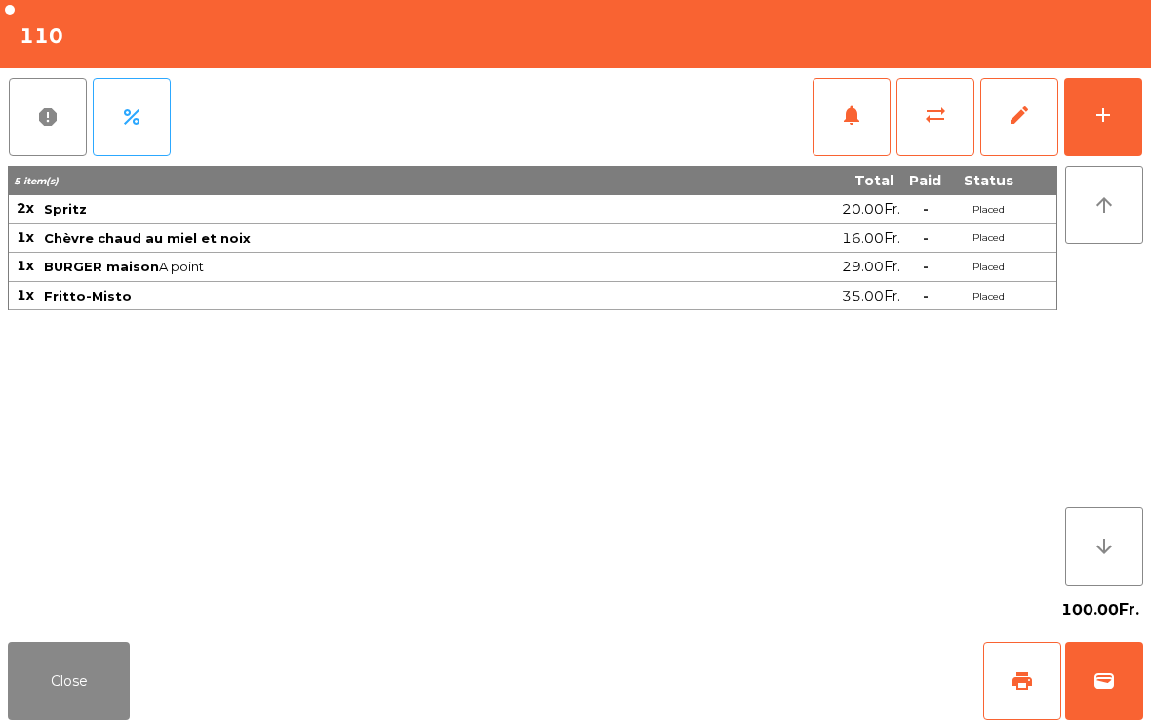
click at [70, 689] on button "Close" at bounding box center [69, 681] width 122 height 78
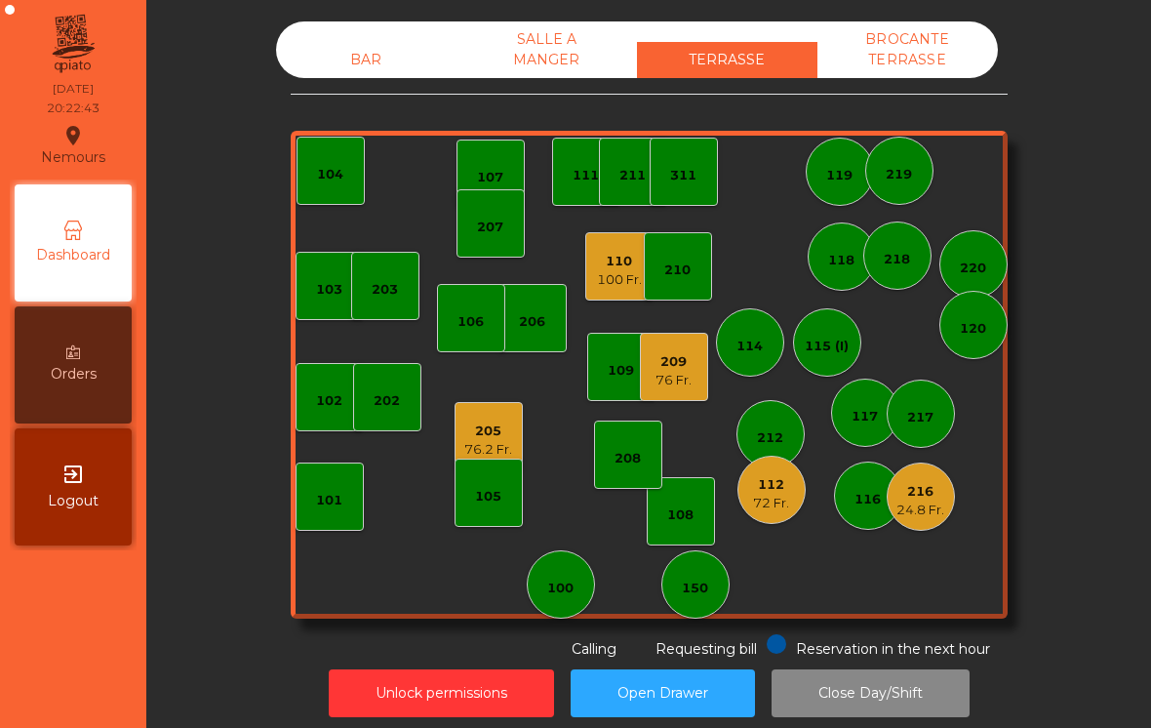
click at [760, 488] on div "112" at bounding box center [771, 485] width 36 height 20
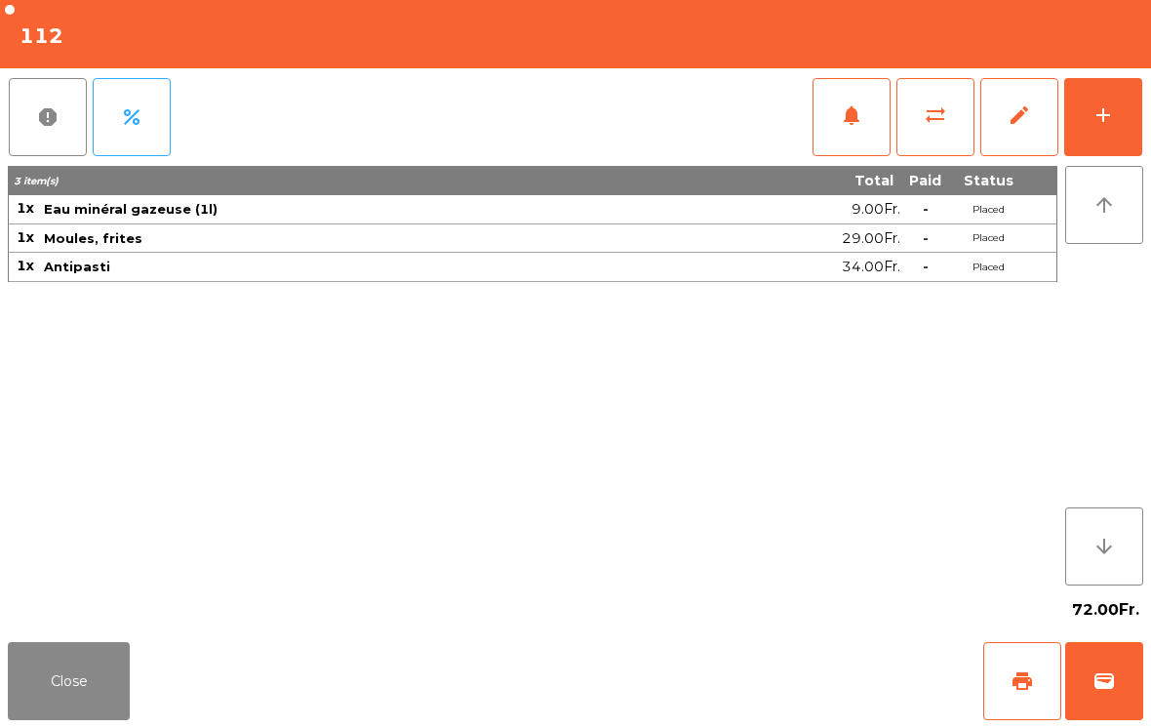
click at [1101, 94] on button "add" at bounding box center [1103, 117] width 78 height 78
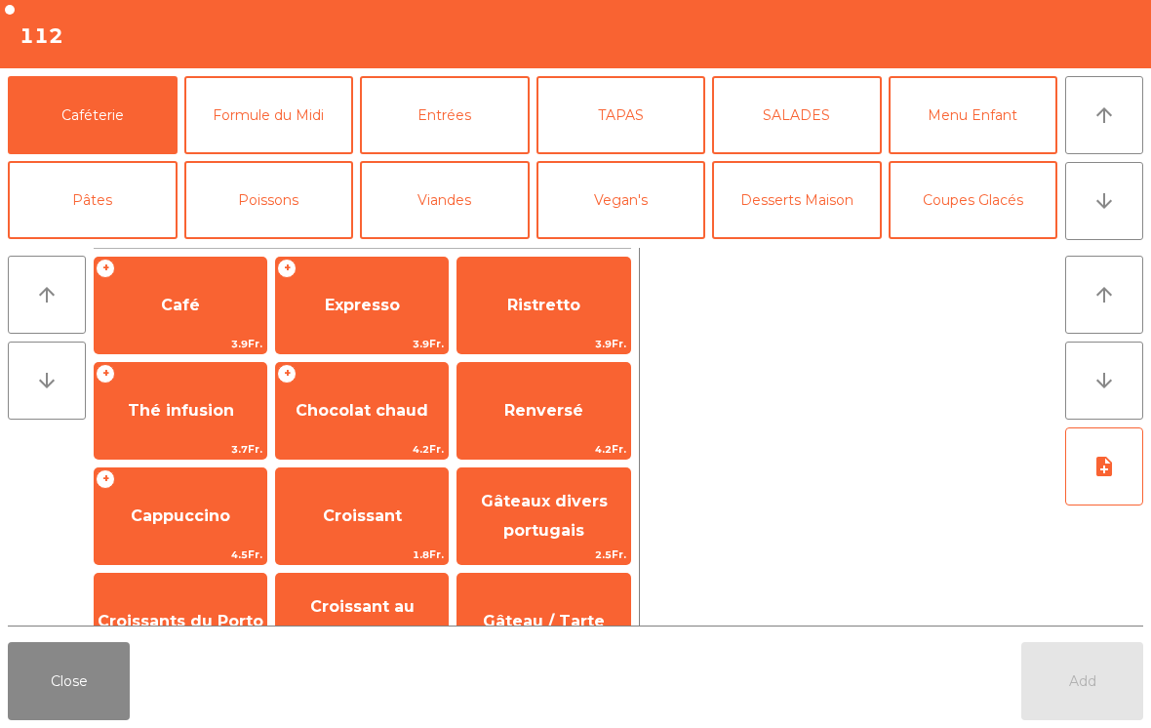
scroll to position [20, 0]
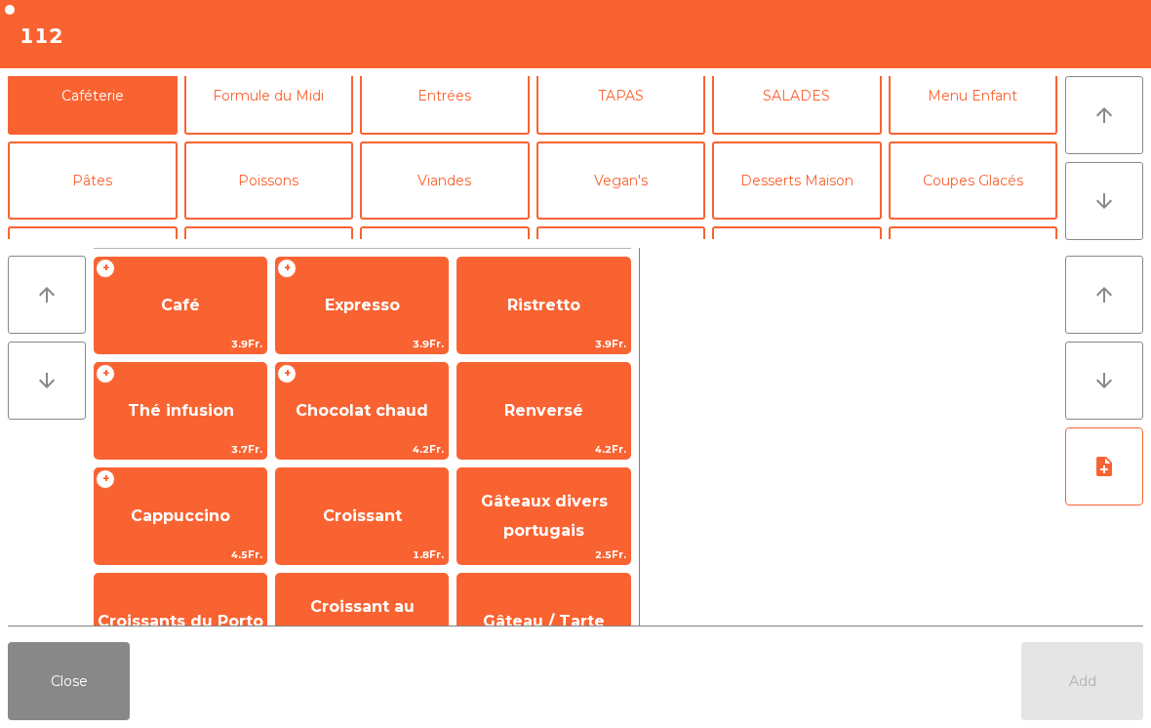
click at [984, 174] on button "Coupes Glacés" at bounding box center [974, 180] width 170 height 78
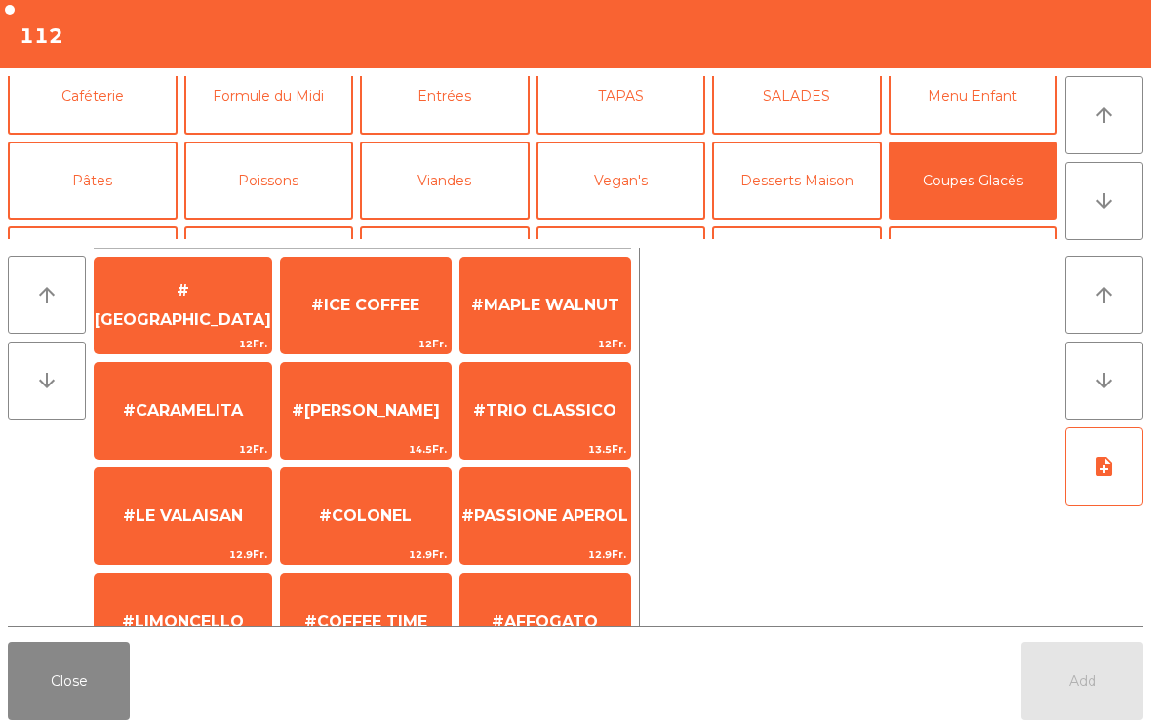
scroll to position [243, 0]
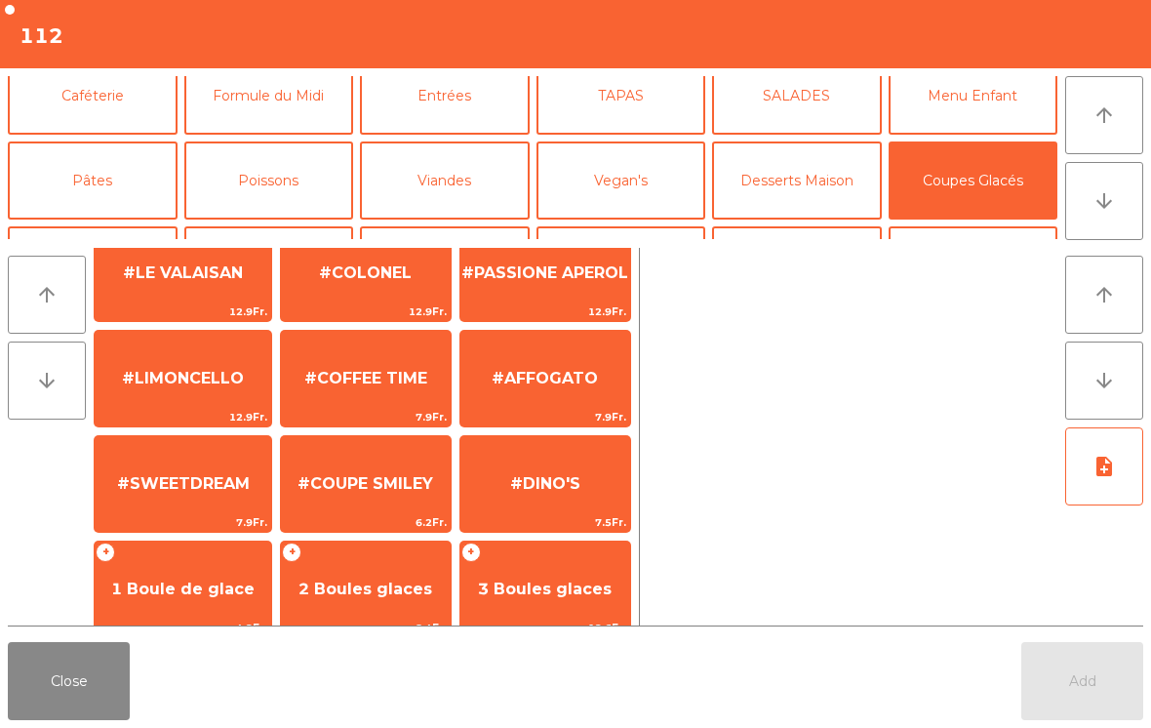
click at [167, 593] on span "1 Boule de glace" at bounding box center [182, 588] width 143 height 19
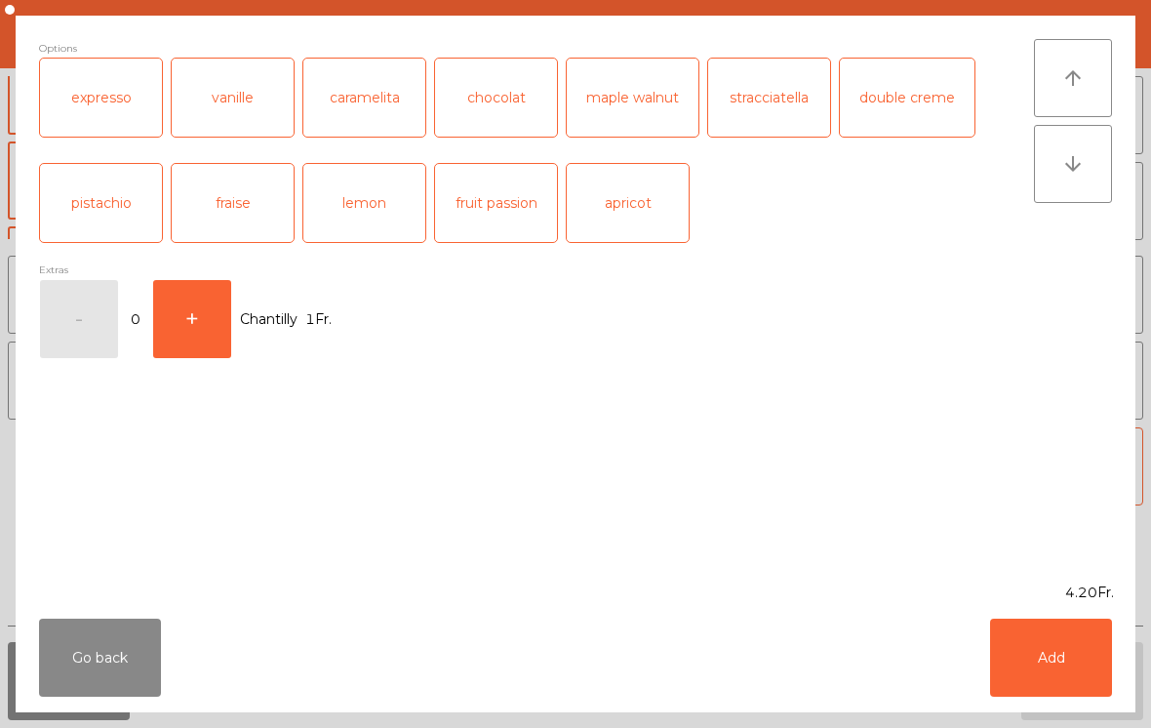
click at [1023, 659] on button "Add" at bounding box center [1051, 657] width 122 height 78
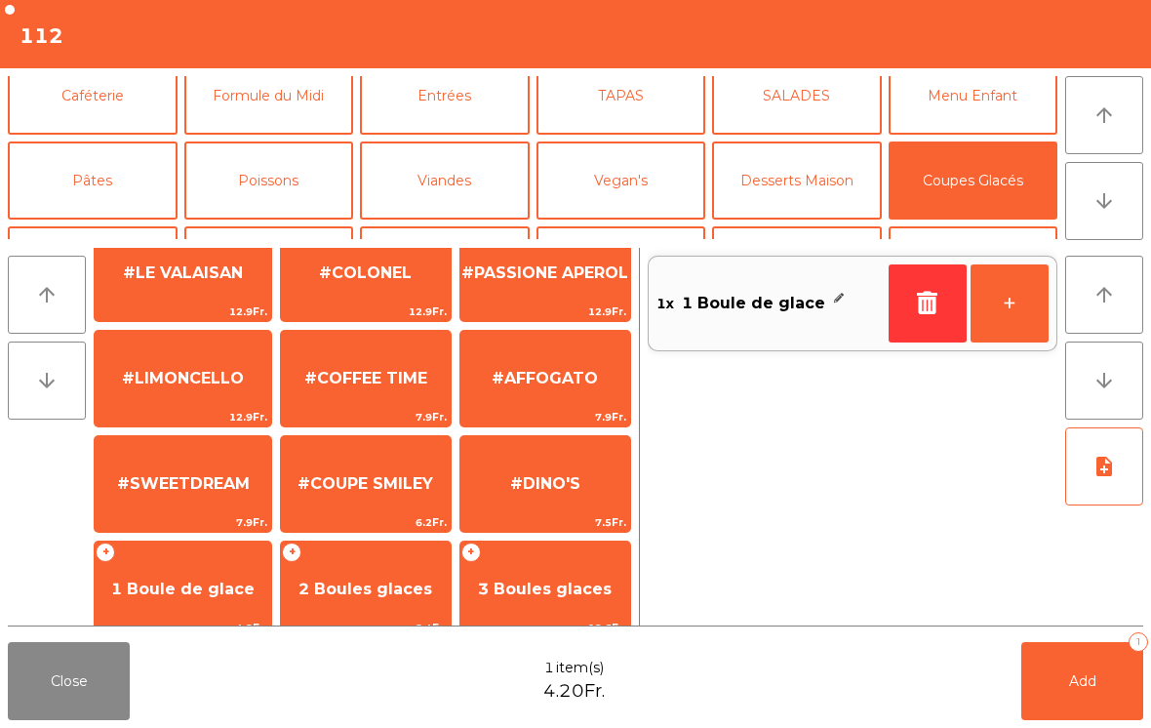
click at [1017, 333] on button "+" at bounding box center [1010, 303] width 78 height 78
click at [97, 113] on button "Caféterie" at bounding box center [93, 96] width 170 height 78
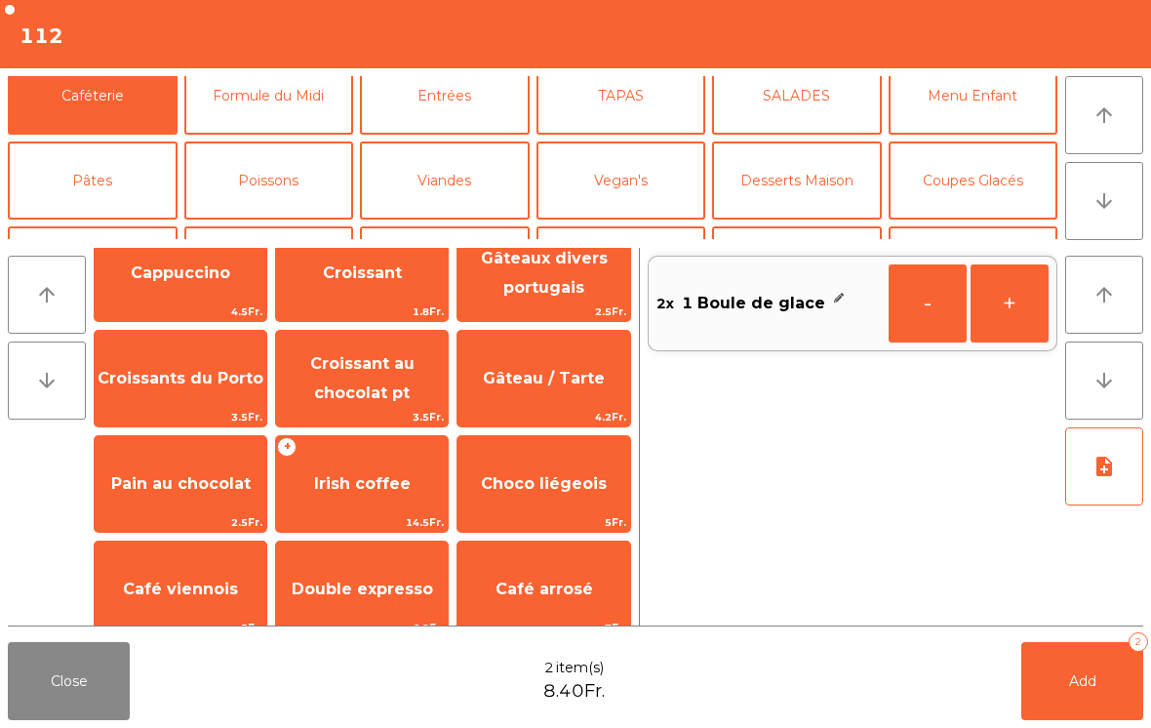
click at [112, 128] on button "Caféterie" at bounding box center [93, 96] width 170 height 78
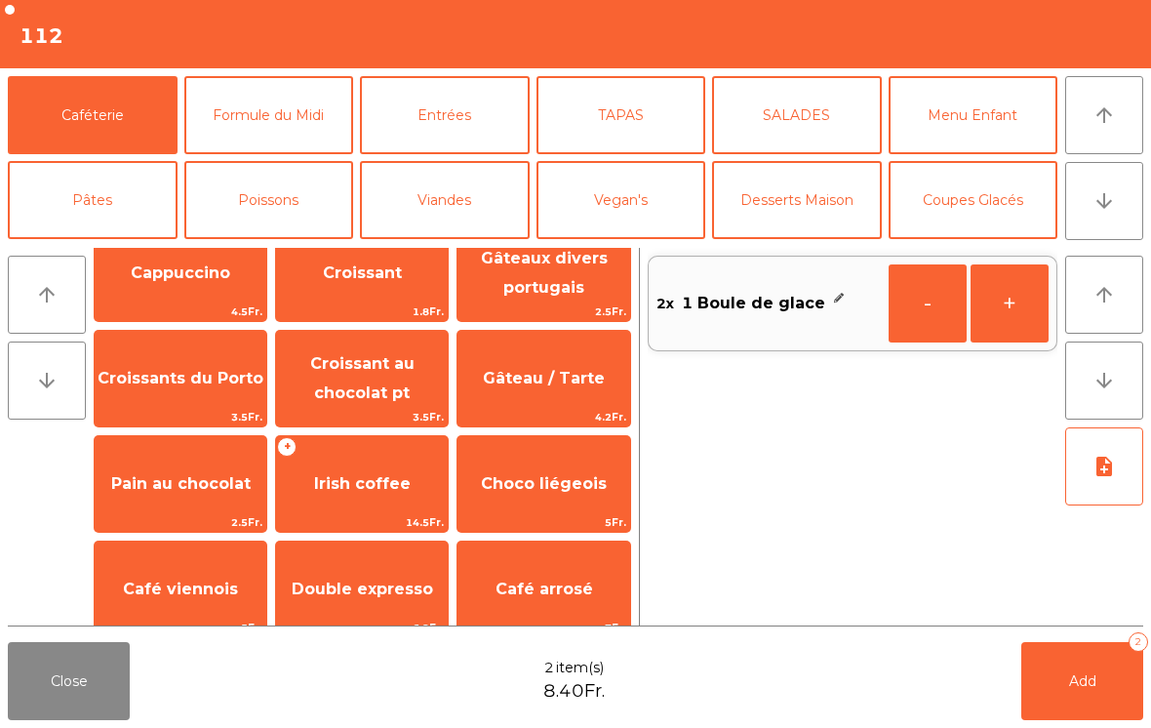
scroll to position [75, 0]
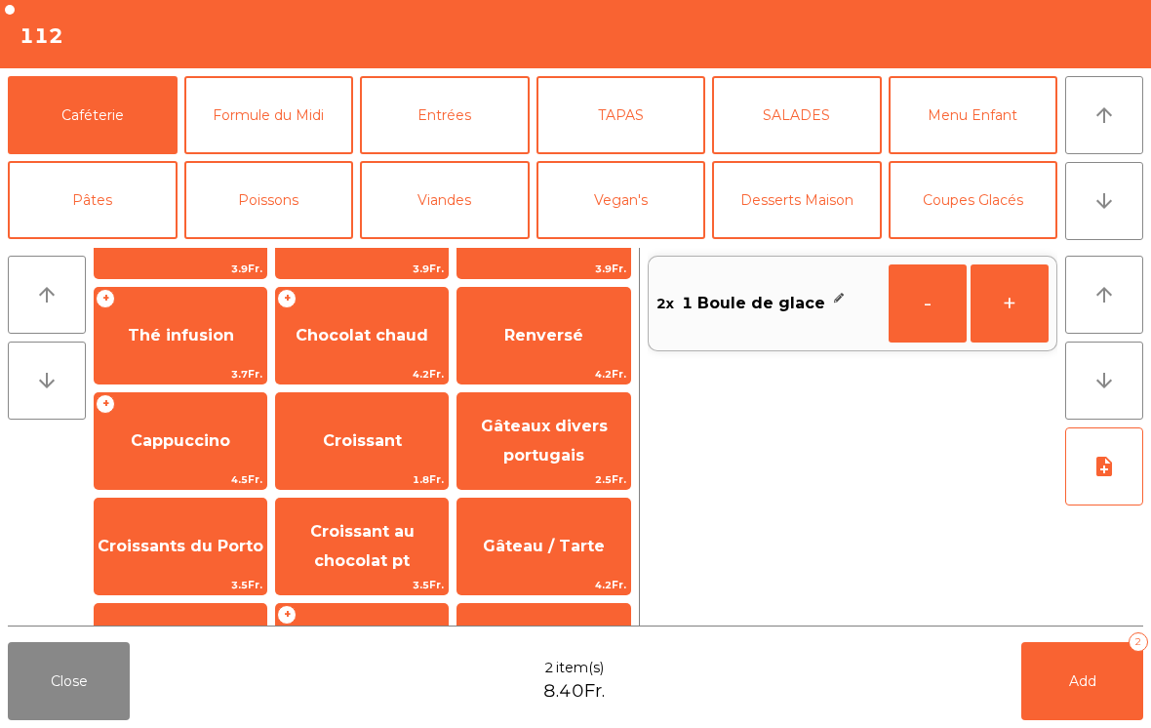
click at [590, 335] on span "Renversé" at bounding box center [543, 335] width 172 height 53
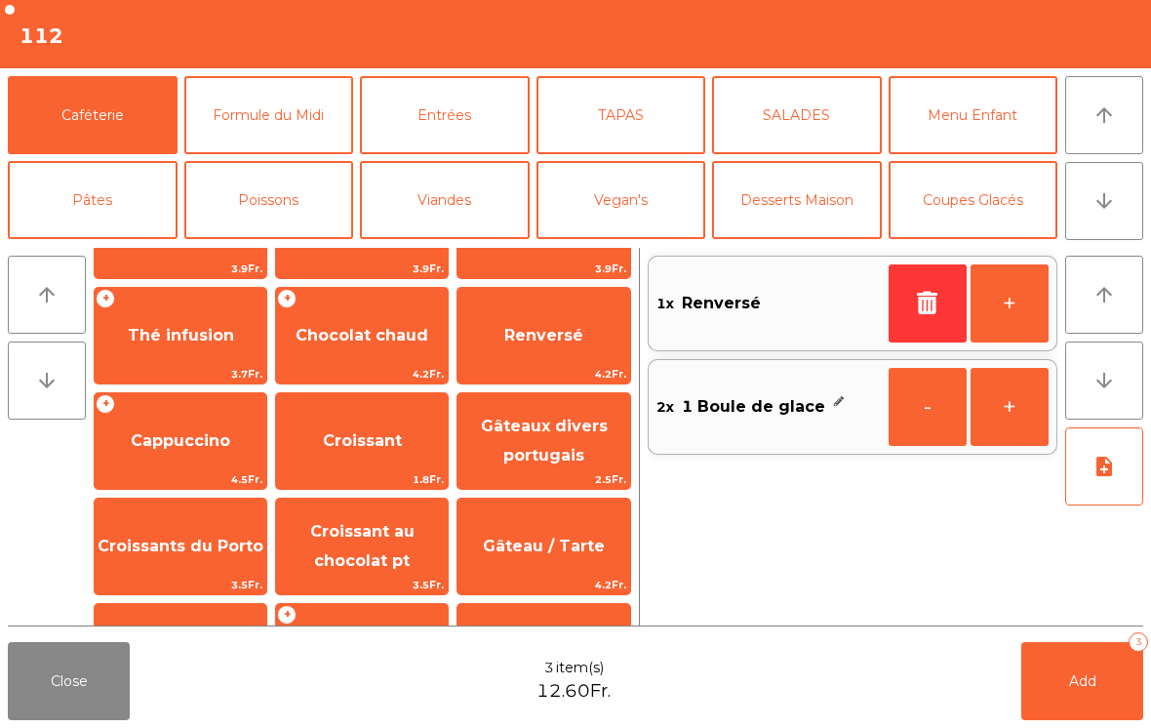
click at [1079, 676] on span "Add" at bounding box center [1082, 681] width 27 height 18
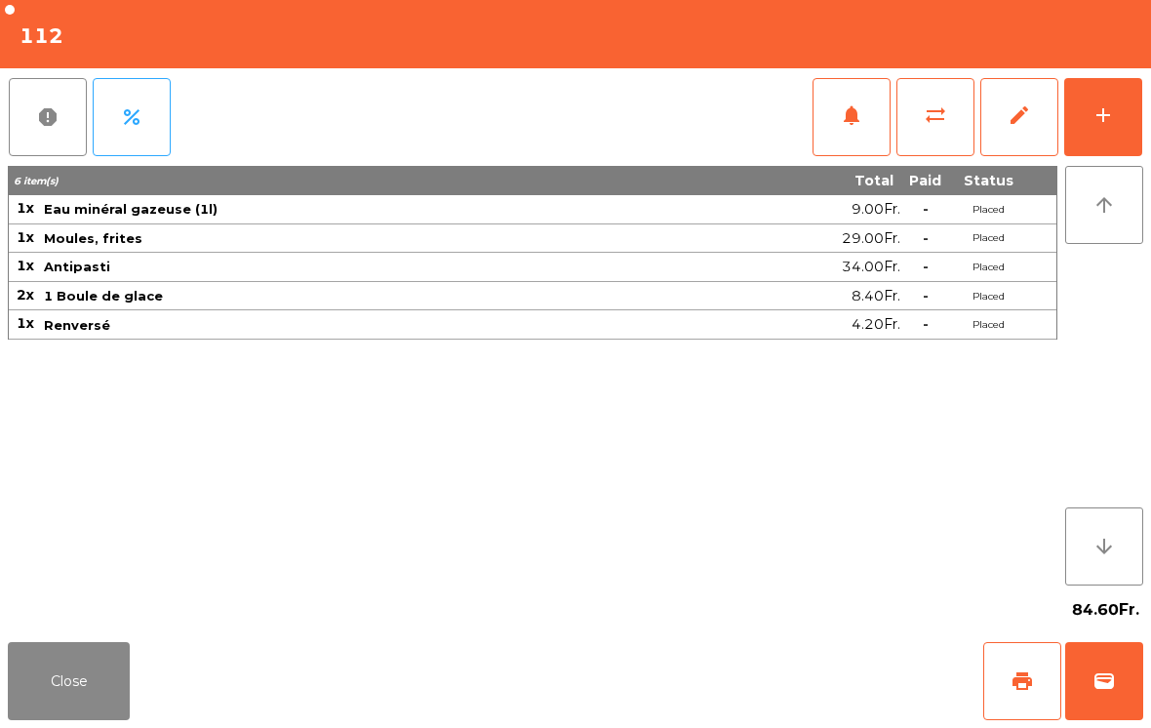
click at [116, 644] on button "Close" at bounding box center [69, 681] width 122 height 78
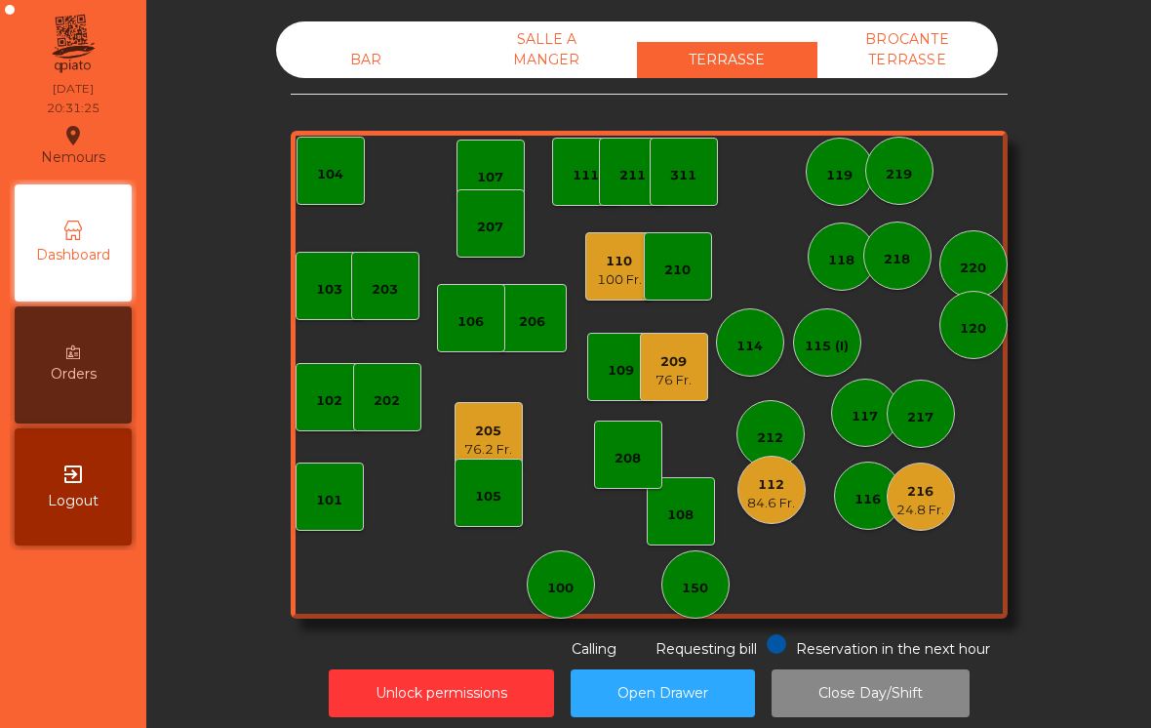
click at [914, 501] on div "24.8 Fr." at bounding box center [920, 510] width 48 height 20
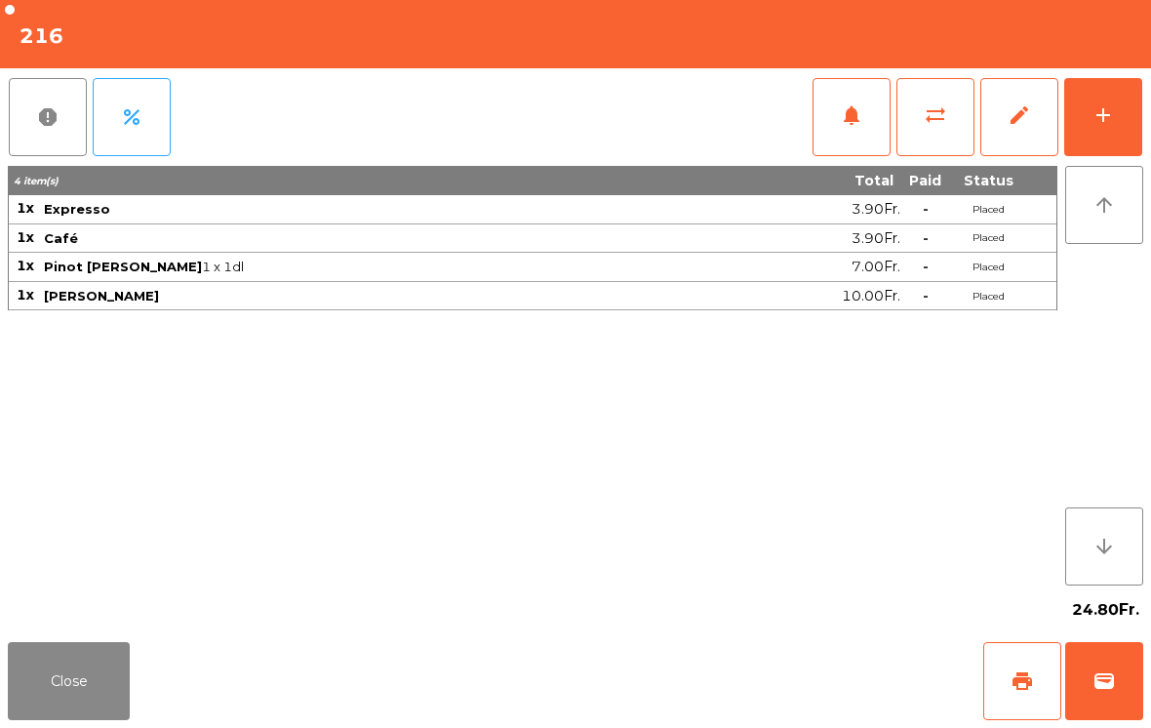
click at [1124, 114] on button "add" at bounding box center [1103, 117] width 78 height 78
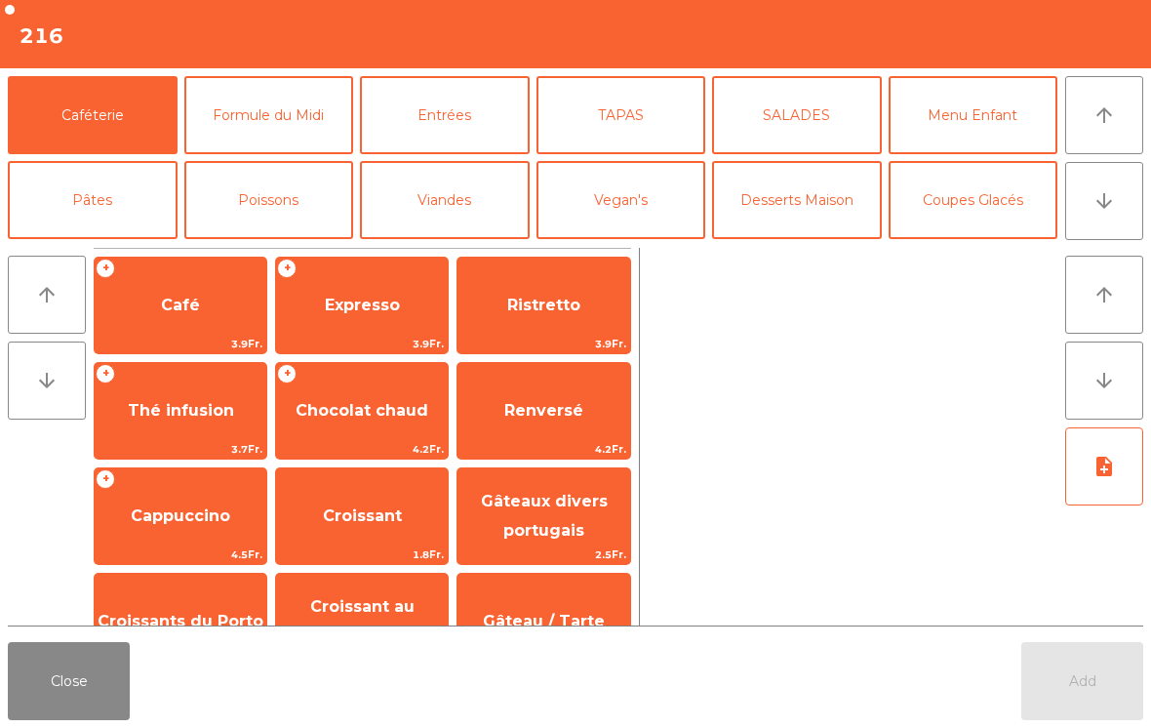
click at [189, 531] on span "Cappuccino" at bounding box center [181, 516] width 172 height 53
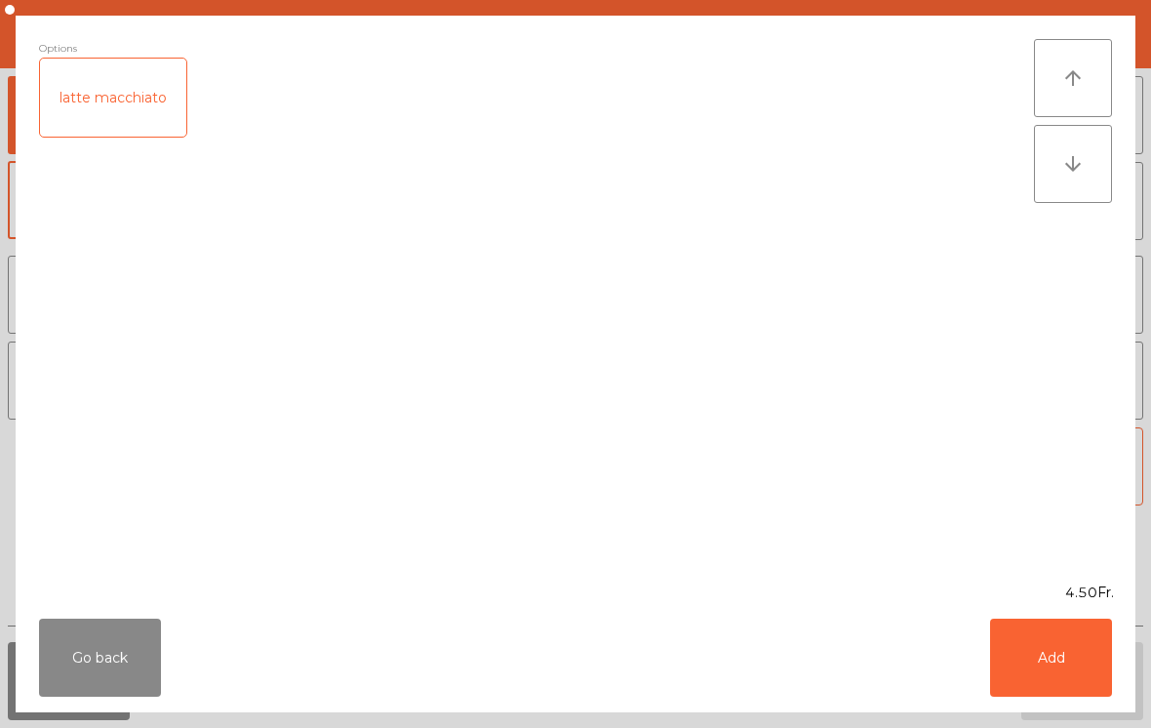
click at [1033, 628] on button "Add" at bounding box center [1051, 657] width 122 height 78
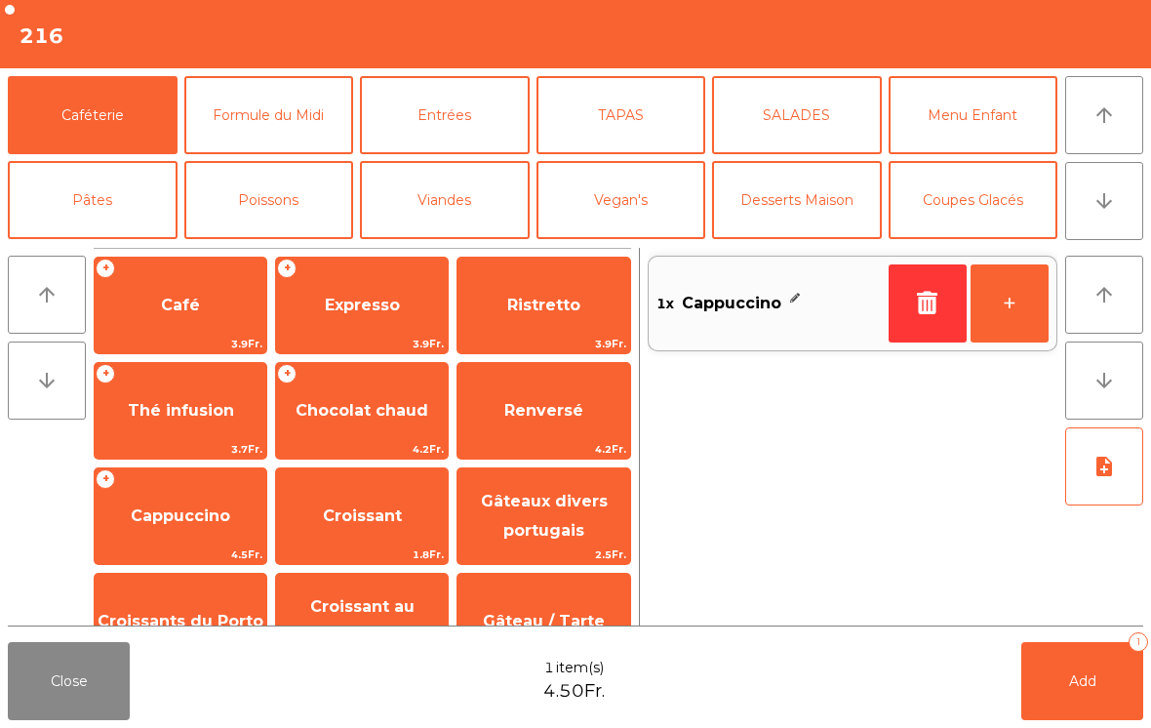
click at [1023, 284] on button "+" at bounding box center [1010, 303] width 78 height 78
click at [1027, 169] on button "Coupes Glacés" at bounding box center [974, 200] width 170 height 78
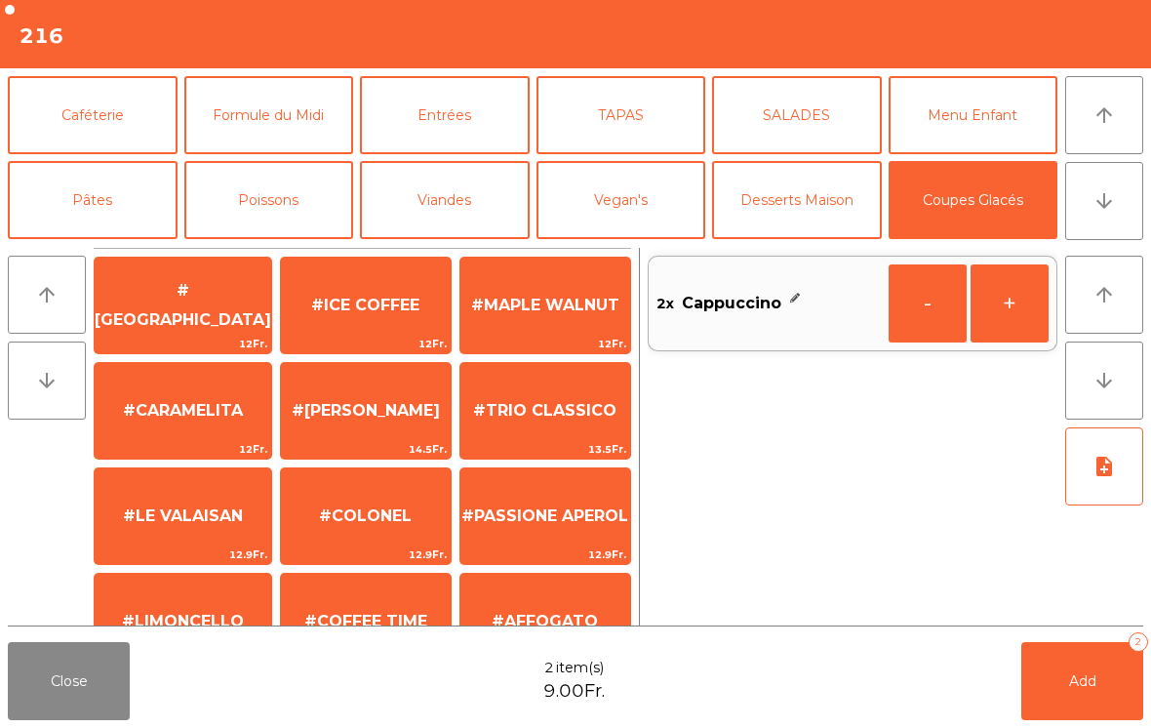
scroll to position [42, 0]
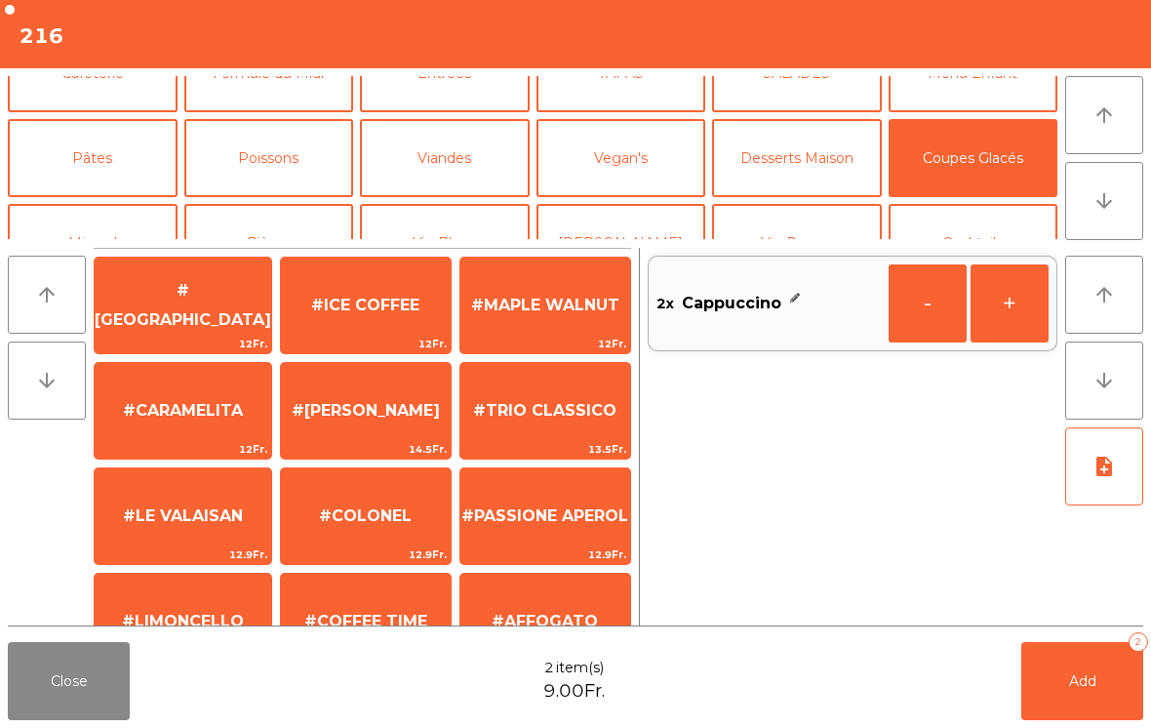
click at [544, 322] on span "#MAPLE WALNUT" at bounding box center [545, 305] width 170 height 53
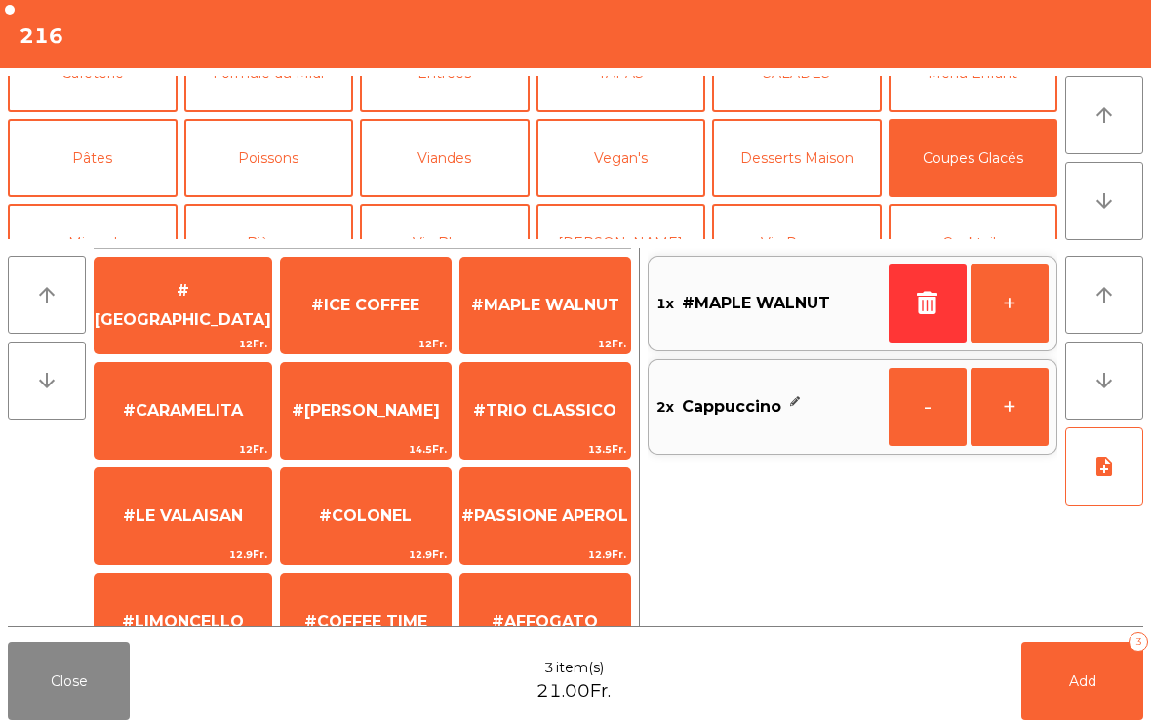
click at [172, 416] on span "#CARAMELITA" at bounding box center [183, 410] width 120 height 19
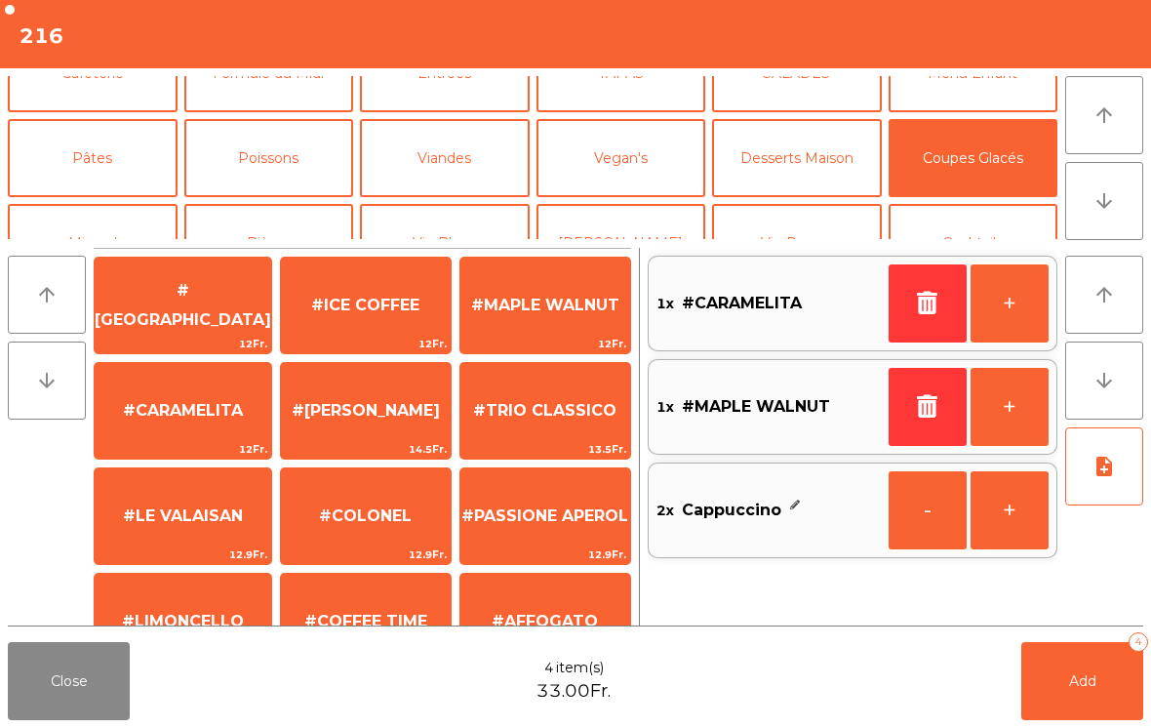
click at [197, 427] on span "#CARAMELITA" at bounding box center [183, 410] width 177 height 53
click at [363, 418] on span "#[PERSON_NAME]" at bounding box center [366, 410] width 148 height 19
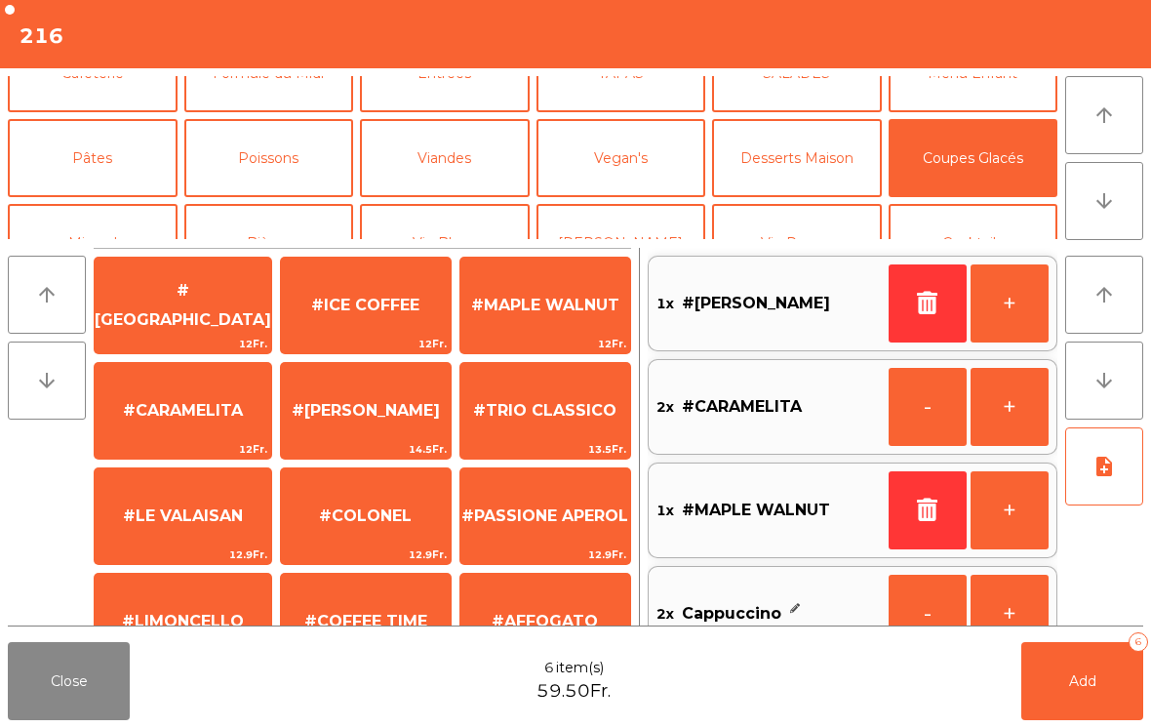
click at [1049, 691] on button "Add 6" at bounding box center [1082, 681] width 122 height 78
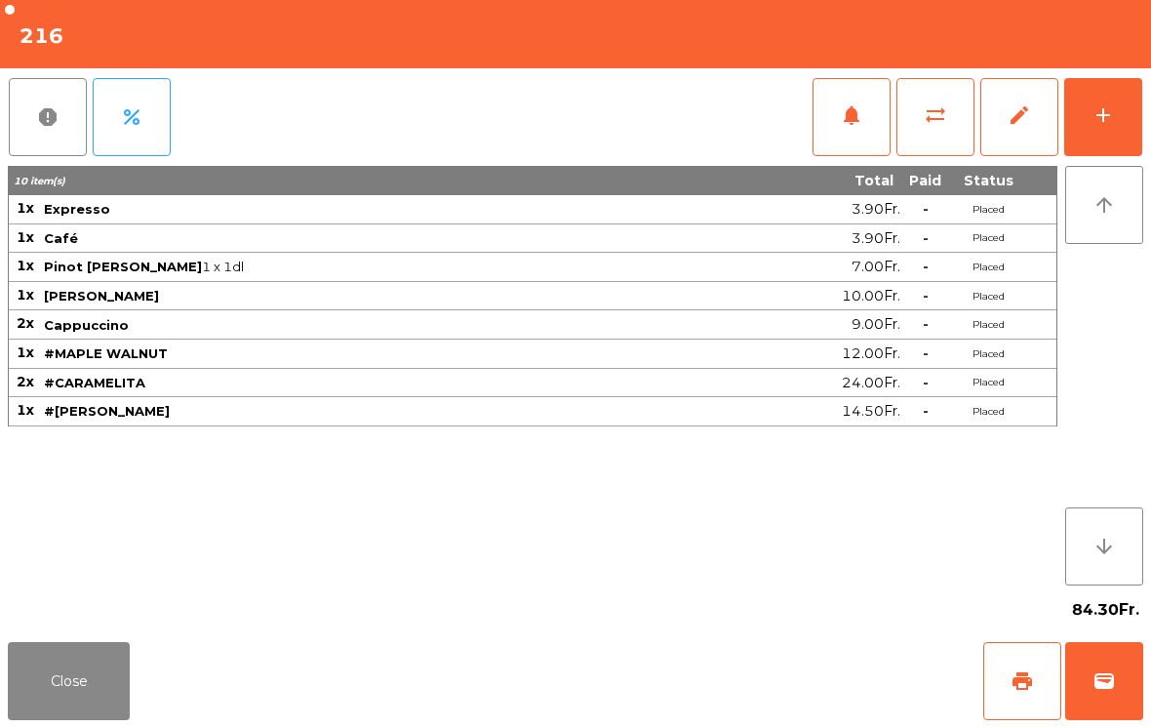
click at [70, 673] on button "Close" at bounding box center [69, 681] width 122 height 78
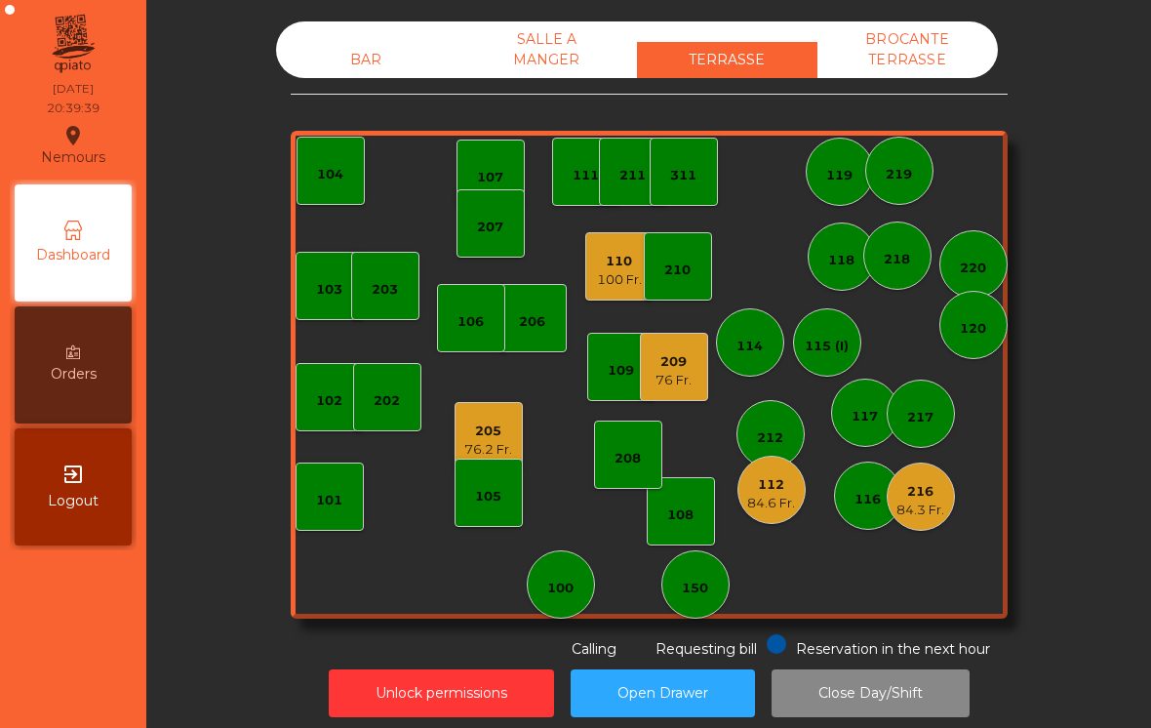
click at [700, 509] on div "108" at bounding box center [681, 511] width 68 height 68
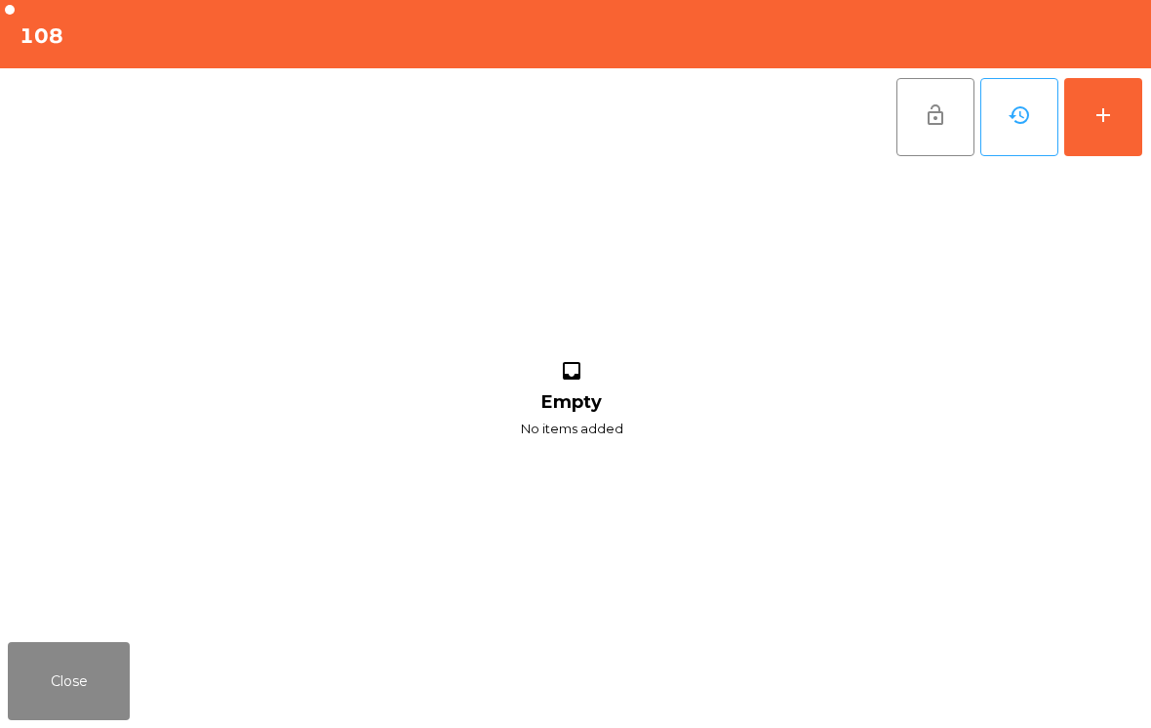
click at [1129, 152] on button "add" at bounding box center [1103, 117] width 78 height 78
click at [1097, 128] on button "add" at bounding box center [1103, 117] width 78 height 78
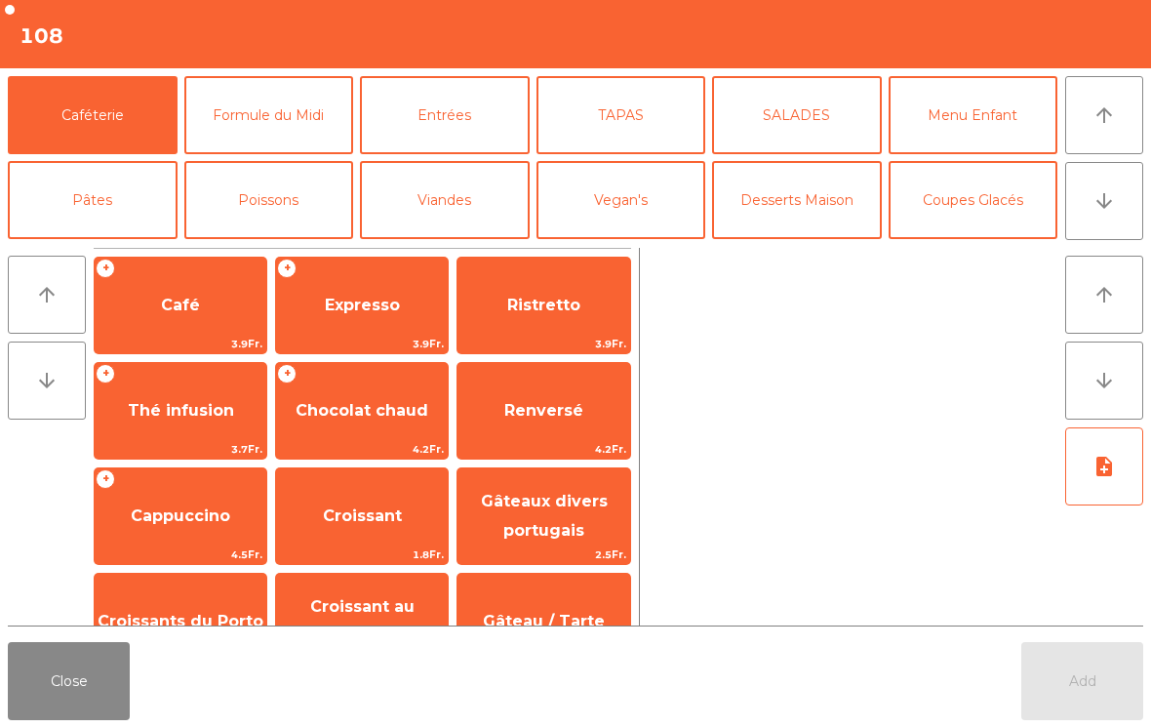
click at [1081, 193] on button "arrow_downward" at bounding box center [1104, 201] width 78 height 78
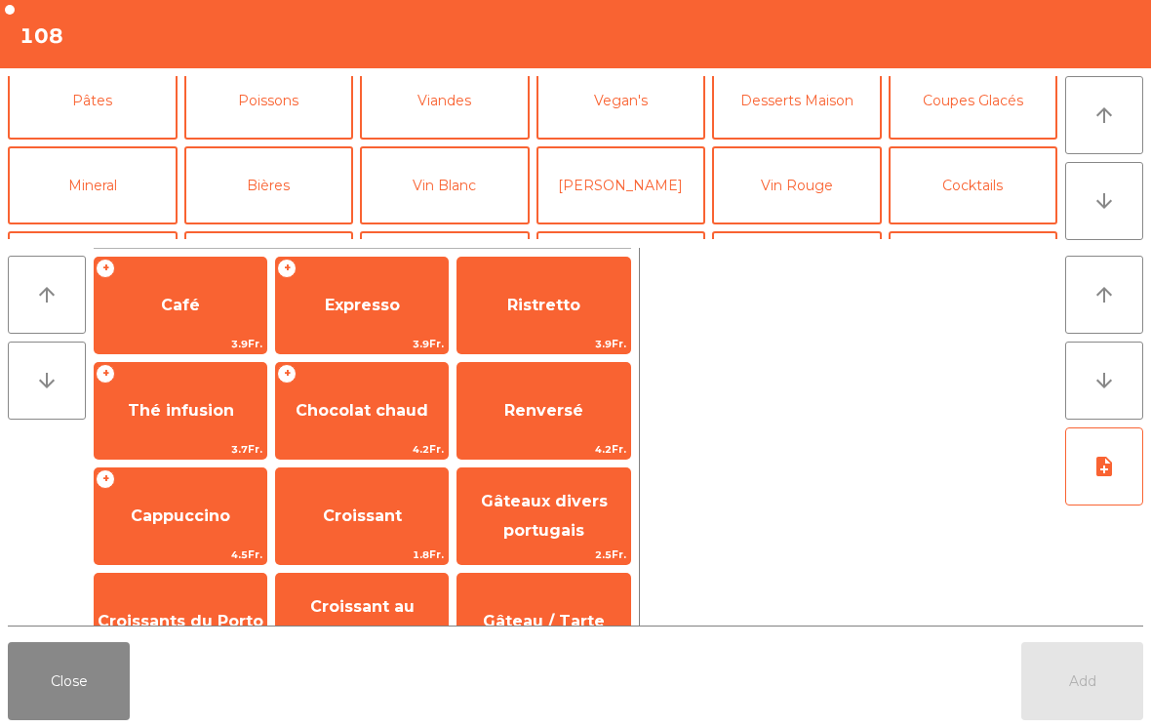
click at [106, 96] on button "Pâtes" at bounding box center [93, 100] width 170 height 78
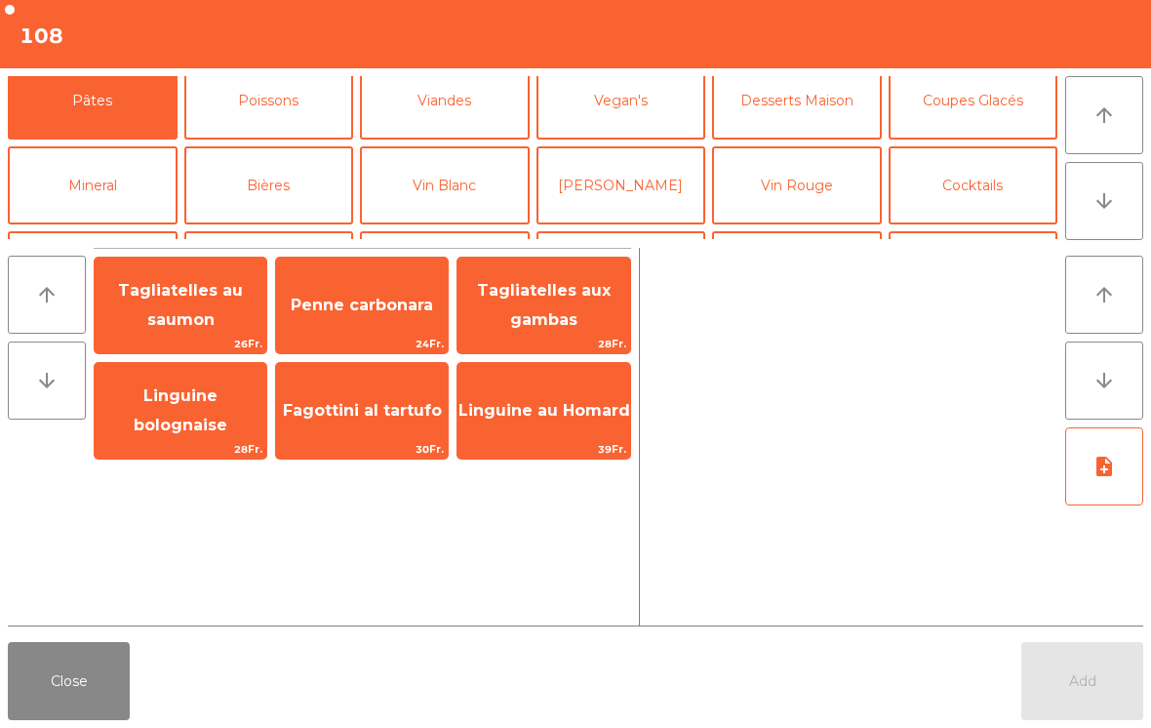
click at [379, 299] on span "Penne carbonara" at bounding box center [362, 305] width 142 height 19
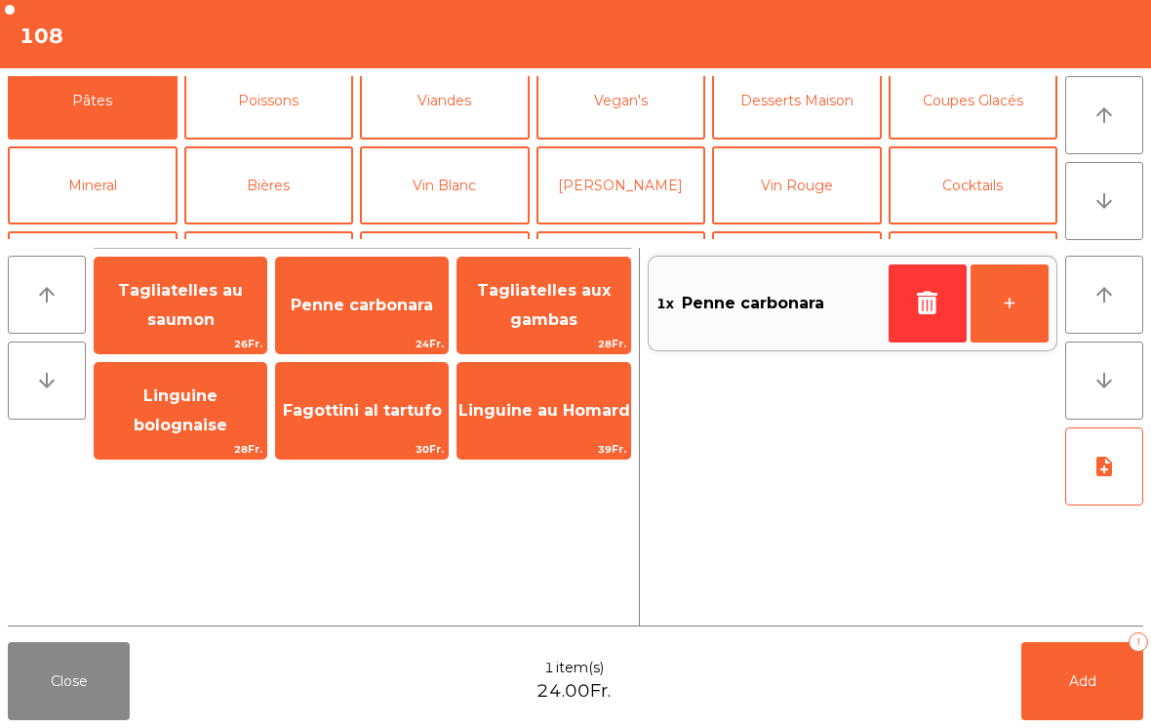
click at [1041, 325] on button "+" at bounding box center [1010, 303] width 78 height 78
click at [100, 146] on button "Mineral" at bounding box center [93, 185] width 170 height 78
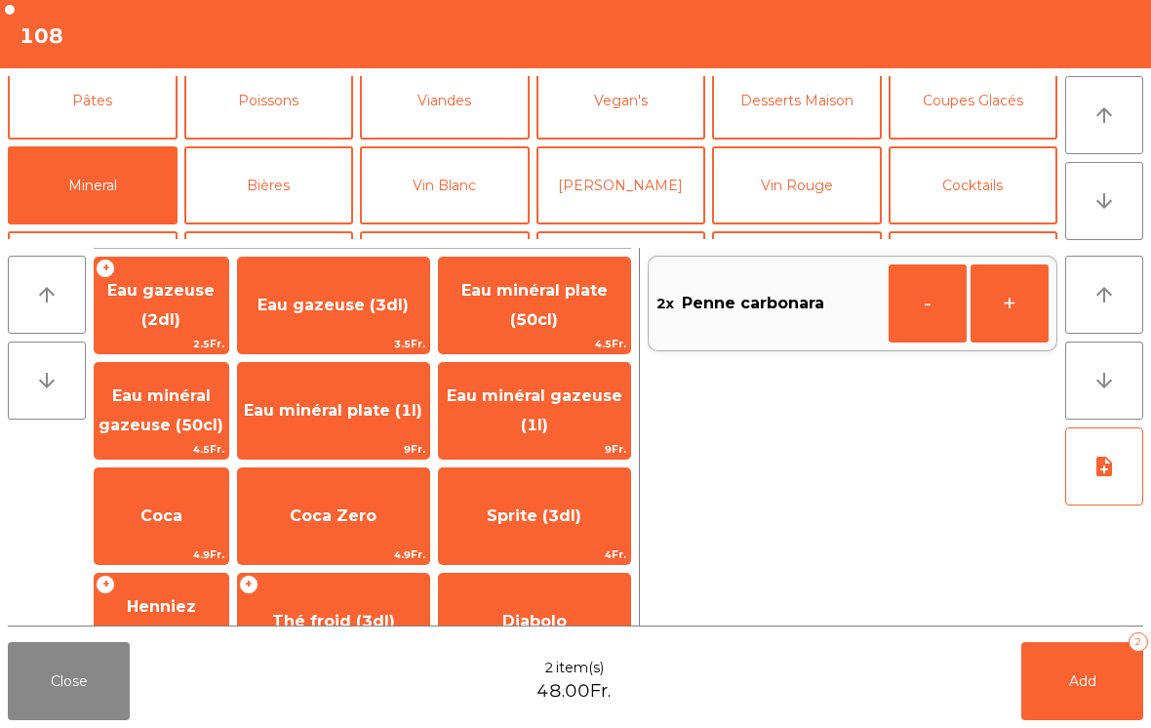
click at [182, 518] on span "Coca" at bounding box center [161, 515] width 42 height 19
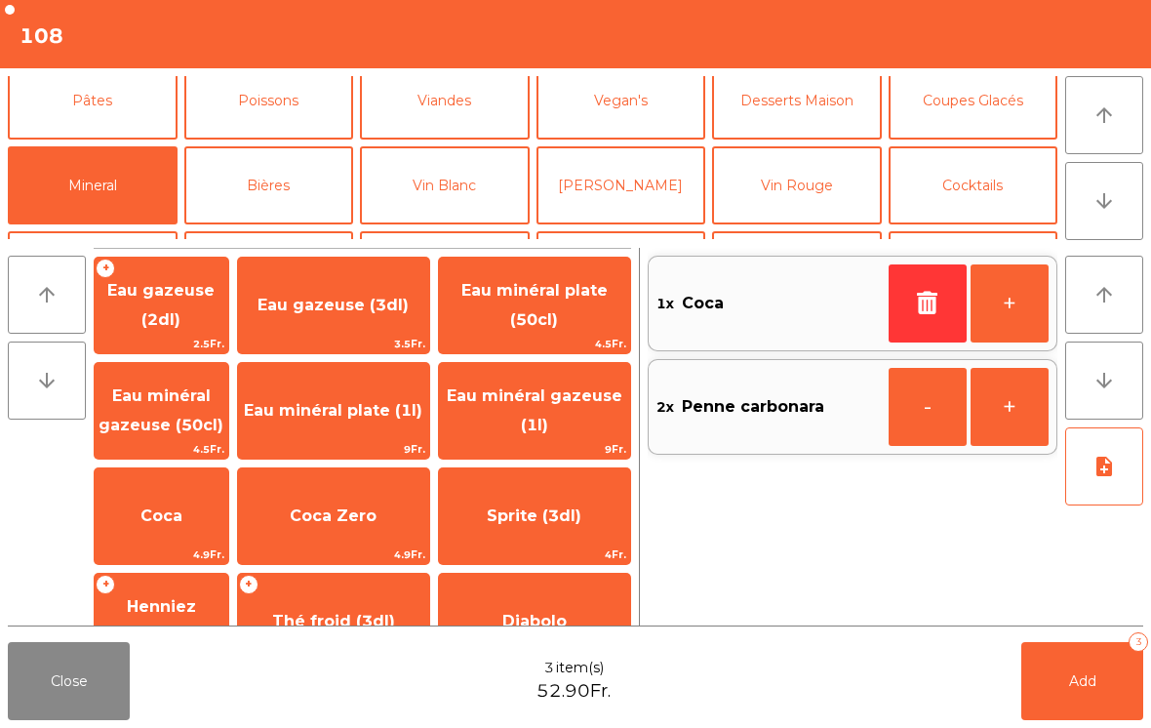
scroll to position [163, 0]
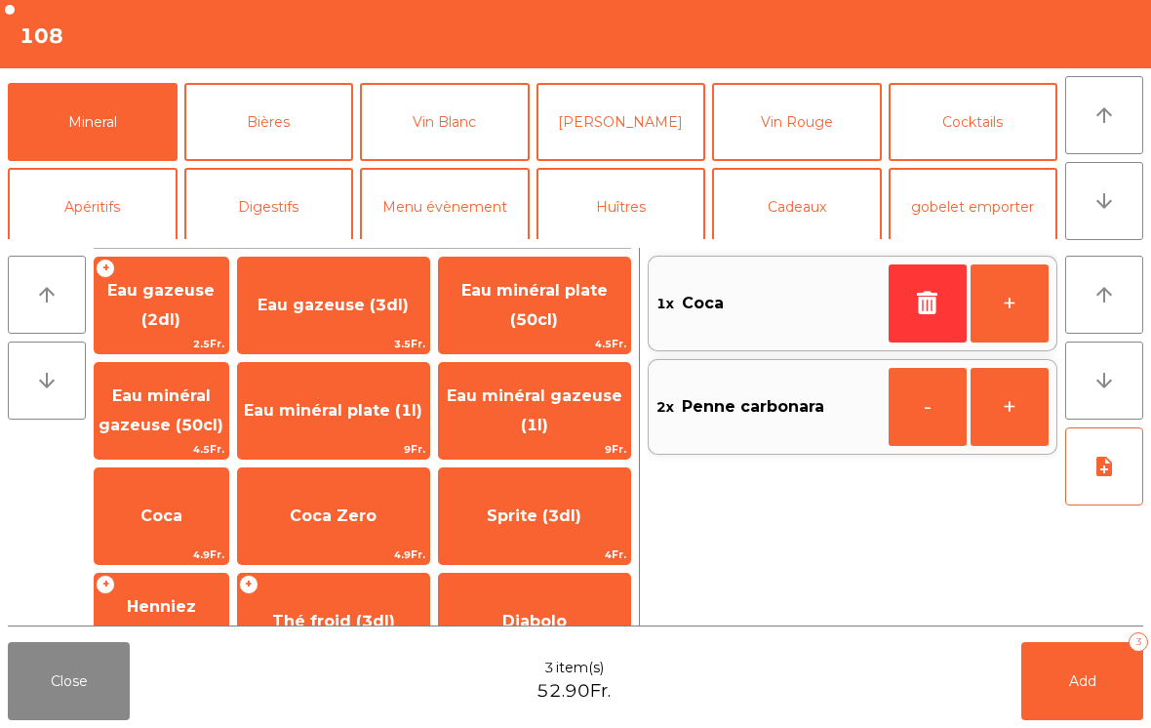
click at [361, 595] on span "Thé froid (3dl)" at bounding box center [333, 621] width 191 height 53
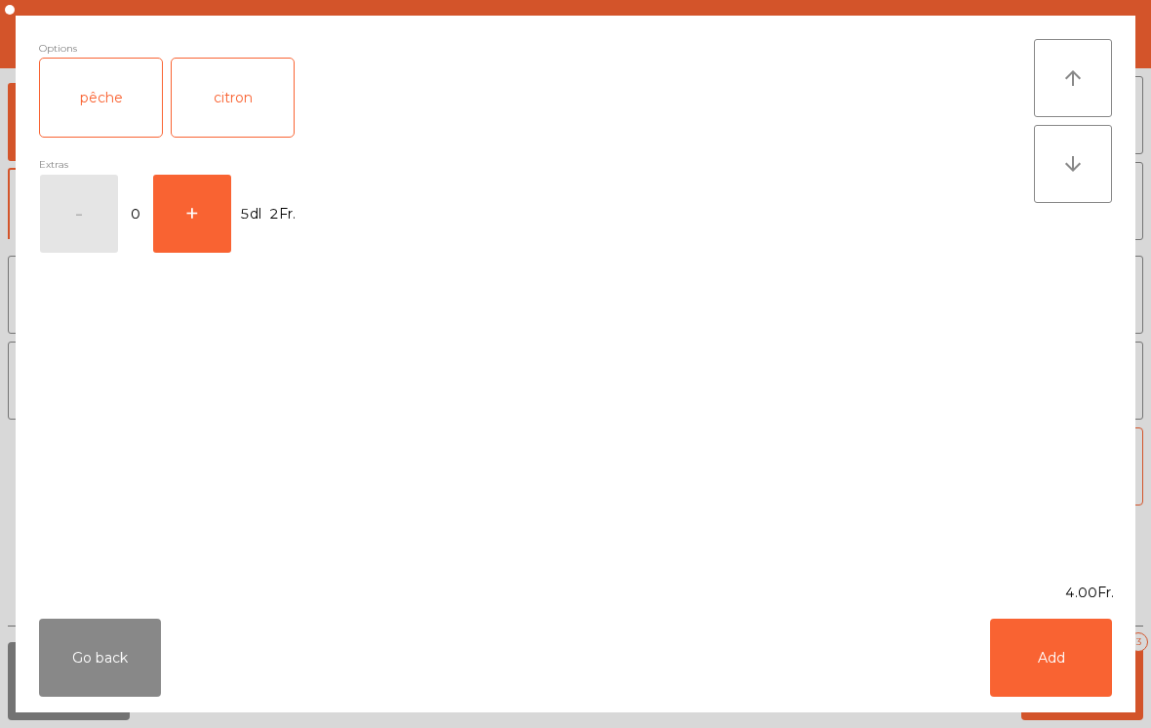
click at [1043, 683] on button "Add" at bounding box center [1051, 657] width 122 height 78
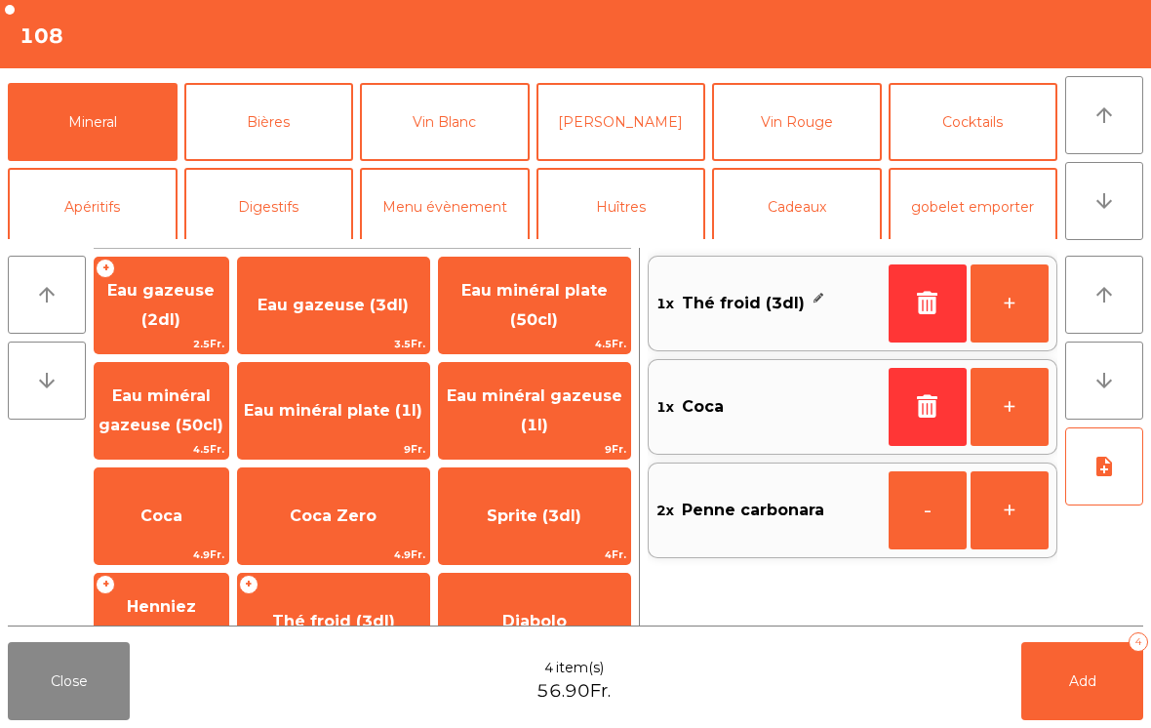
click at [1071, 717] on button "Add 4" at bounding box center [1082, 681] width 122 height 78
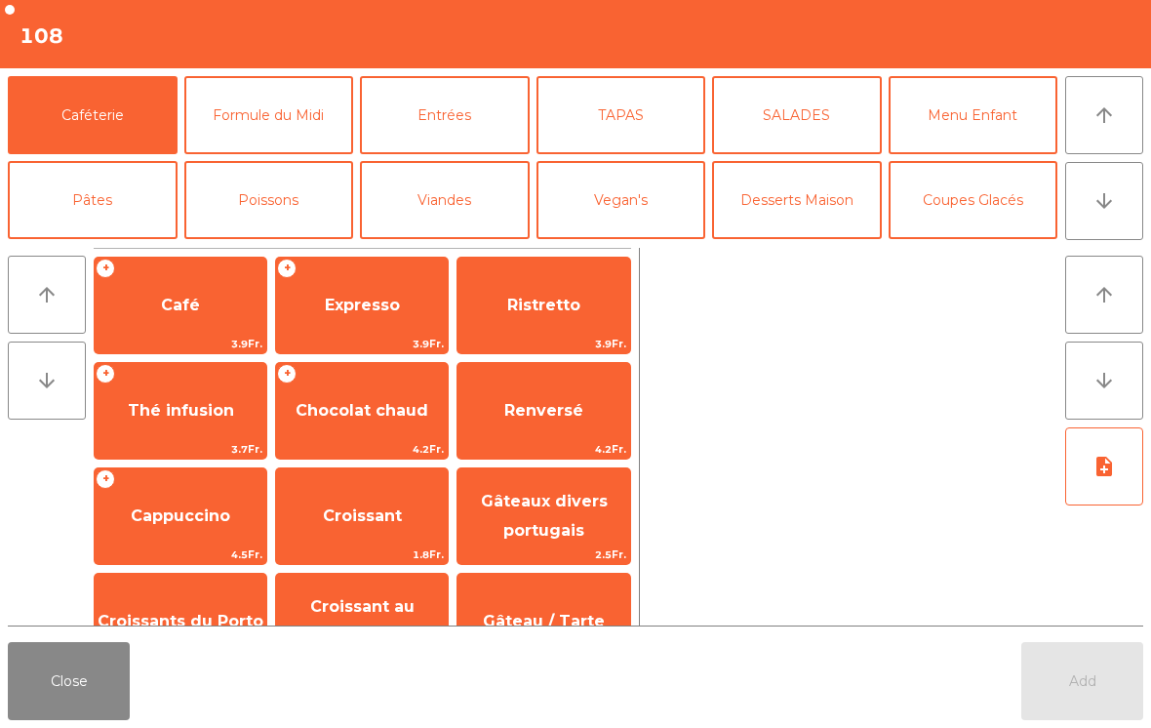
click at [128, 715] on button "Close" at bounding box center [69, 681] width 122 height 78
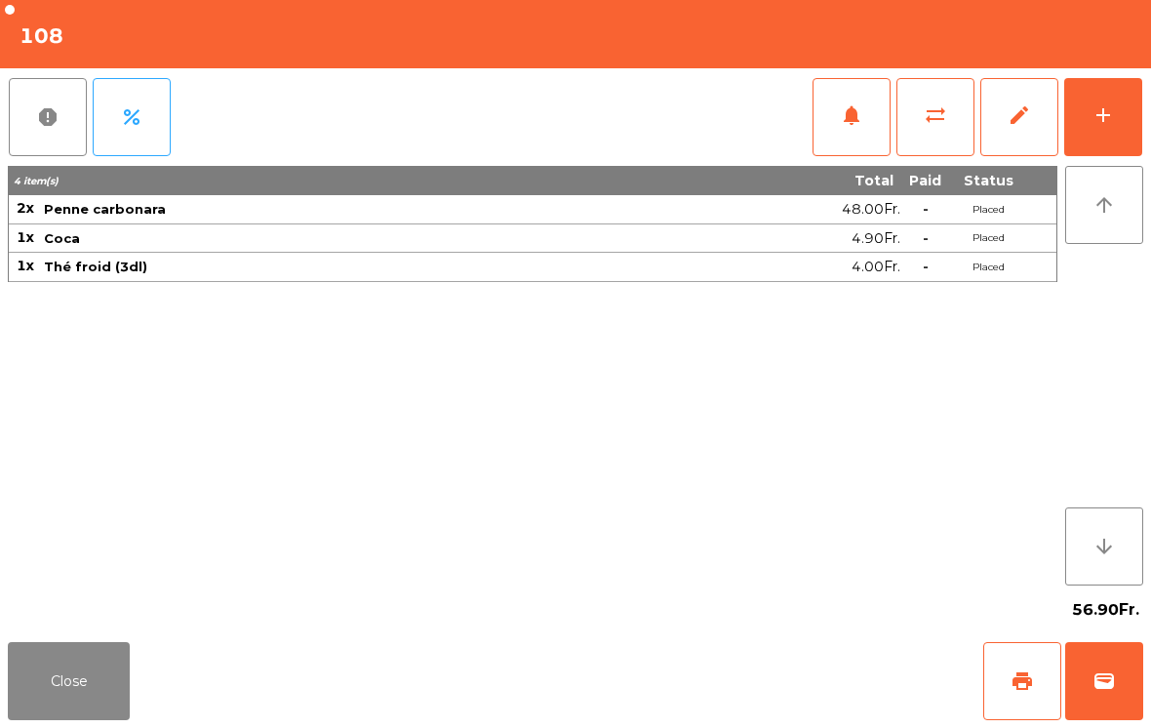
click at [57, 678] on button "Close" at bounding box center [69, 681] width 122 height 78
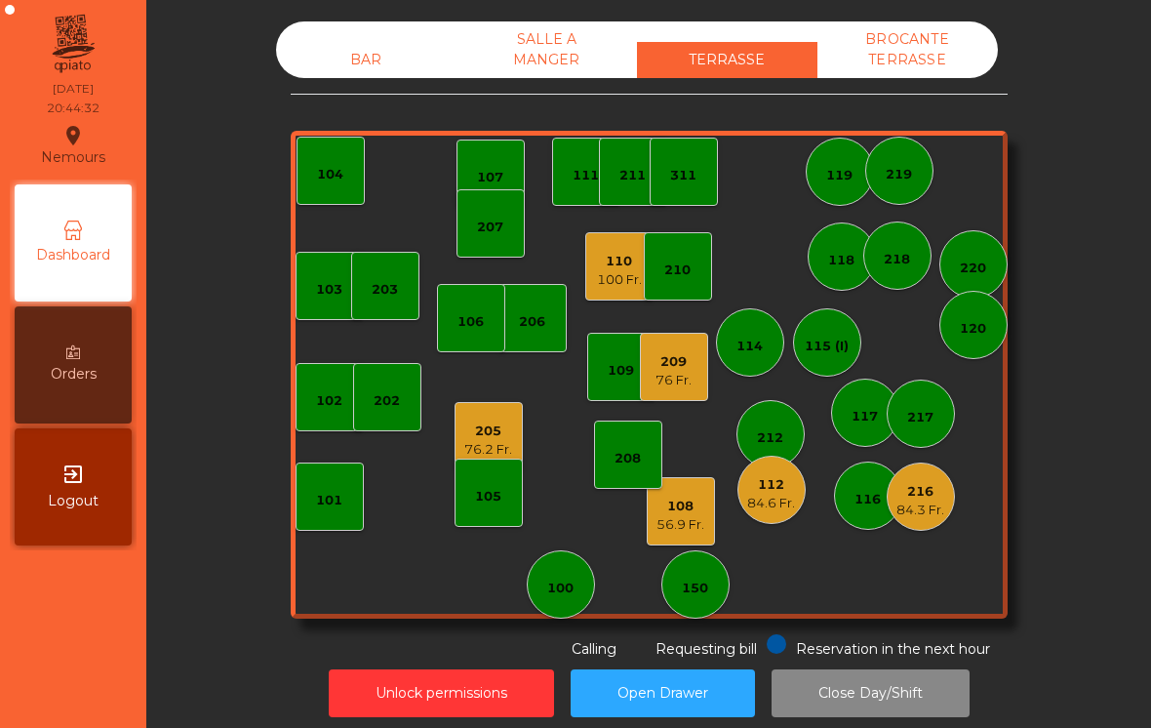
click at [488, 442] on div "76.2 Fr." at bounding box center [488, 450] width 48 height 20
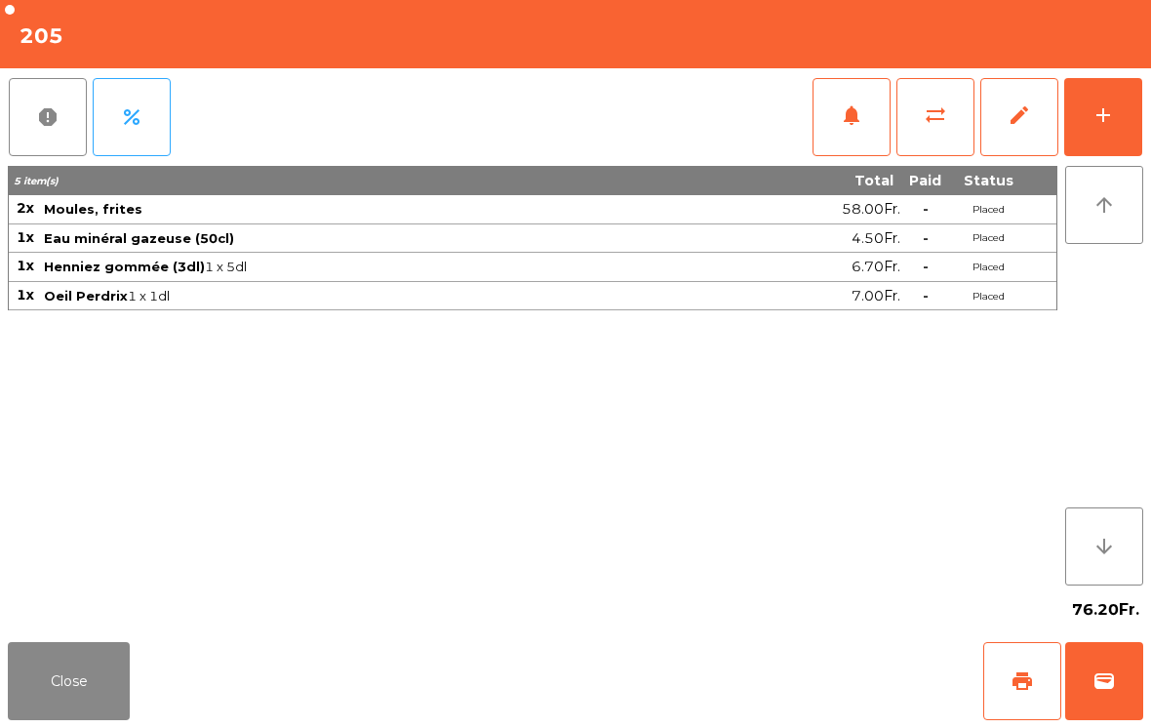
click at [1008, 688] on button "print" at bounding box center [1022, 681] width 78 height 78
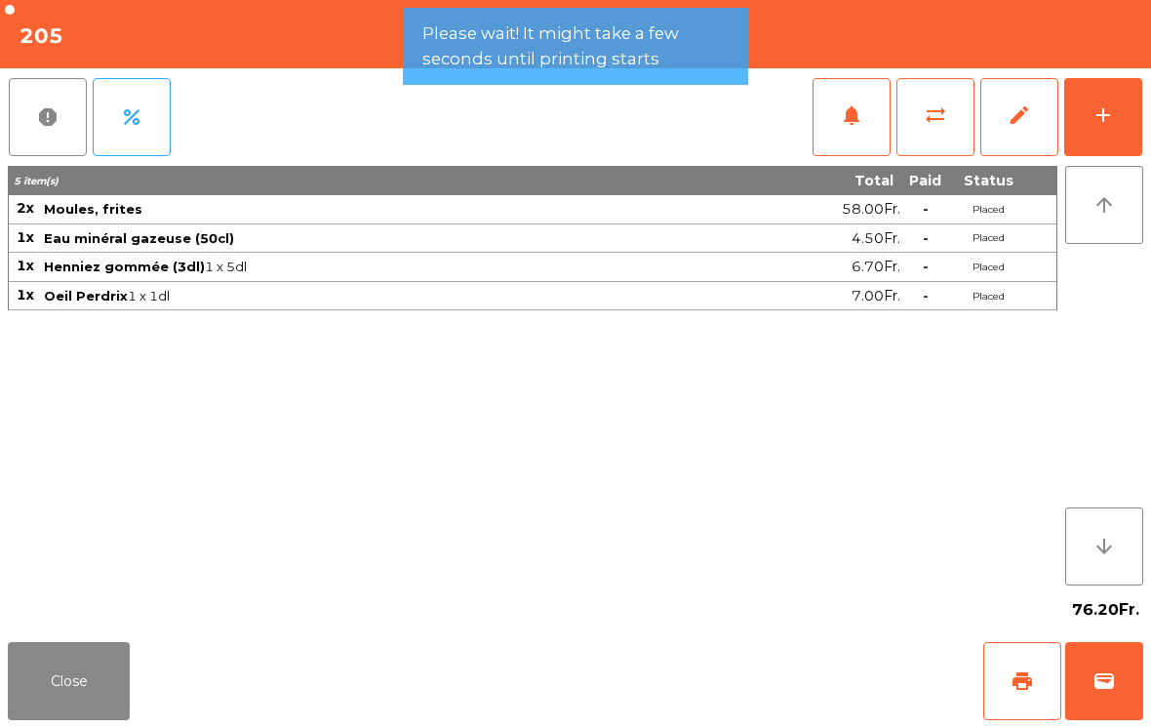
click at [1119, 125] on button "add" at bounding box center [1103, 117] width 78 height 78
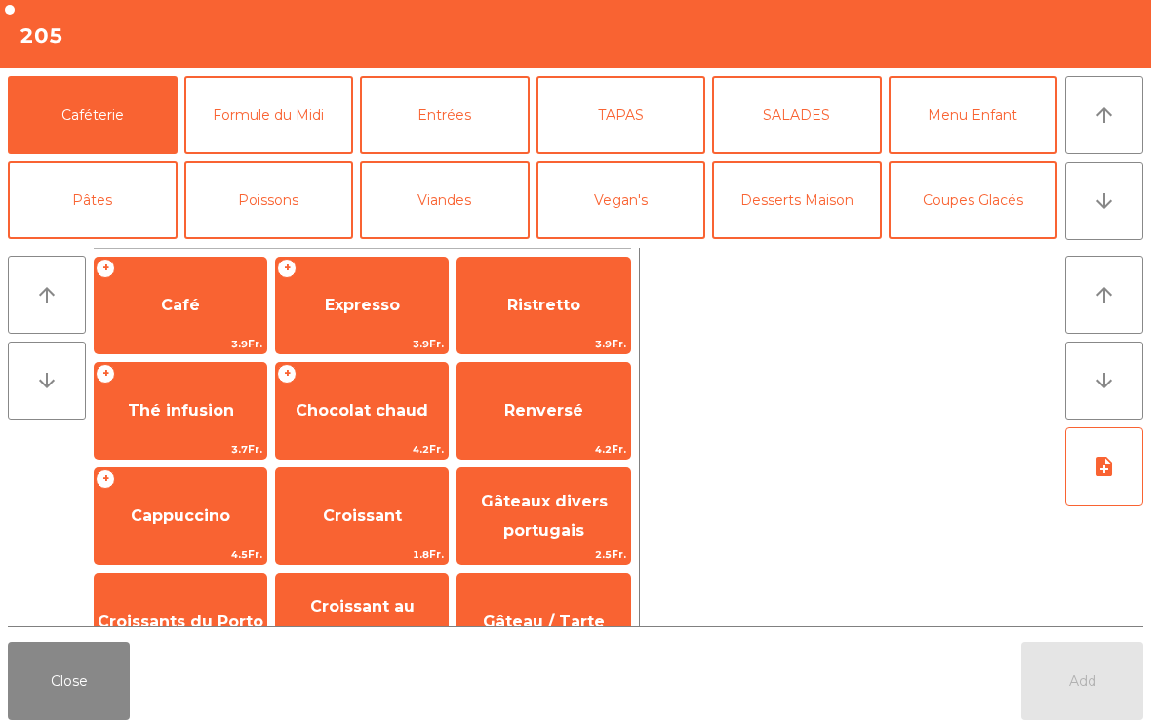
click at [212, 318] on span "Café" at bounding box center [181, 305] width 172 height 53
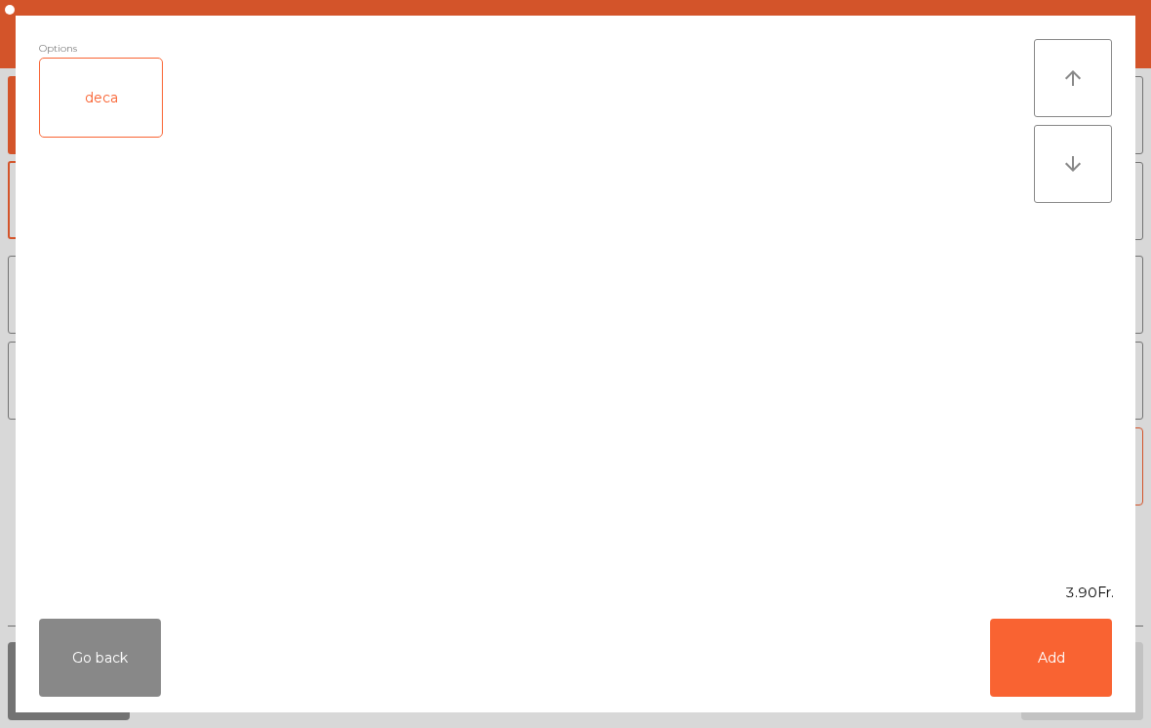
click at [1111, 685] on button "Add" at bounding box center [1051, 657] width 122 height 78
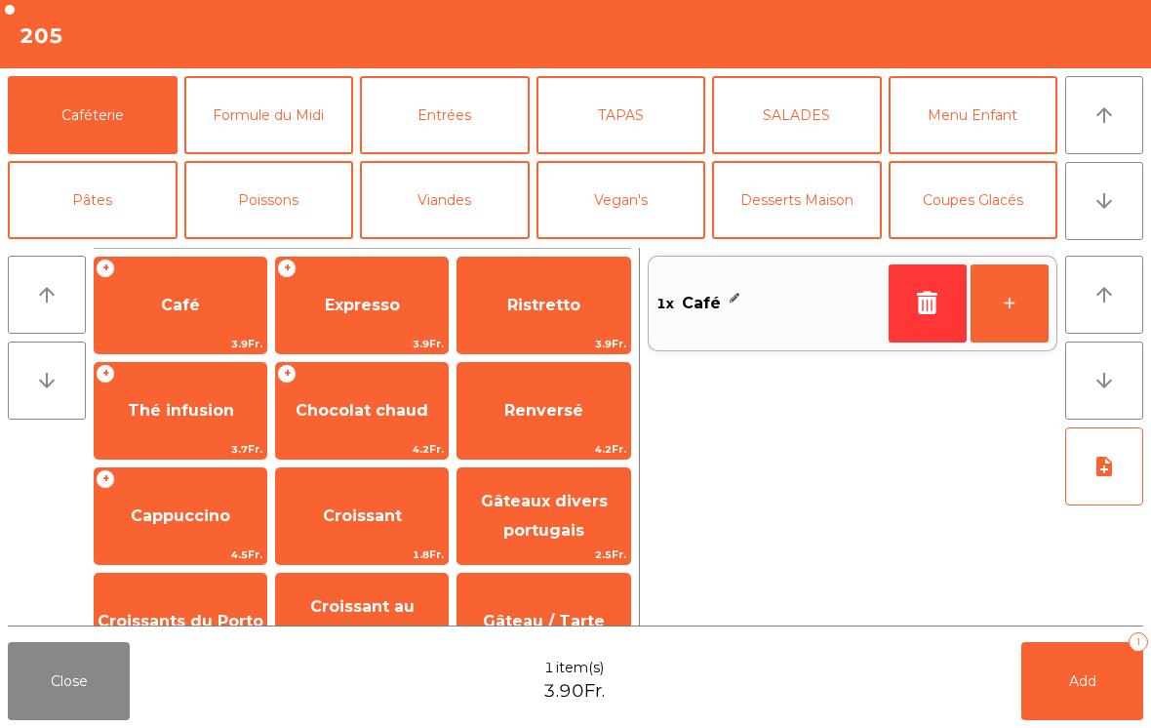
click at [1013, 315] on button "+" at bounding box center [1010, 303] width 78 height 78
click at [1094, 679] on span "Add" at bounding box center [1082, 681] width 27 height 18
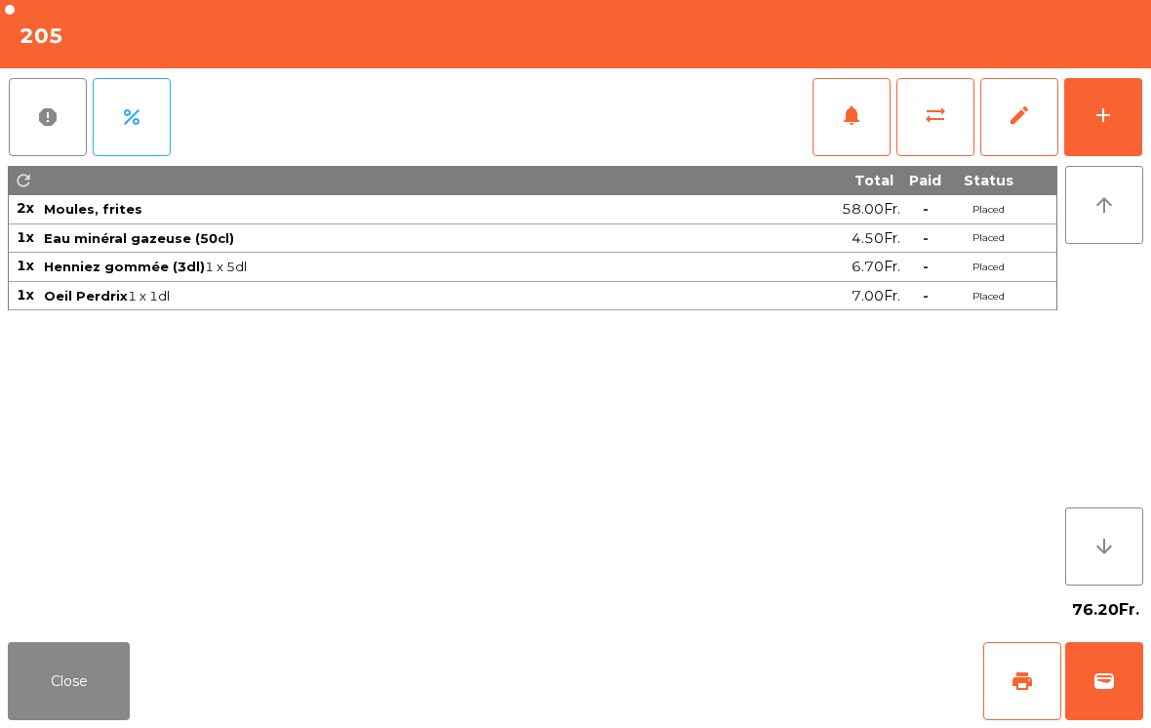
click at [1007, 685] on button "print" at bounding box center [1022, 681] width 78 height 78
click at [92, 666] on button "Close" at bounding box center [69, 681] width 122 height 78
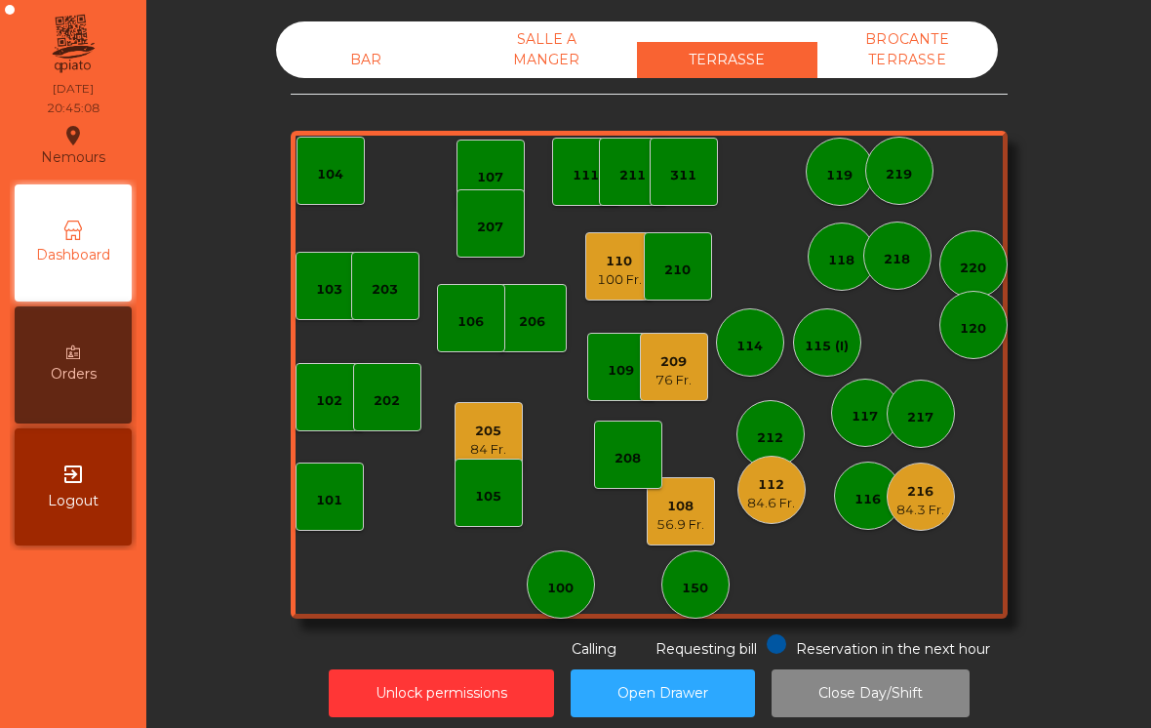
click at [629, 278] on div "100 Fr." at bounding box center [619, 280] width 45 height 20
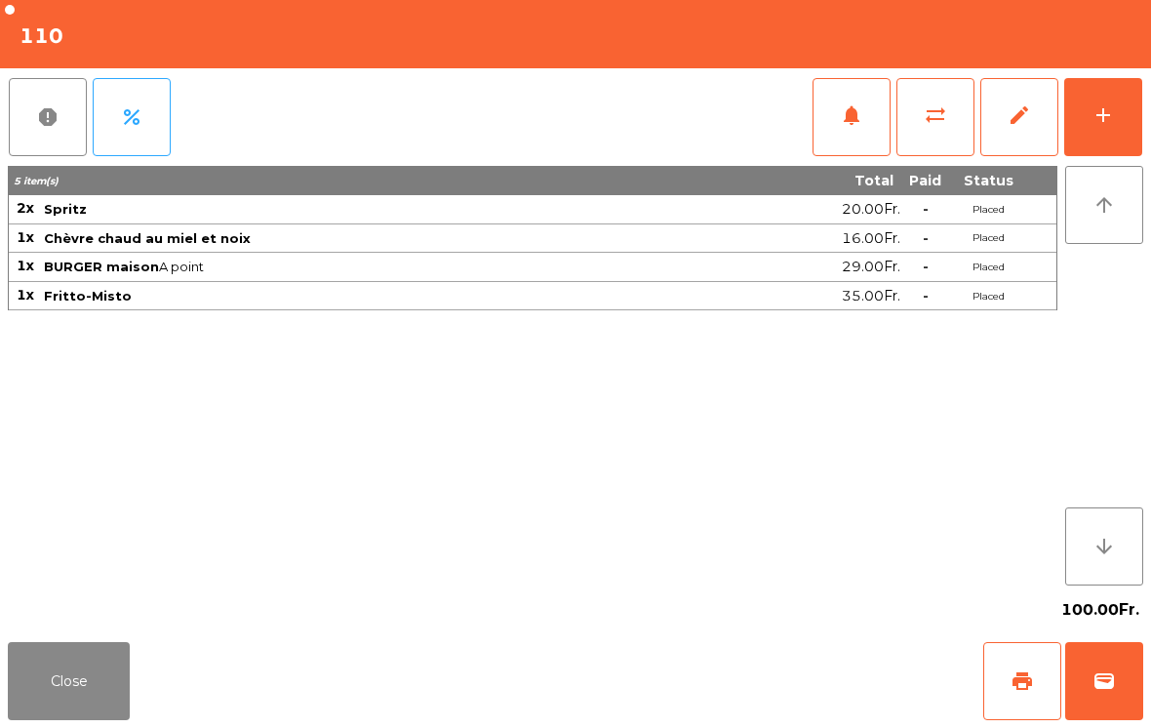
click at [1123, 127] on button "add" at bounding box center [1103, 117] width 78 height 78
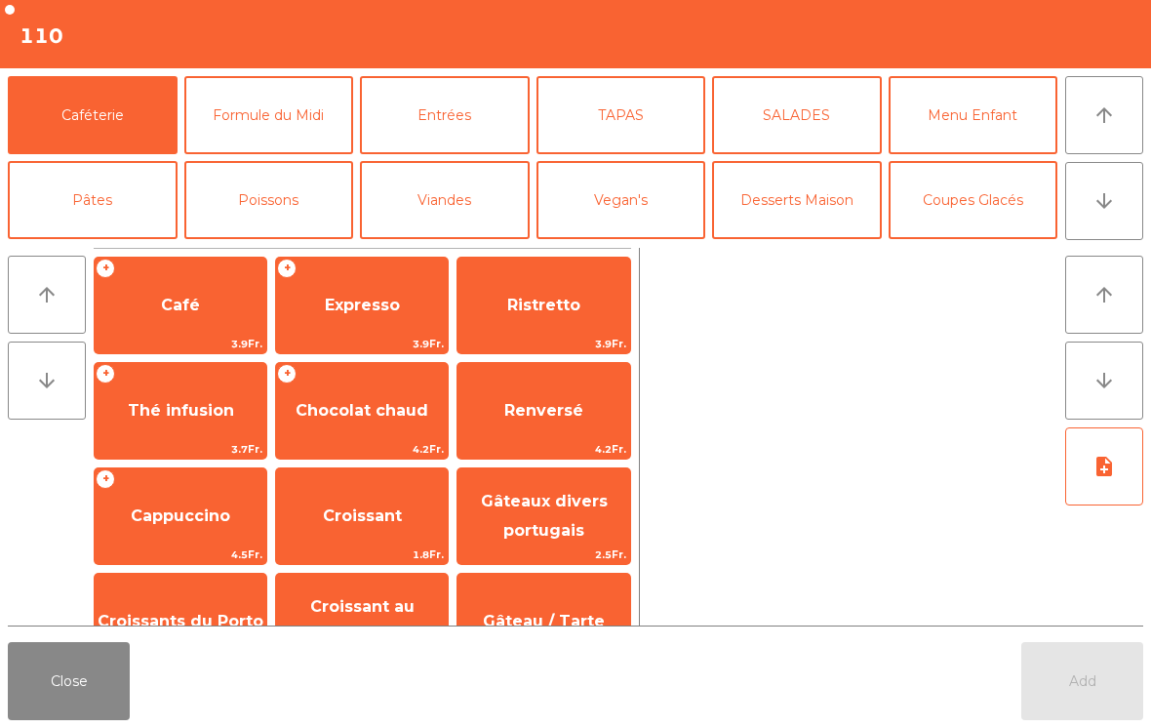
click at [647, 246] on button "[PERSON_NAME]" at bounding box center [622, 285] width 170 height 78
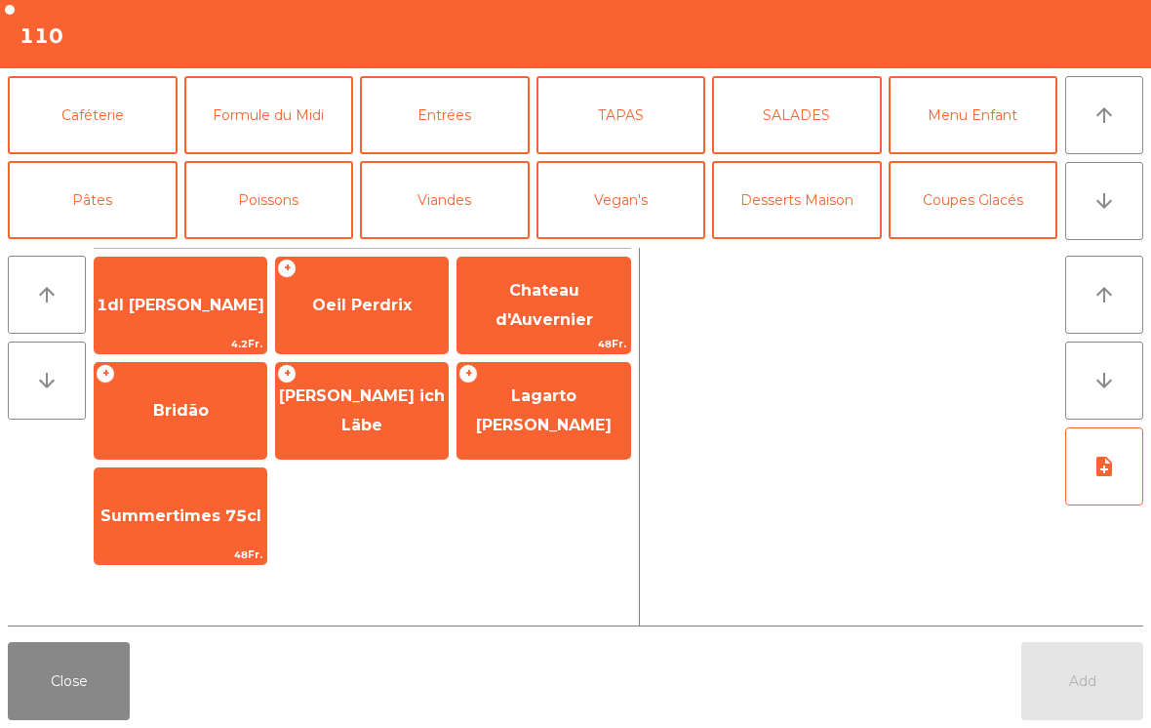
click at [799, 246] on button "Vin Rouge" at bounding box center [797, 285] width 170 height 78
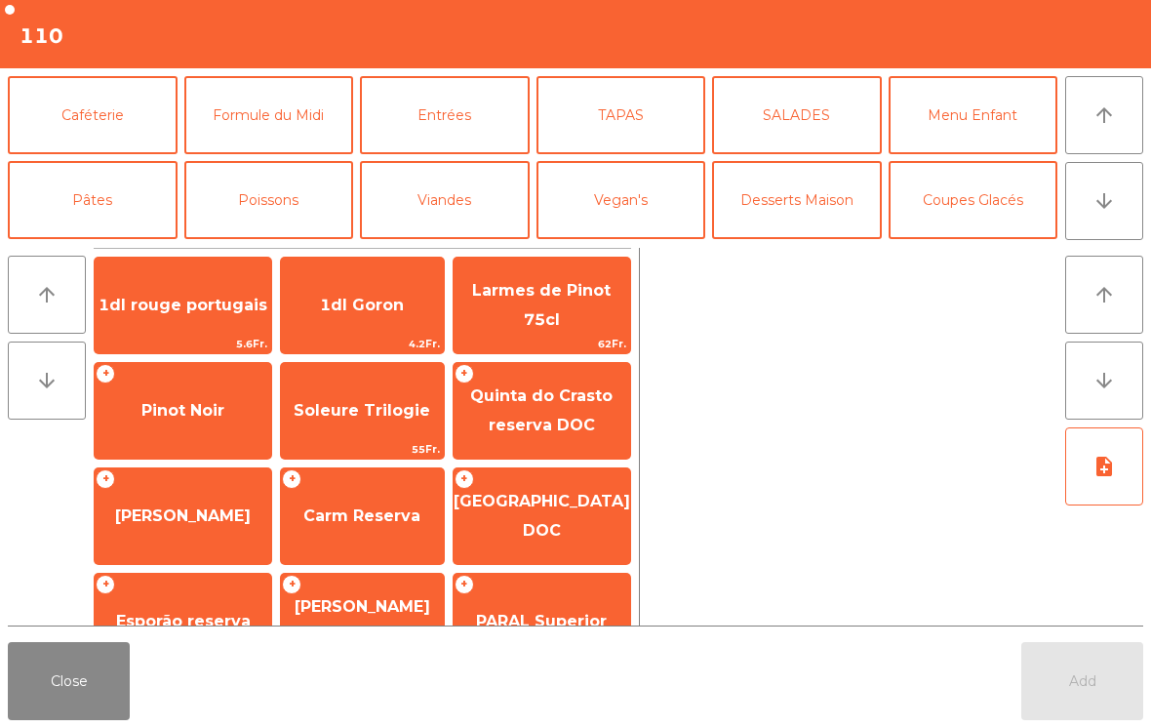
scroll to position [73, 0]
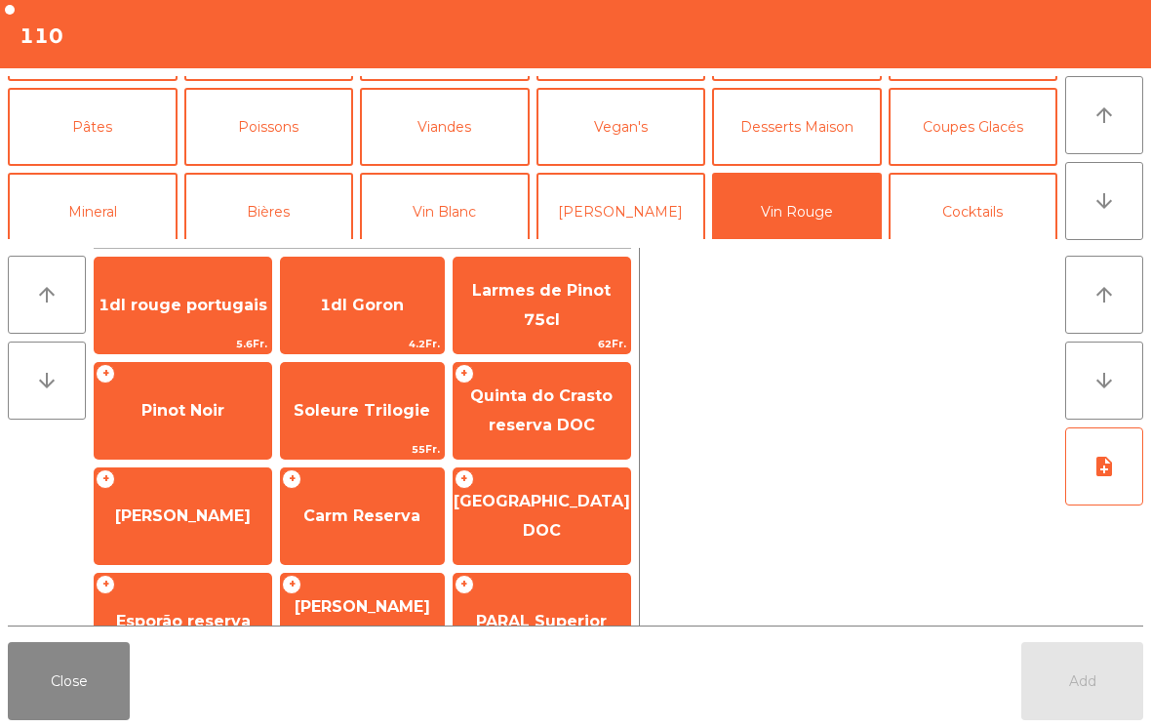
click at [196, 404] on span "Pinot Noir" at bounding box center [182, 410] width 83 height 19
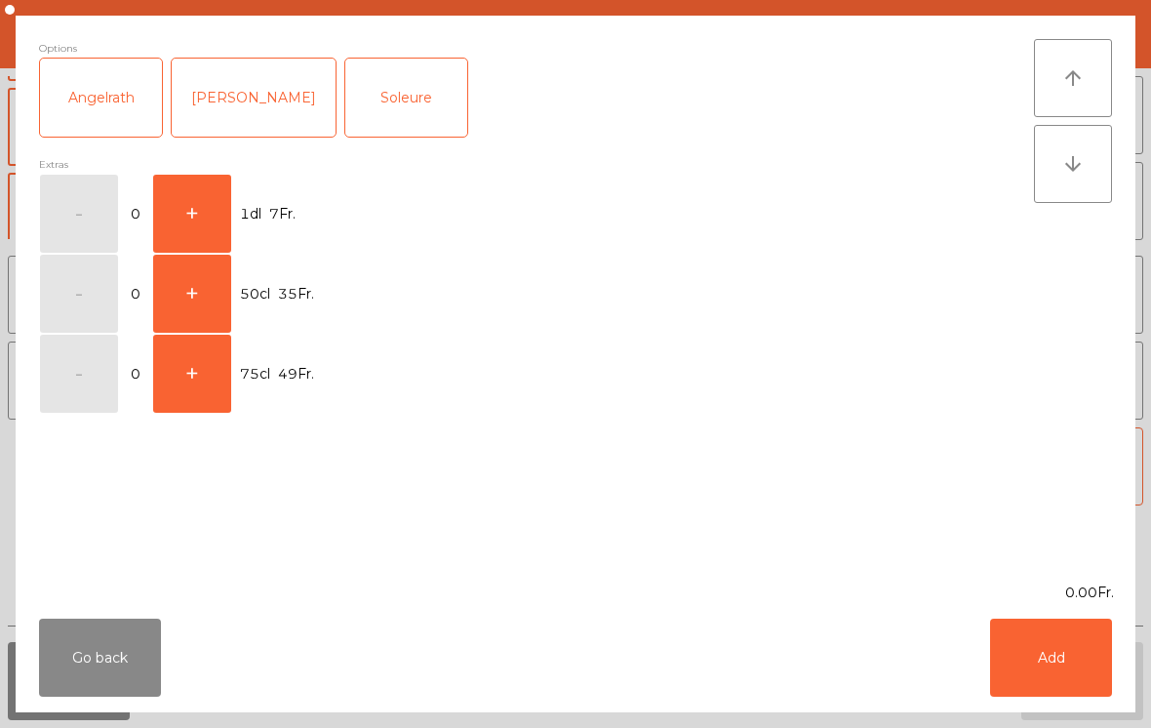
click at [197, 195] on button "+" at bounding box center [192, 214] width 78 height 78
click at [1064, 649] on button "Add" at bounding box center [1051, 657] width 122 height 78
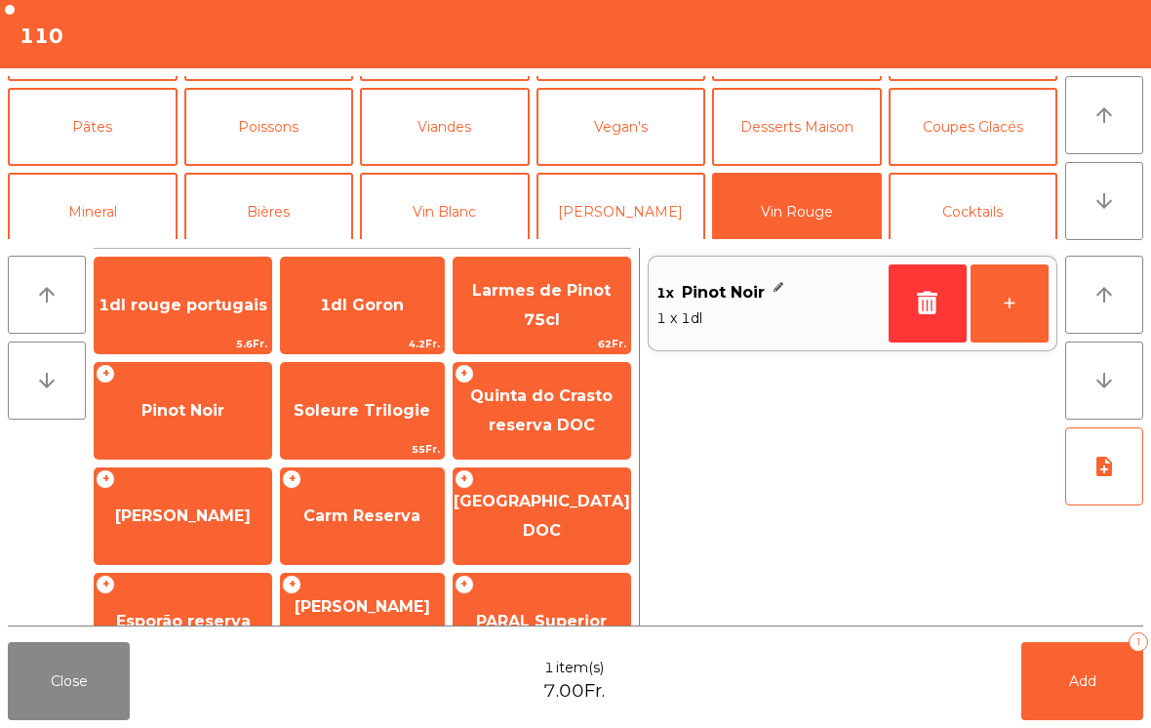
click at [1017, 298] on button "+" at bounding box center [1010, 303] width 78 height 78
click at [1017, 297] on button "+" at bounding box center [1010, 303] width 78 height 78
click at [1061, 699] on button "Add 3" at bounding box center [1082, 681] width 122 height 78
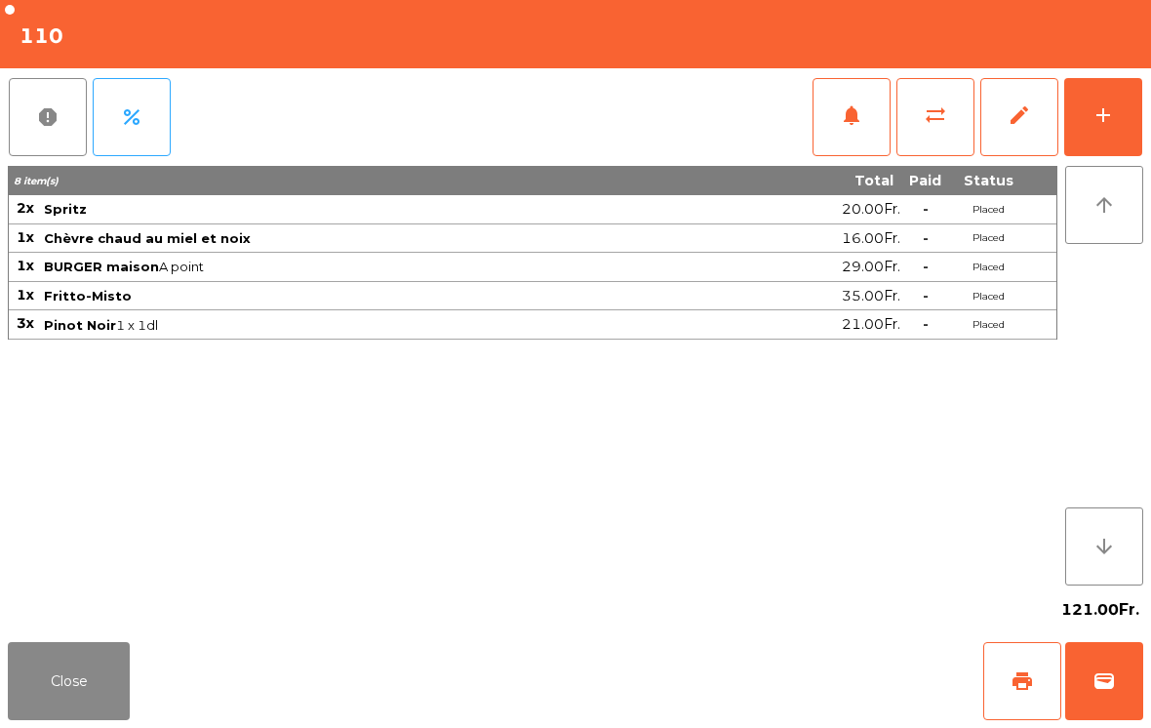
click at [79, 716] on button "Close" at bounding box center [69, 681] width 122 height 78
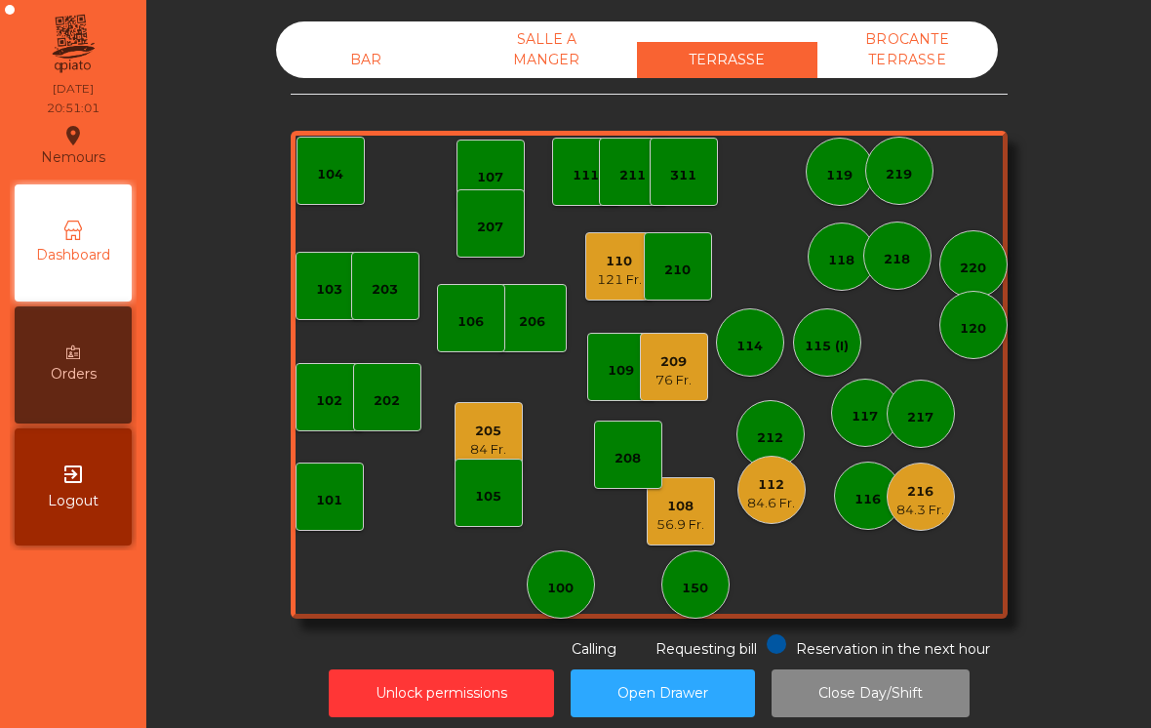
click at [616, 257] on div "110" at bounding box center [619, 262] width 45 height 20
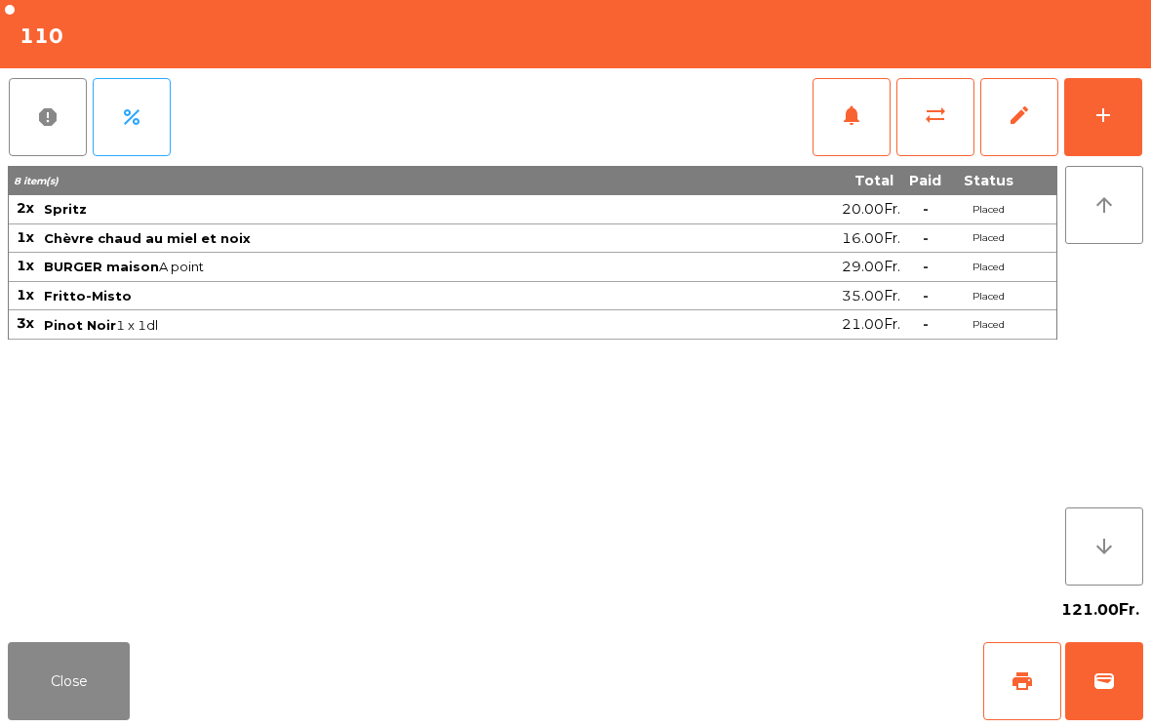
click at [1113, 130] on button "add" at bounding box center [1103, 117] width 78 height 78
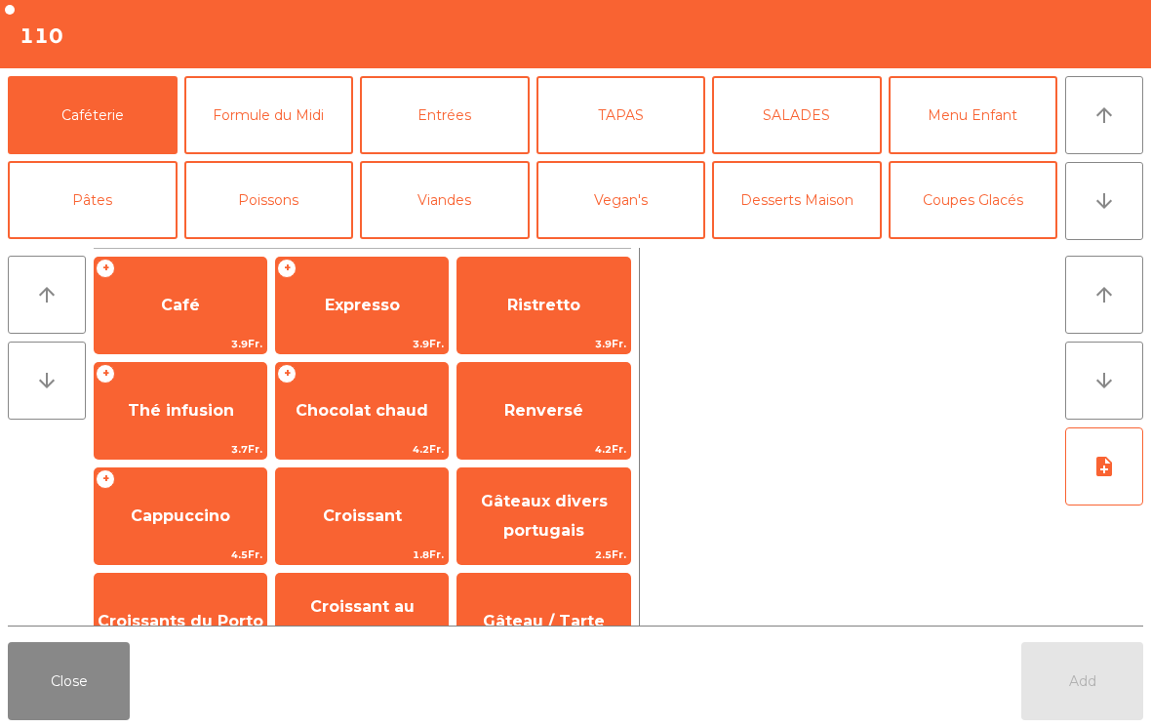
click at [1107, 215] on button "arrow_downward" at bounding box center [1104, 201] width 78 height 78
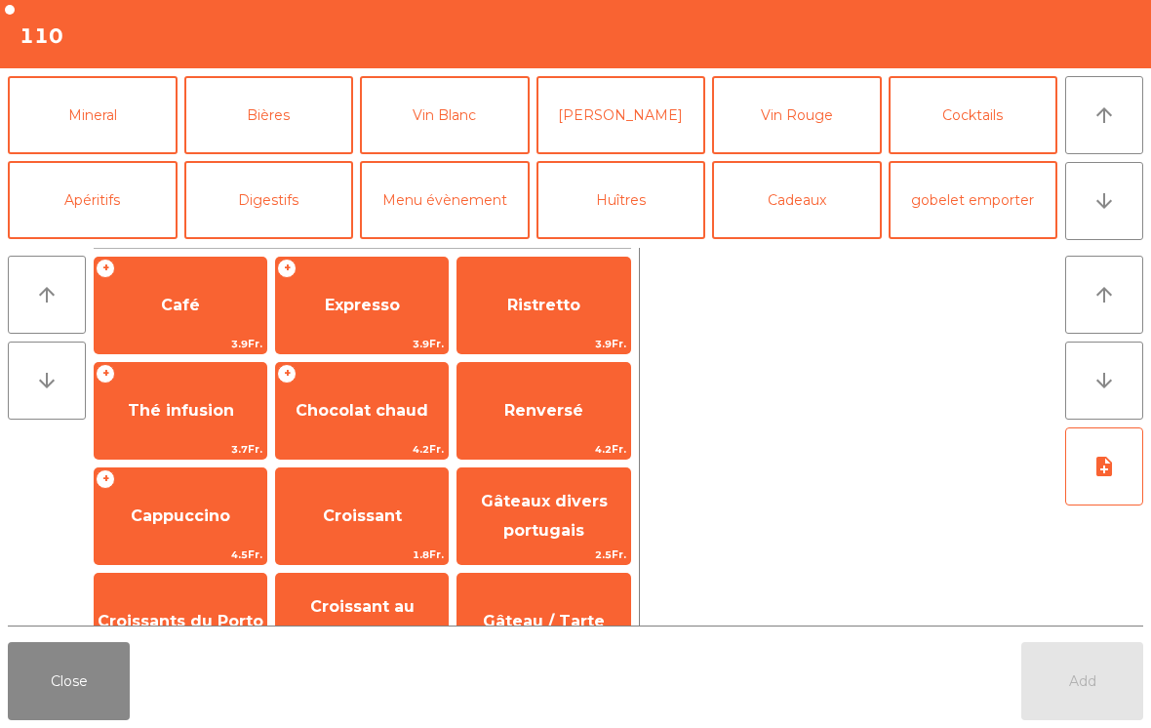
click at [1074, 643] on div "Add" at bounding box center [1082, 681] width 122 height 78
click at [360, 302] on span "Expresso" at bounding box center [362, 305] width 75 height 19
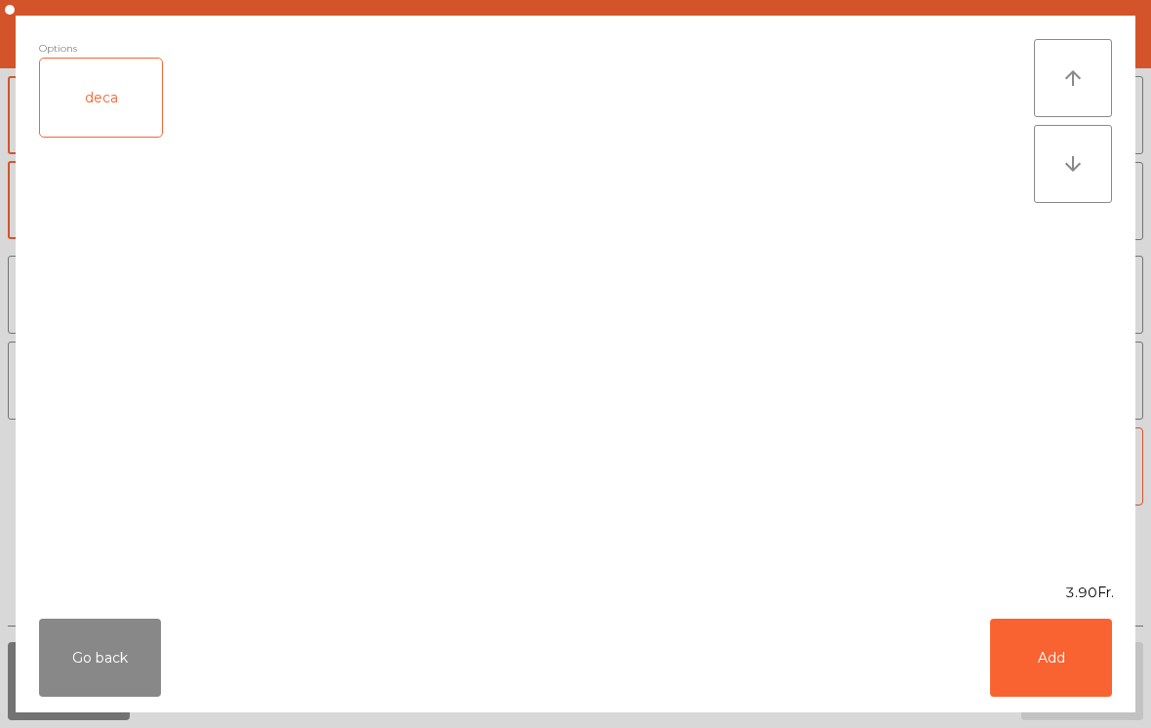
click at [1072, 659] on button "Add" at bounding box center [1051, 657] width 122 height 78
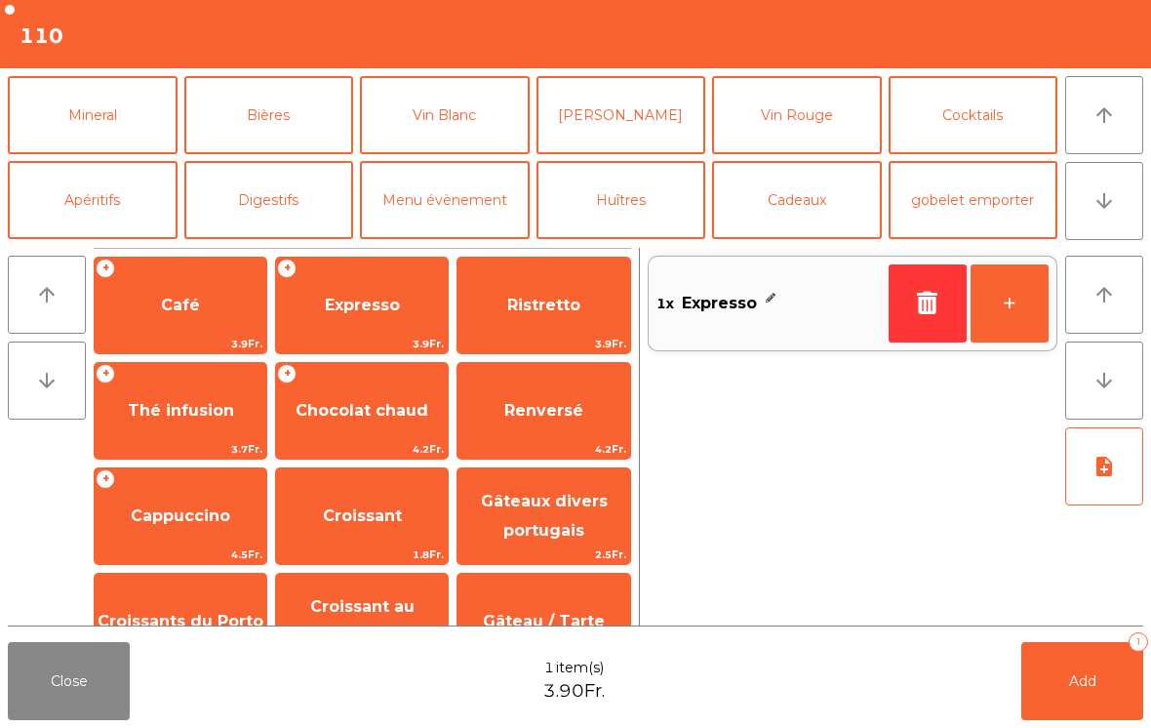
click at [994, 327] on button "+" at bounding box center [1010, 303] width 78 height 78
click at [1059, 692] on button "Add 2" at bounding box center [1082, 681] width 122 height 78
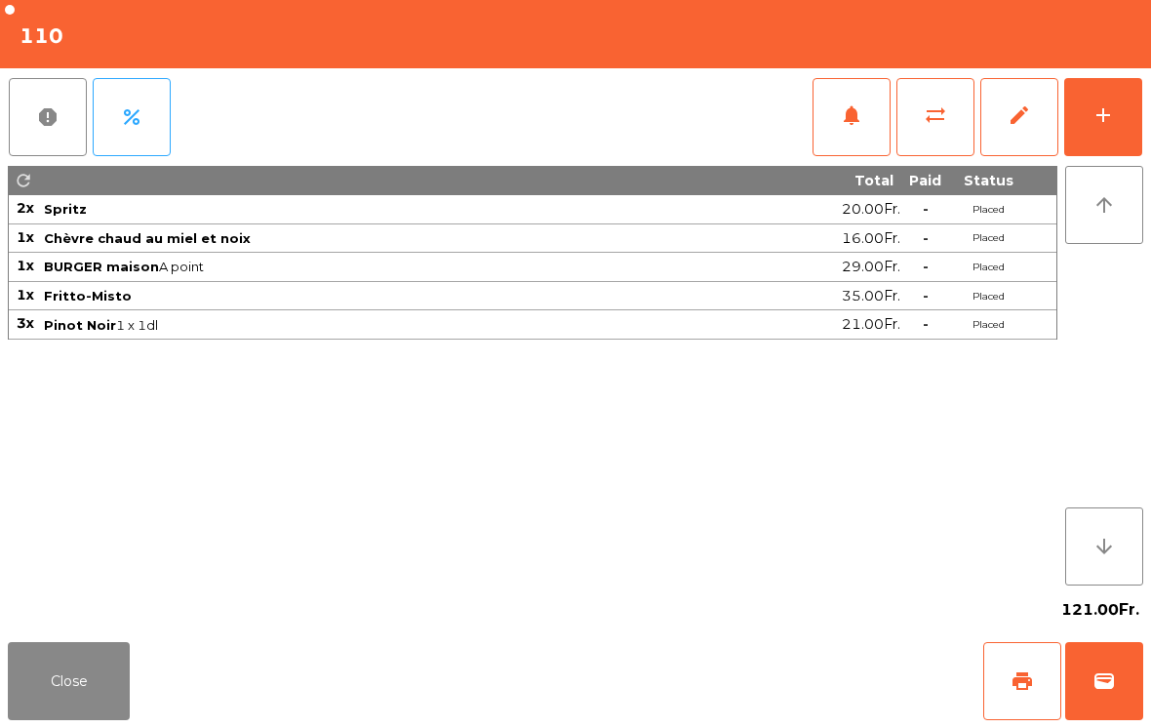
click at [58, 674] on button "Close" at bounding box center [69, 681] width 122 height 78
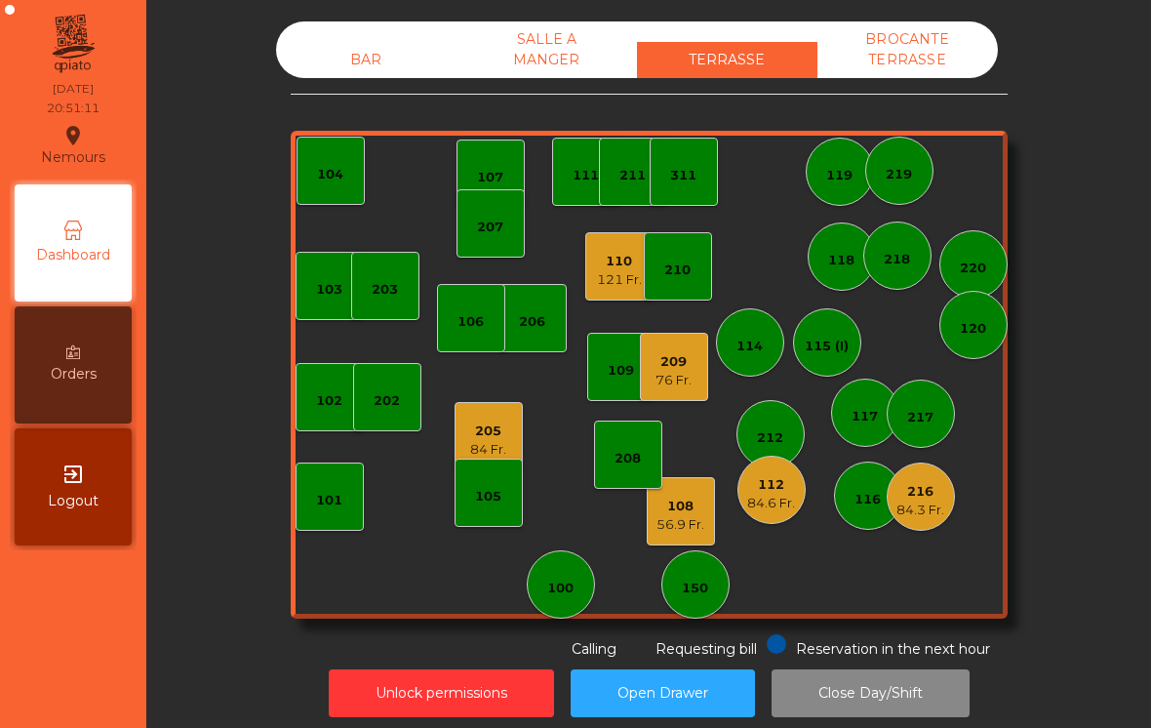
click at [497, 446] on div "84 Fr." at bounding box center [488, 450] width 36 height 20
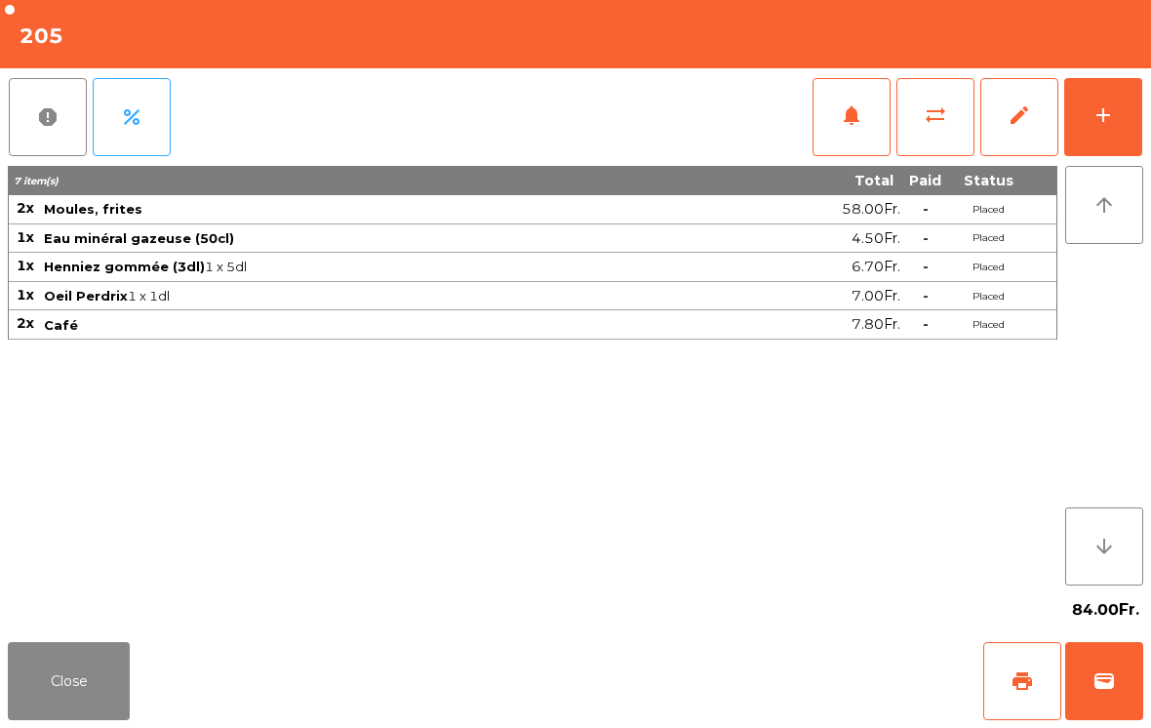
click at [937, 115] on span "sync_alt" at bounding box center [935, 114] width 23 height 23
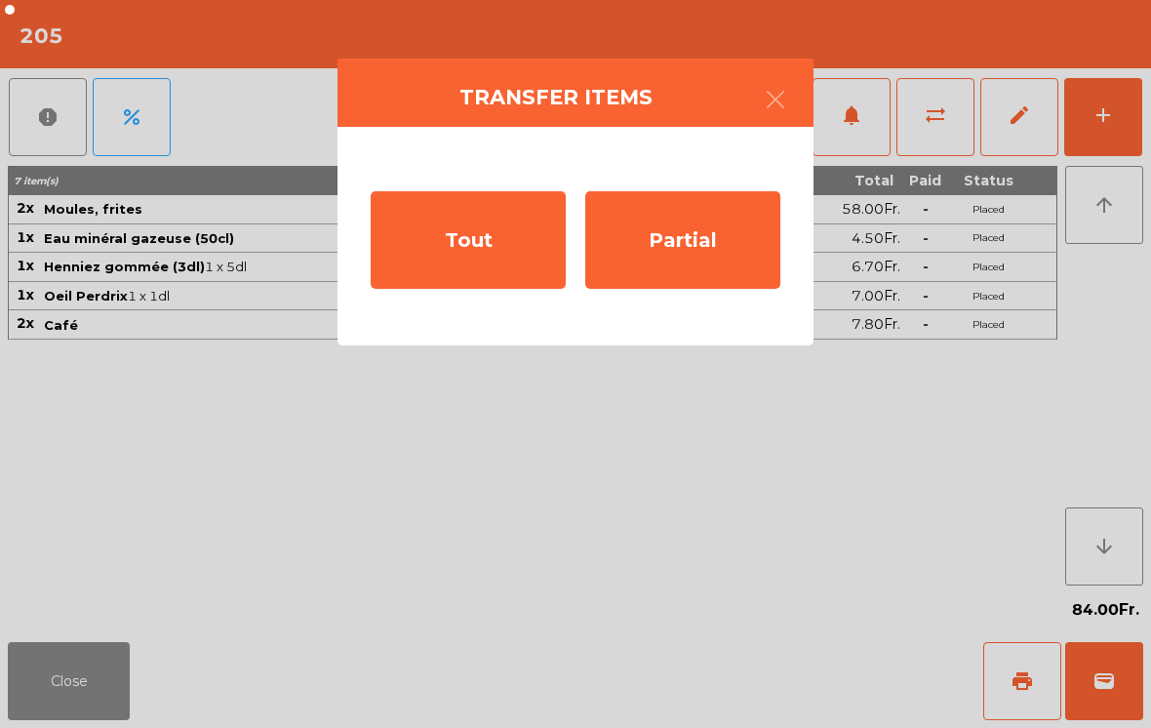
click at [493, 248] on div "Tout" at bounding box center [468, 240] width 195 height 98
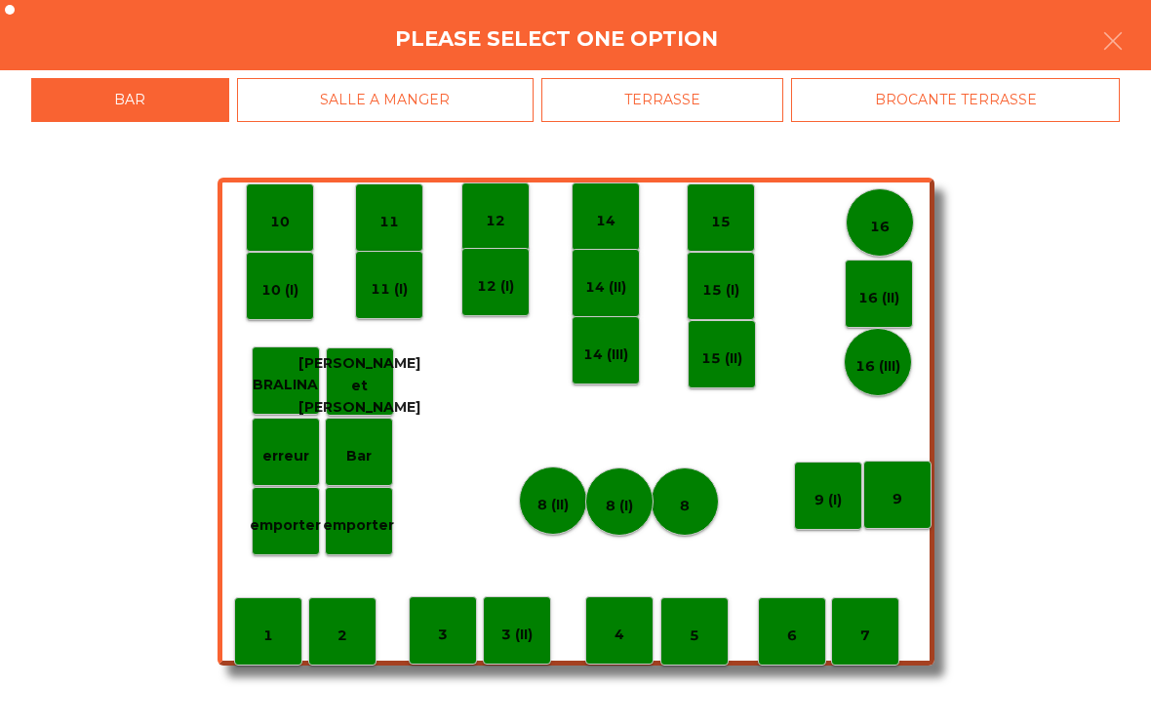
click at [985, 100] on div "BROCANTE TERRASSE" at bounding box center [955, 100] width 329 height 44
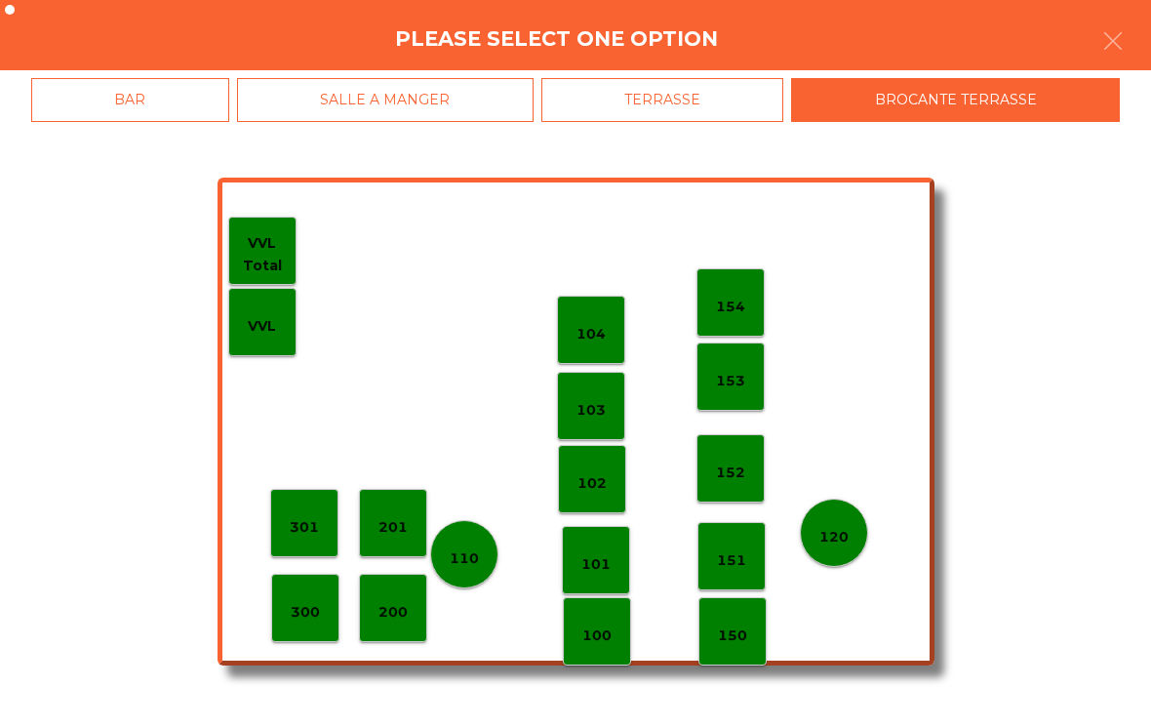
click at [325, 622] on div "300" at bounding box center [305, 608] width 68 height 68
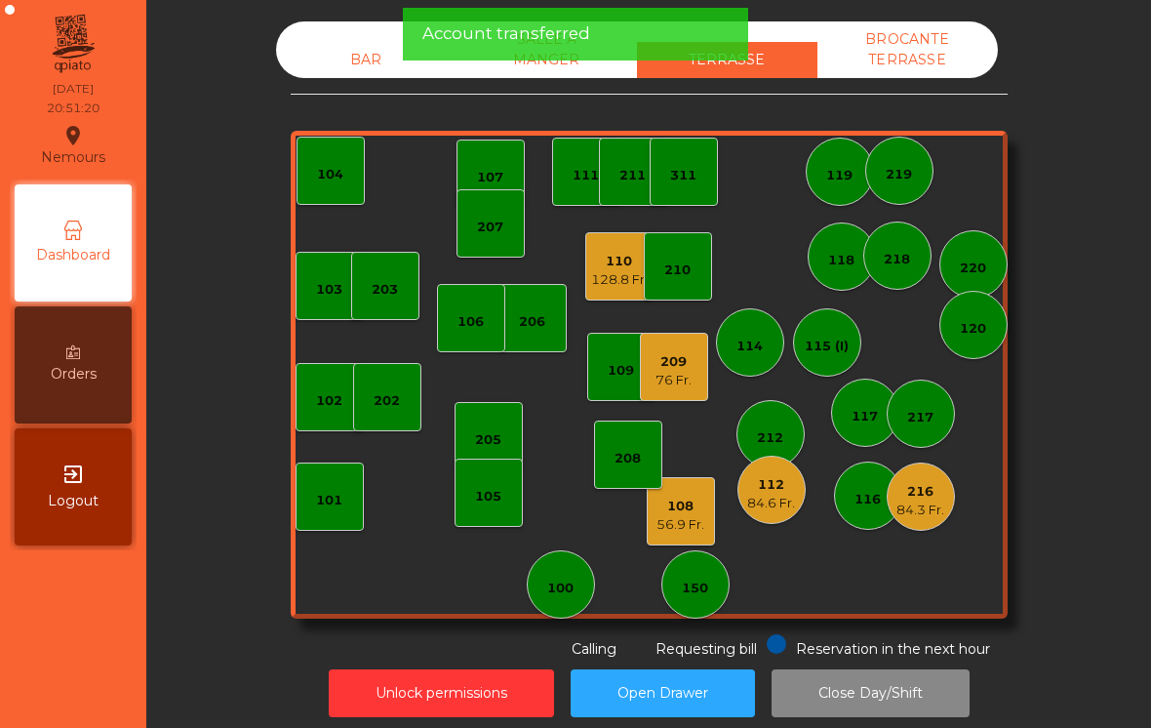
click at [904, 515] on div "84.3 Fr." at bounding box center [920, 510] width 48 height 20
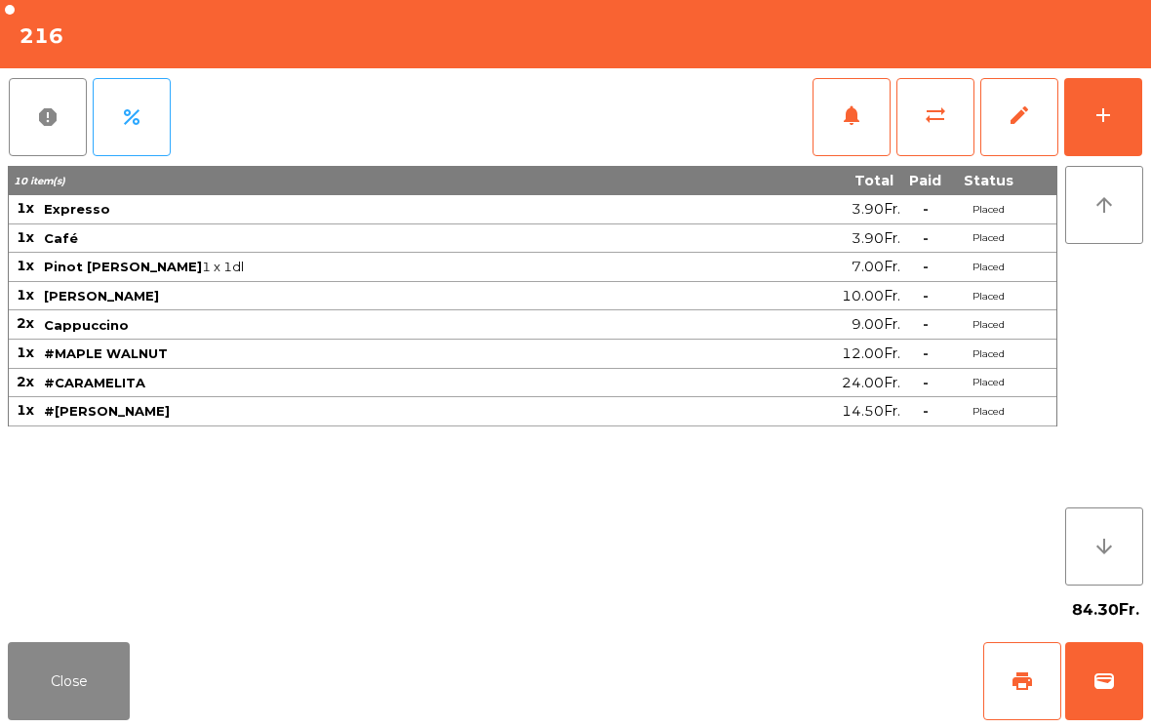
click at [54, 691] on button "Close" at bounding box center [69, 681] width 122 height 78
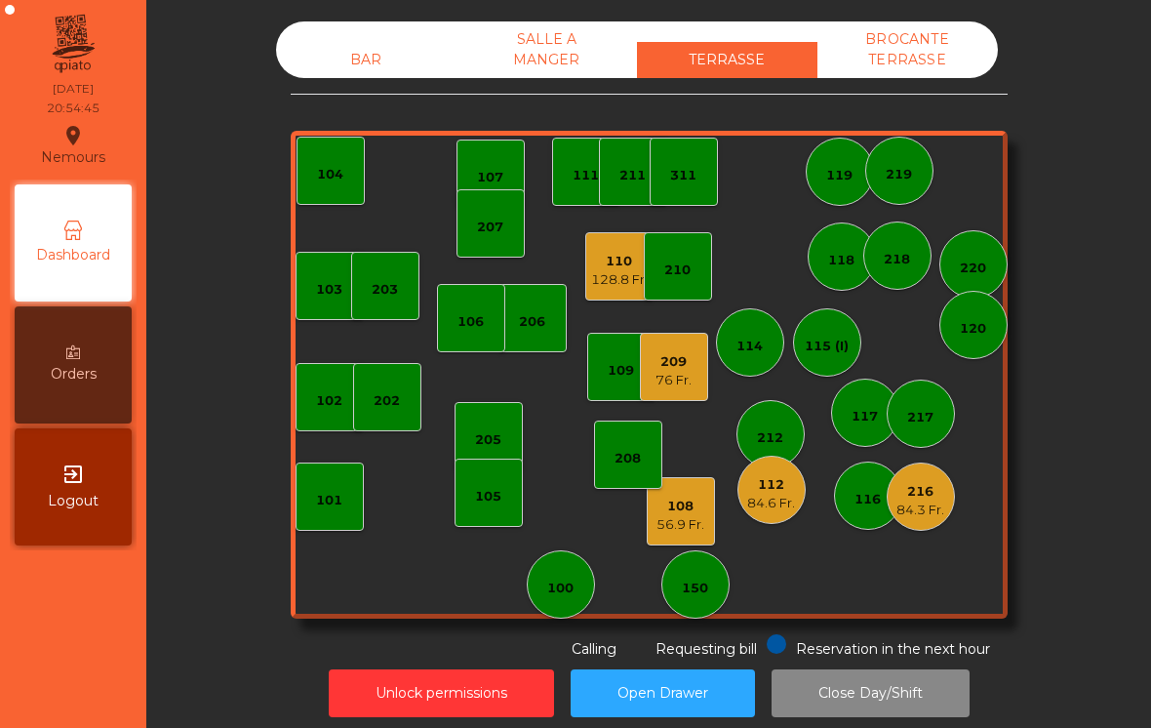
click at [617, 270] on div "128.8 Fr." at bounding box center [619, 280] width 57 height 20
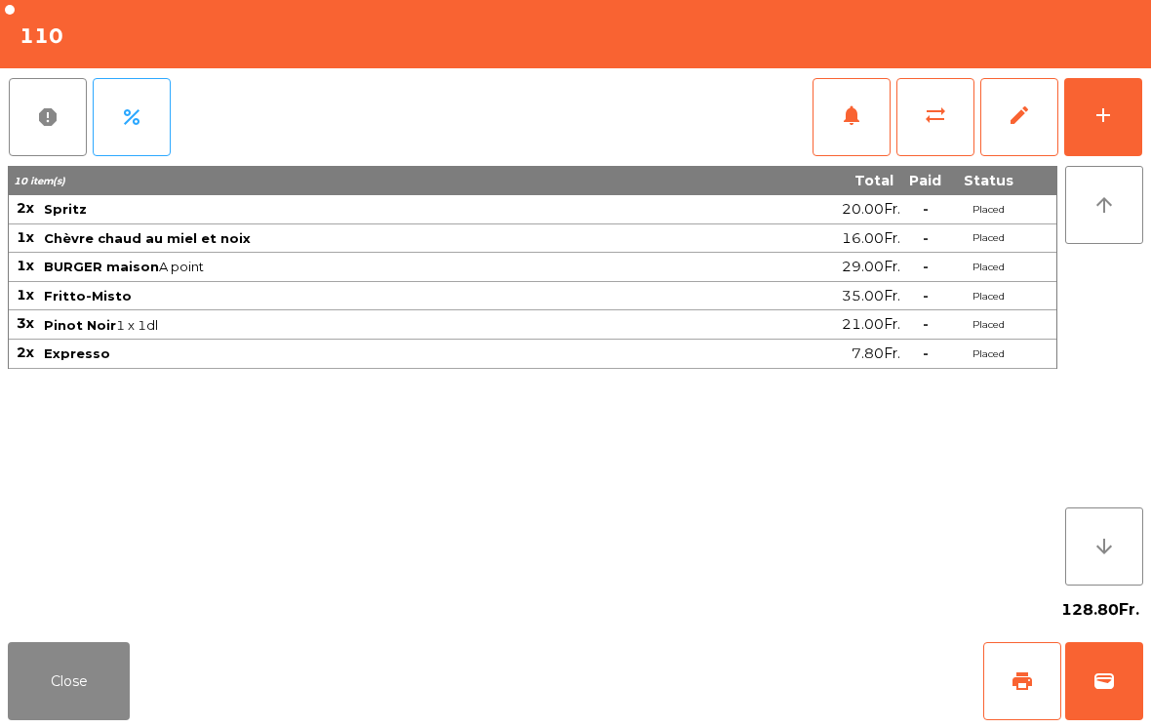
click at [997, 694] on button "print" at bounding box center [1022, 681] width 78 height 78
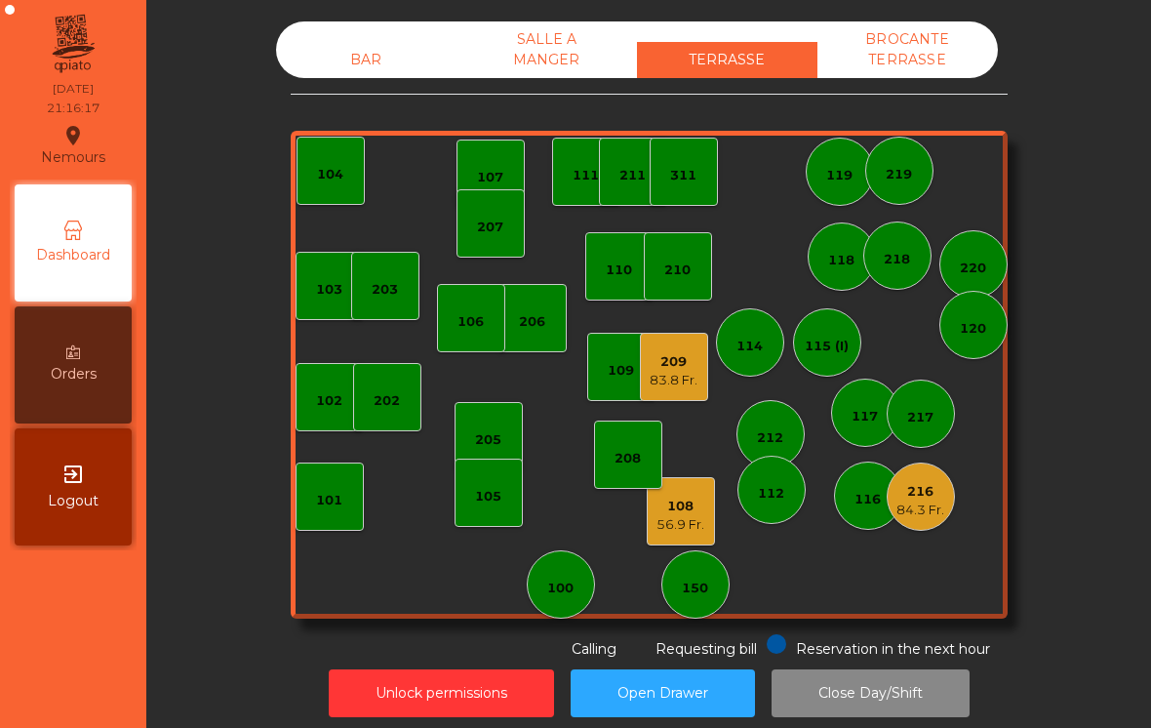
click at [681, 529] on div "56.9 Fr." at bounding box center [680, 525] width 48 height 20
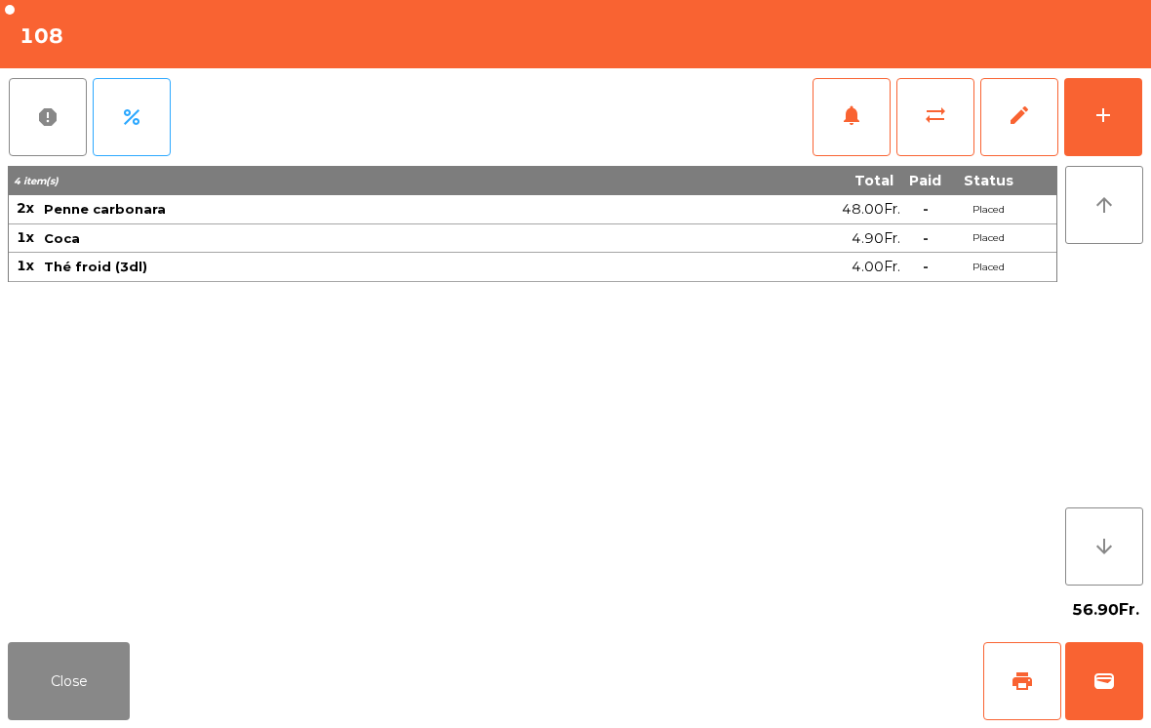
click at [1025, 673] on span "print" at bounding box center [1022, 680] width 23 height 23
click at [95, 710] on button "Close" at bounding box center [69, 681] width 122 height 78
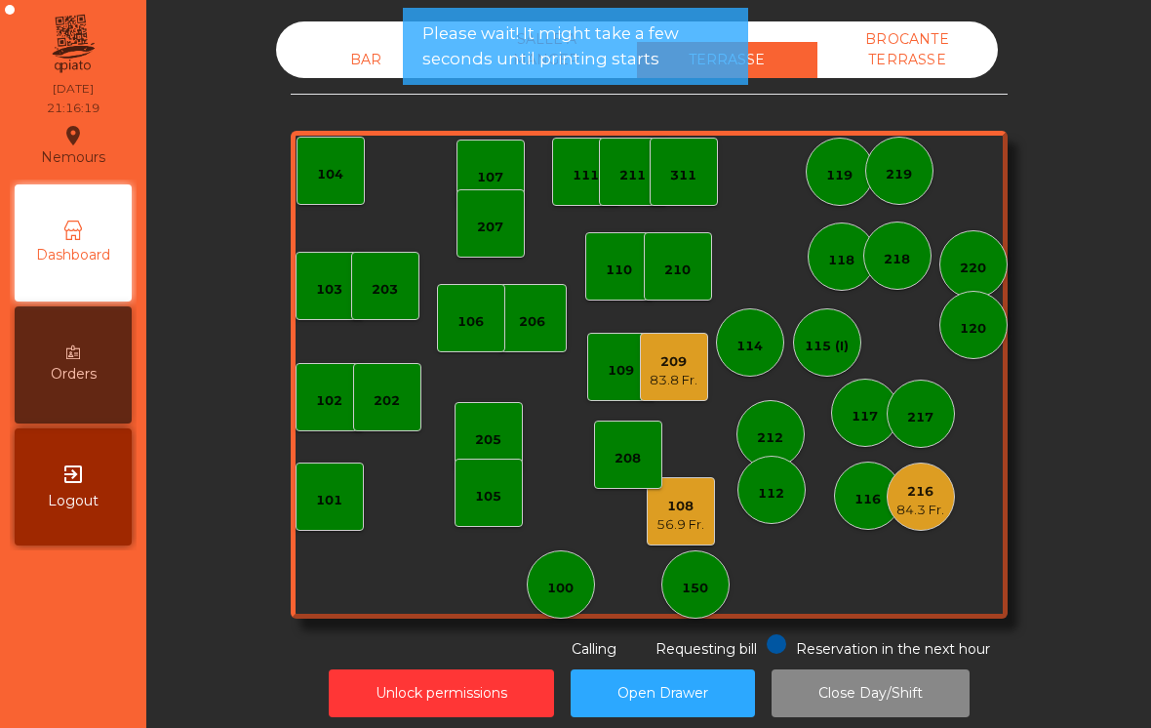
click at [680, 522] on div "56.9 Fr." at bounding box center [680, 525] width 48 height 20
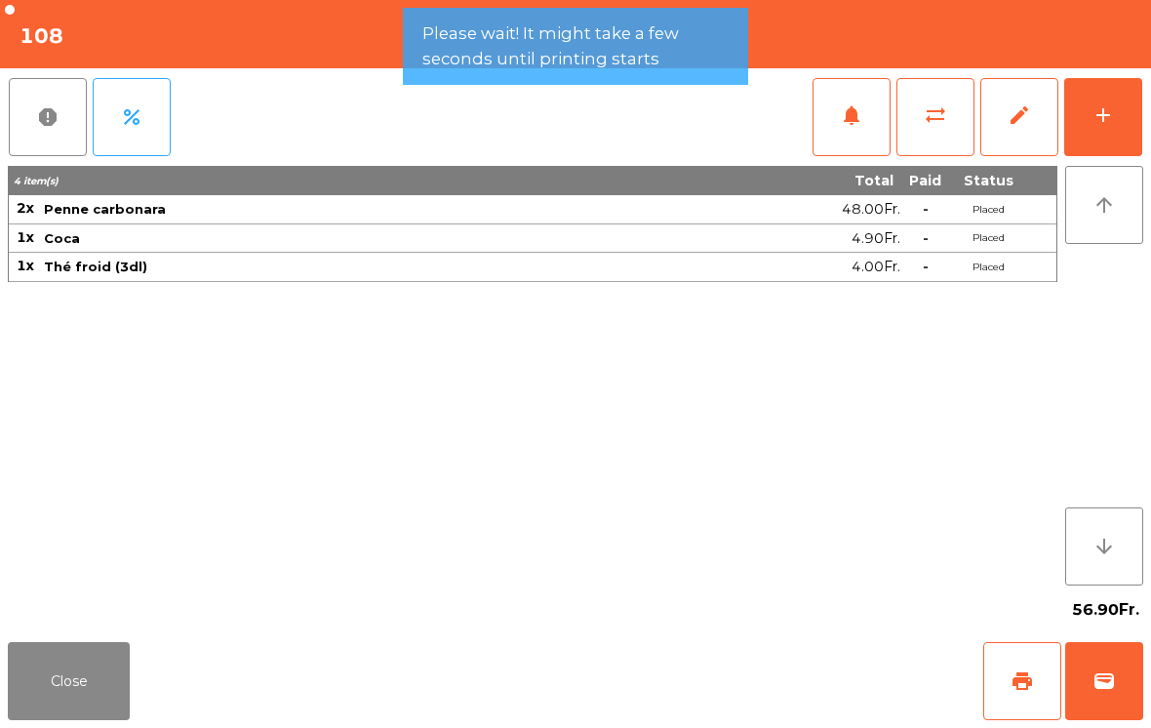
click at [1096, 140] on button "add" at bounding box center [1103, 117] width 78 height 78
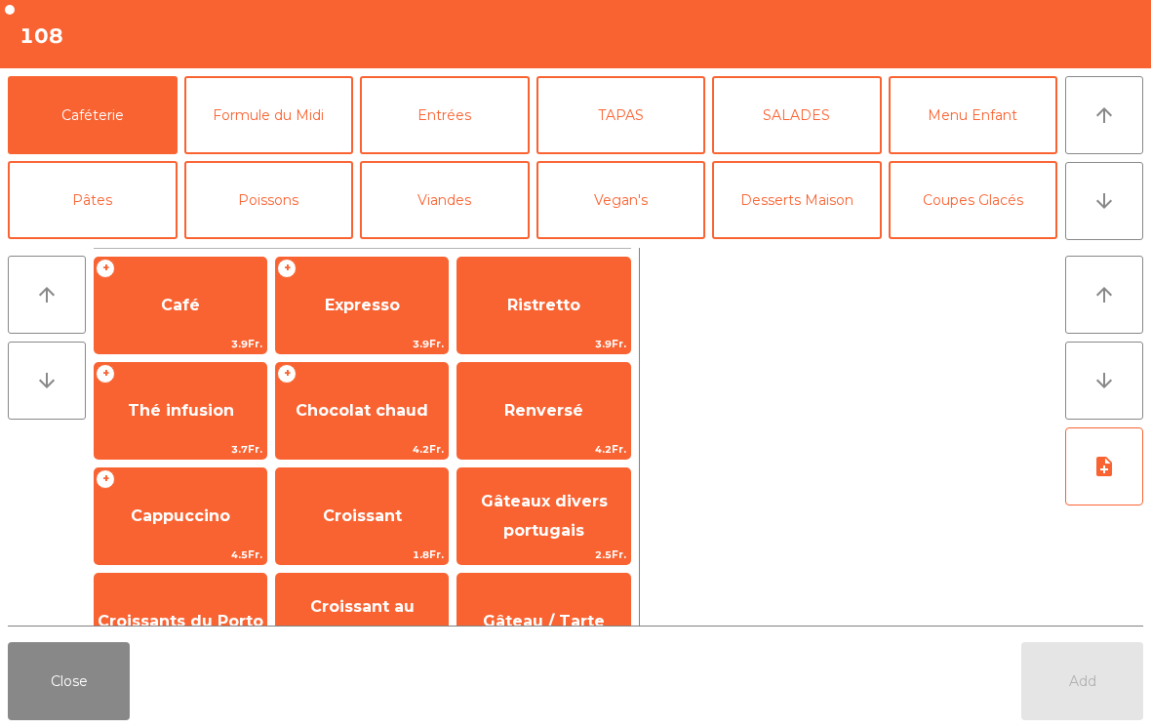
click at [245, 319] on span "Café" at bounding box center [181, 305] width 172 height 53
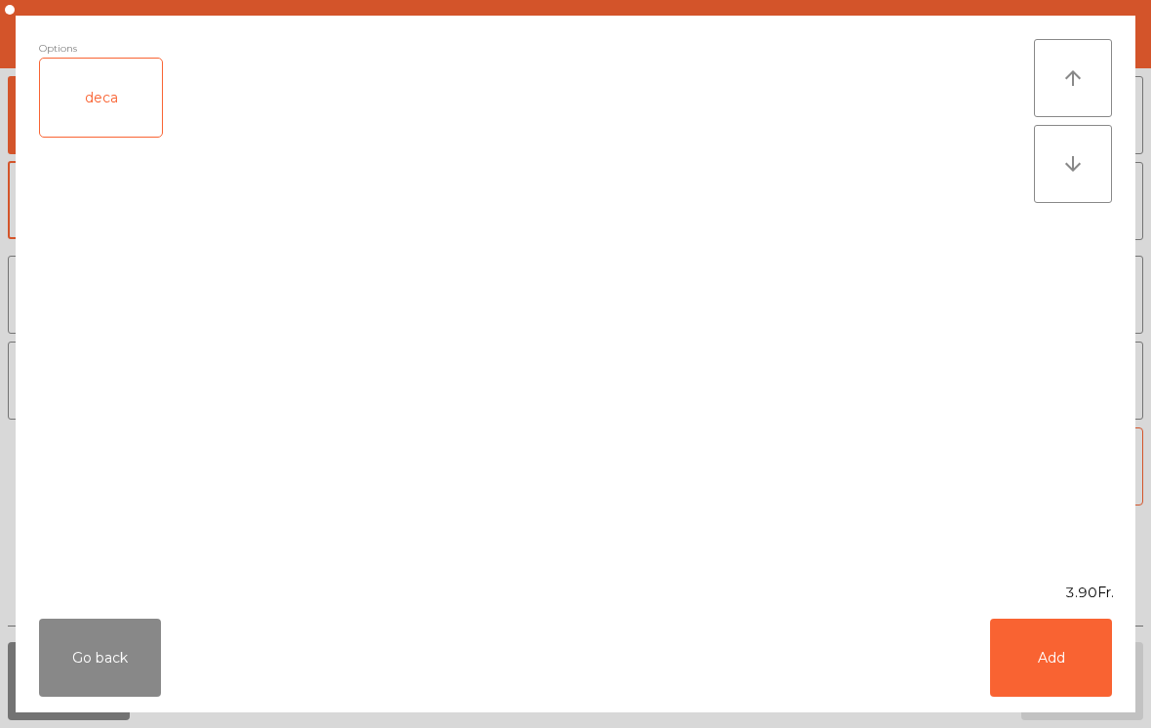
click at [1076, 665] on button "Add" at bounding box center [1051, 657] width 122 height 78
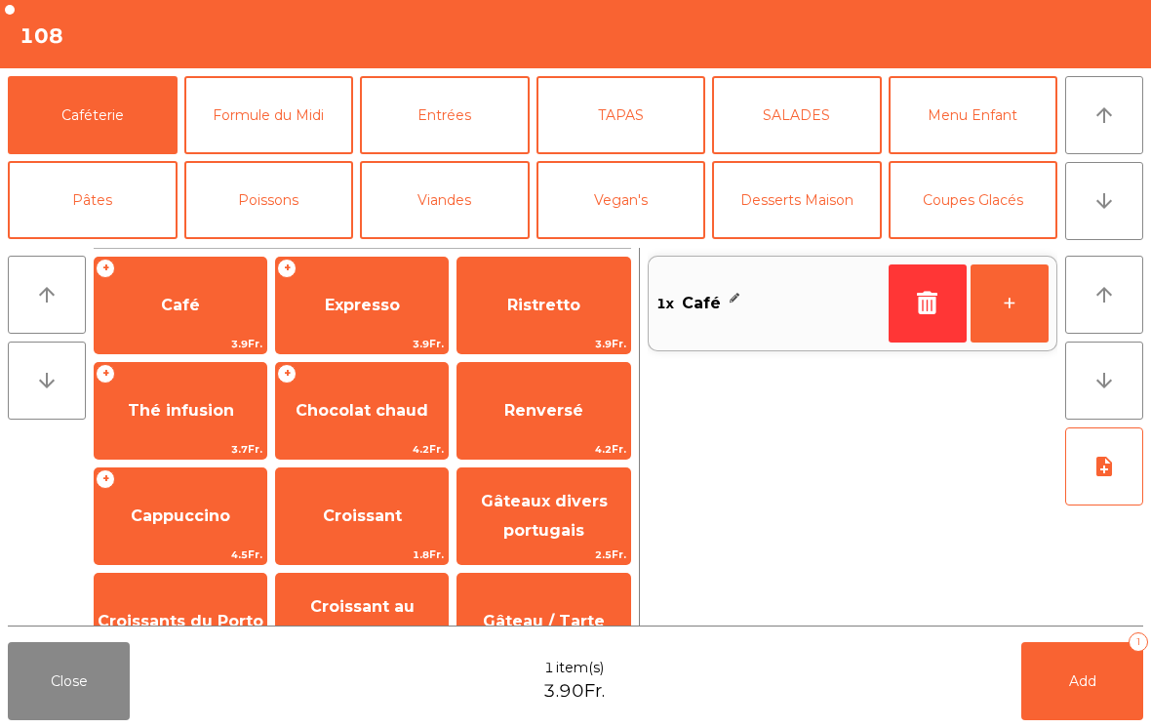
click at [1076, 664] on button "Add 1" at bounding box center [1082, 681] width 122 height 78
